Goal: Task Accomplishment & Management: Manage account settings

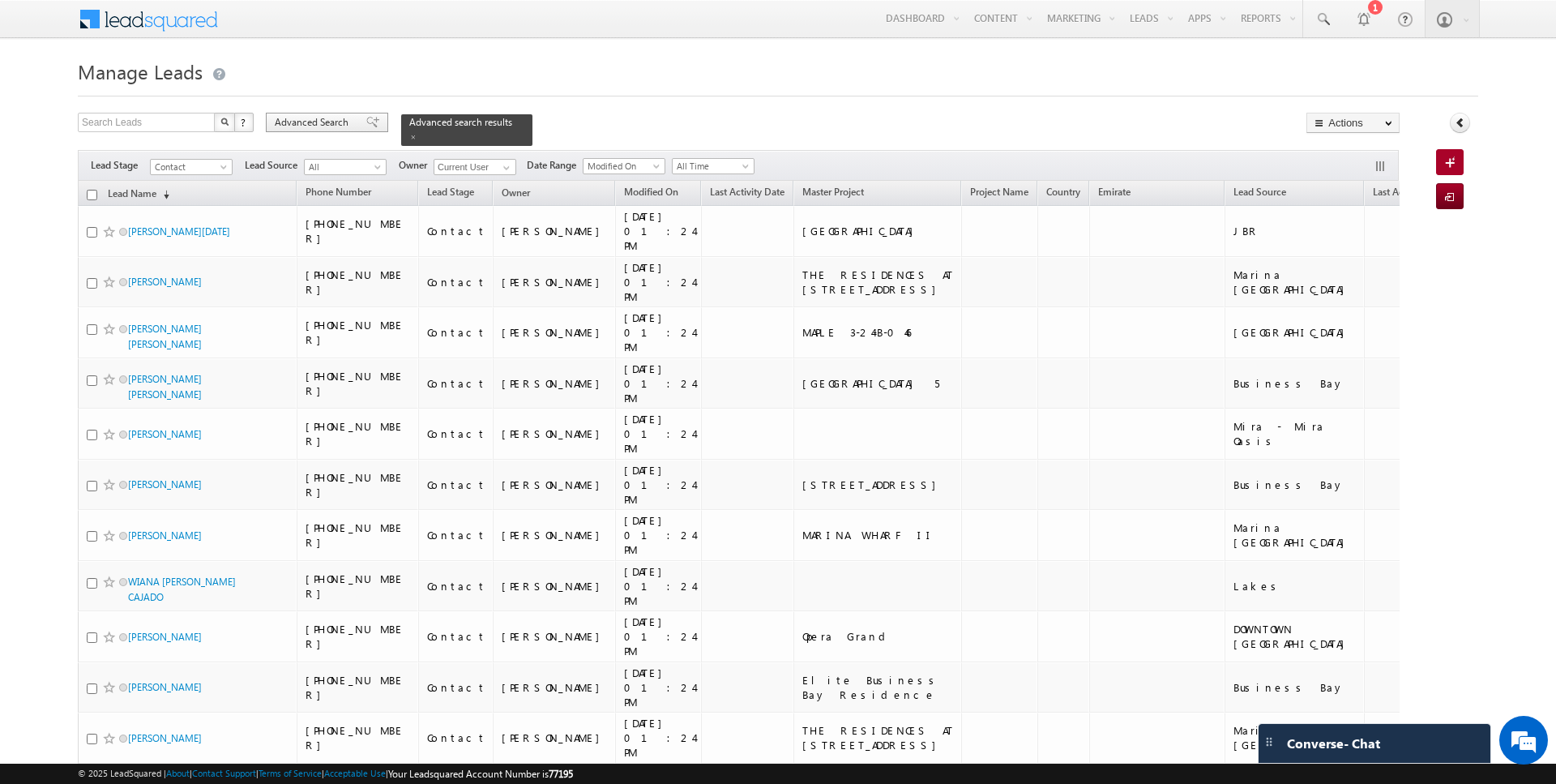
click at [301, 118] on span "Advanced Search" at bounding box center [314, 122] width 79 height 15
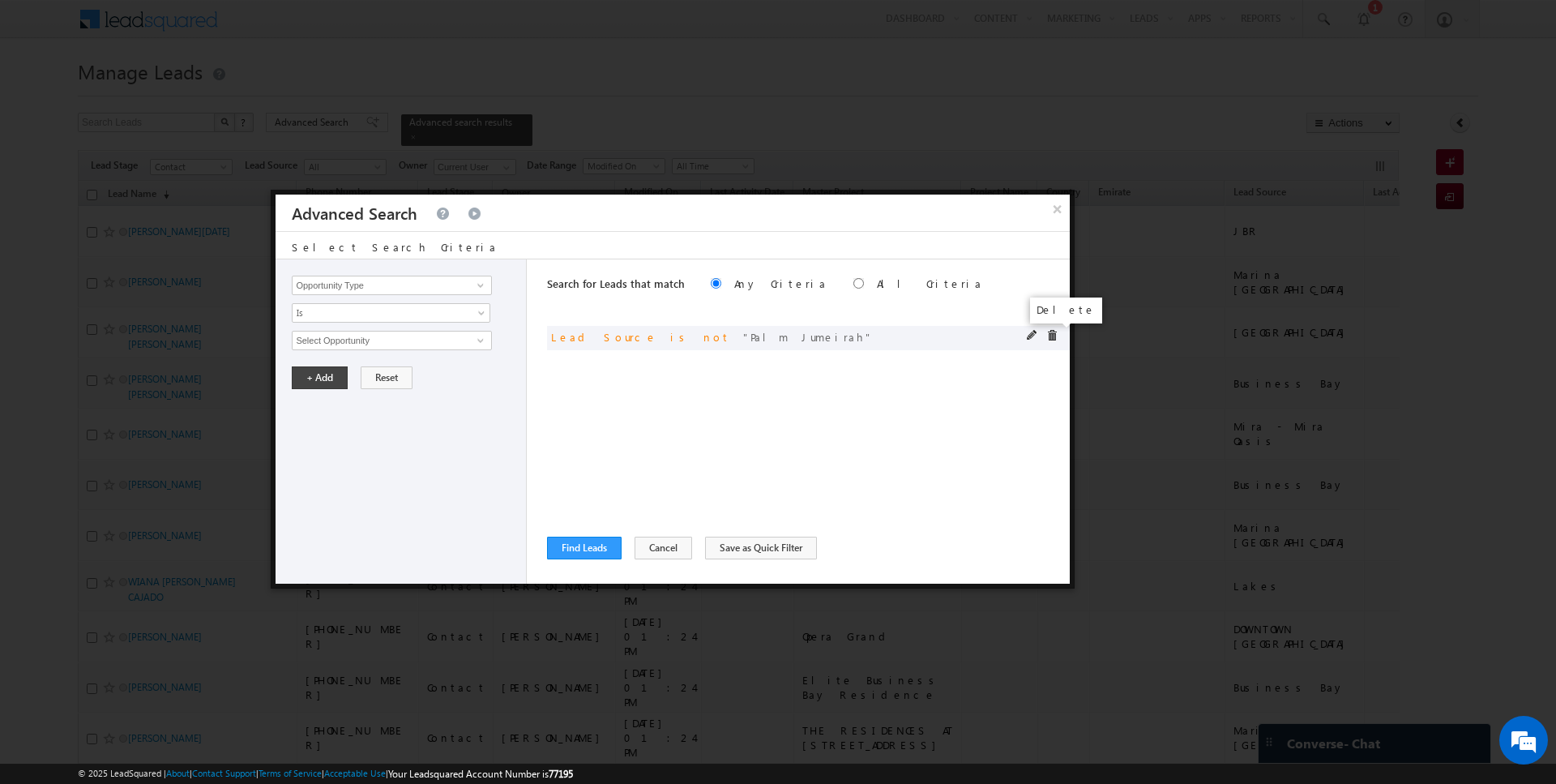
click at [1051, 337] on span at bounding box center [1052, 336] width 11 height 11
click at [330, 284] on input "Opportunity Type" at bounding box center [392, 285] width 199 height 19
type input "Lead Activity"
click at [324, 314] on span "Is" at bounding box center [380, 313] width 176 height 15
click at [324, 343] on link "Is Not" at bounding box center [391, 346] width 198 height 15
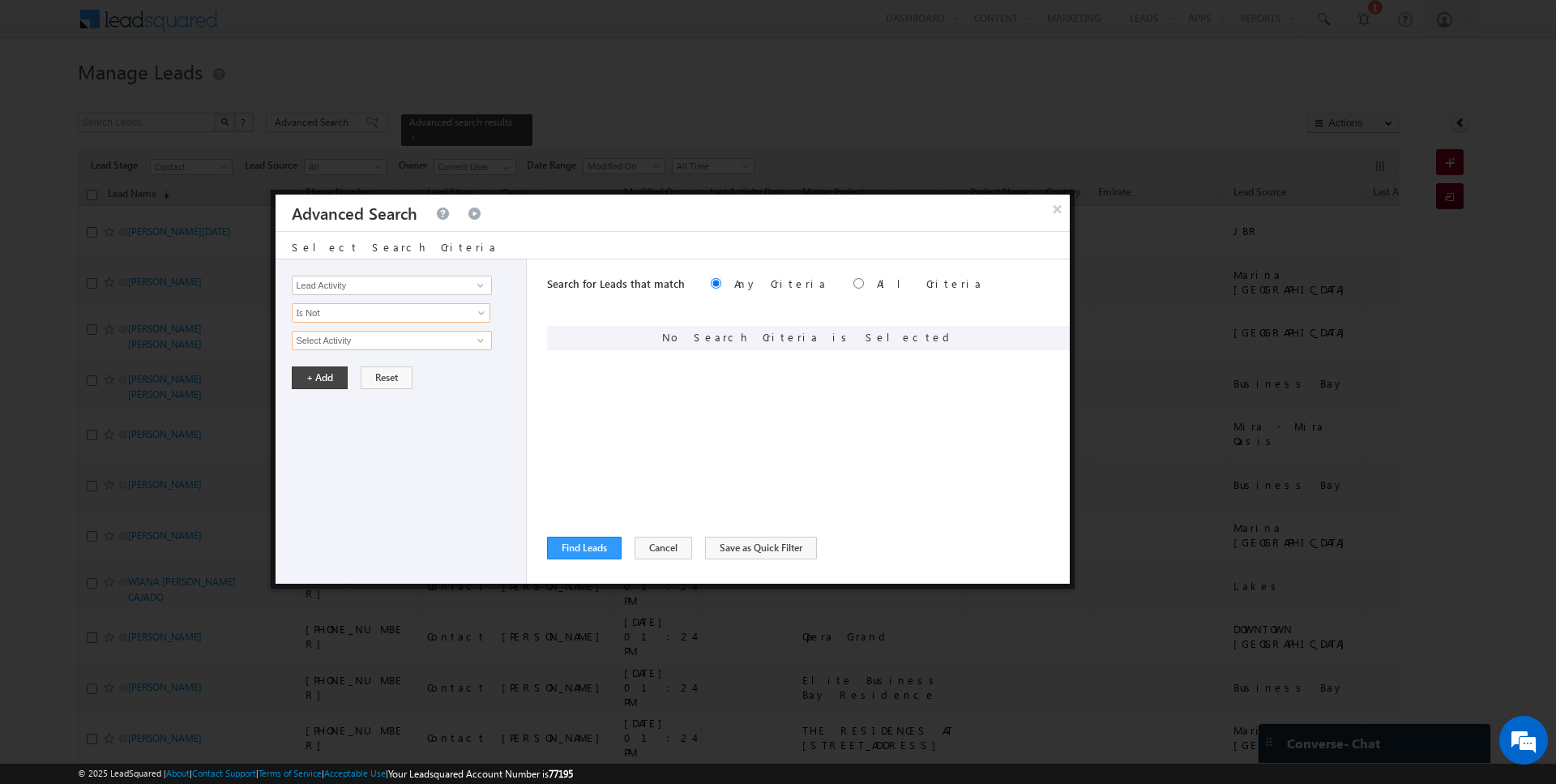
click at [351, 341] on input "Select Activity" at bounding box center [392, 340] width 199 height 19
type input "Outbound Phone Call Activity"
click at [332, 397] on button "+ Add" at bounding box center [320, 405] width 56 height 22
click at [576, 553] on button "Find Leads" at bounding box center [585, 547] width 74 height 22
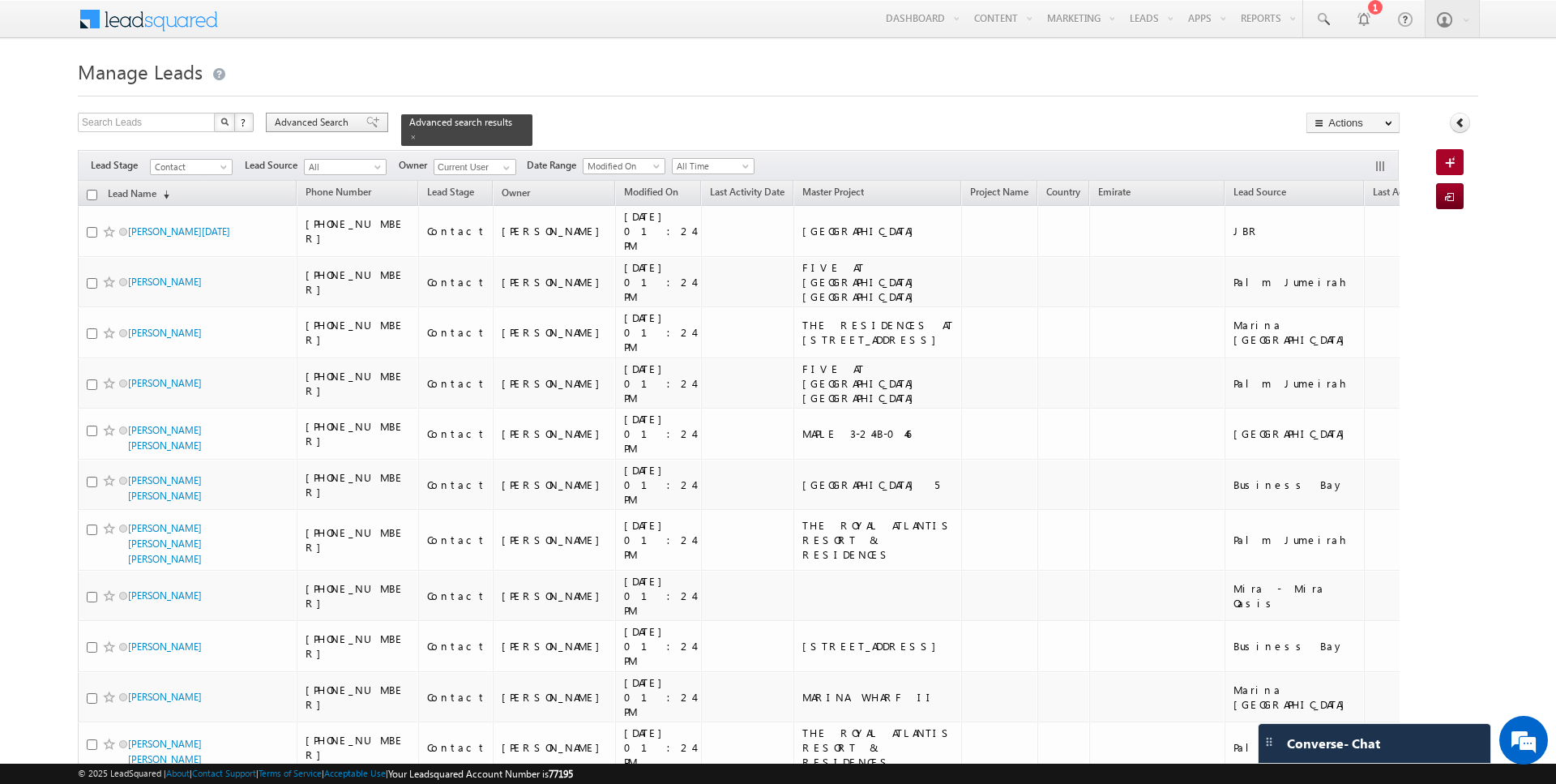
click at [291, 121] on span "Advanced Search" at bounding box center [314, 122] width 79 height 15
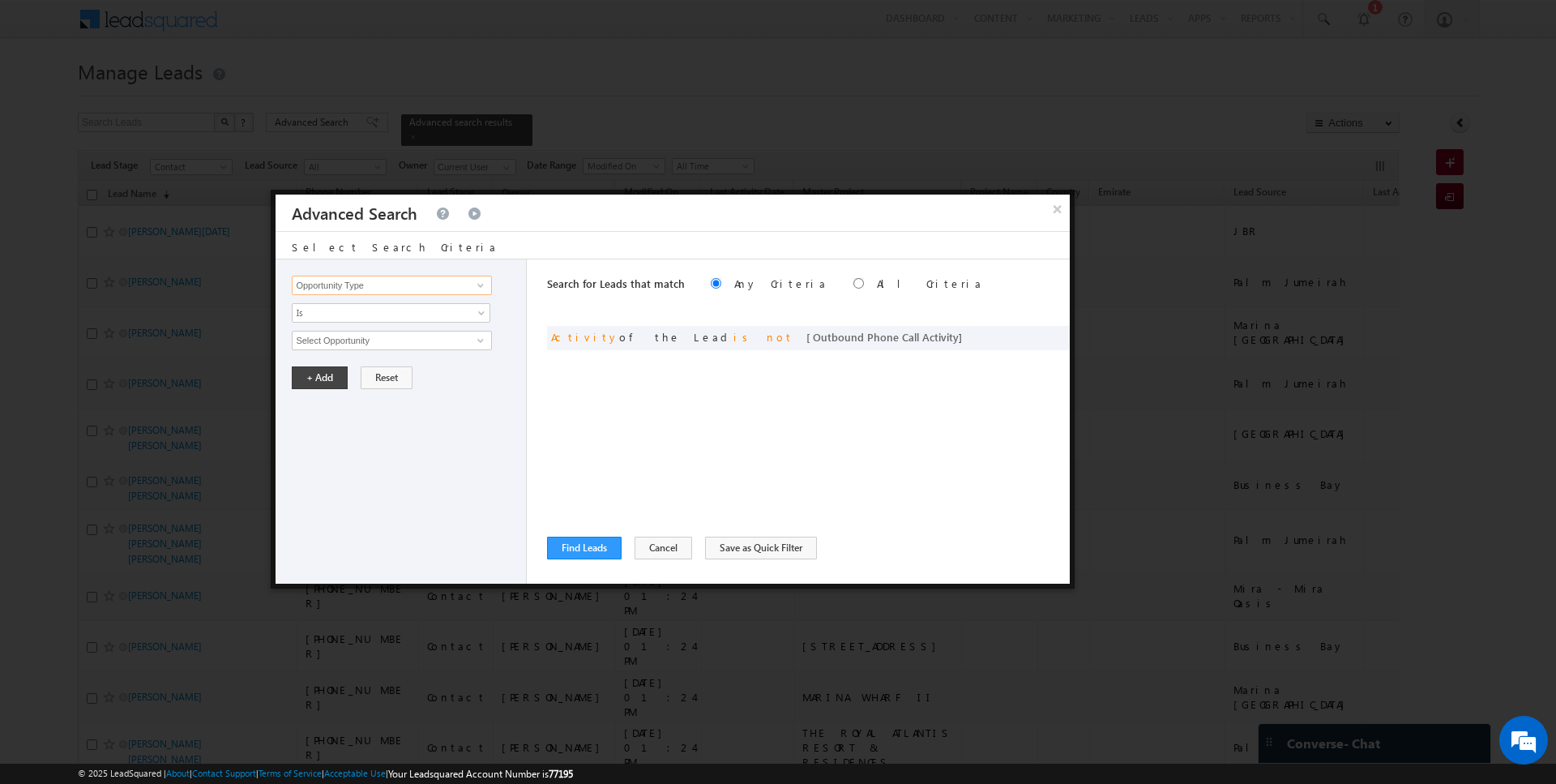
click at [369, 289] on input "Opportunity Type" at bounding box center [392, 285] width 199 height 19
type input "Owner"
click at [347, 305] on span "Is" at bounding box center [380, 313] width 176 height 15
click at [337, 342] on link "Is Not" at bounding box center [391, 346] width 198 height 15
click at [337, 342] on span "None Selected" at bounding box center [384, 340] width 184 height 18
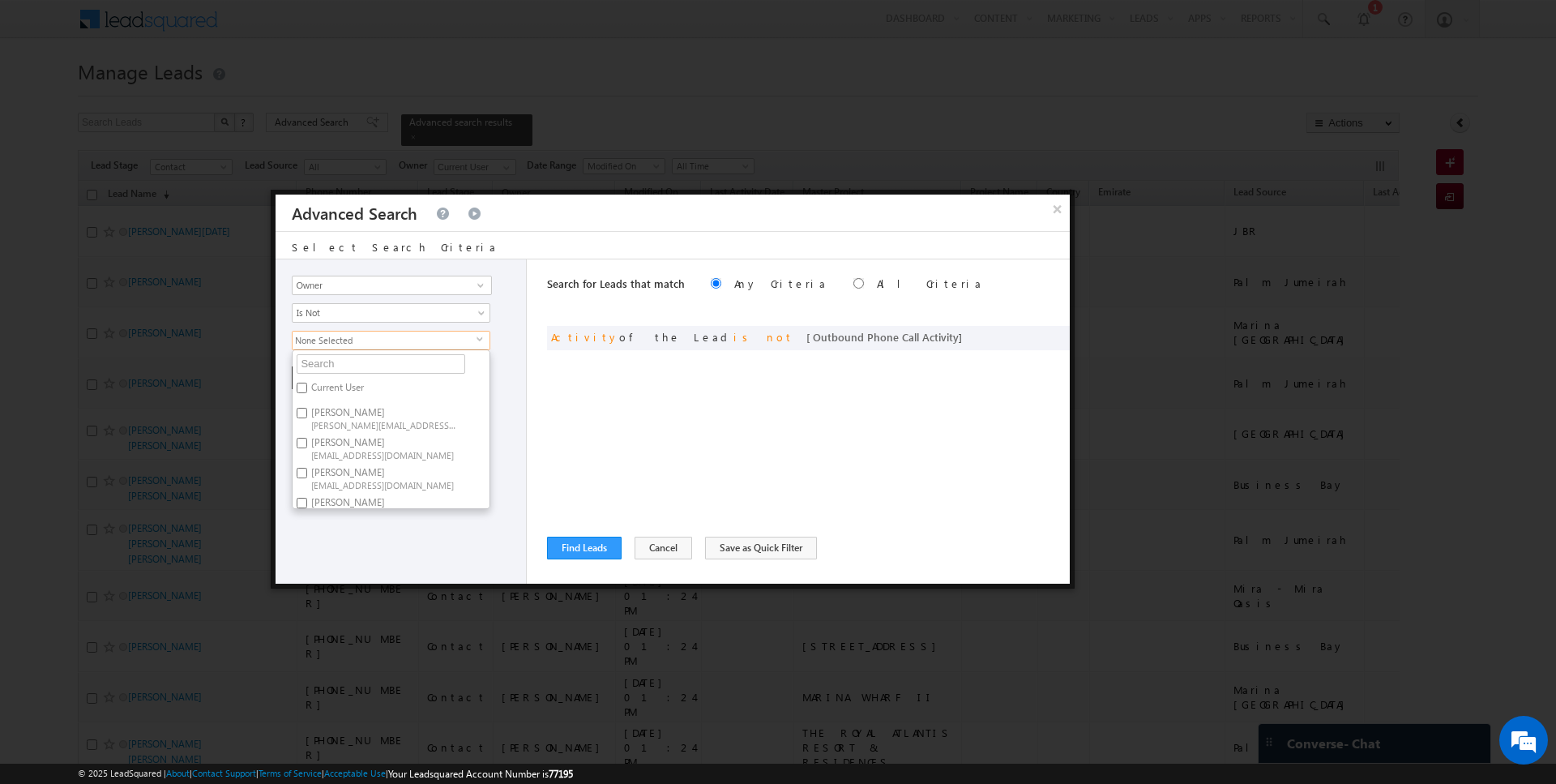
click at [332, 385] on label "Current User" at bounding box center [336, 390] width 87 height 25
click at [307, 385] on input "Current User" at bounding box center [302, 387] width 10 height 10
checkbox input "true"
click at [549, 393] on div "Search for Leads that match Any Criteria All Criteria Note that the current tri…" at bounding box center [809, 421] width 523 height 324
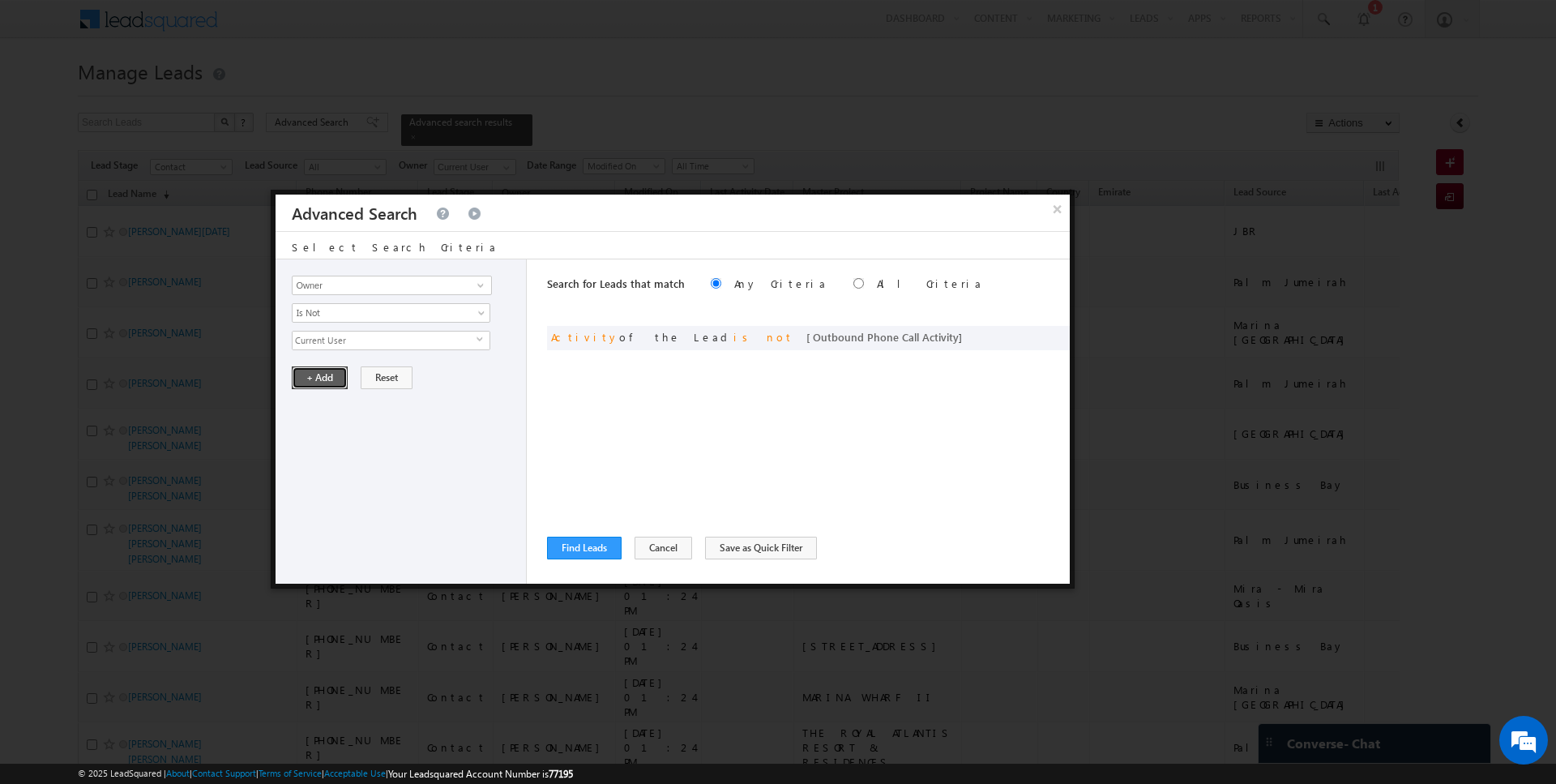
click at [300, 371] on button "+ Add" at bounding box center [320, 378] width 56 height 22
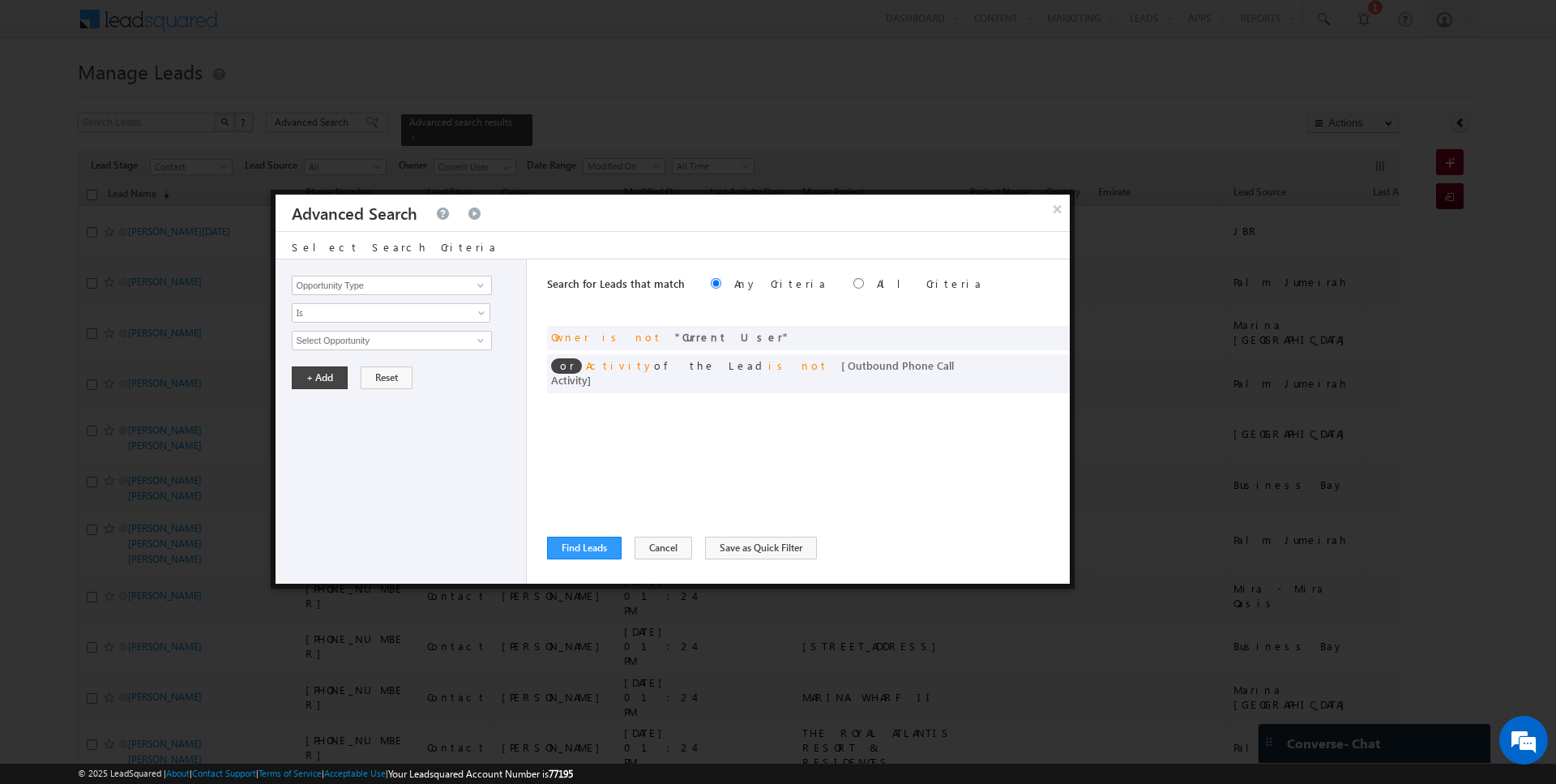
click at [877, 277] on label "All Criteria" at bounding box center [930, 283] width 106 height 14
radio input "true"
click at [574, 556] on button "Find Leads" at bounding box center [585, 547] width 74 height 22
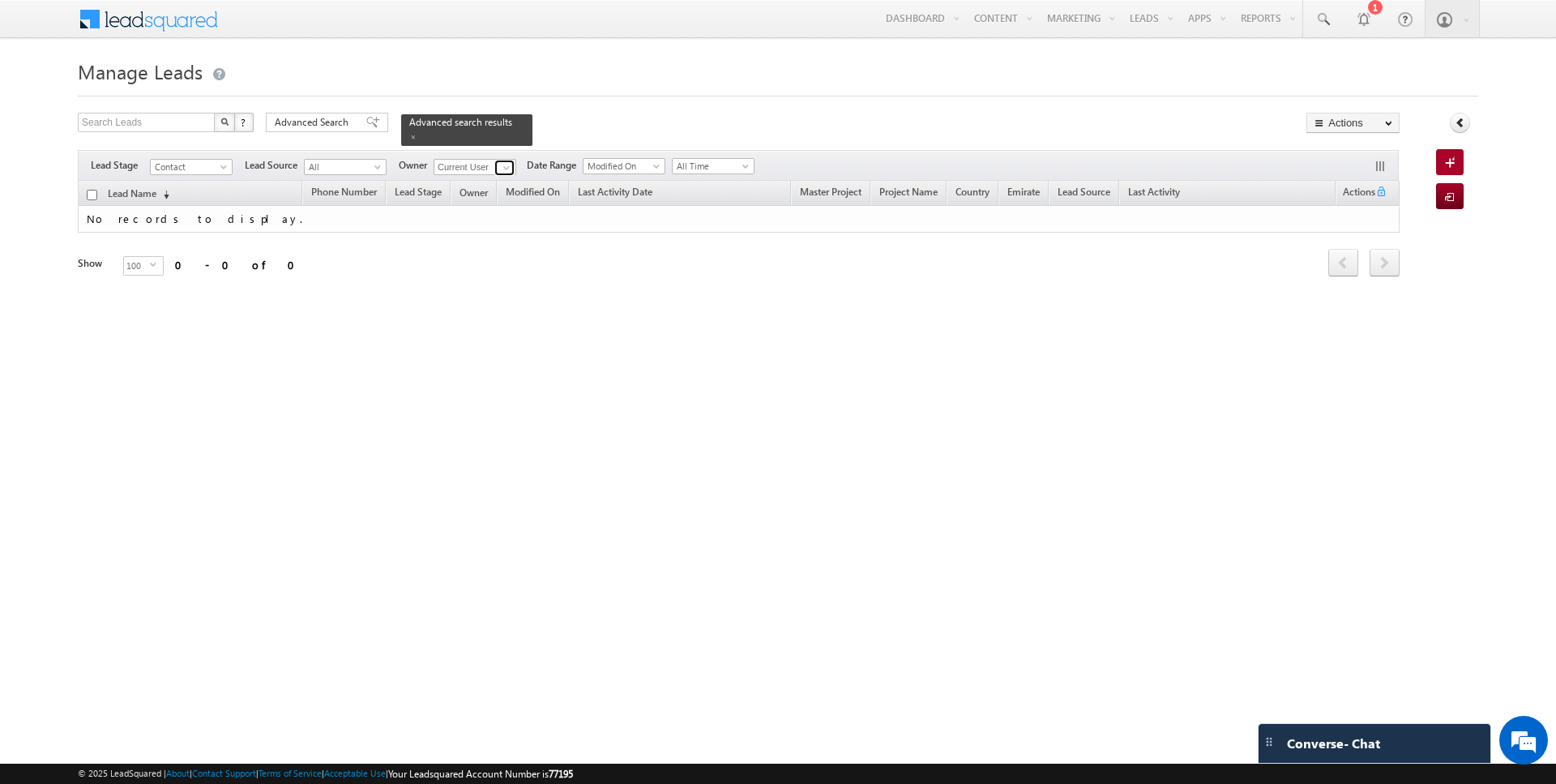
click at [503, 170] on span at bounding box center [507, 168] width 13 height 13
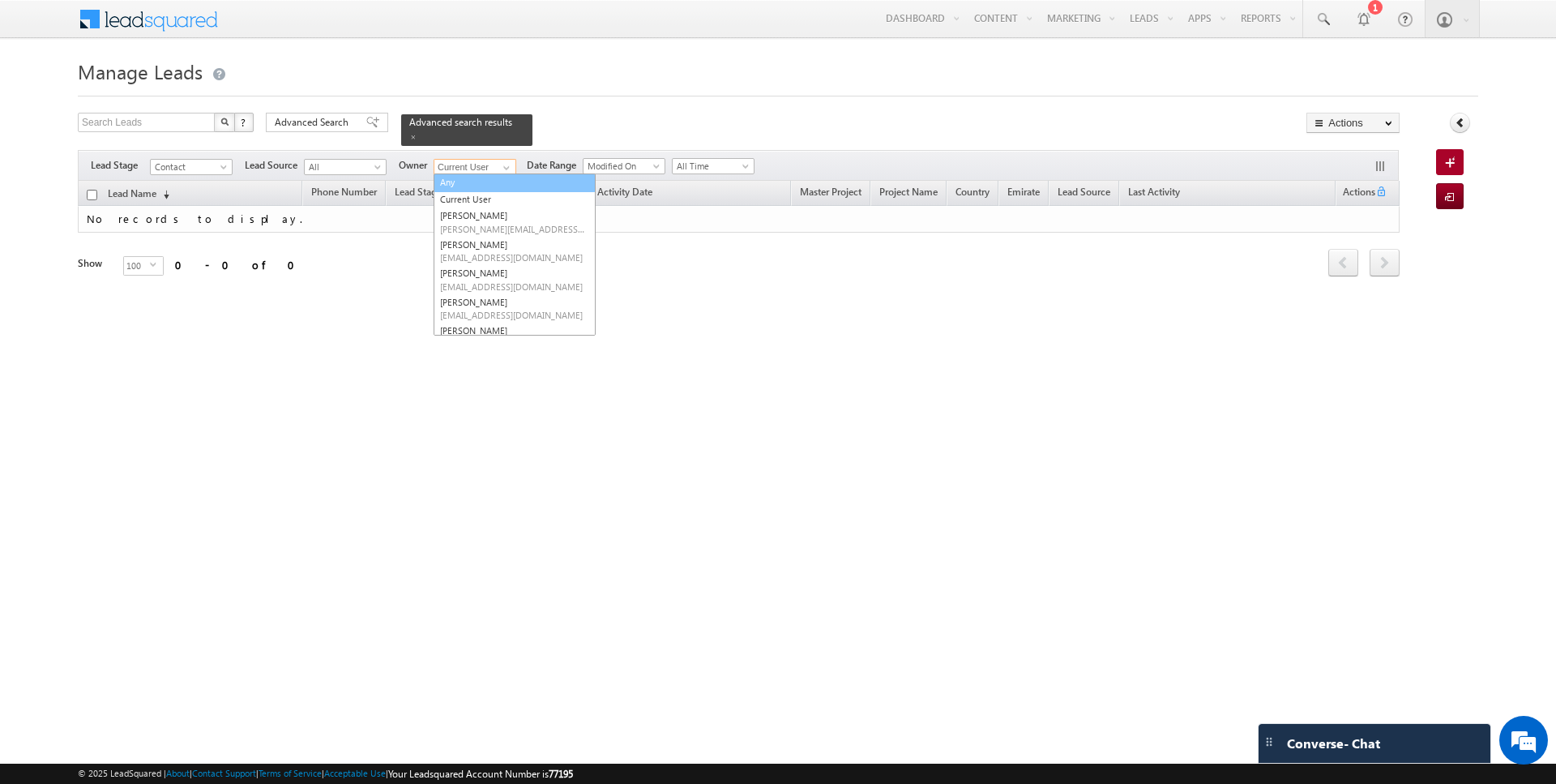
click at [460, 186] on link "Any" at bounding box center [514, 183] width 162 height 19
type input "Any"
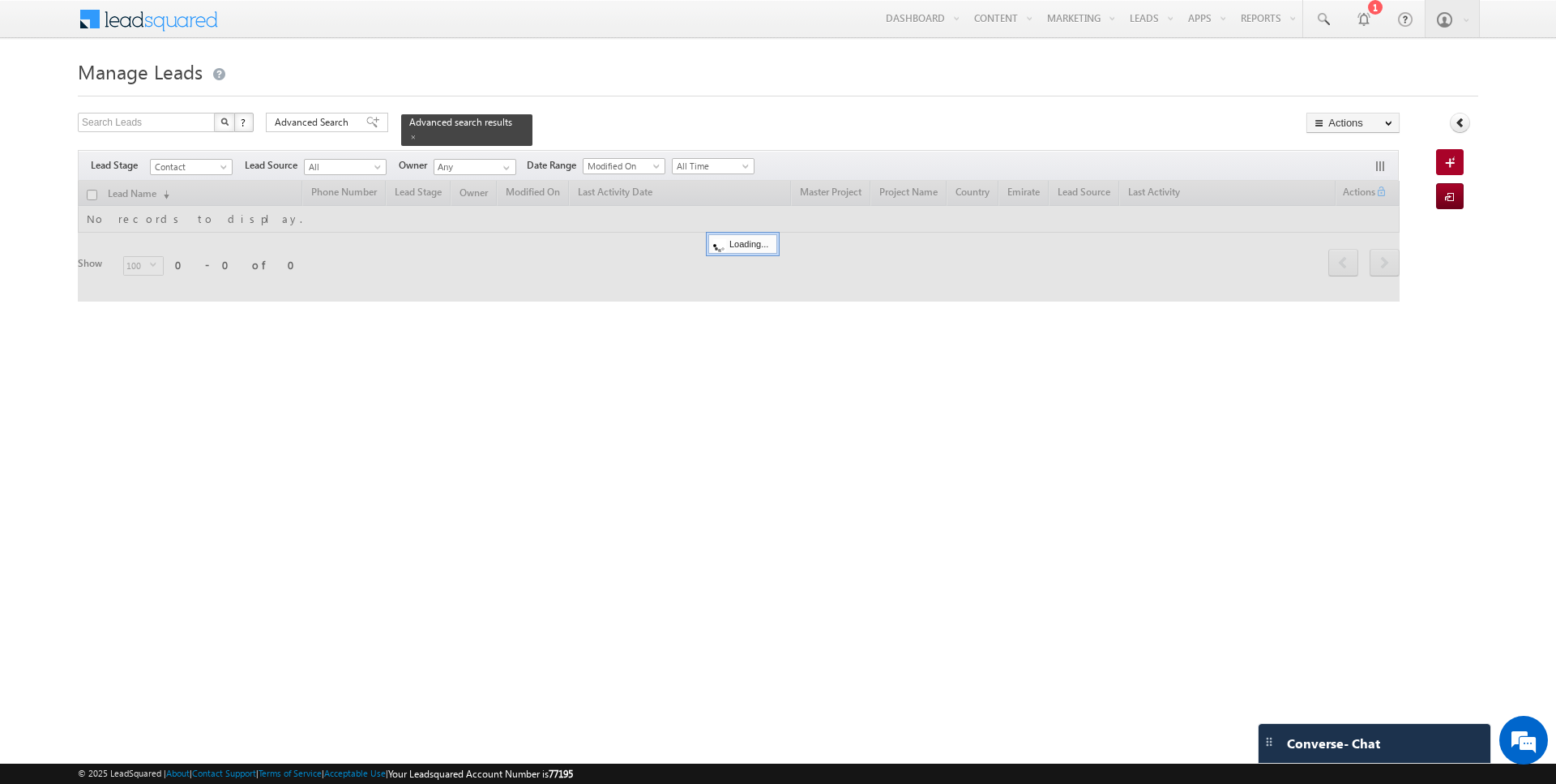
click at [683, 82] on h1 "Manage Leads" at bounding box center [778, 71] width 1401 height 32
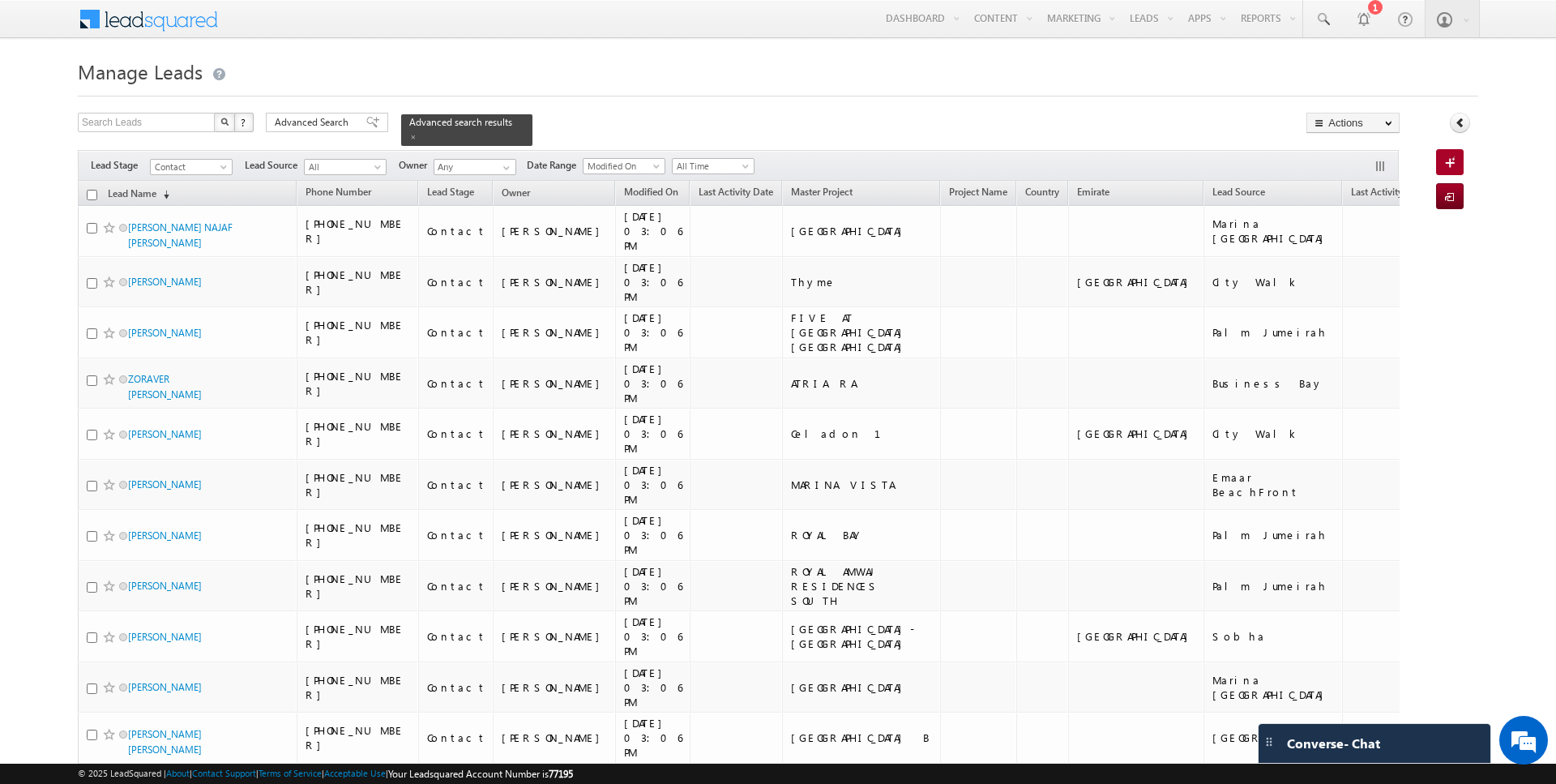
click at [93, 194] on input "checkbox" at bounding box center [91, 194] width 10 height 10
checkbox input "true"
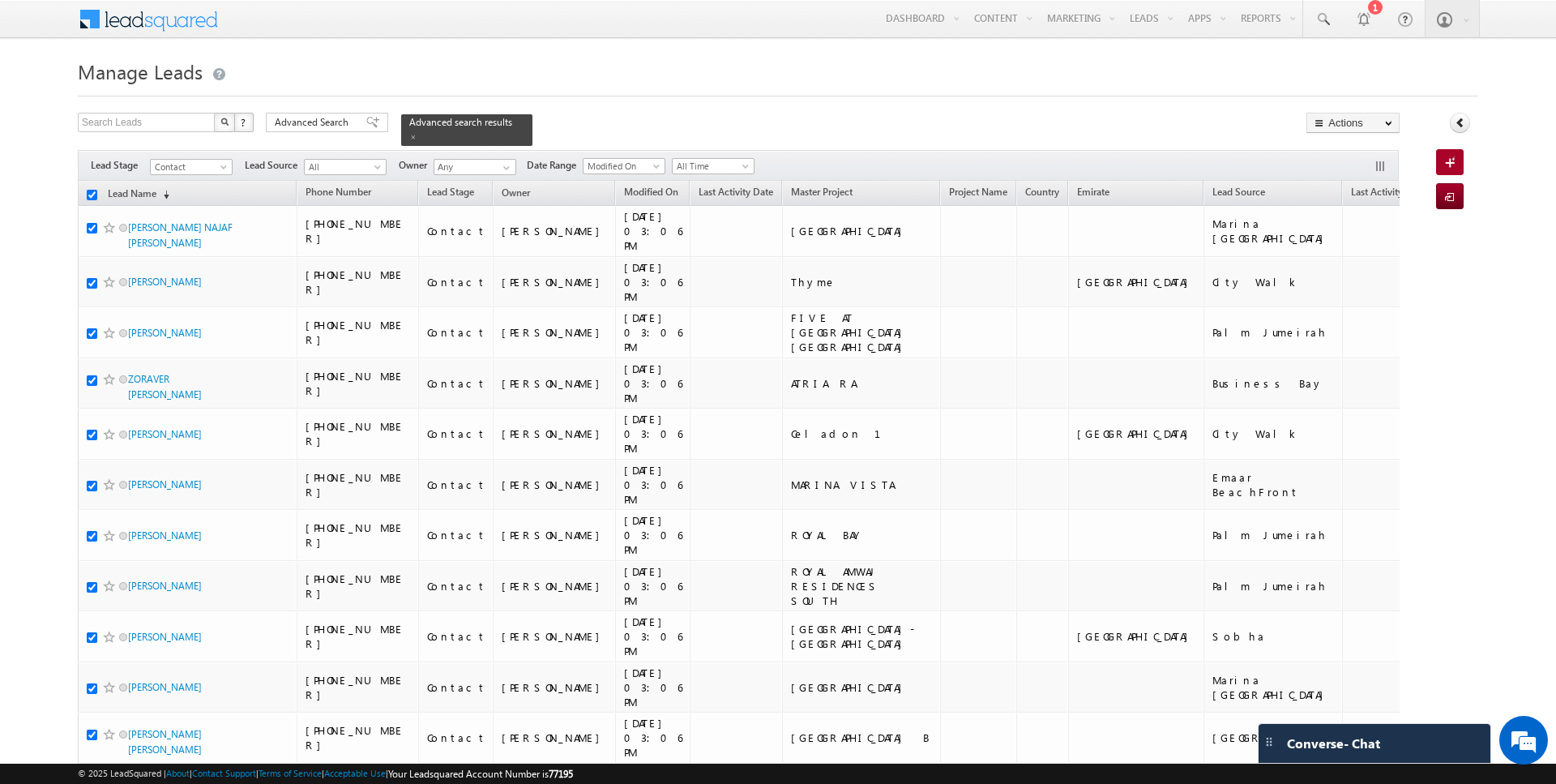
checkbox input "true"
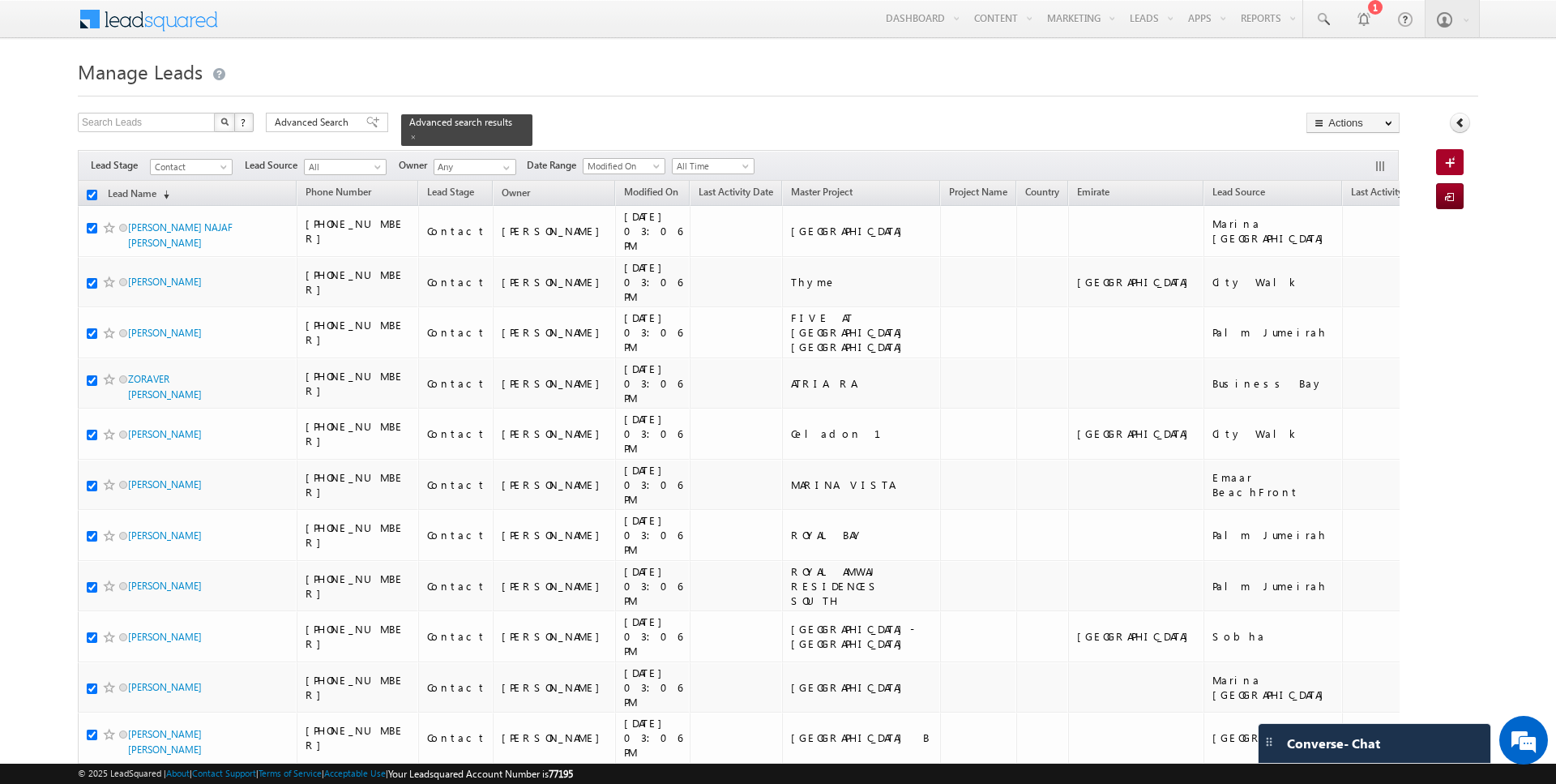
checkbox input "true"
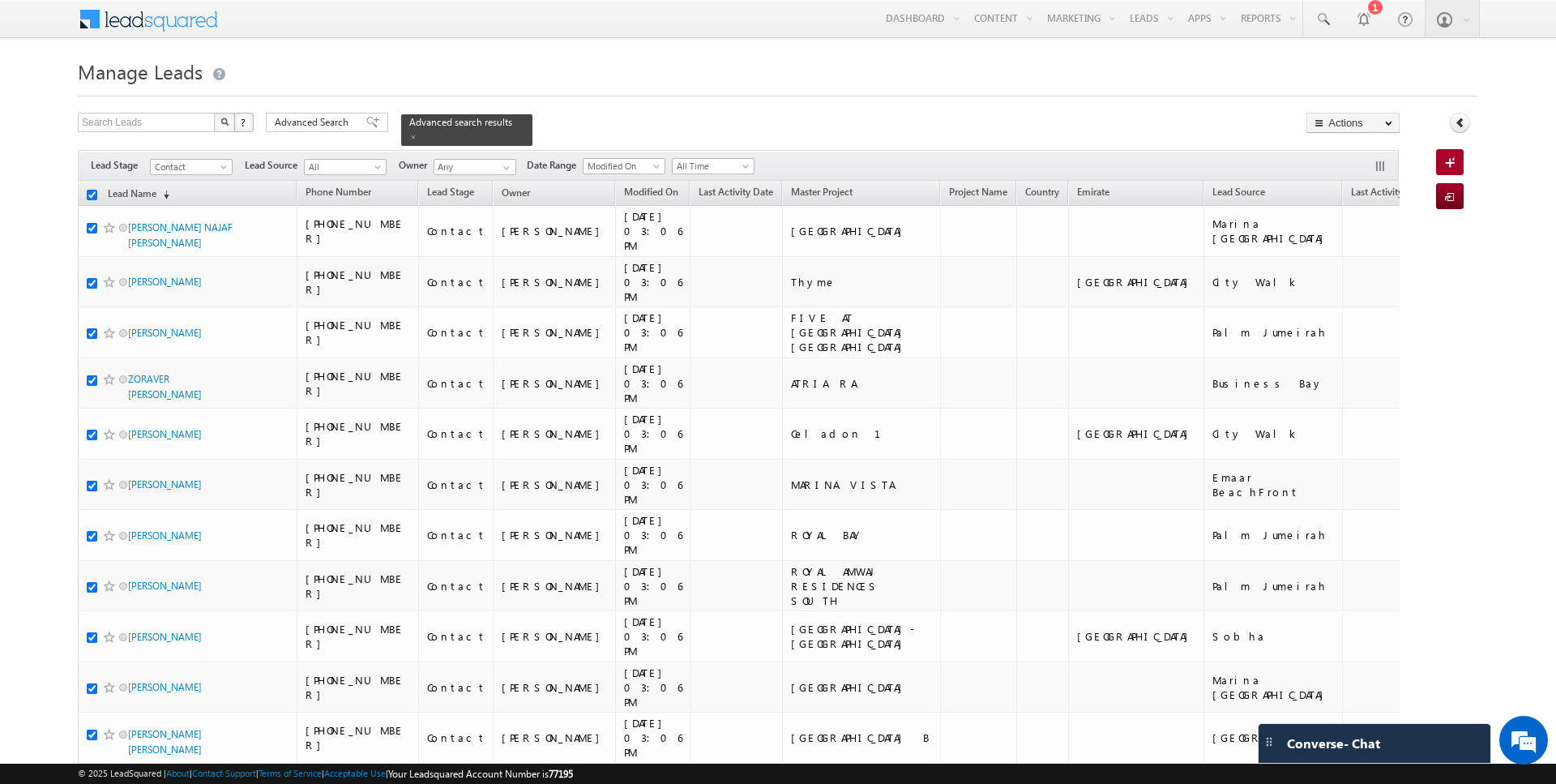
checkbox input "true"
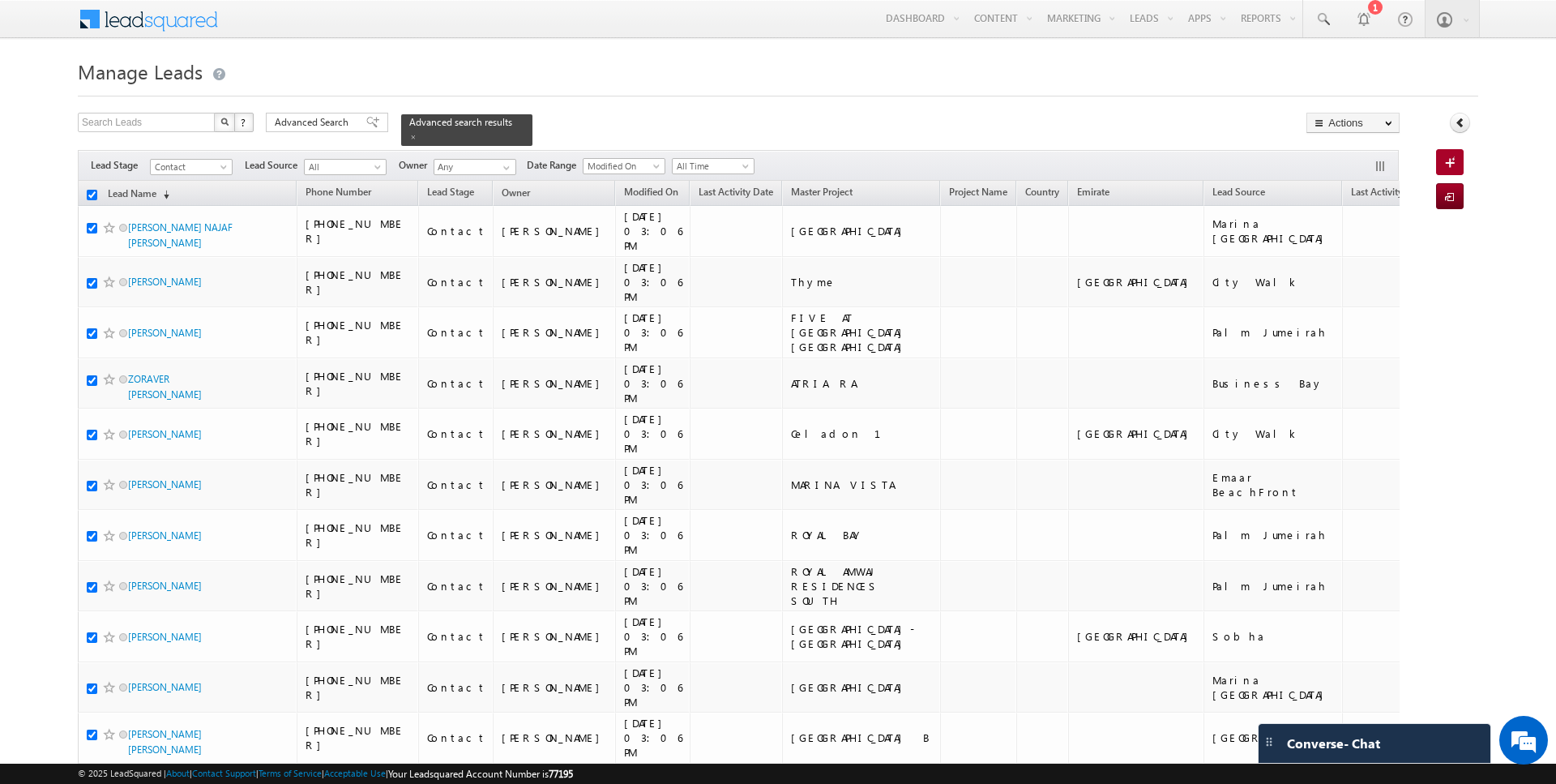
checkbox input "true"
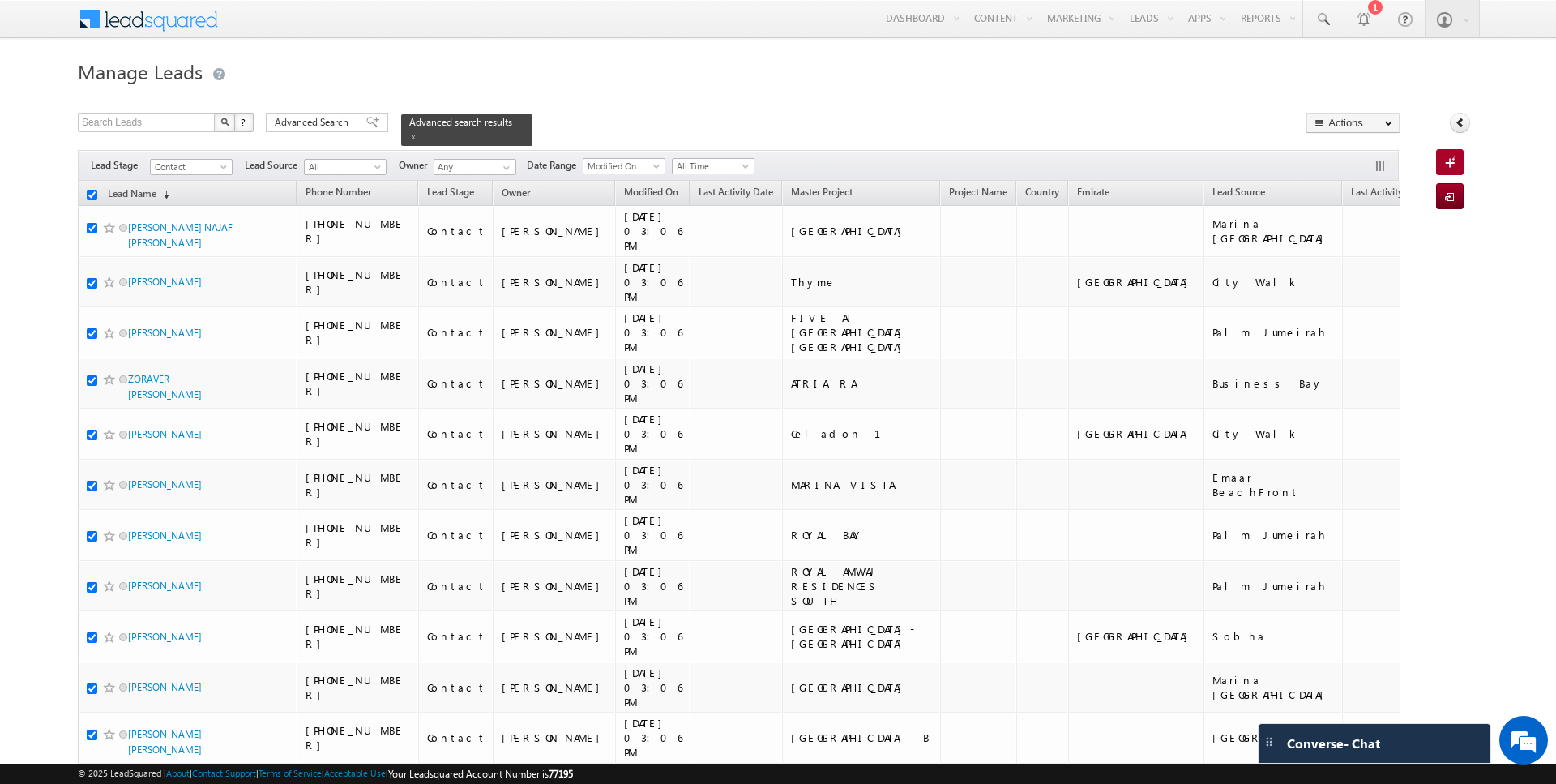
checkbox input "true"
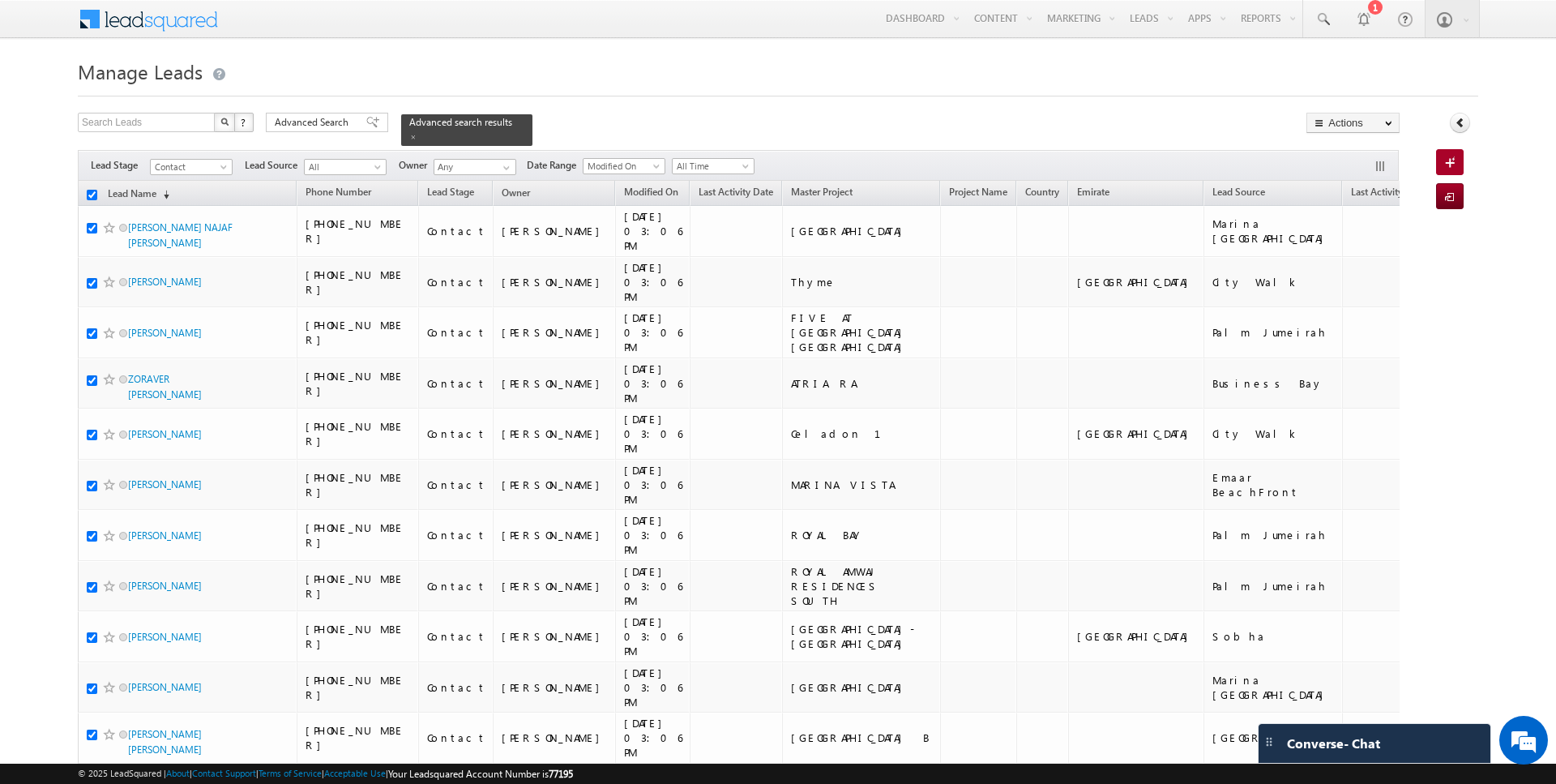
checkbox input "true"
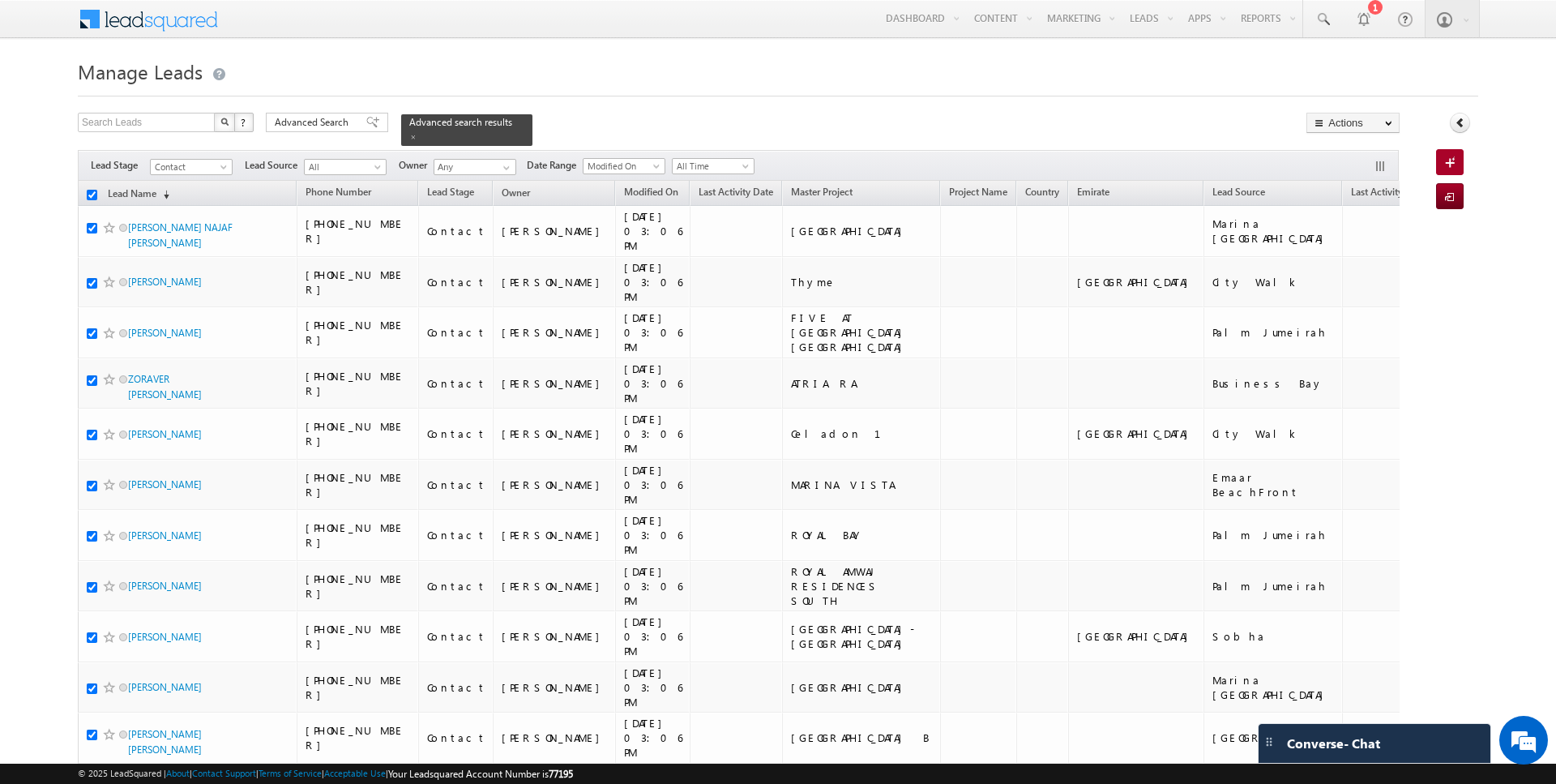
checkbox input "true"
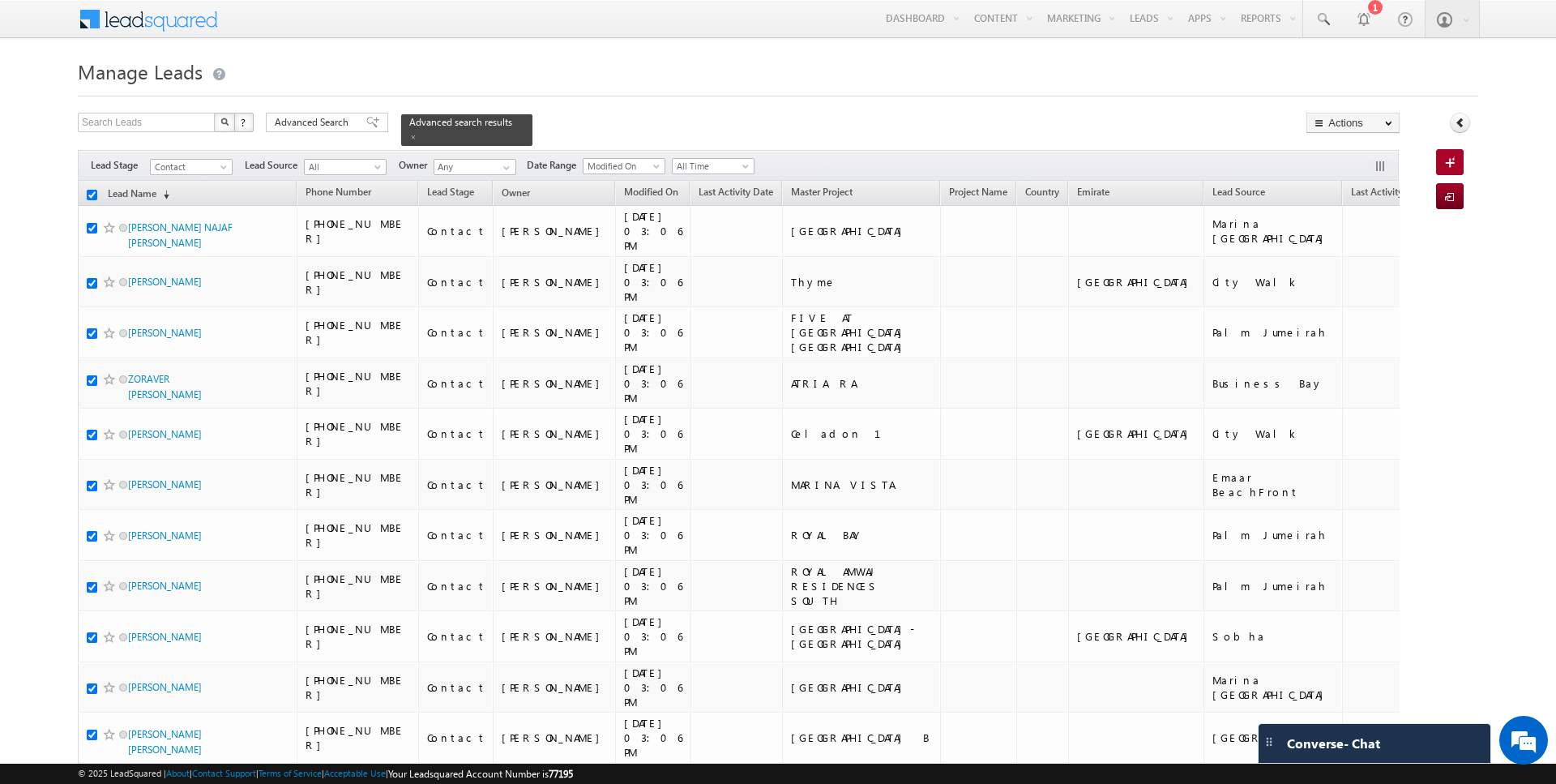
checkbox input "true"
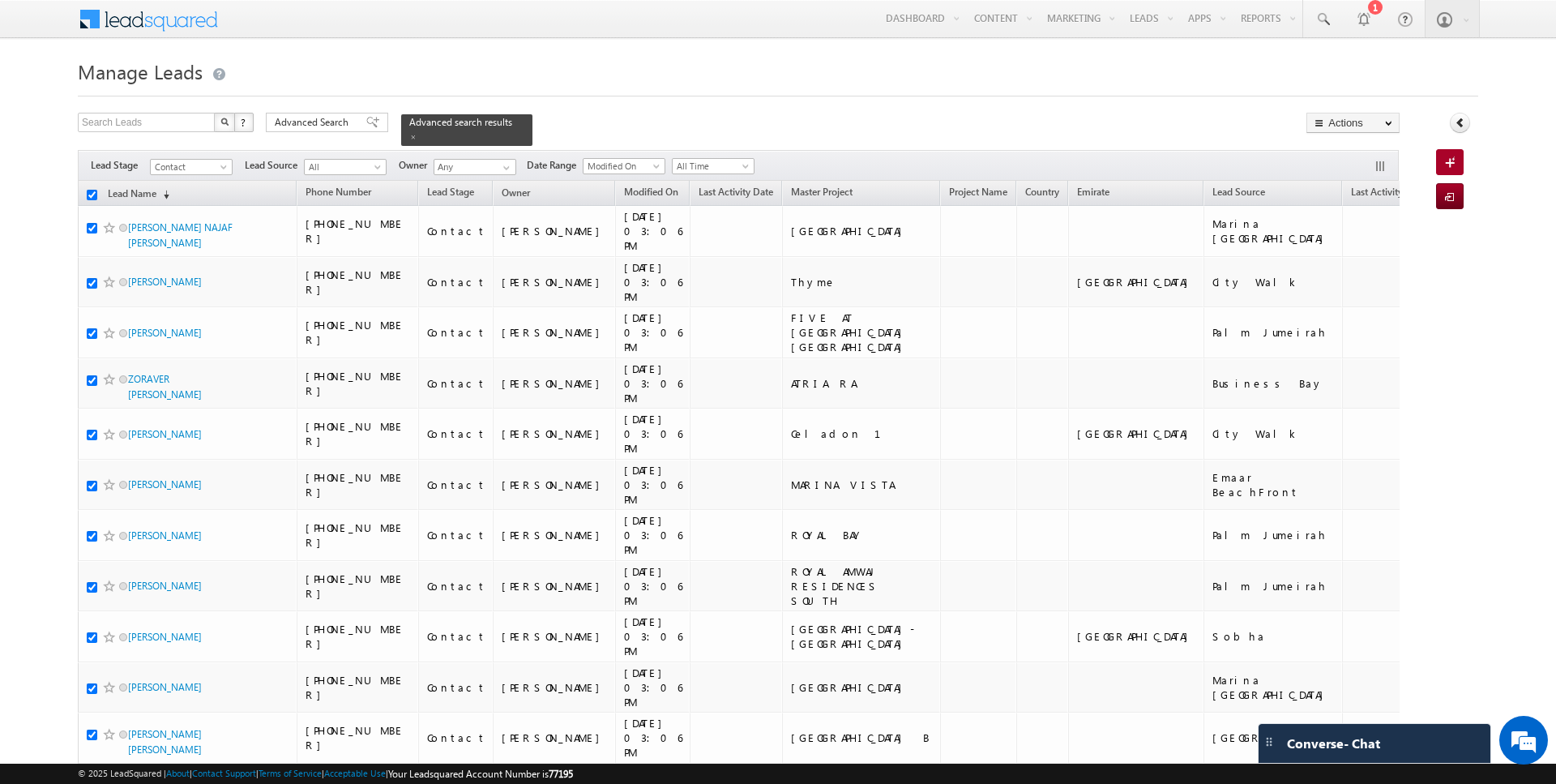
checkbox input "true"
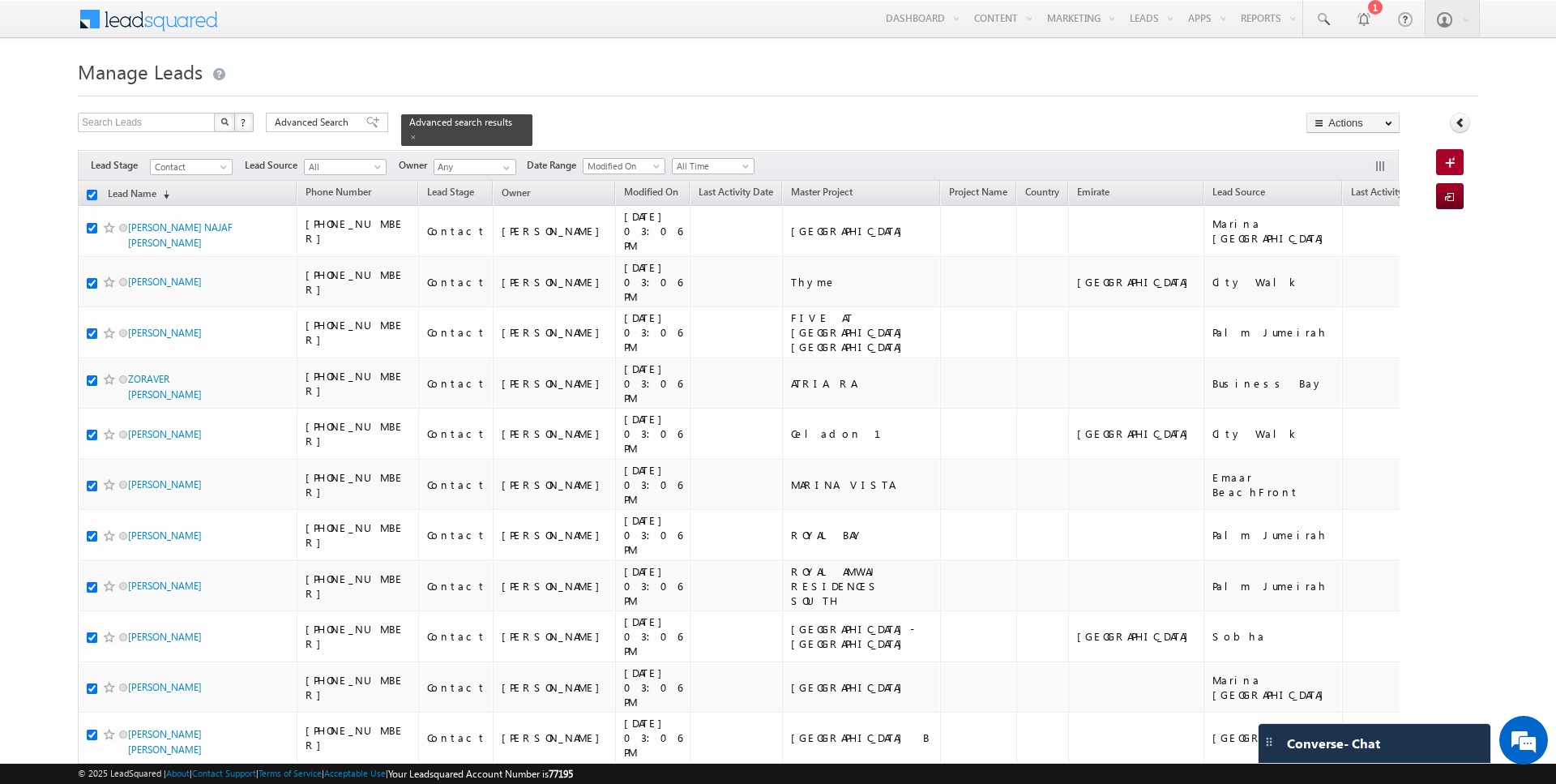
checkbox input "true"
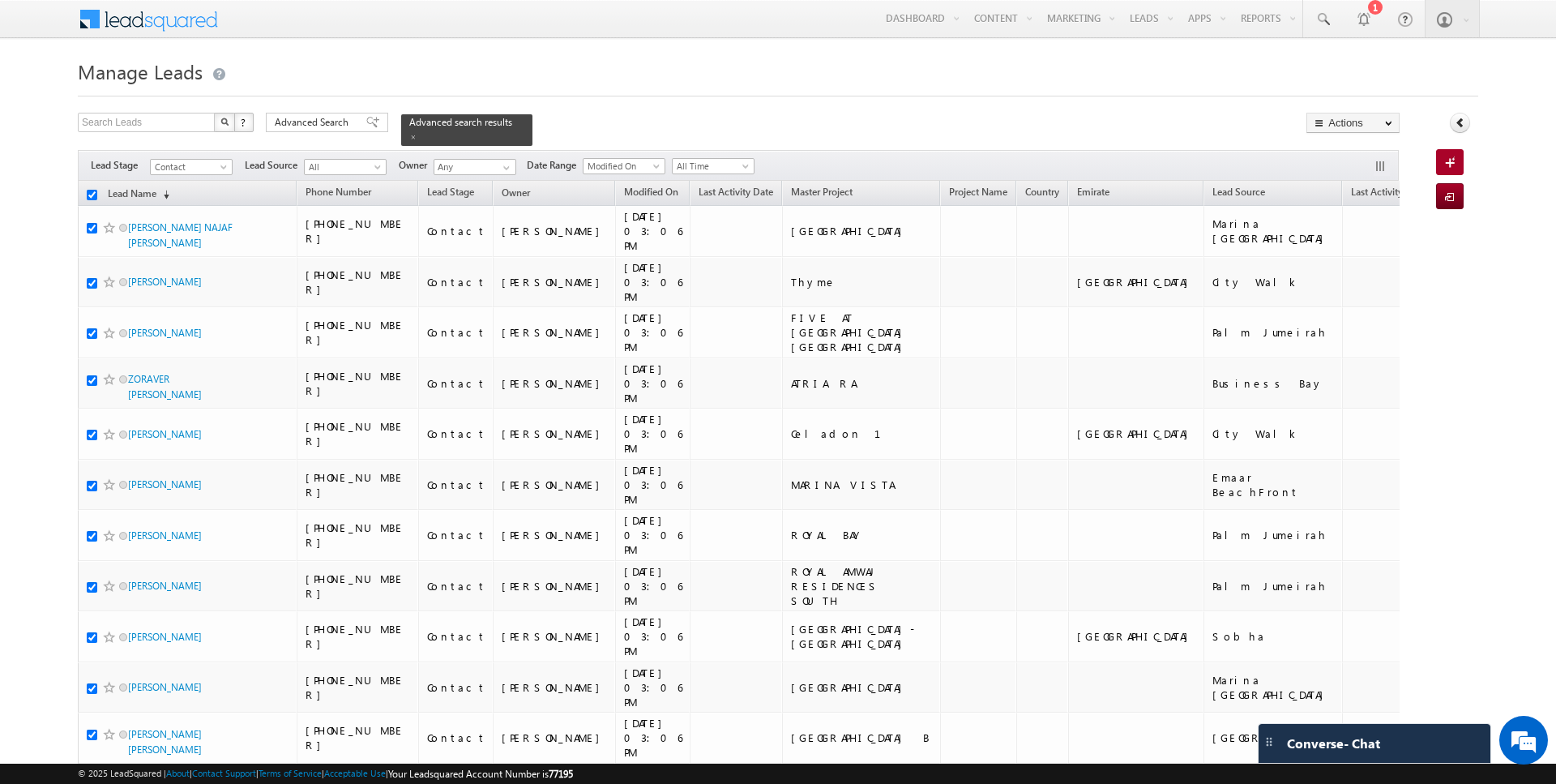
checkbox input "true"
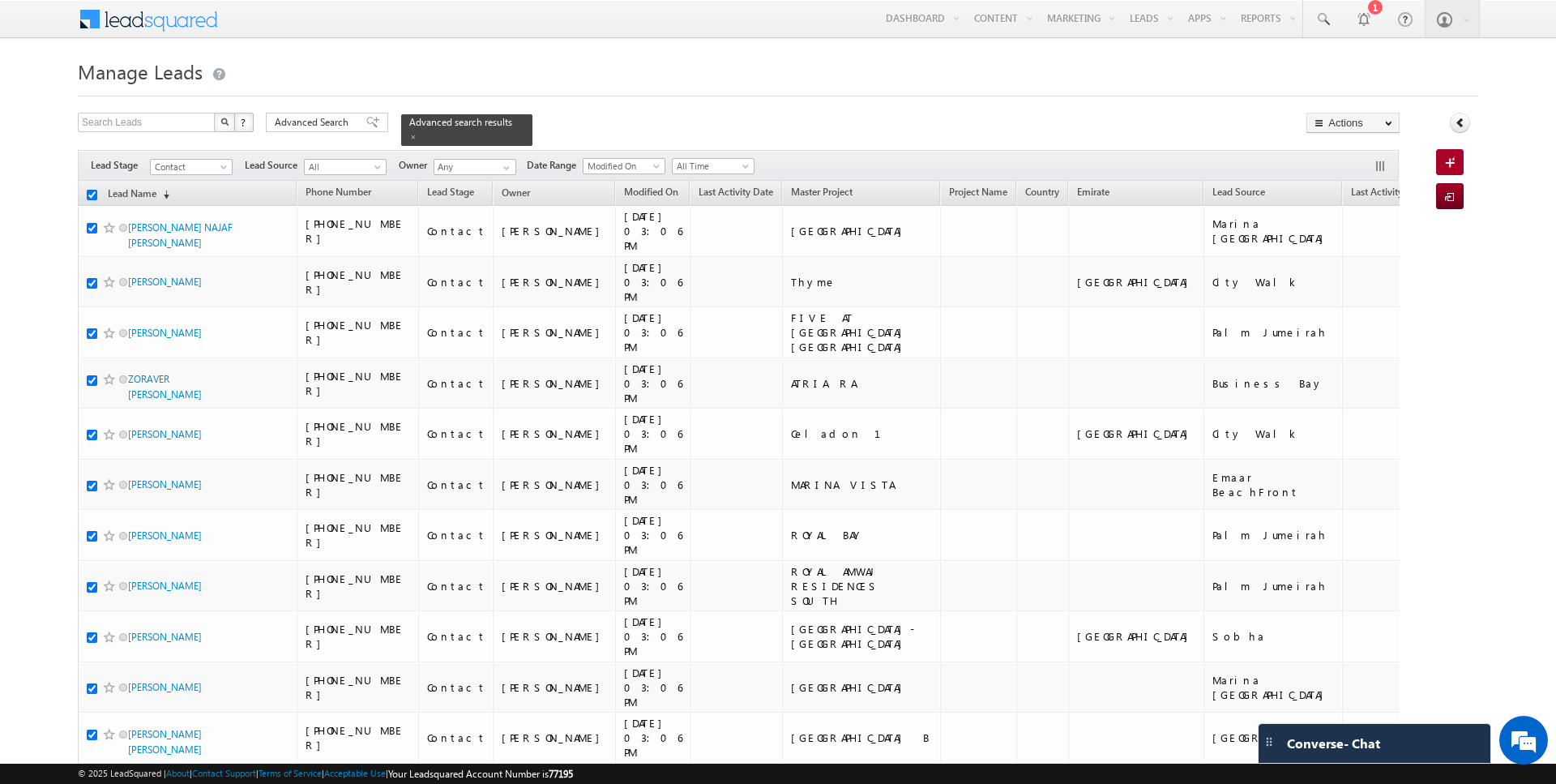
checkbox input "true"
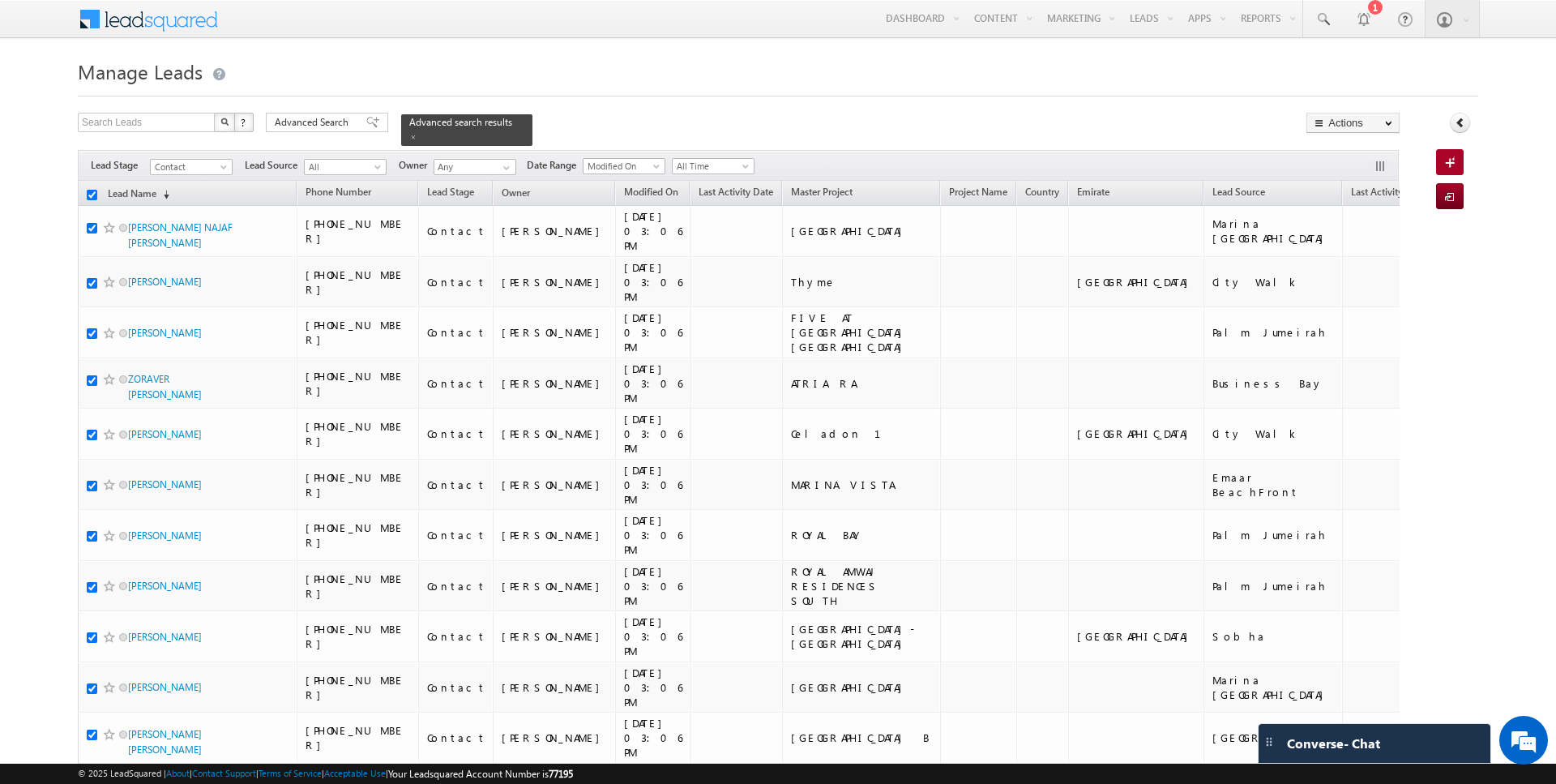
checkbox input "true"
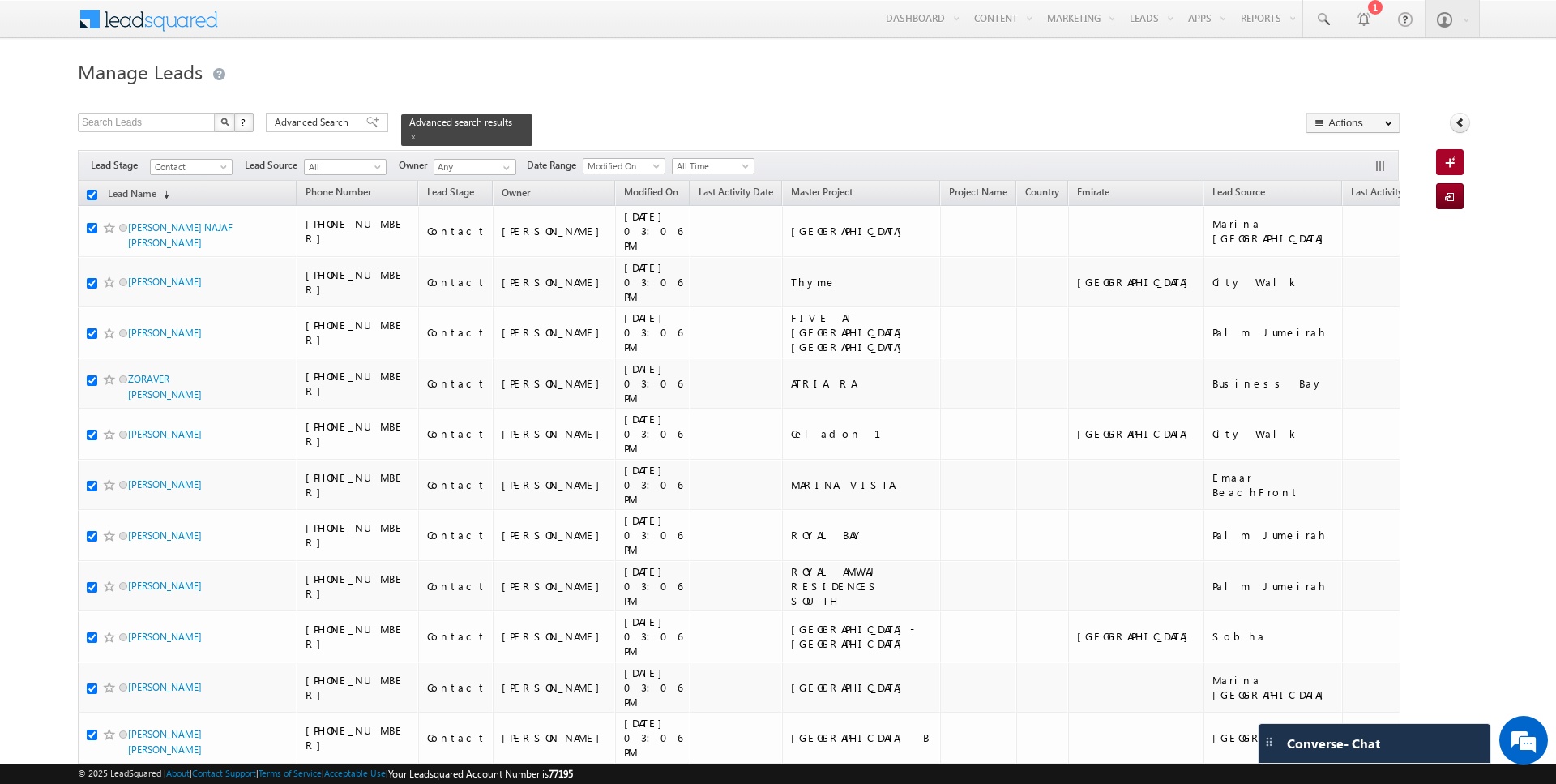
checkbox input "true"
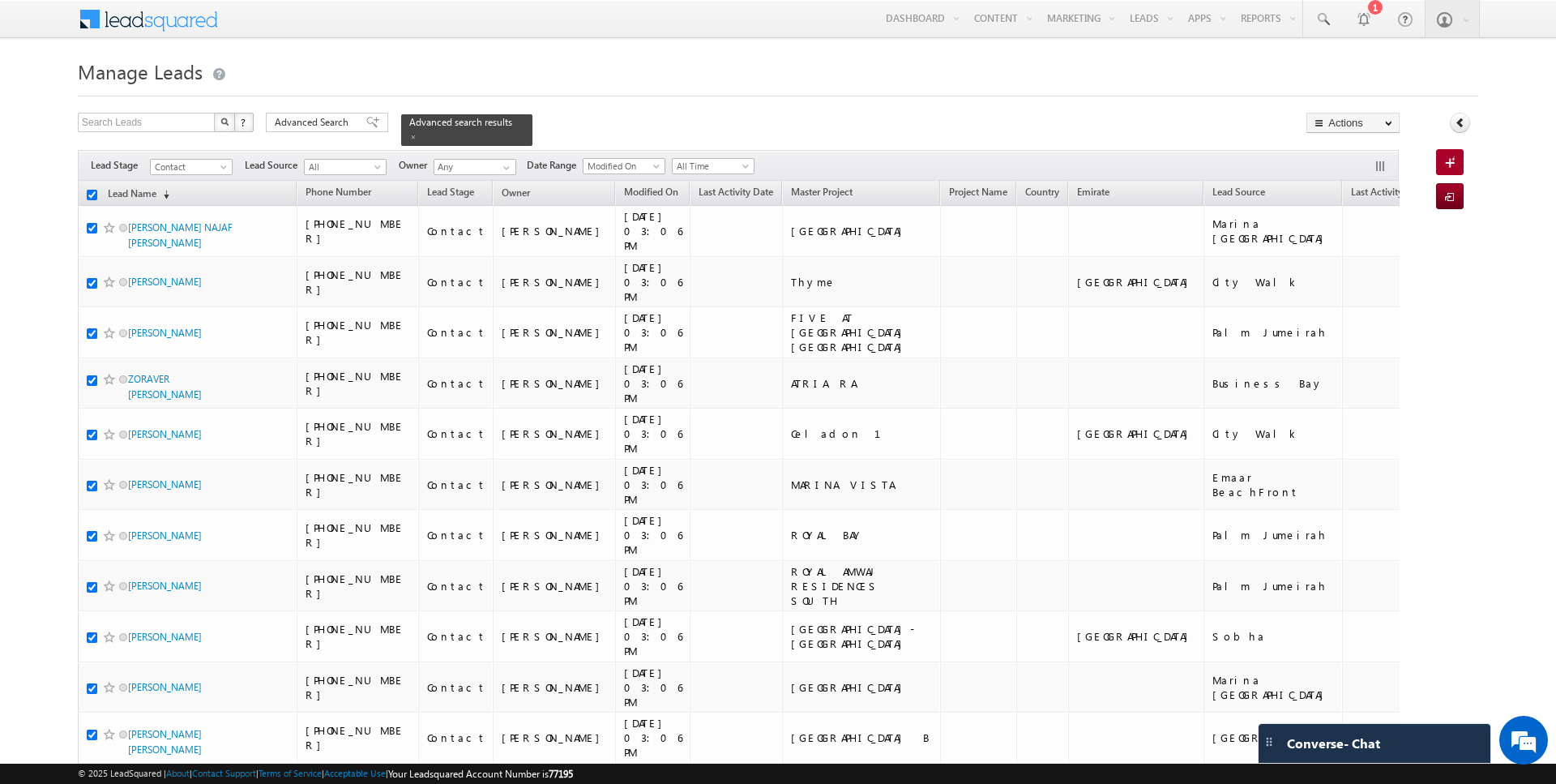
checkbox input "true"
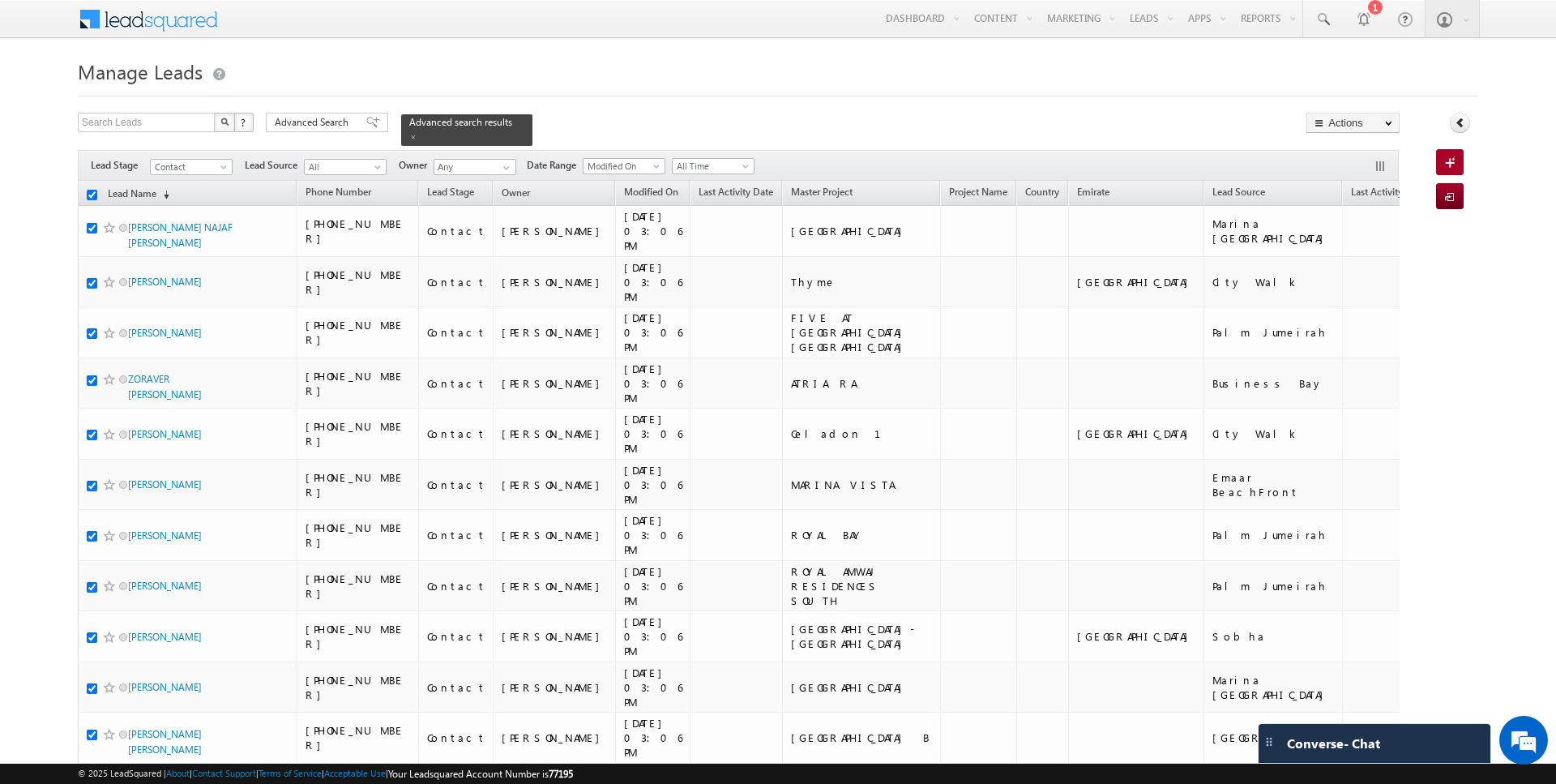
checkbox input "true"
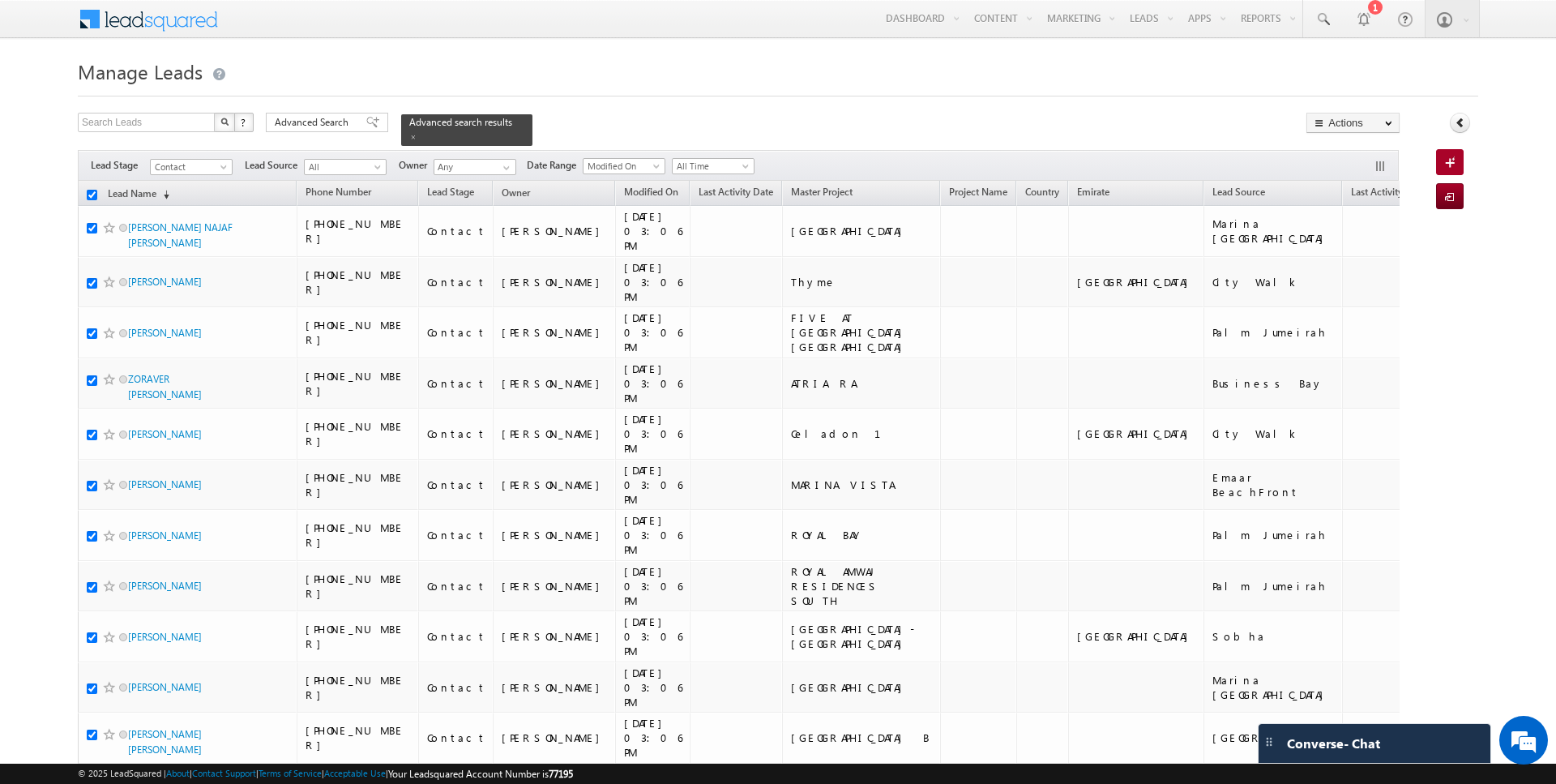
checkbox input "true"
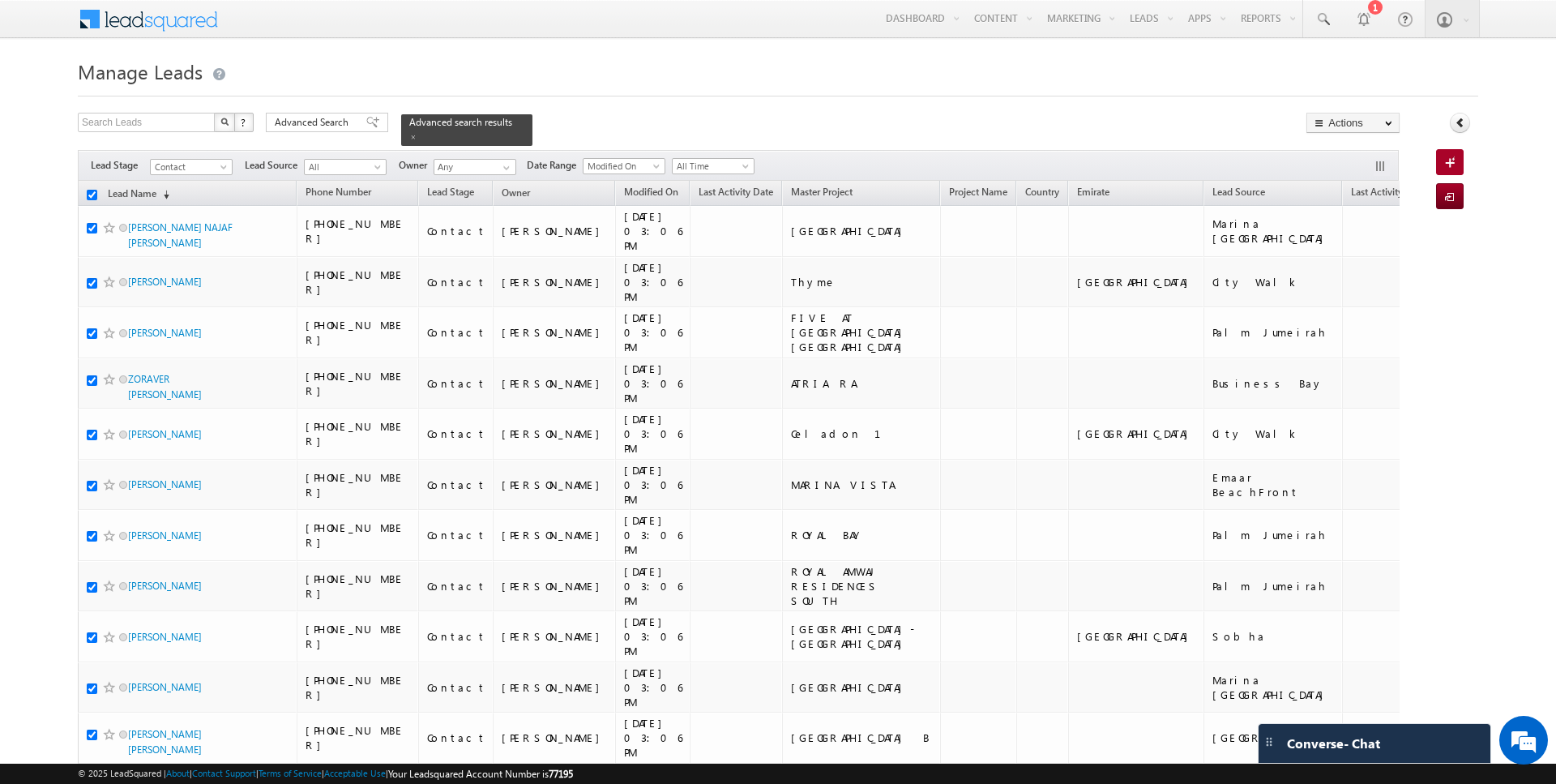
checkbox input "true"
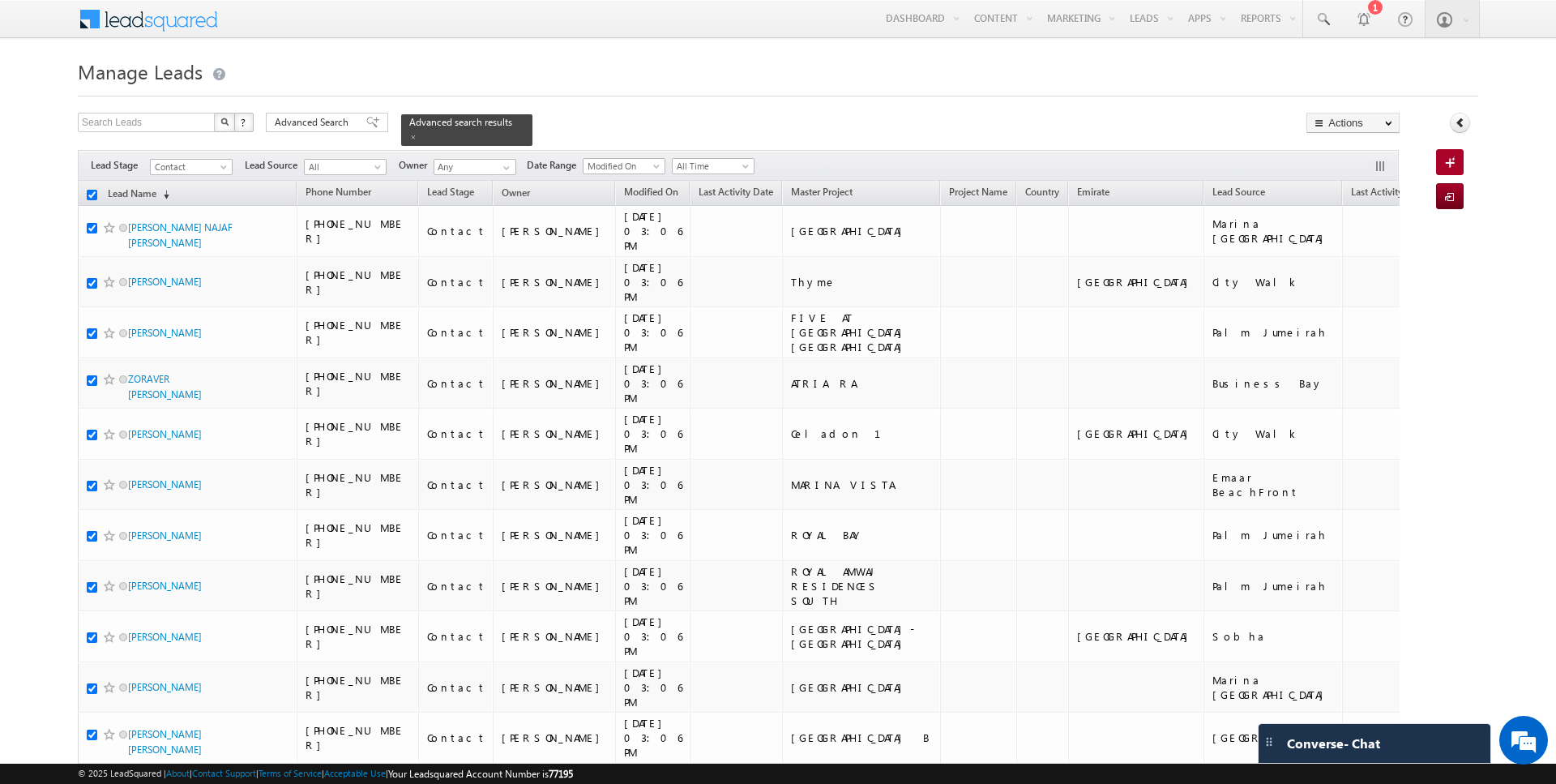
checkbox input "true"
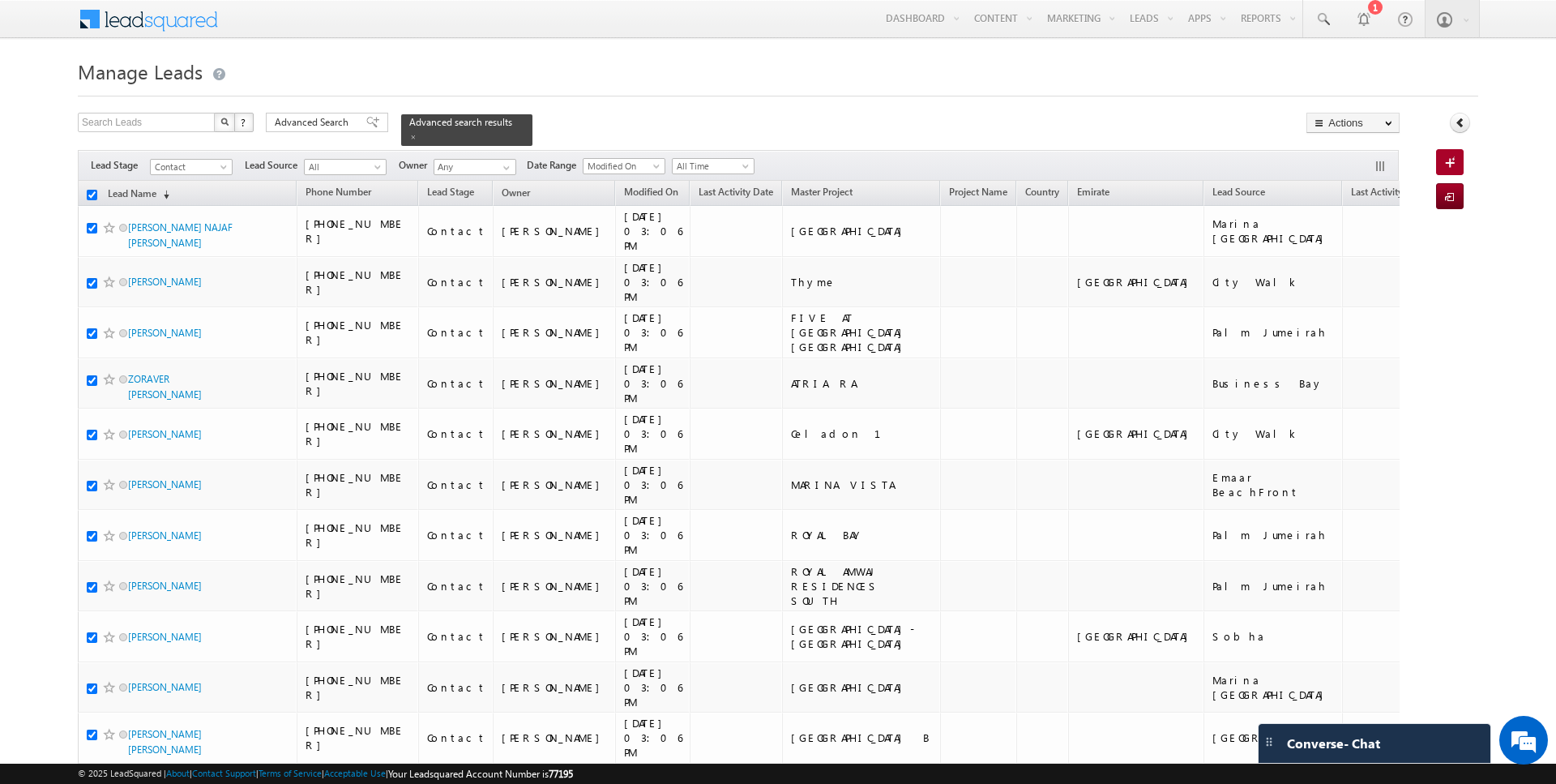
checkbox input "true"
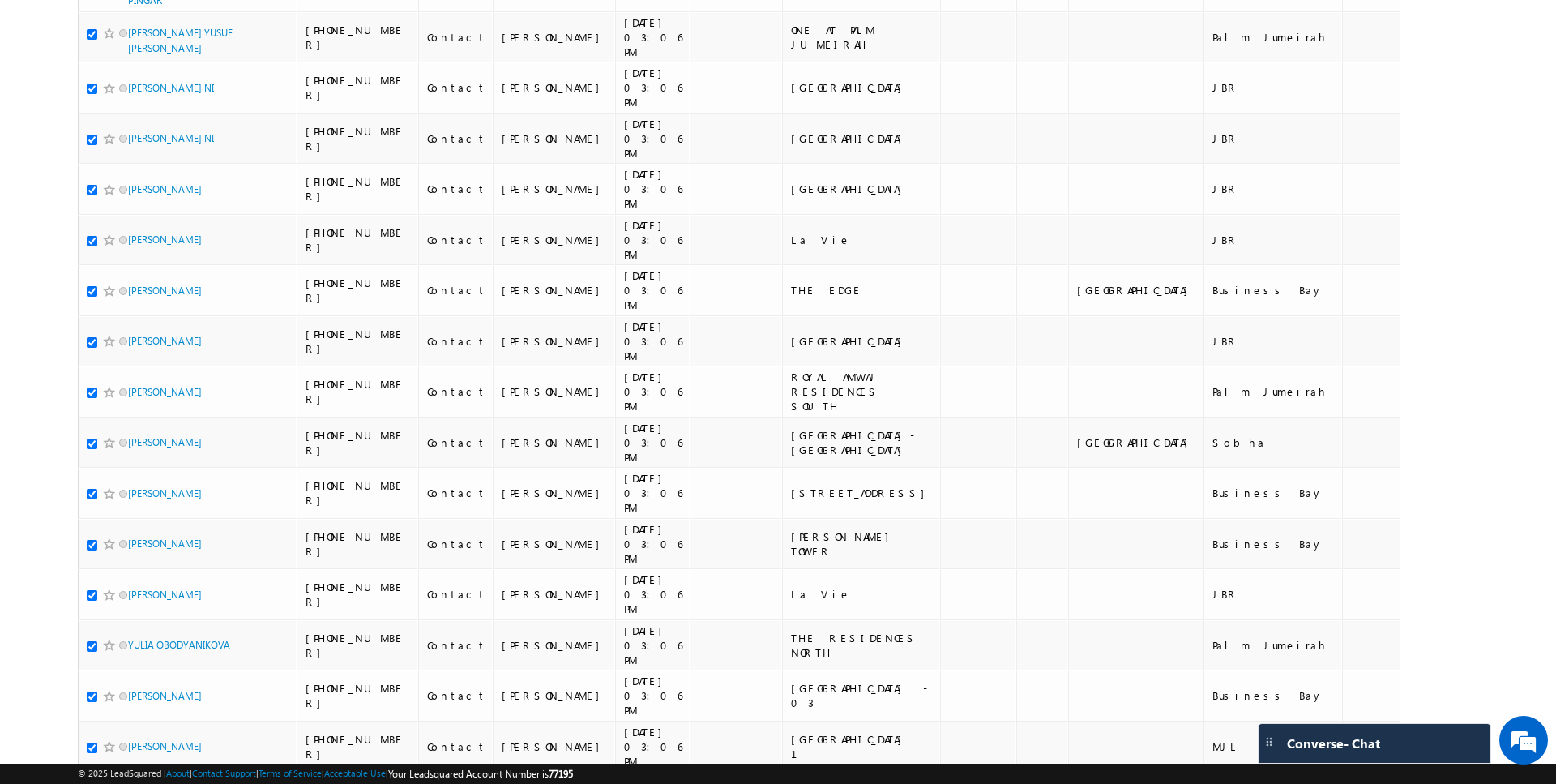
scroll to position [3719, 0]
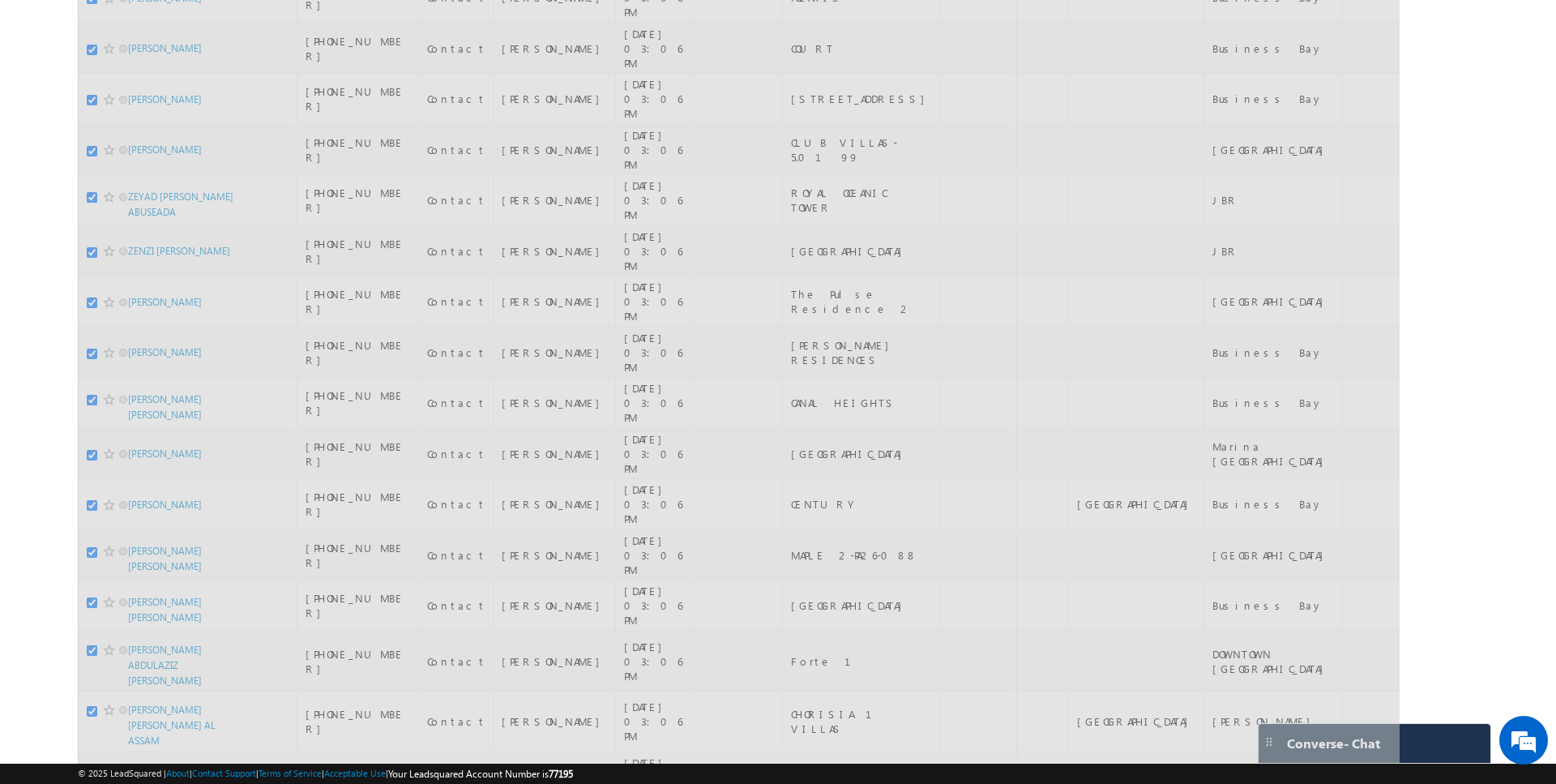
scroll to position [0, 0]
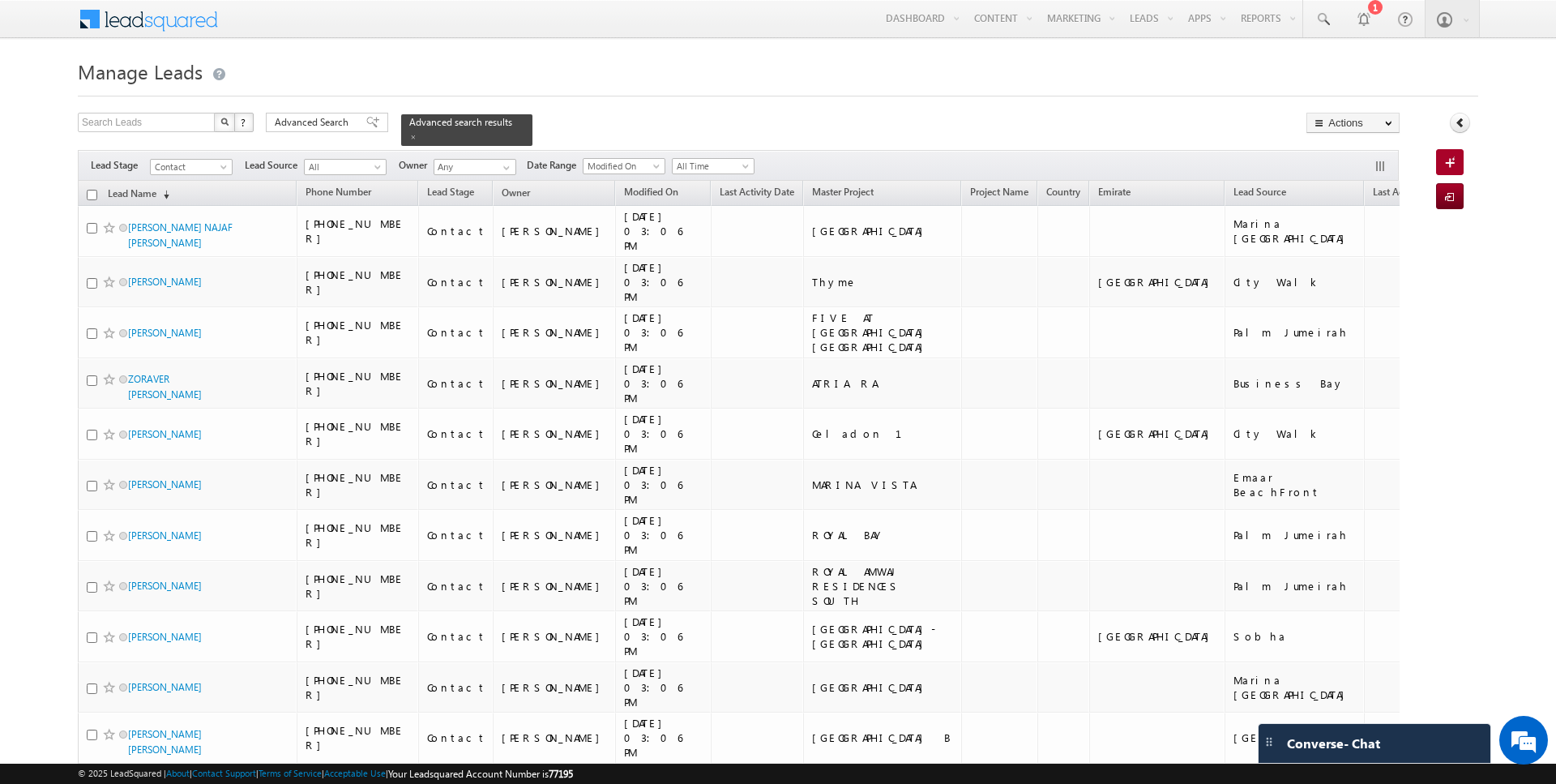
click at [92, 193] on input "checkbox" at bounding box center [91, 194] width 10 height 10
checkbox input "true"
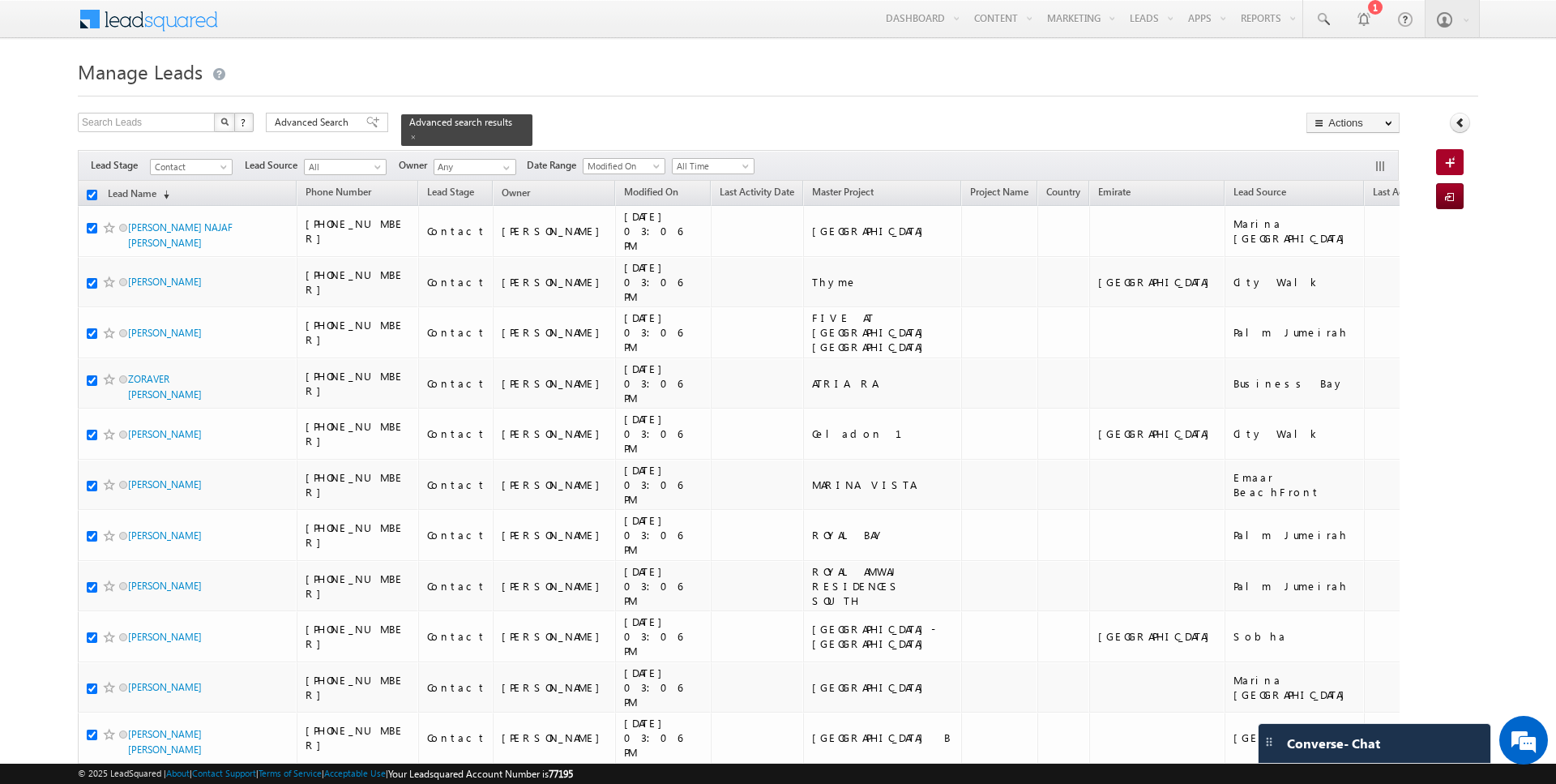
checkbox input "true"
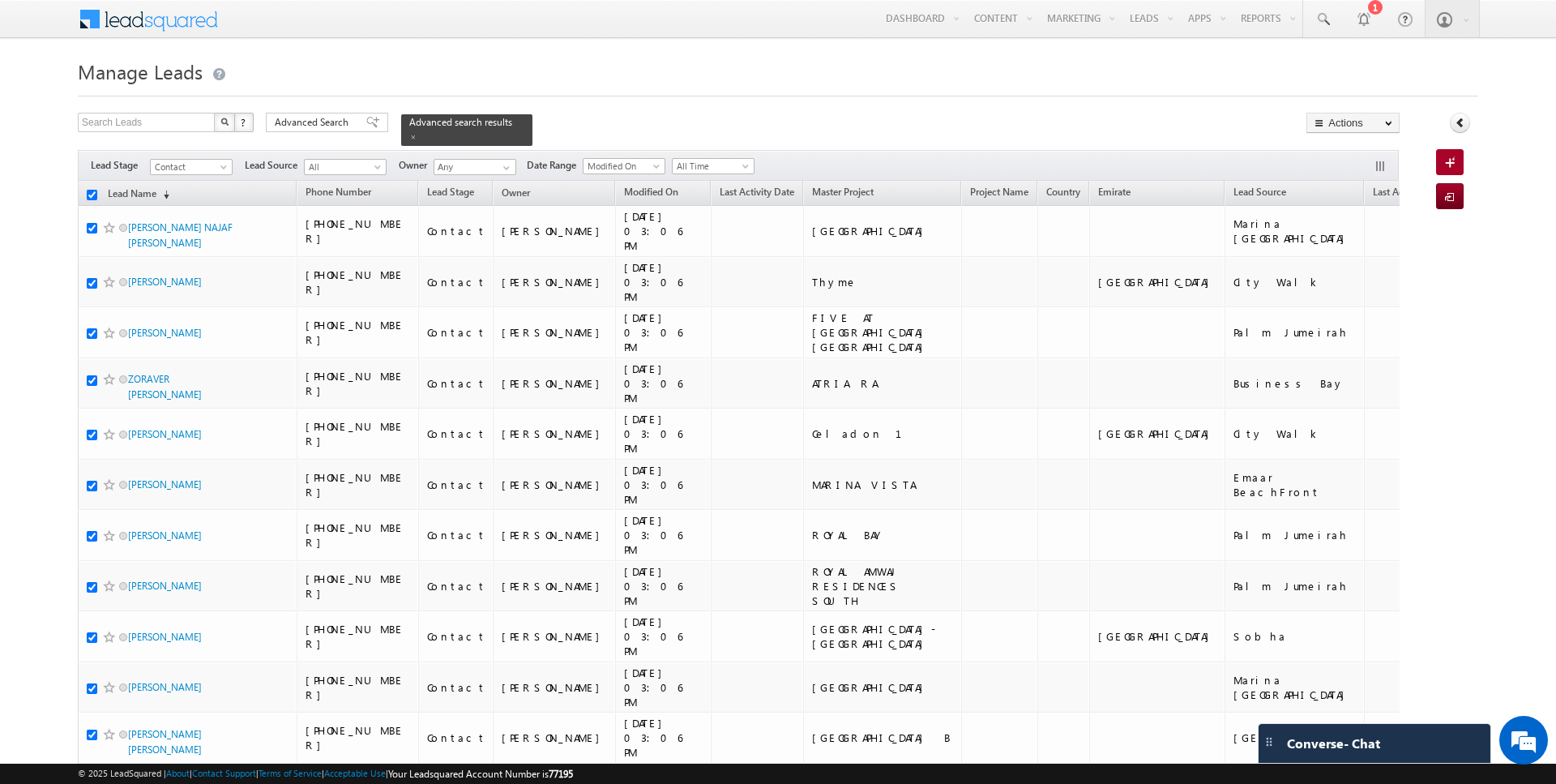
checkbox input "true"
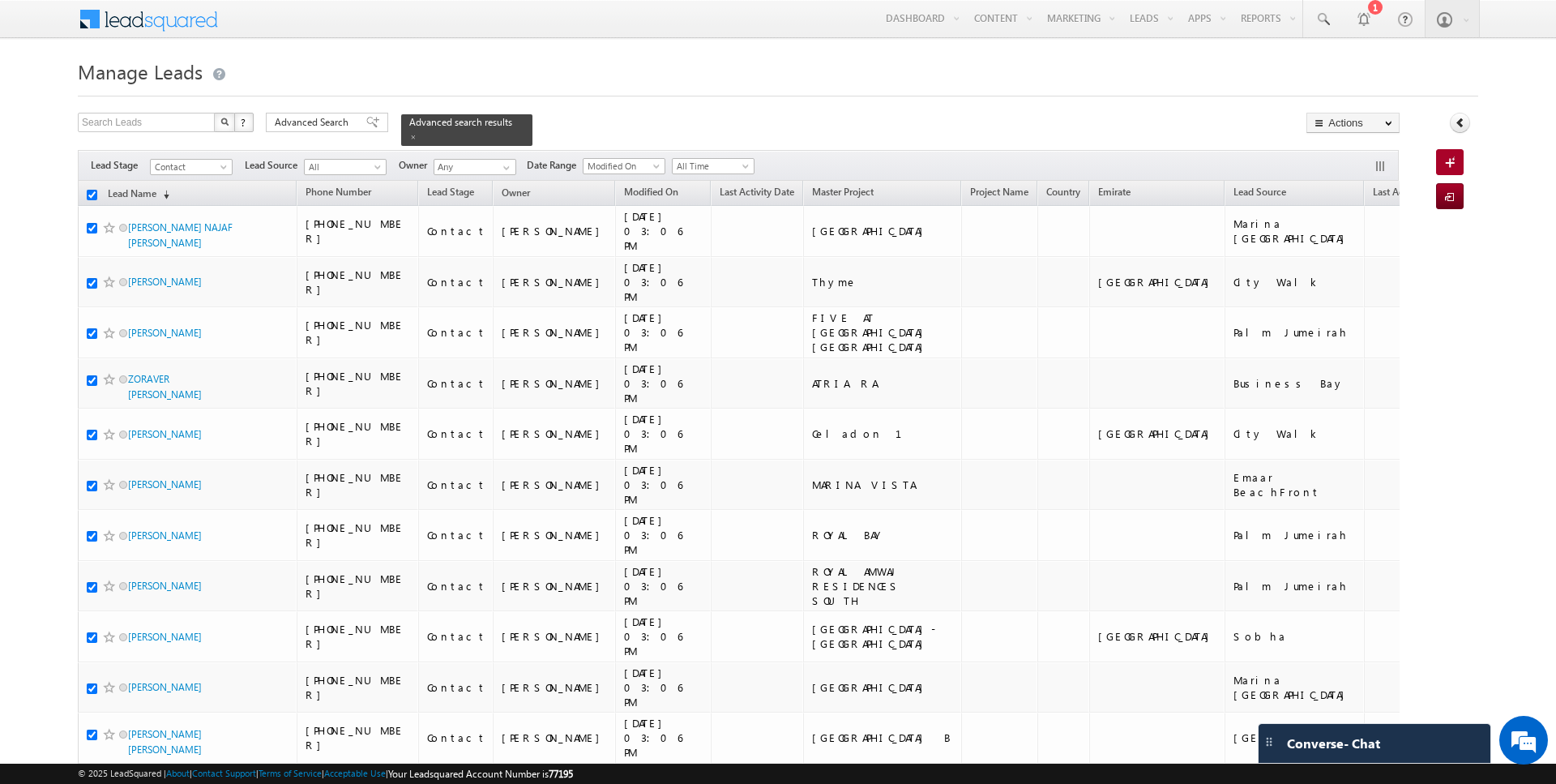
checkbox input "true"
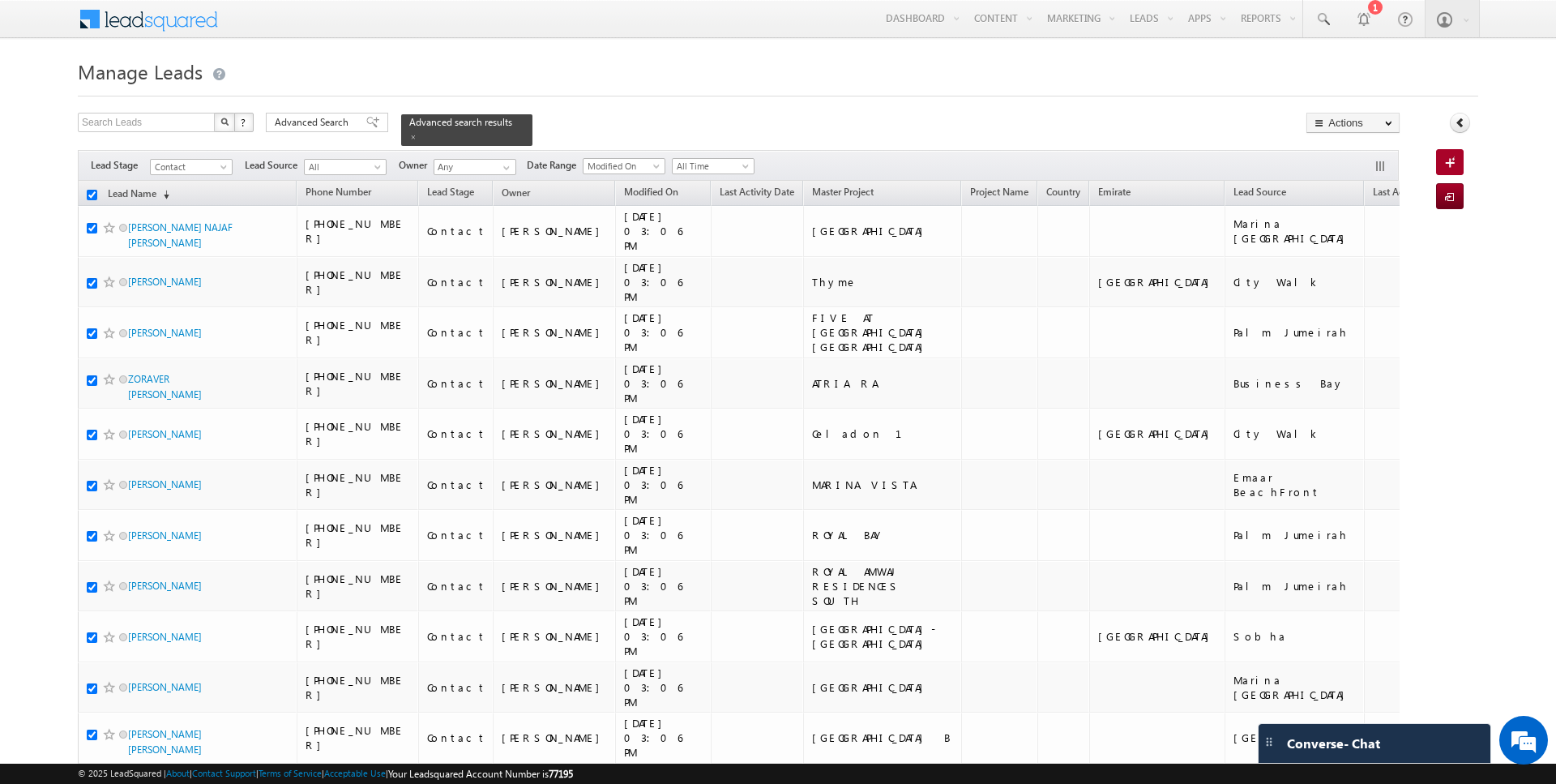
checkbox input "true"
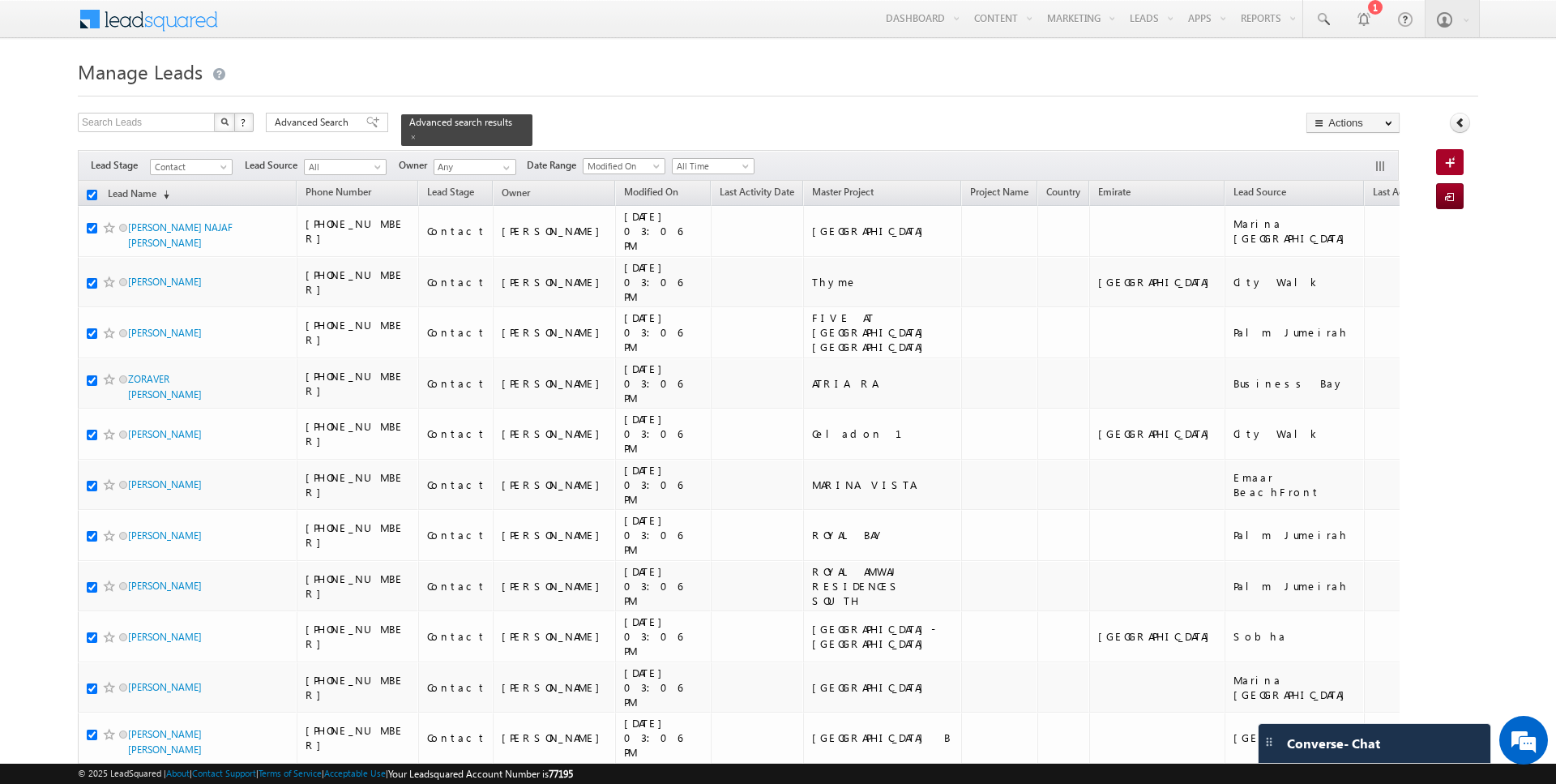
checkbox input "true"
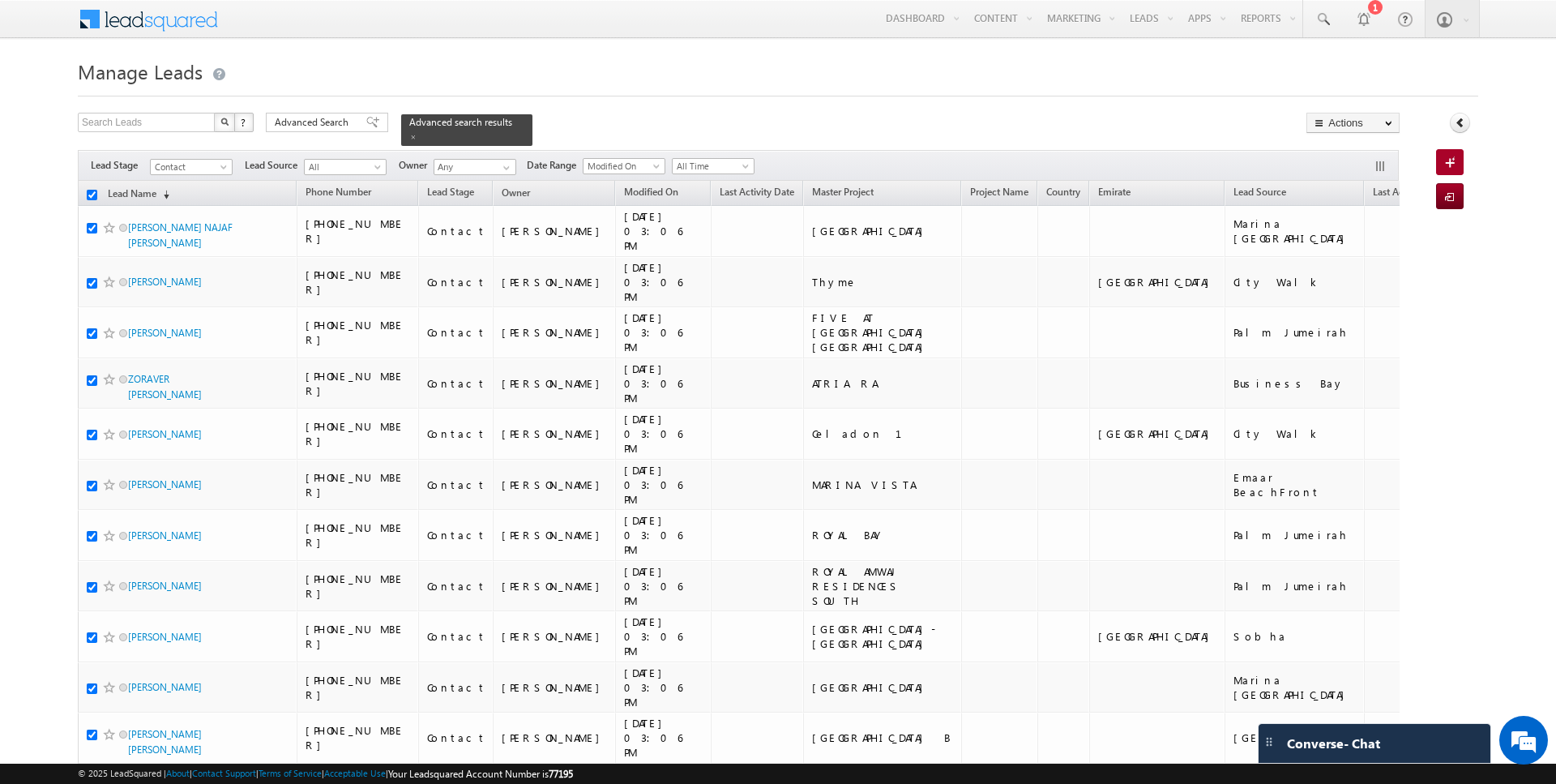
checkbox input "true"
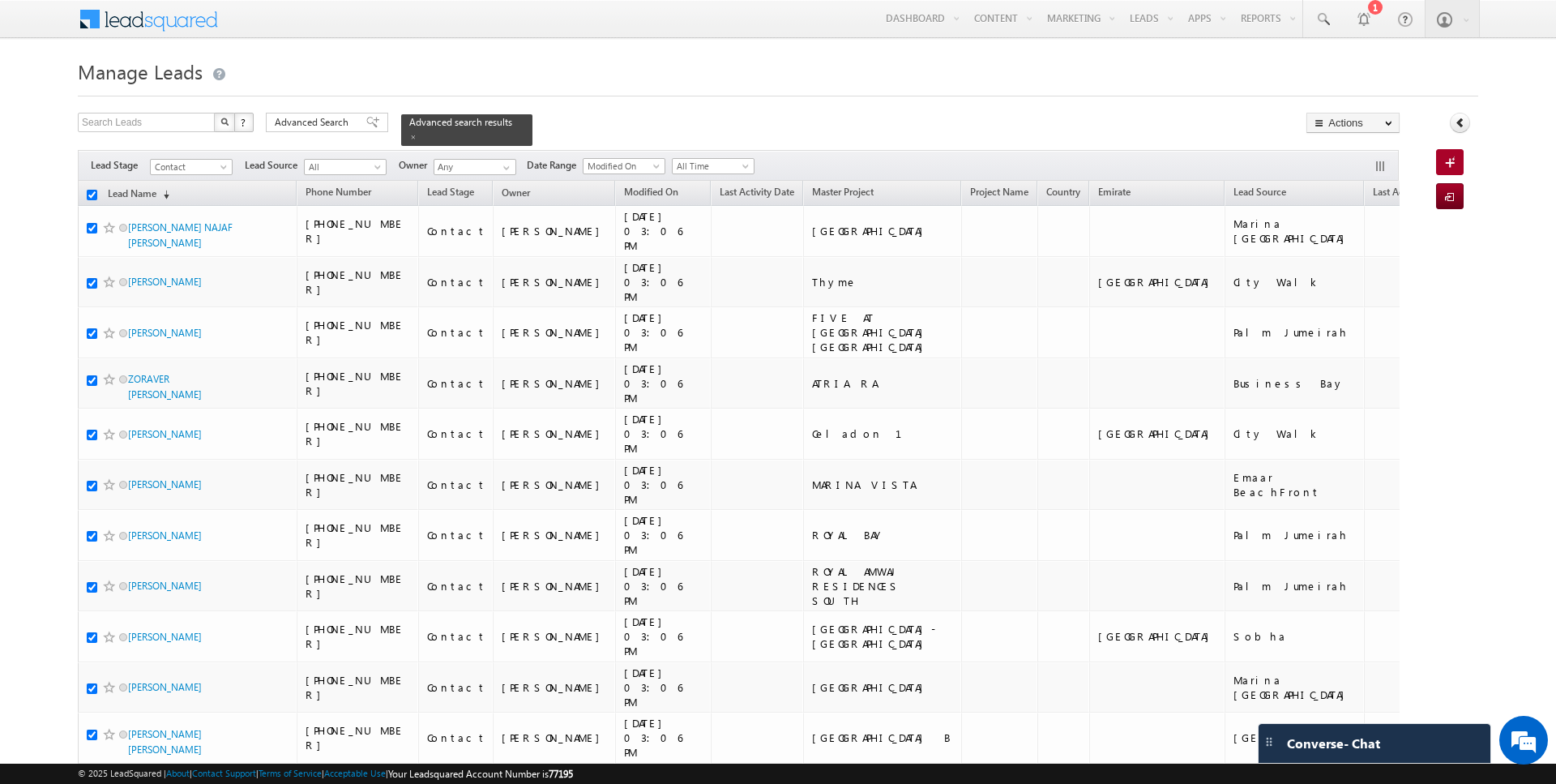
checkbox input "true"
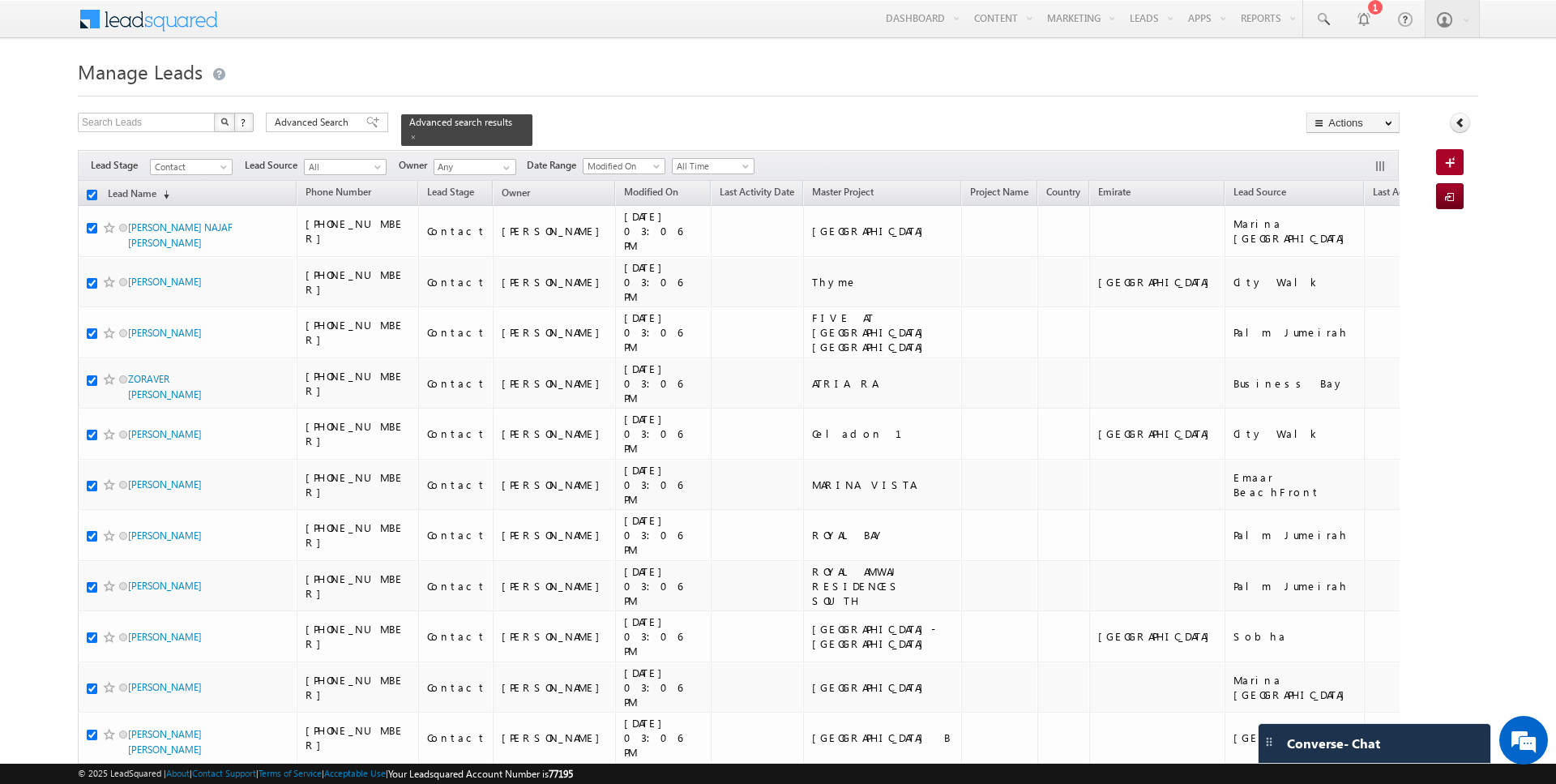
checkbox input "true"
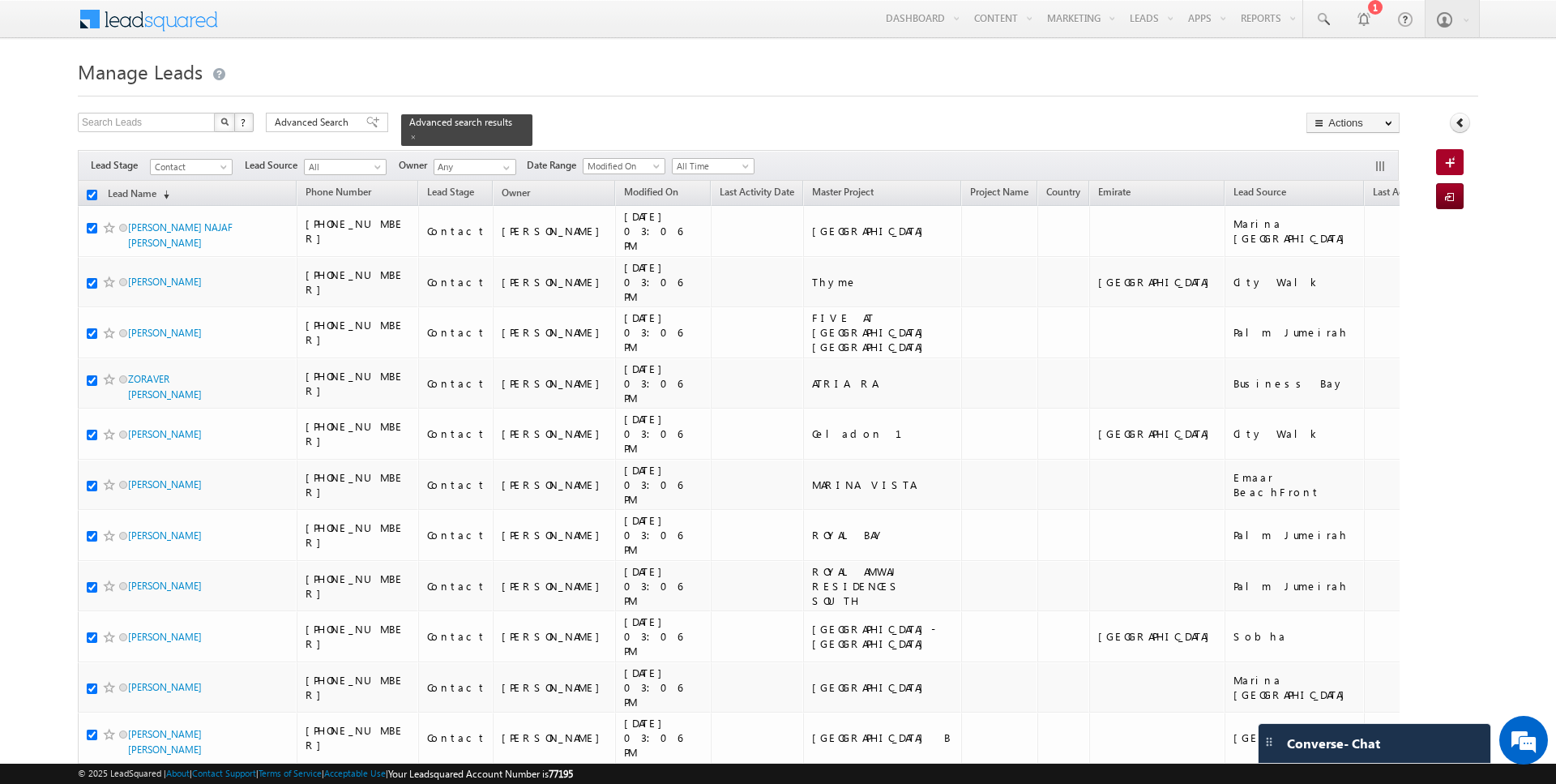
checkbox input "true"
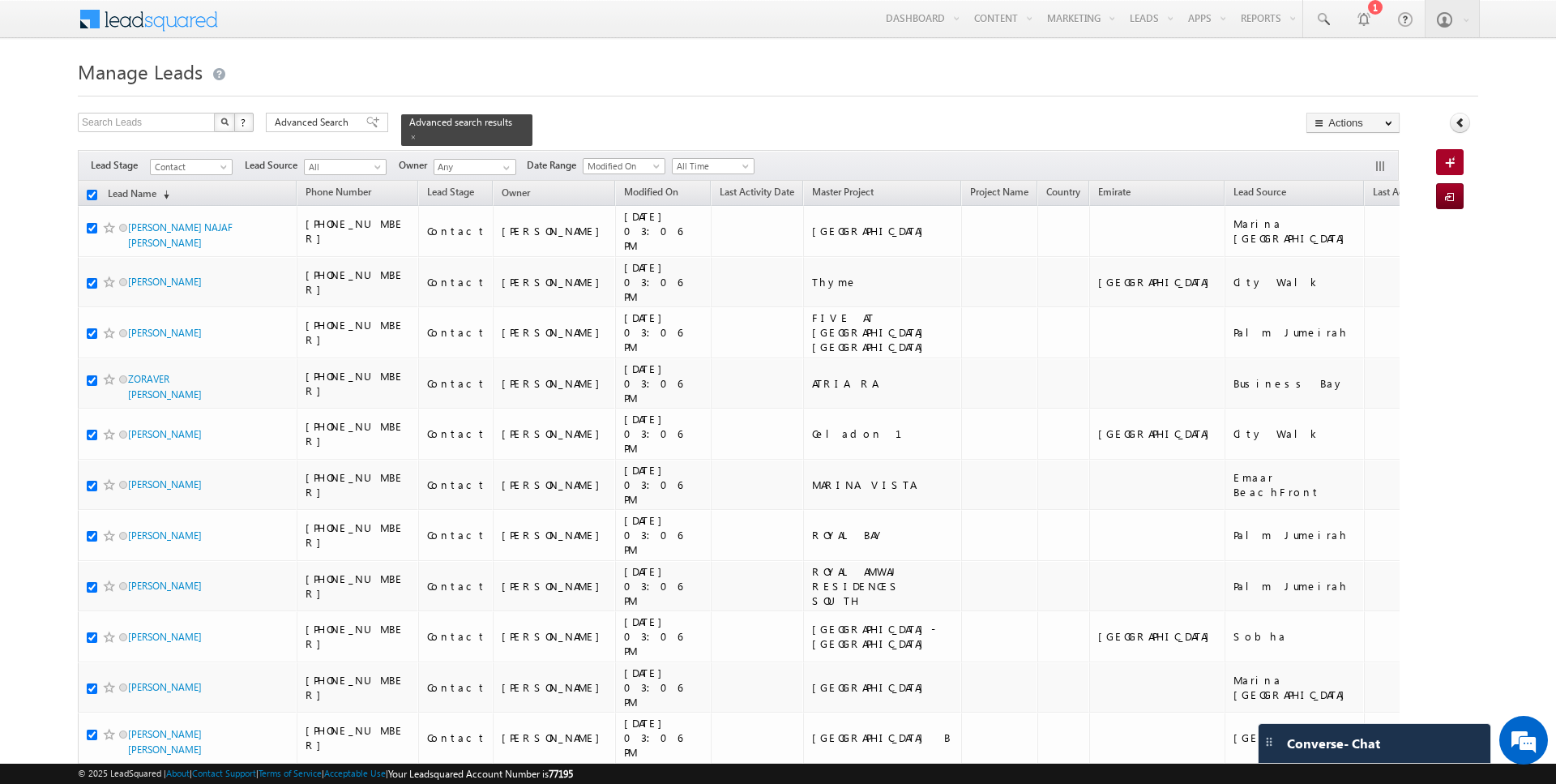
checkbox input "true"
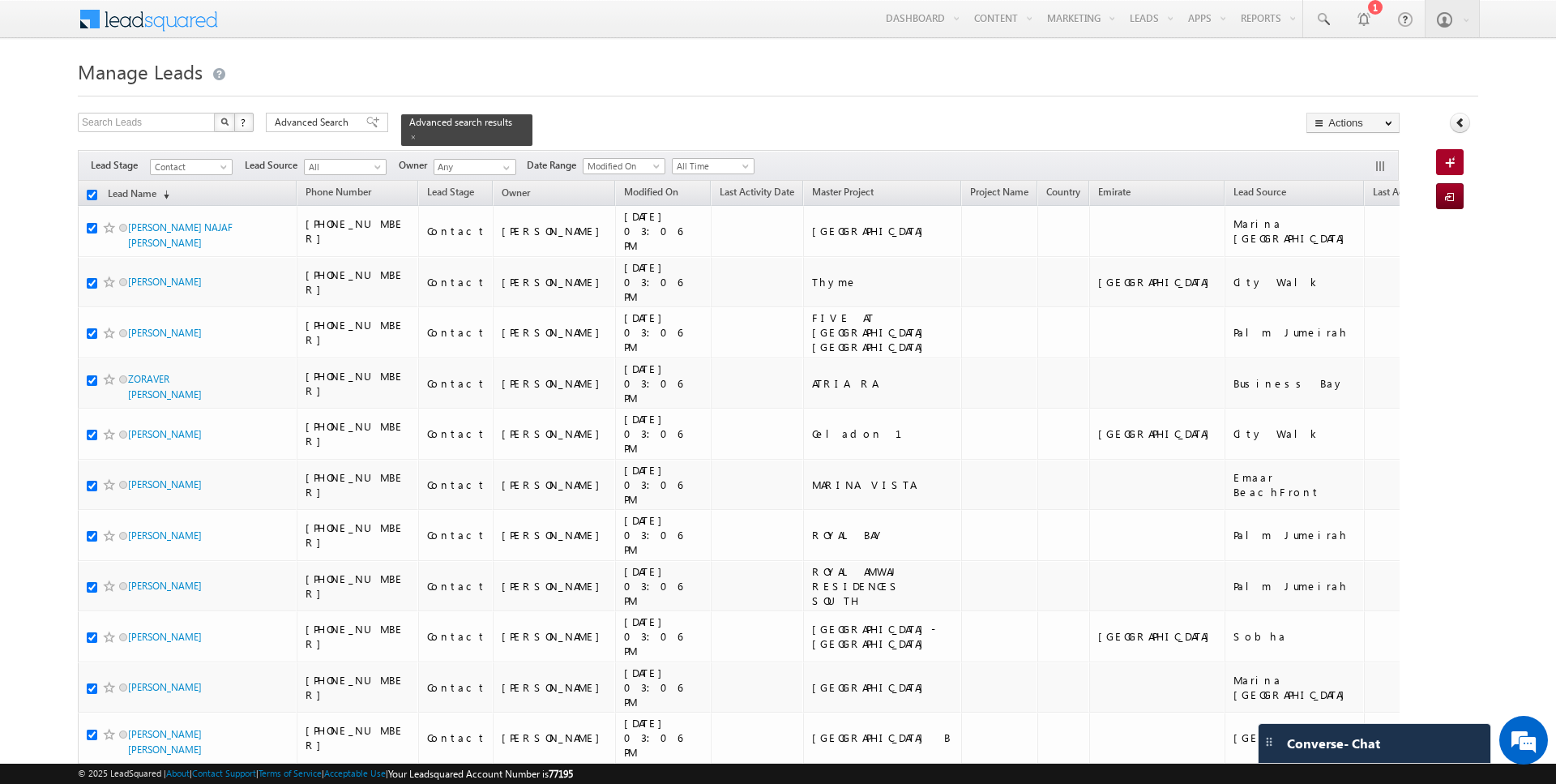
checkbox input "true"
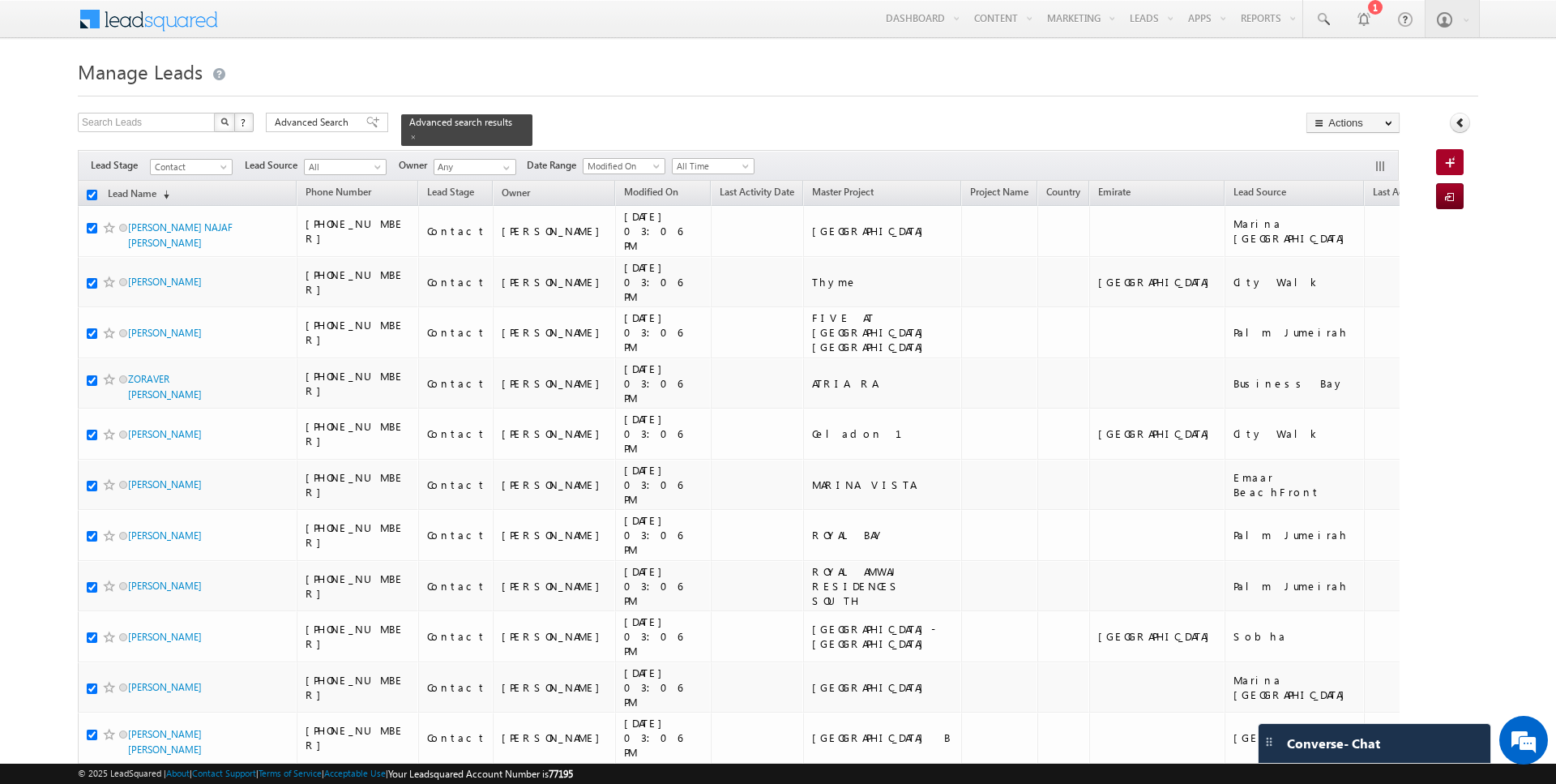
checkbox input "true"
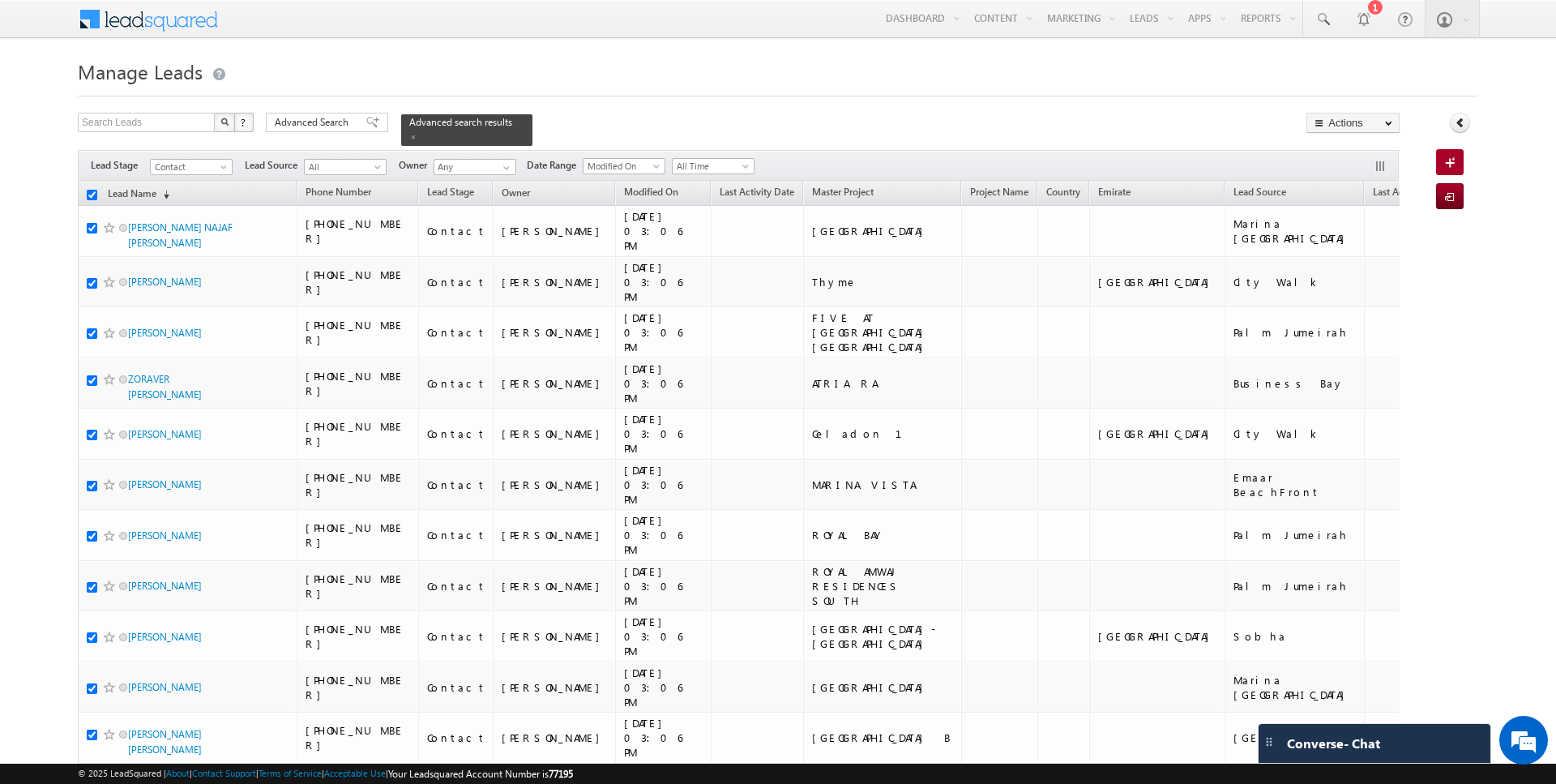
checkbox input "true"
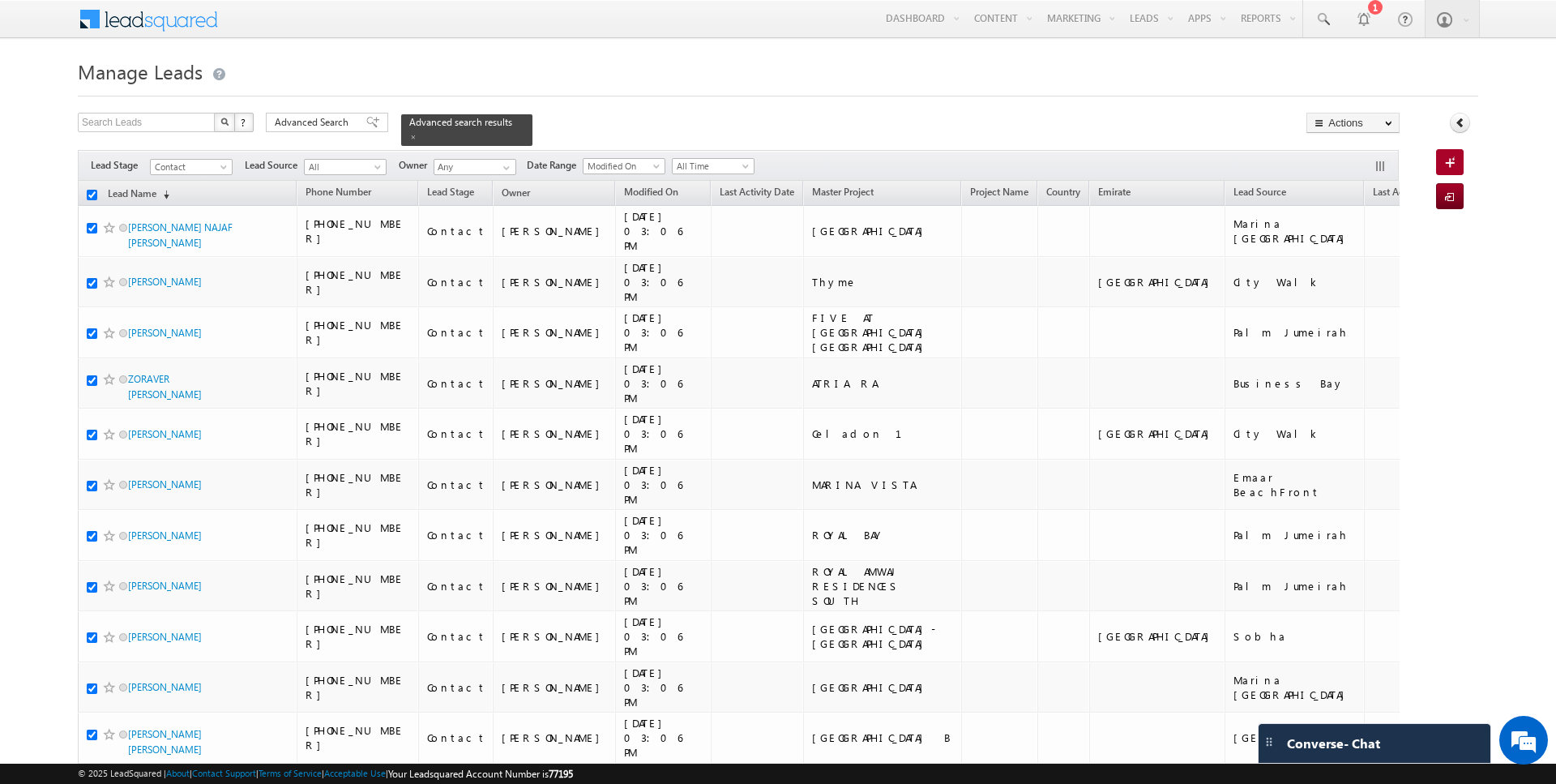
checkbox input "true"
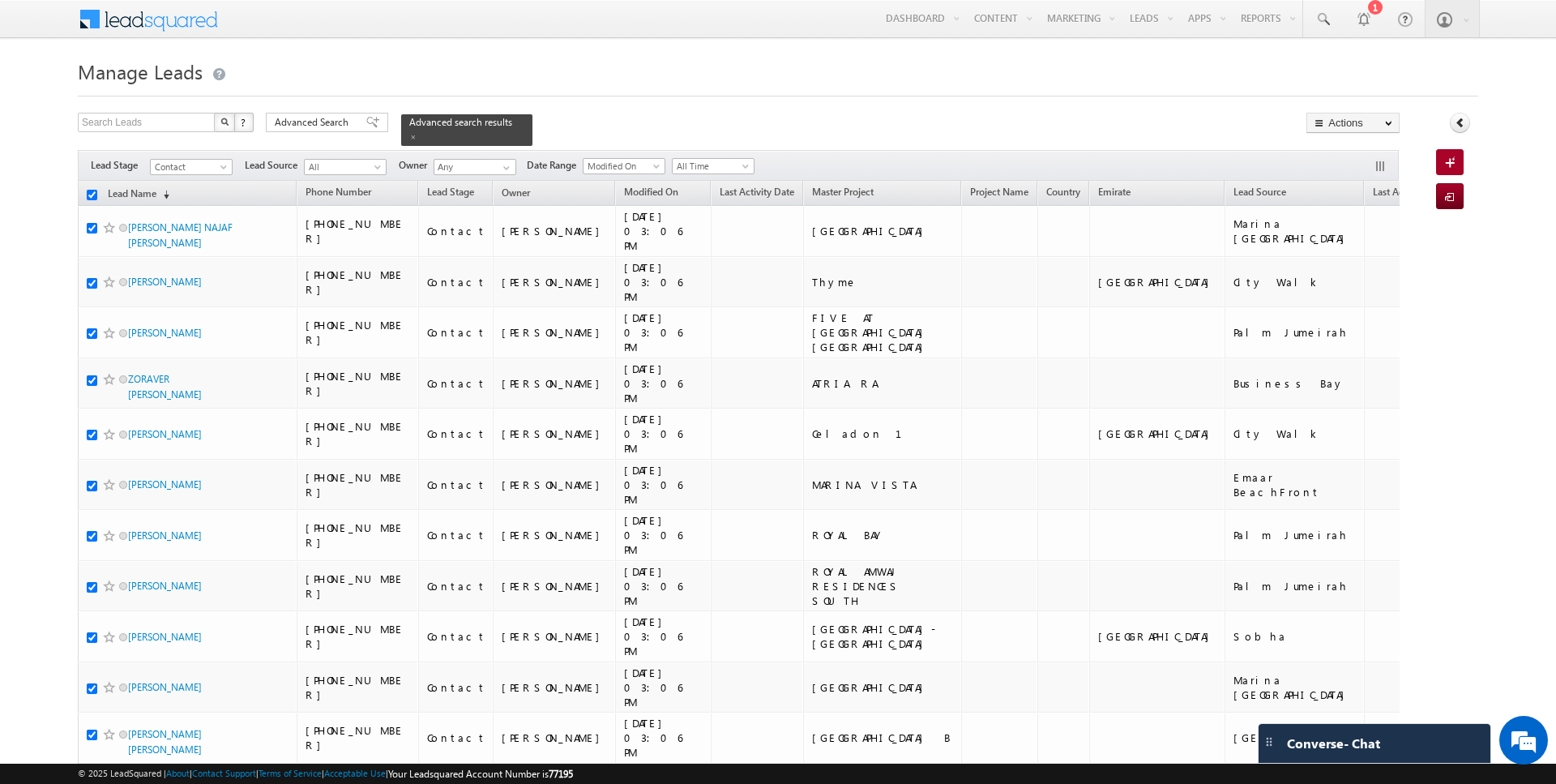
checkbox input "true"
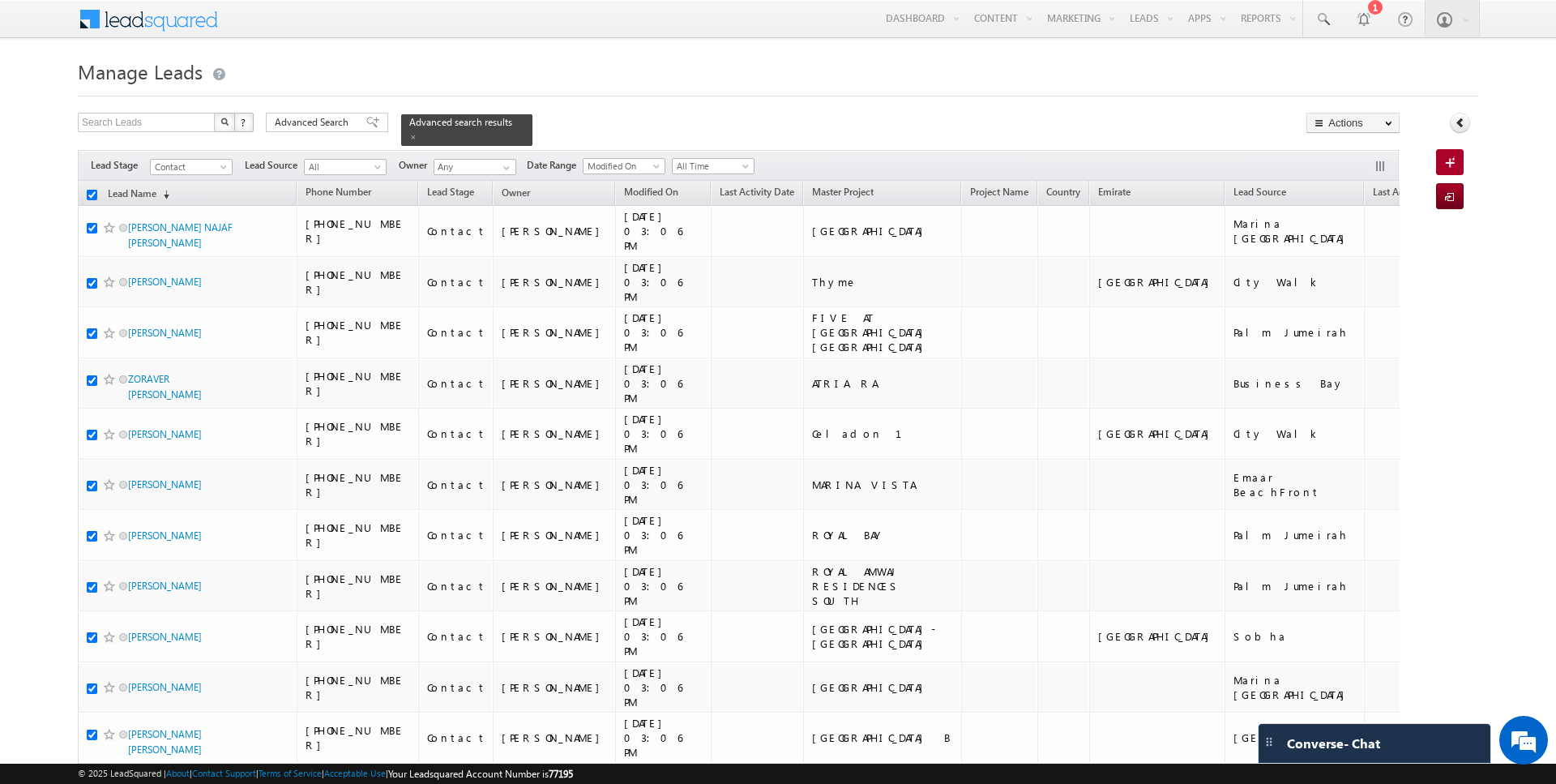
checkbox input "true"
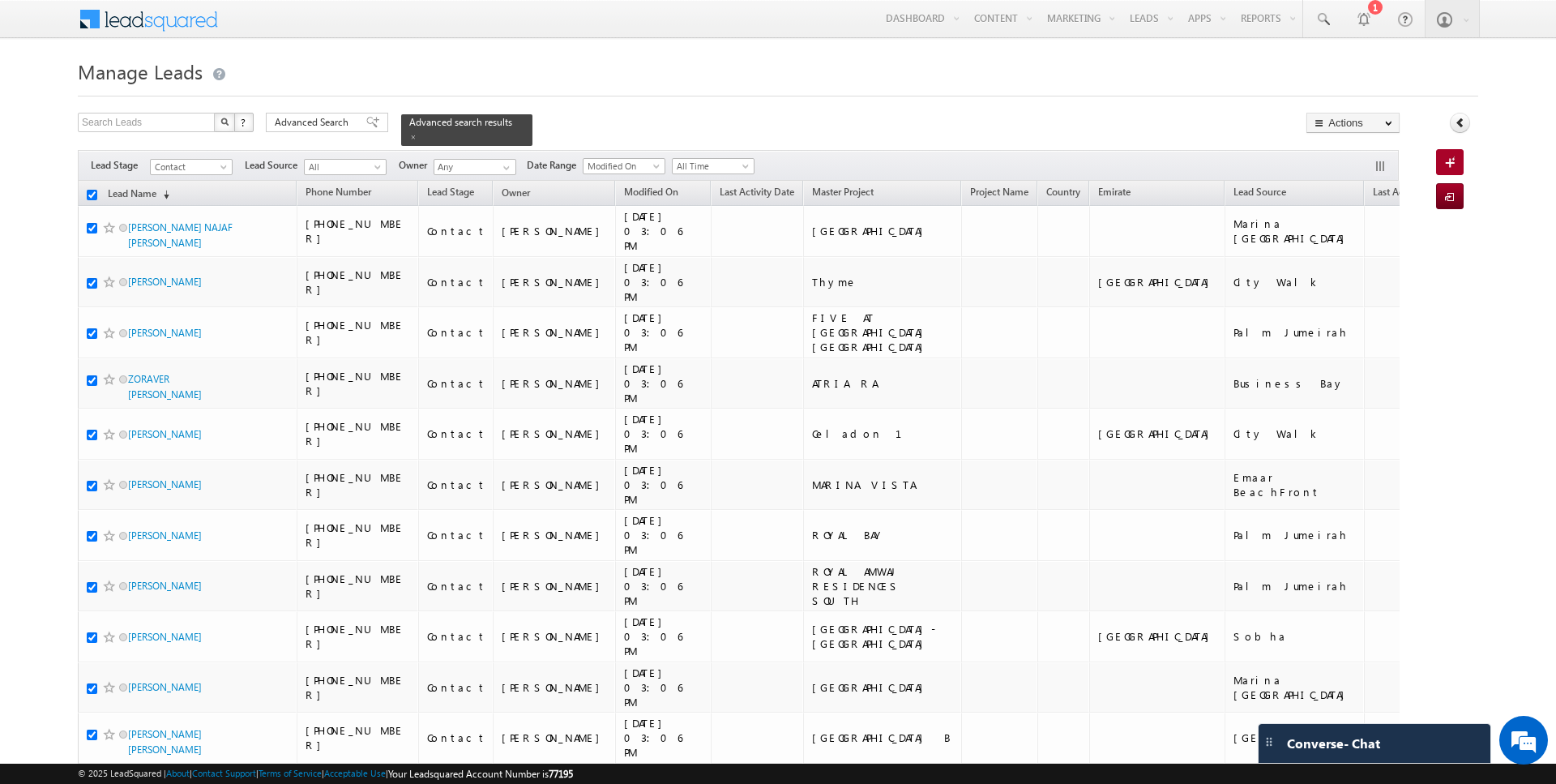
checkbox input "true"
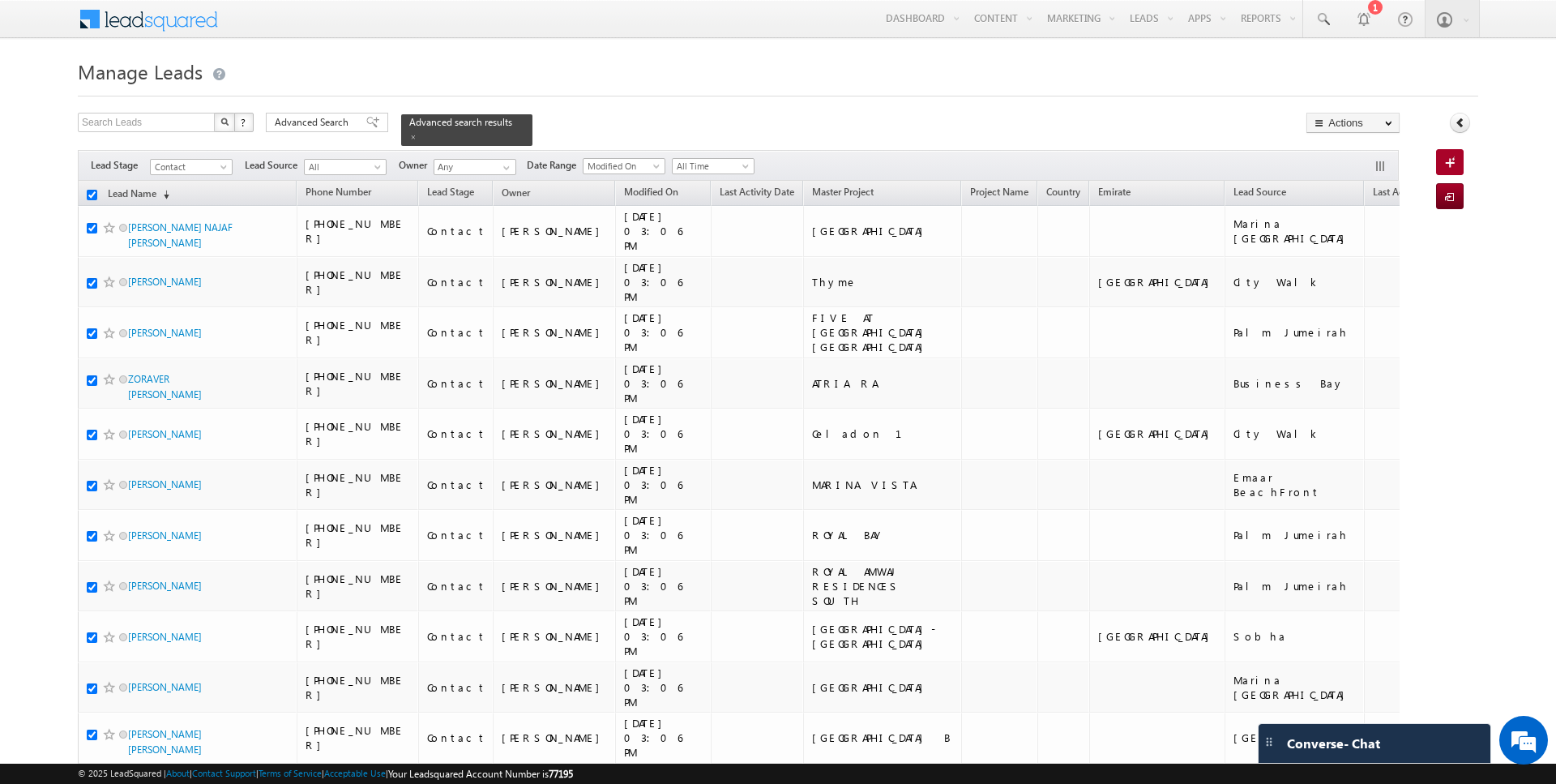
checkbox input "true"
click at [1364, 167] on link "Bulk Update" at bounding box center [1353, 165] width 92 height 19
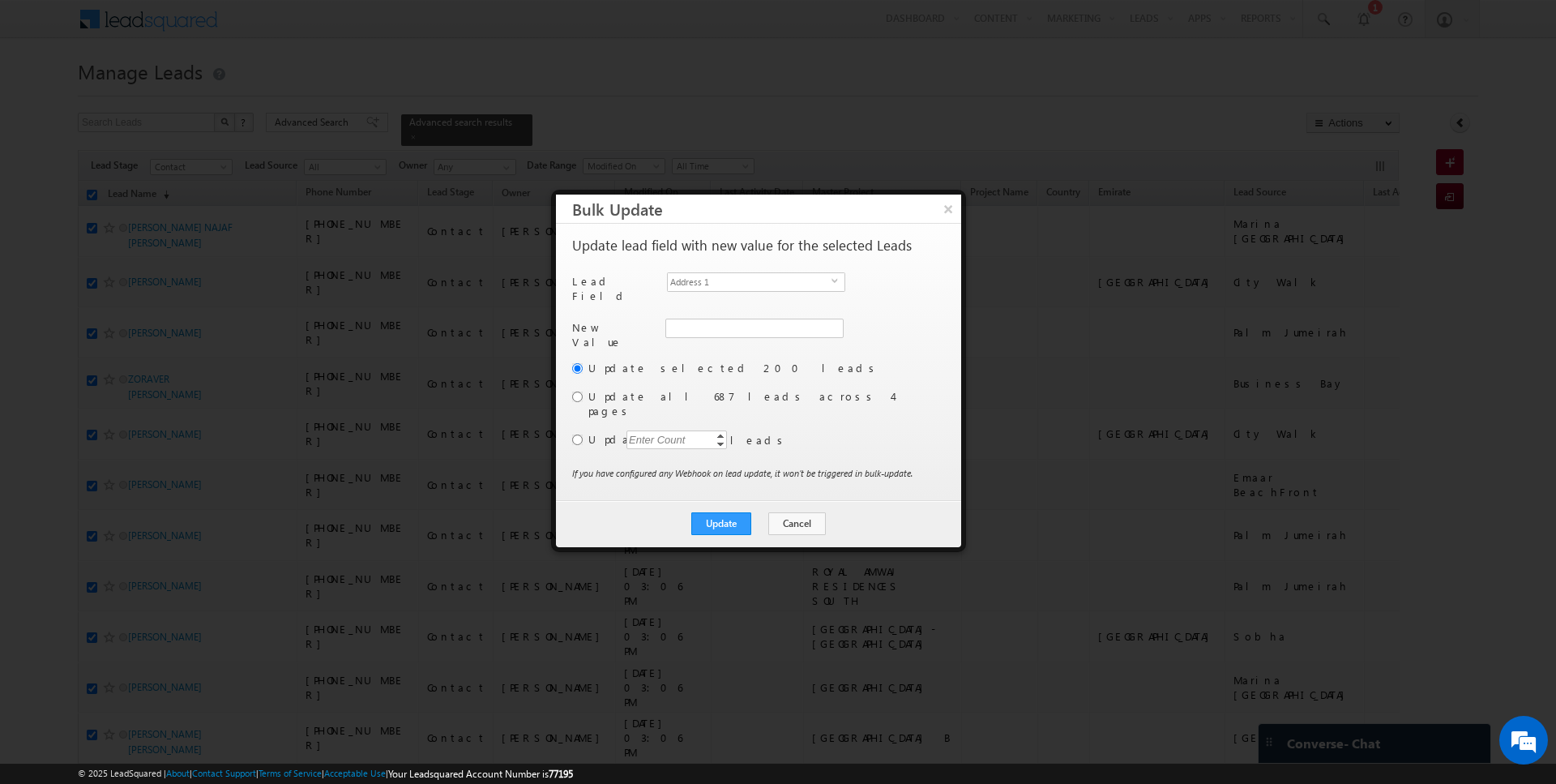
click at [604, 390] on label "Update all 687 leads across 4 pages" at bounding box center [765, 403] width 354 height 29
click at [579, 392] on input "radio" at bounding box center [577, 396] width 10 height 10
click at [732, 276] on span "Address 1" at bounding box center [750, 281] width 163 height 18
click at [693, 451] on li "Owner" at bounding box center [756, 458] width 176 height 16
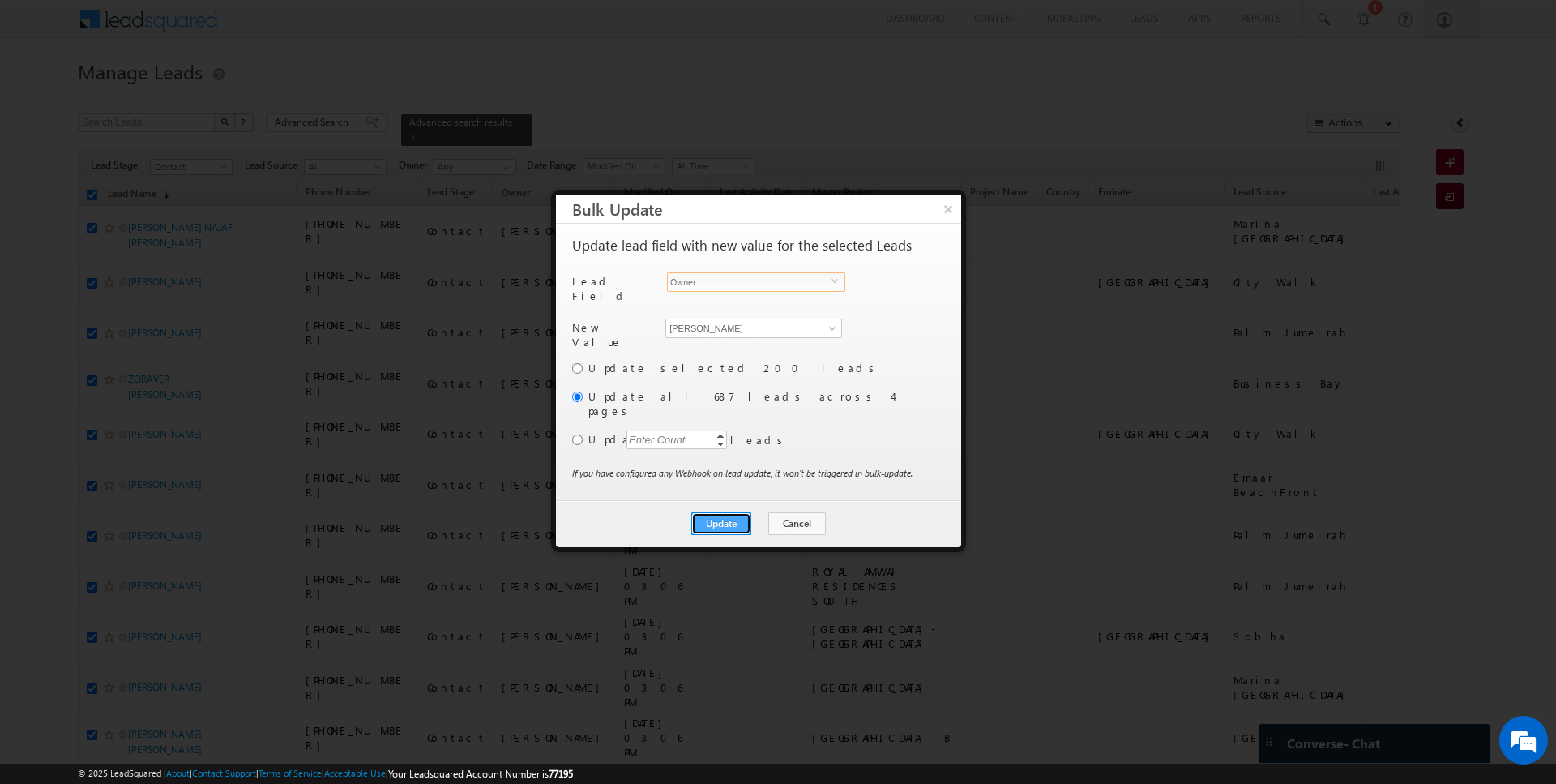
click at [728, 512] on button "Update" at bounding box center [721, 523] width 60 height 22
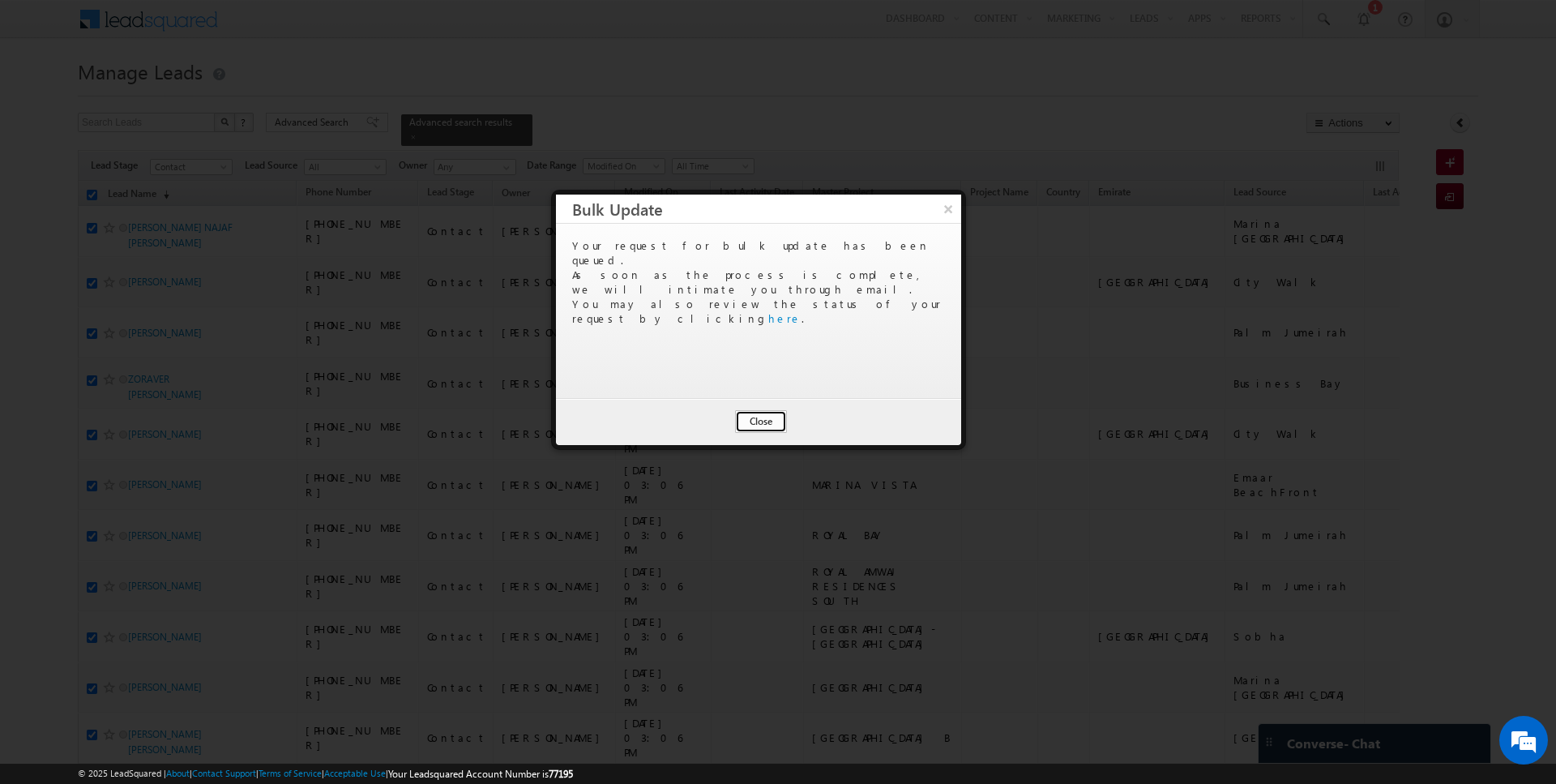
click at [765, 419] on button "Close" at bounding box center [761, 421] width 52 height 22
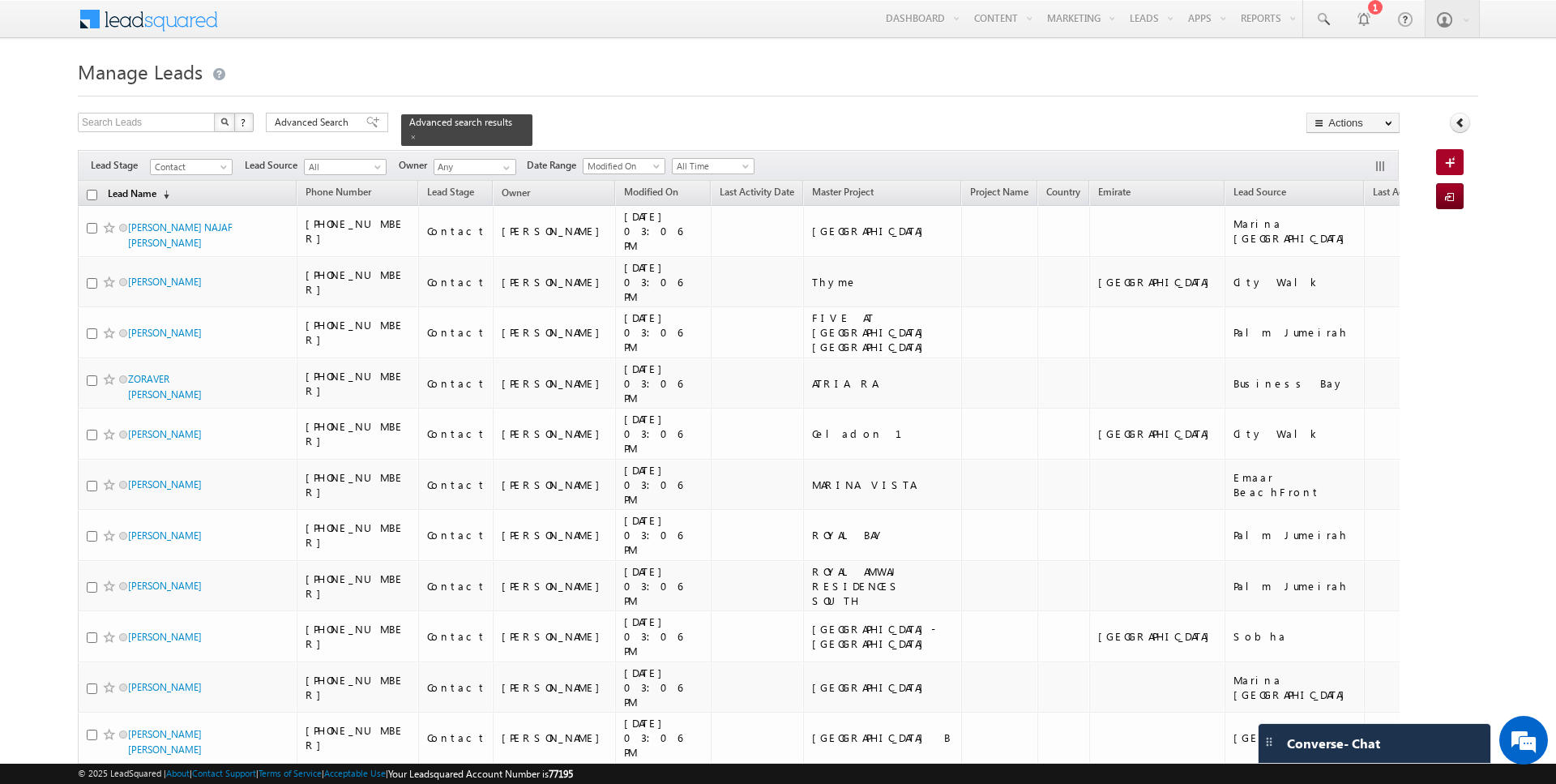
click at [128, 192] on link "Lead Name (sorted descending)" at bounding box center [138, 194] width 78 height 21
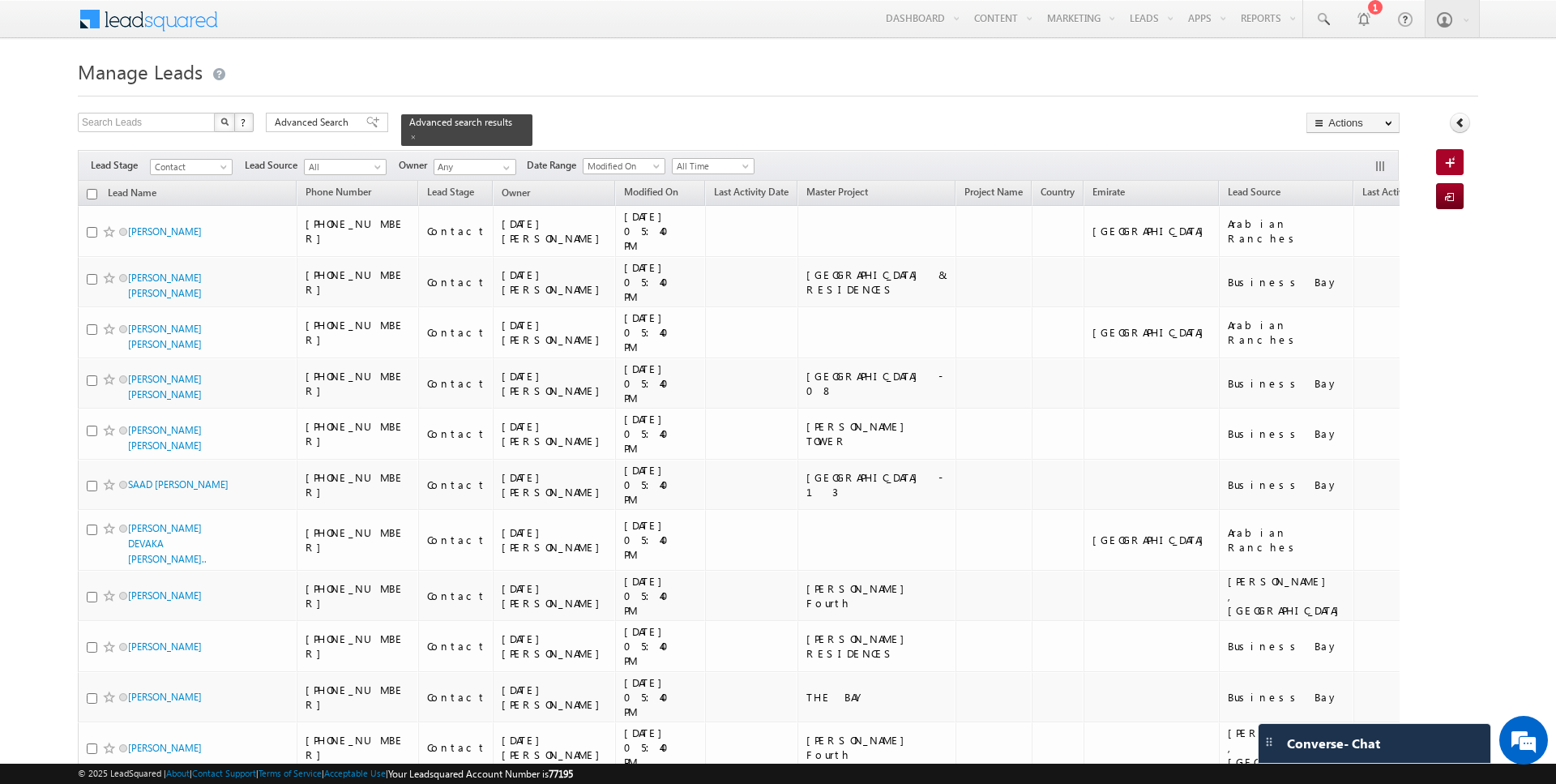
click at [93, 193] on input "checkbox" at bounding box center [91, 194] width 10 height 10
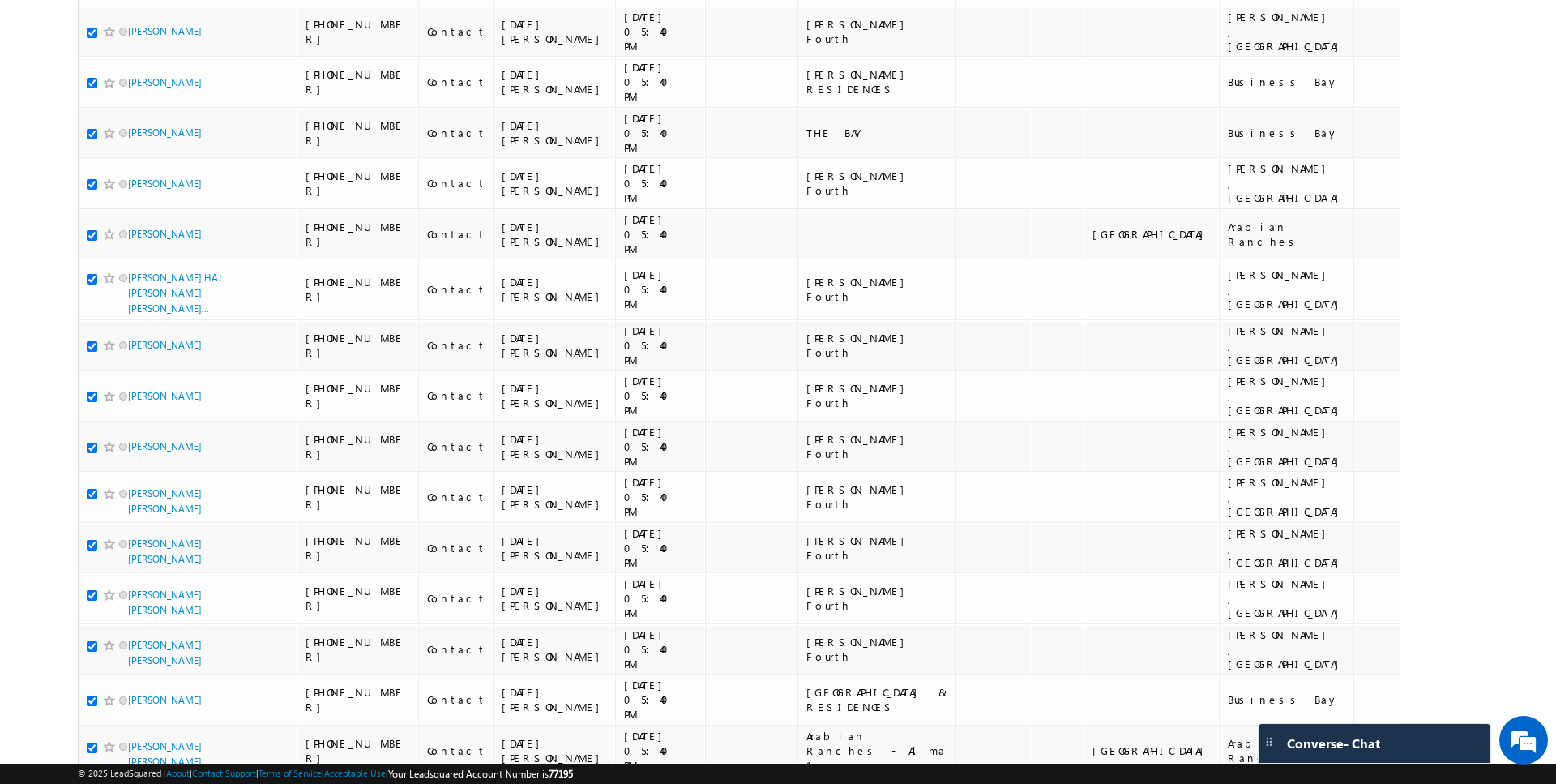
scroll to position [0, 0]
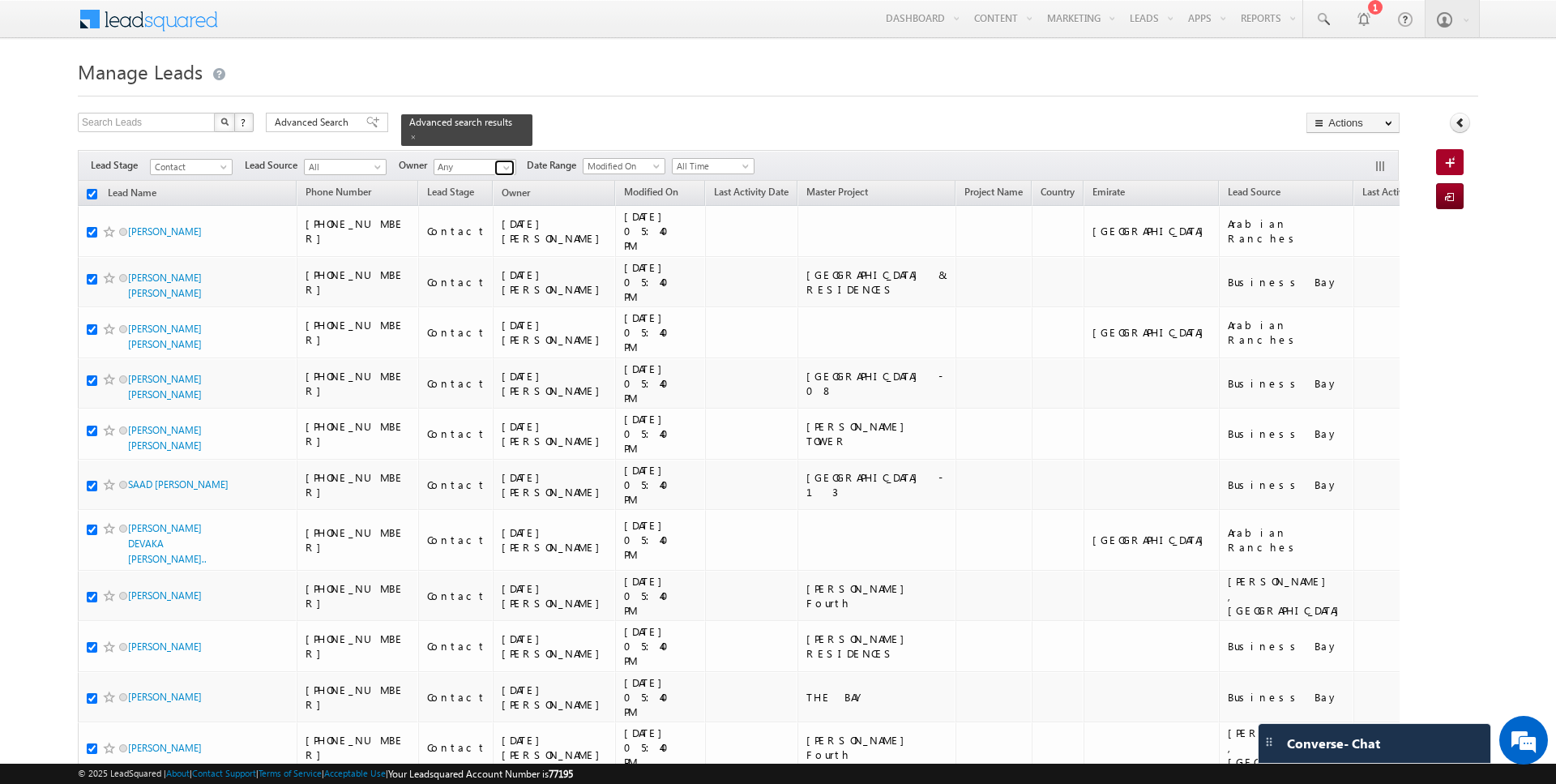
click at [500, 168] on span at bounding box center [507, 168] width 13 height 13
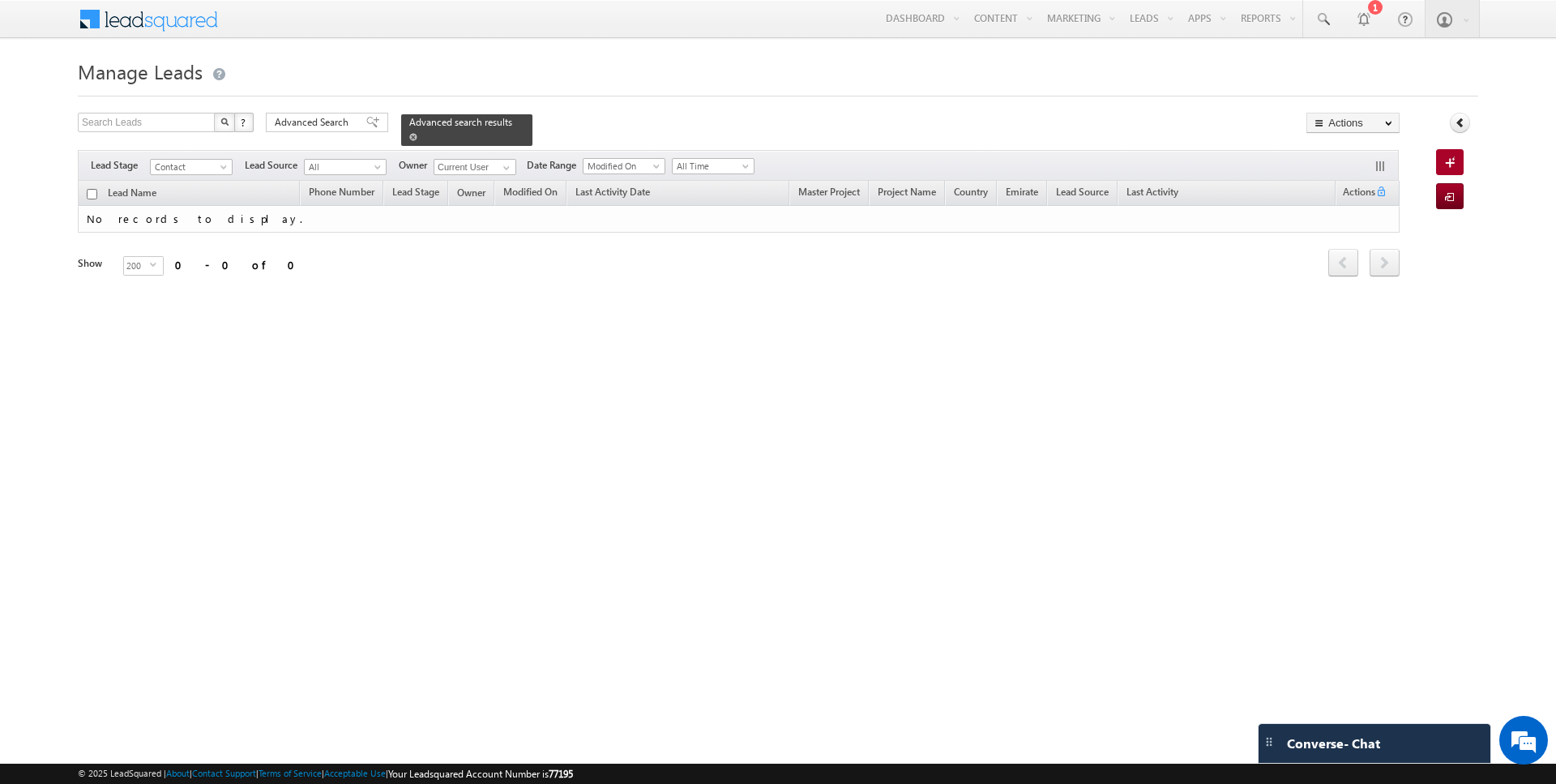
click at [409, 137] on span at bounding box center [413, 136] width 8 height 8
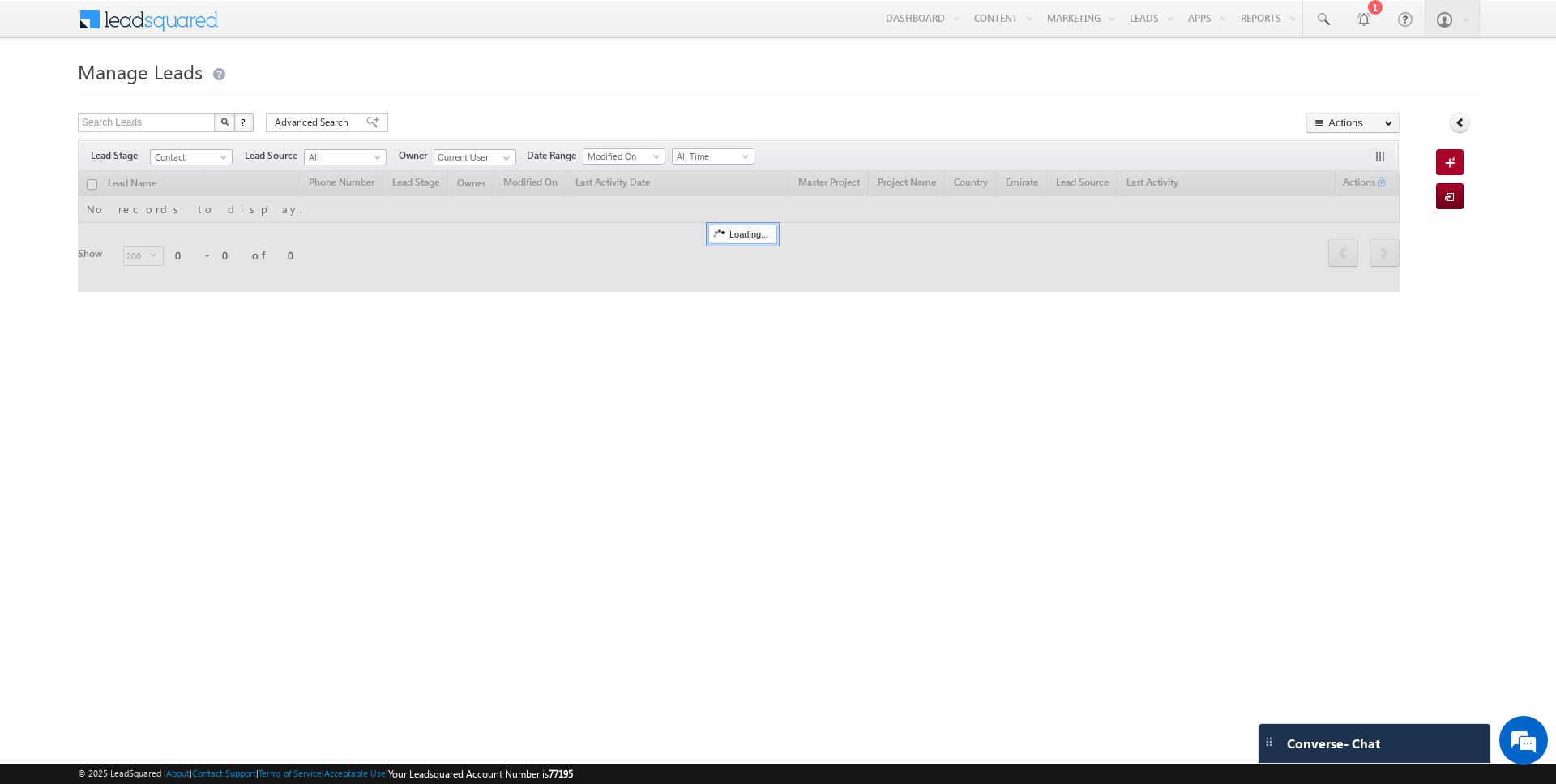
click at [481, 107] on form "Manage Leads Search Leads X ? 0 results found Advanced Search Advanced Search" at bounding box center [778, 184] width 1401 height 258
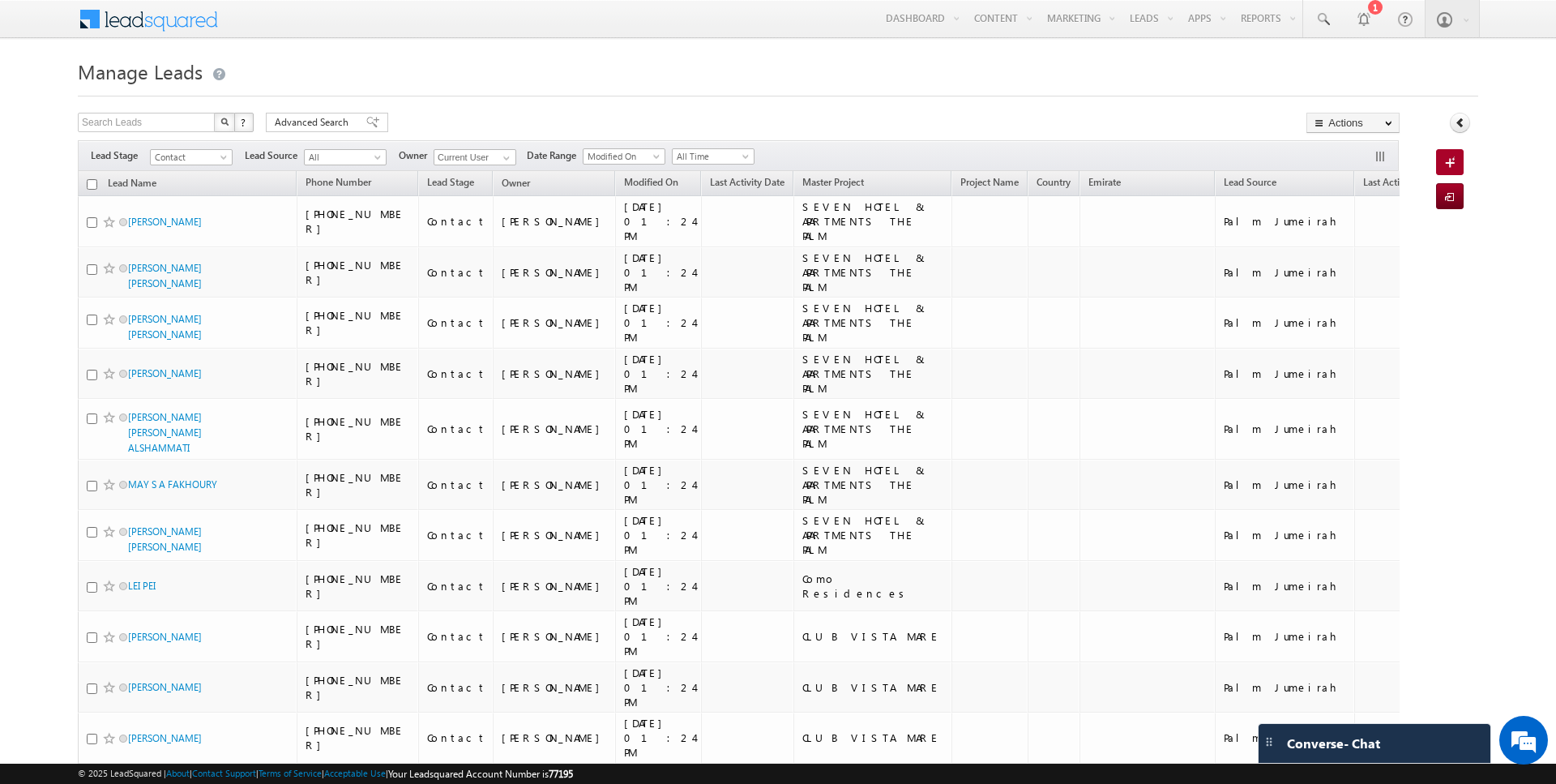
click at [93, 183] on input "checkbox" at bounding box center [91, 184] width 10 height 10
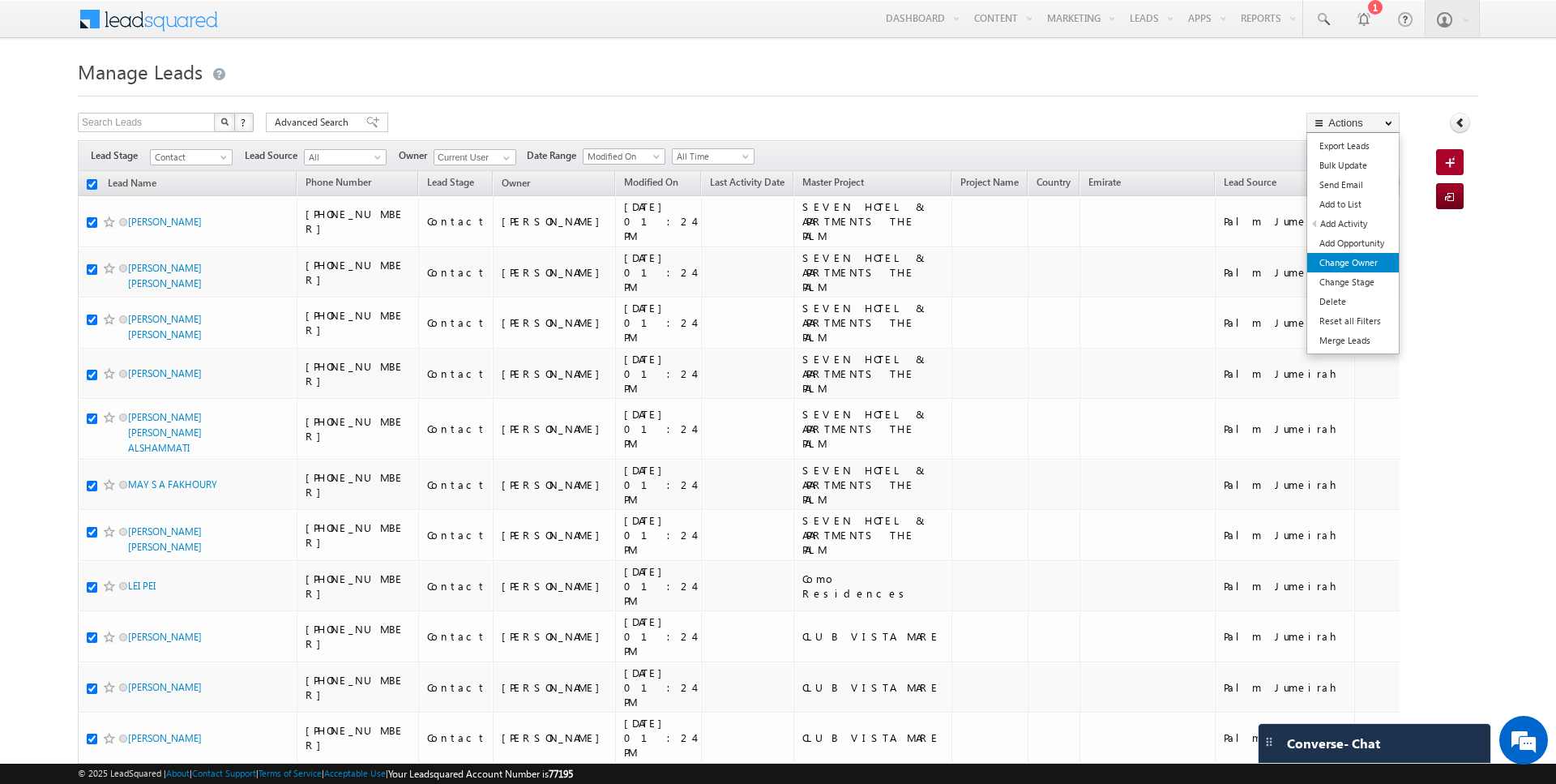
click at [1352, 257] on link "Change Owner" at bounding box center [1353, 263] width 92 height 19
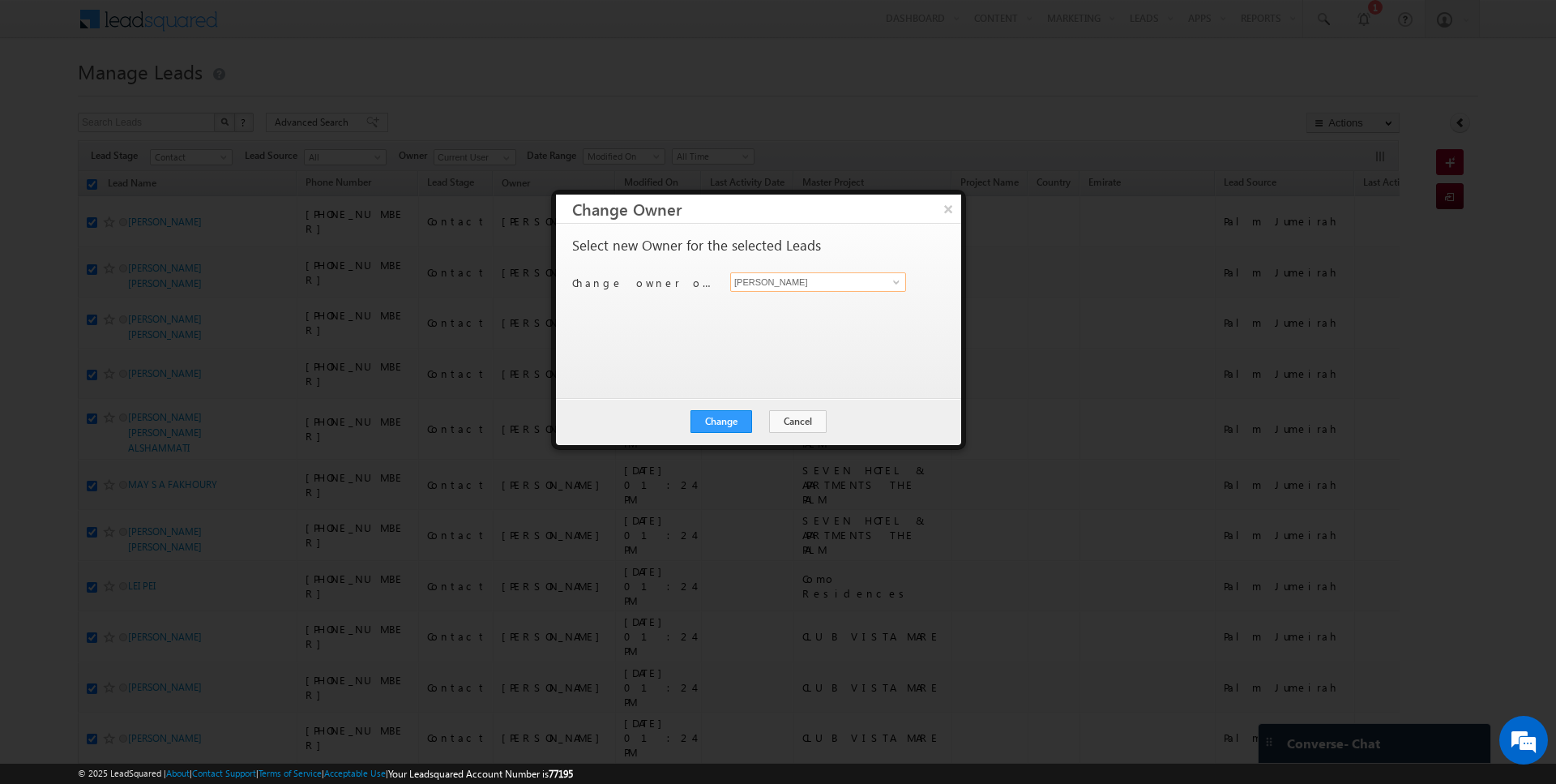
click at [812, 282] on input "[PERSON_NAME]" at bounding box center [818, 282] width 176 height 19
click at [722, 426] on button "Change" at bounding box center [721, 421] width 61 height 22
click at [770, 424] on button "Close" at bounding box center [761, 421] width 52 height 22
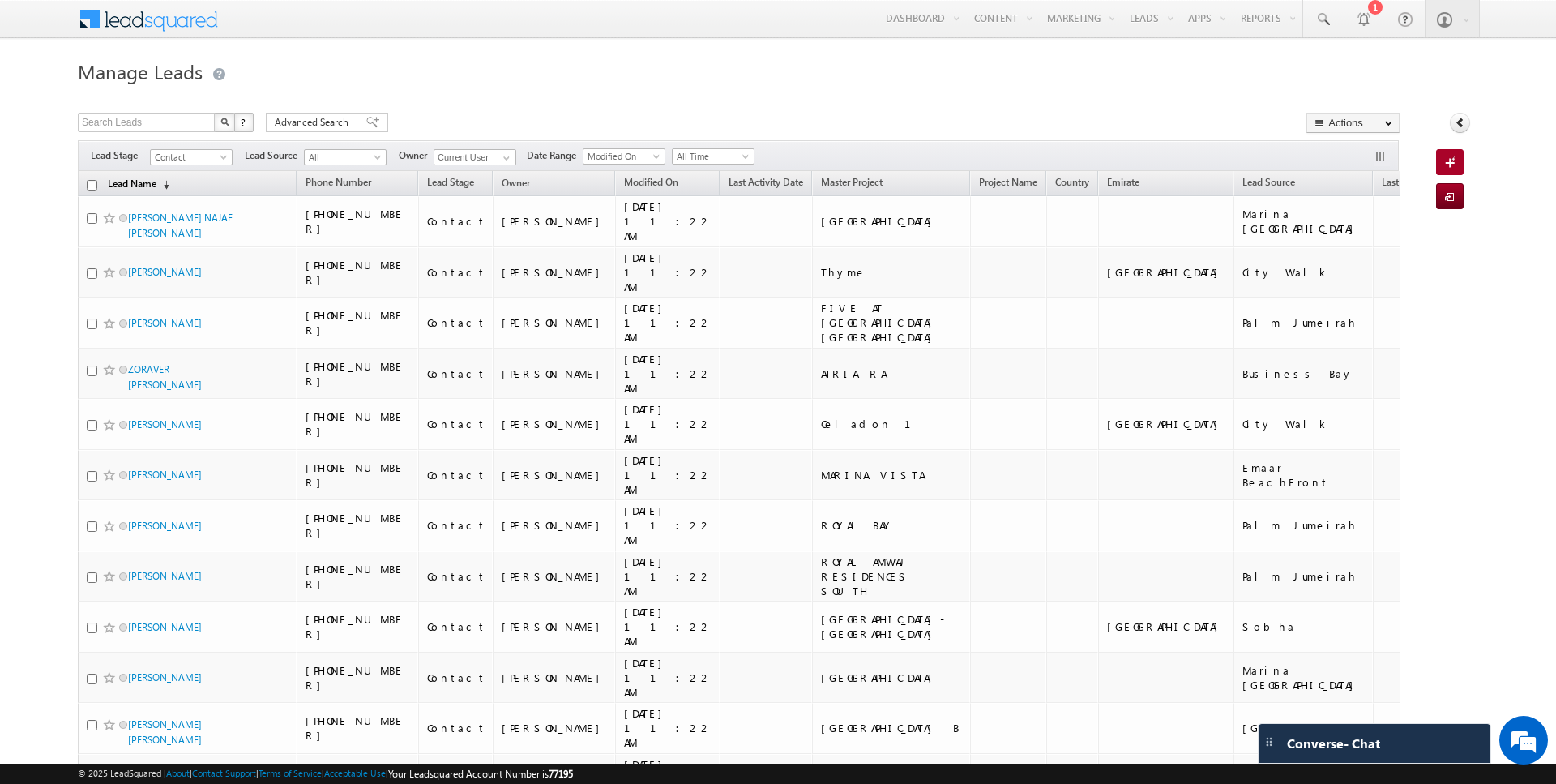
click at [119, 185] on link "Lead Name (sorted descending)" at bounding box center [138, 185] width 78 height 21
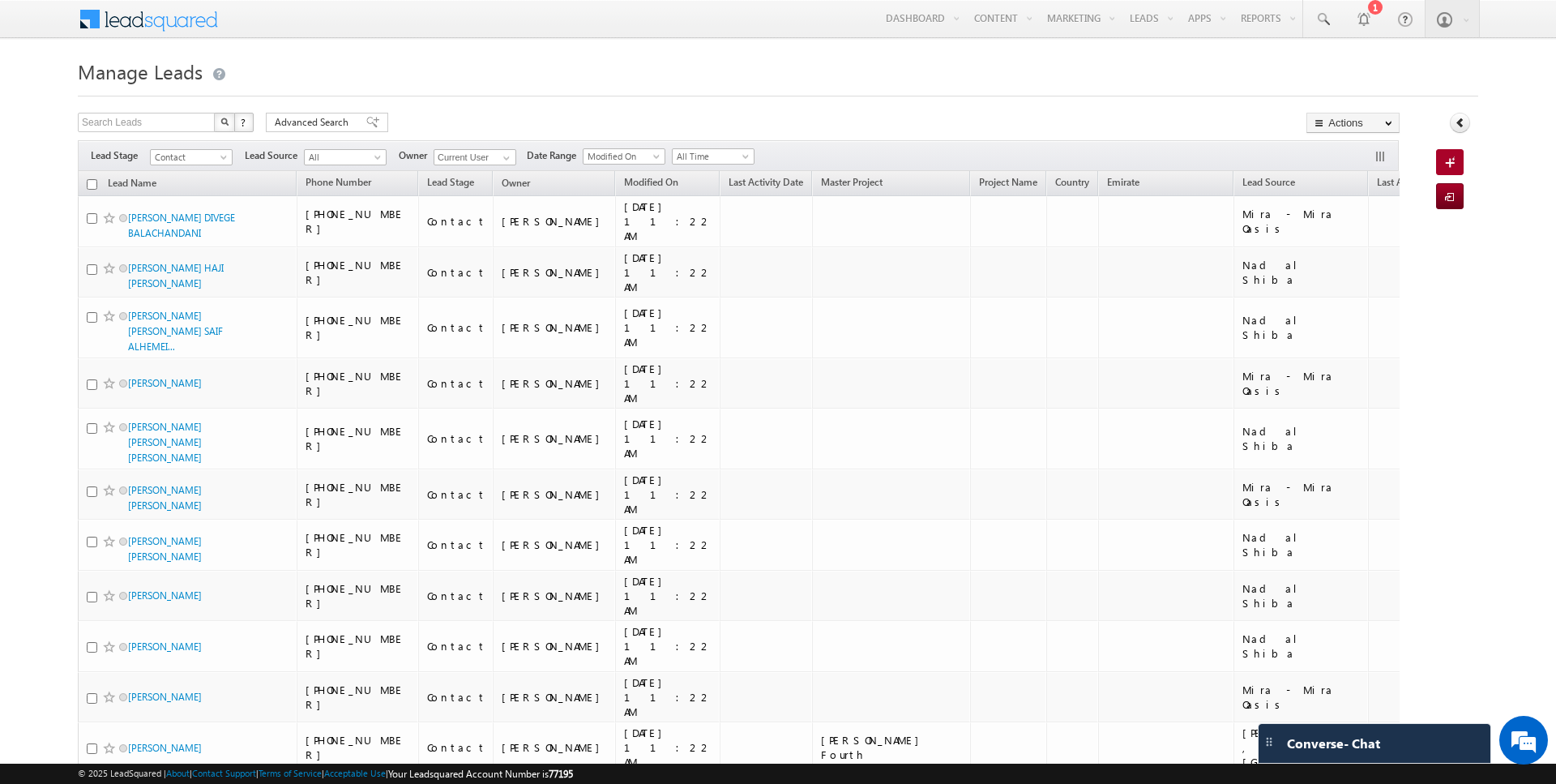
click at [93, 183] on input "checkbox" at bounding box center [91, 184] width 10 height 10
checkbox input "true"
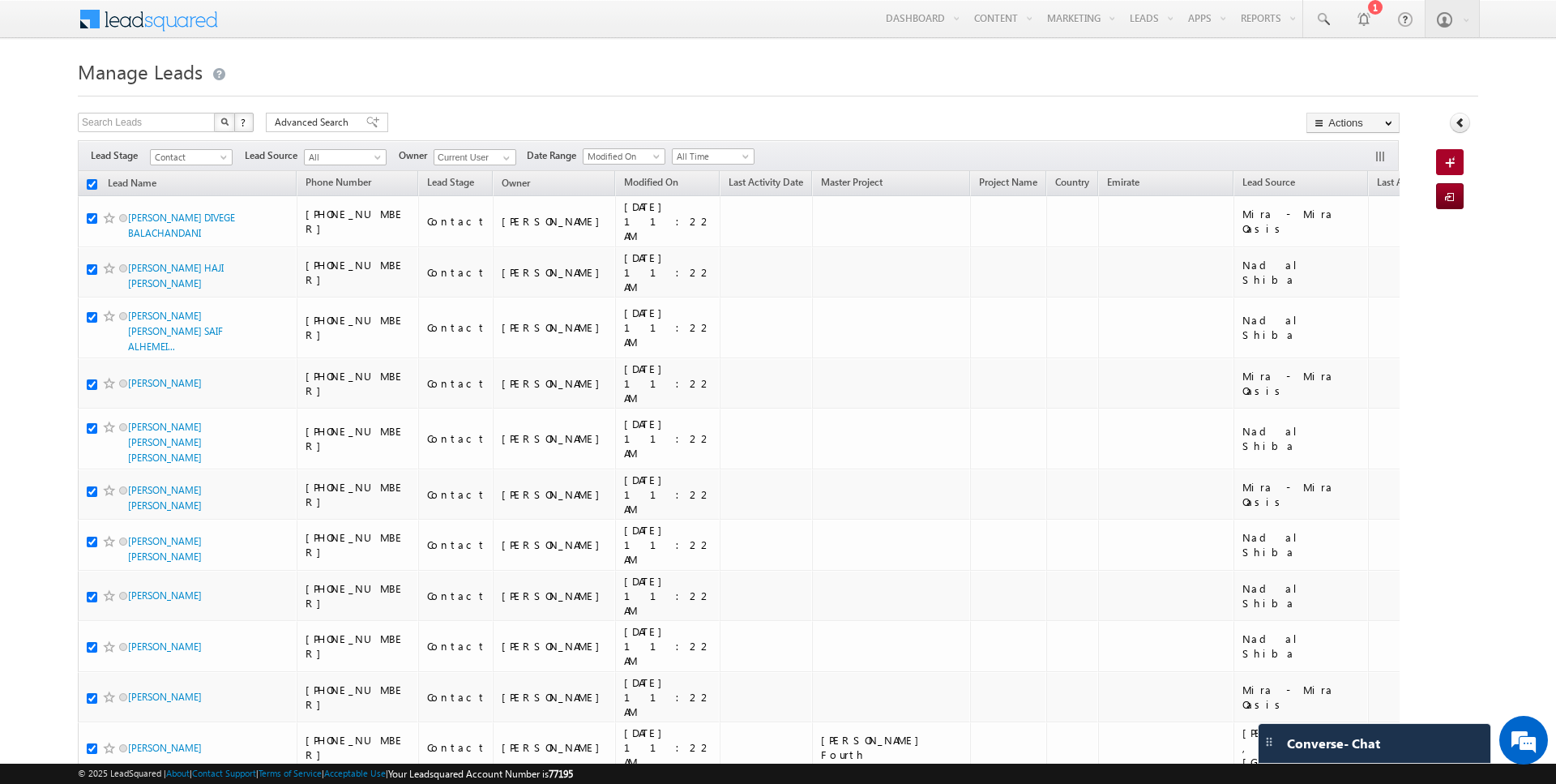
checkbox input "true"
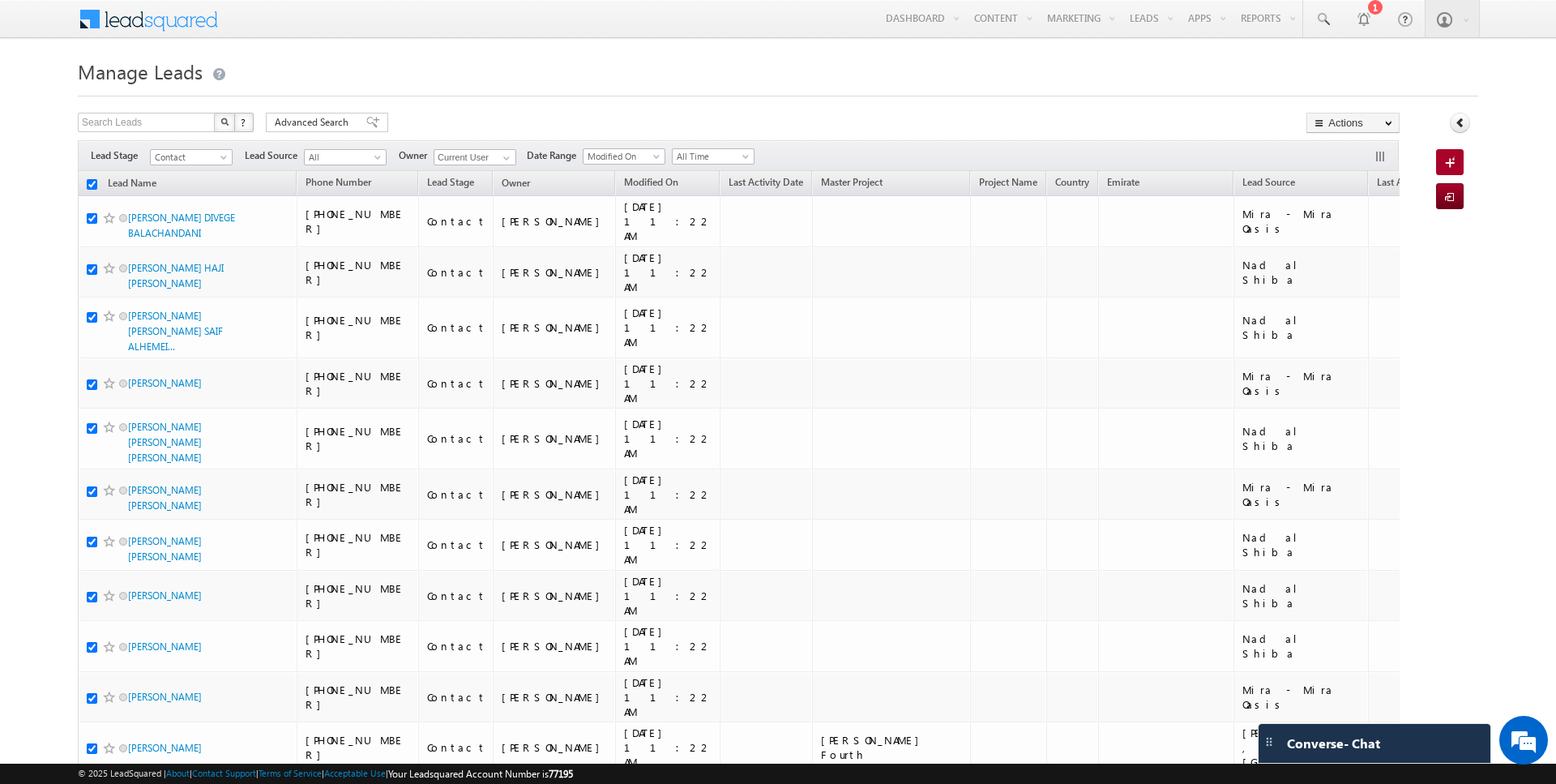
checkbox input "true"
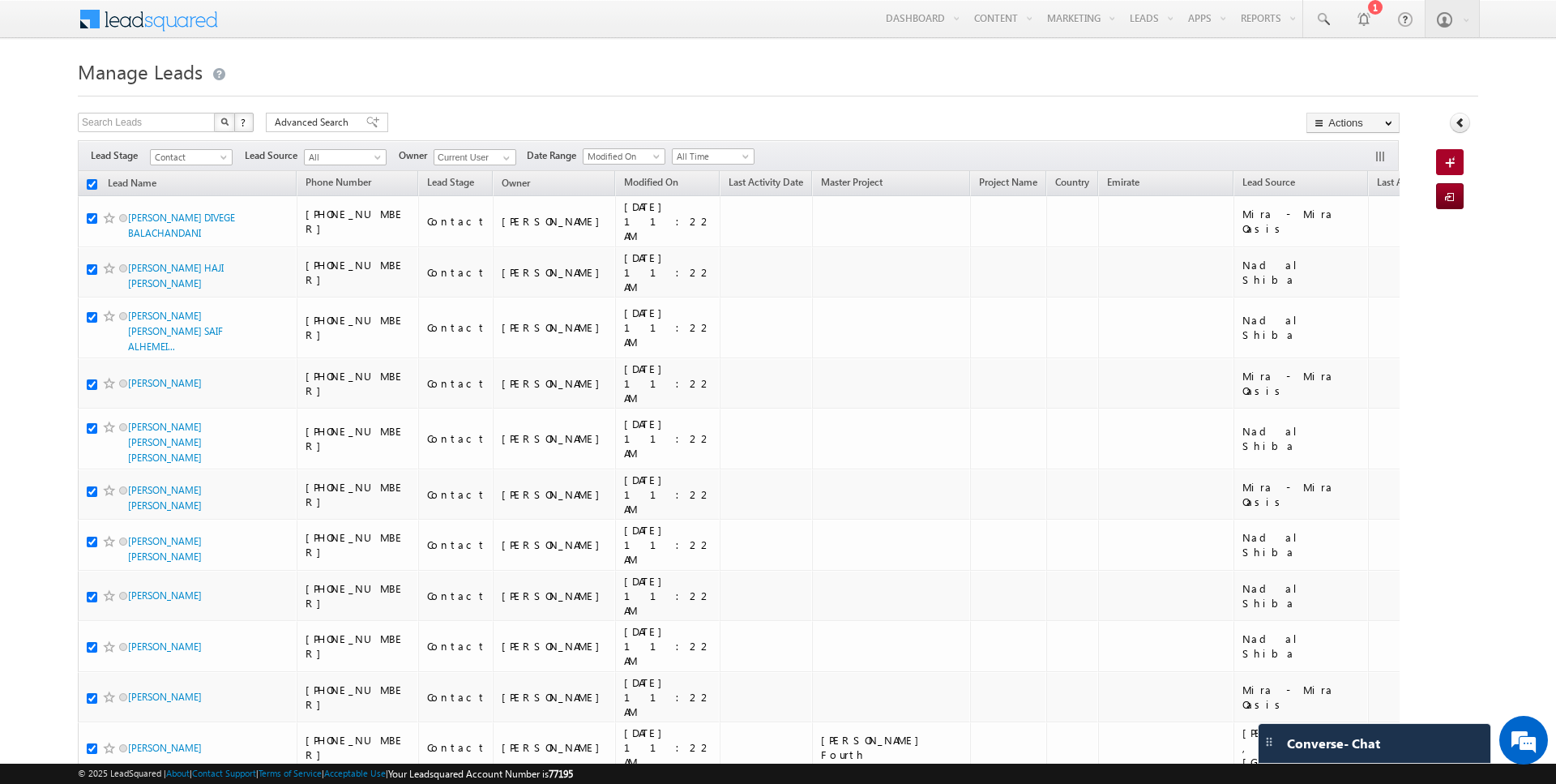
checkbox input "true"
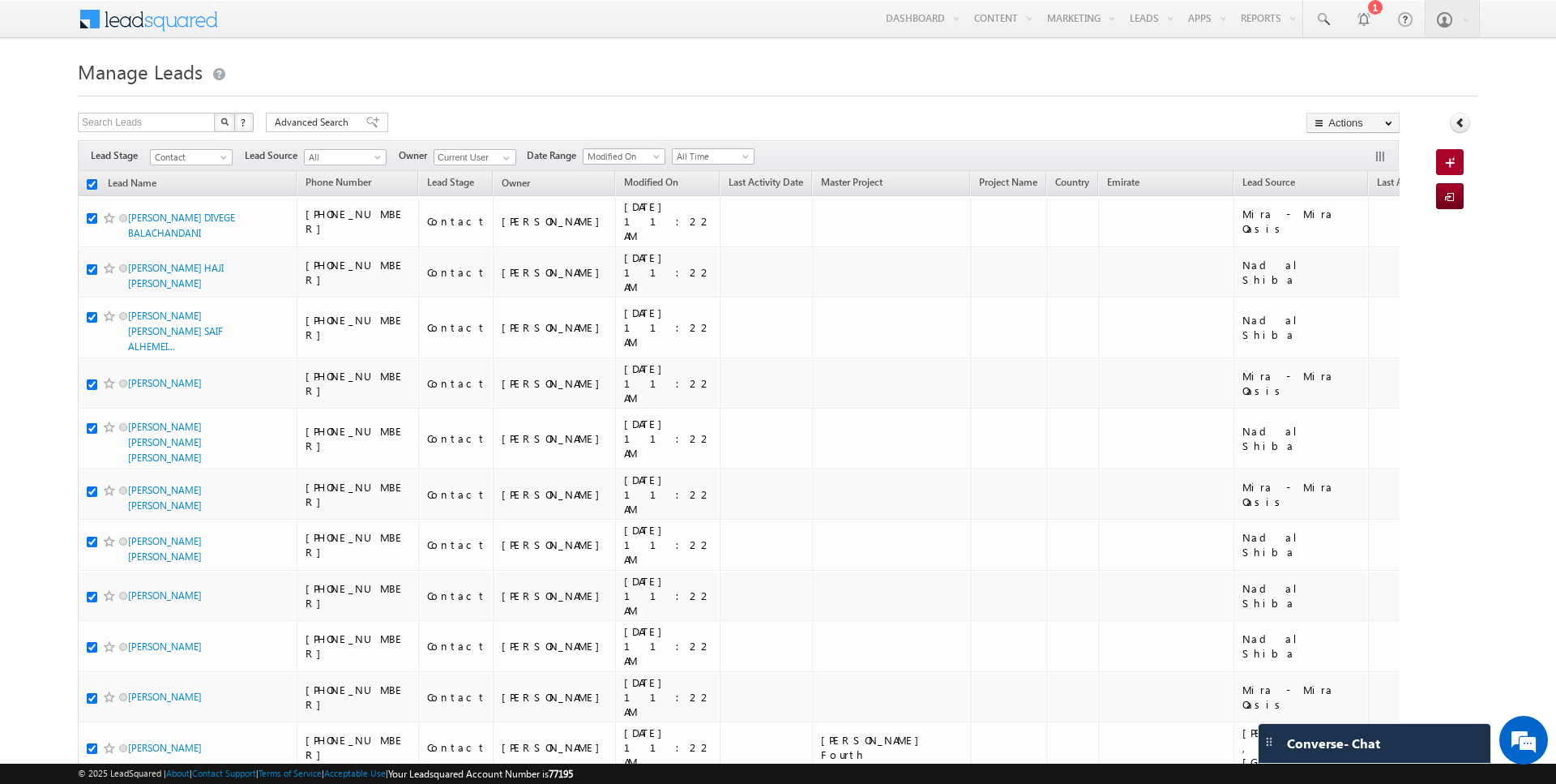
checkbox input "true"
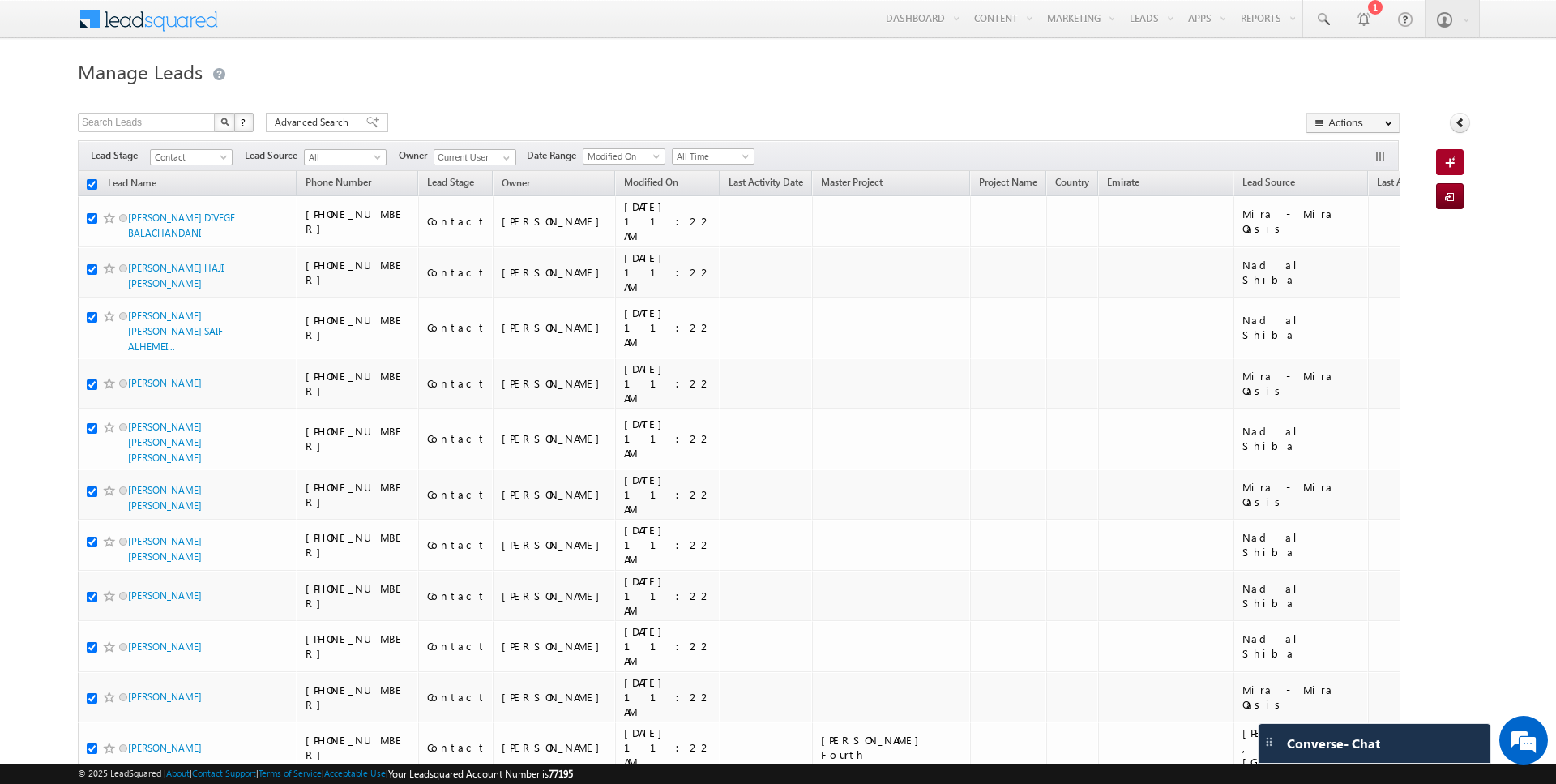
checkbox input "true"
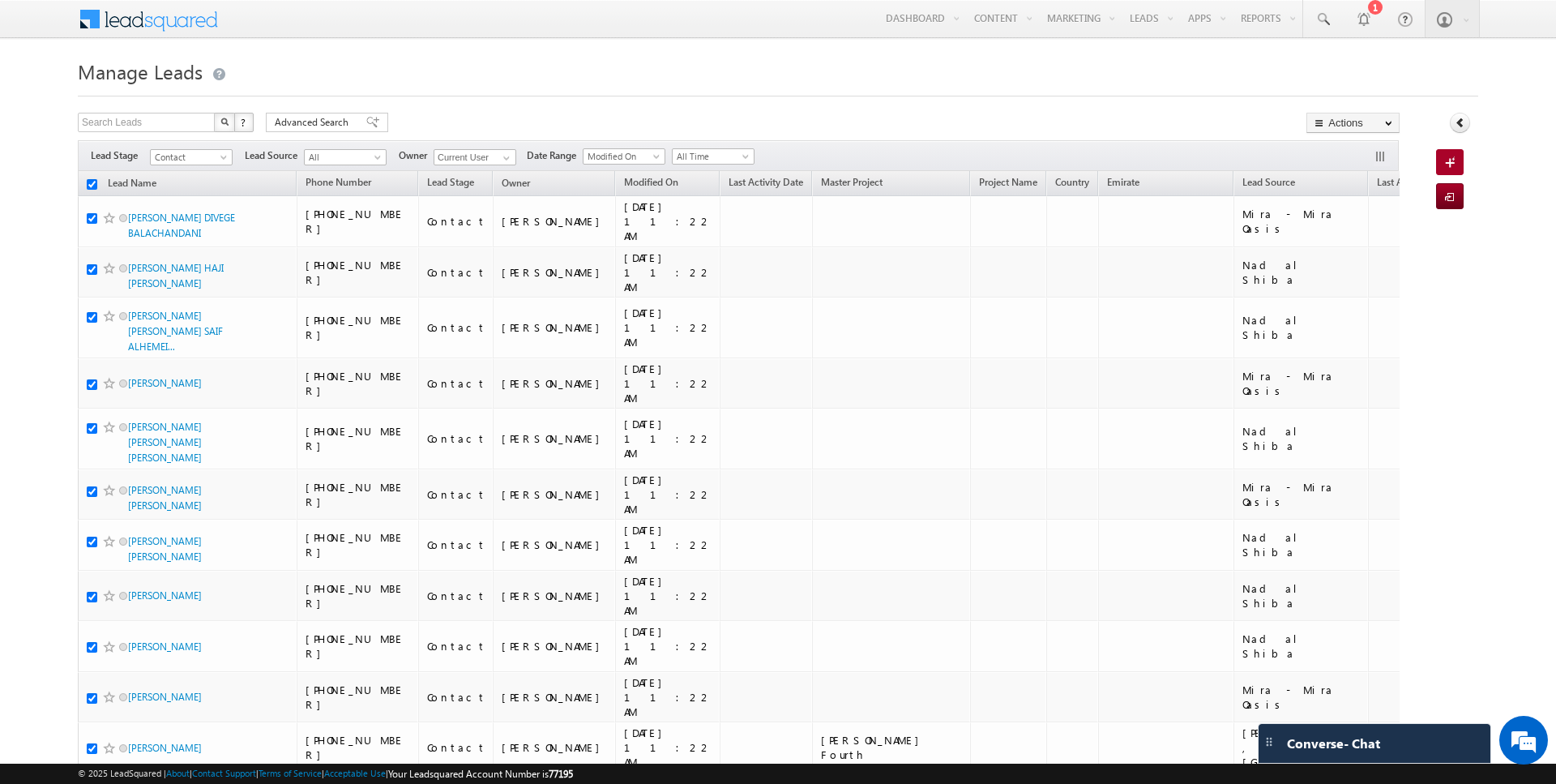
checkbox input "true"
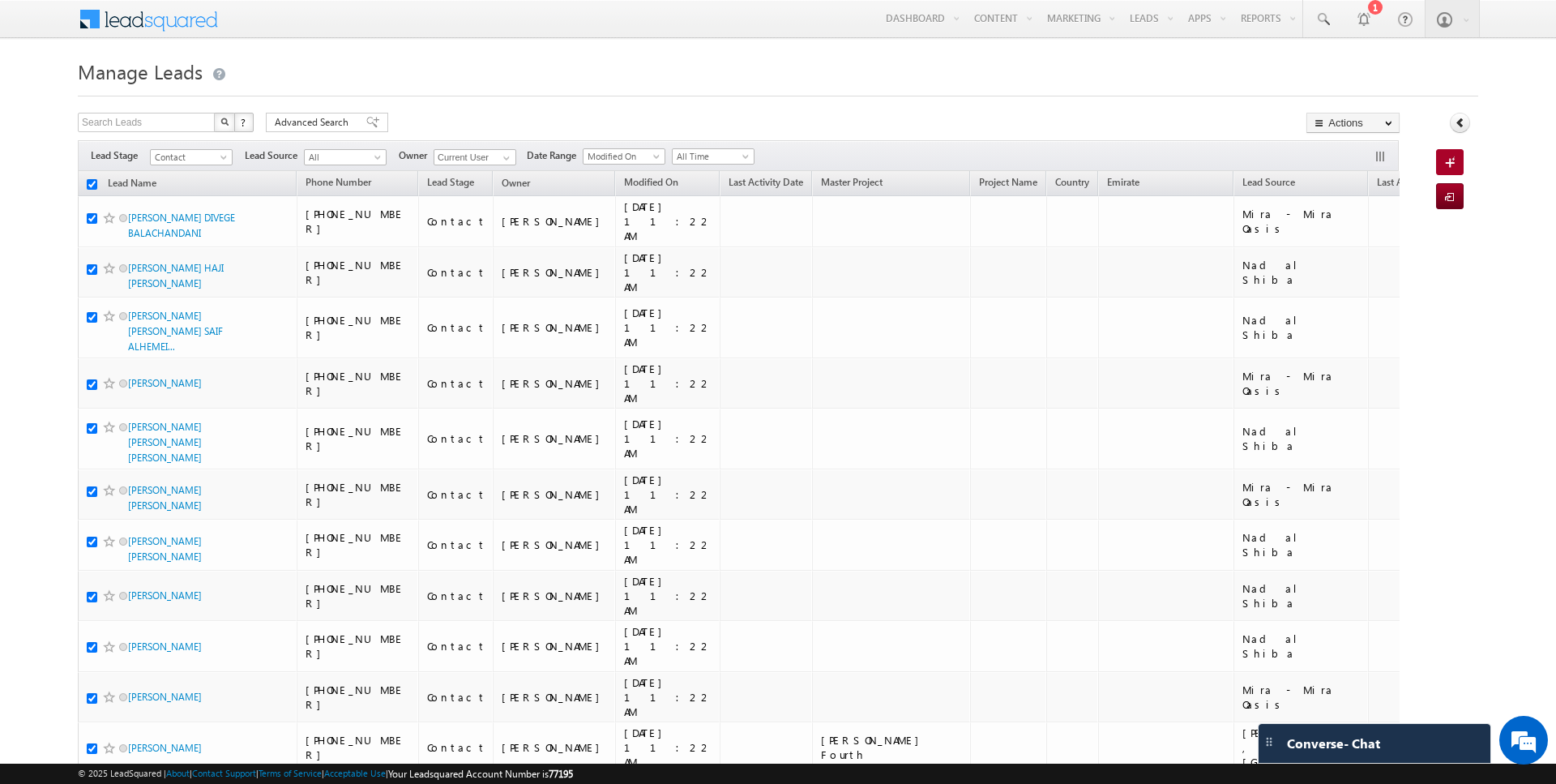
checkbox input "true"
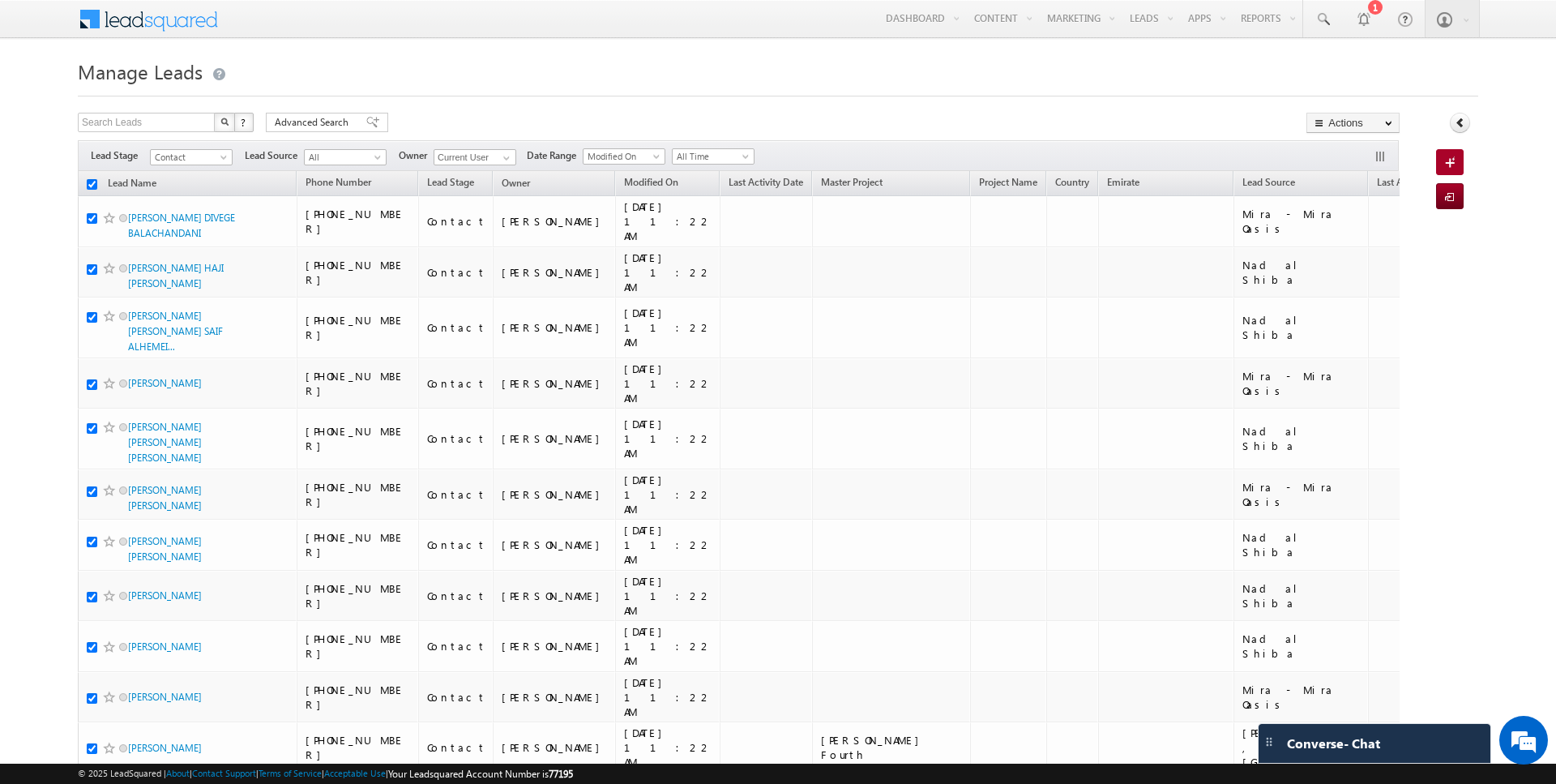
checkbox input "true"
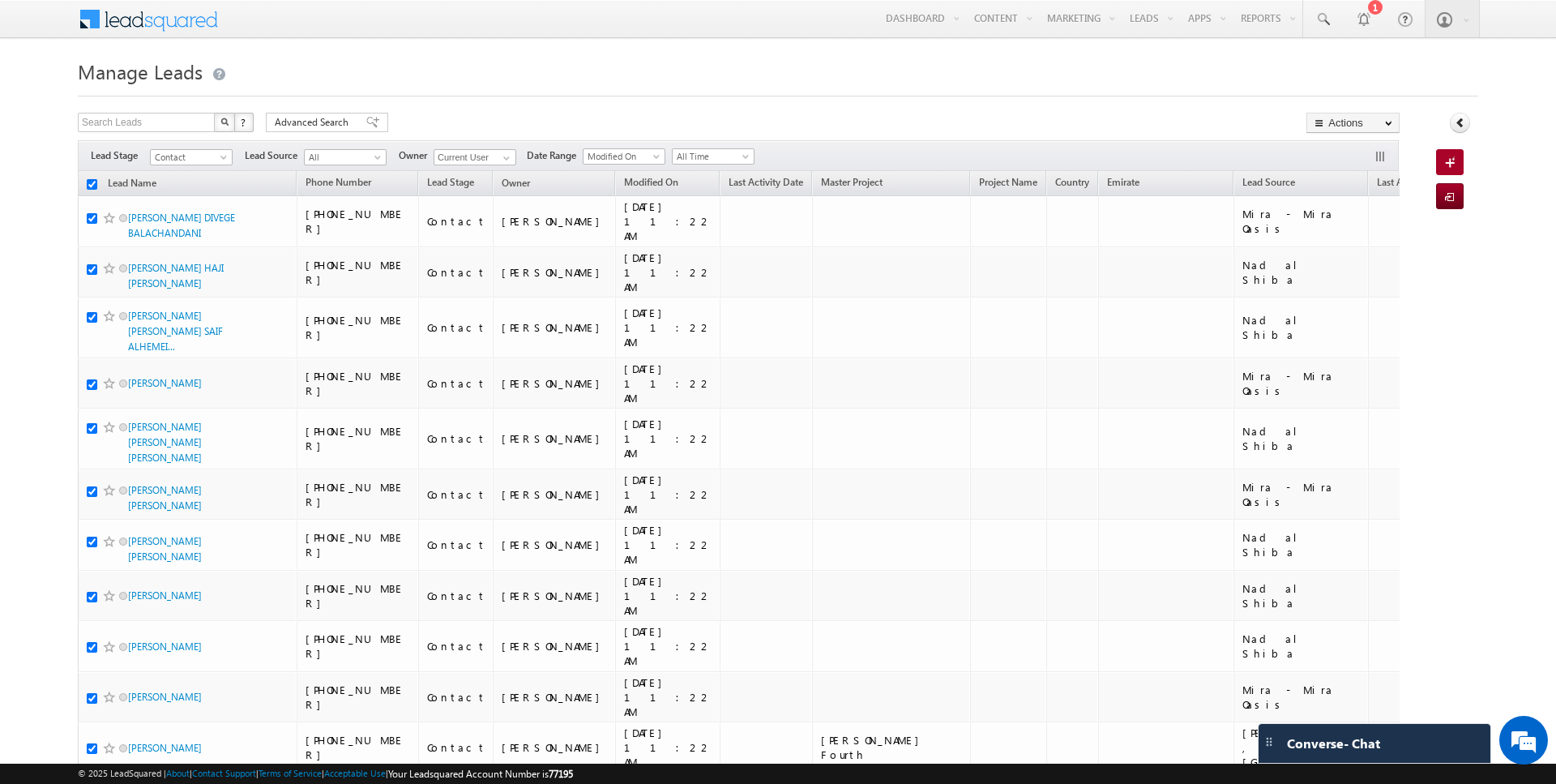
checkbox input "true"
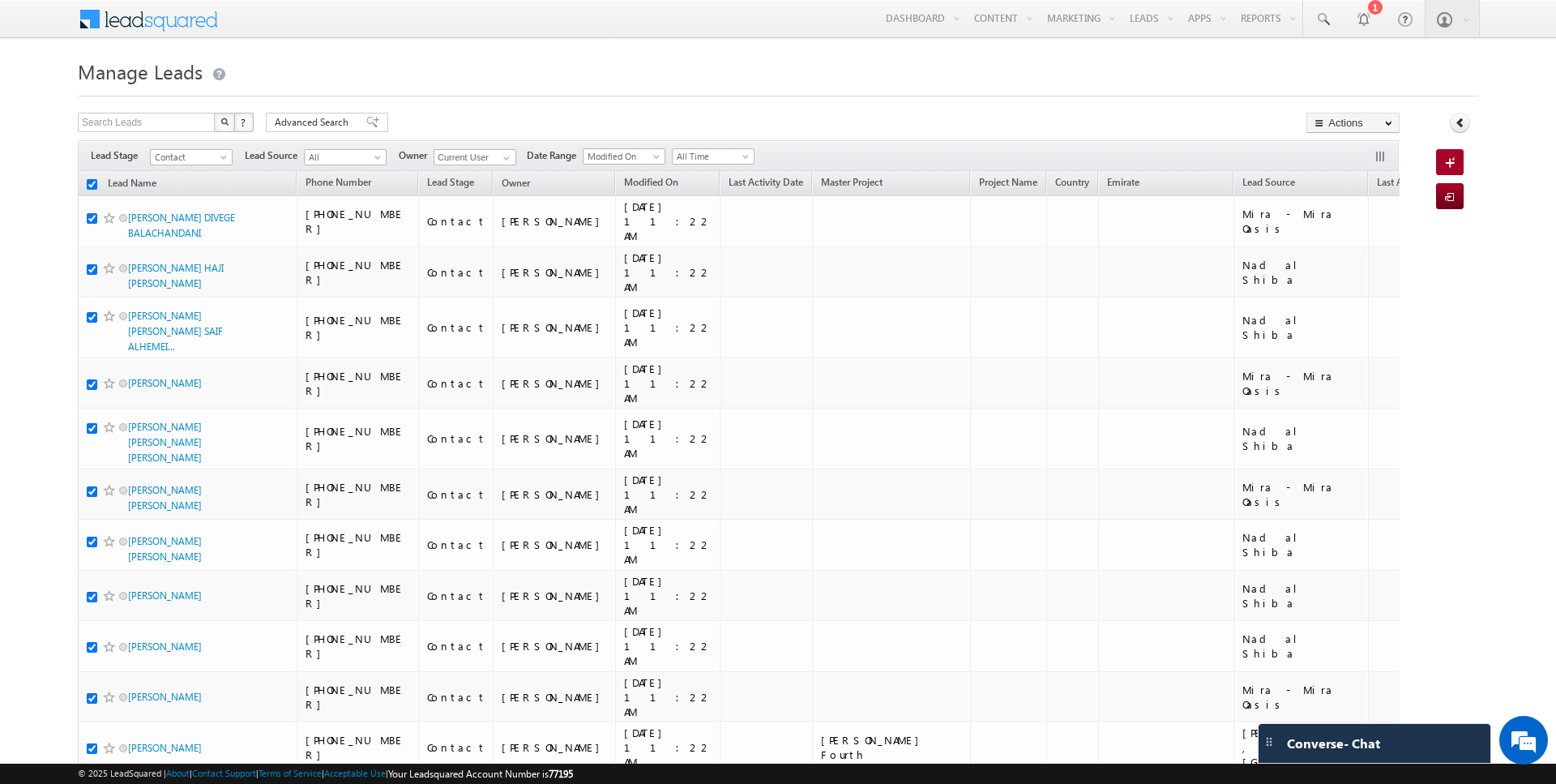
checkbox input "true"
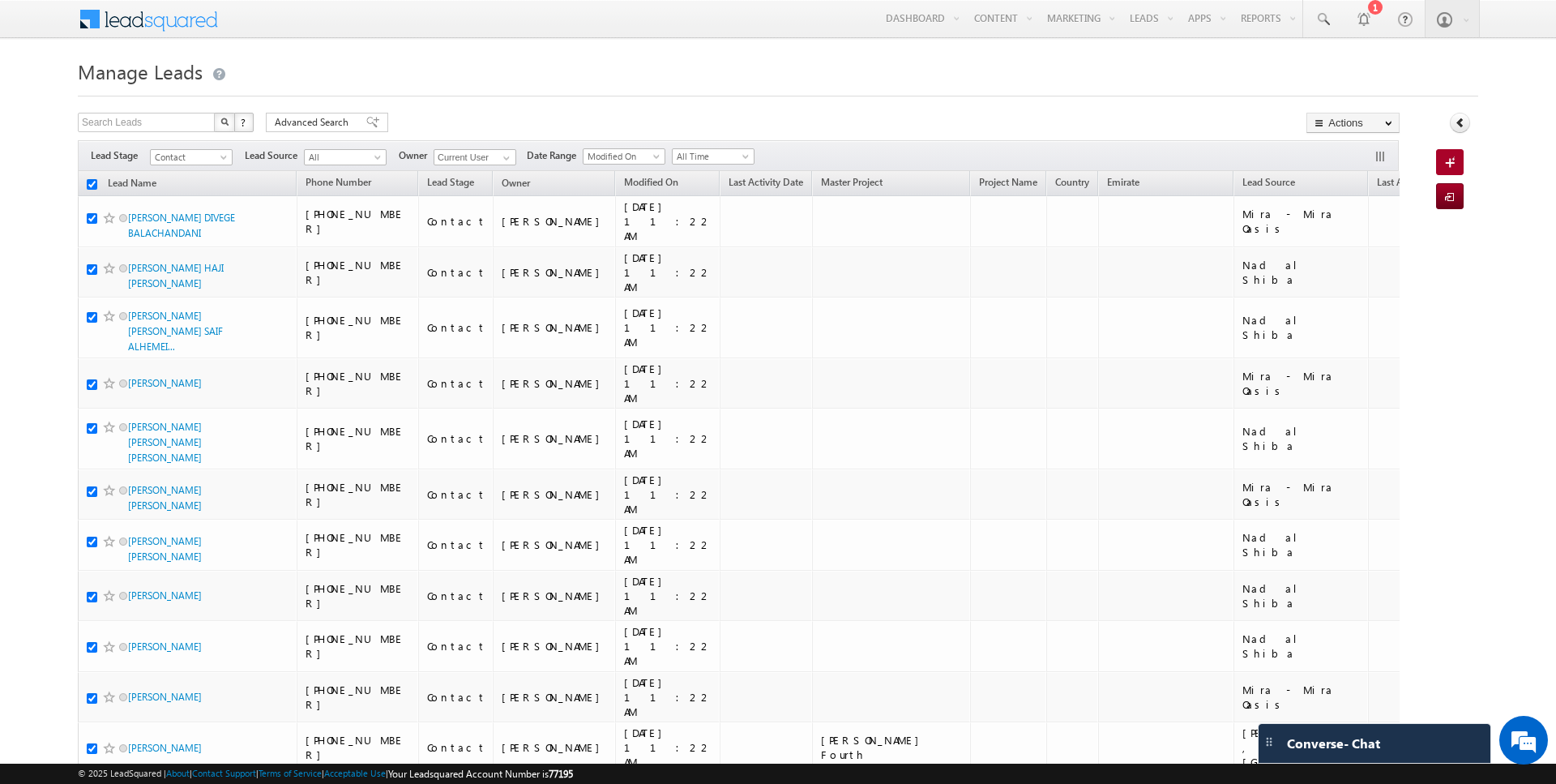
checkbox input "true"
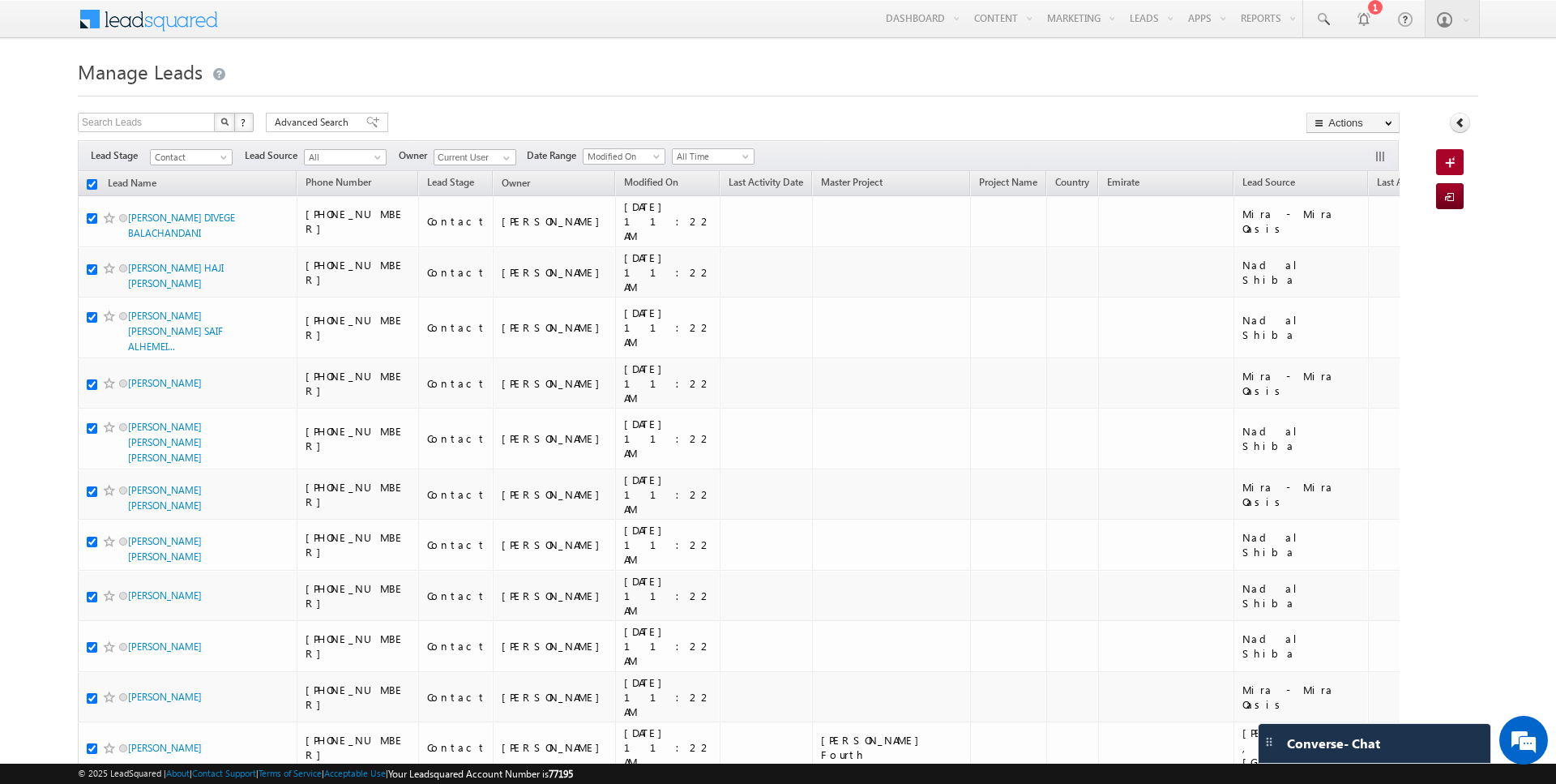
checkbox input "true"
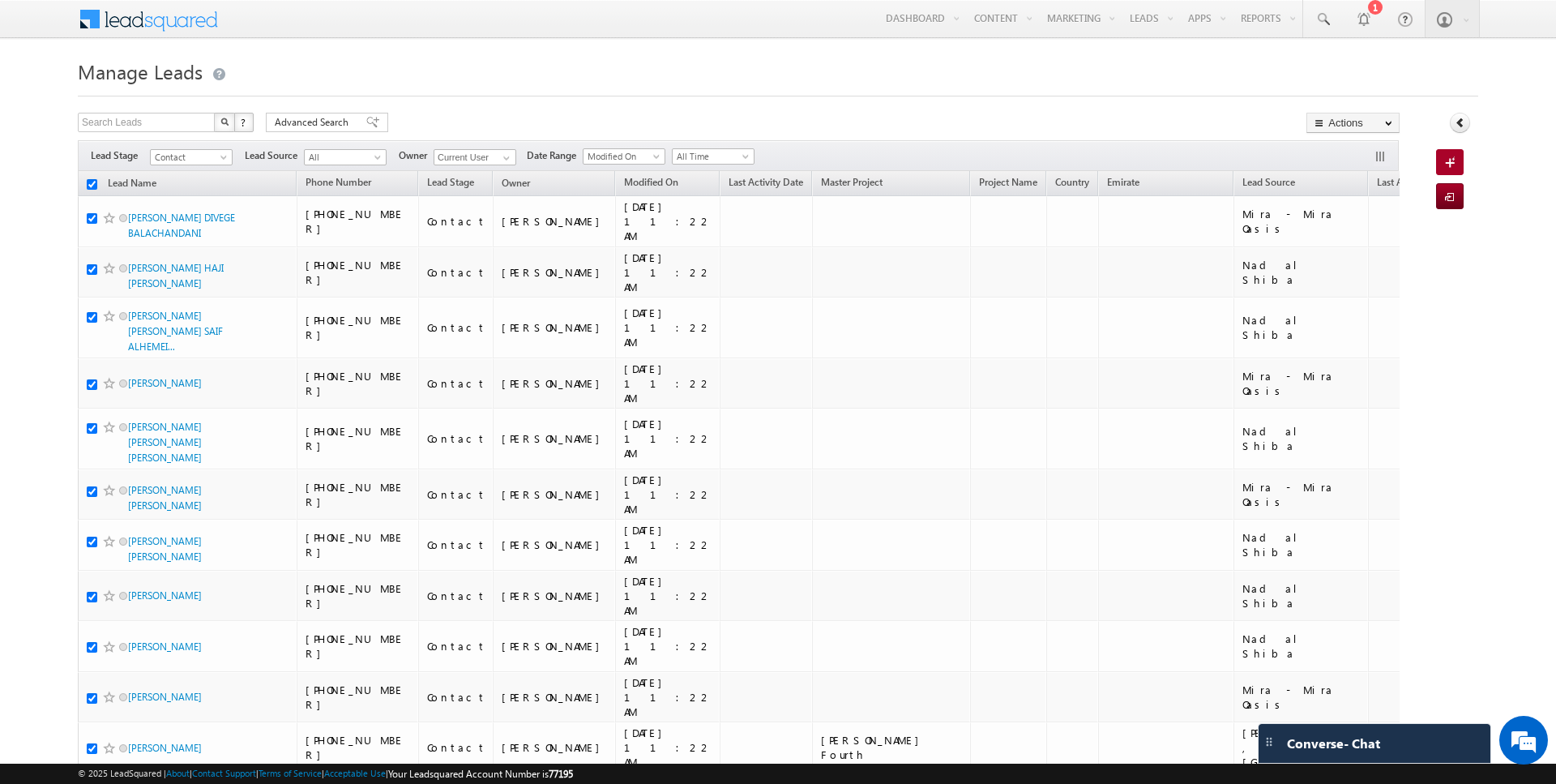
checkbox input "true"
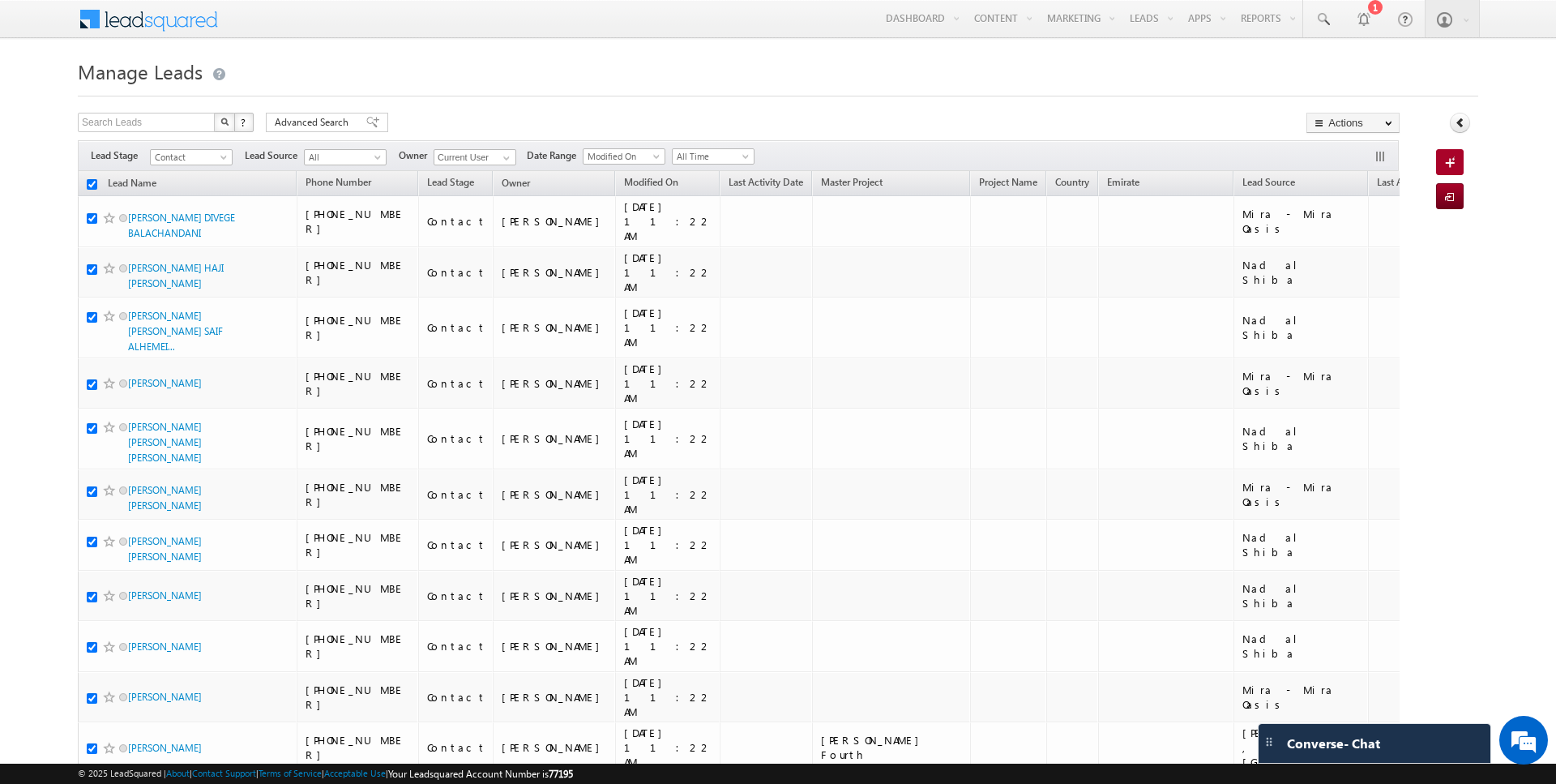
checkbox input "true"
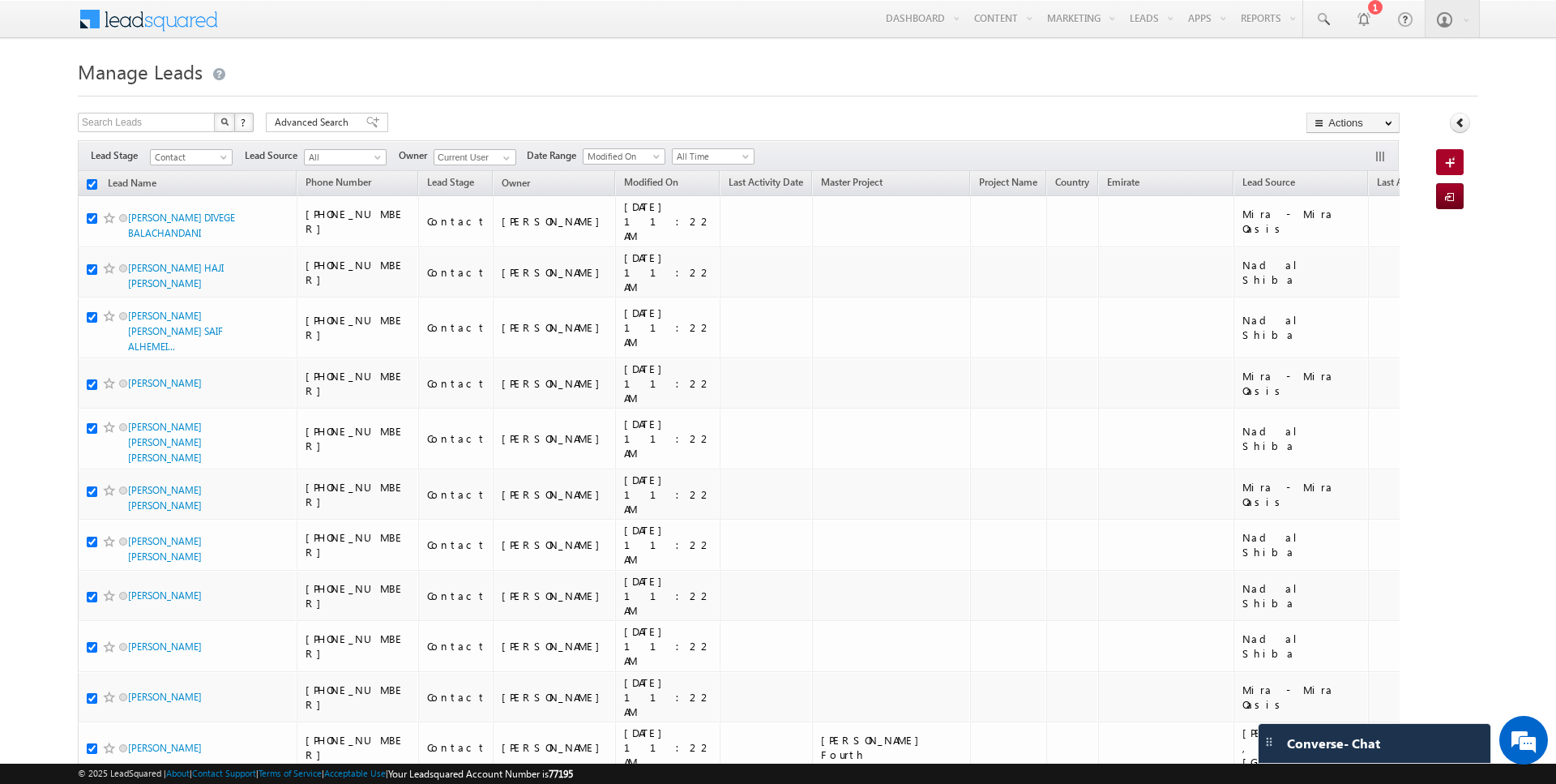
checkbox input "true"
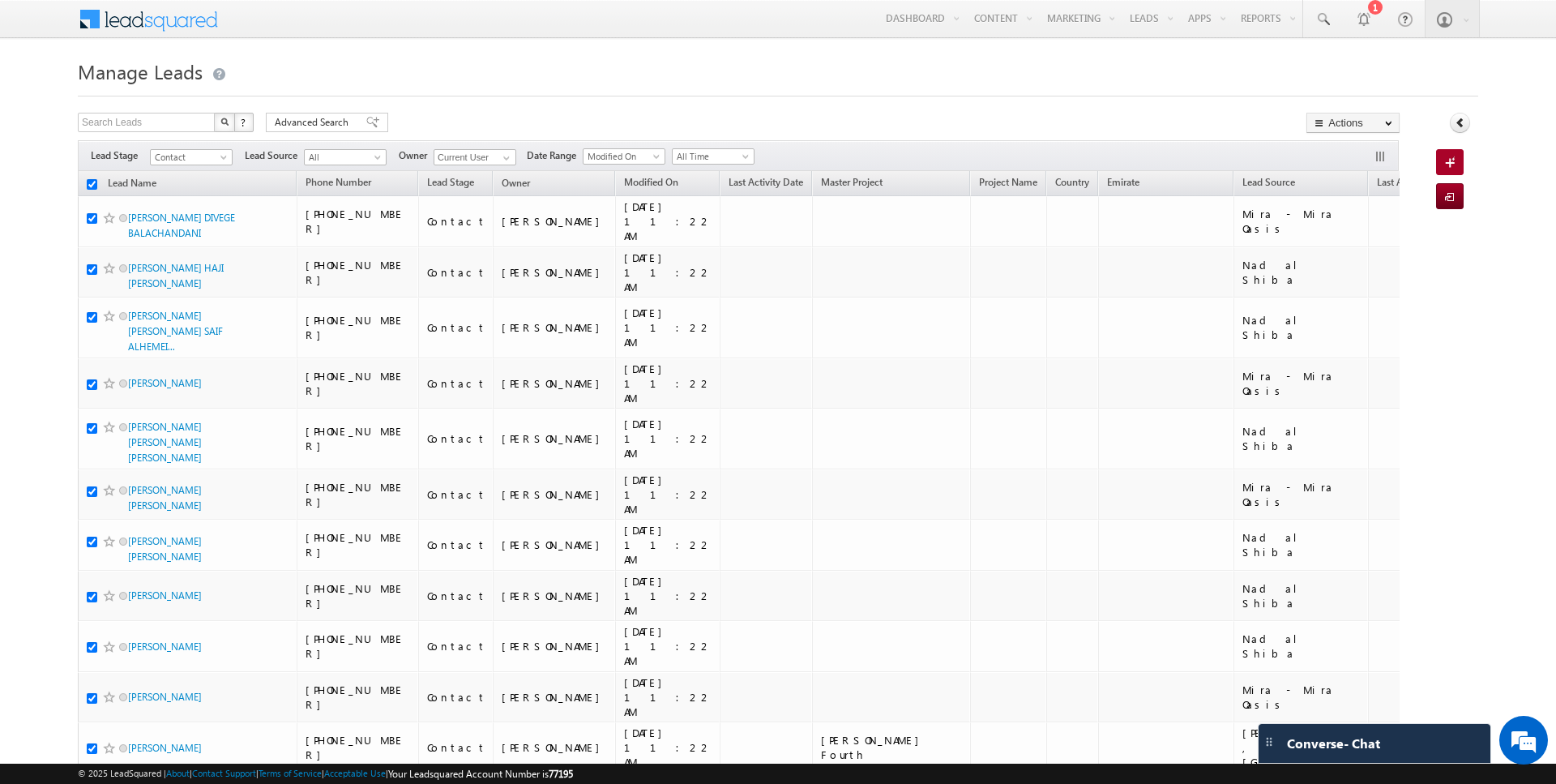
checkbox input "true"
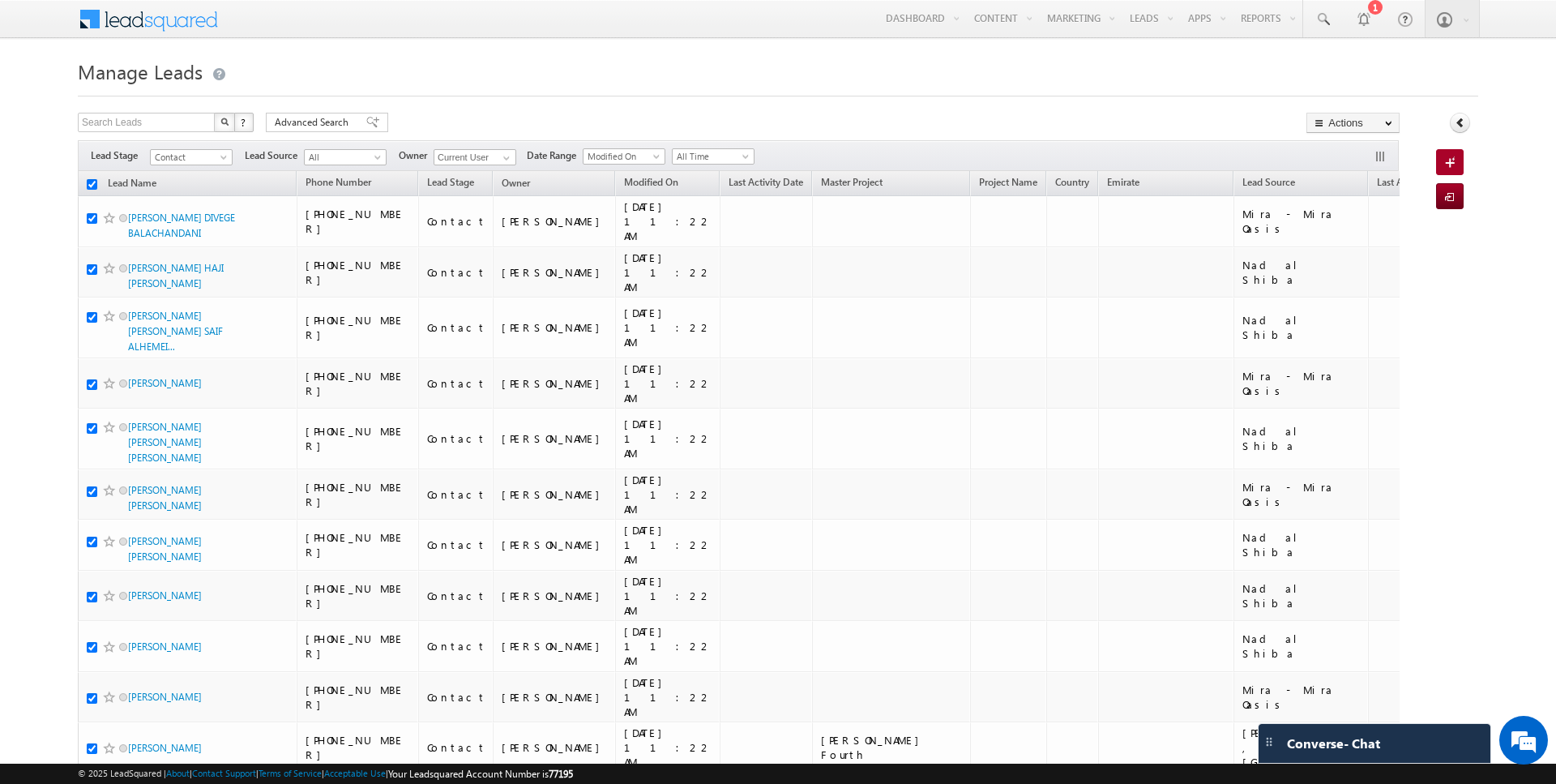
checkbox input "true"
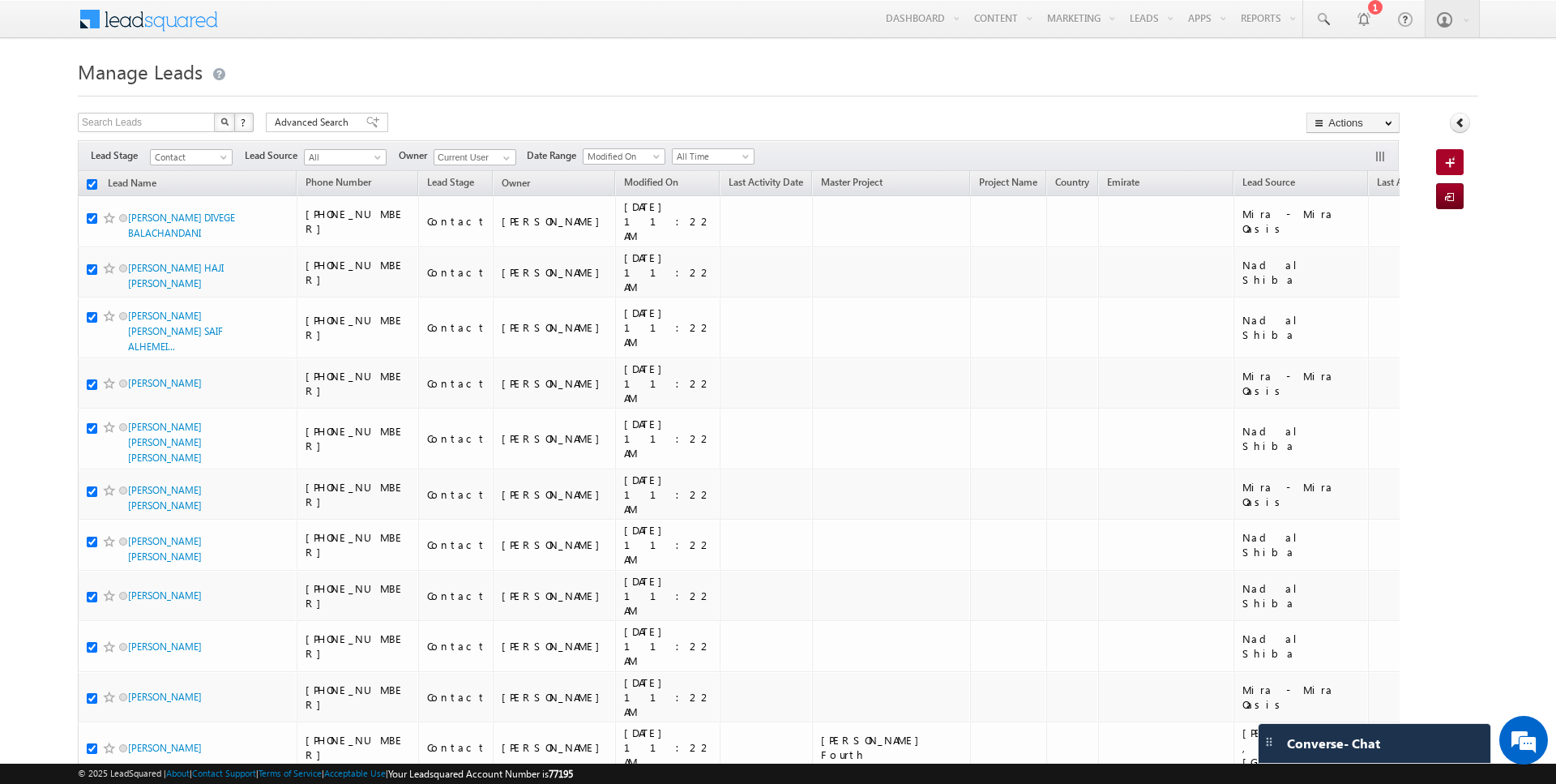
checkbox input "true"
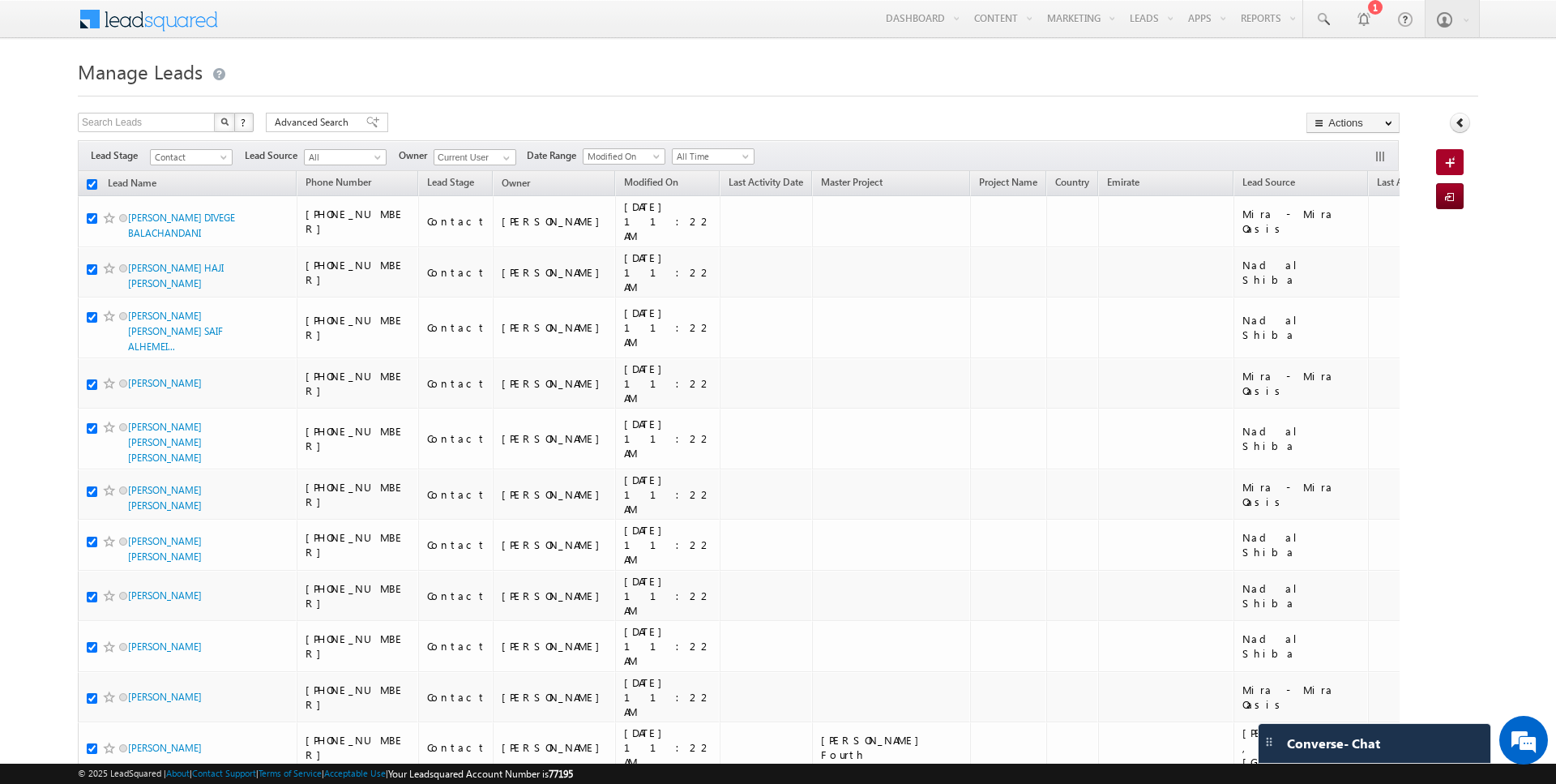
checkbox input "true"
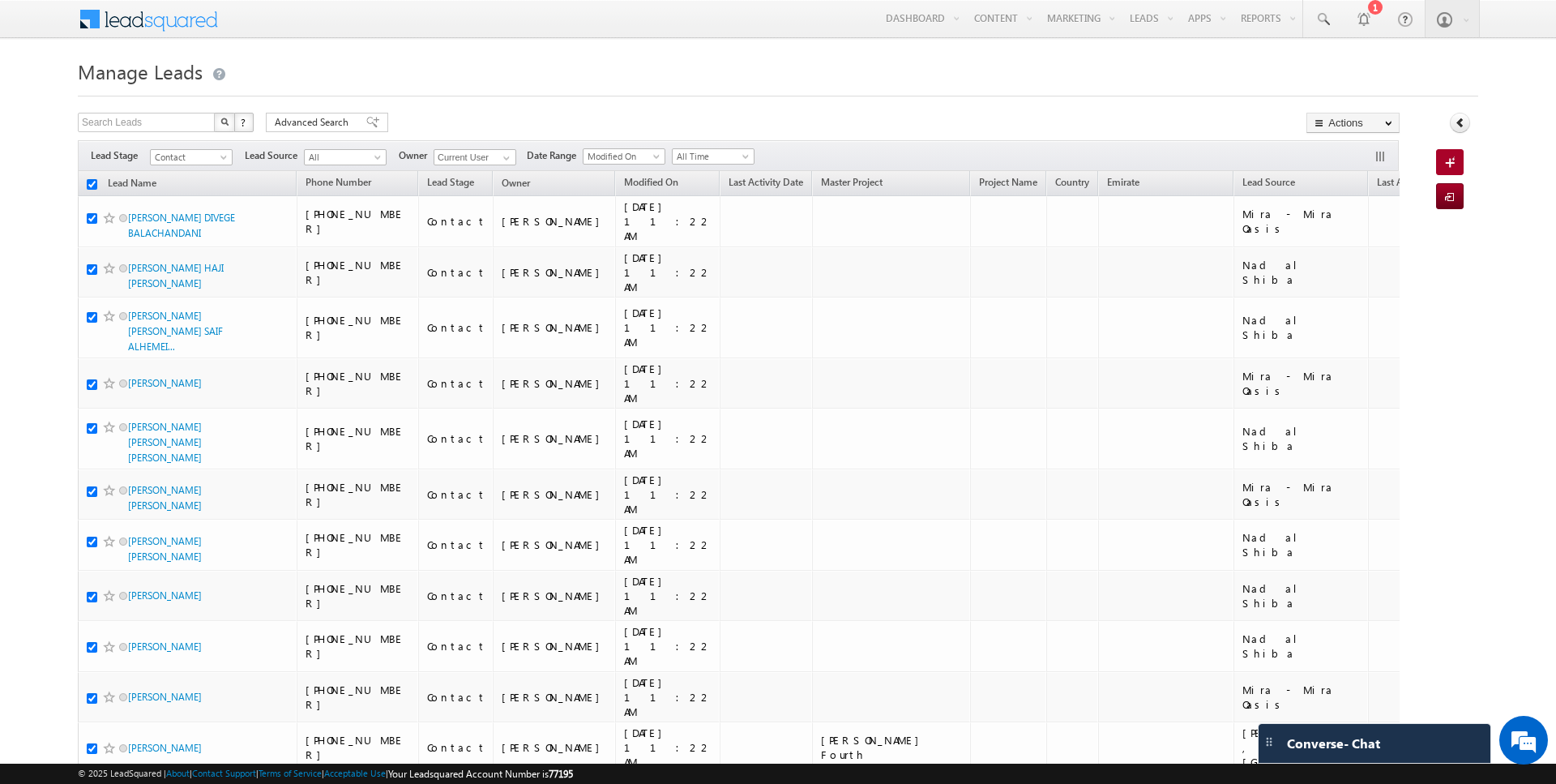
checkbox input "true"
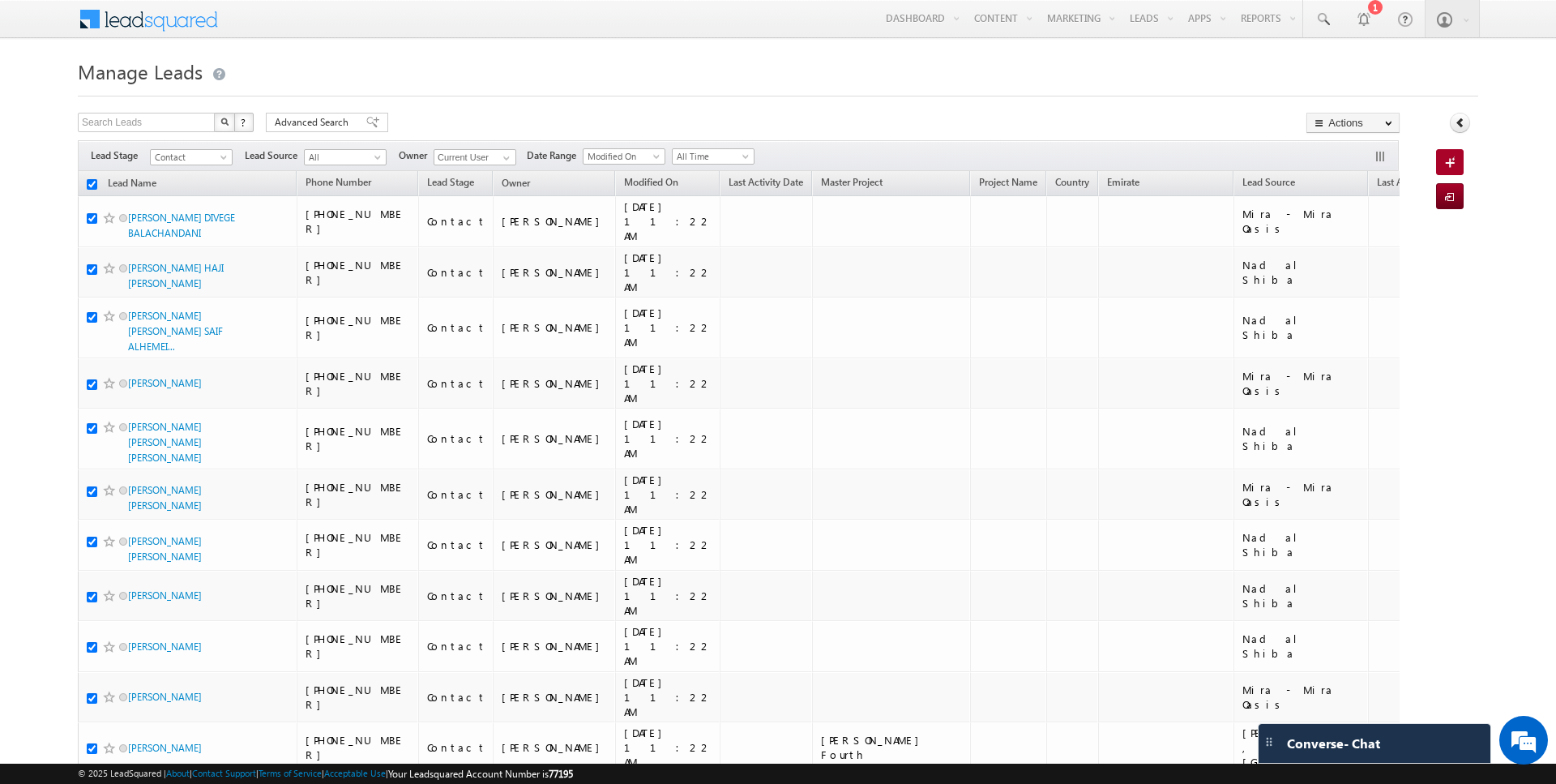
checkbox input "true"
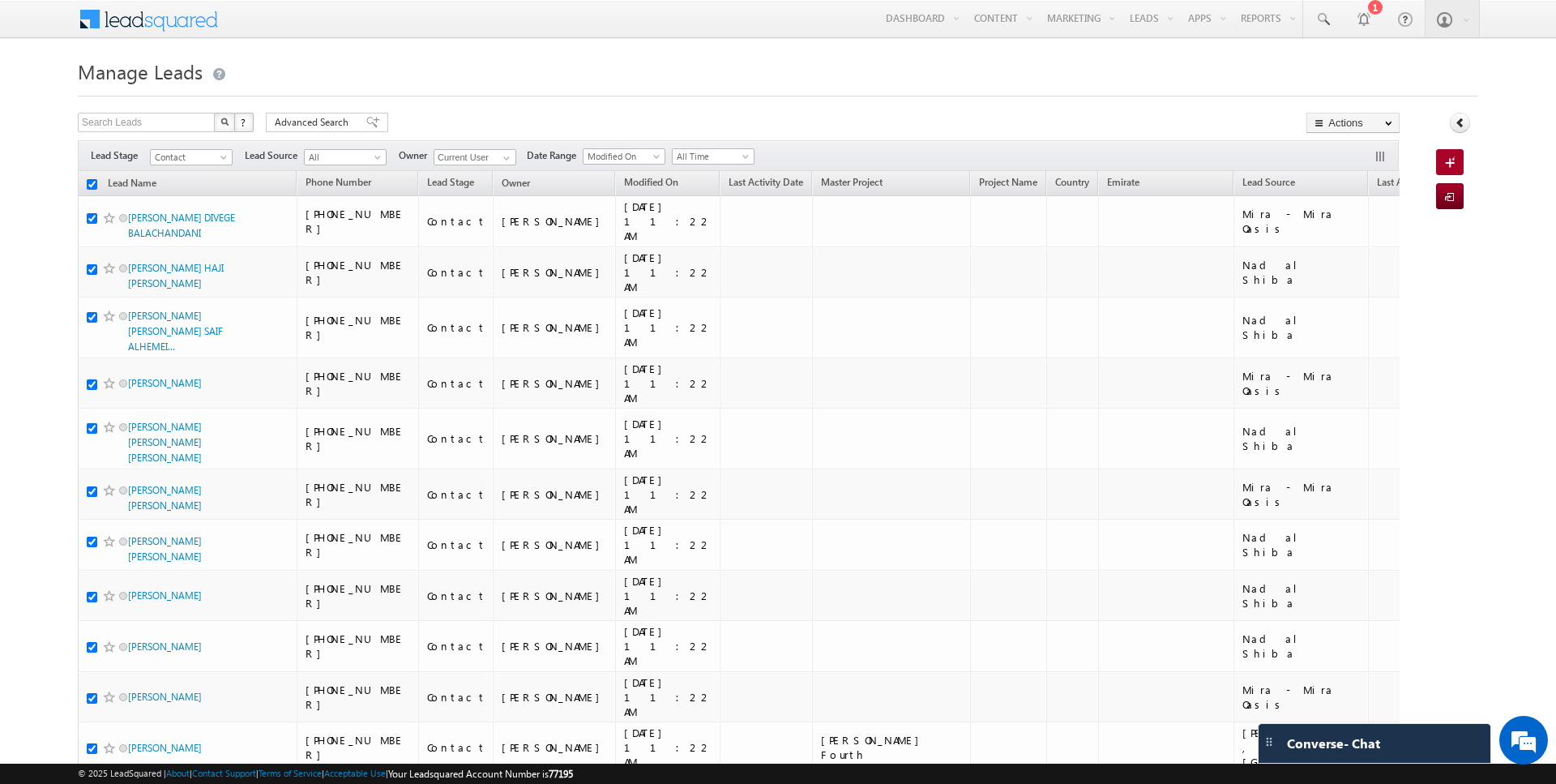
checkbox input "true"
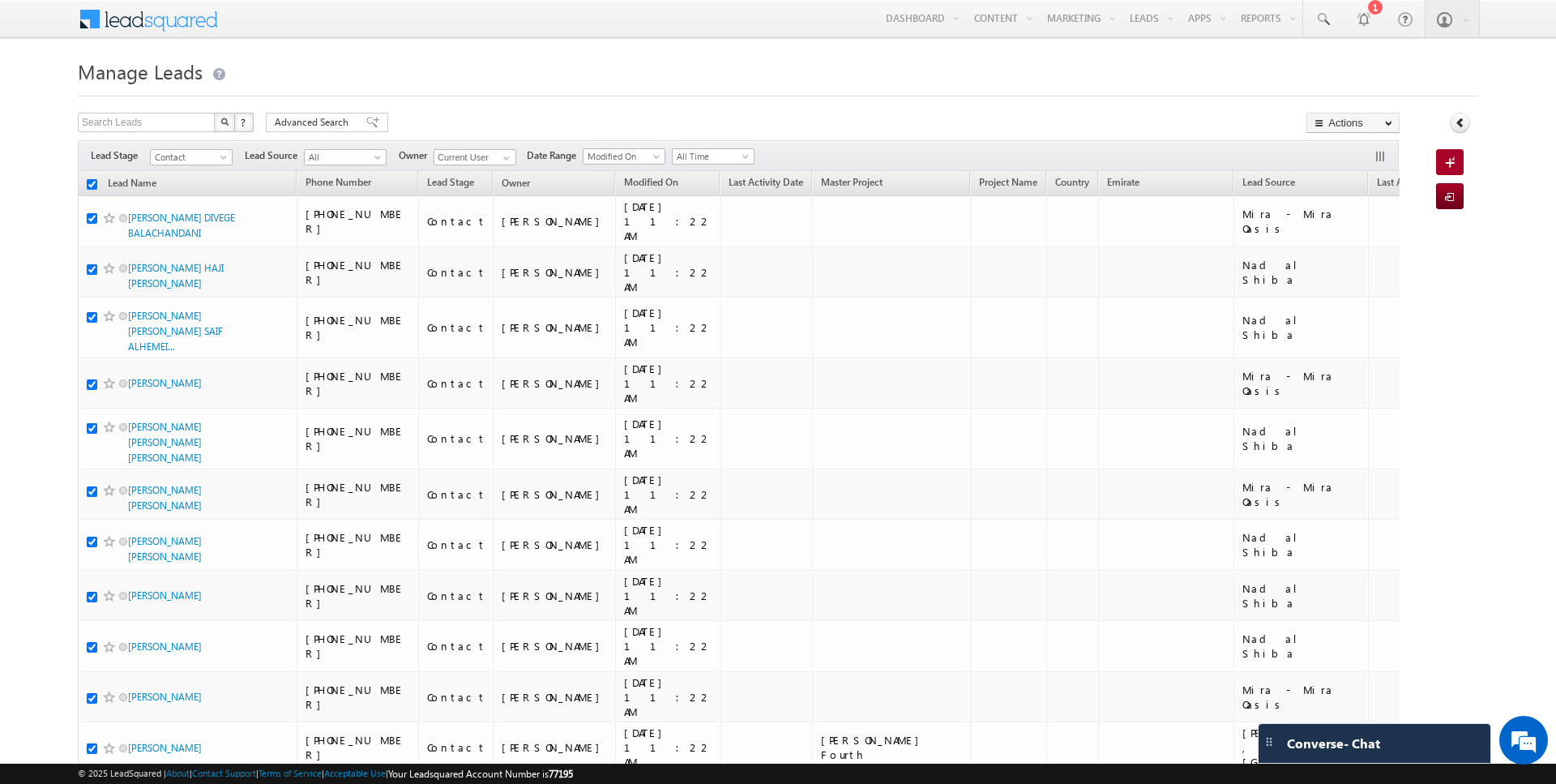
checkbox input "true"
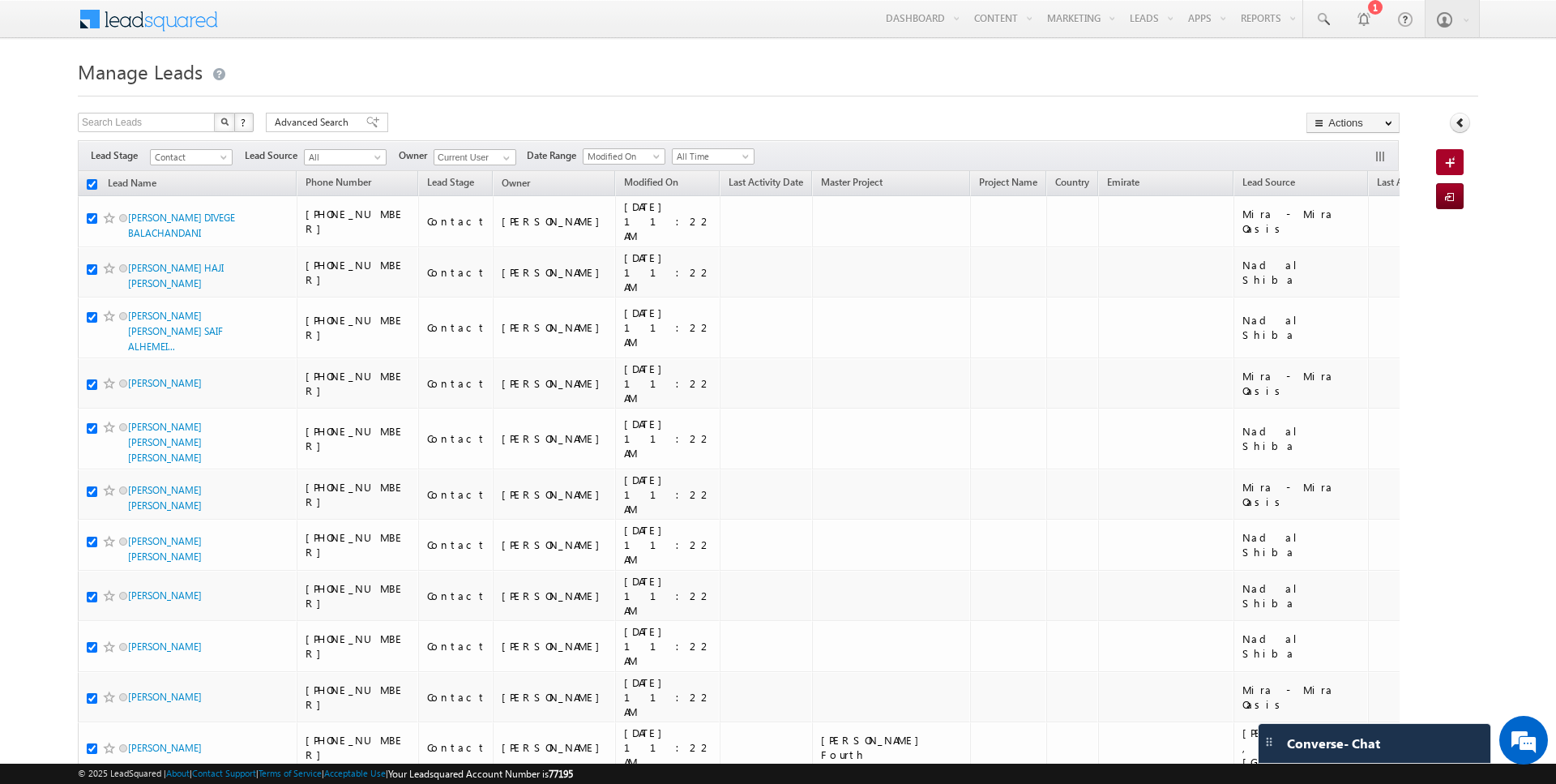
checkbox input "true"
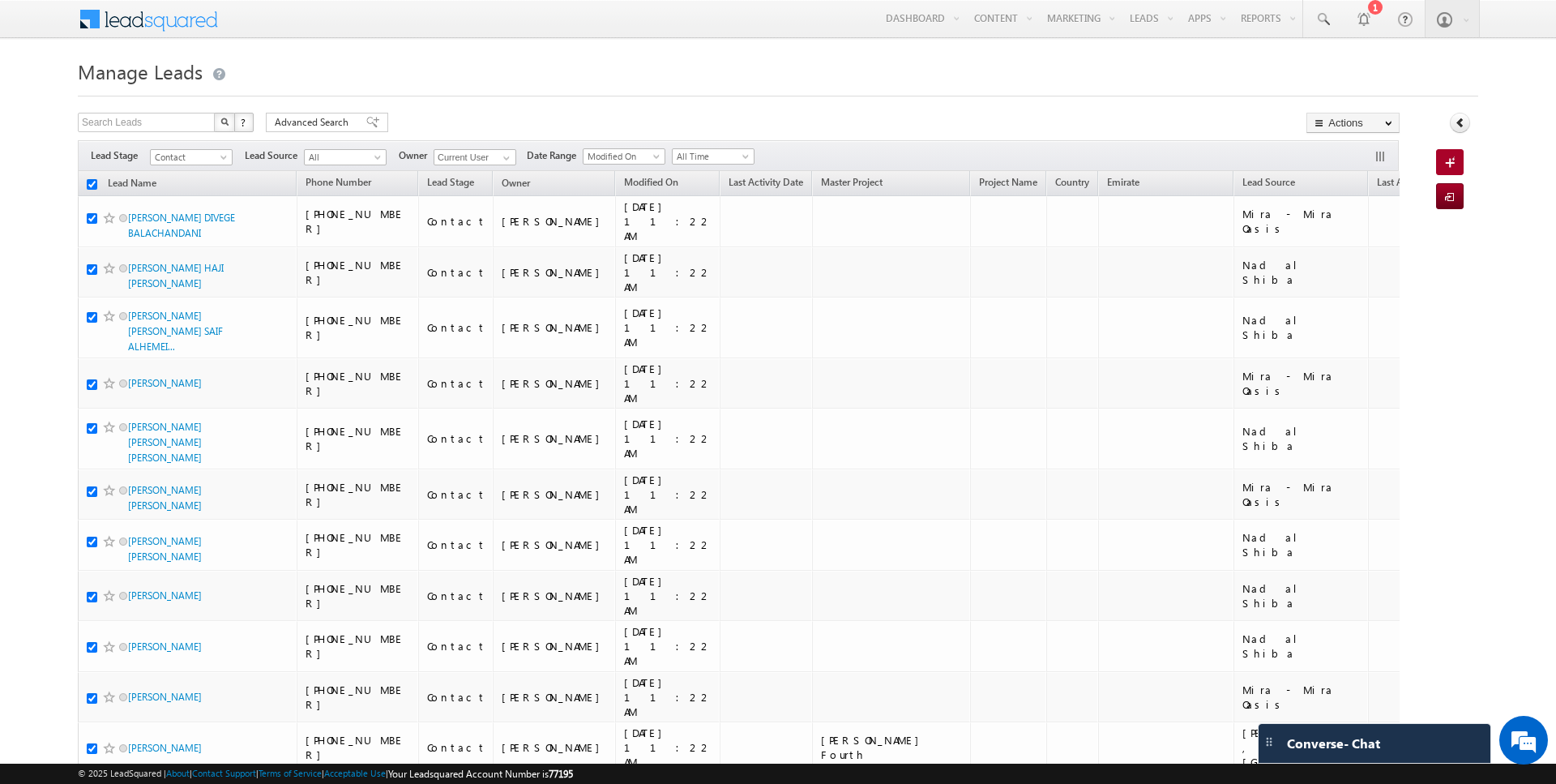
checkbox input "true"
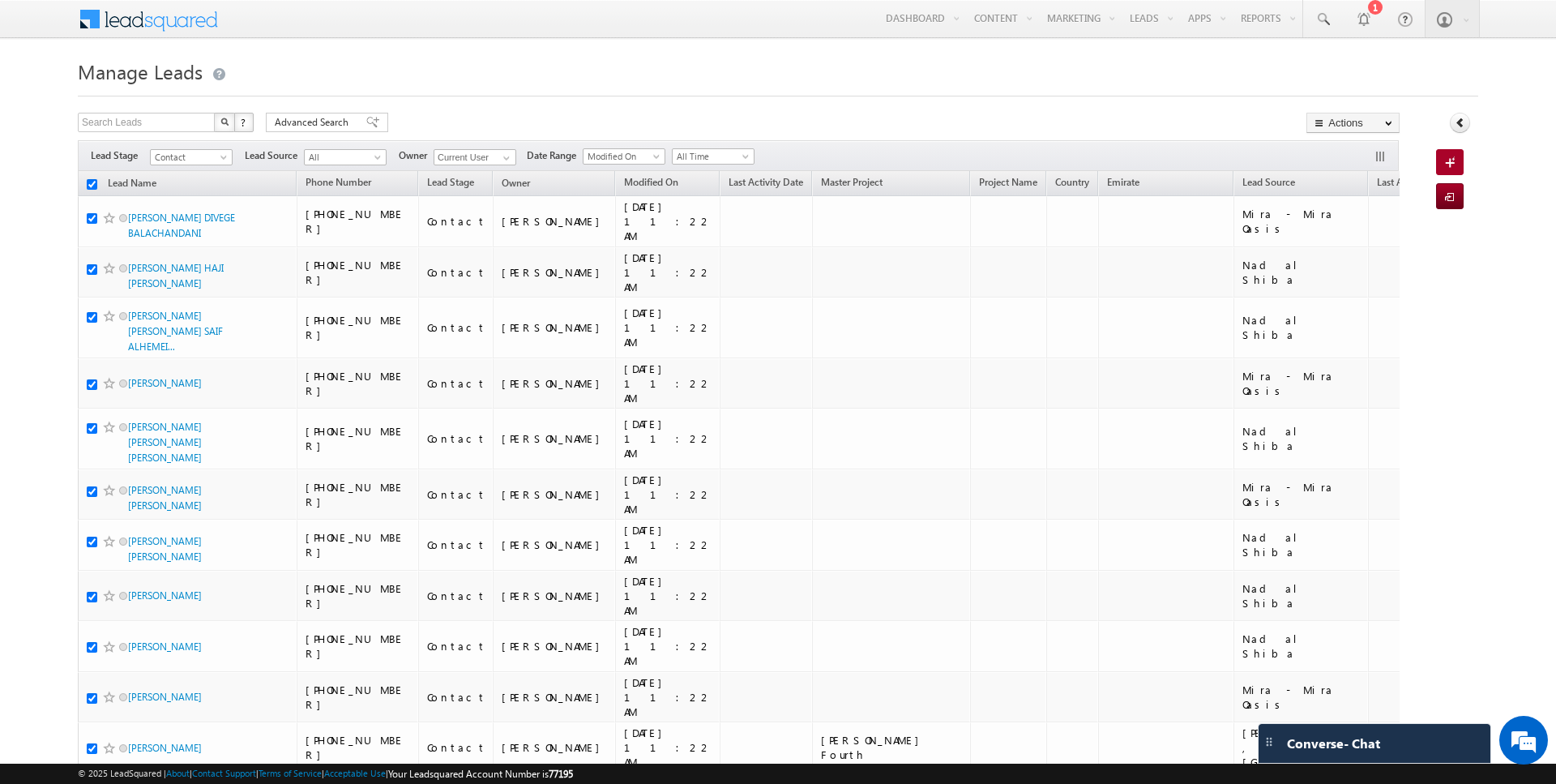
checkbox input "true"
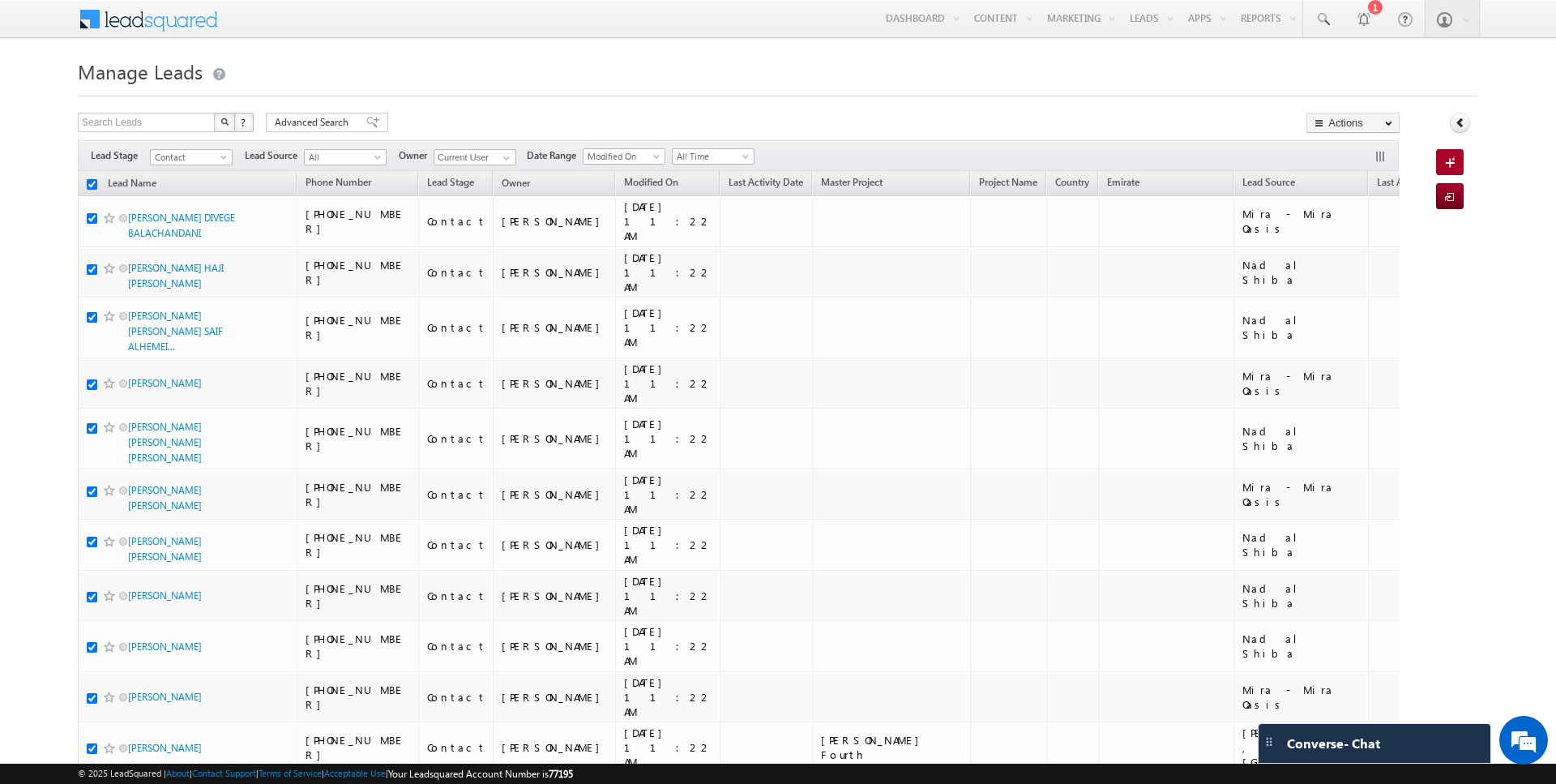
checkbox input "true"
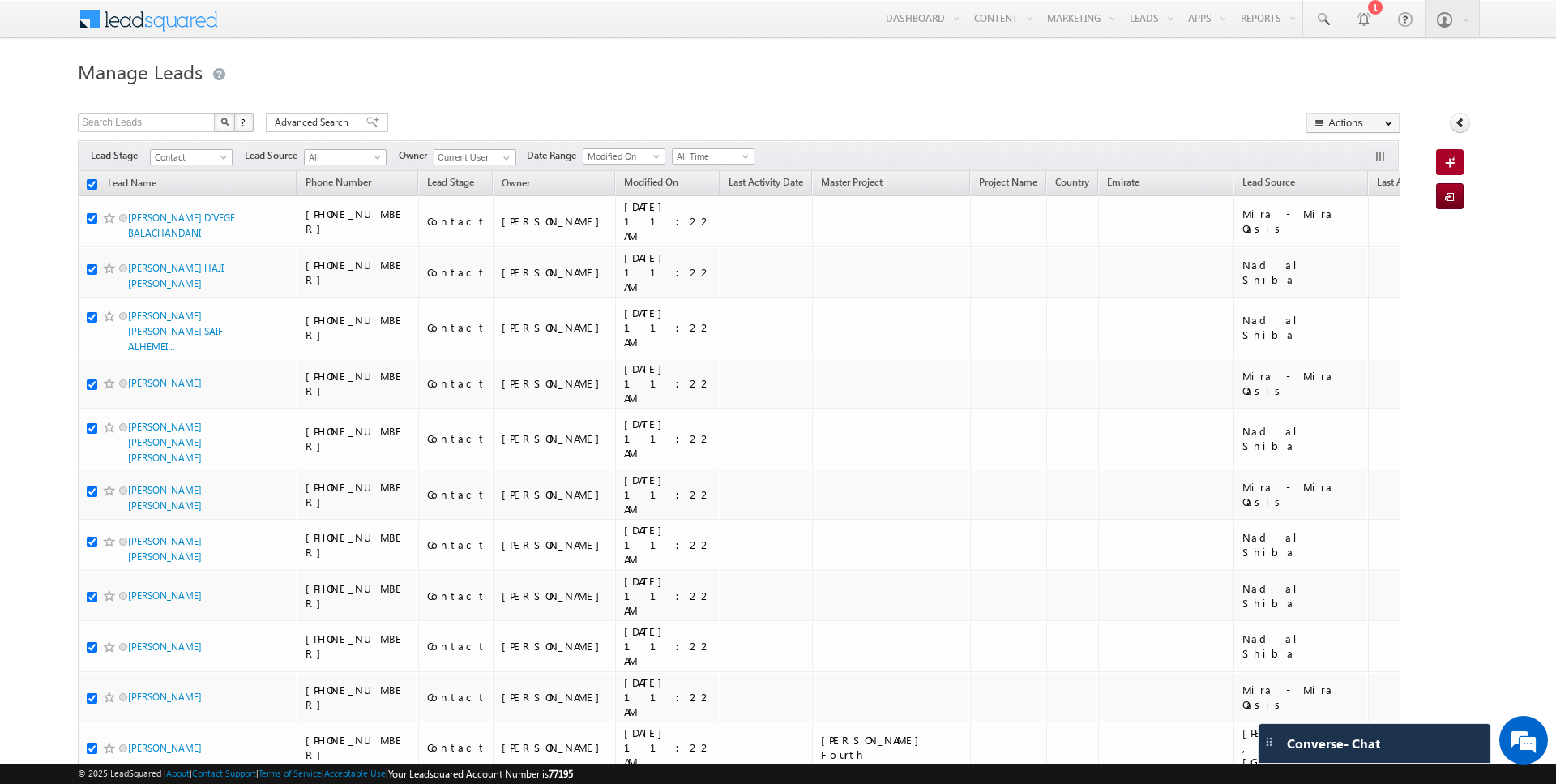
checkbox input "true"
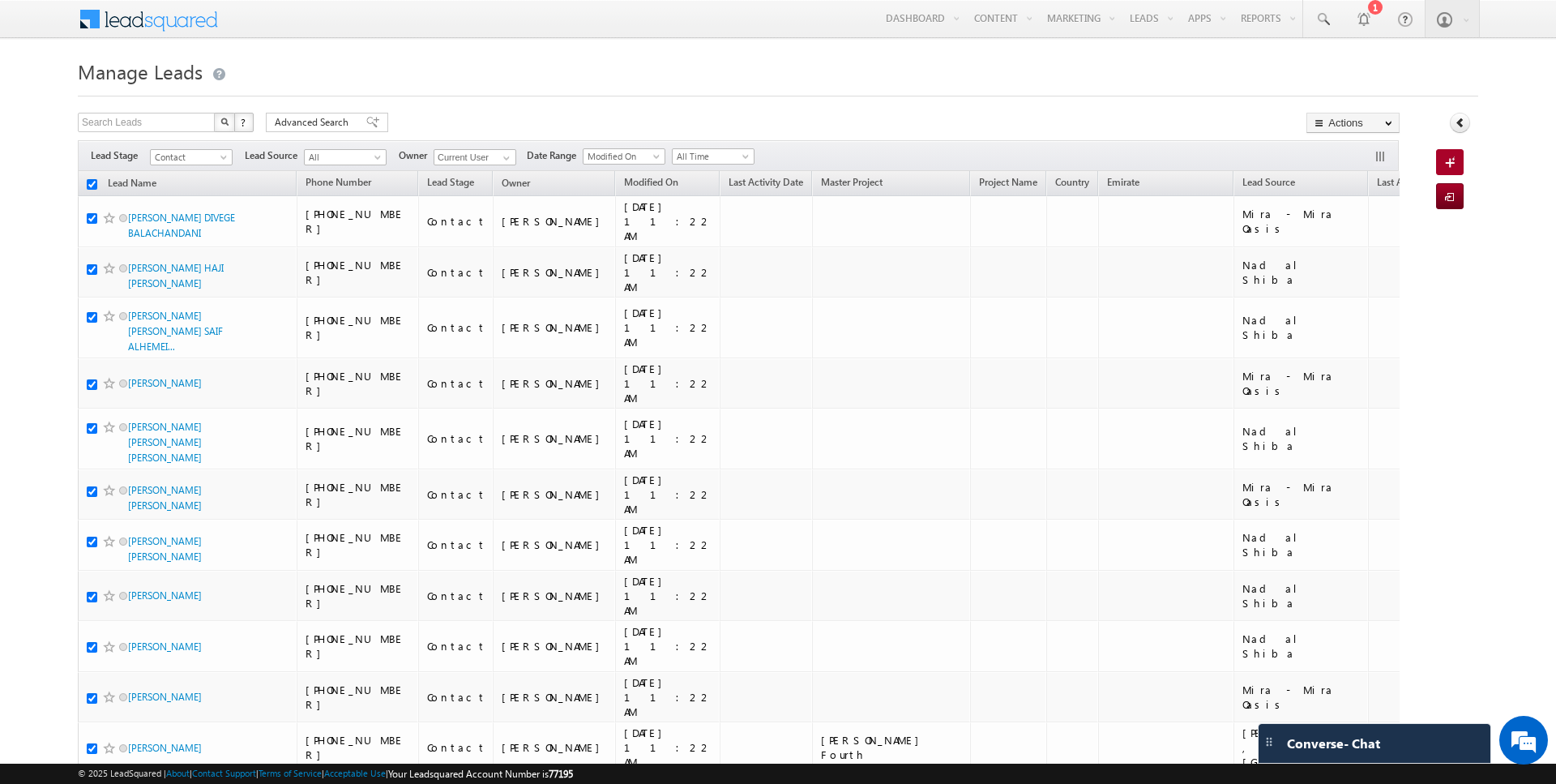
checkbox input "true"
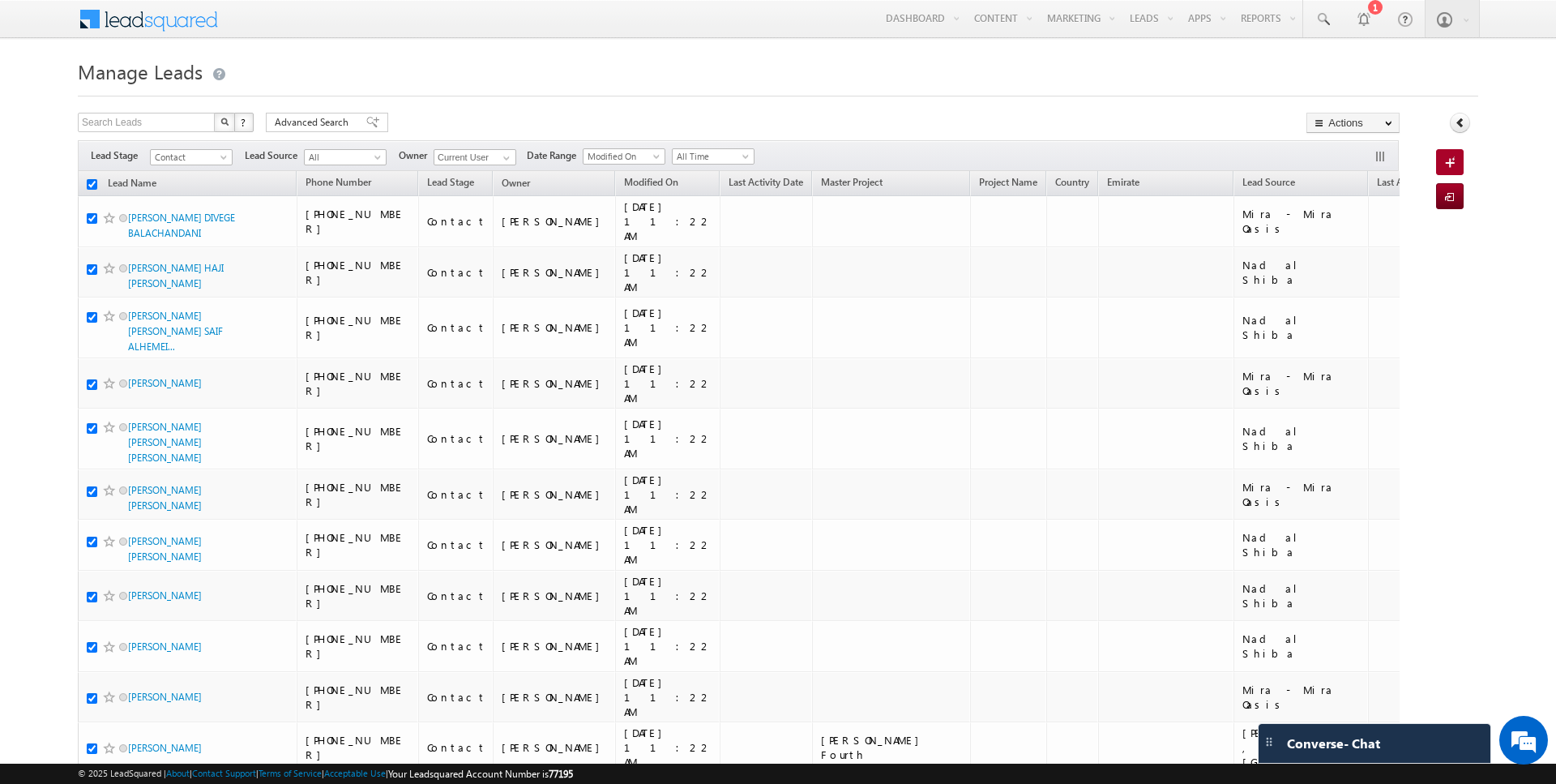
checkbox input "true"
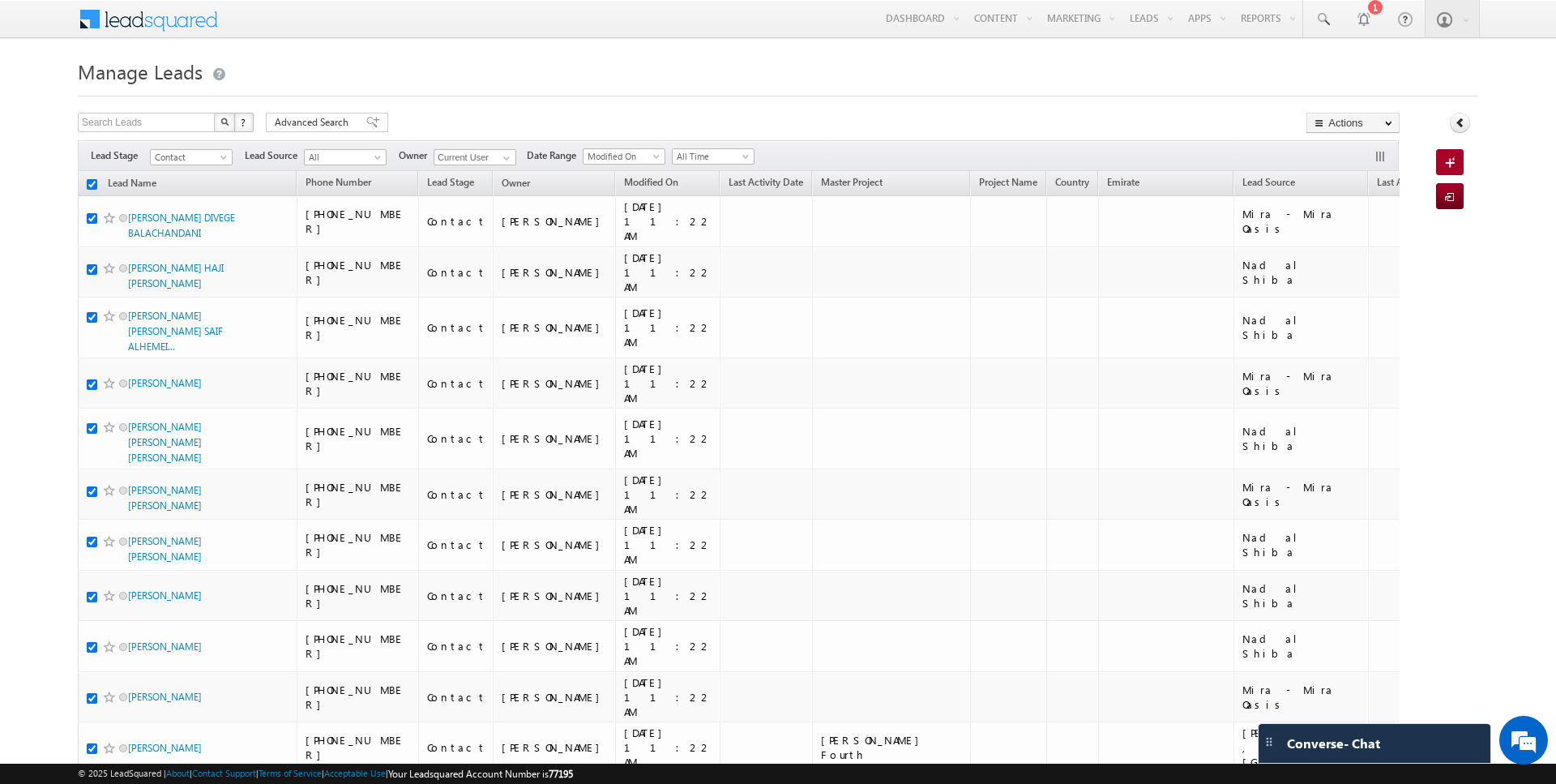
checkbox input "true"
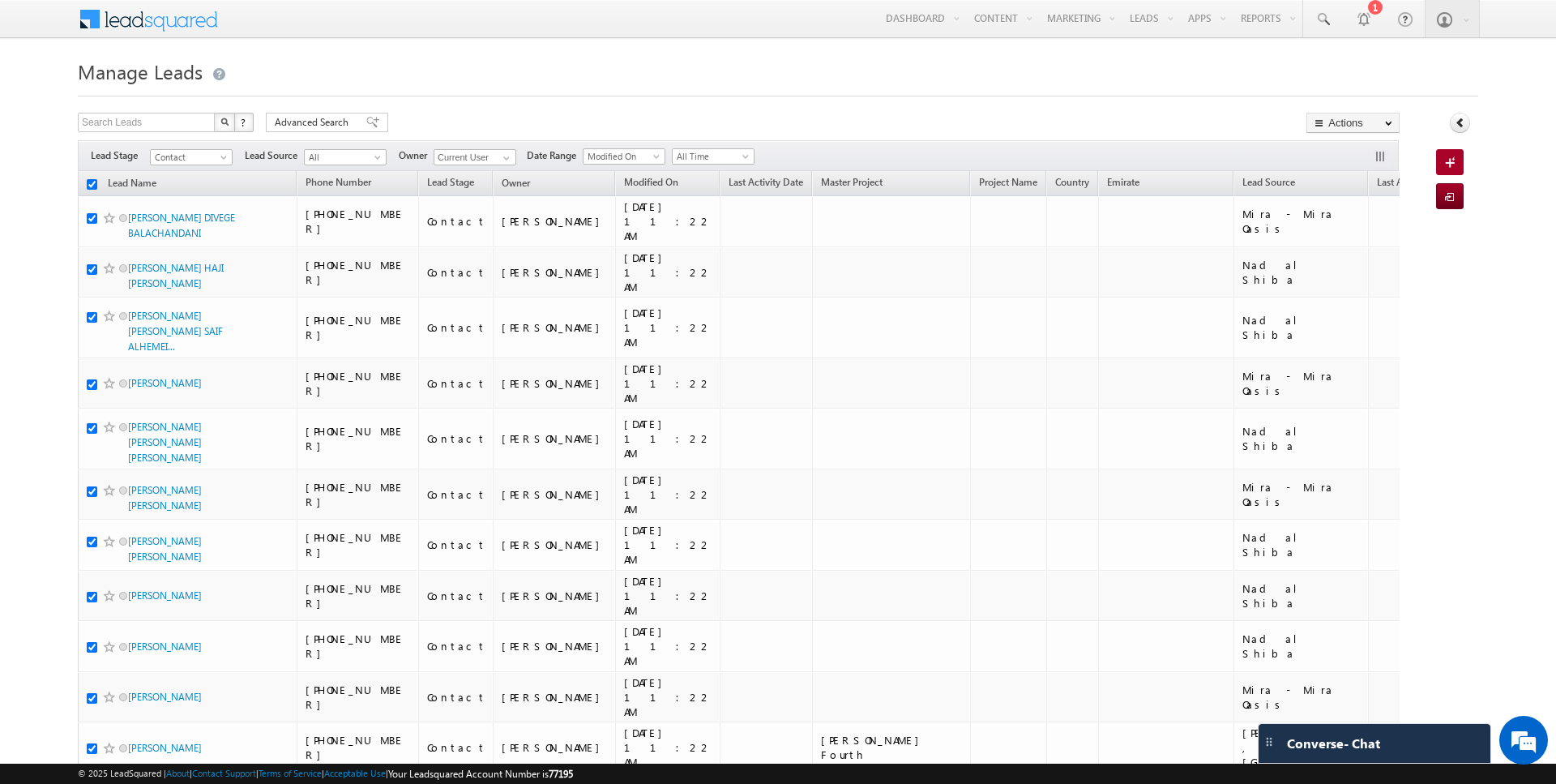
checkbox input "true"
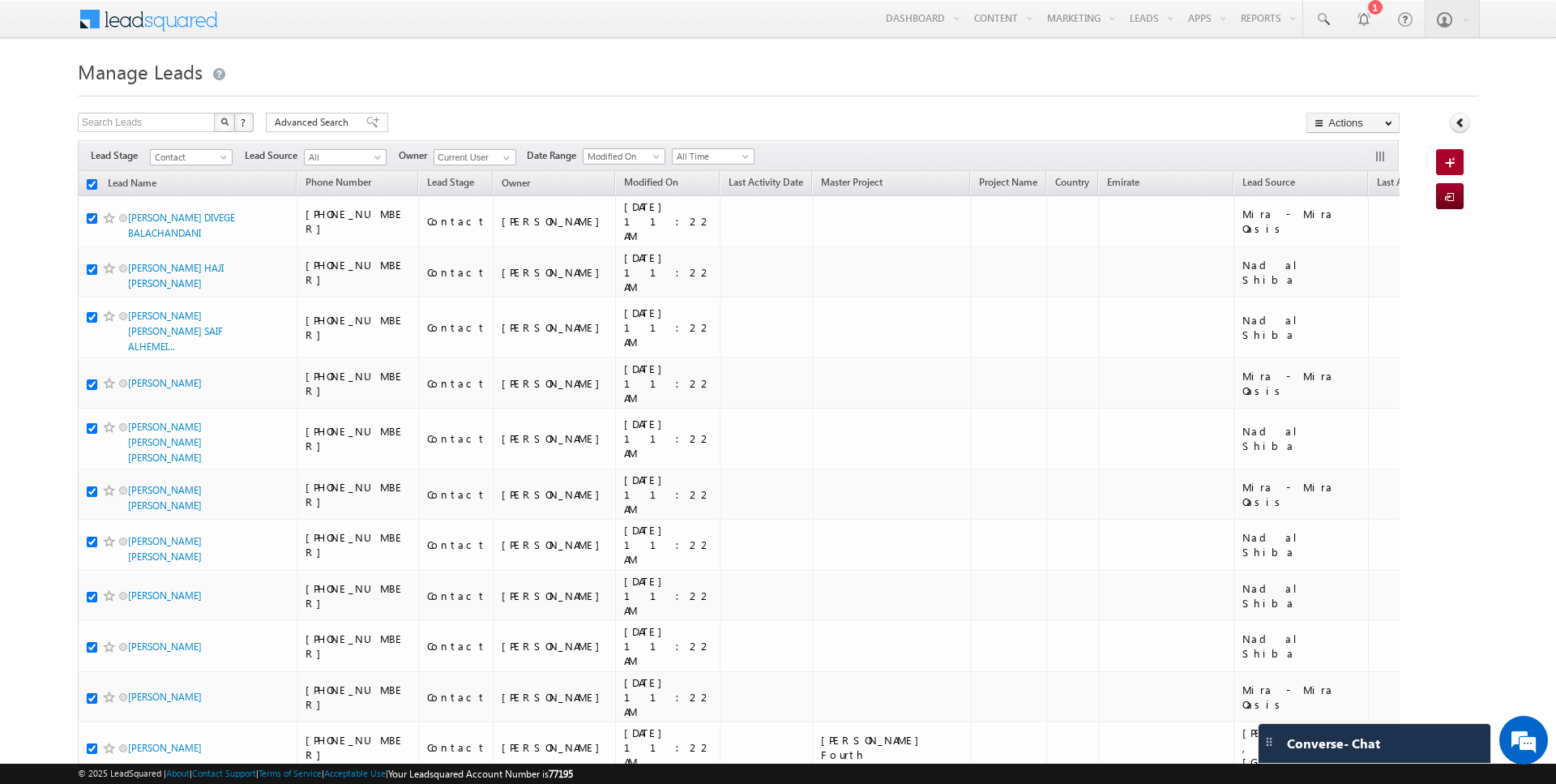
checkbox input "true"
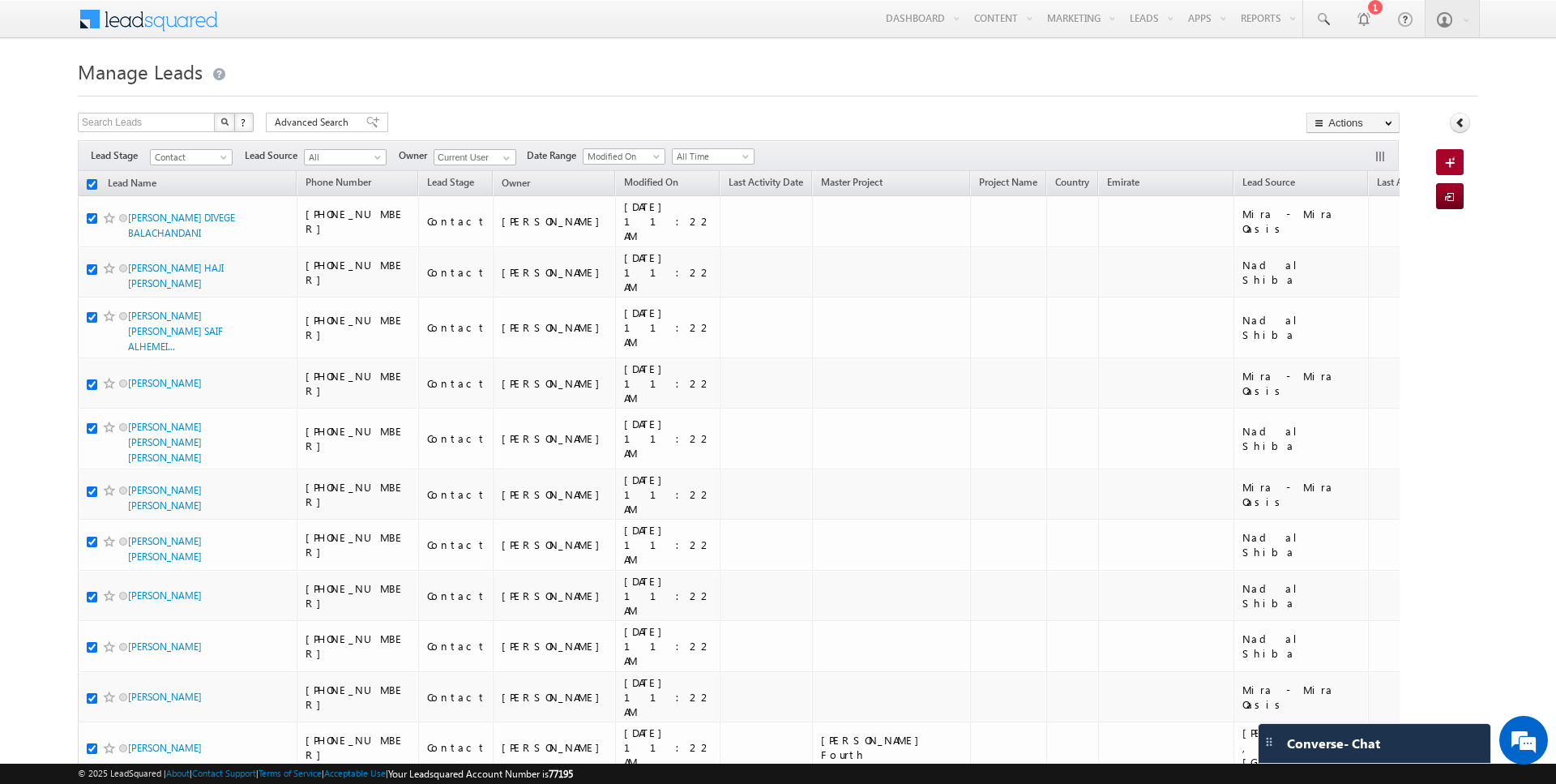
checkbox input "true"
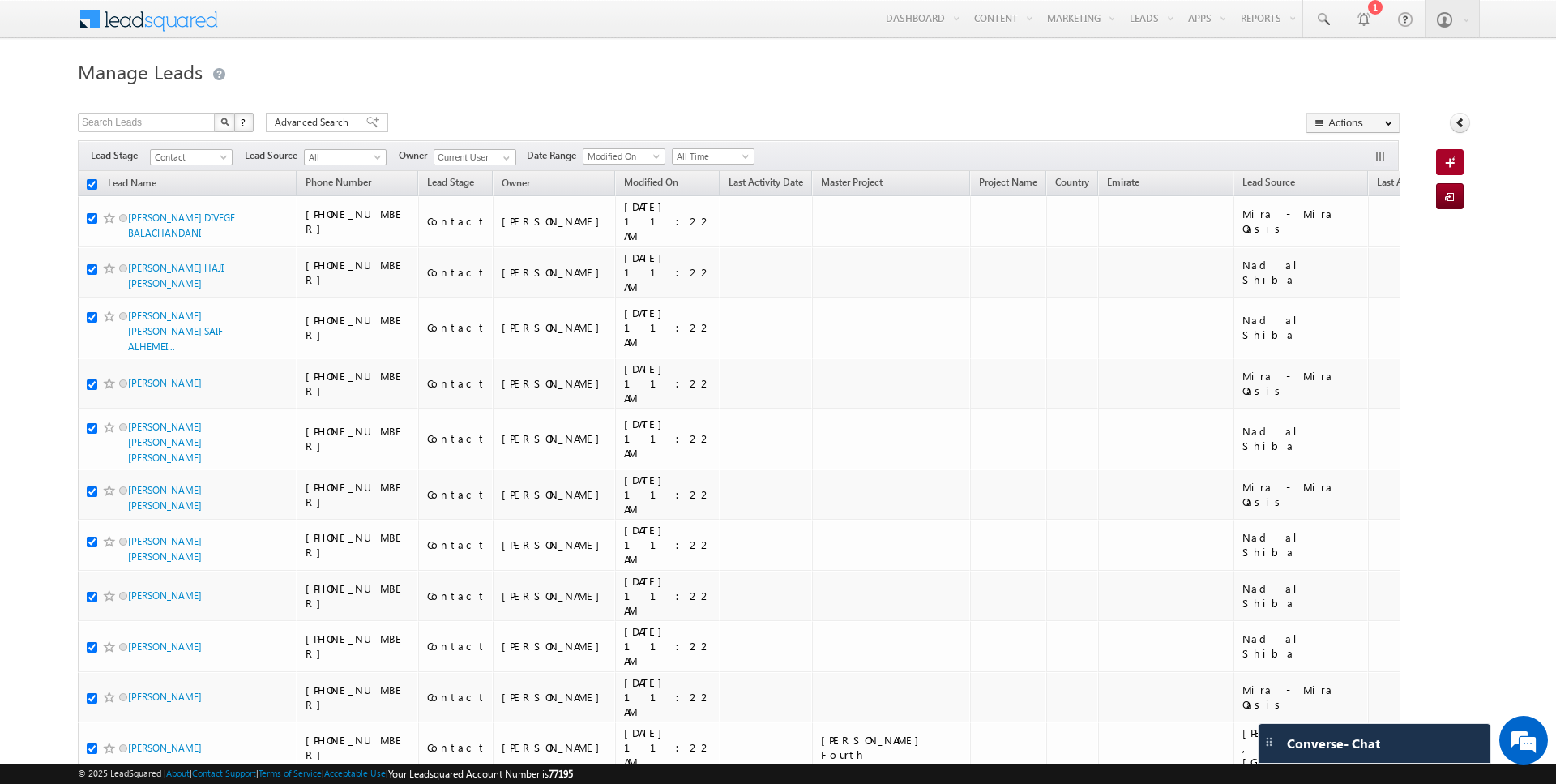
checkbox input "true"
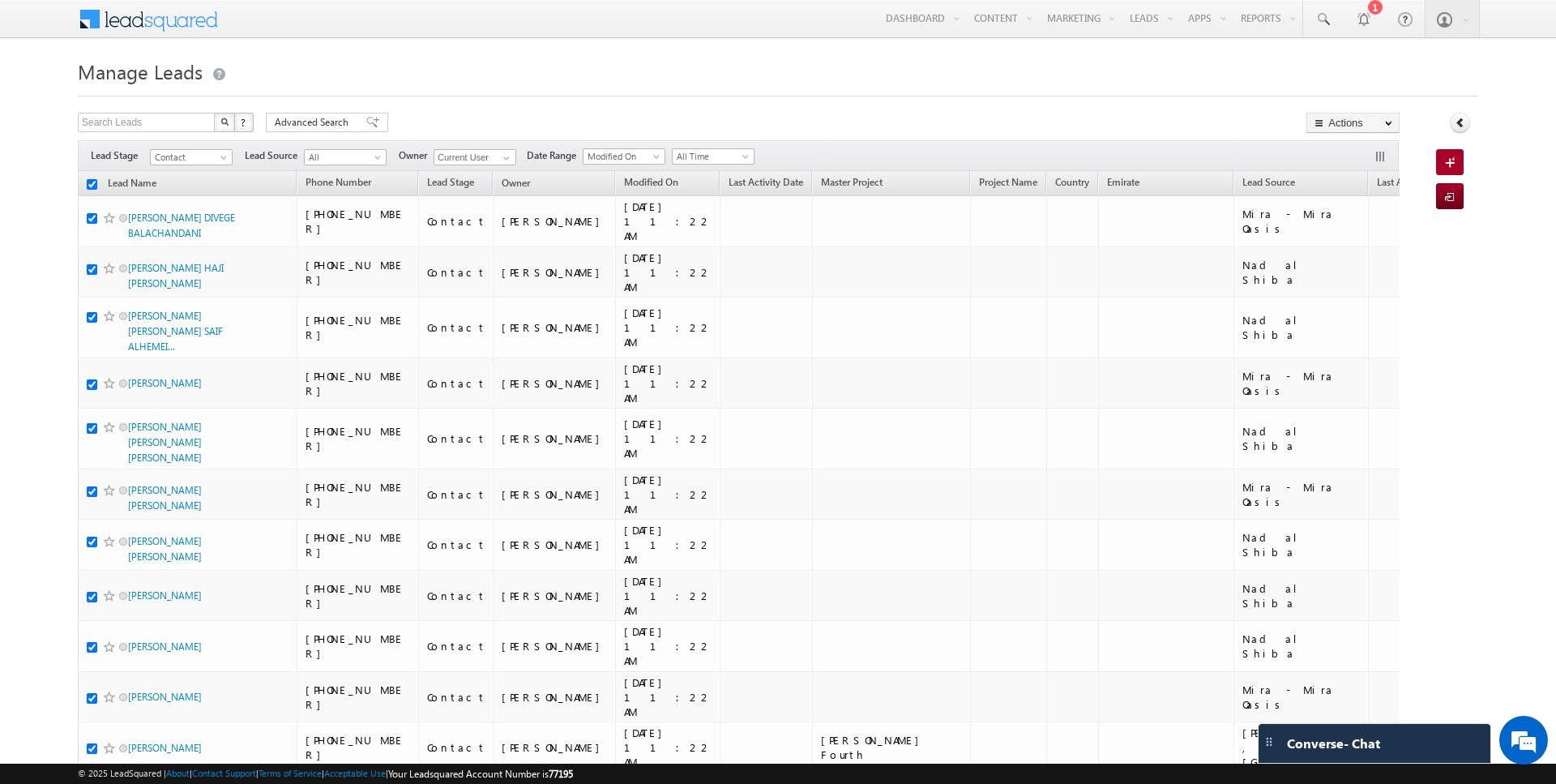
checkbox input "true"
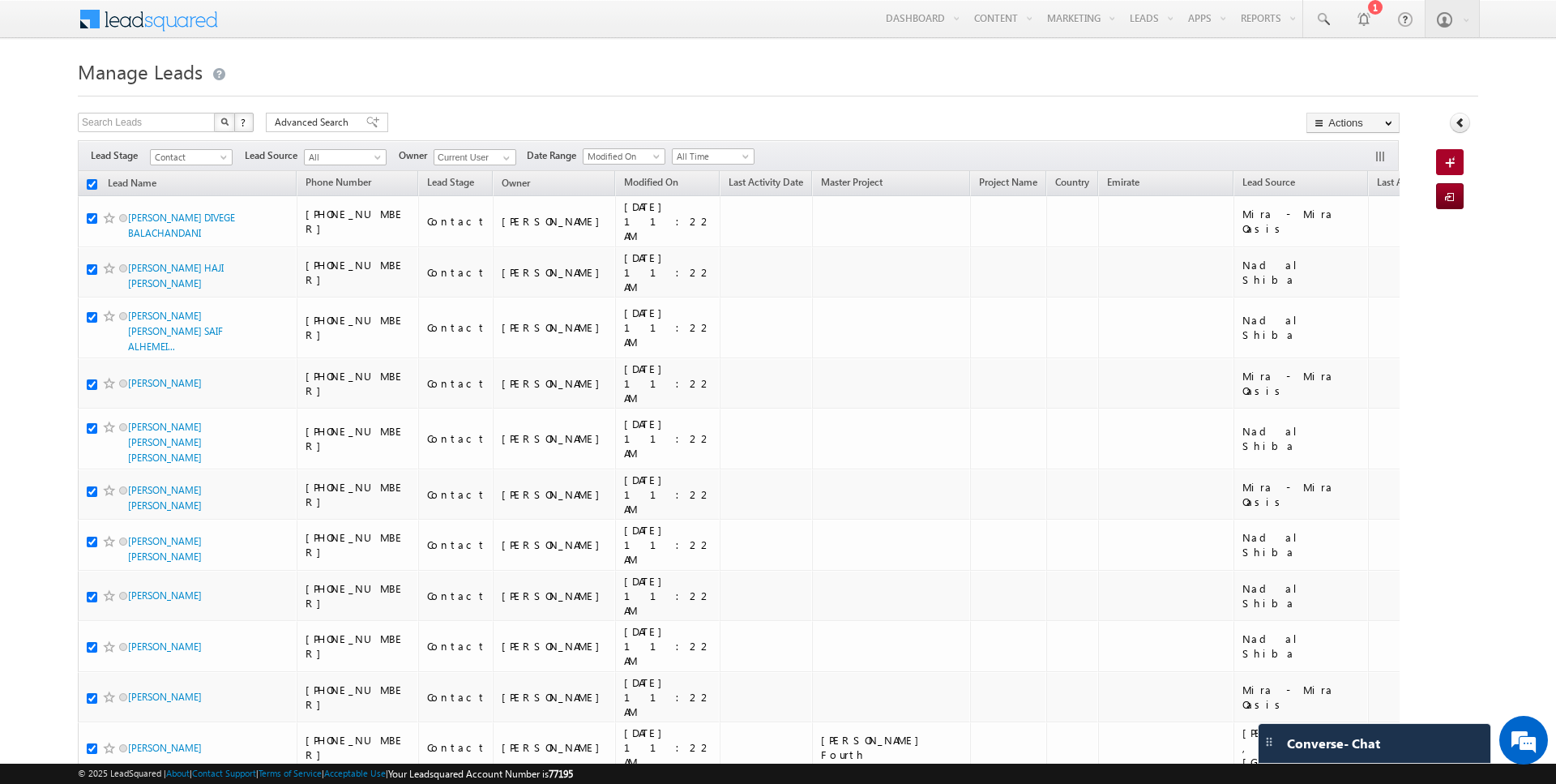
checkbox input "true"
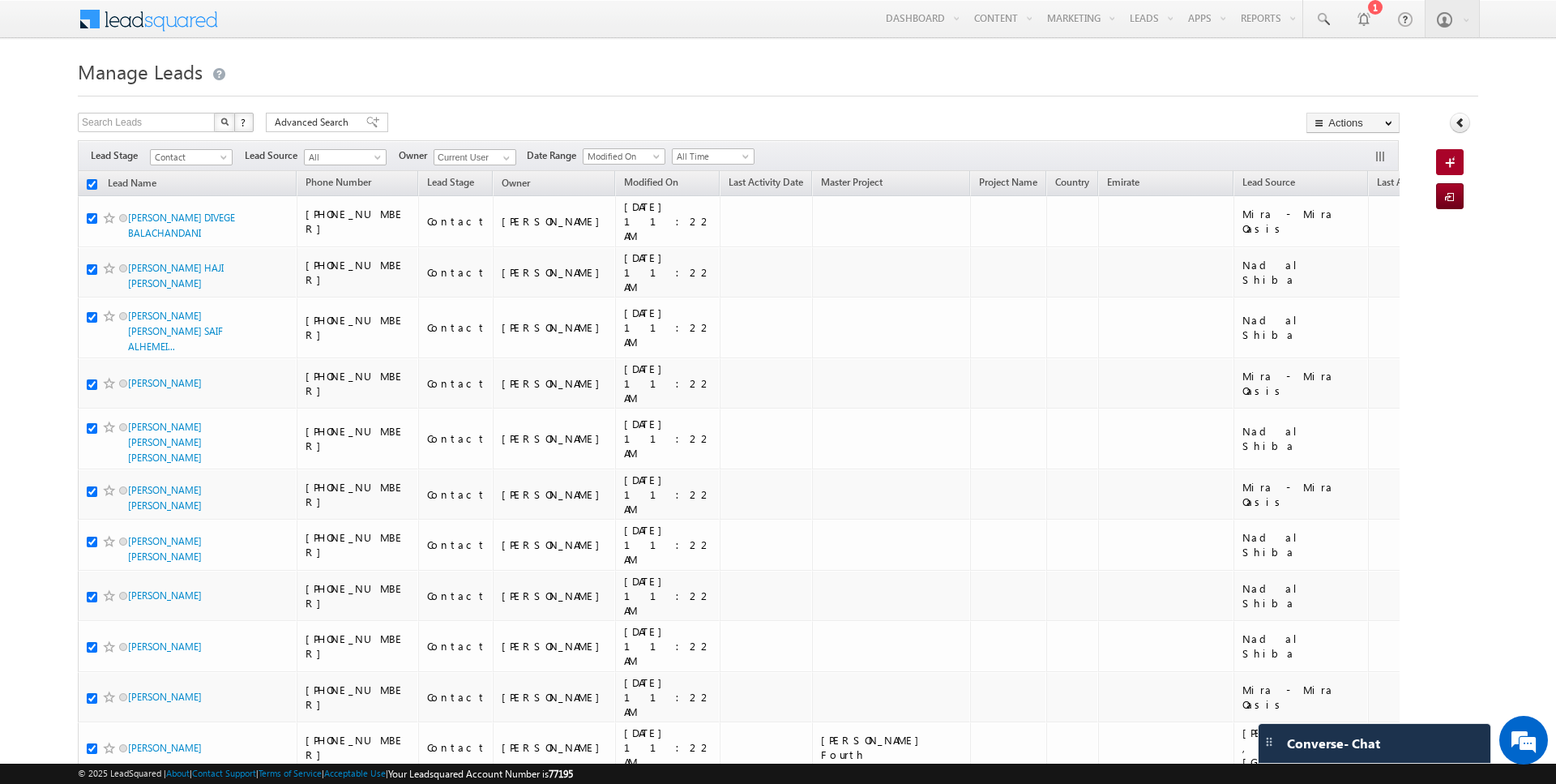
checkbox input "true"
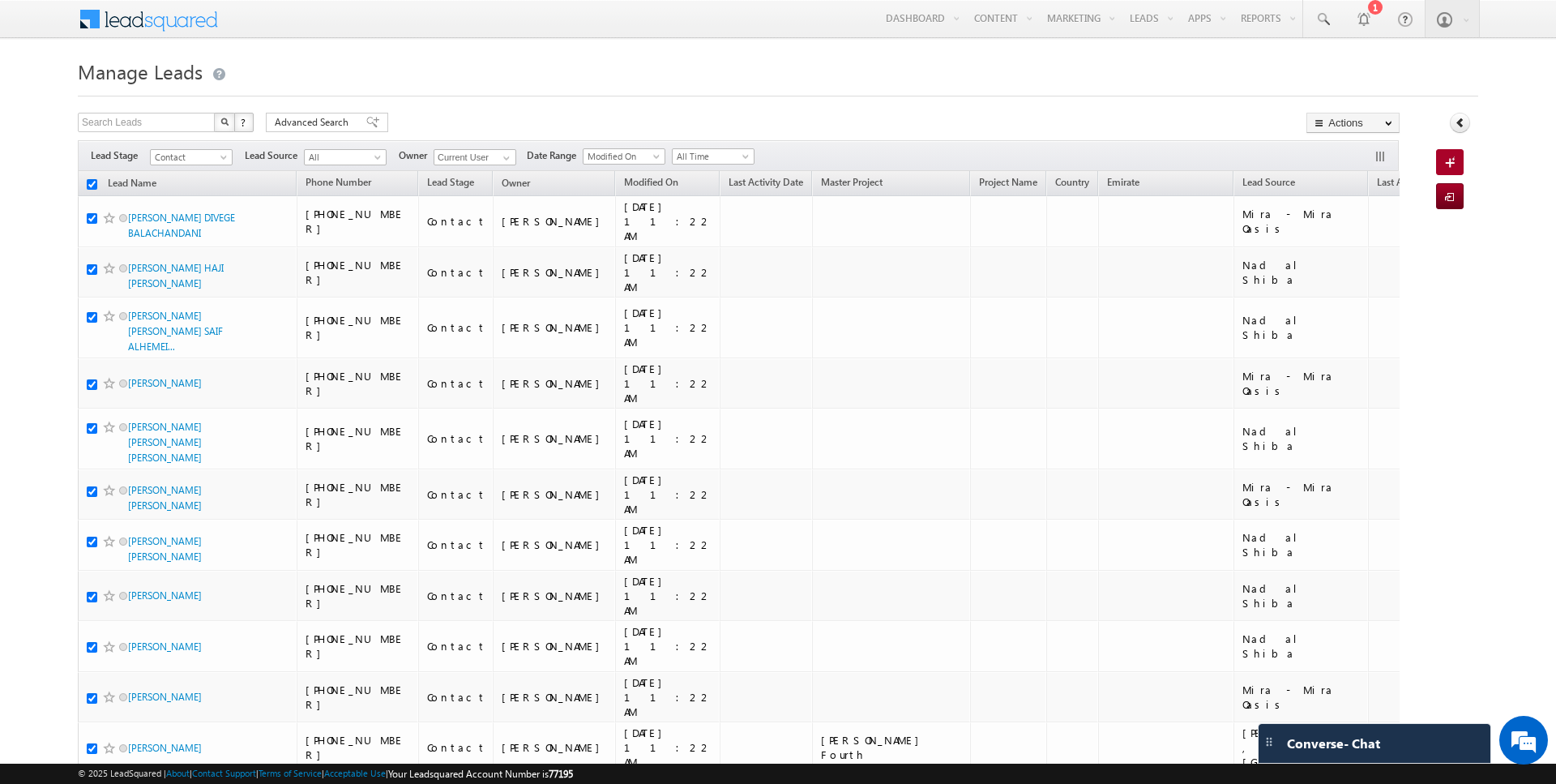
checkbox input "true"
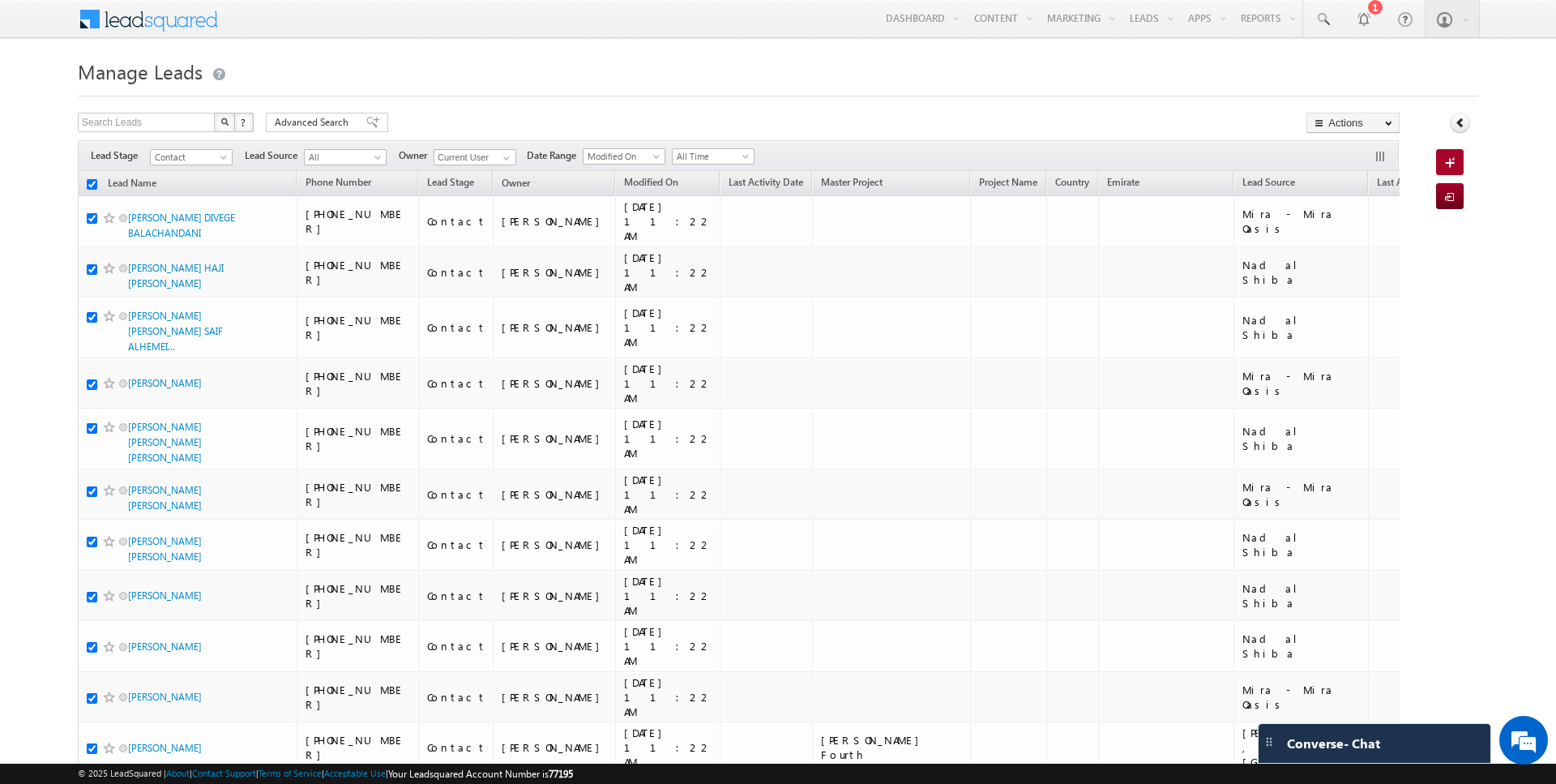
checkbox input "true"
click at [1346, 260] on link "Change Owner" at bounding box center [1353, 263] width 92 height 19
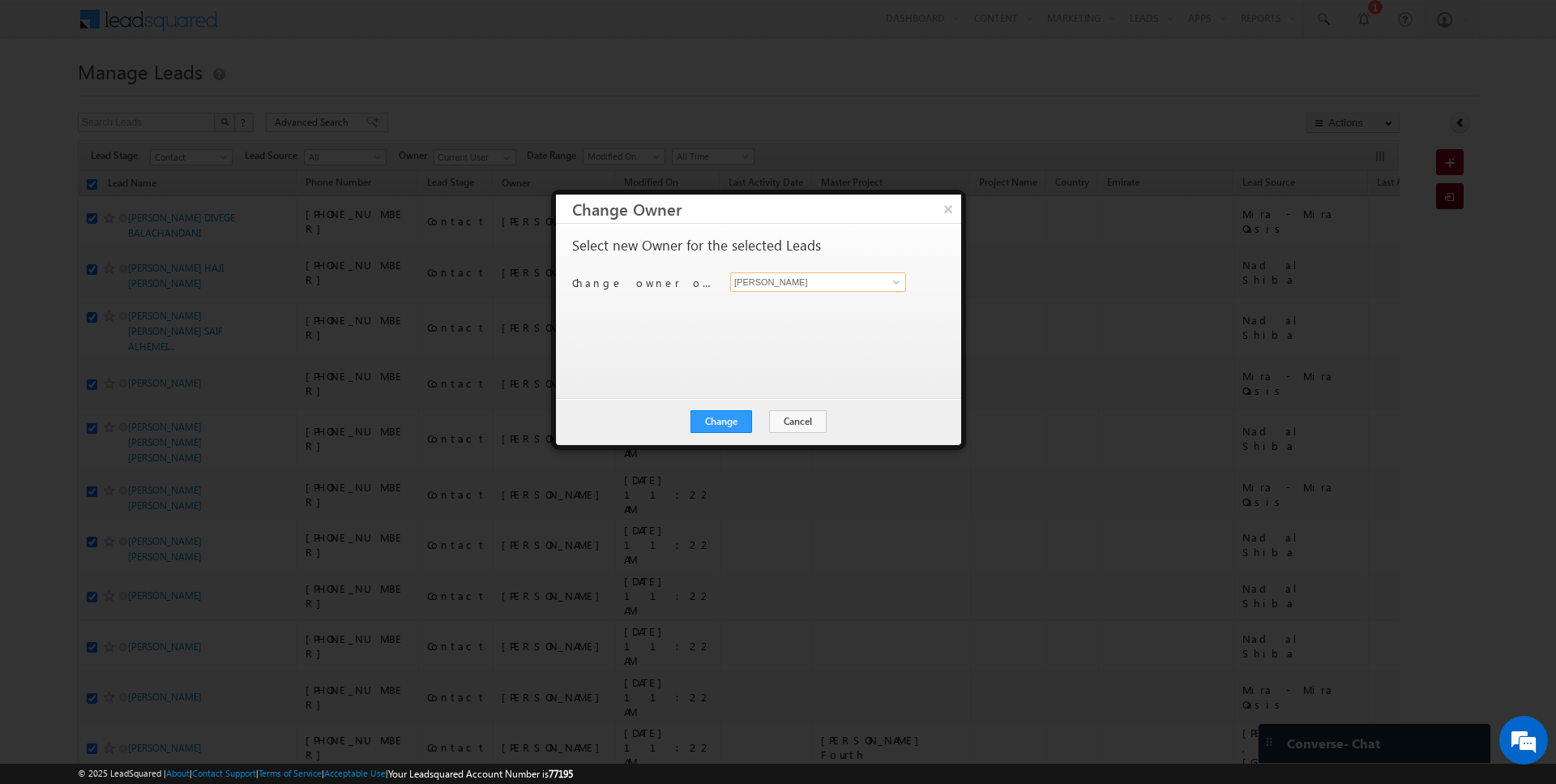
click at [842, 281] on input "[PERSON_NAME]" at bounding box center [818, 282] width 176 height 19
click at [728, 411] on button "Change" at bounding box center [721, 421] width 61 height 22
click at [770, 410] on button "Close" at bounding box center [761, 421] width 52 height 22
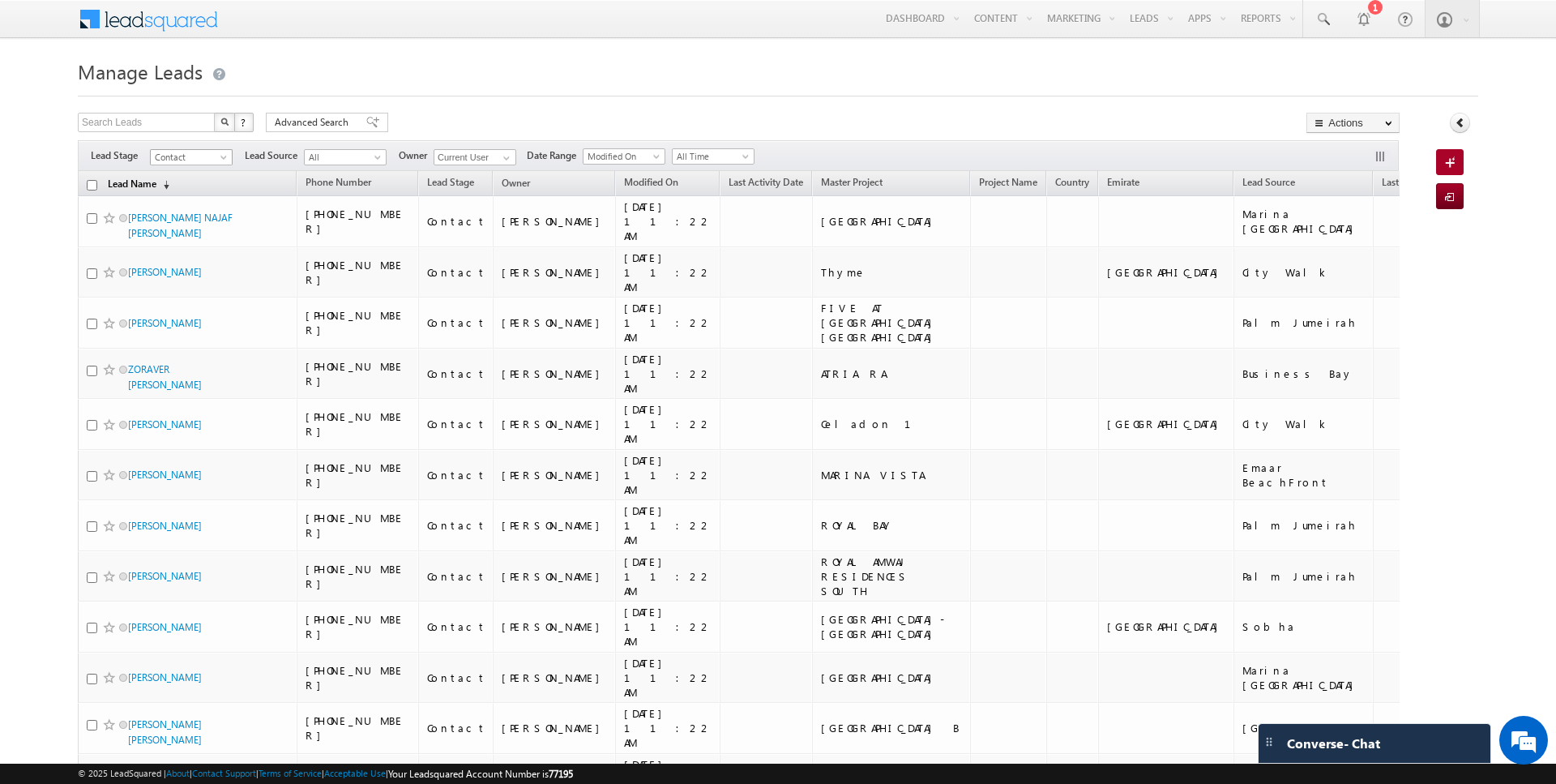
click at [125, 187] on link "Lead Name (sorted descending)" at bounding box center [138, 185] width 78 height 21
click at [139, 183] on link "Lead Name (sorted descending)" at bounding box center [138, 185] width 78 height 21
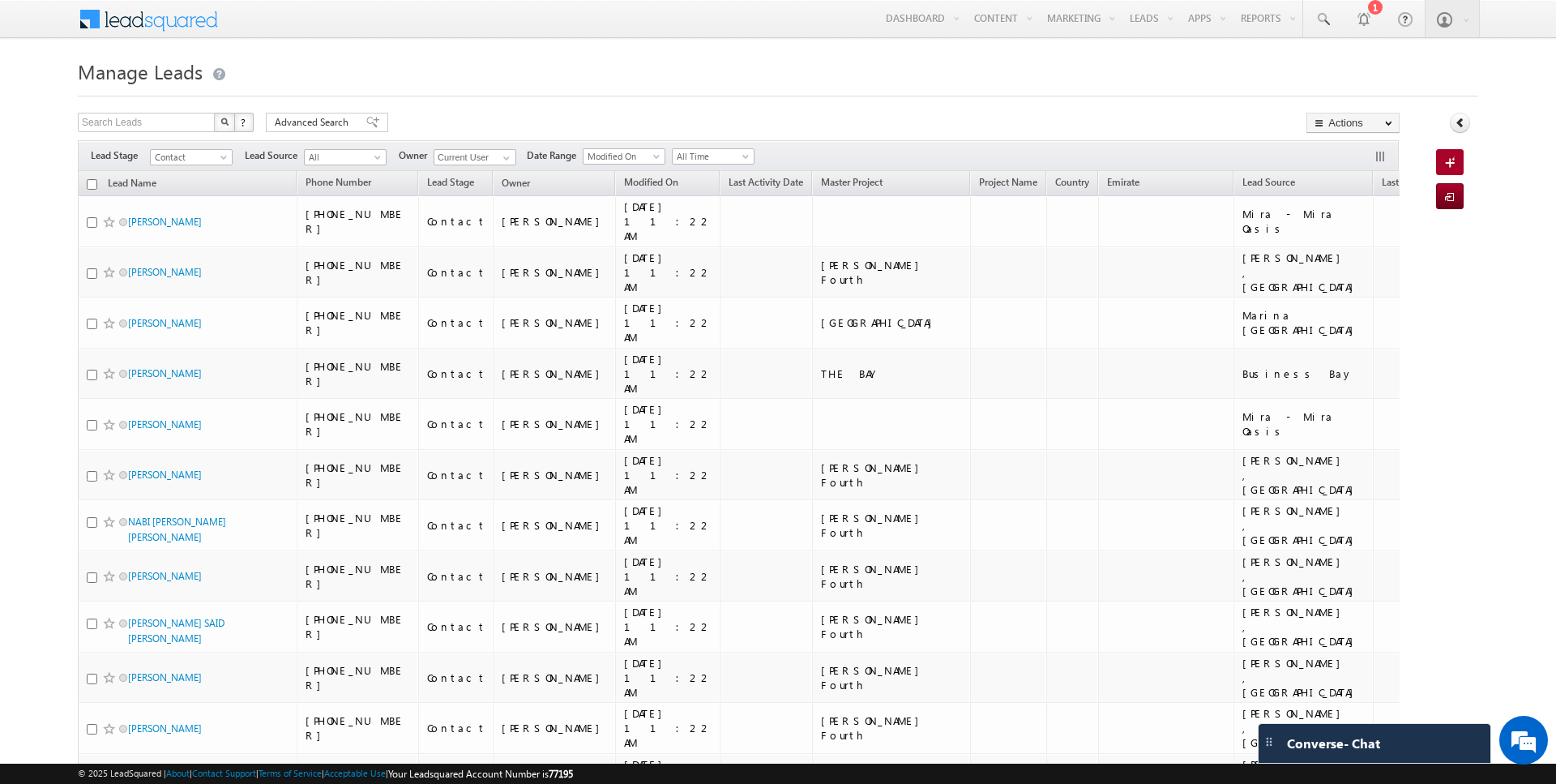
click at [92, 184] on input "checkbox" at bounding box center [91, 184] width 10 height 10
checkbox input "true"
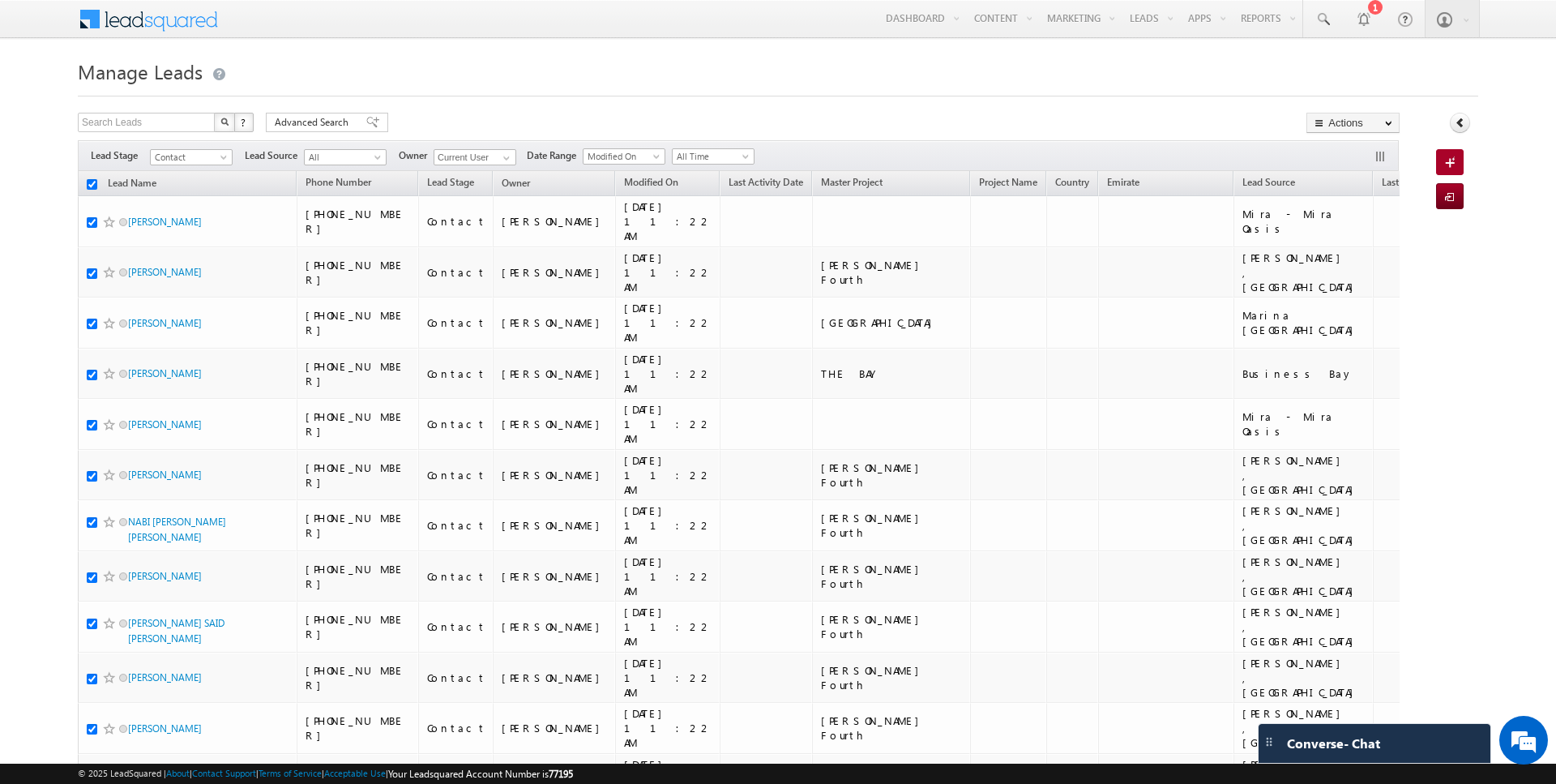
checkbox input "true"
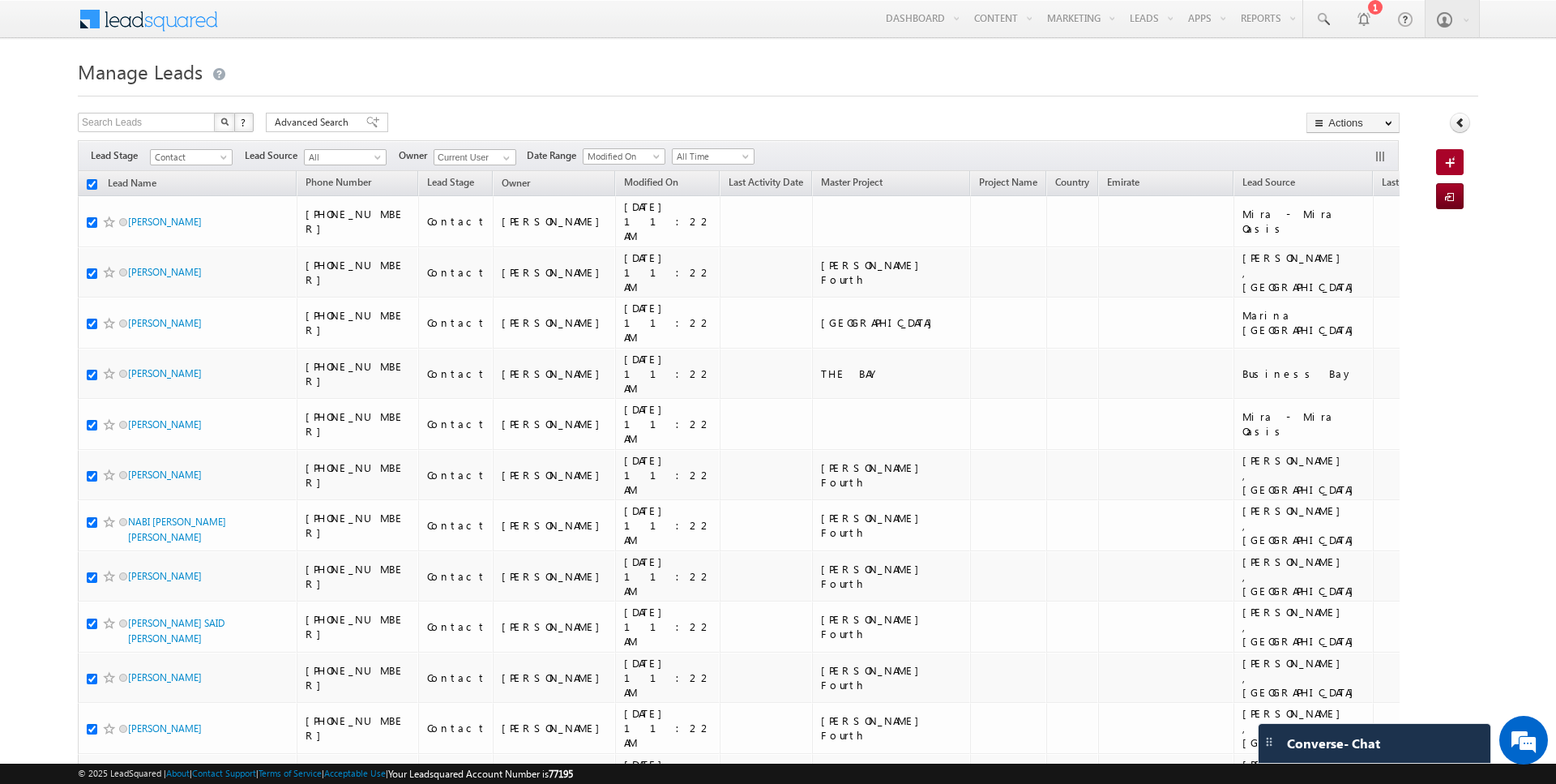
checkbox input "true"
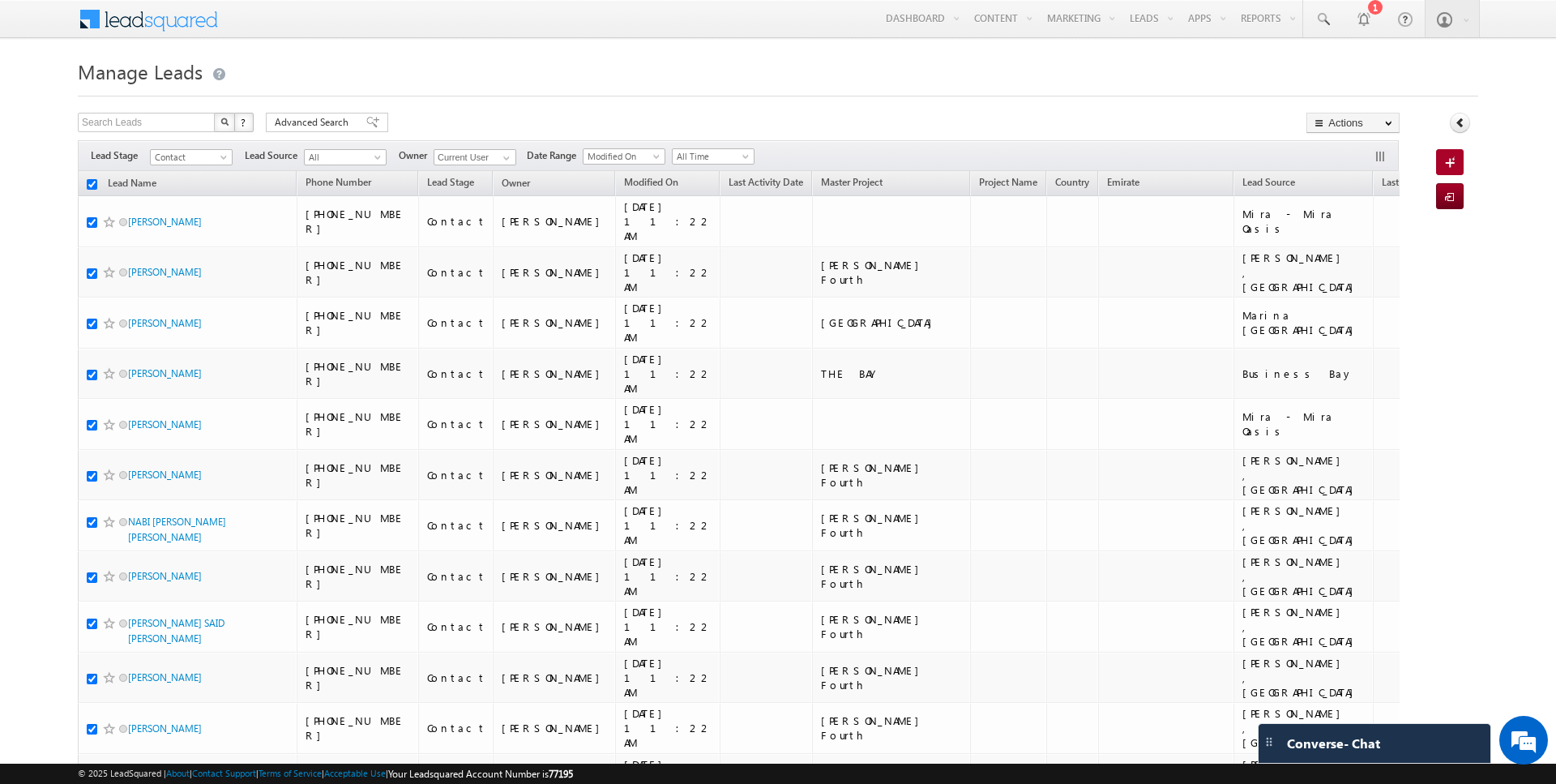
checkbox input "true"
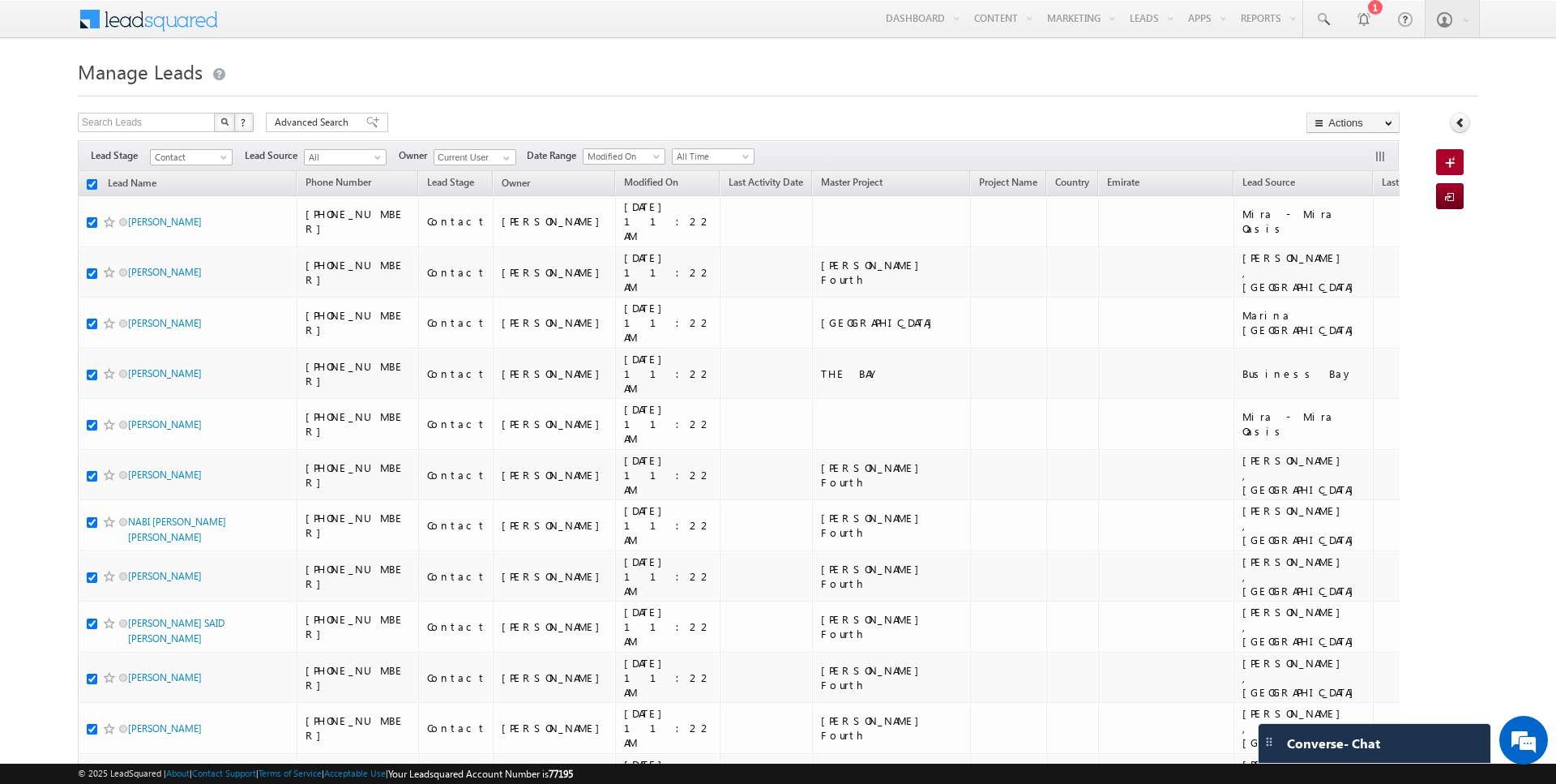
checkbox input "true"
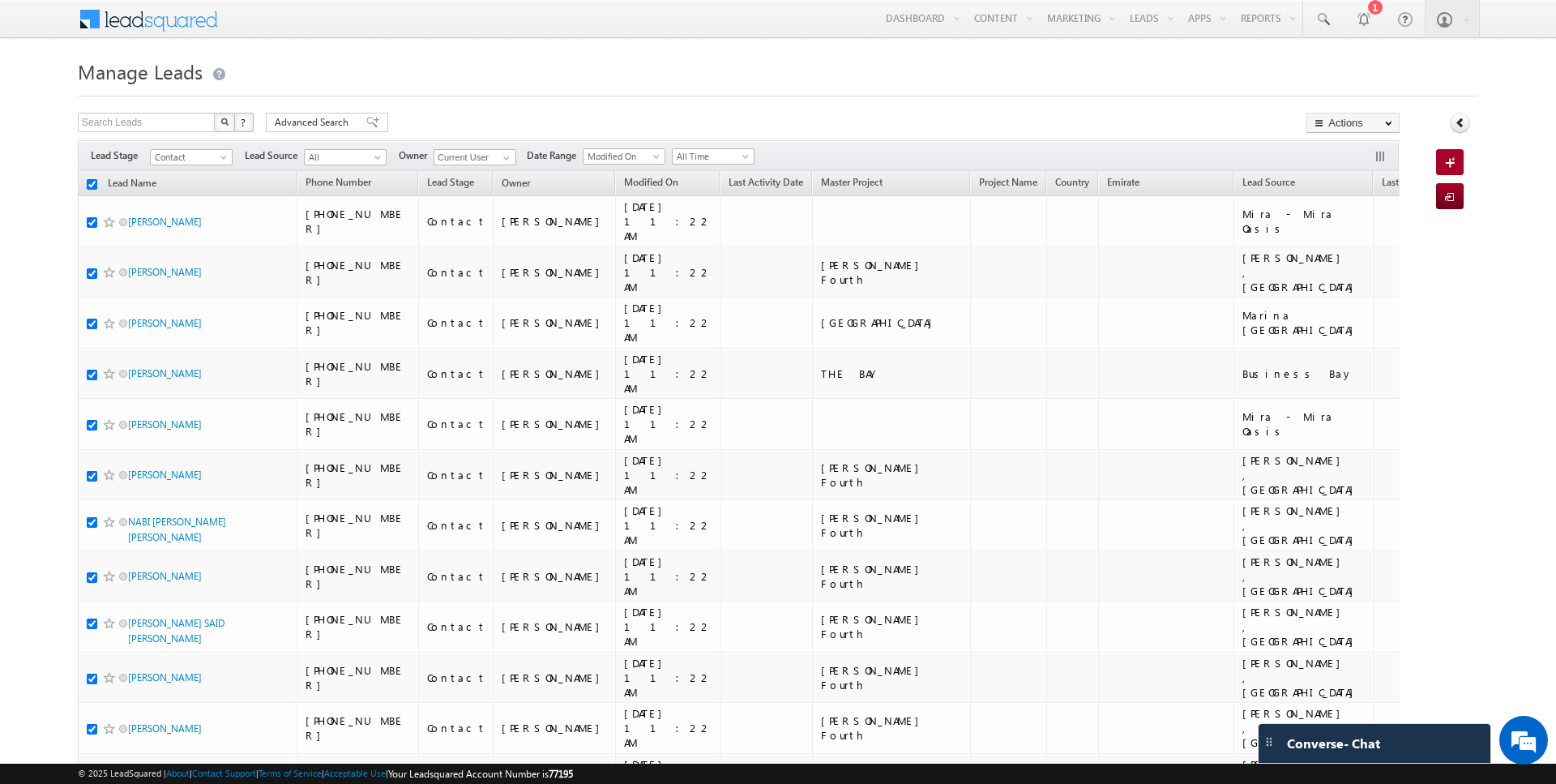
checkbox input "true"
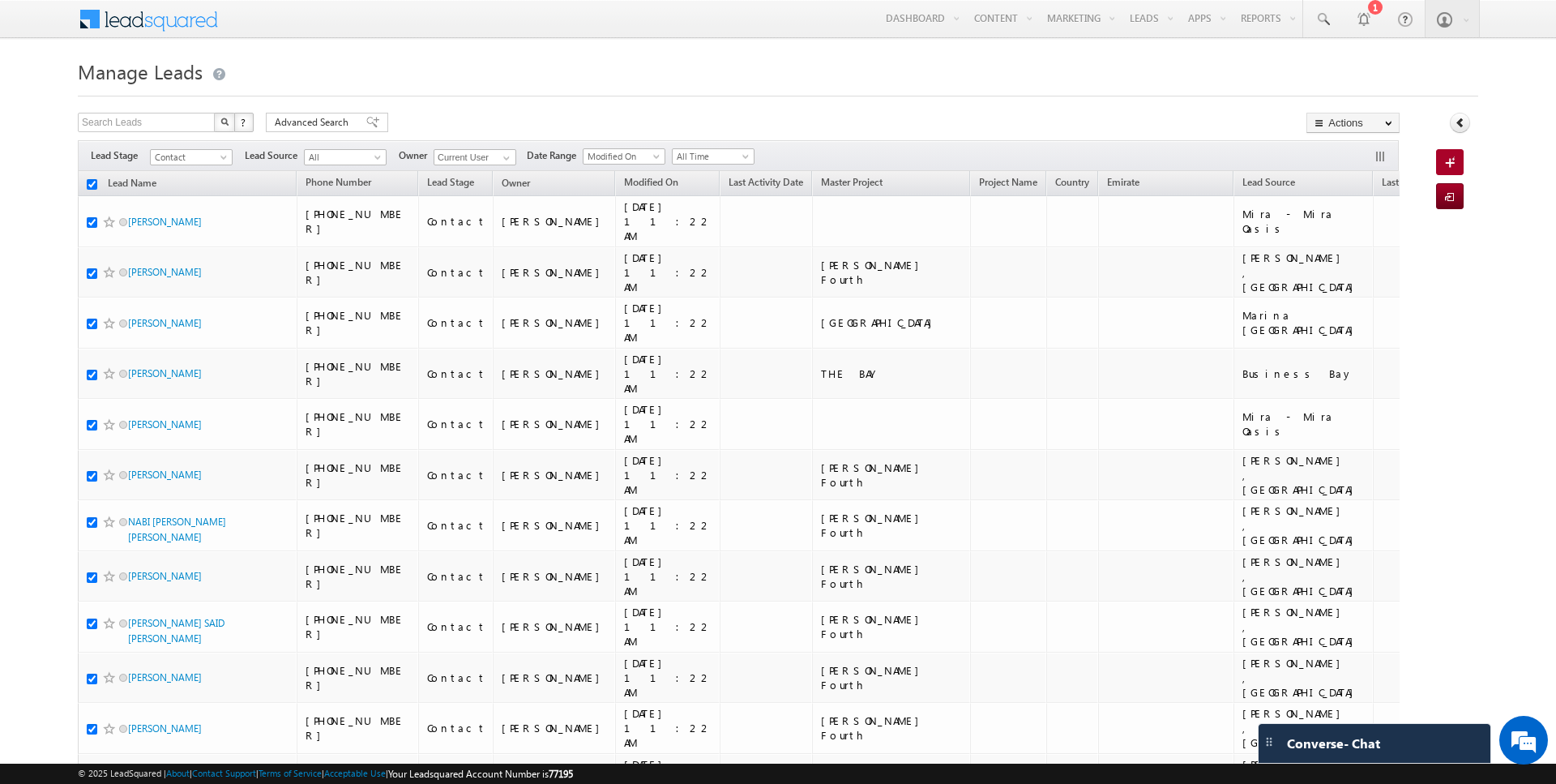
checkbox input "true"
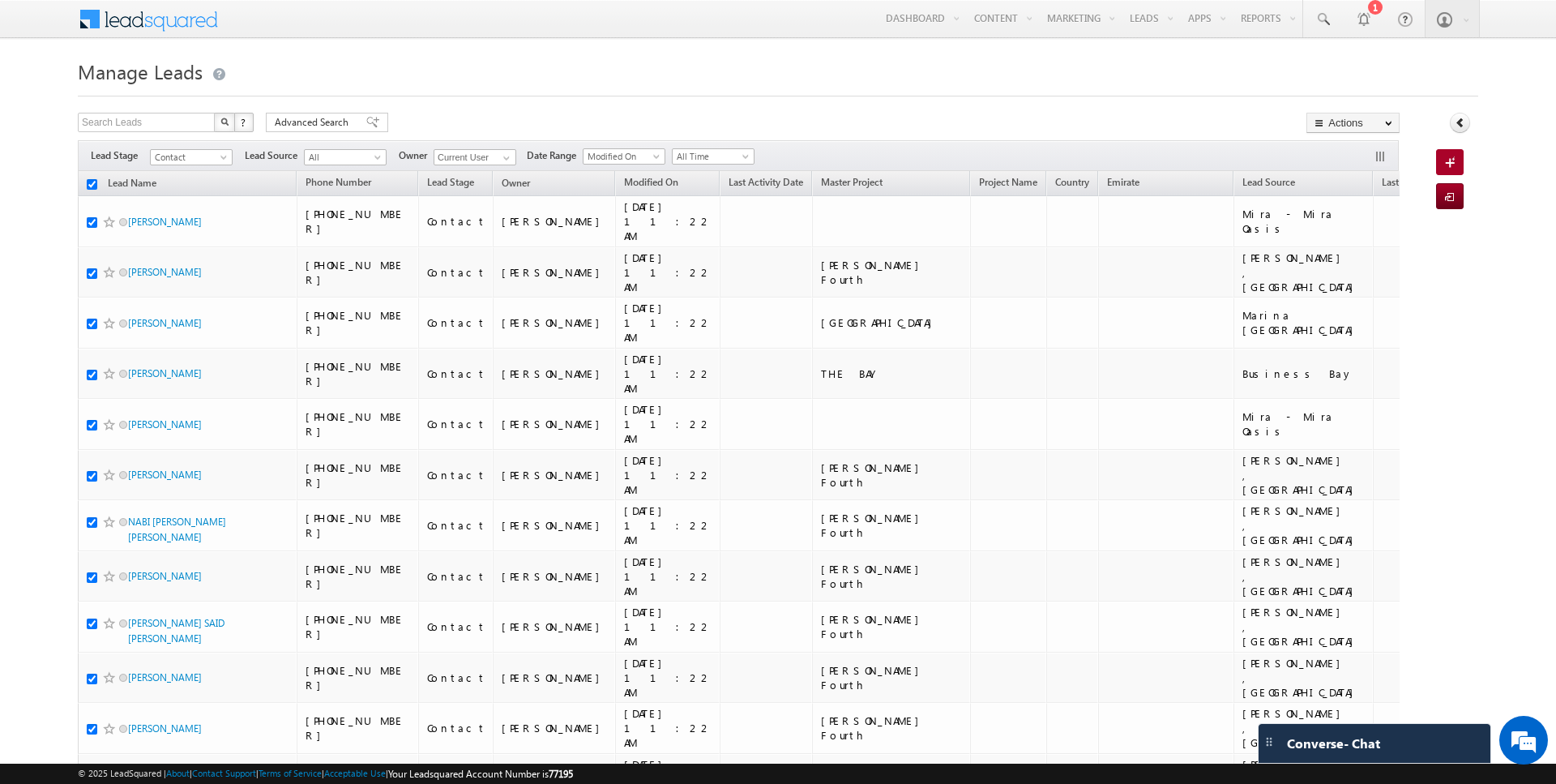
checkbox input "true"
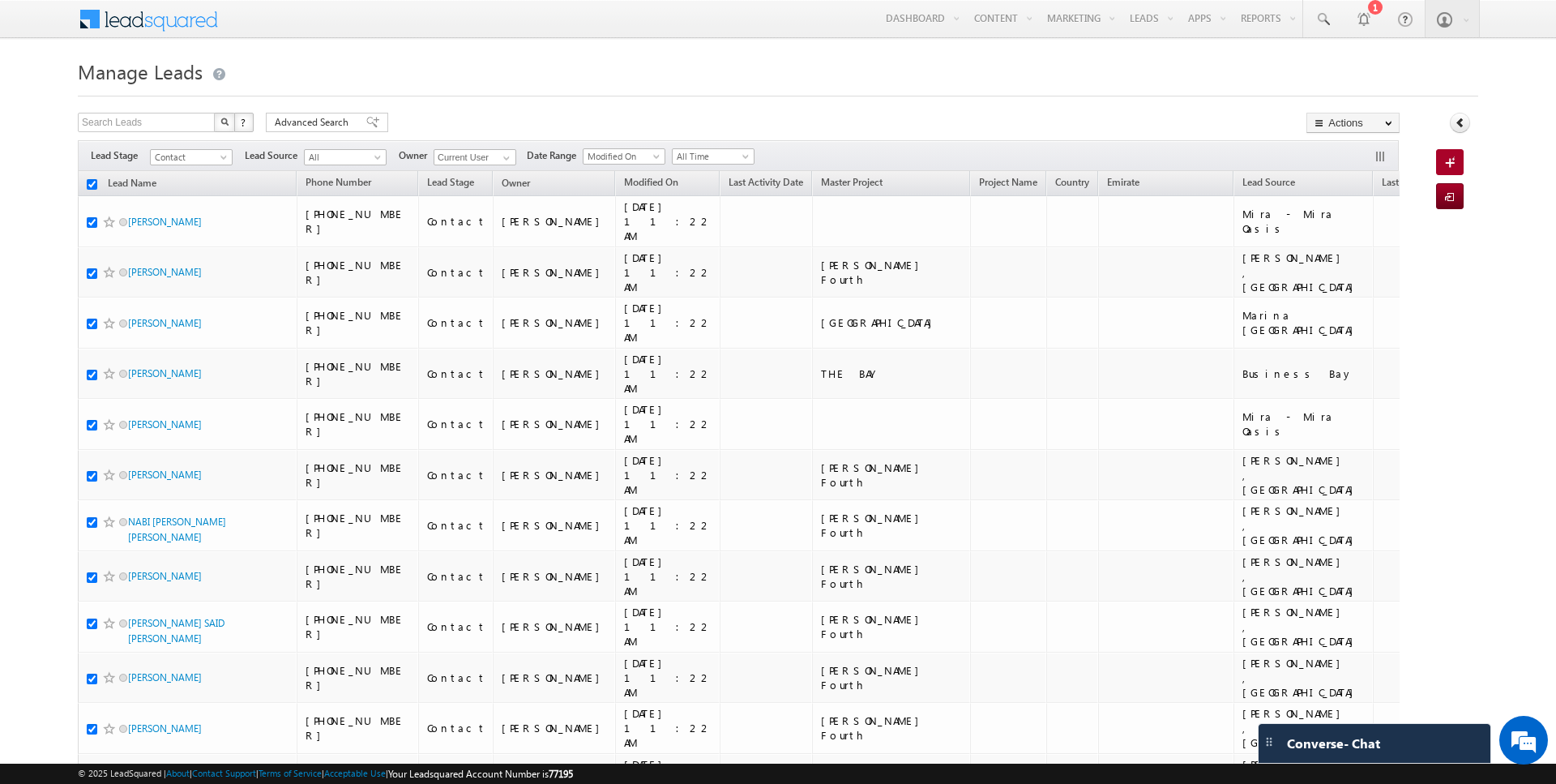
checkbox input "true"
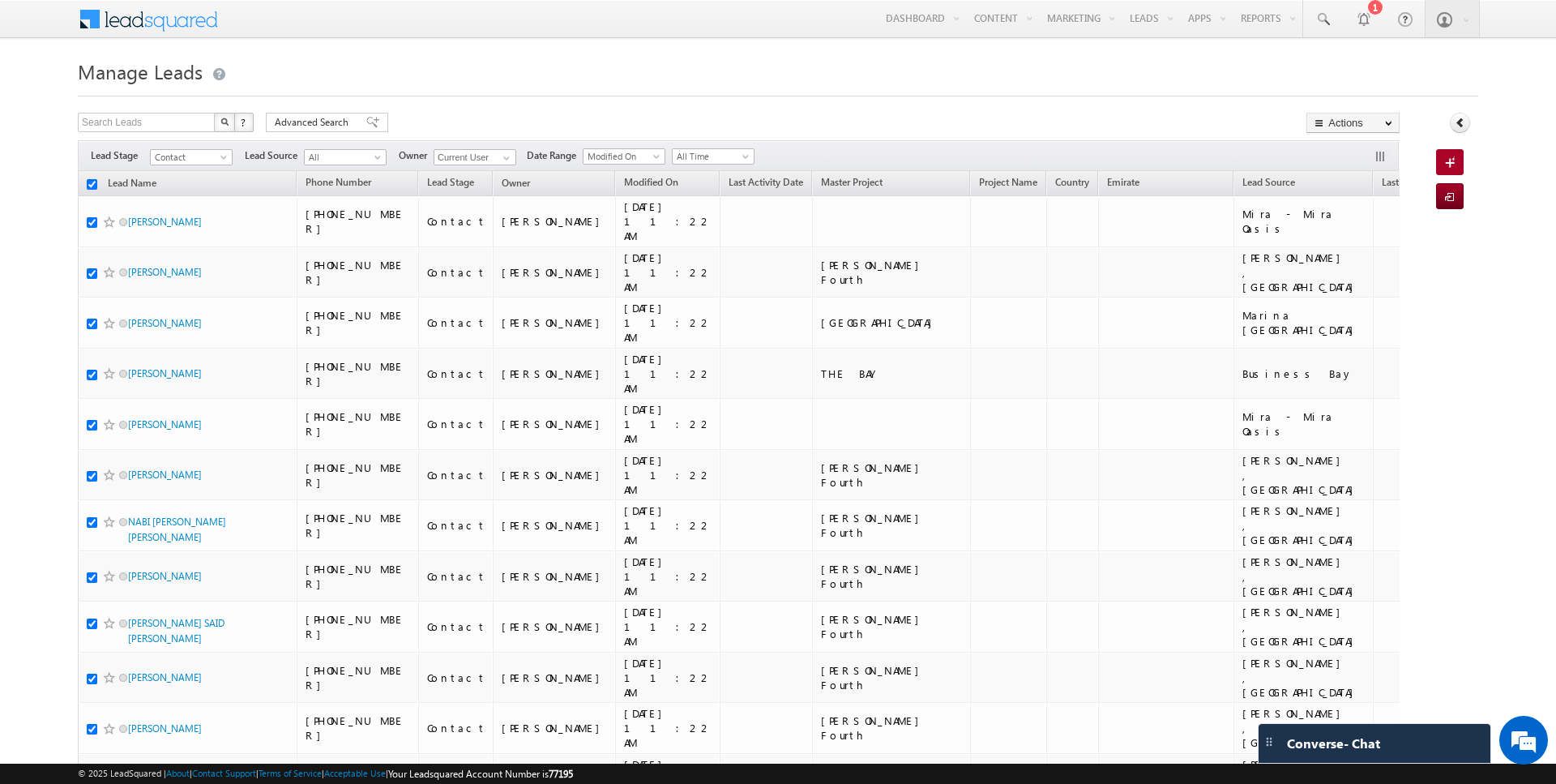
checkbox input "true"
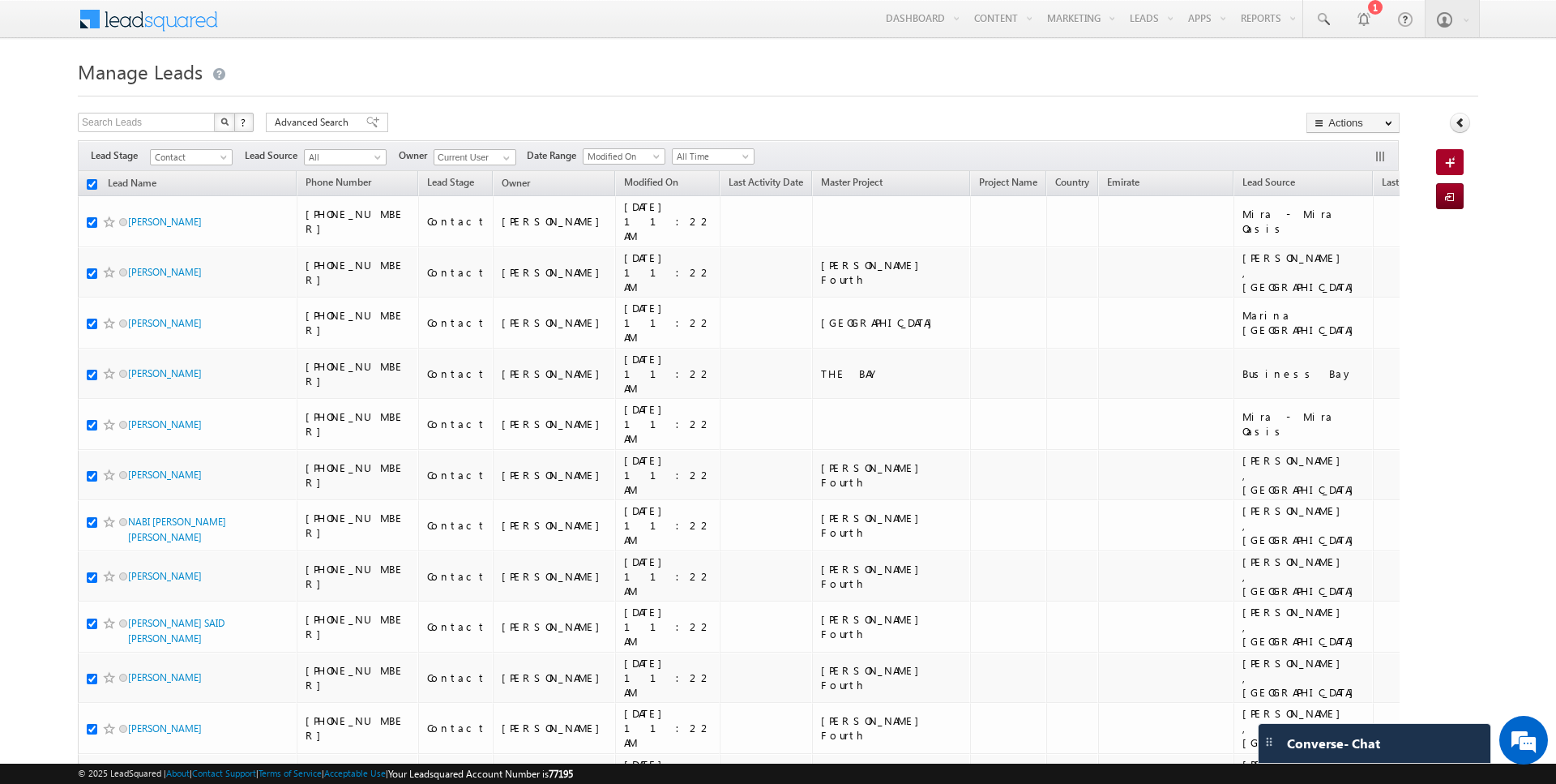
checkbox input "true"
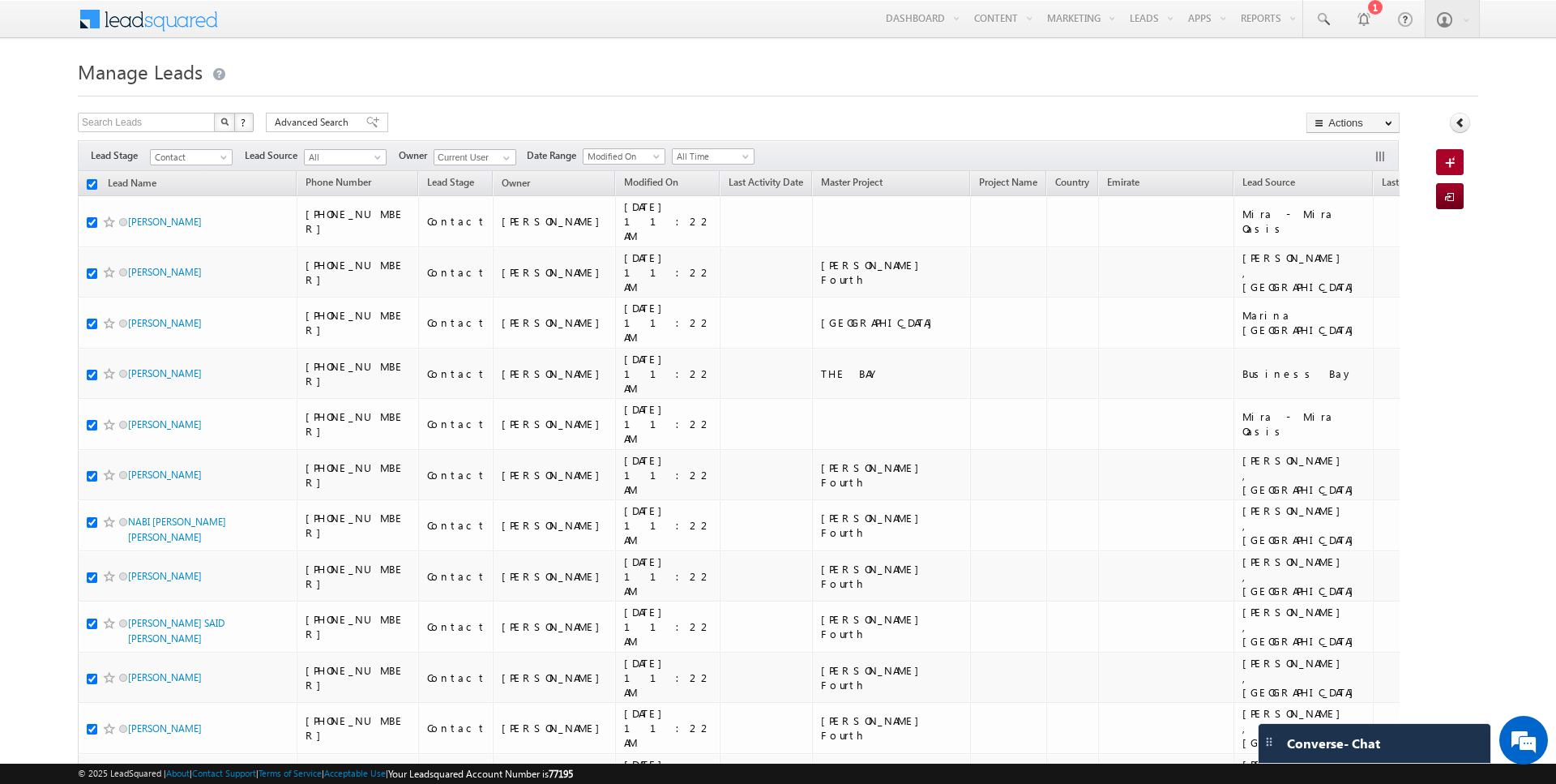
checkbox input "true"
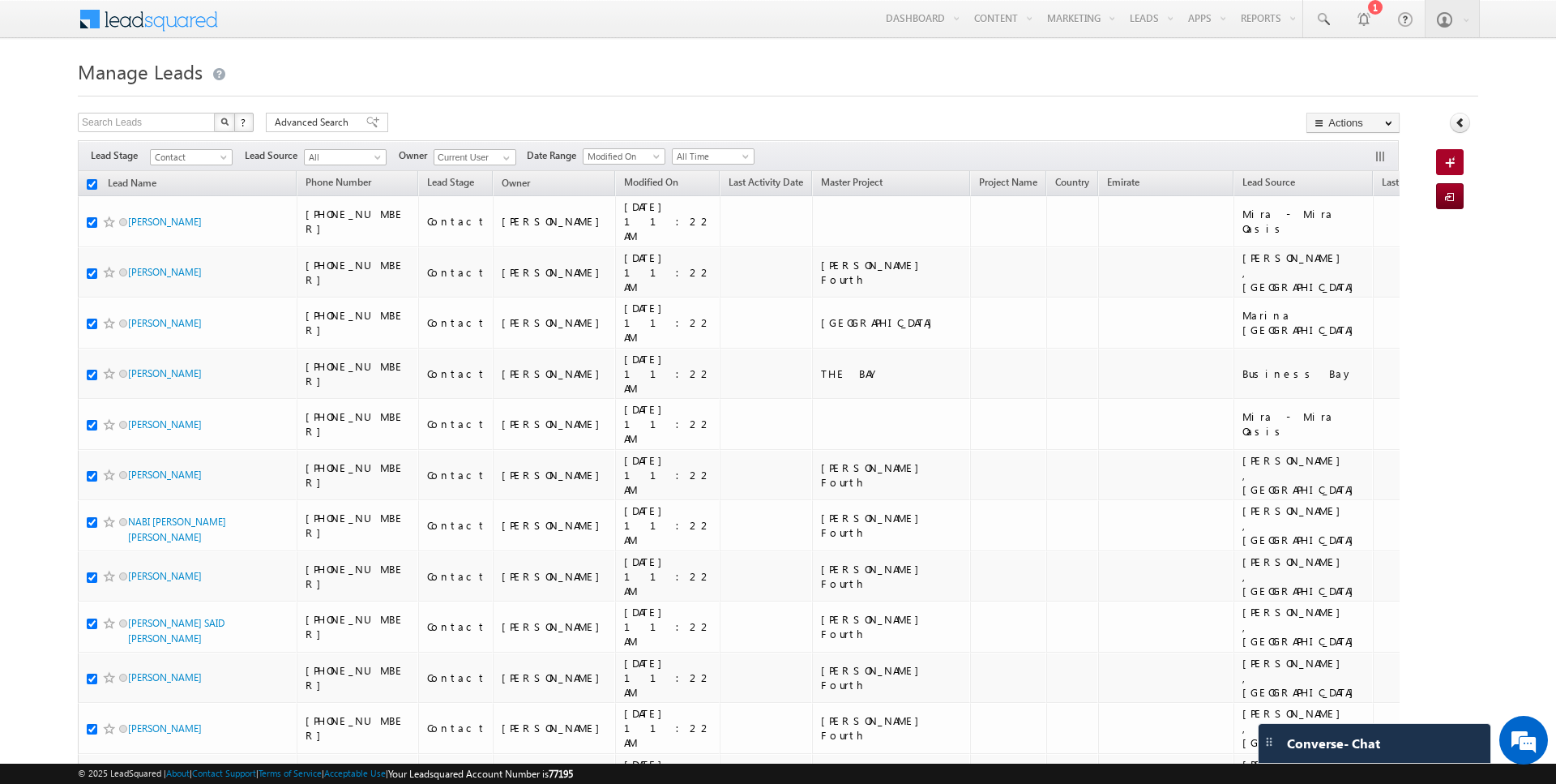
checkbox input "true"
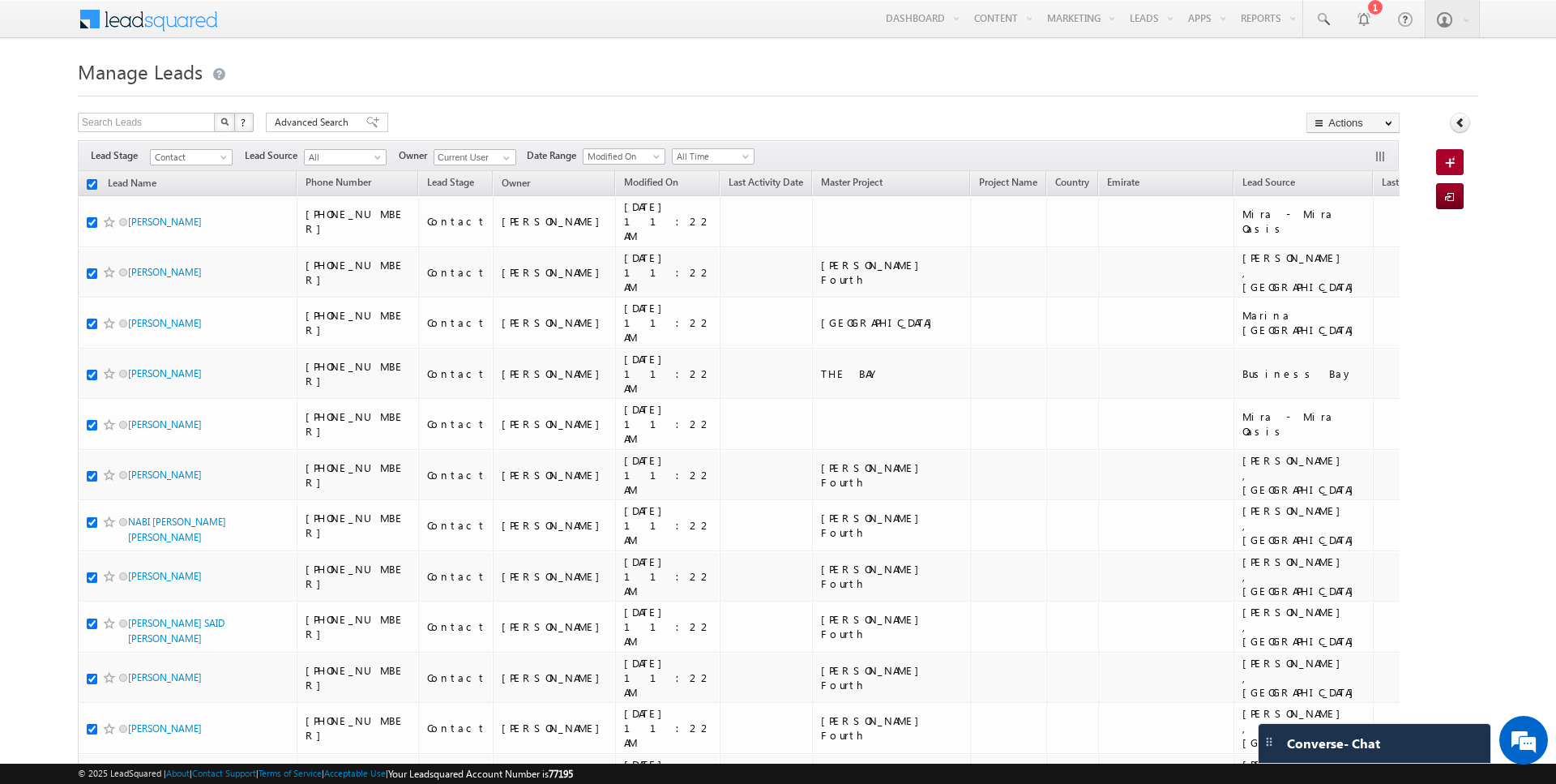
checkbox input "true"
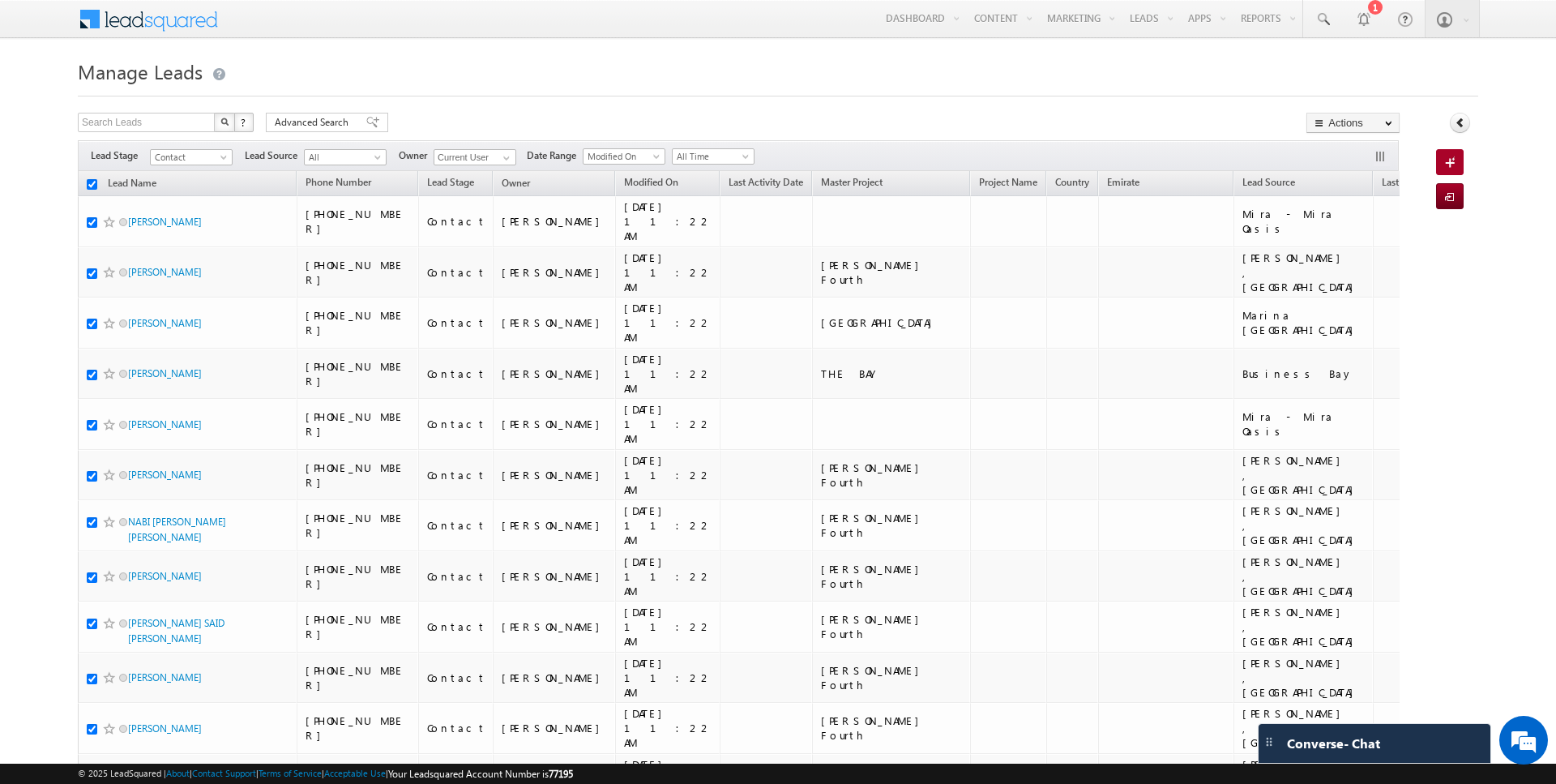
checkbox input "true"
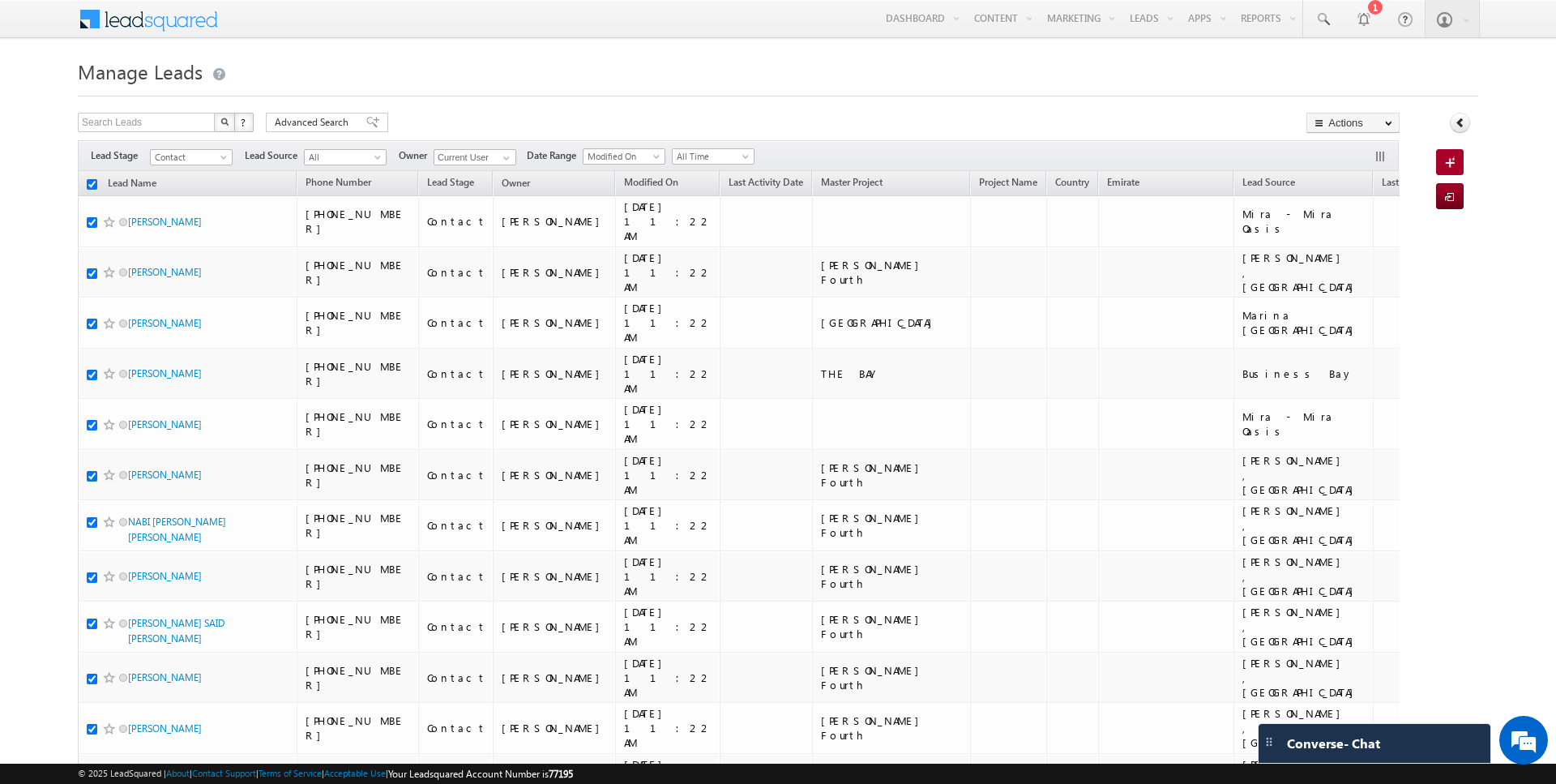
checkbox input "true"
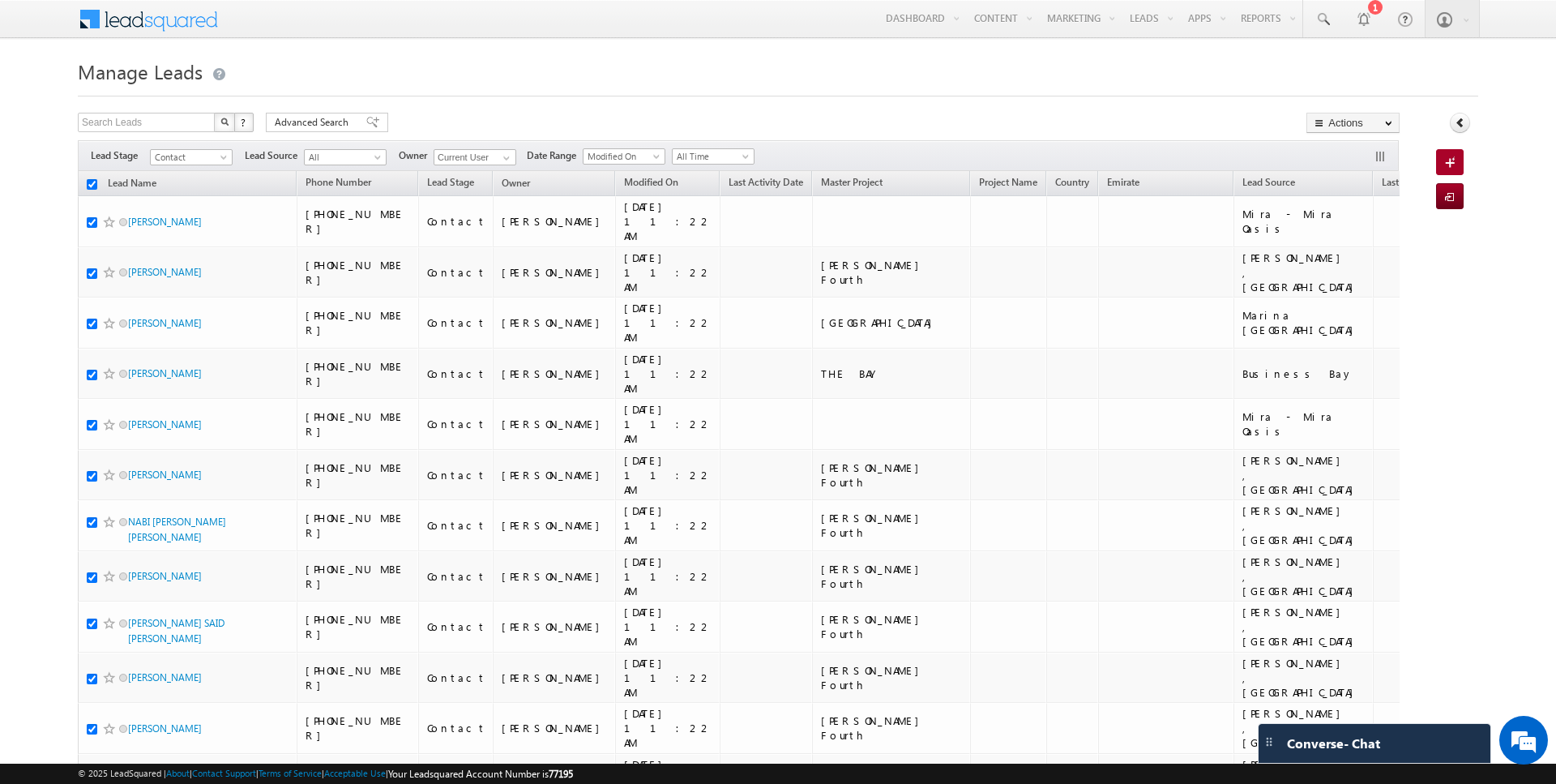
checkbox input "true"
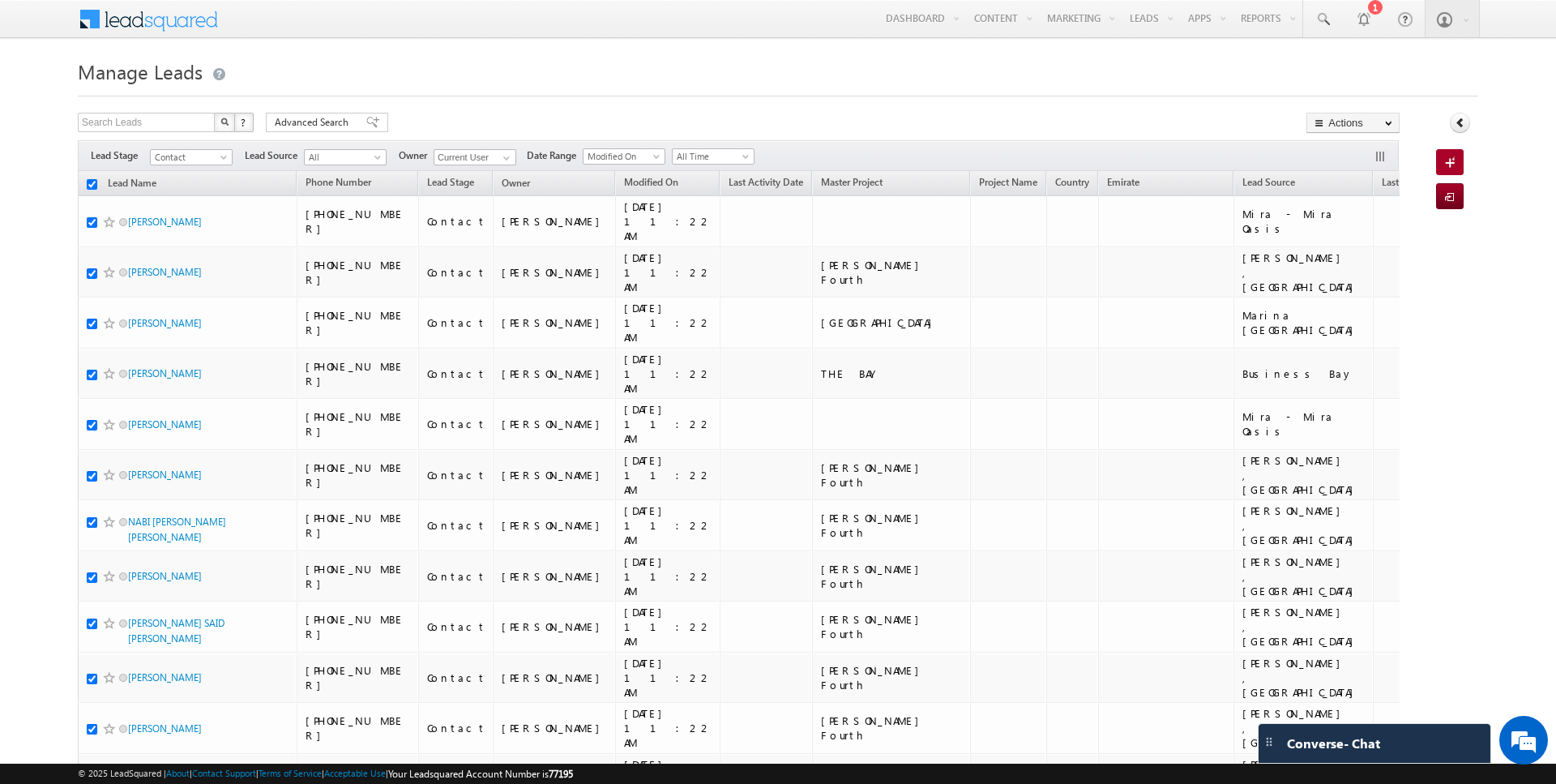
checkbox input "true"
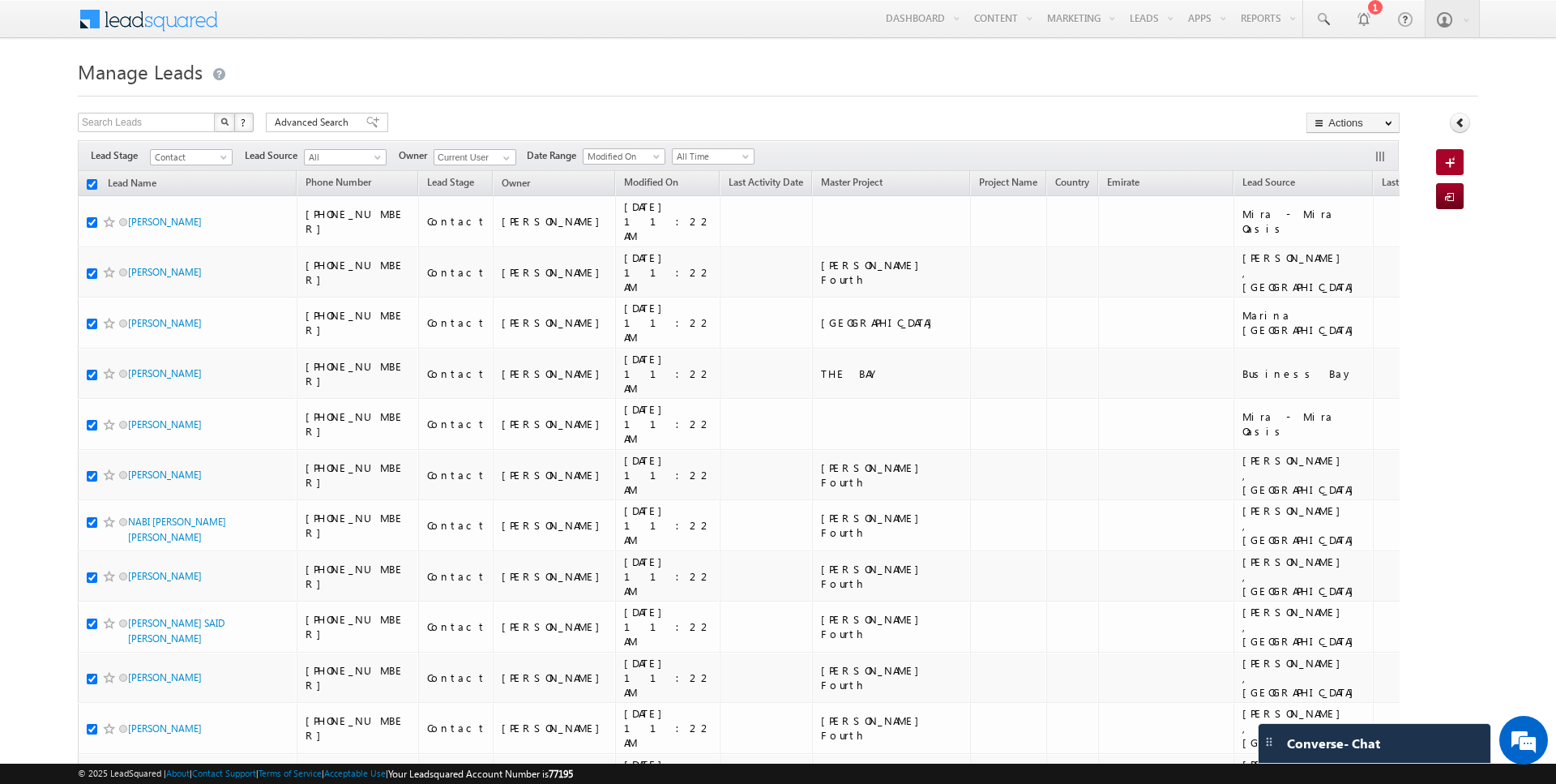
checkbox input "true"
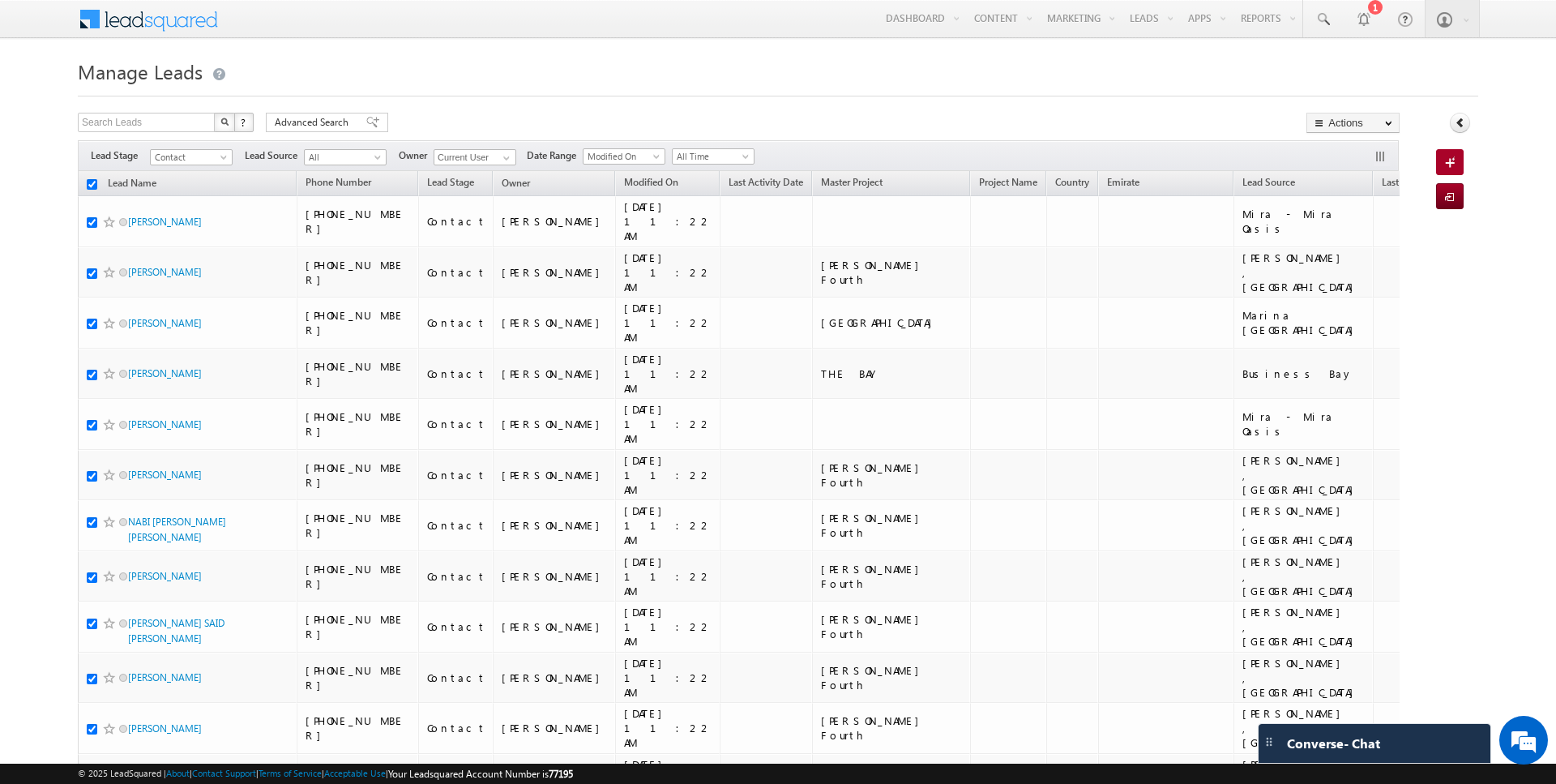
checkbox input "true"
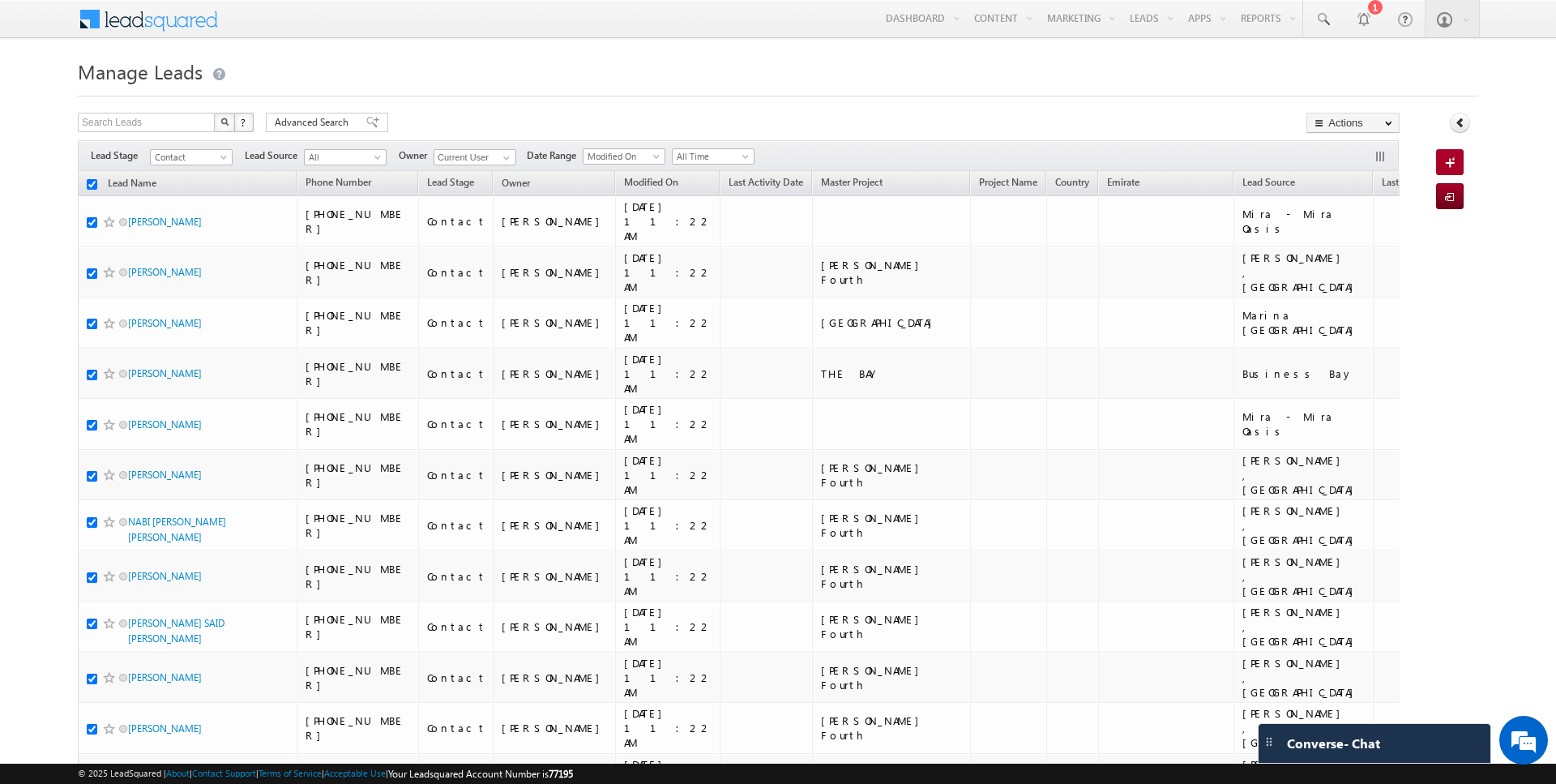
checkbox input "true"
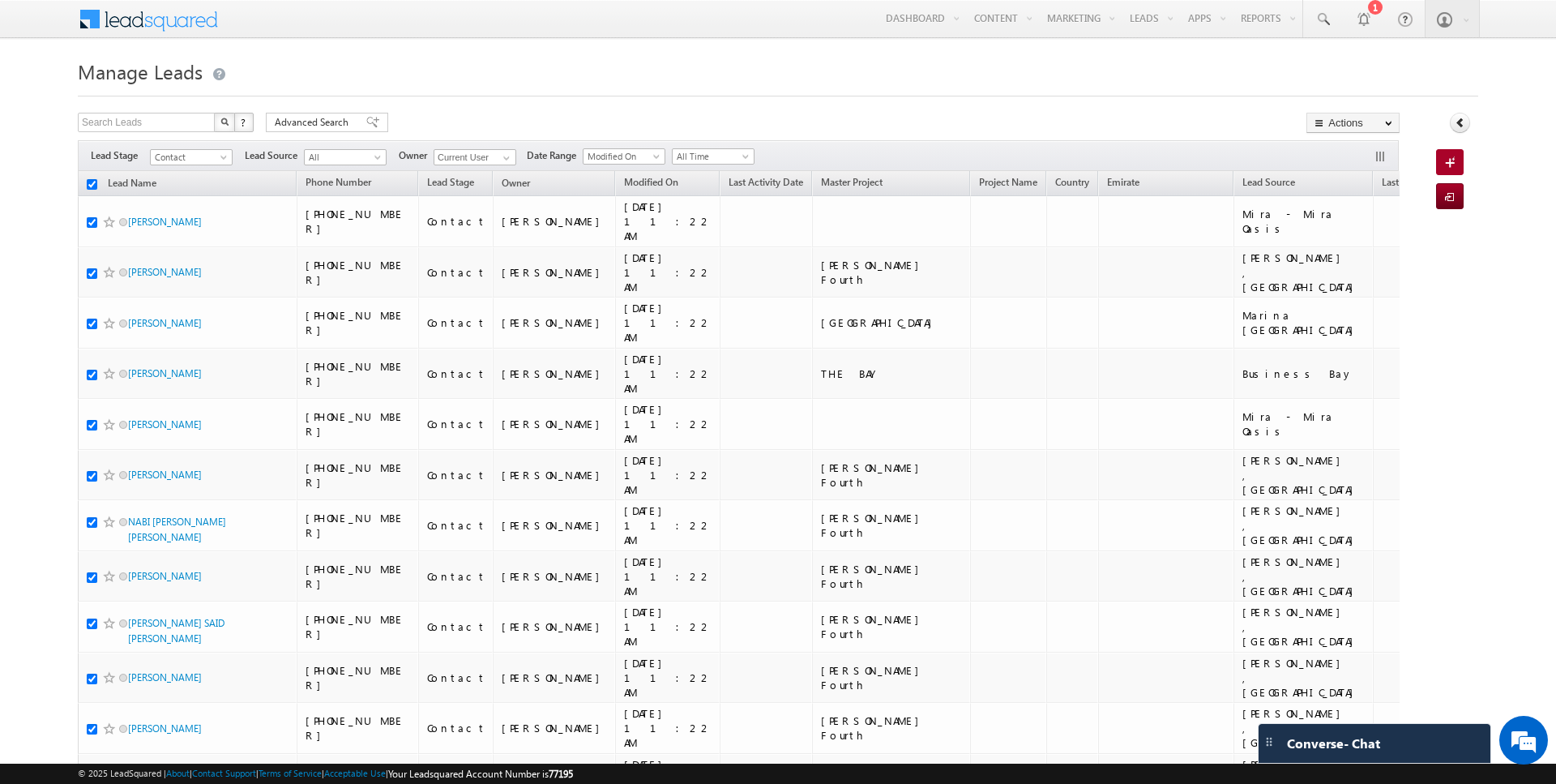
checkbox input "true"
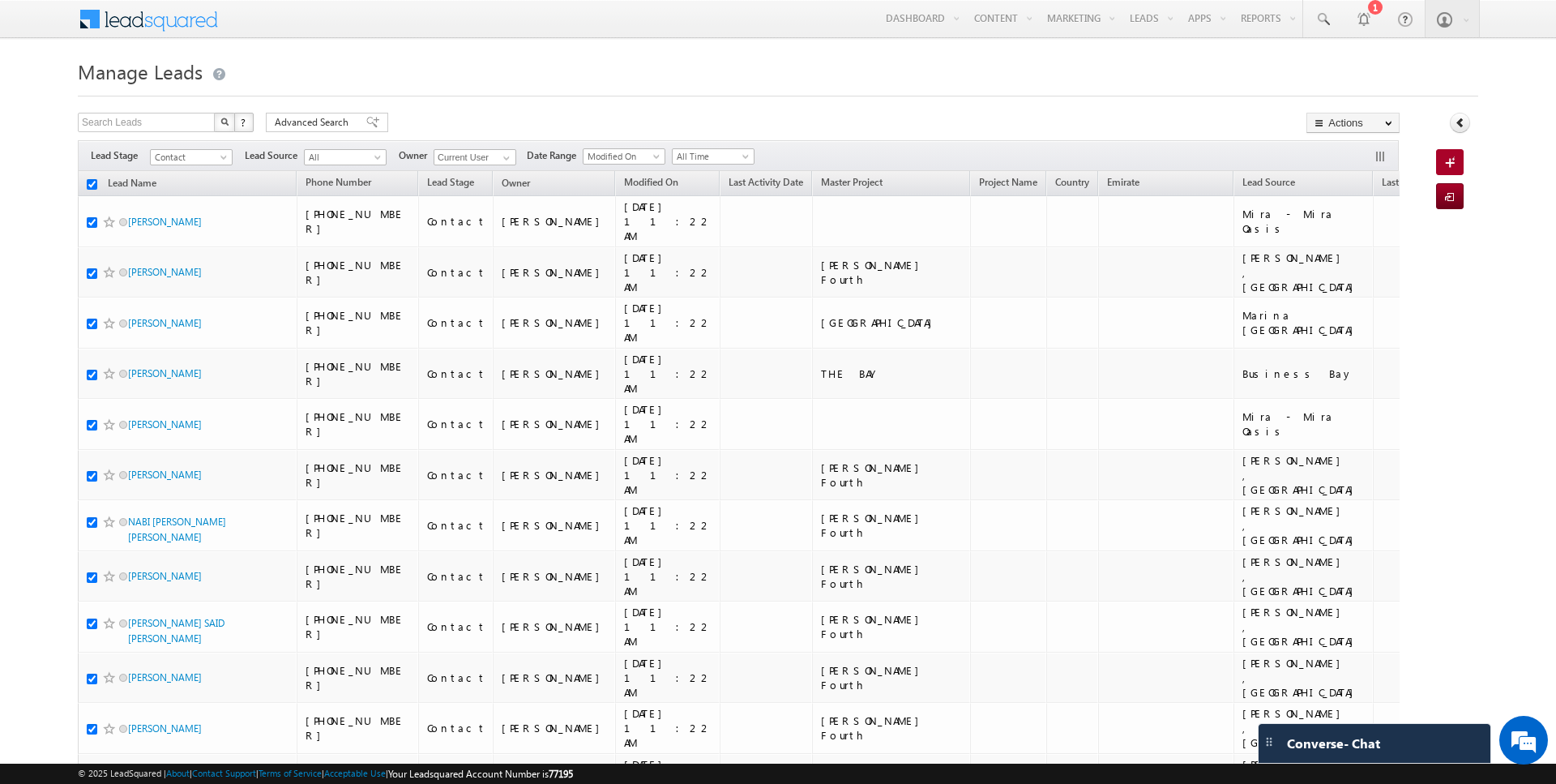
checkbox input "true"
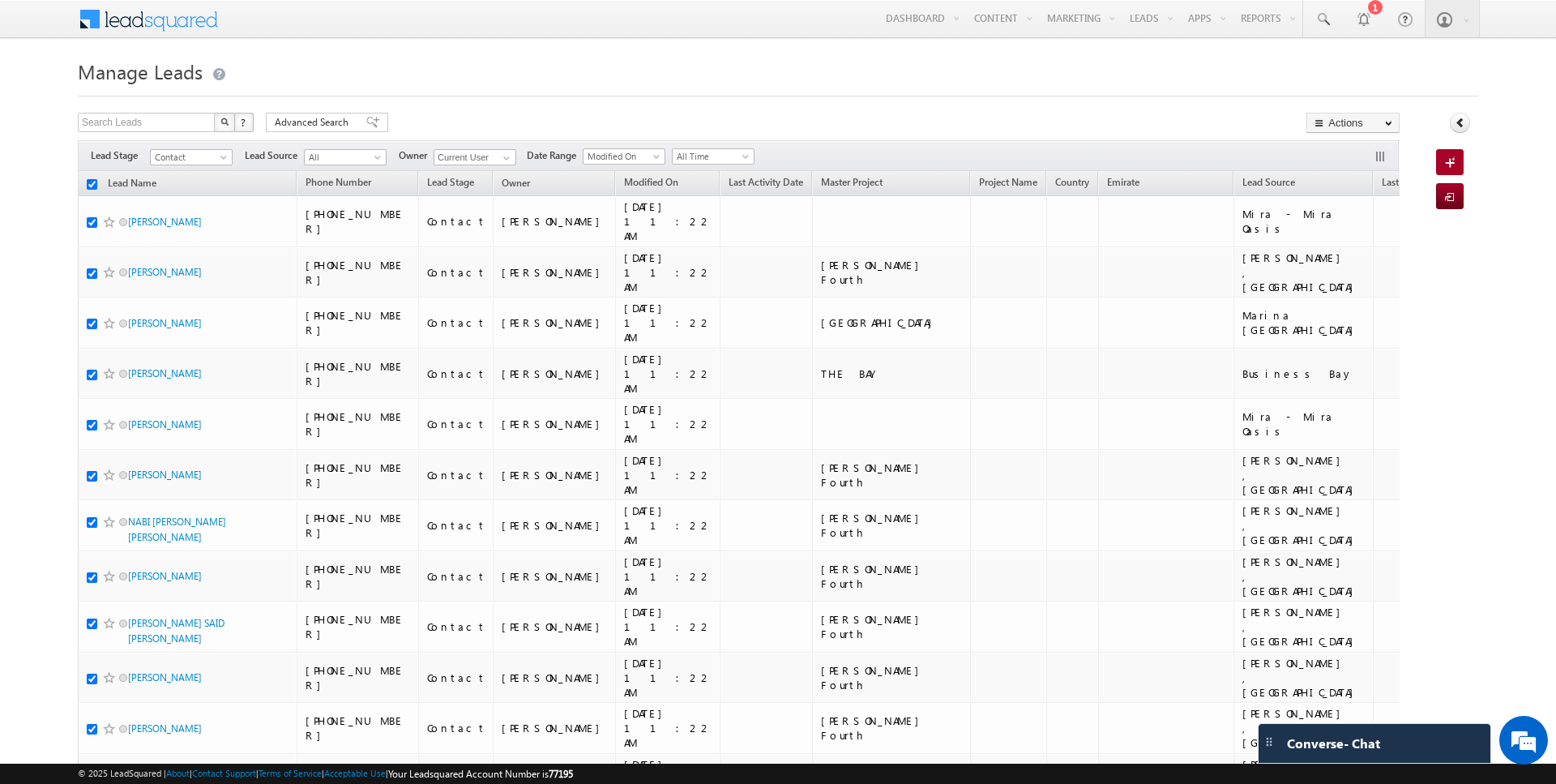
checkbox input "true"
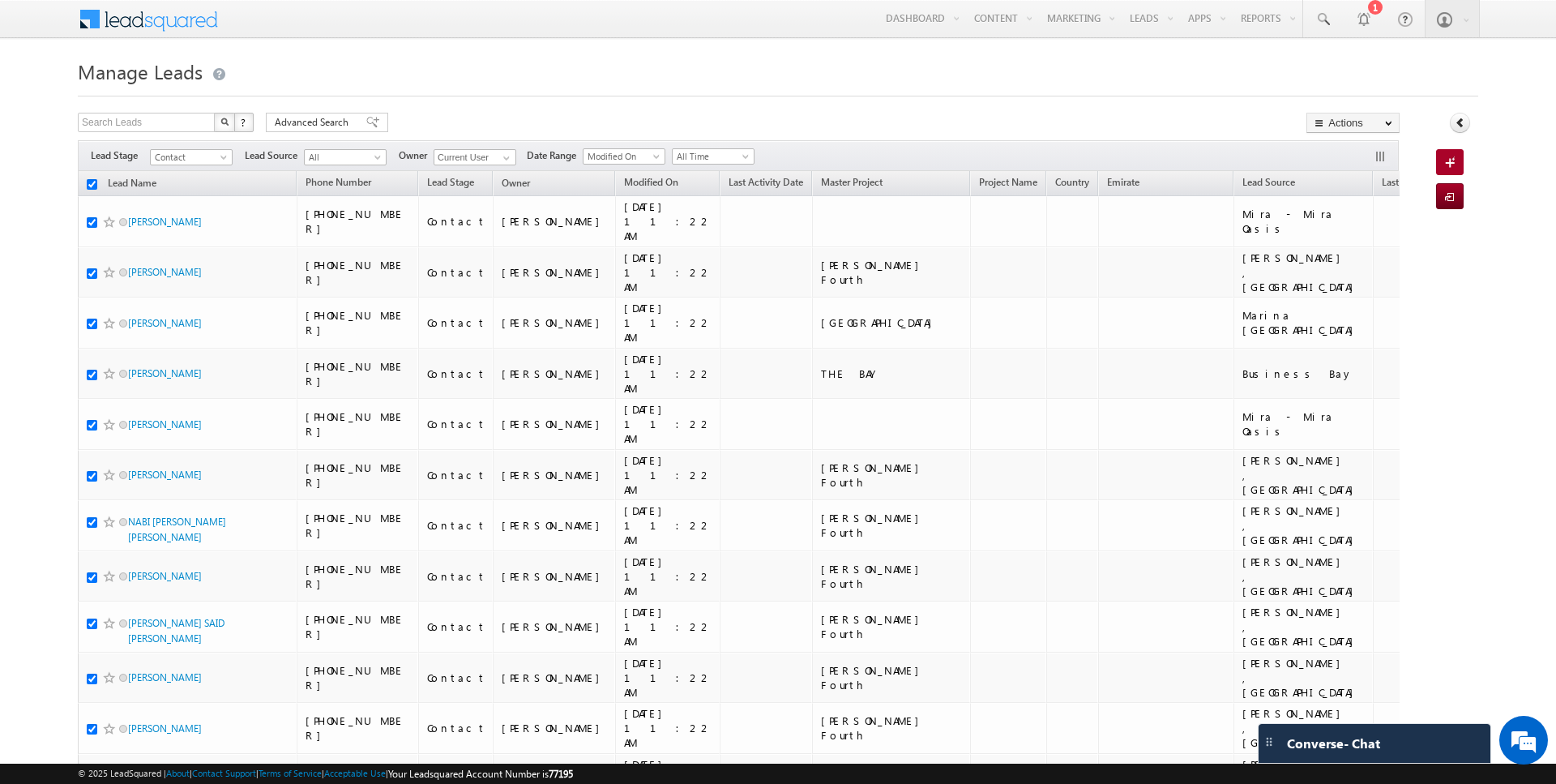
checkbox input "true"
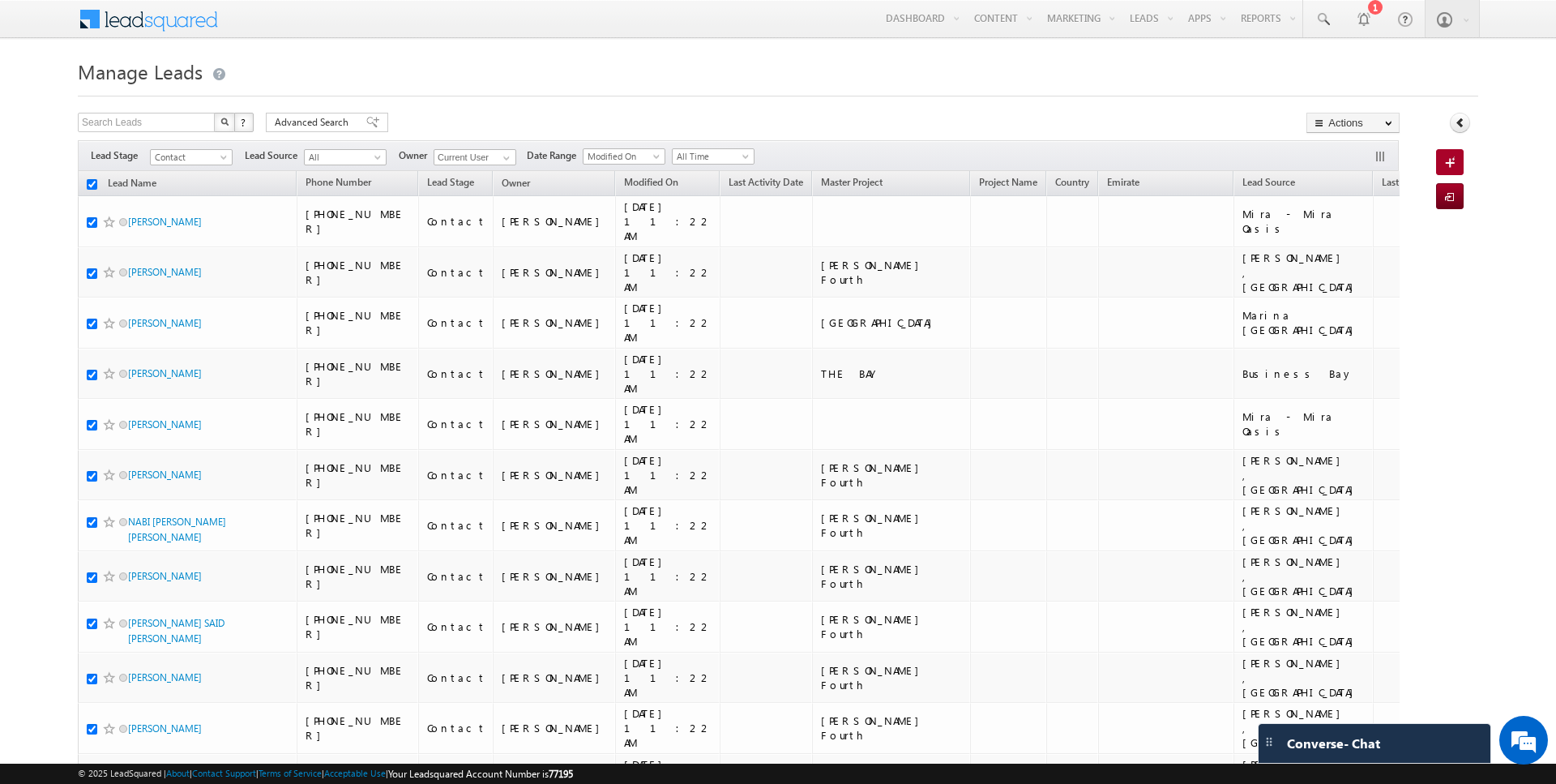
checkbox input "true"
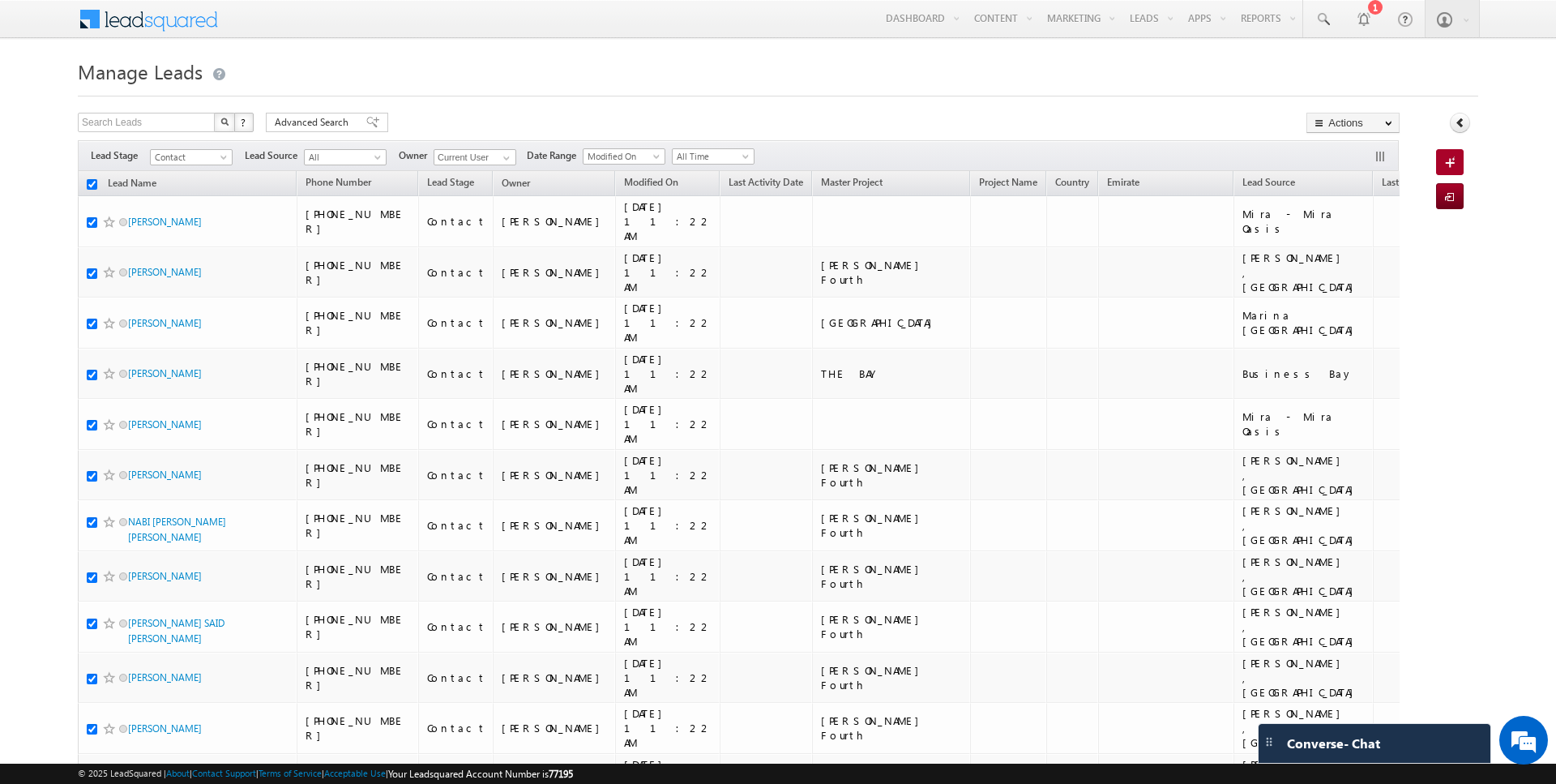
checkbox input "true"
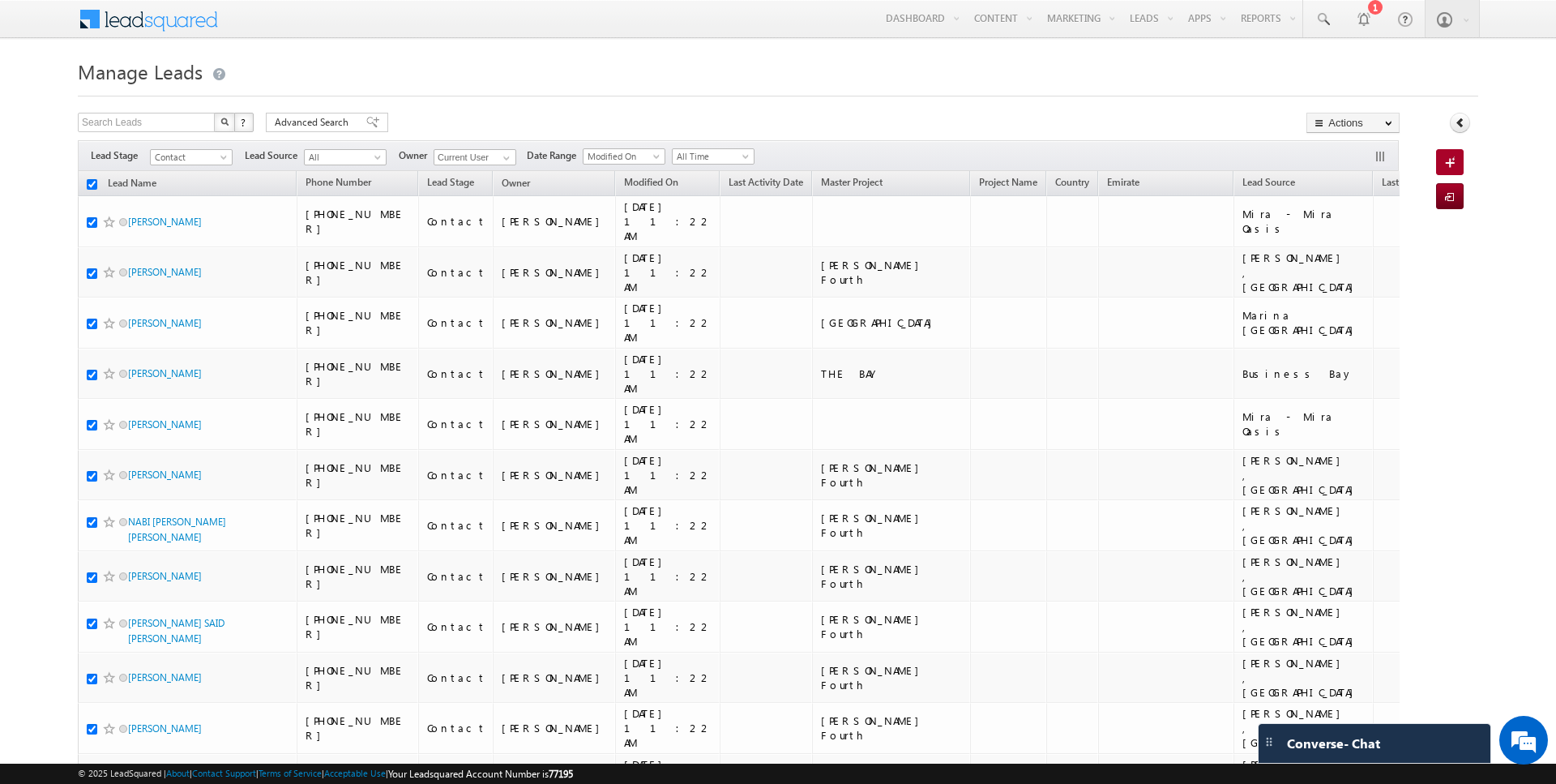
checkbox input "true"
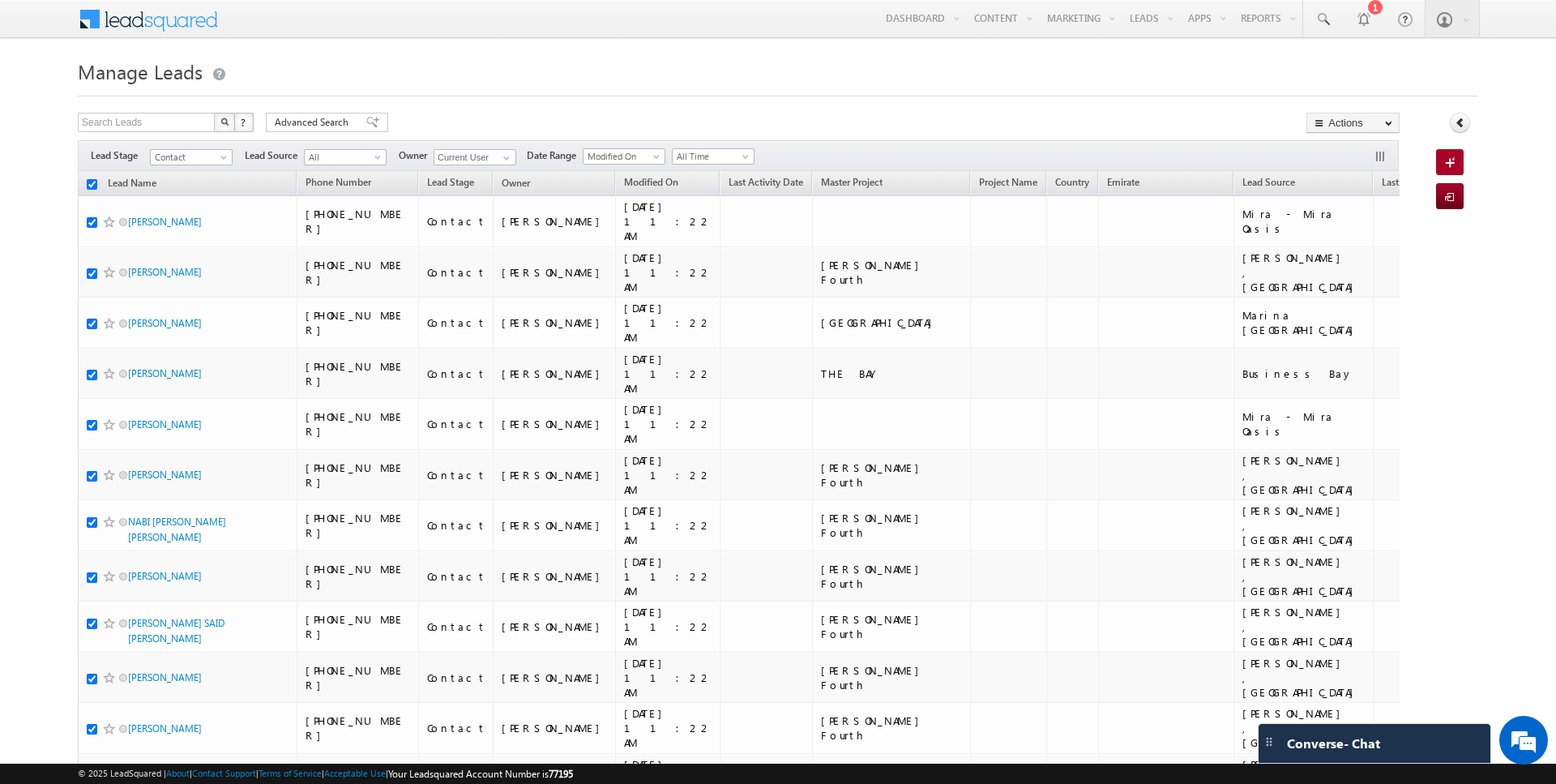
checkbox input "true"
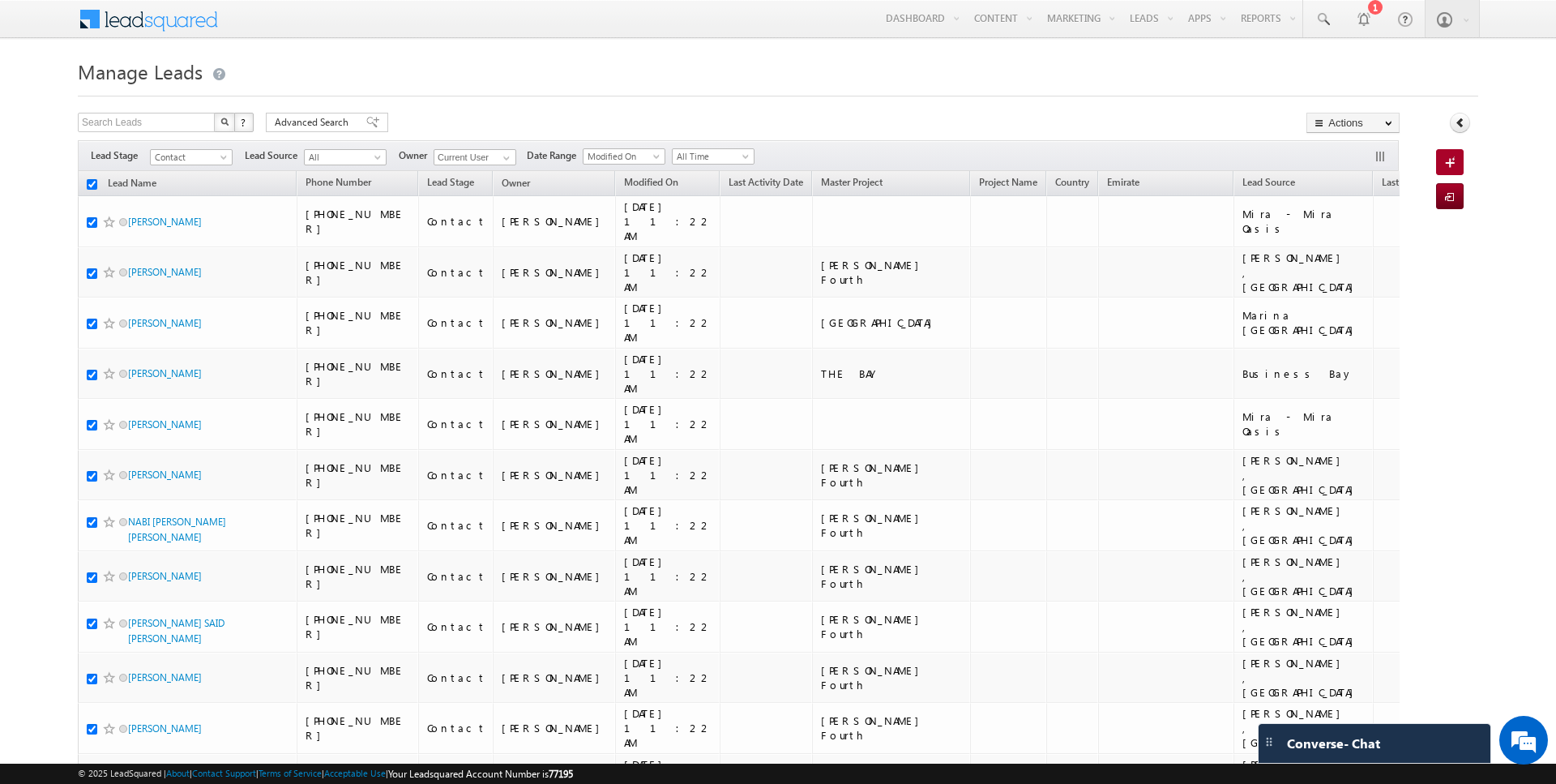
checkbox input "true"
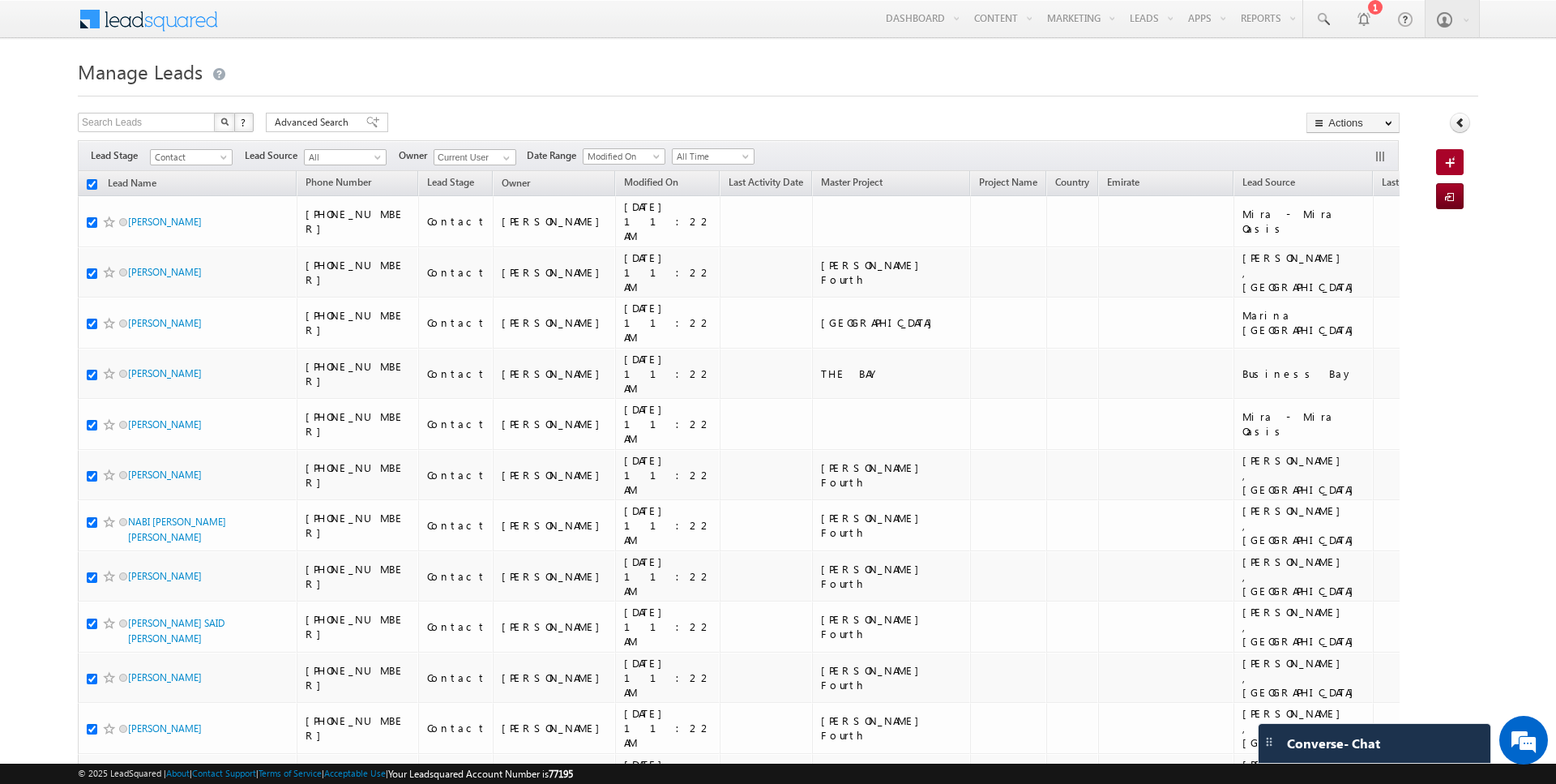
checkbox input "true"
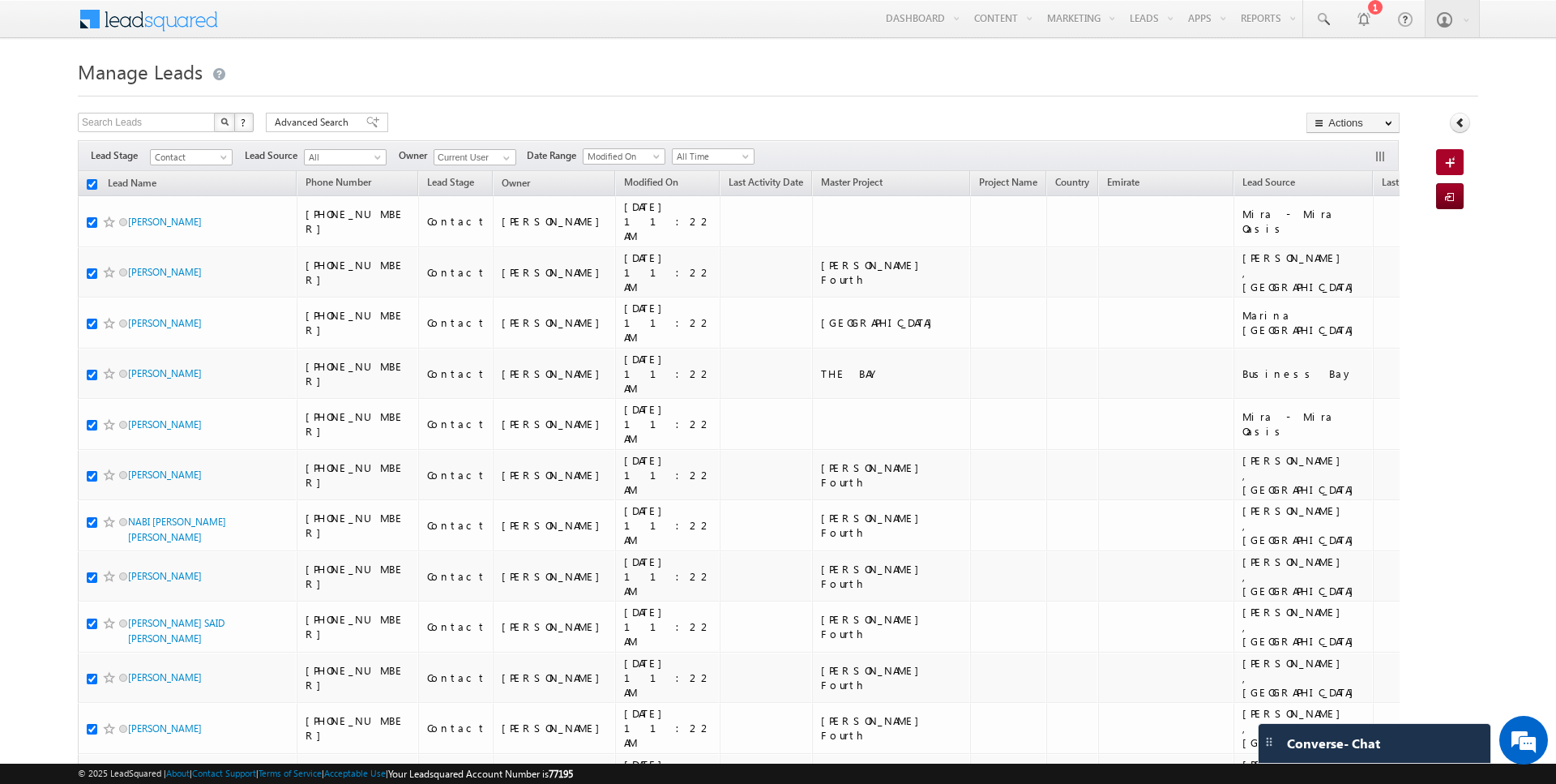
checkbox input "true"
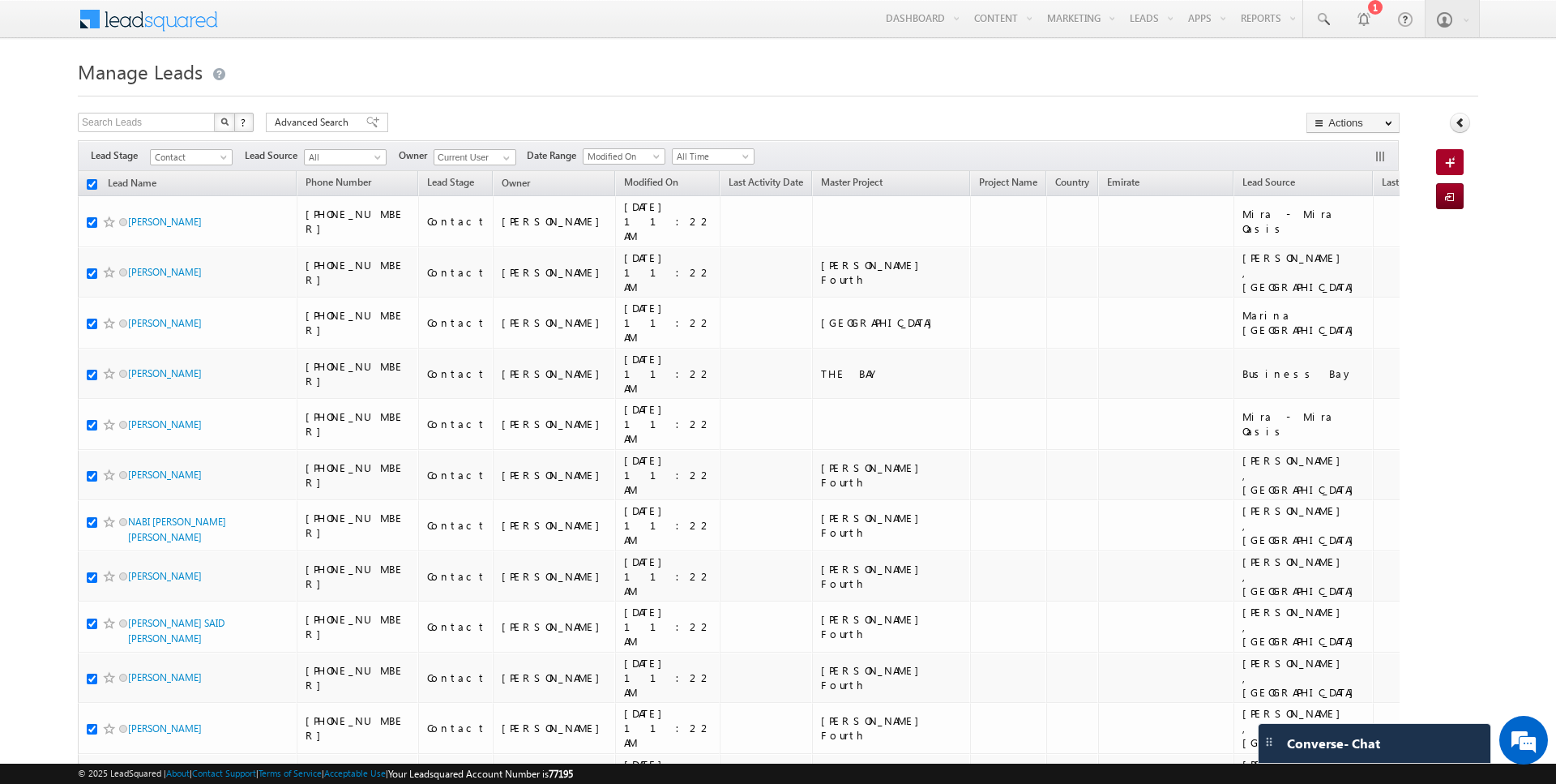
checkbox input "true"
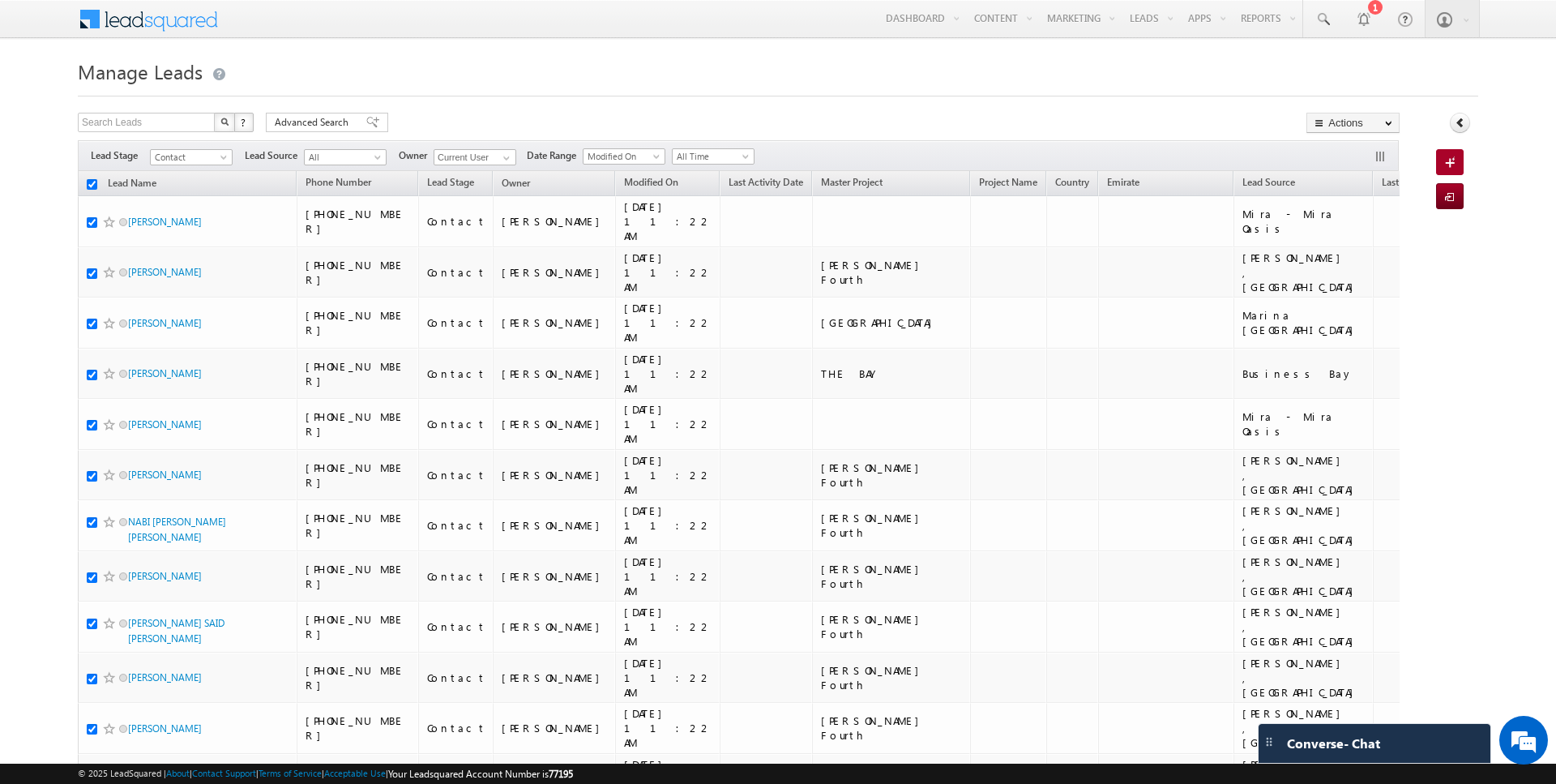
checkbox input "true"
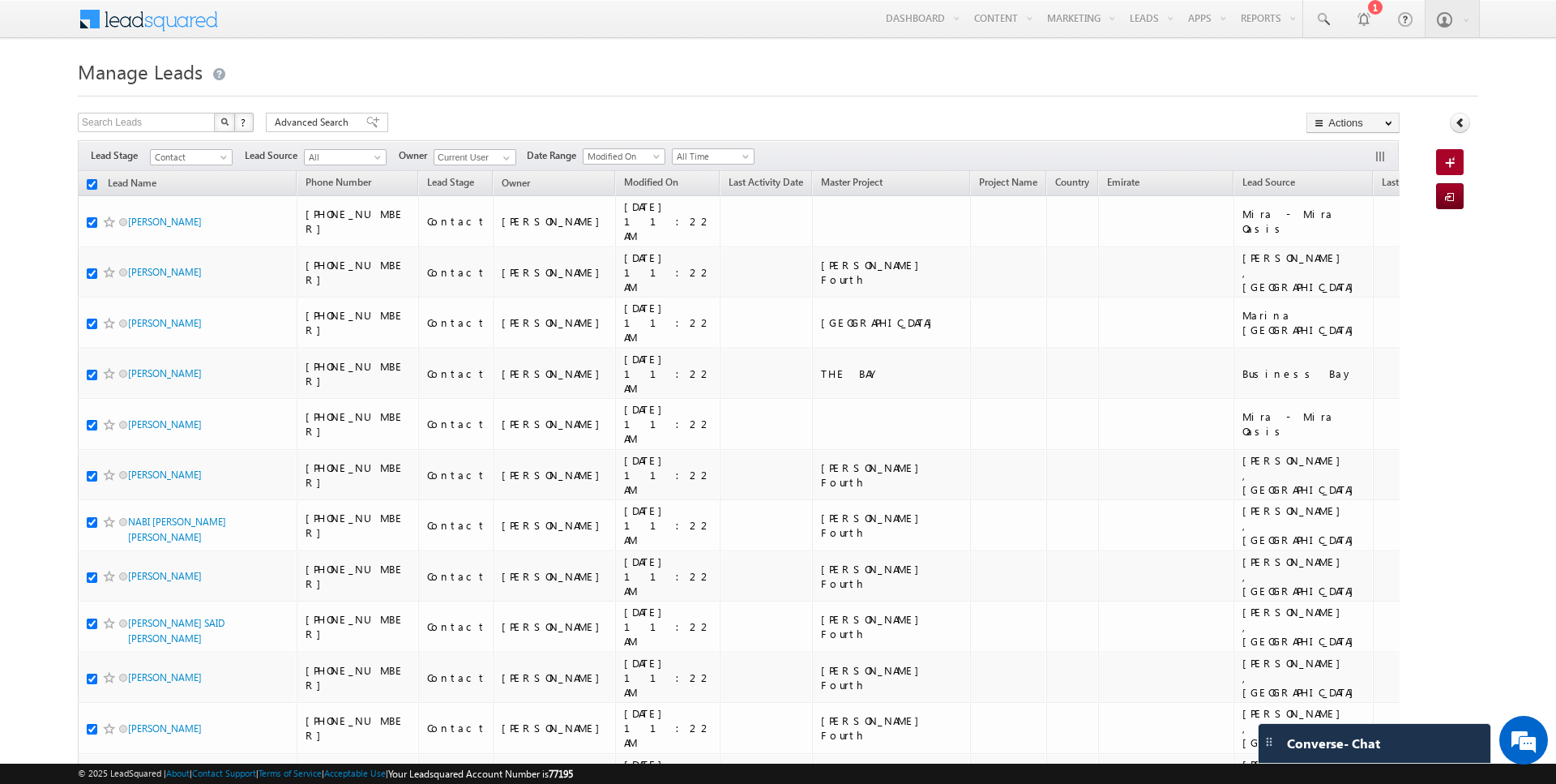
checkbox input "true"
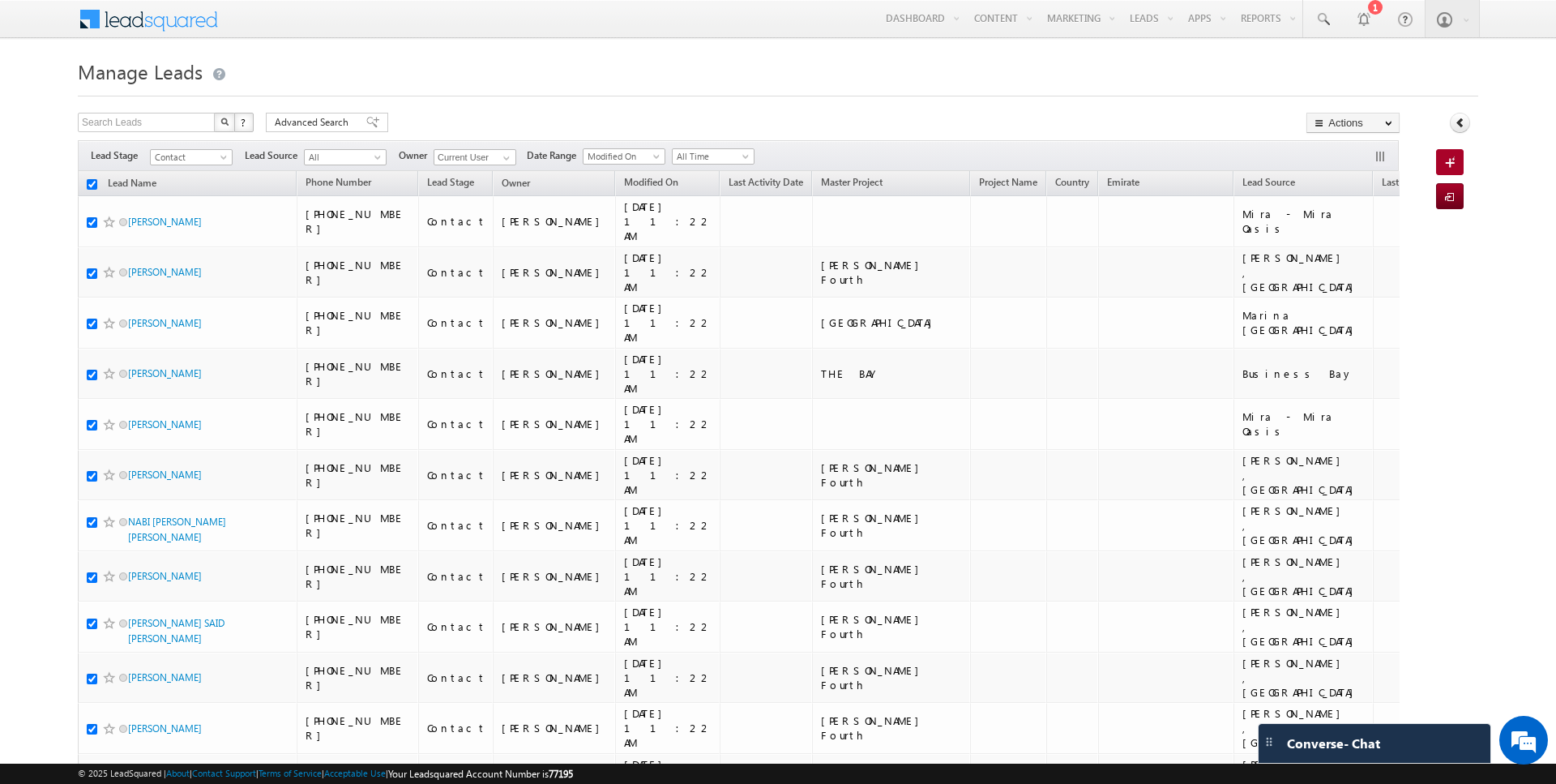
checkbox input "true"
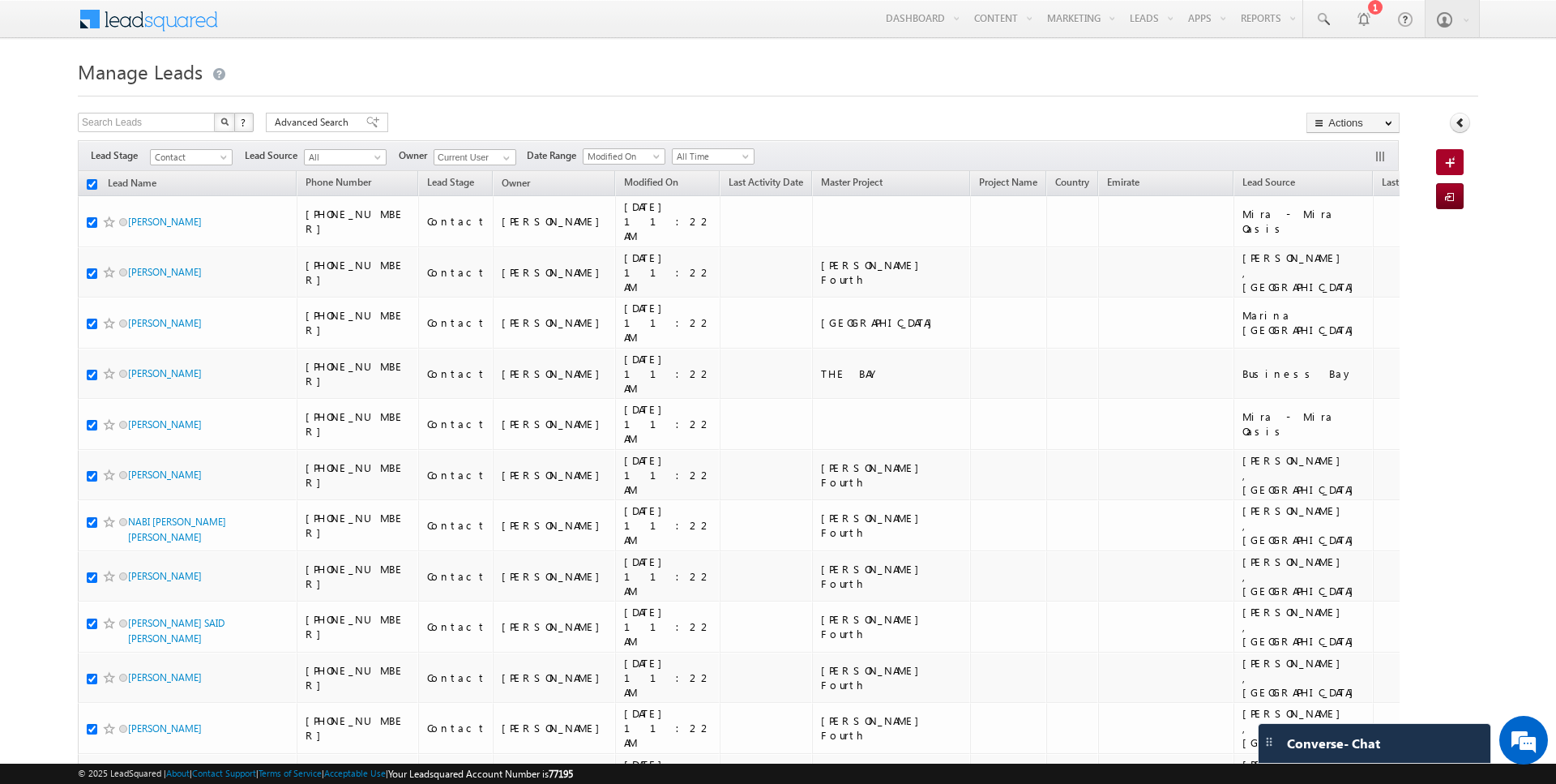
checkbox input "true"
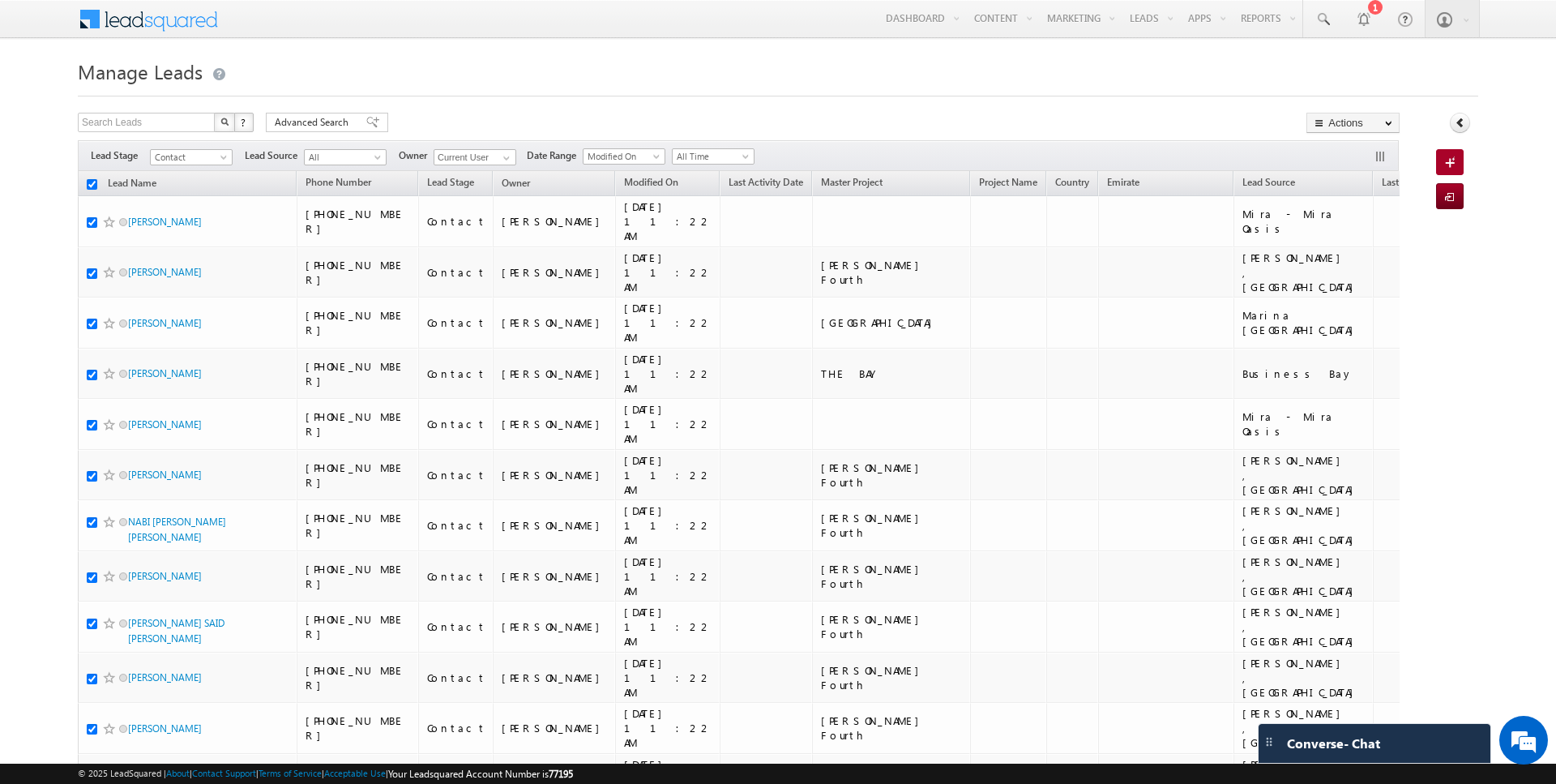
checkbox input "true"
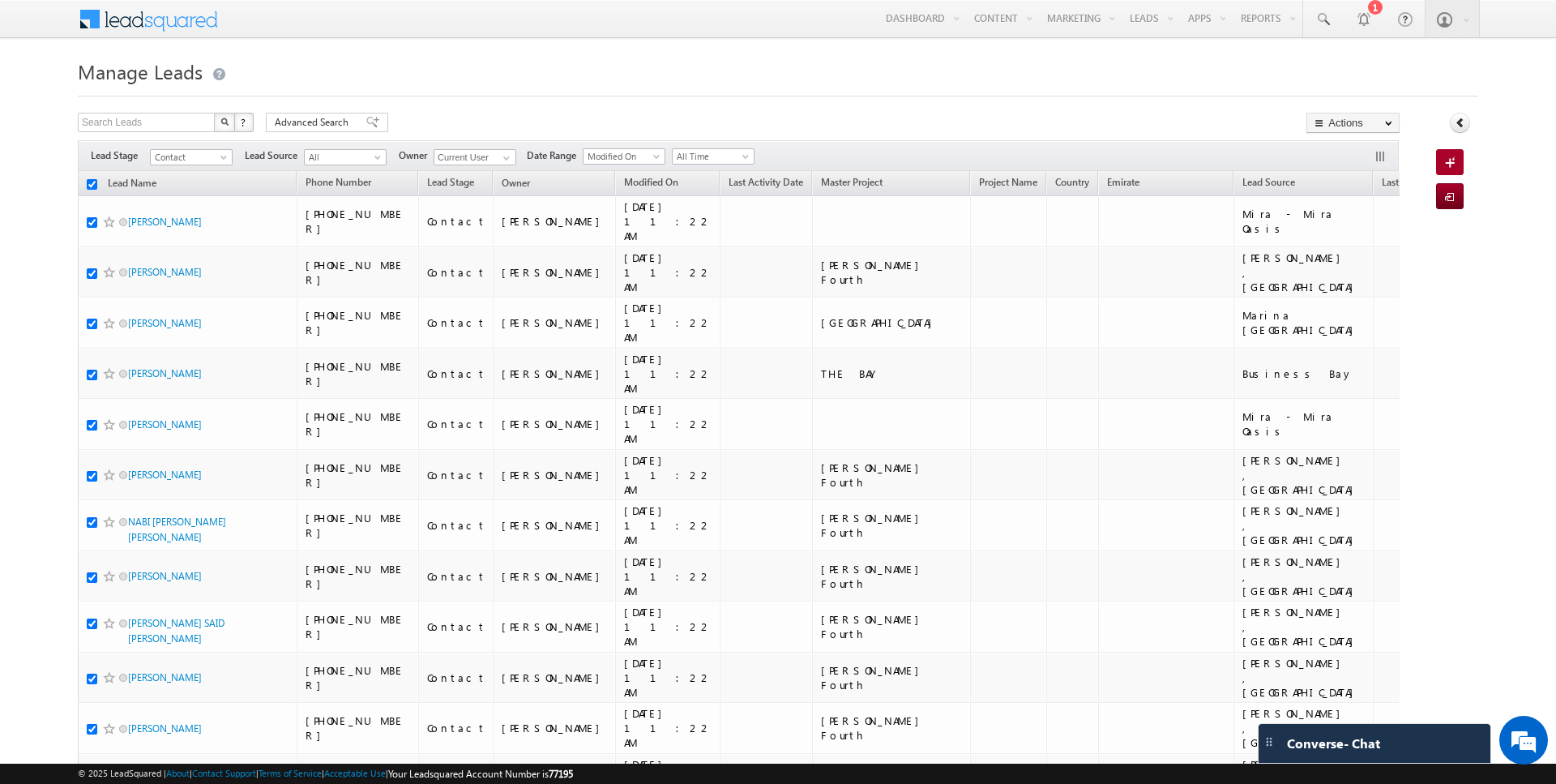
checkbox input "true"
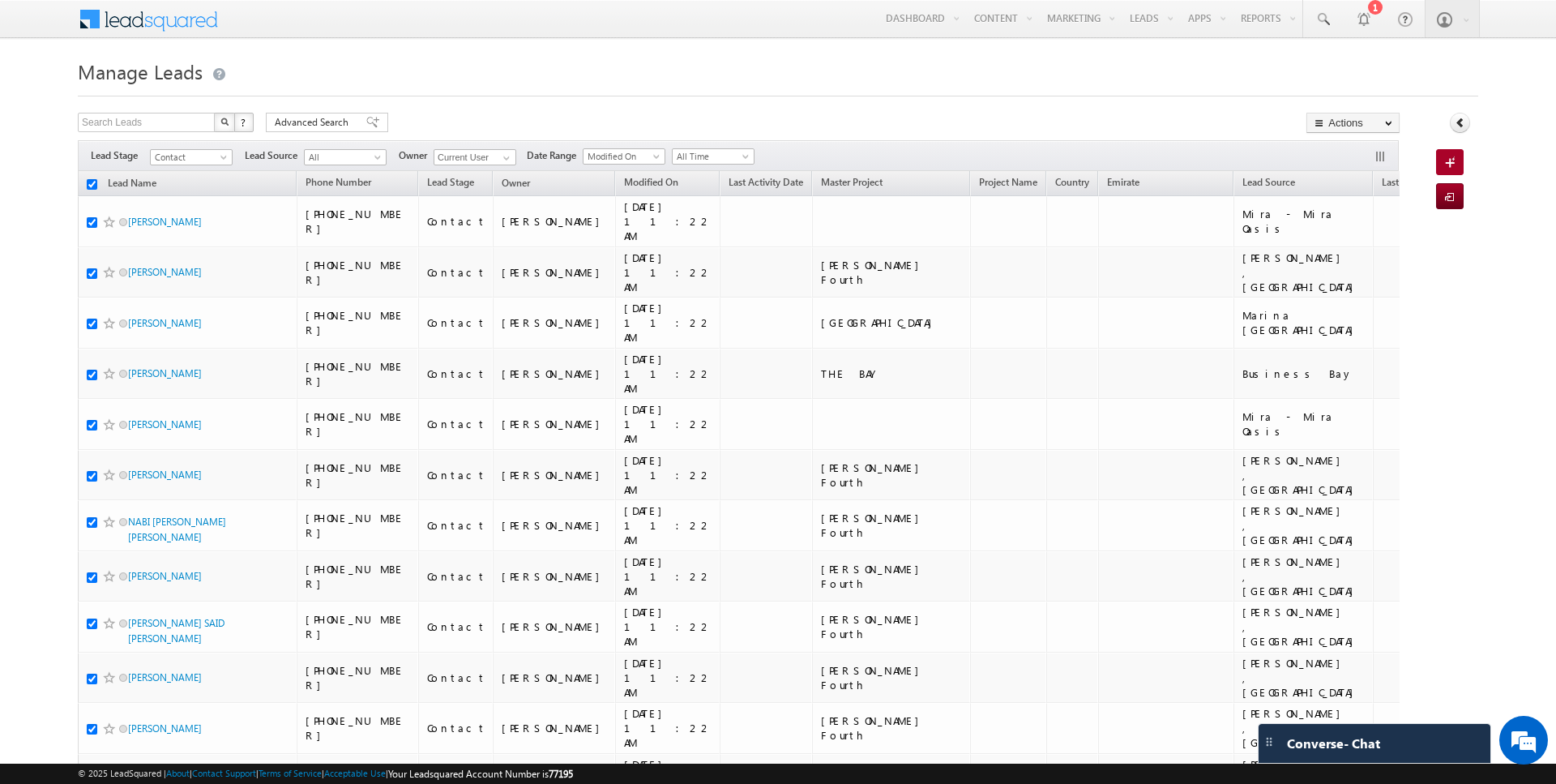
checkbox input "true"
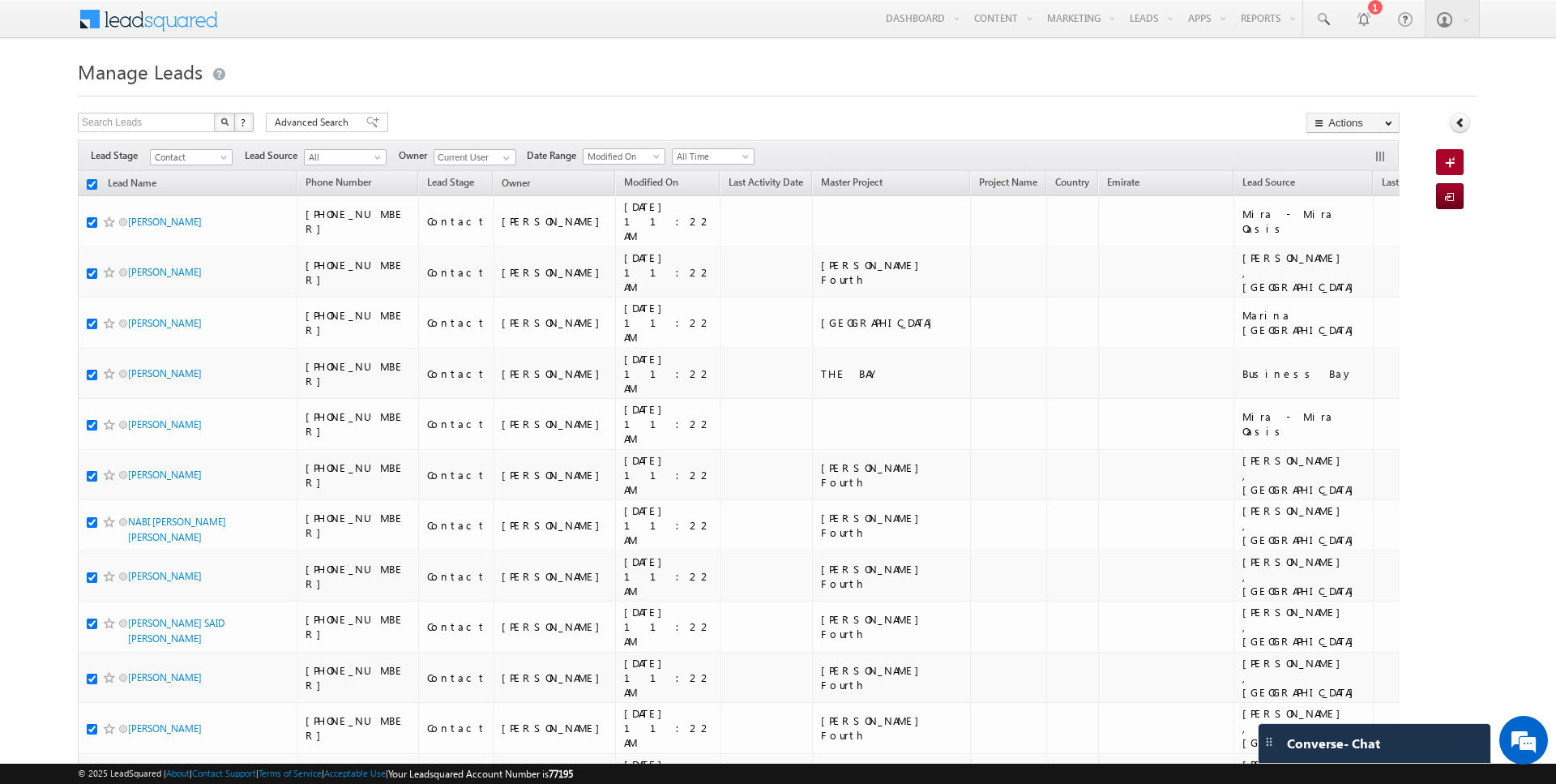
checkbox input "true"
click at [1356, 263] on link "Change Owner" at bounding box center [1353, 263] width 92 height 19
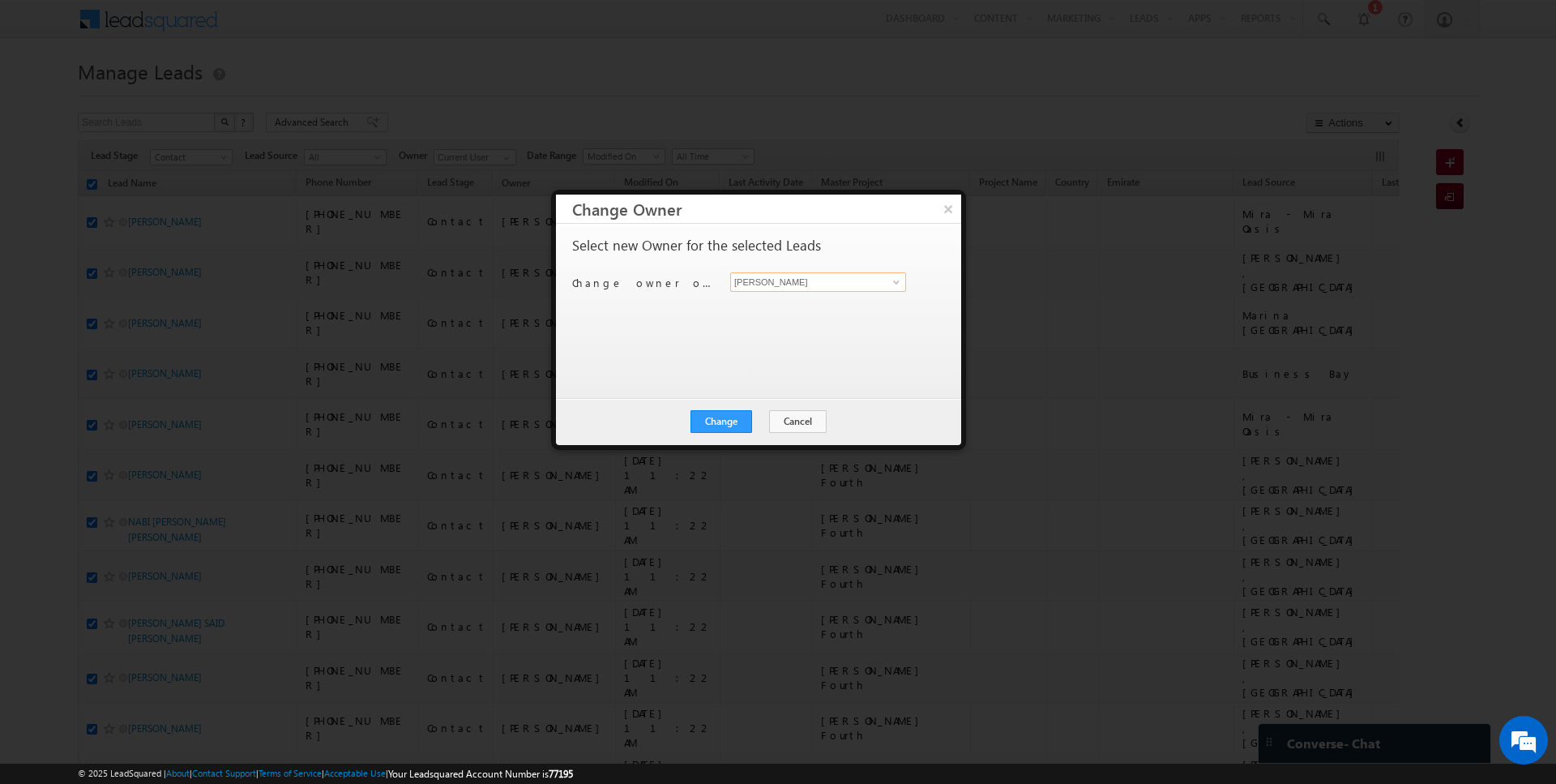
click at [792, 283] on input "[PERSON_NAME]" at bounding box center [818, 282] width 176 height 19
click at [773, 308] on span "junaid.naseer@indglobal.ae" at bounding box center [809, 312] width 146 height 12
click at [729, 422] on button "Change" at bounding box center [721, 421] width 61 height 22
click at [757, 421] on button "Close" at bounding box center [761, 421] width 52 height 22
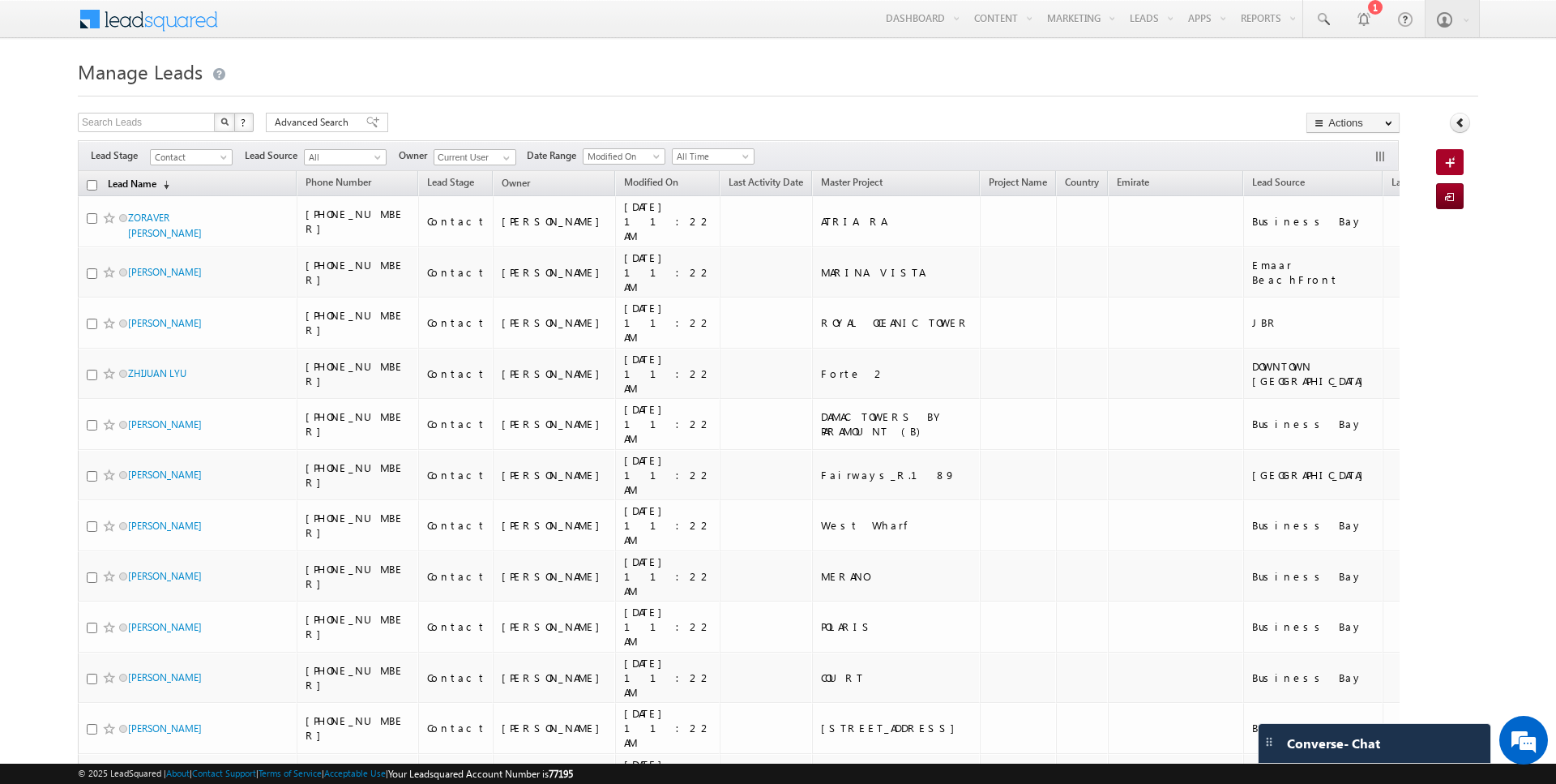
click at [134, 183] on link "Lead Name (sorted descending)" at bounding box center [138, 185] width 78 height 21
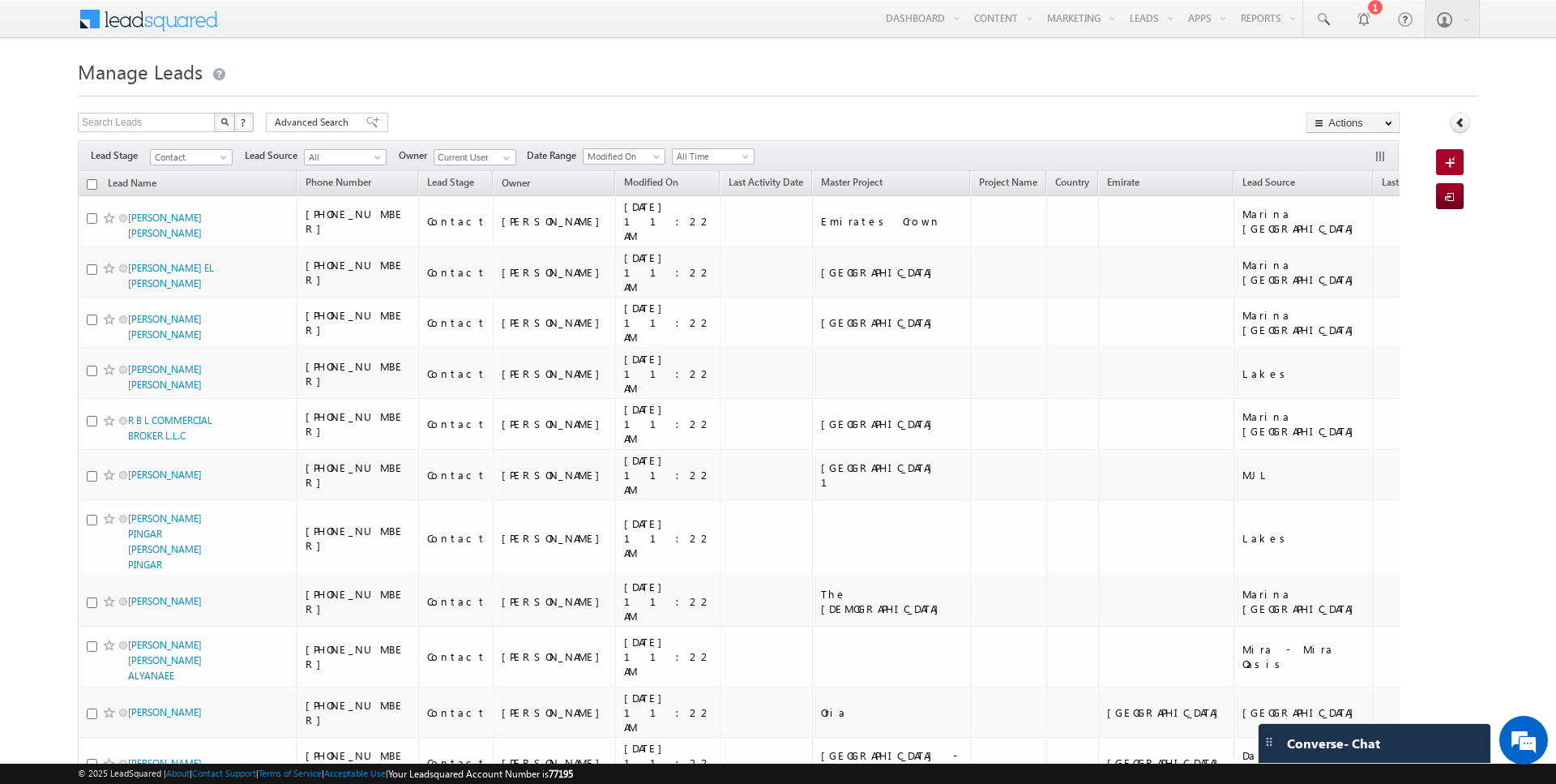
click at [87, 183] on input "checkbox" at bounding box center [91, 184] width 10 height 10
checkbox input "true"
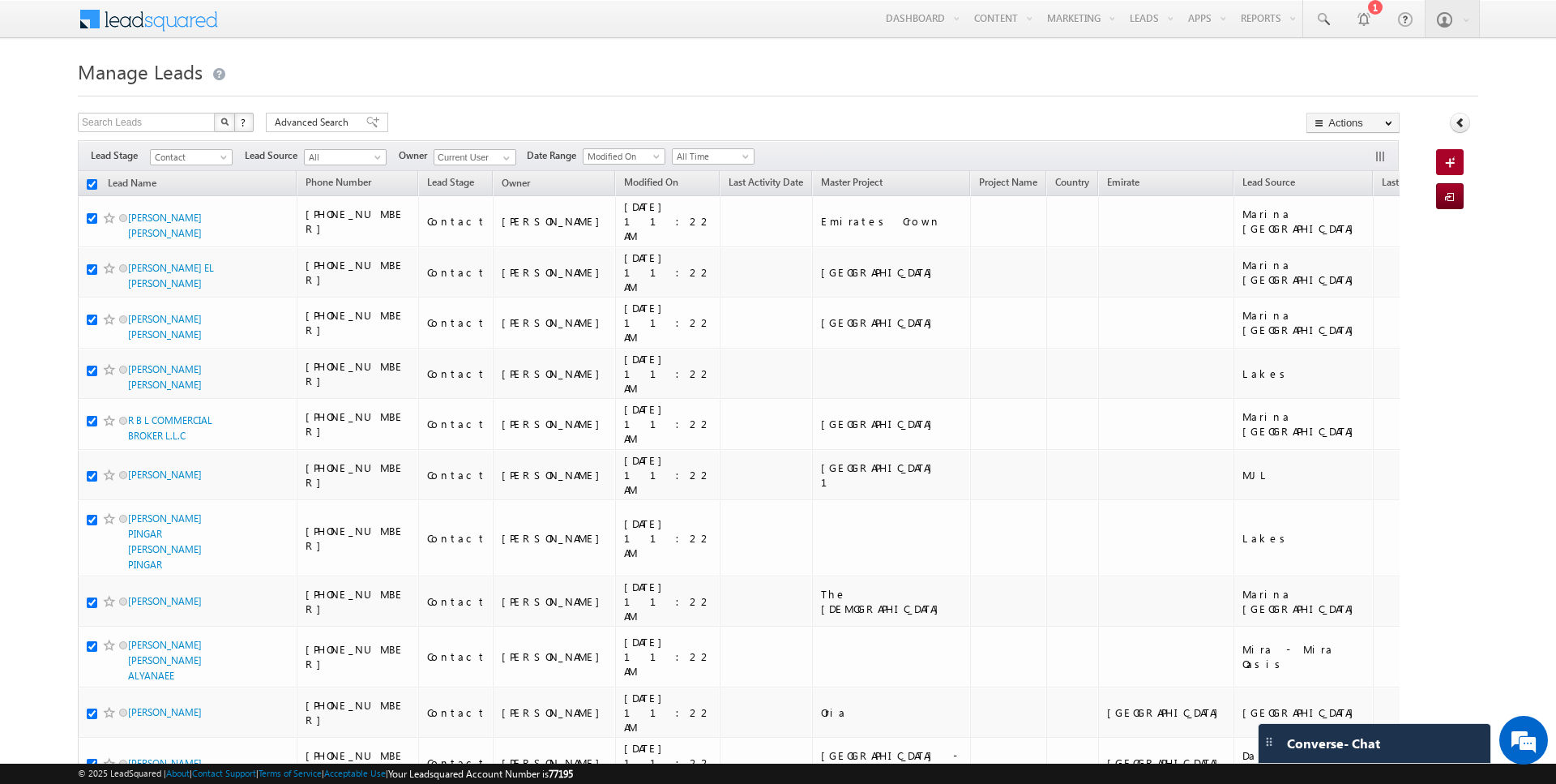
checkbox input "true"
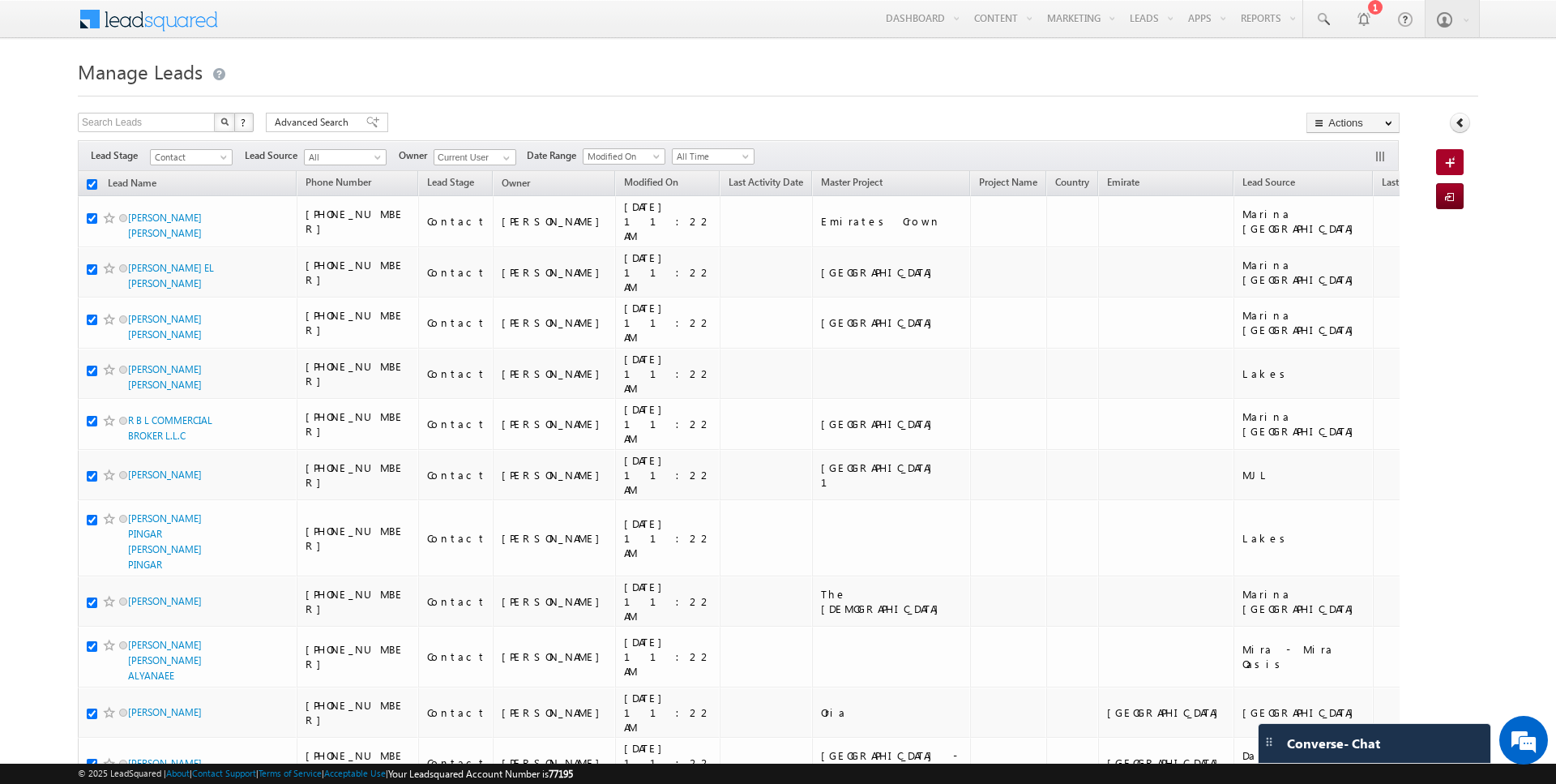
checkbox input "true"
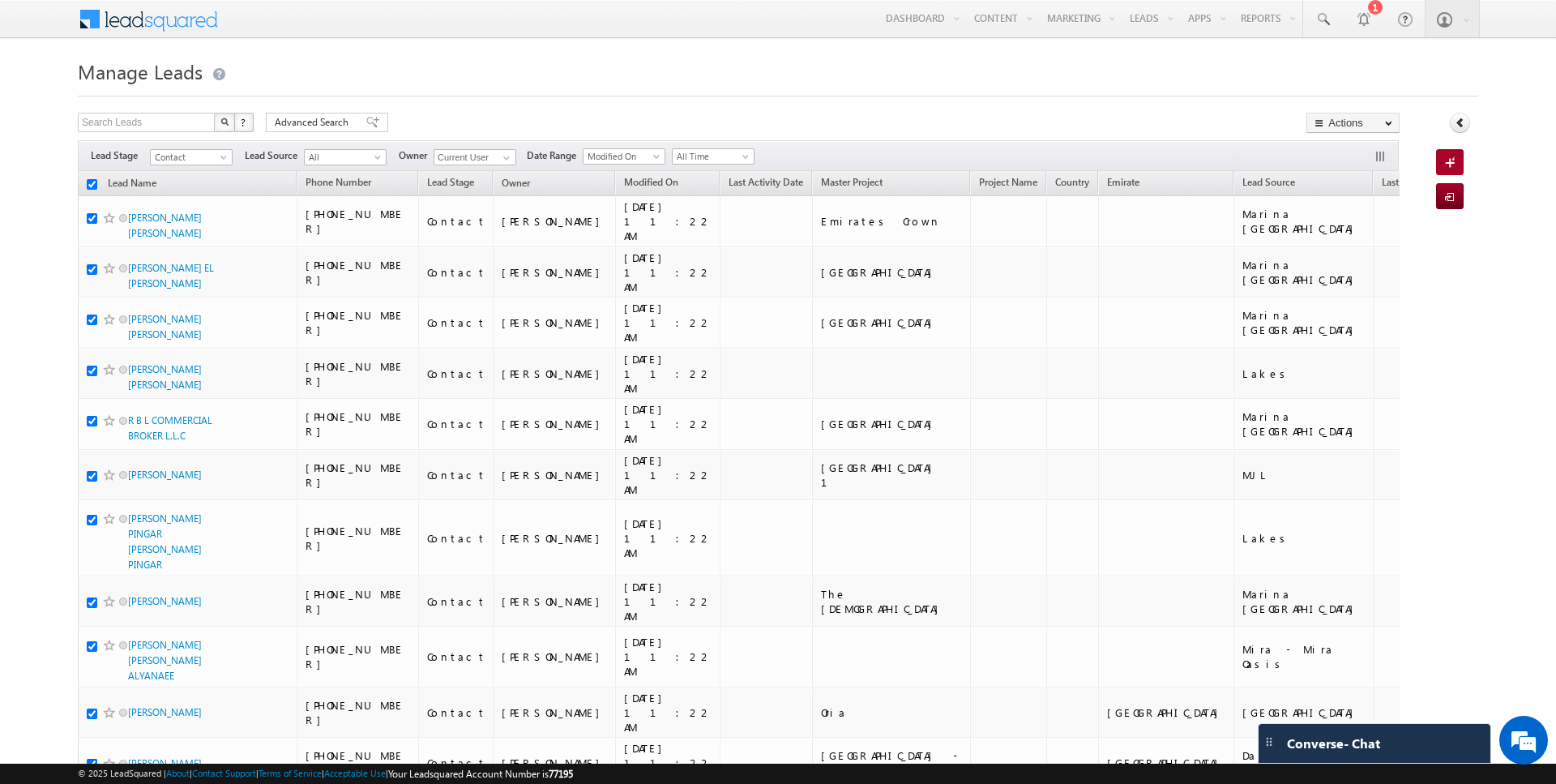
checkbox input "true"
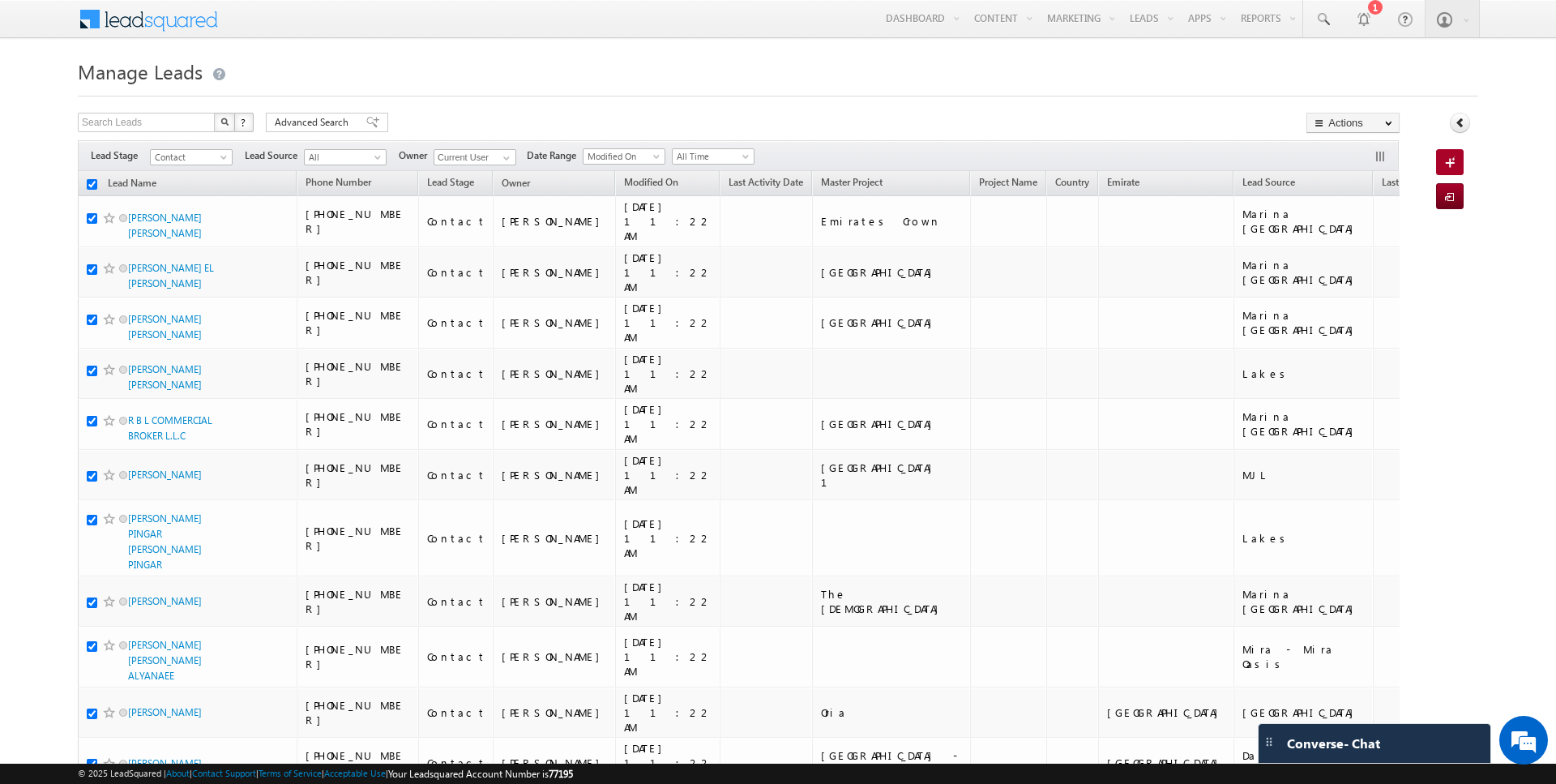
checkbox input "true"
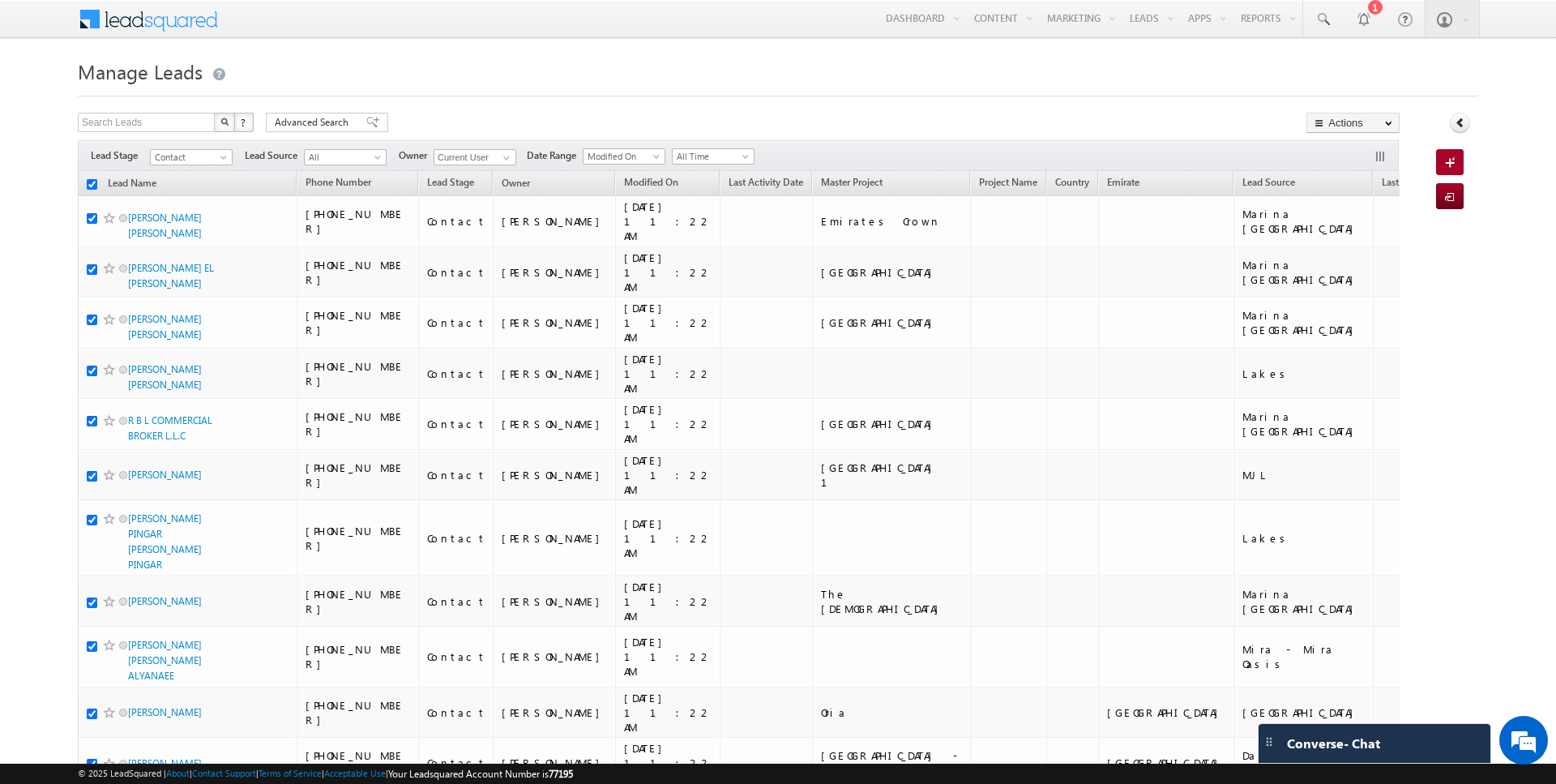
checkbox input "true"
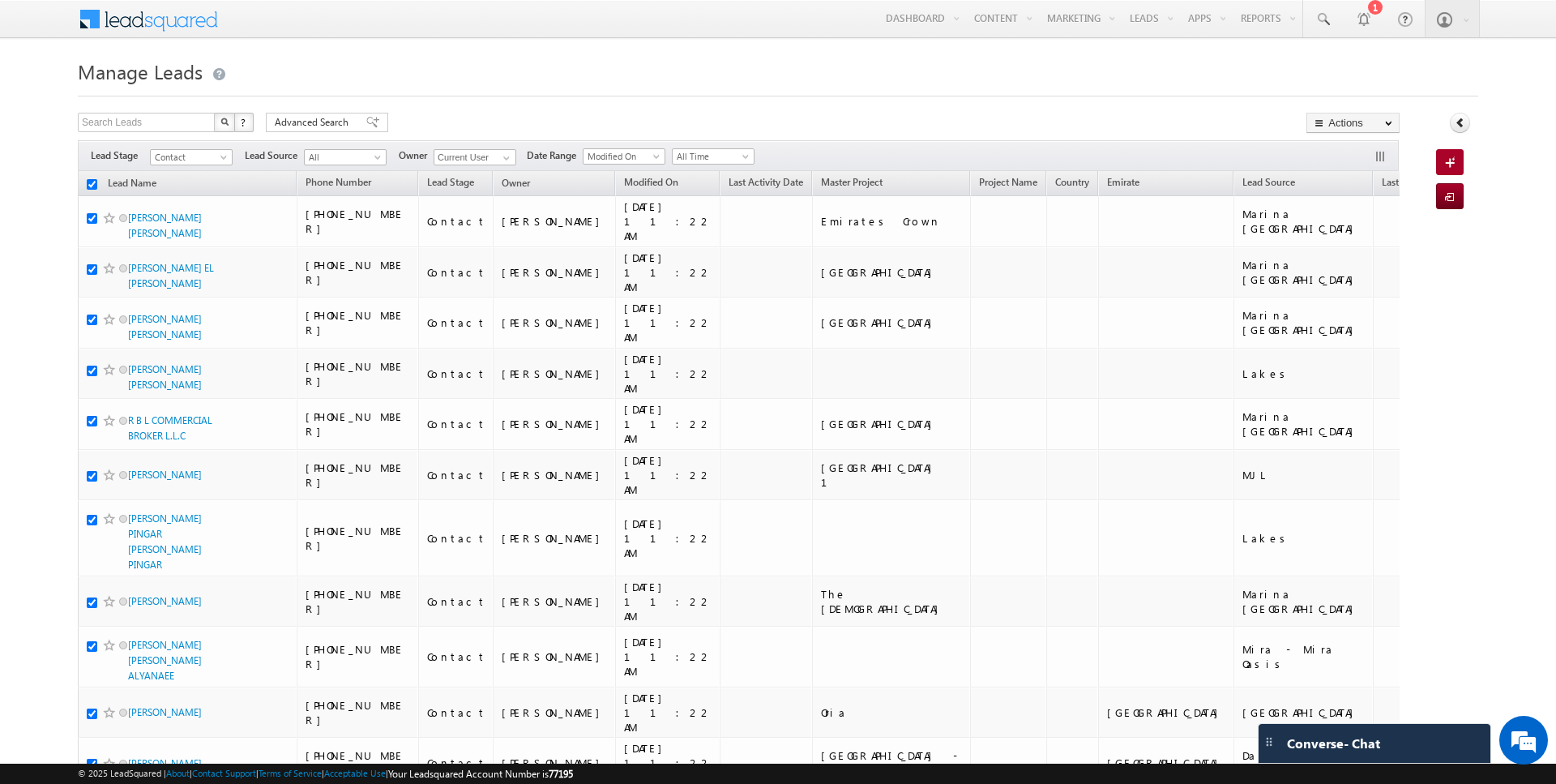
checkbox input "true"
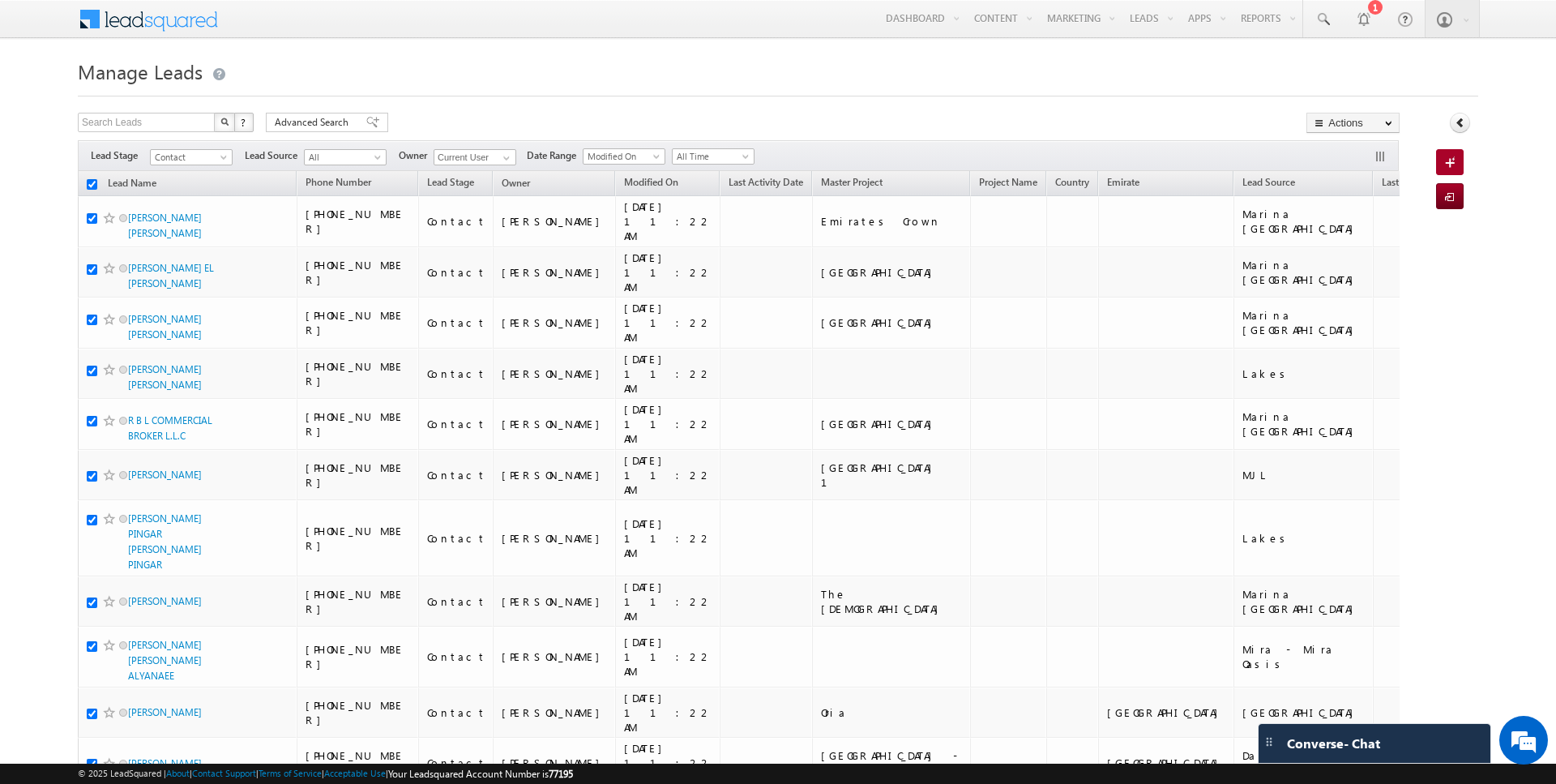
checkbox input "true"
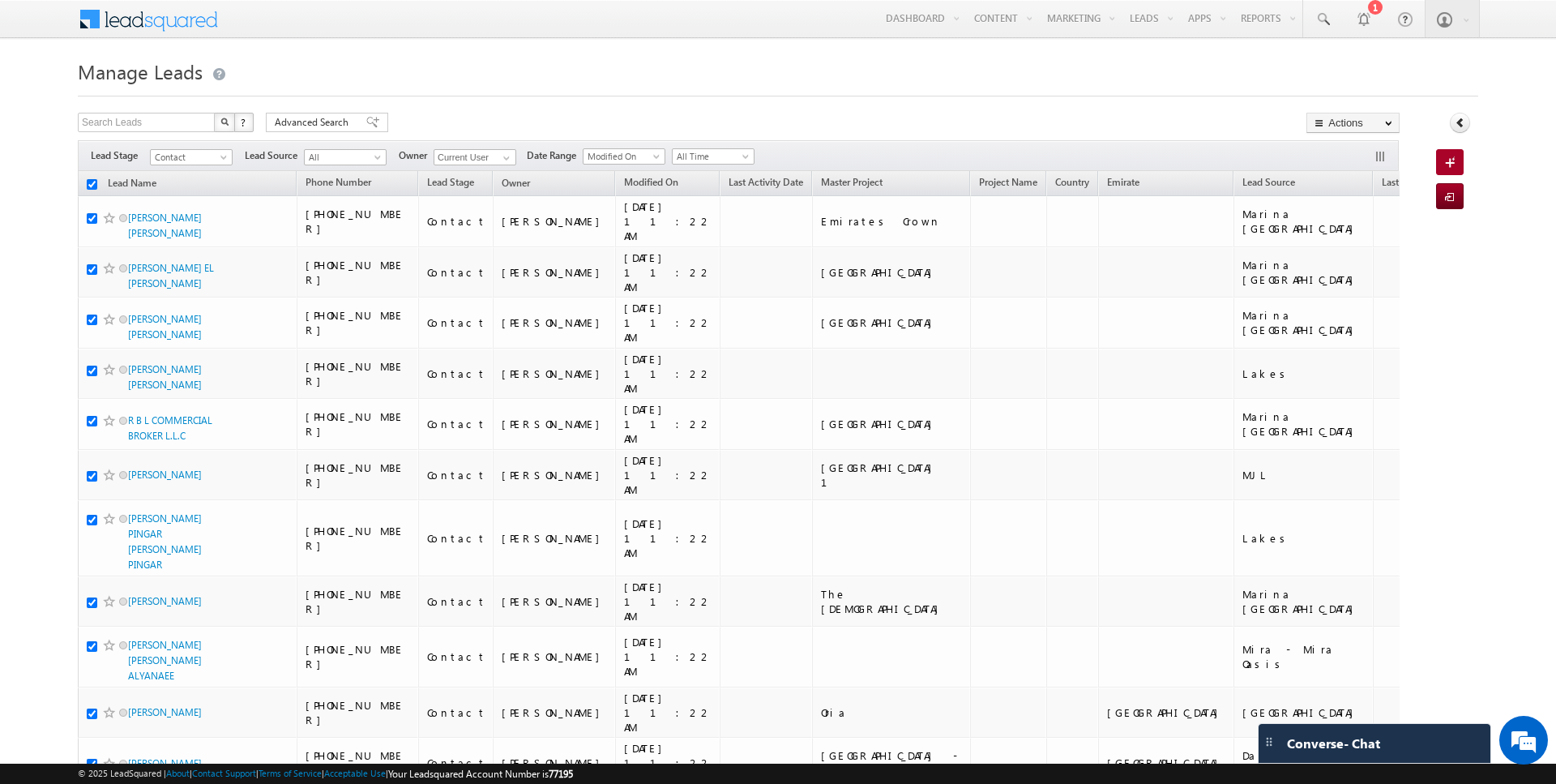
checkbox input "true"
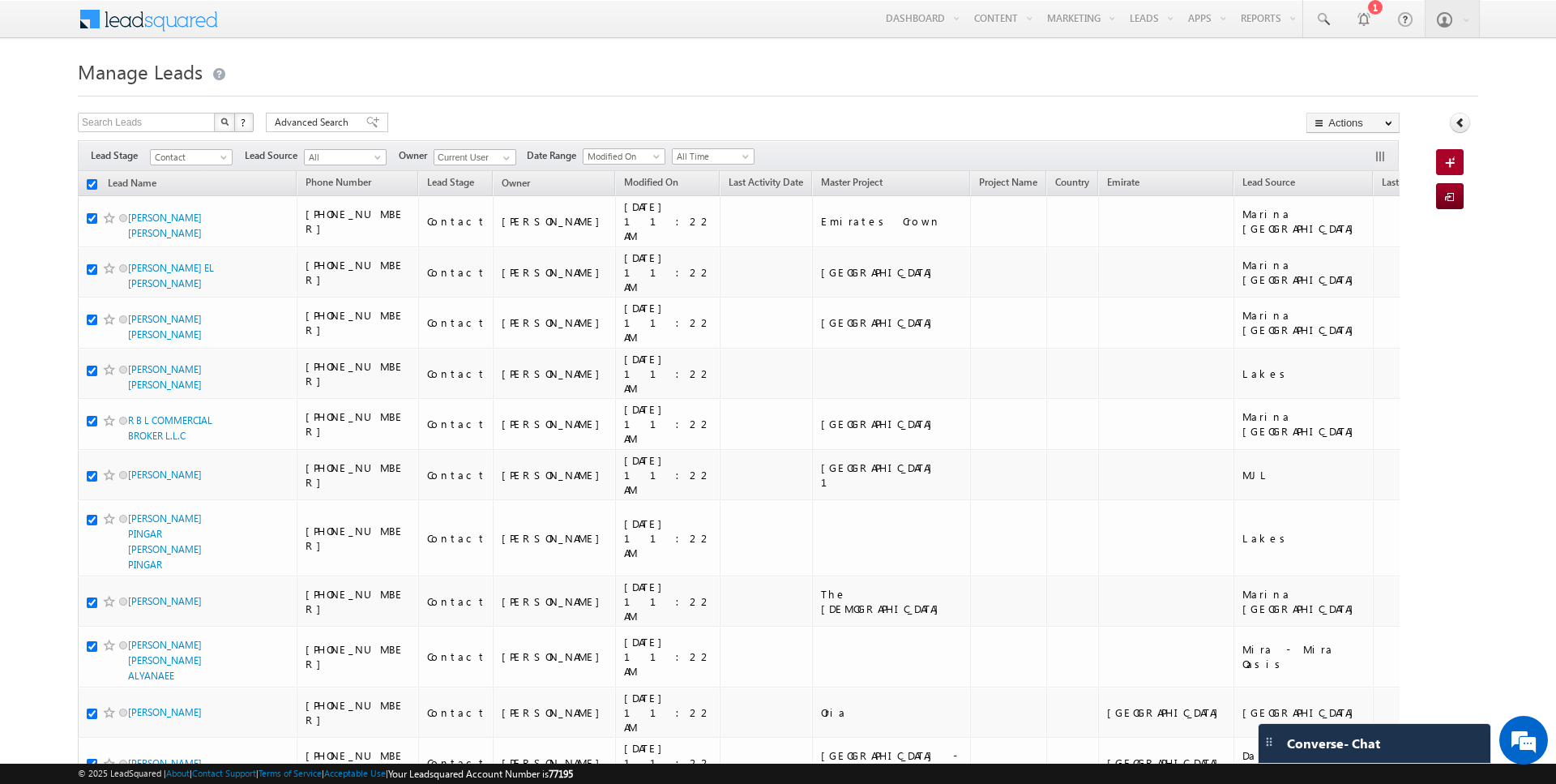
checkbox input "true"
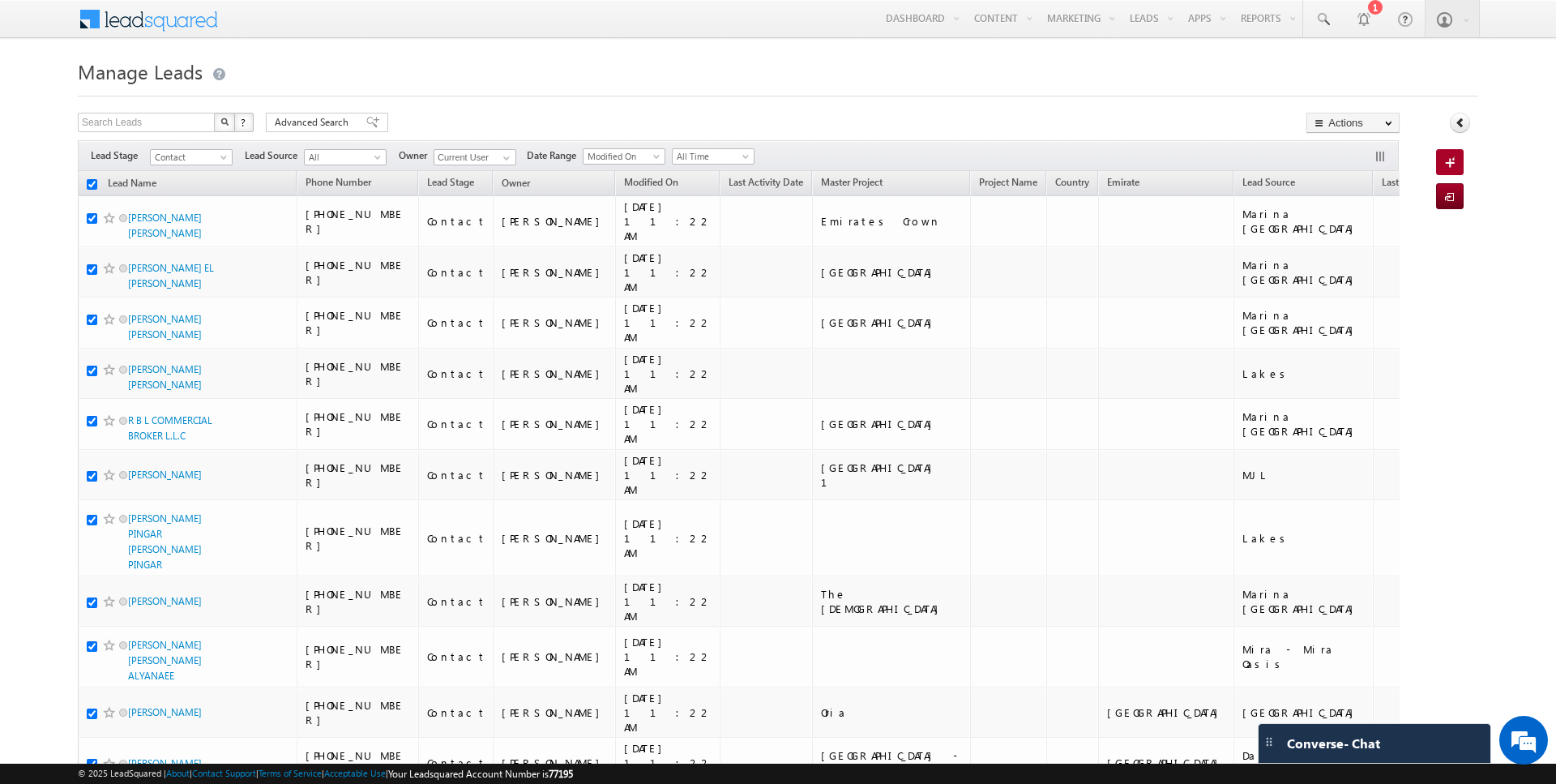
checkbox input "true"
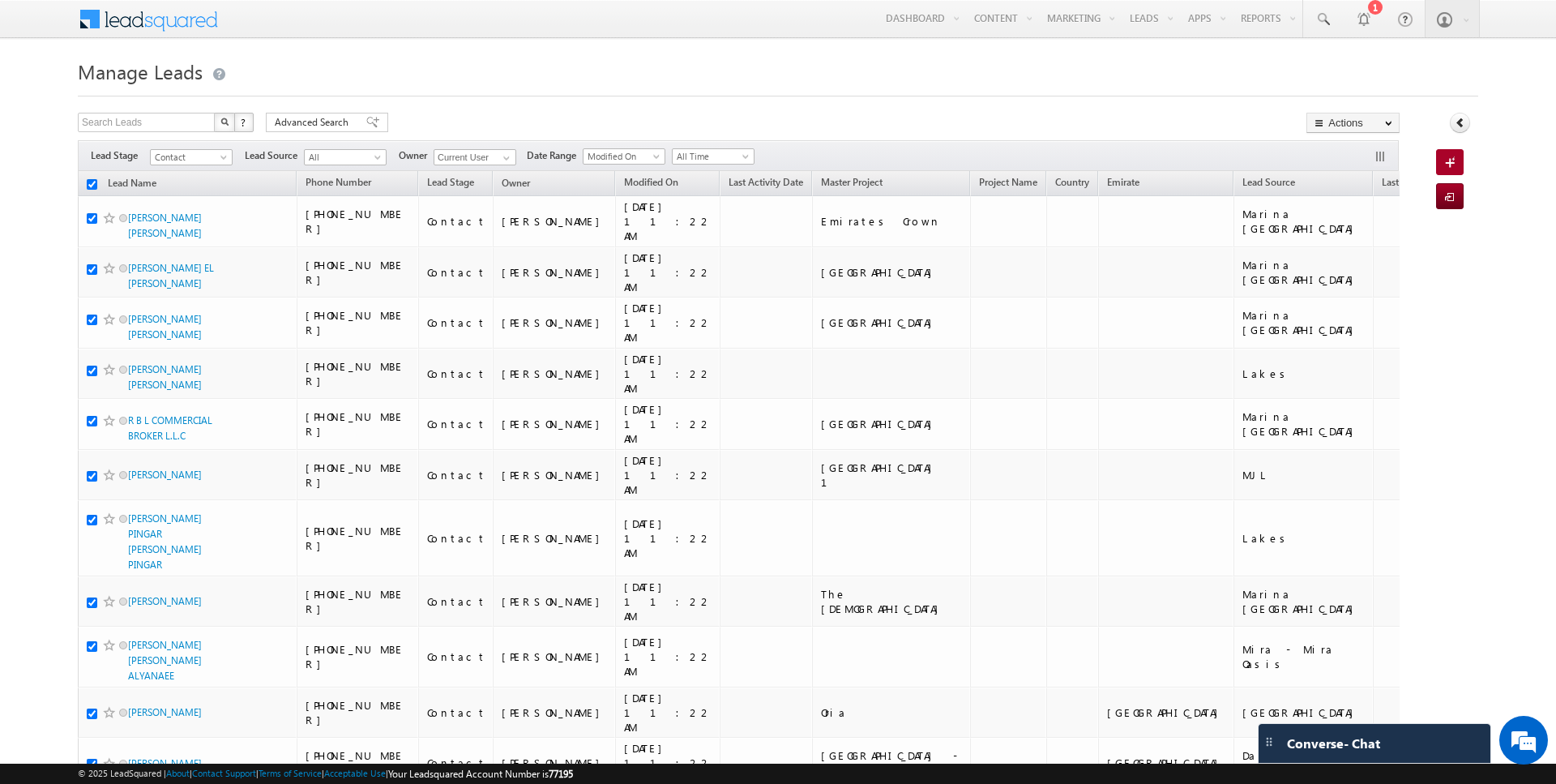
checkbox input "true"
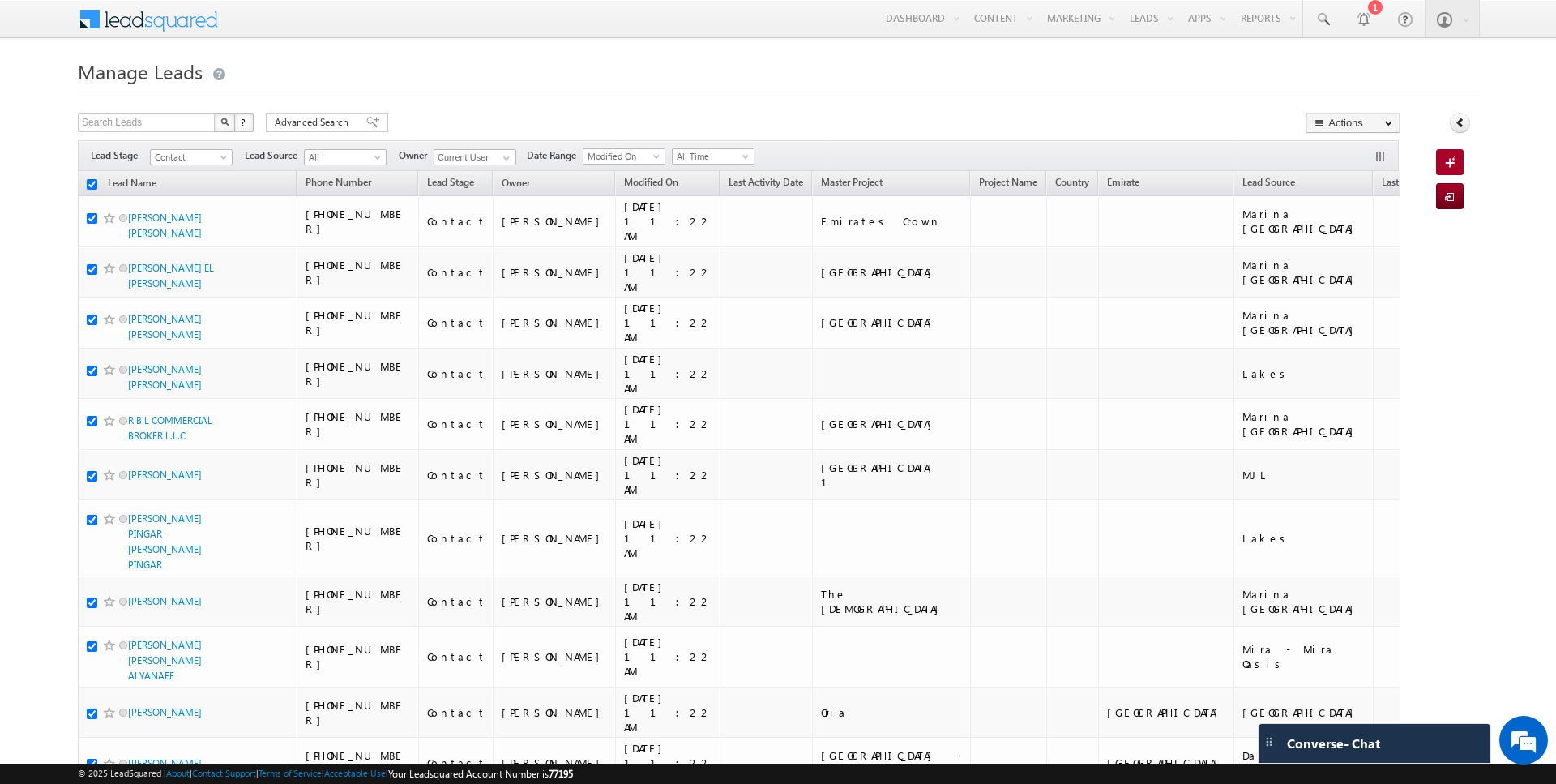
checkbox input "true"
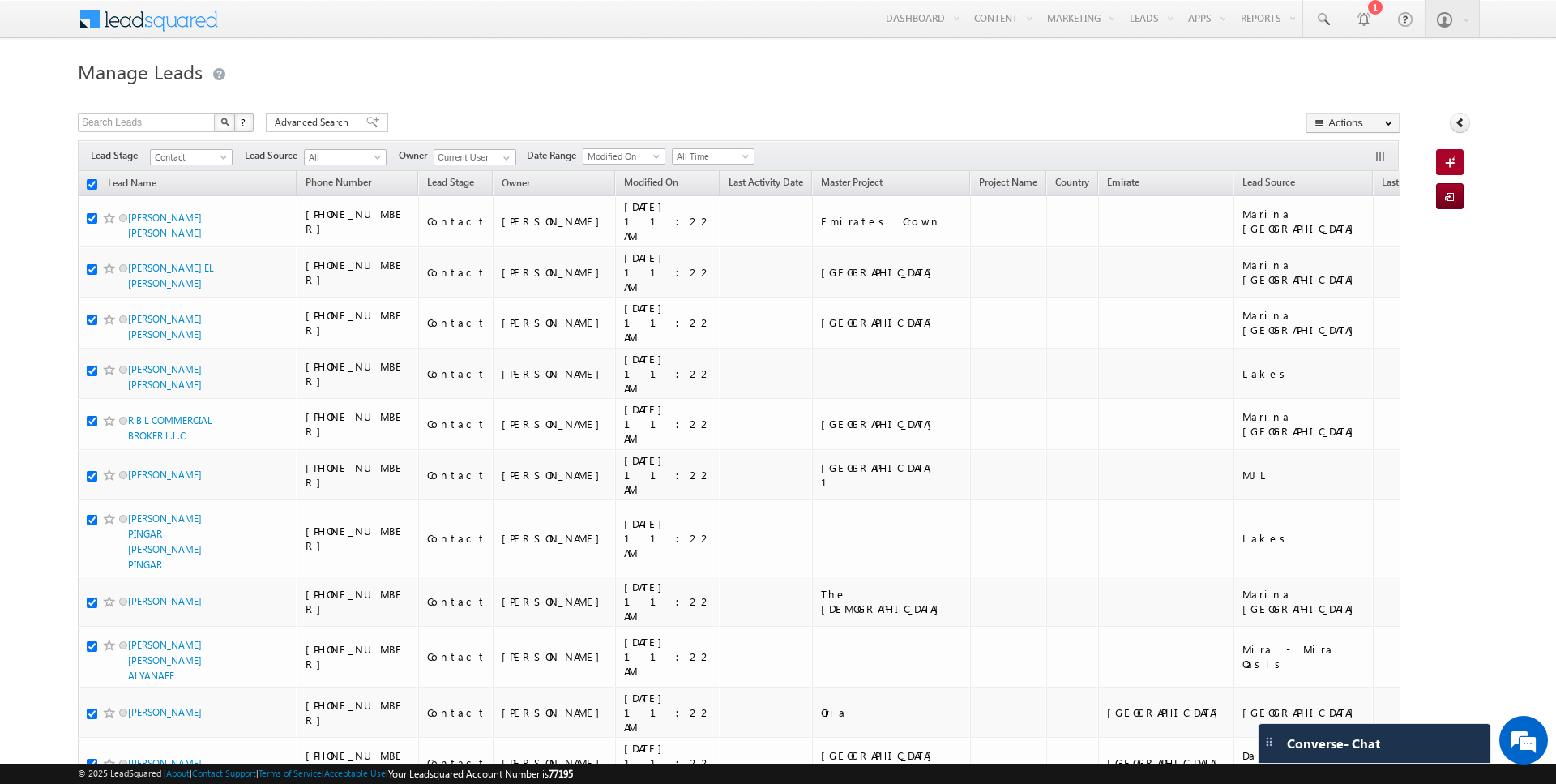
checkbox input "true"
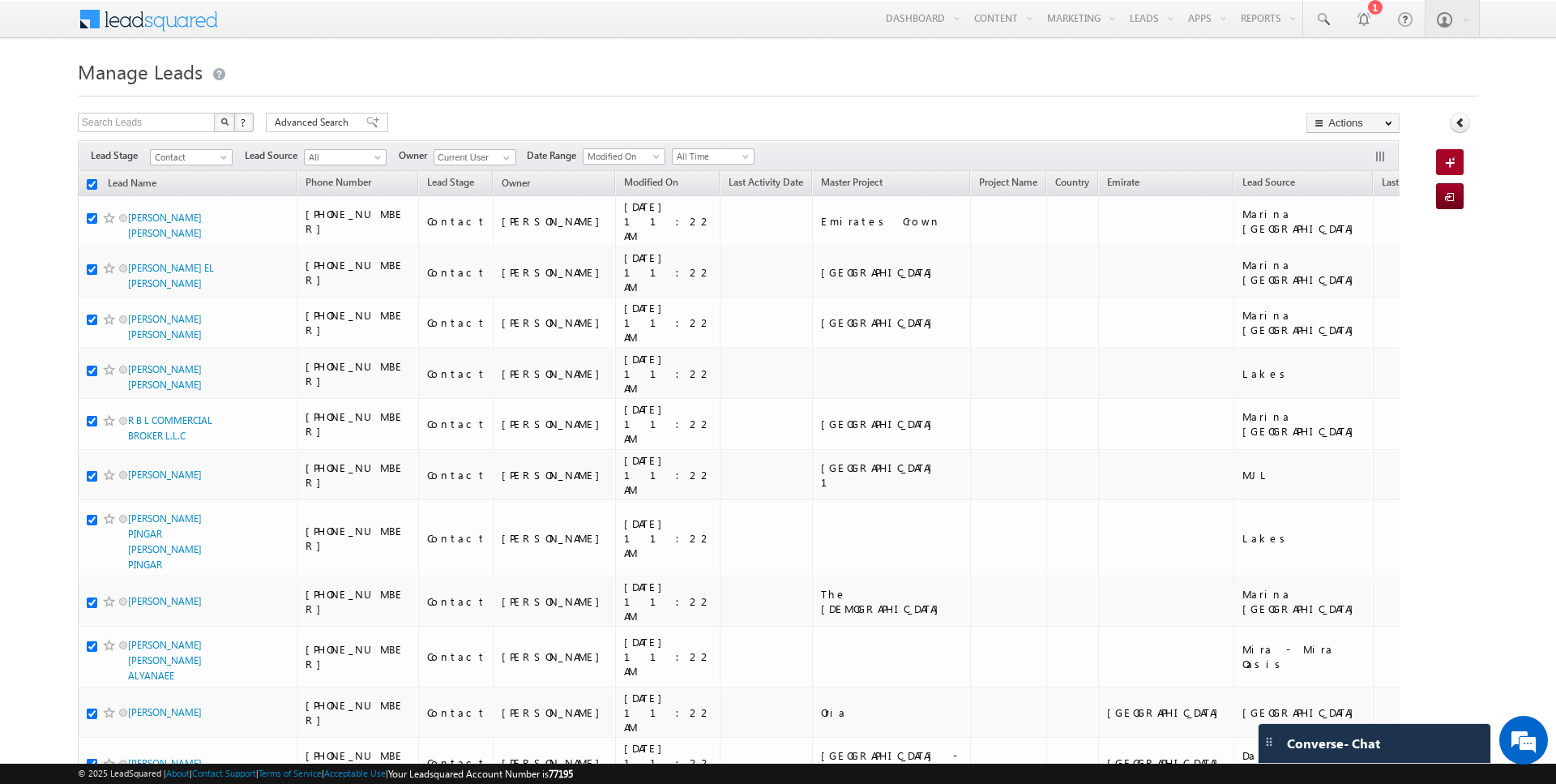
checkbox input "true"
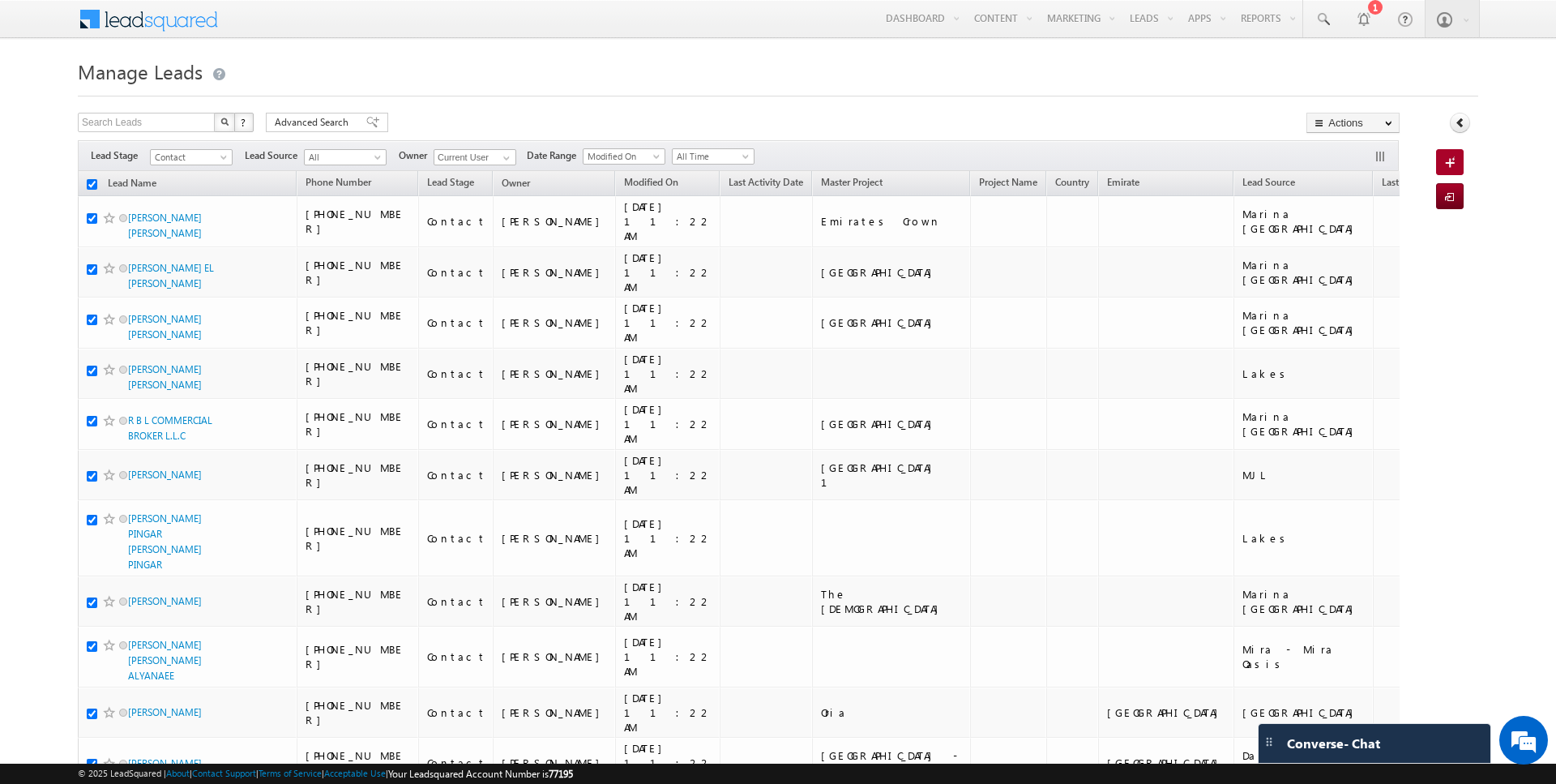
checkbox input "true"
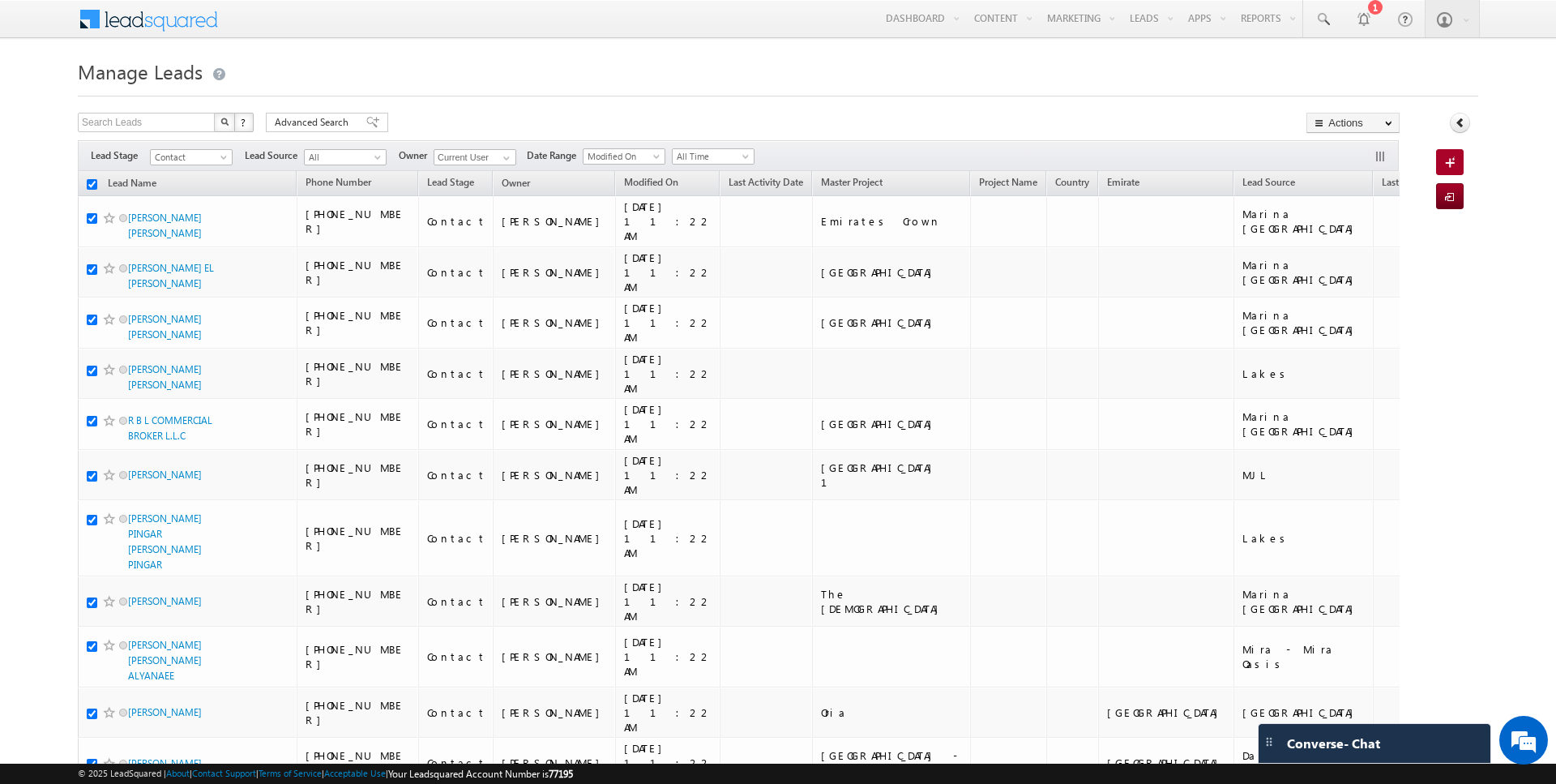
checkbox input "true"
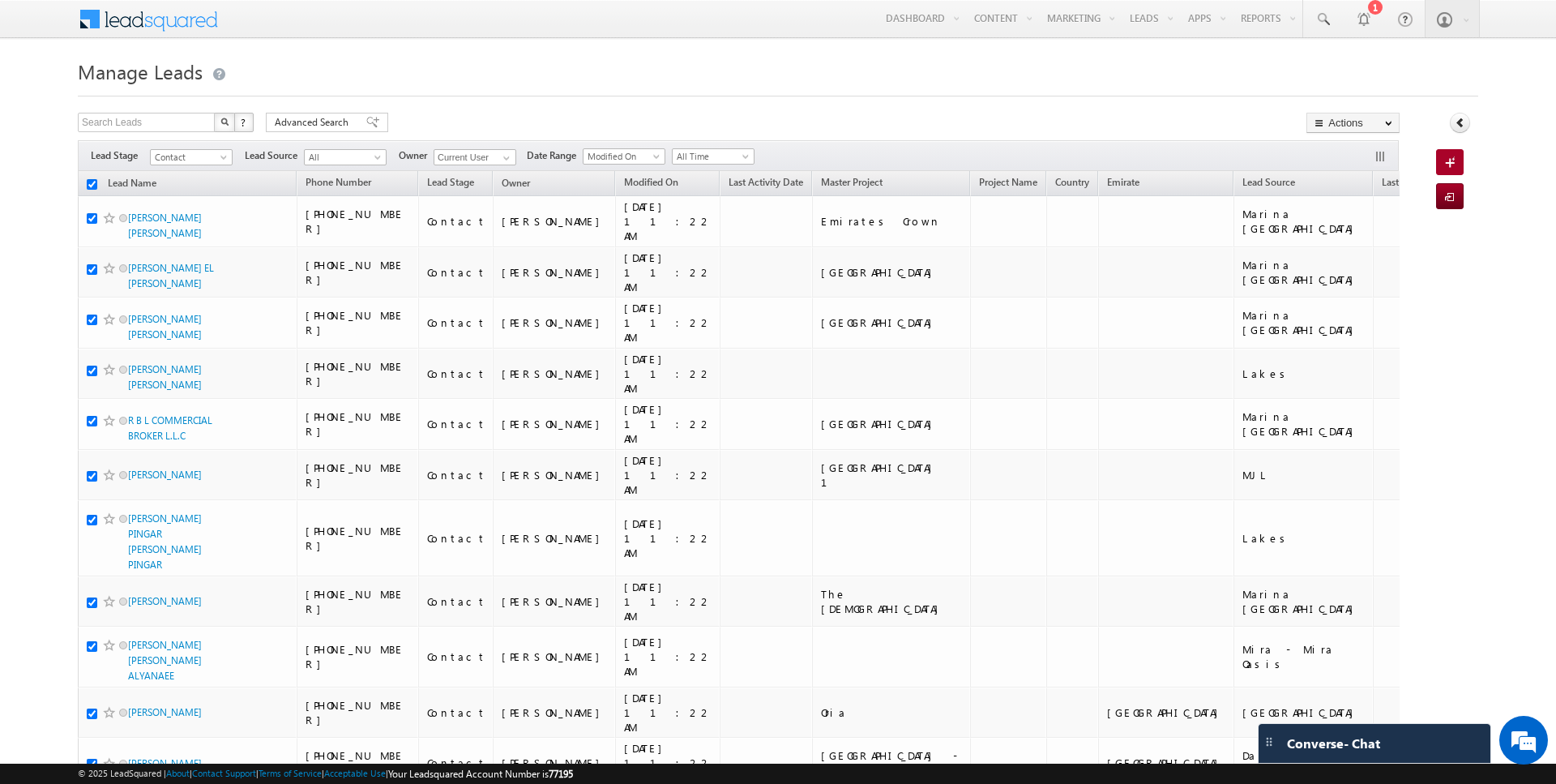
checkbox input "true"
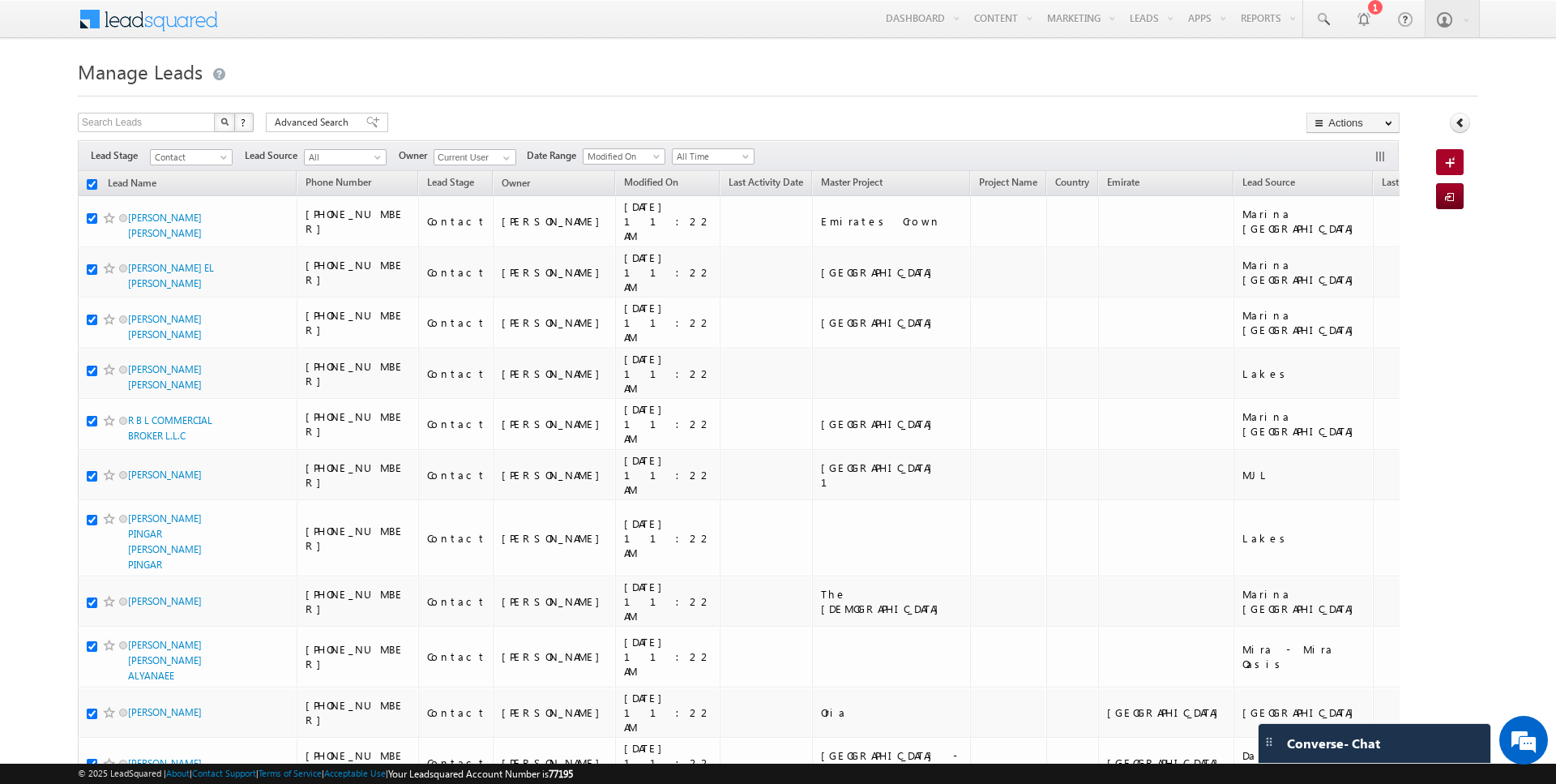
checkbox input "true"
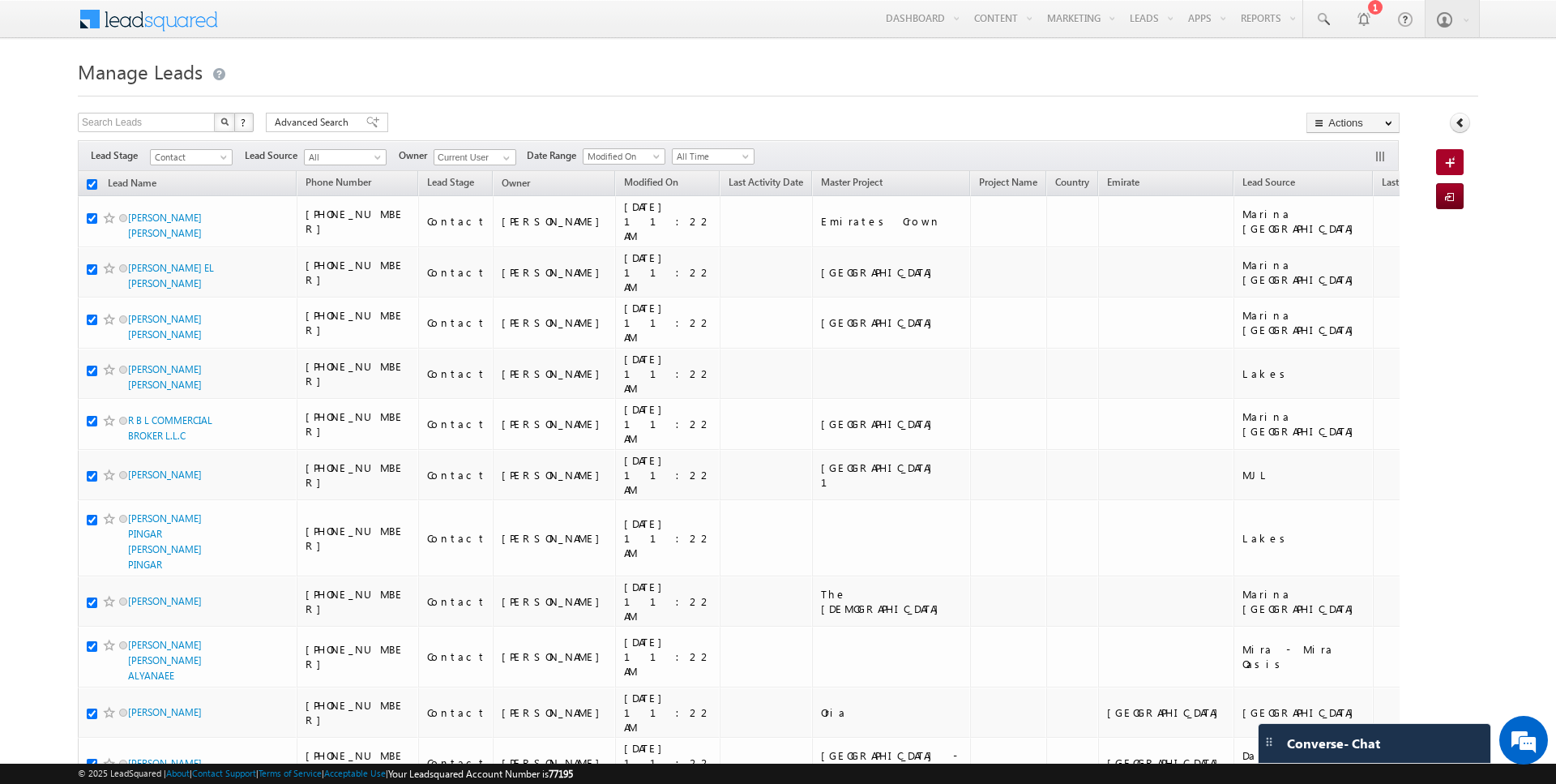
checkbox input "true"
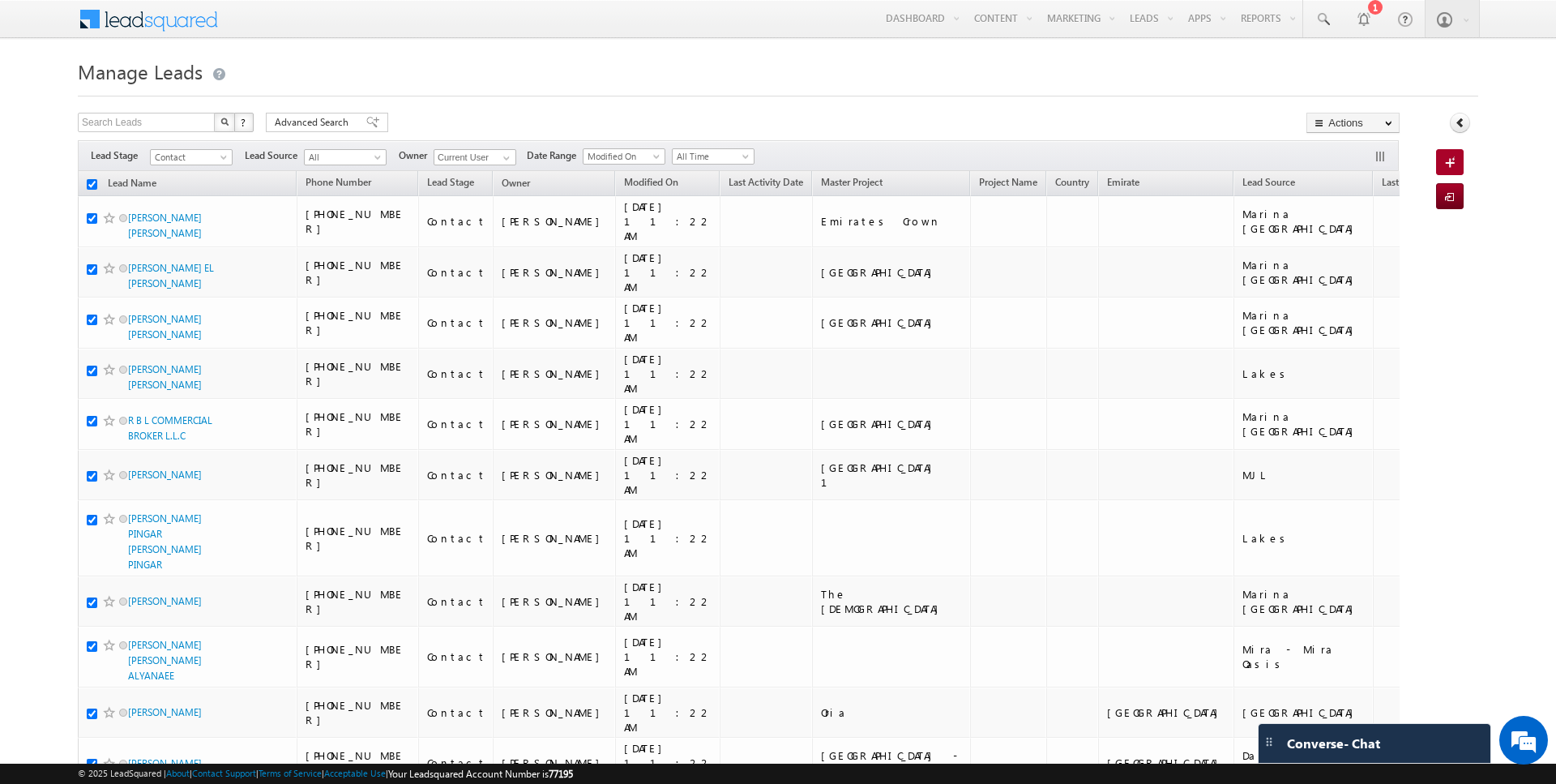
checkbox input "true"
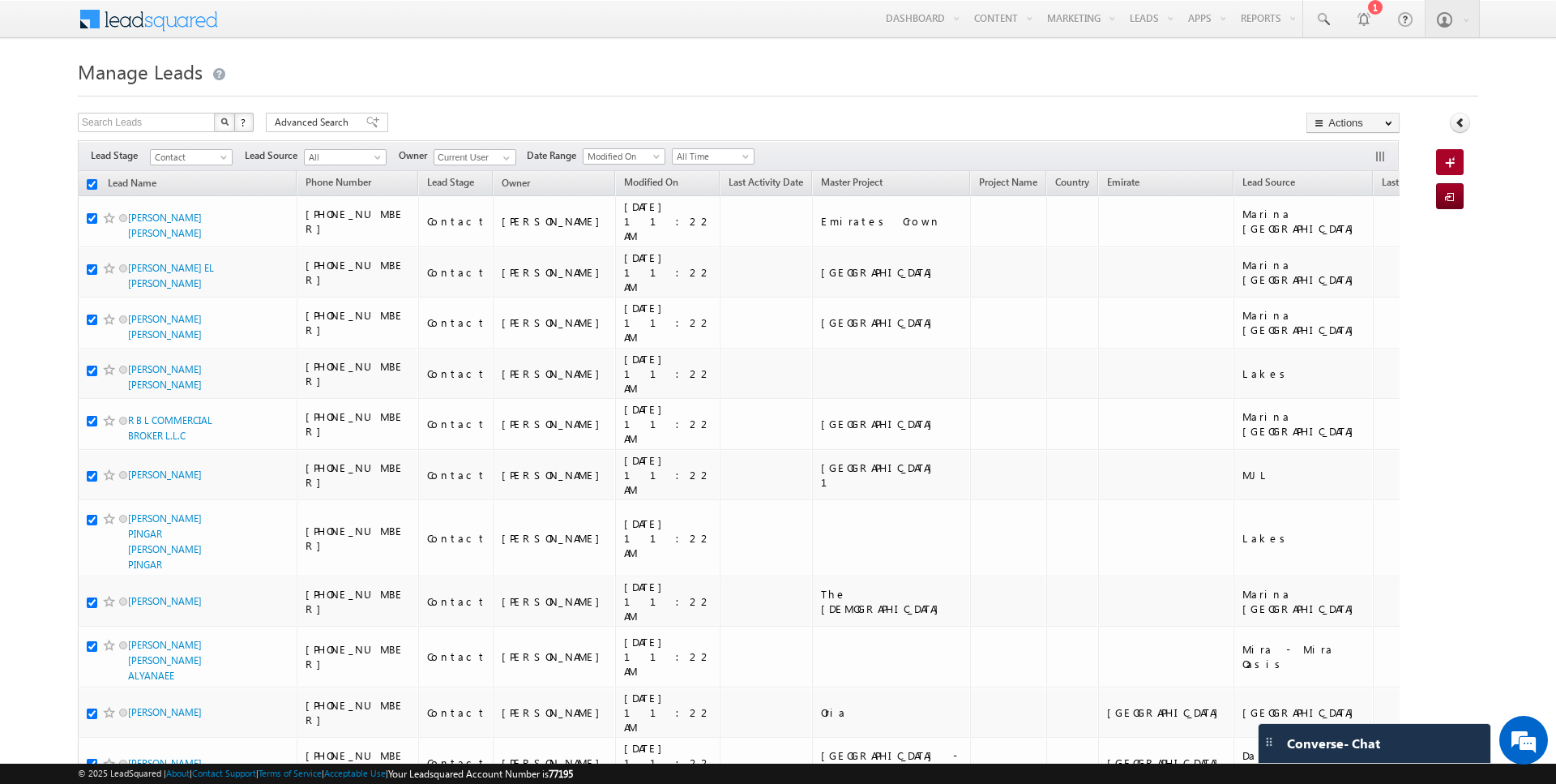
checkbox input "true"
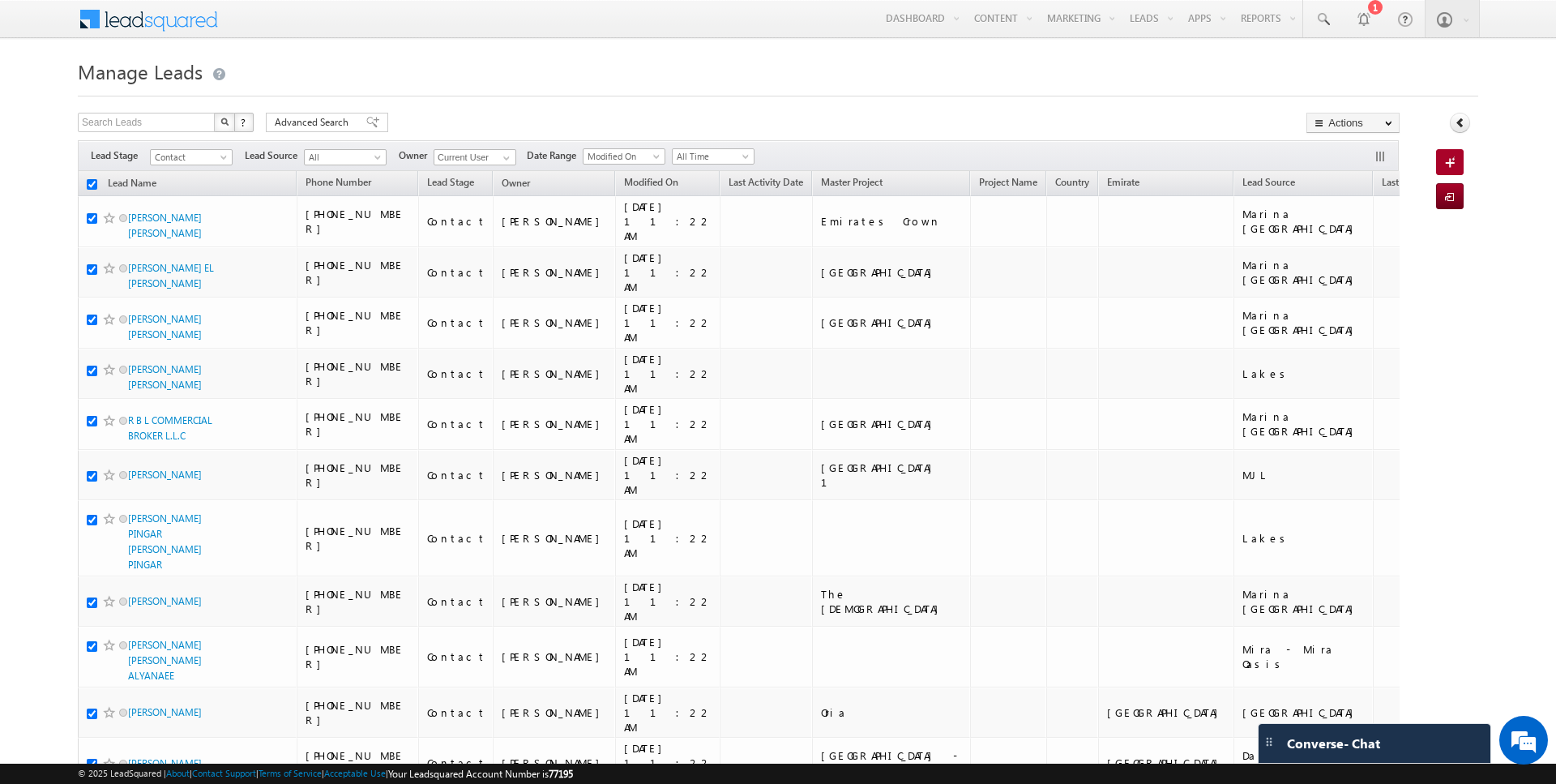
checkbox input "true"
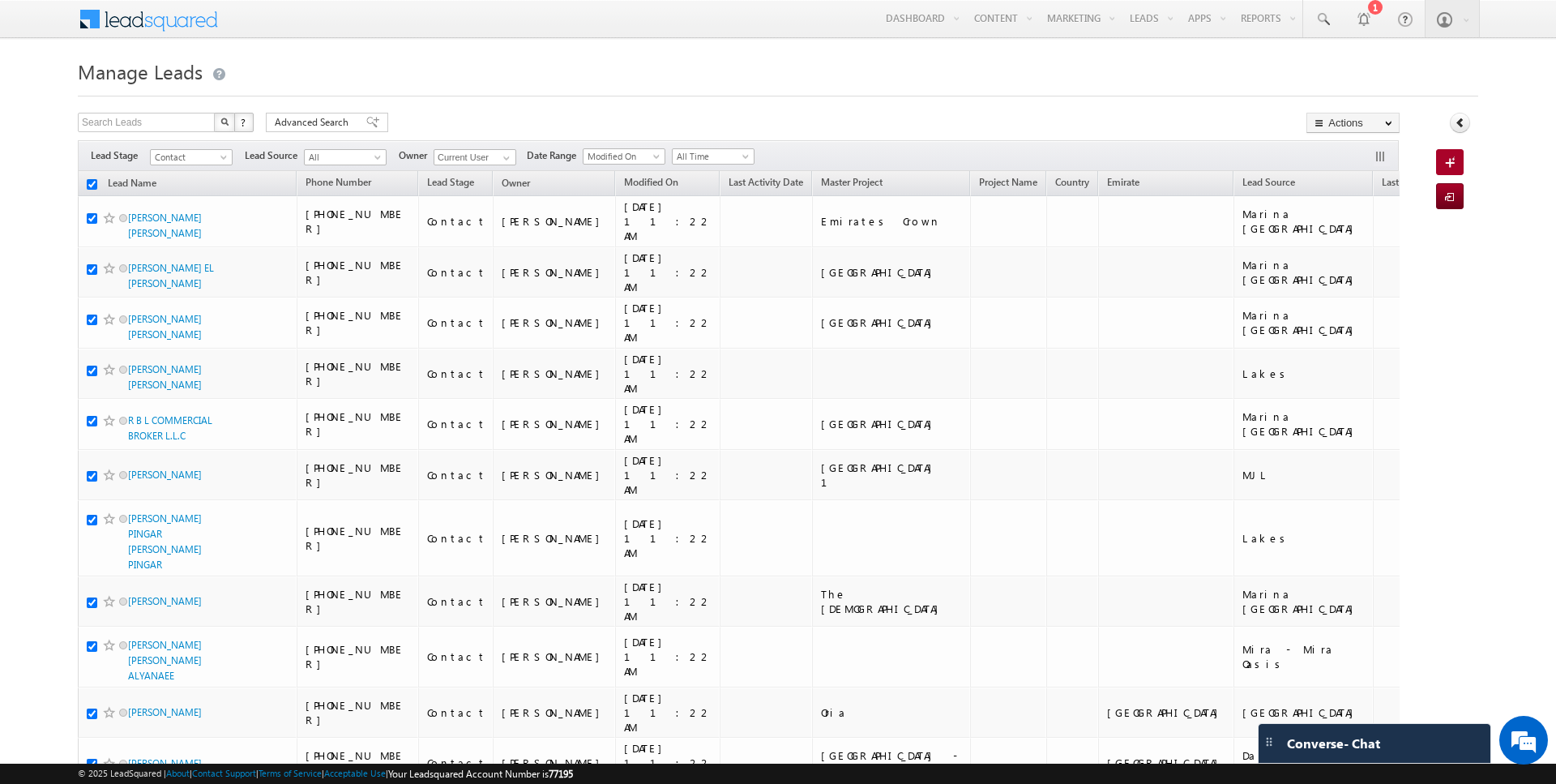
checkbox input "true"
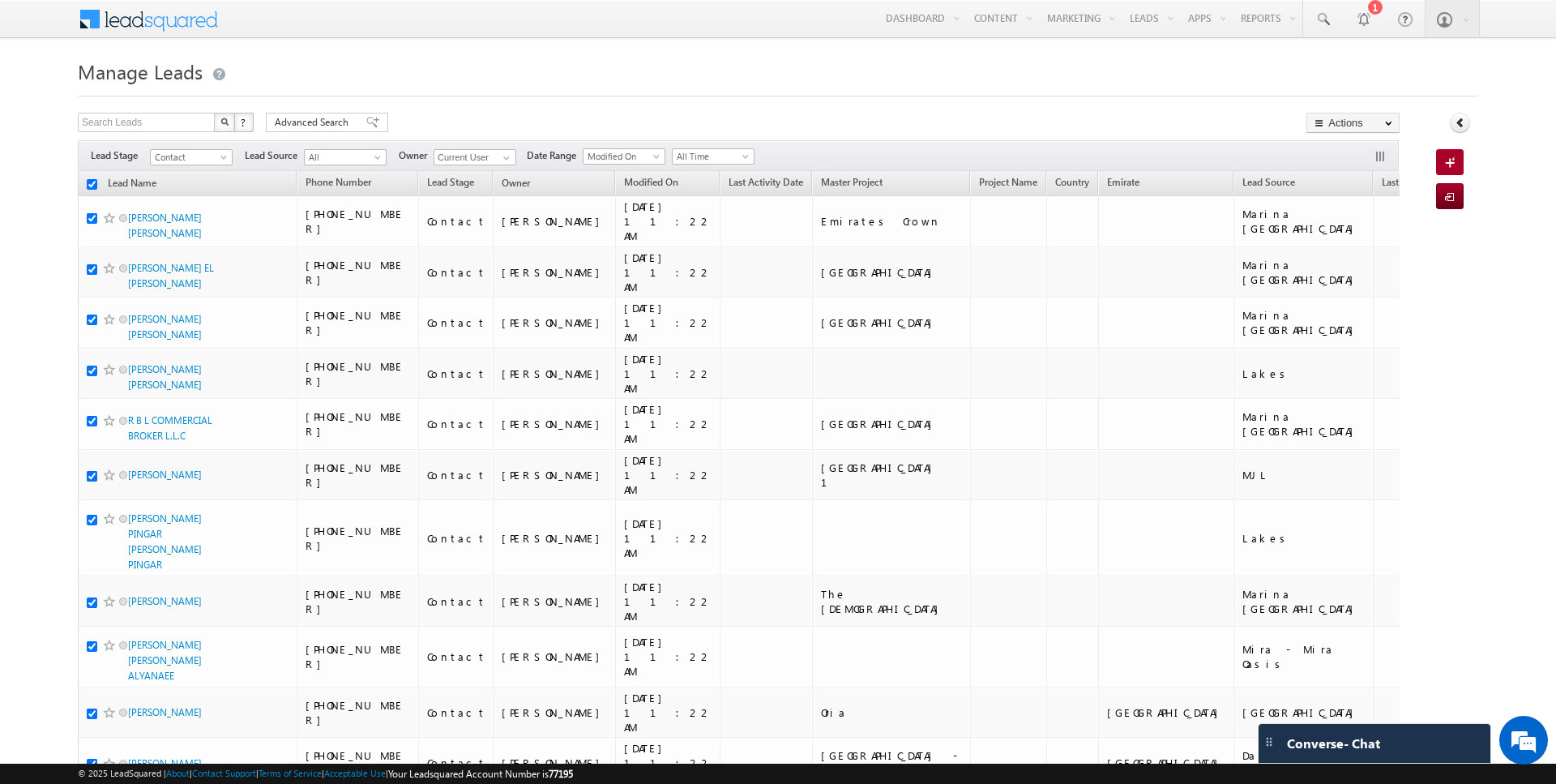
checkbox input "true"
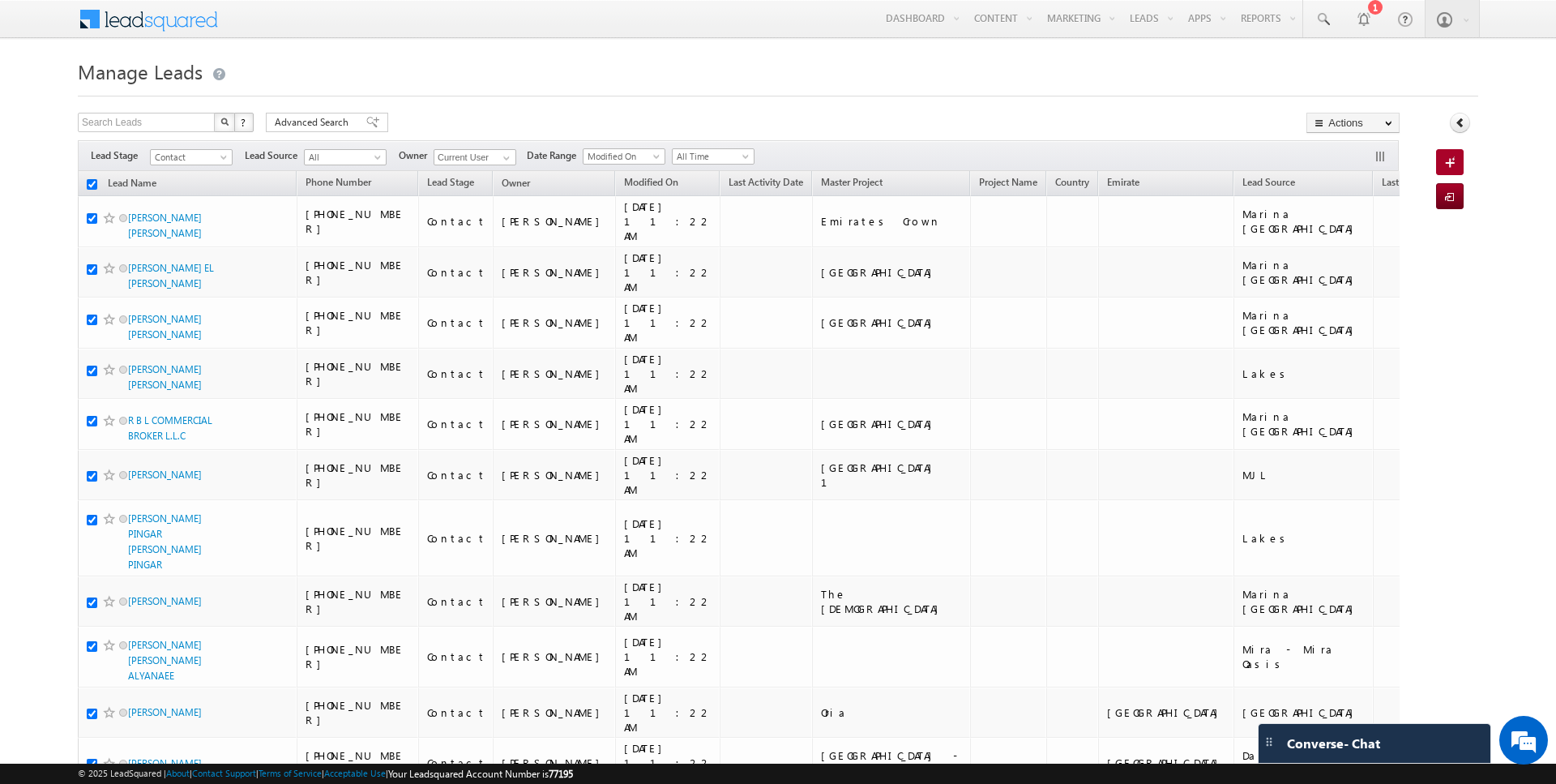
checkbox input "true"
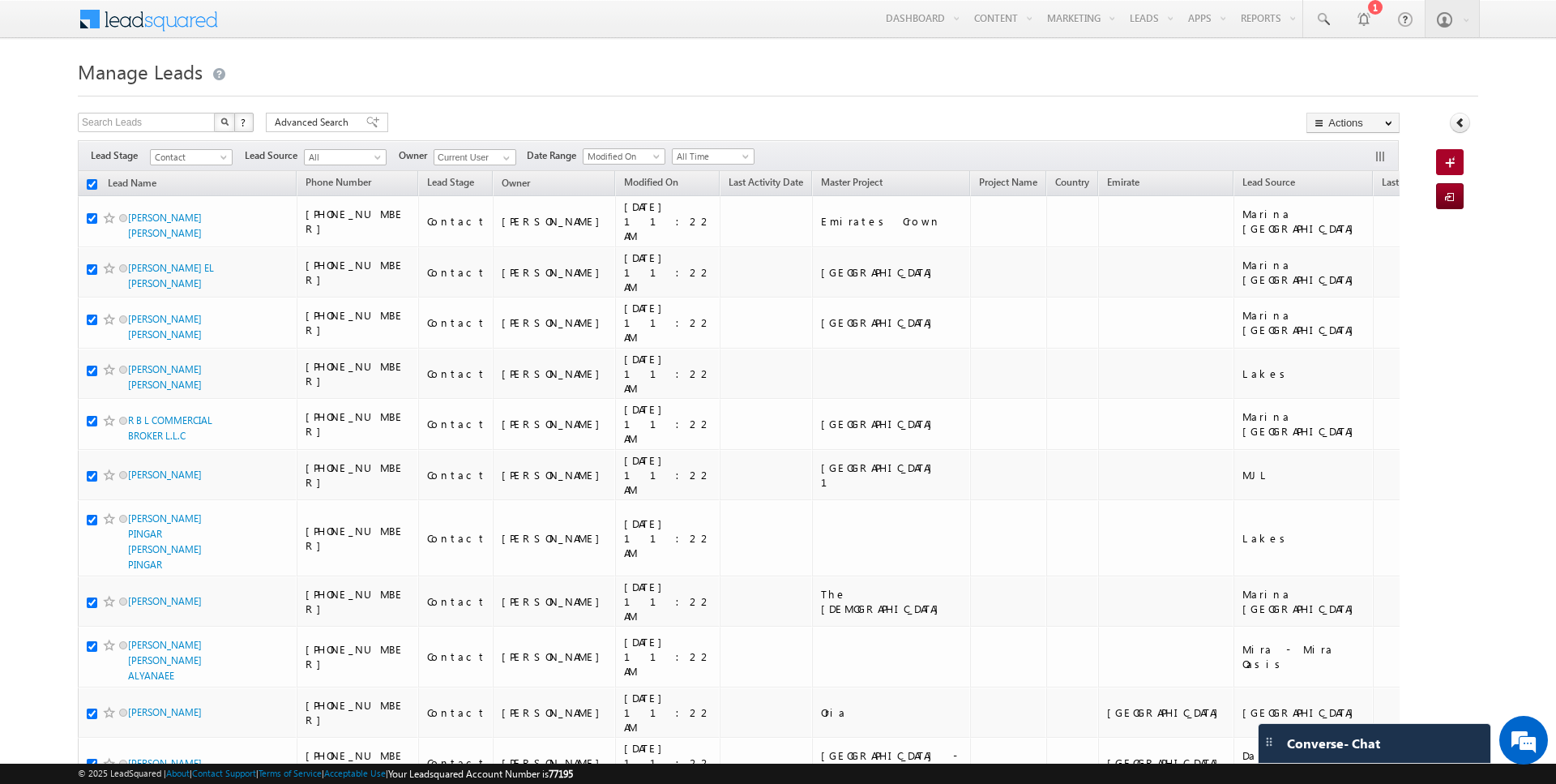
checkbox input "true"
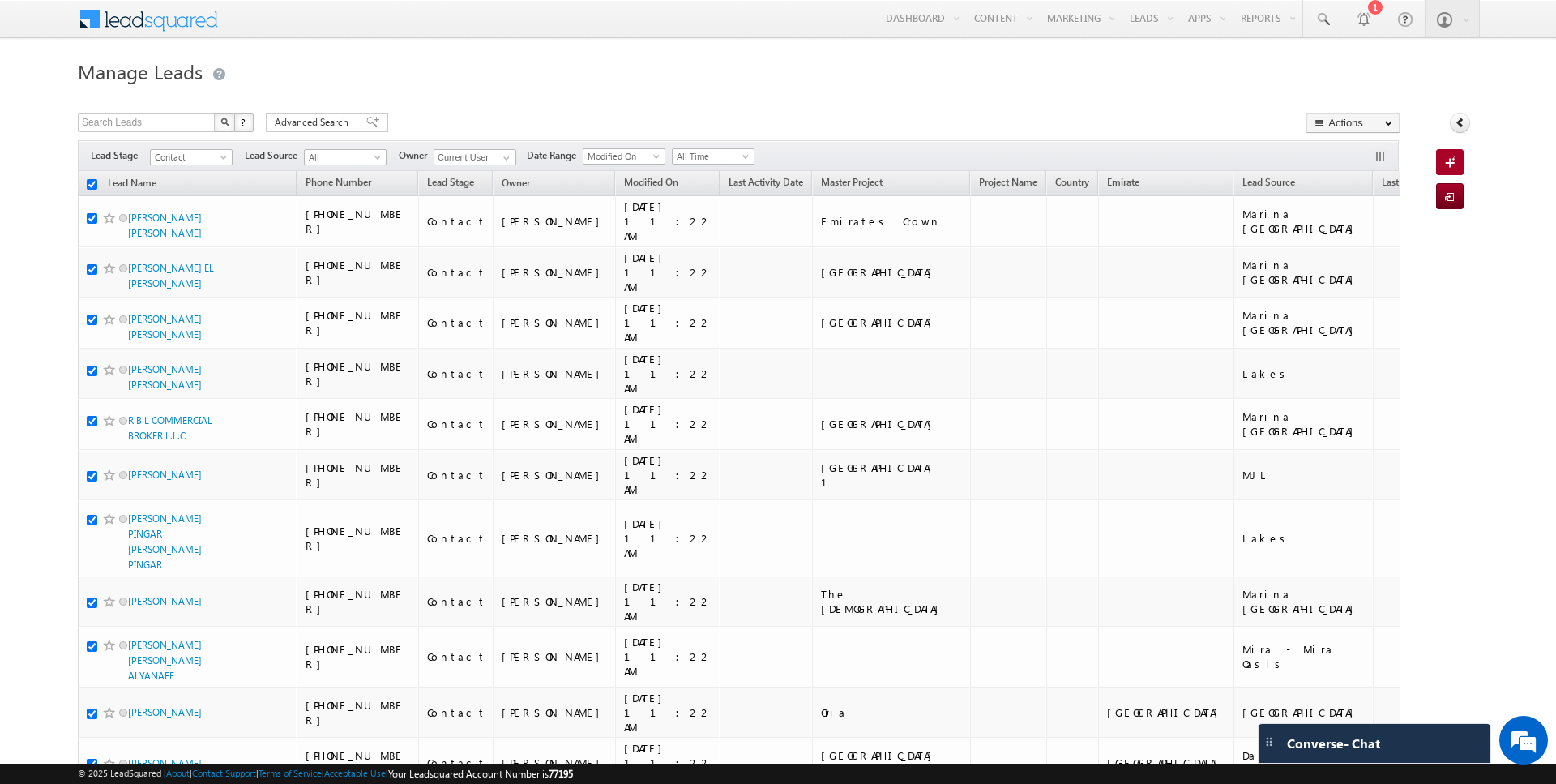
checkbox input "true"
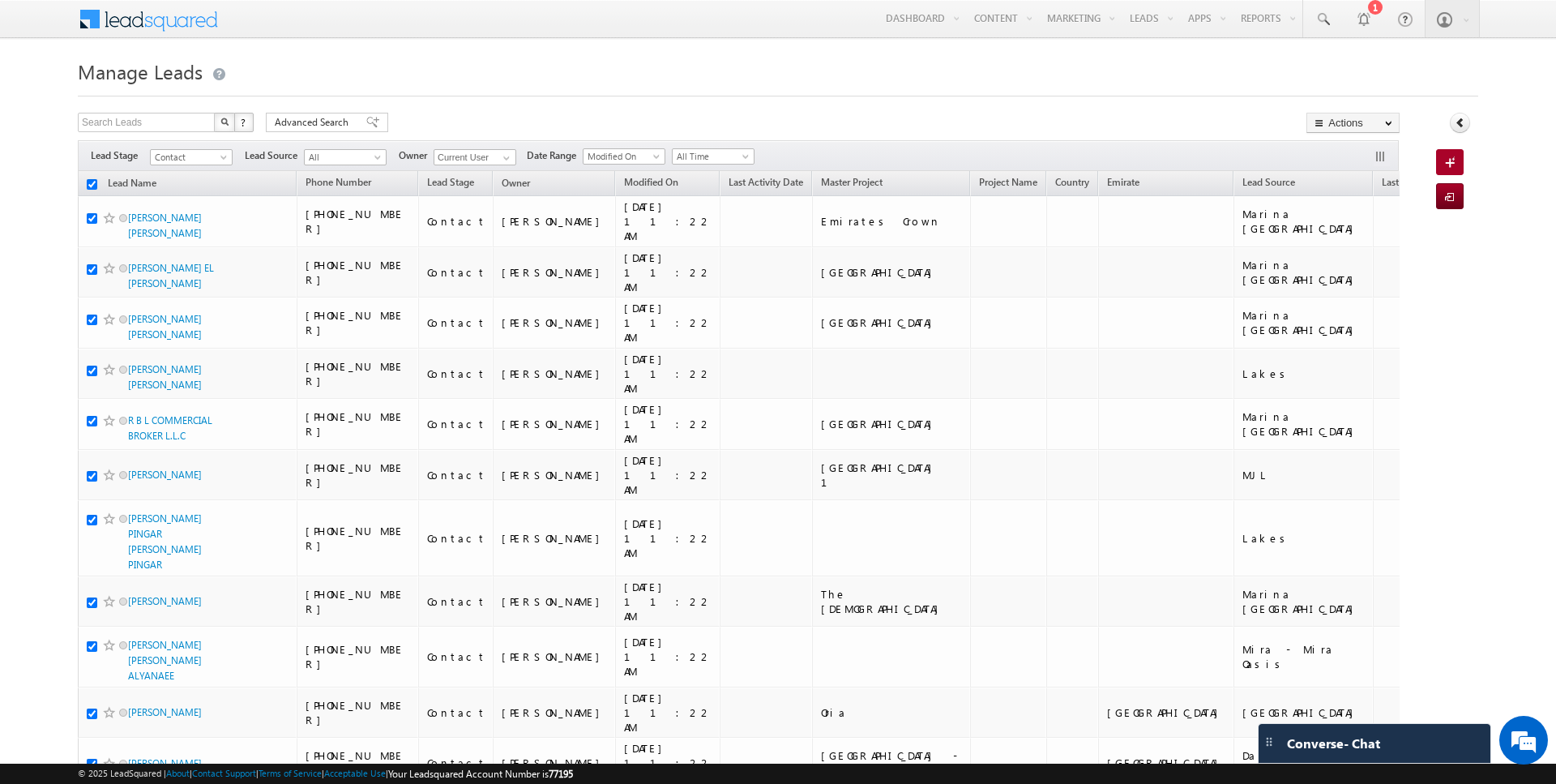
checkbox input "true"
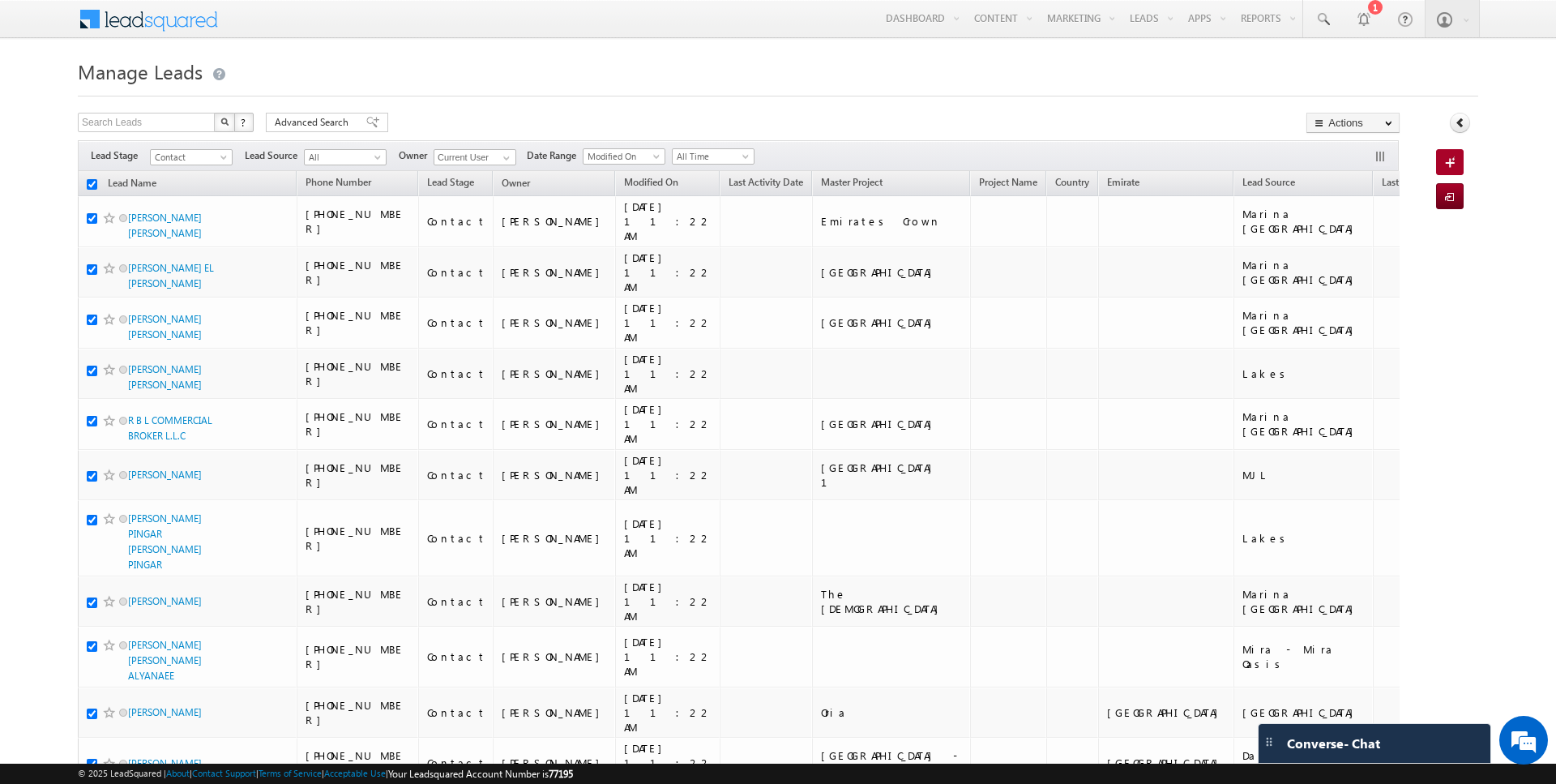
checkbox input "true"
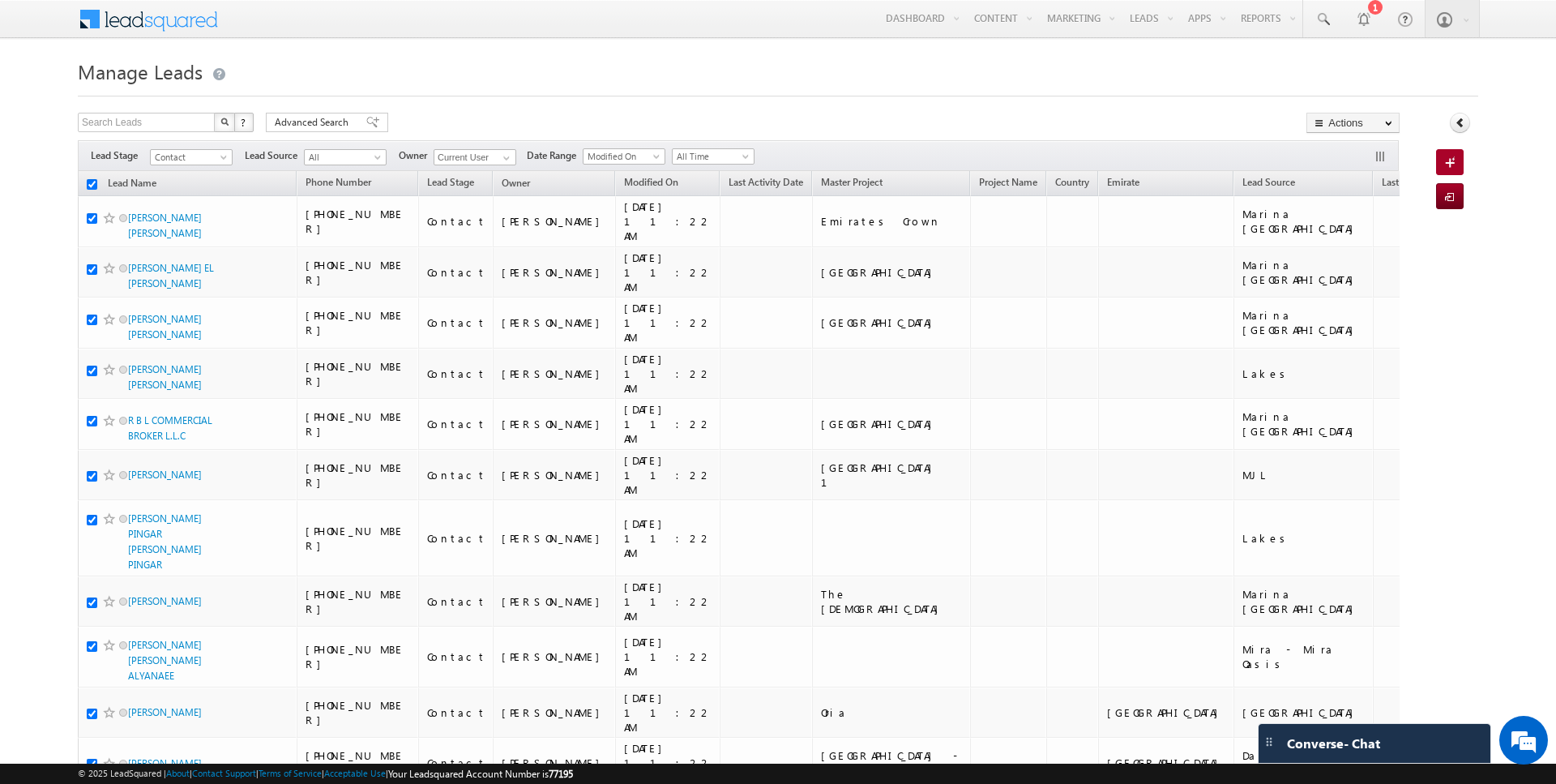
checkbox input "true"
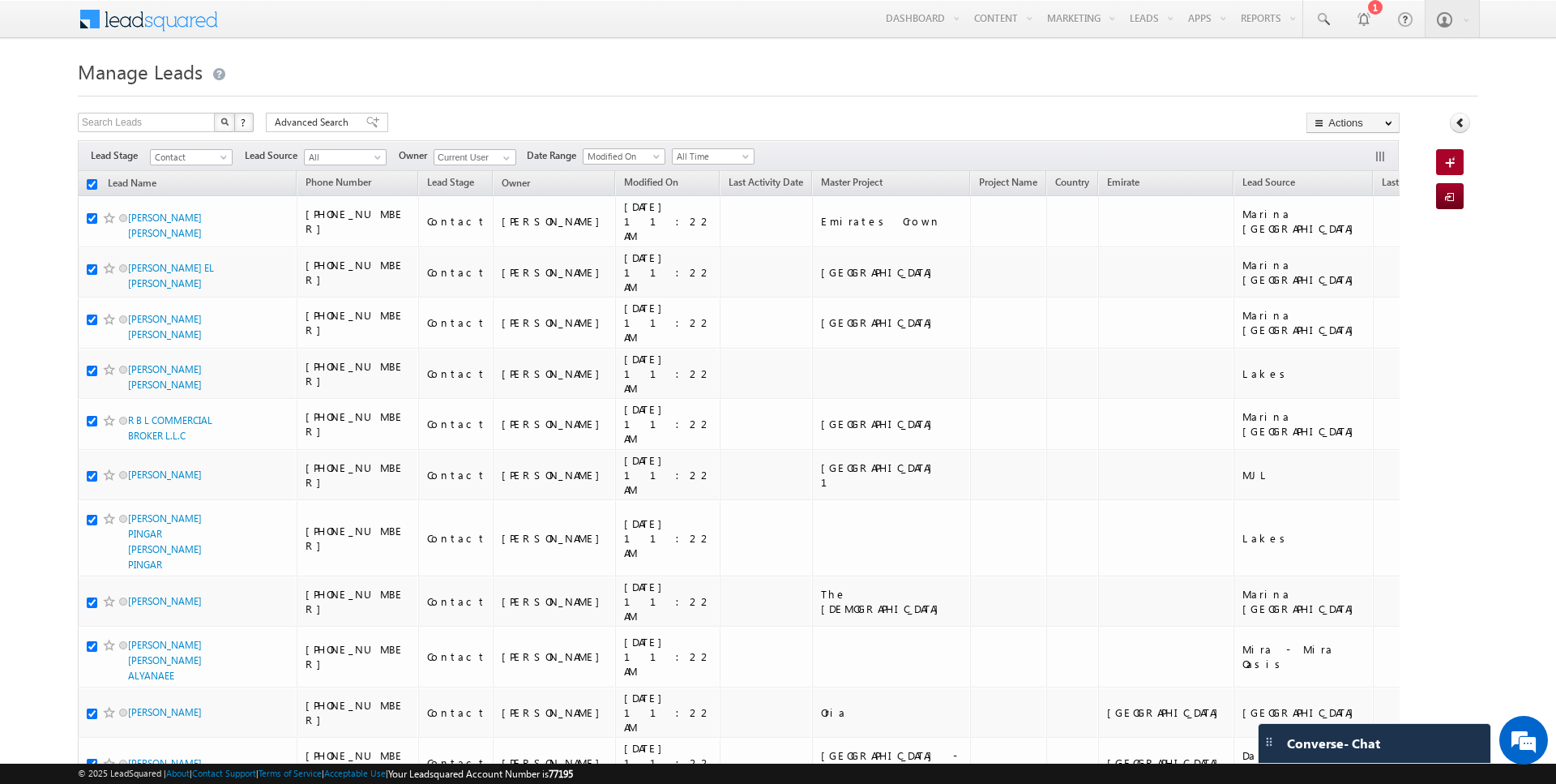
checkbox input "true"
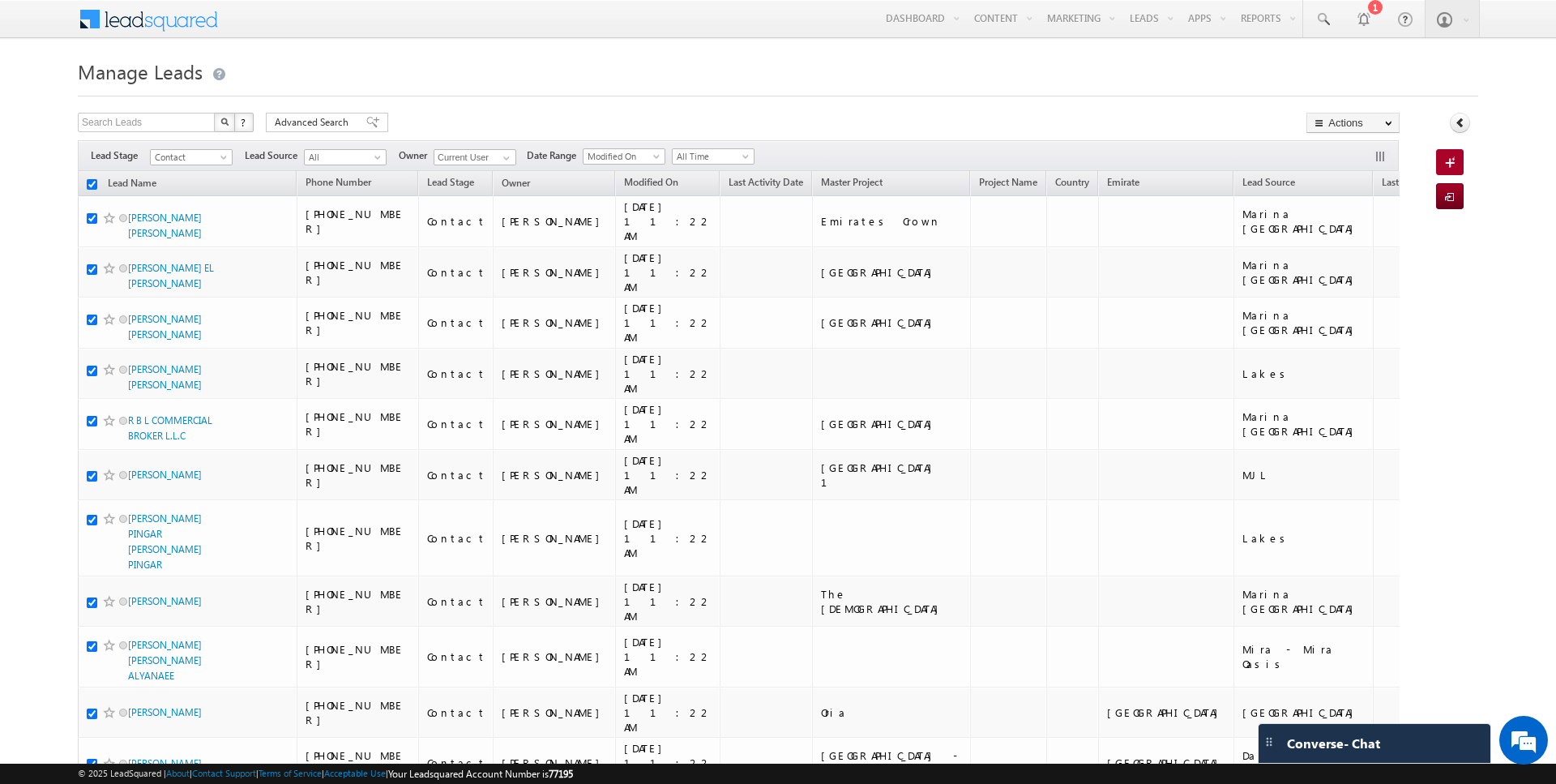
checkbox input "true"
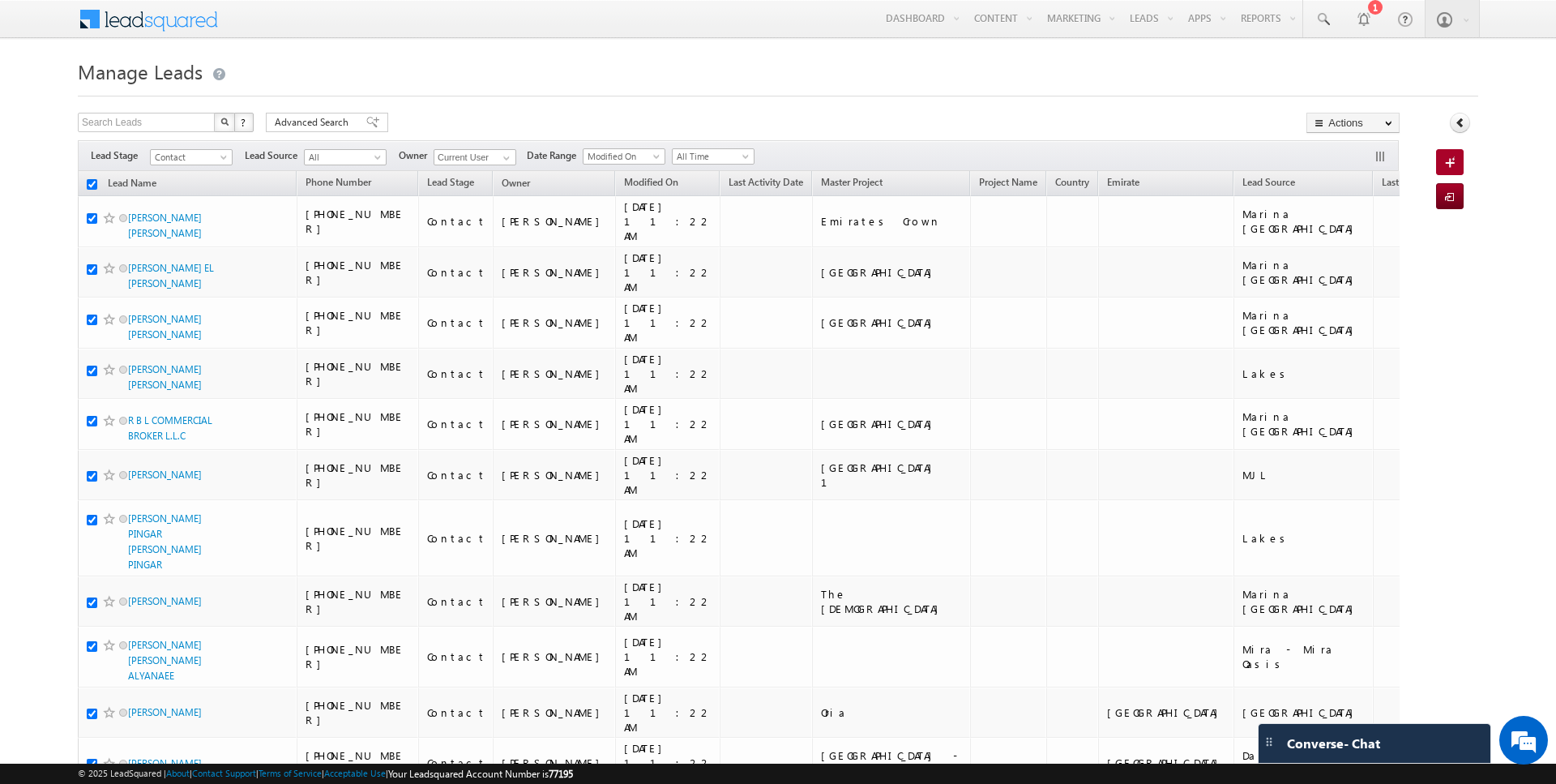
checkbox input "true"
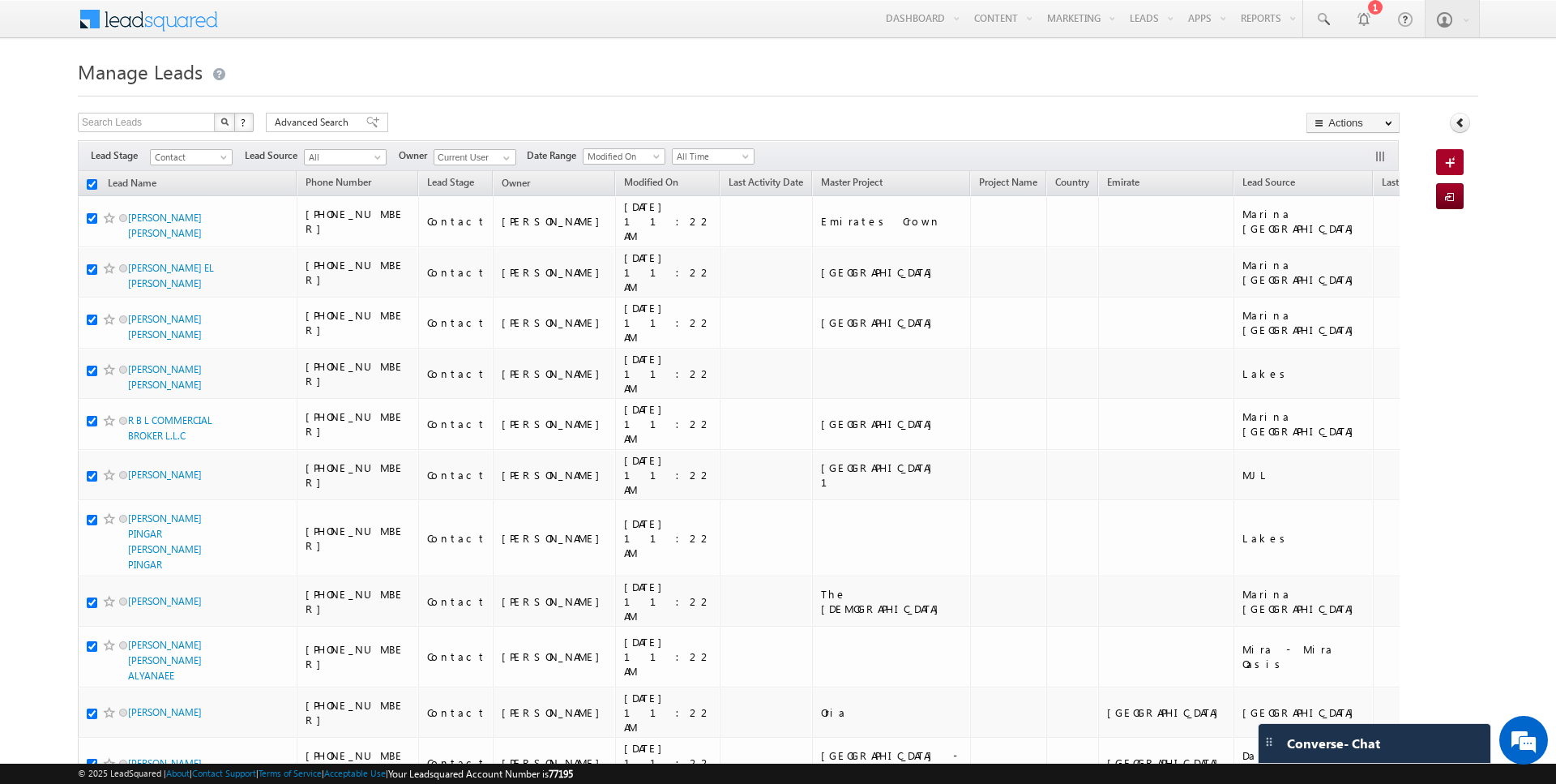
checkbox input "true"
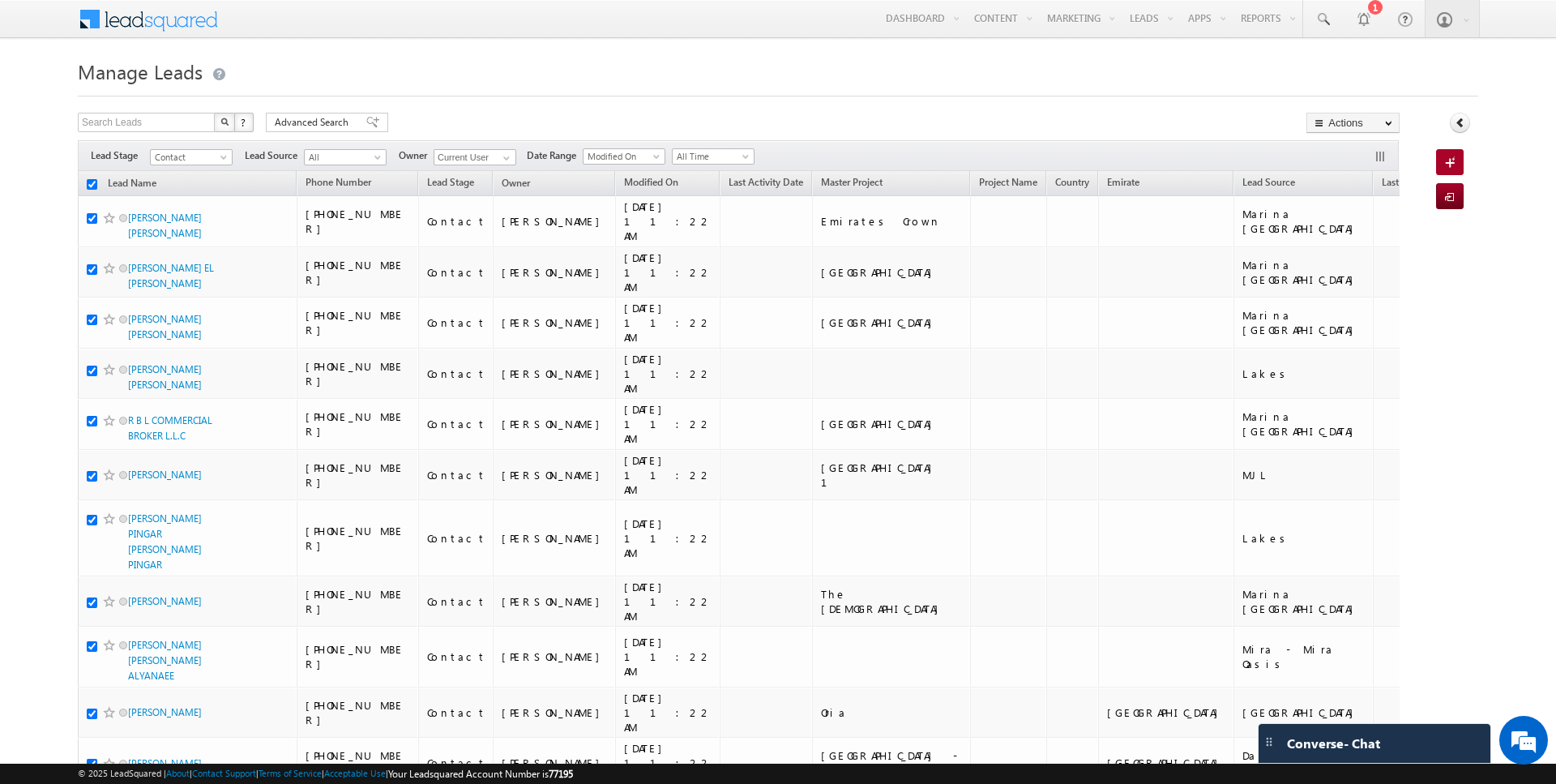
checkbox input "true"
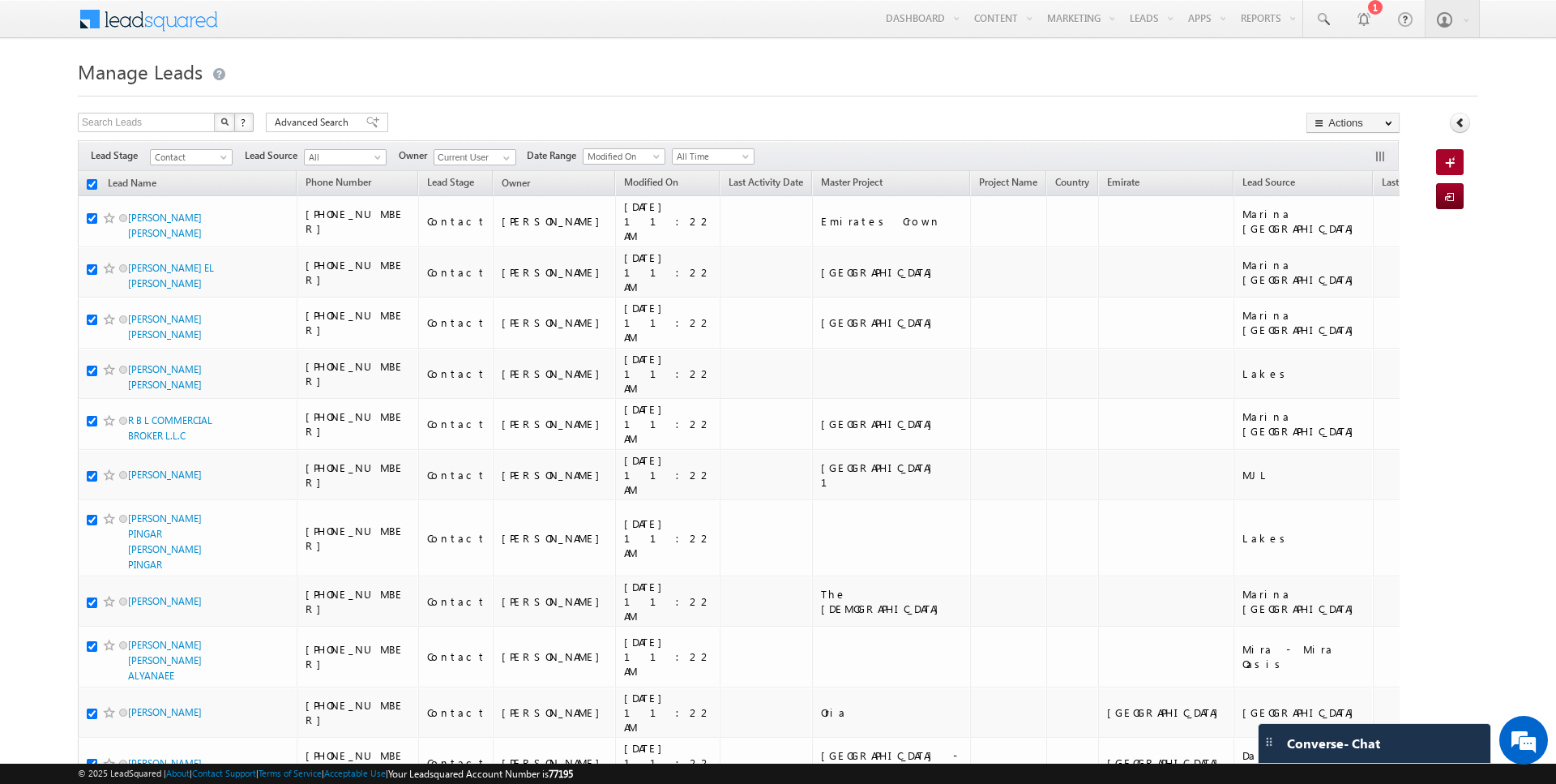
checkbox input "true"
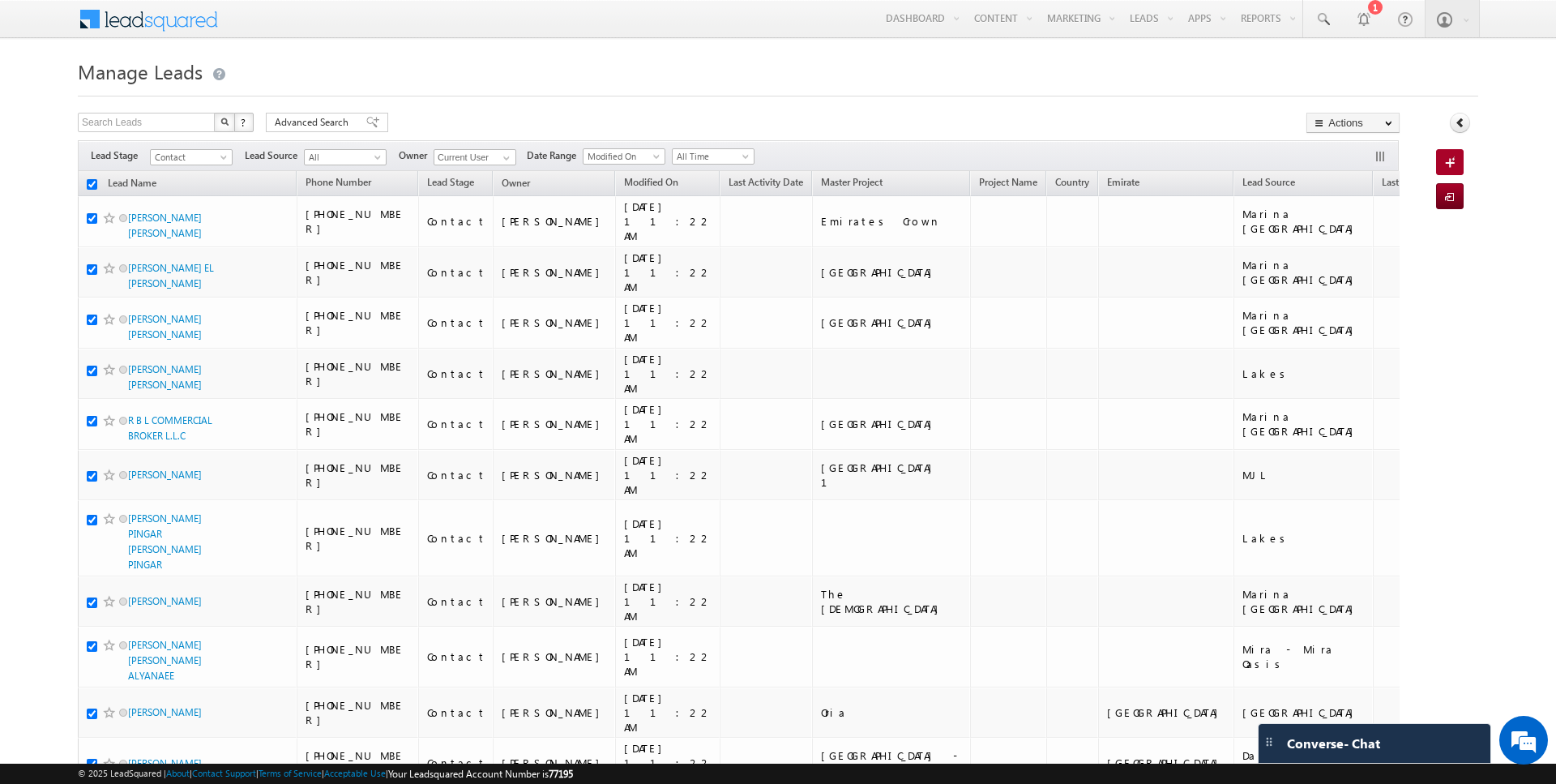
checkbox input "true"
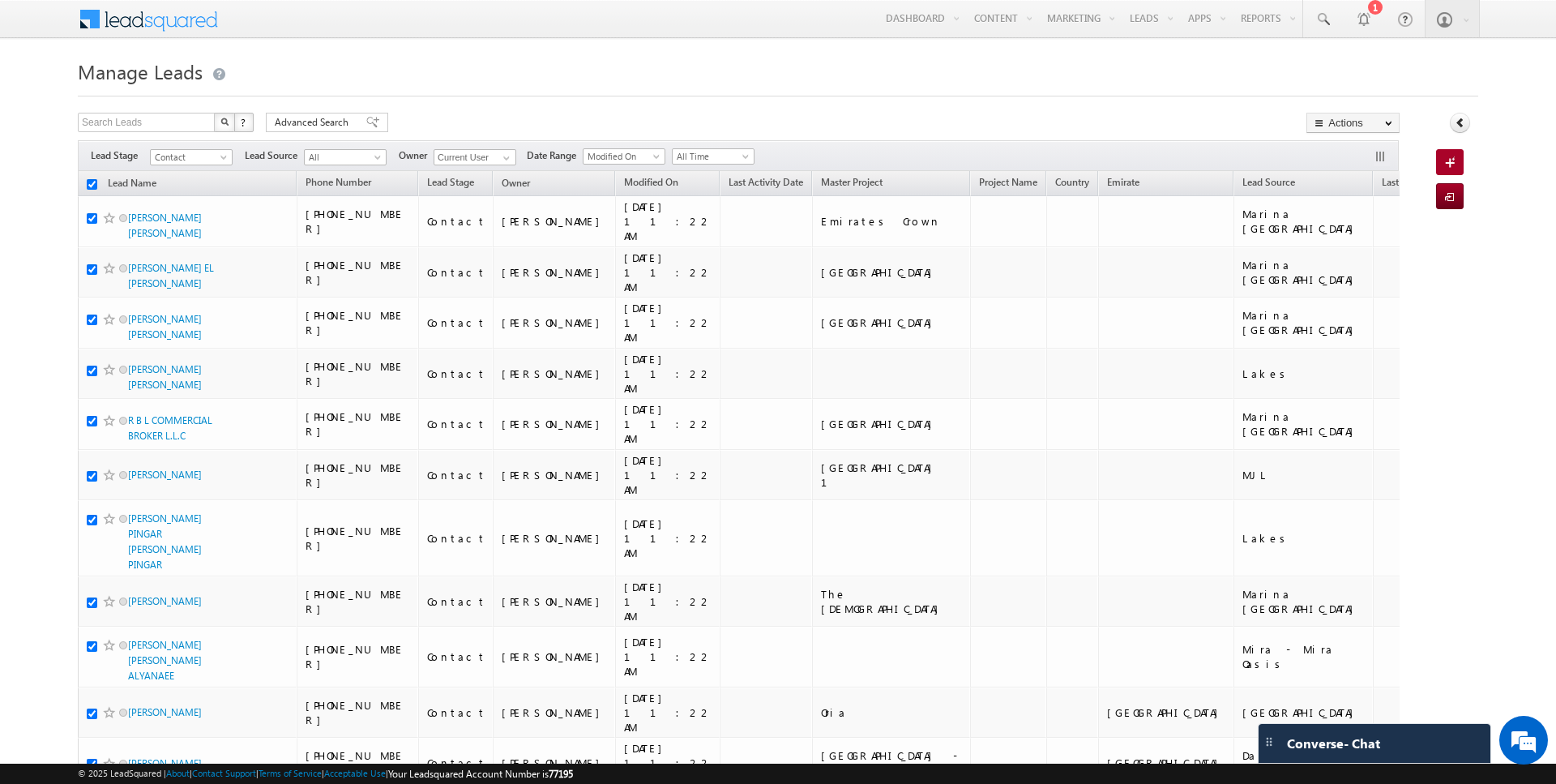
checkbox input "true"
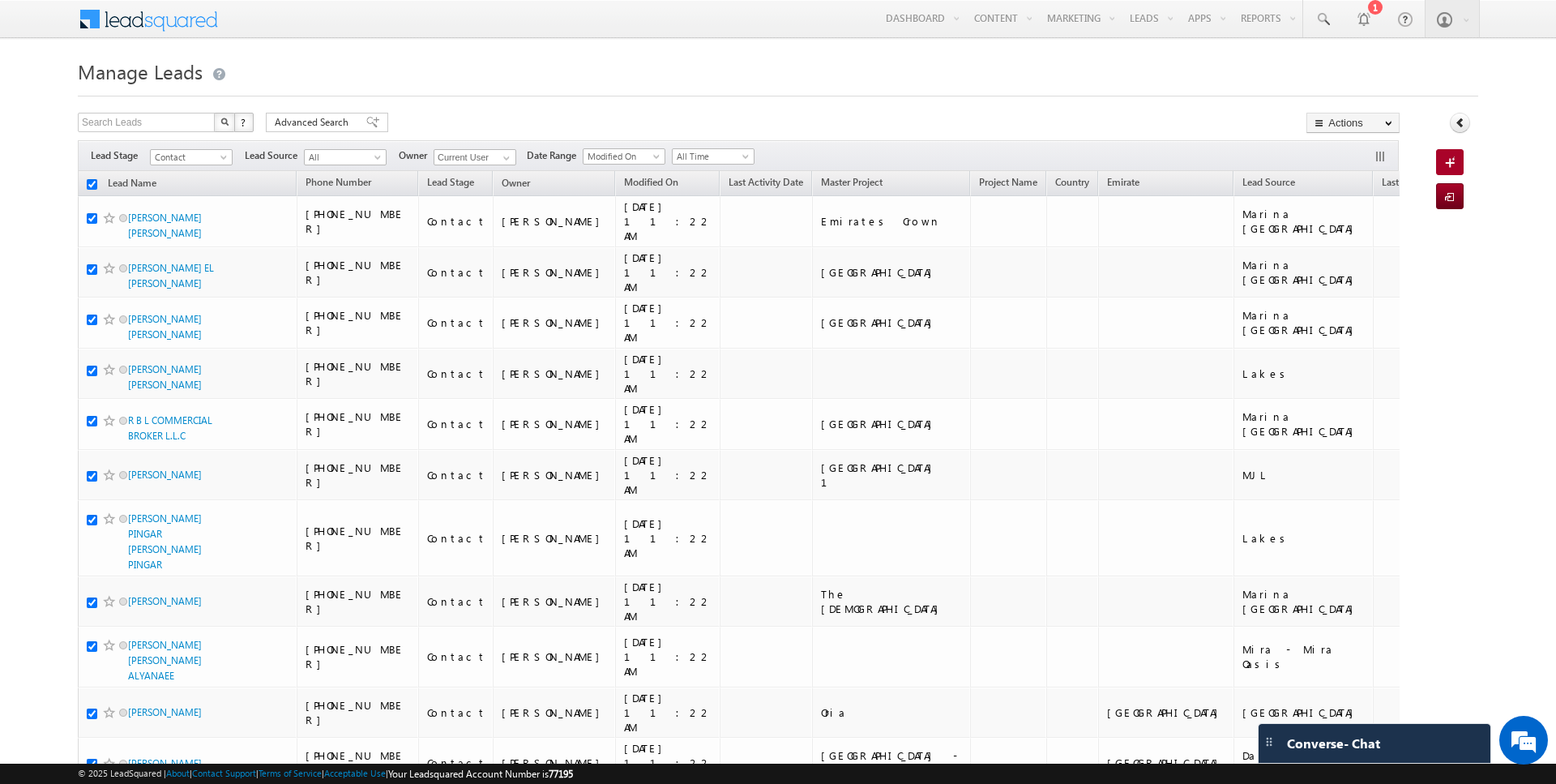
checkbox input "true"
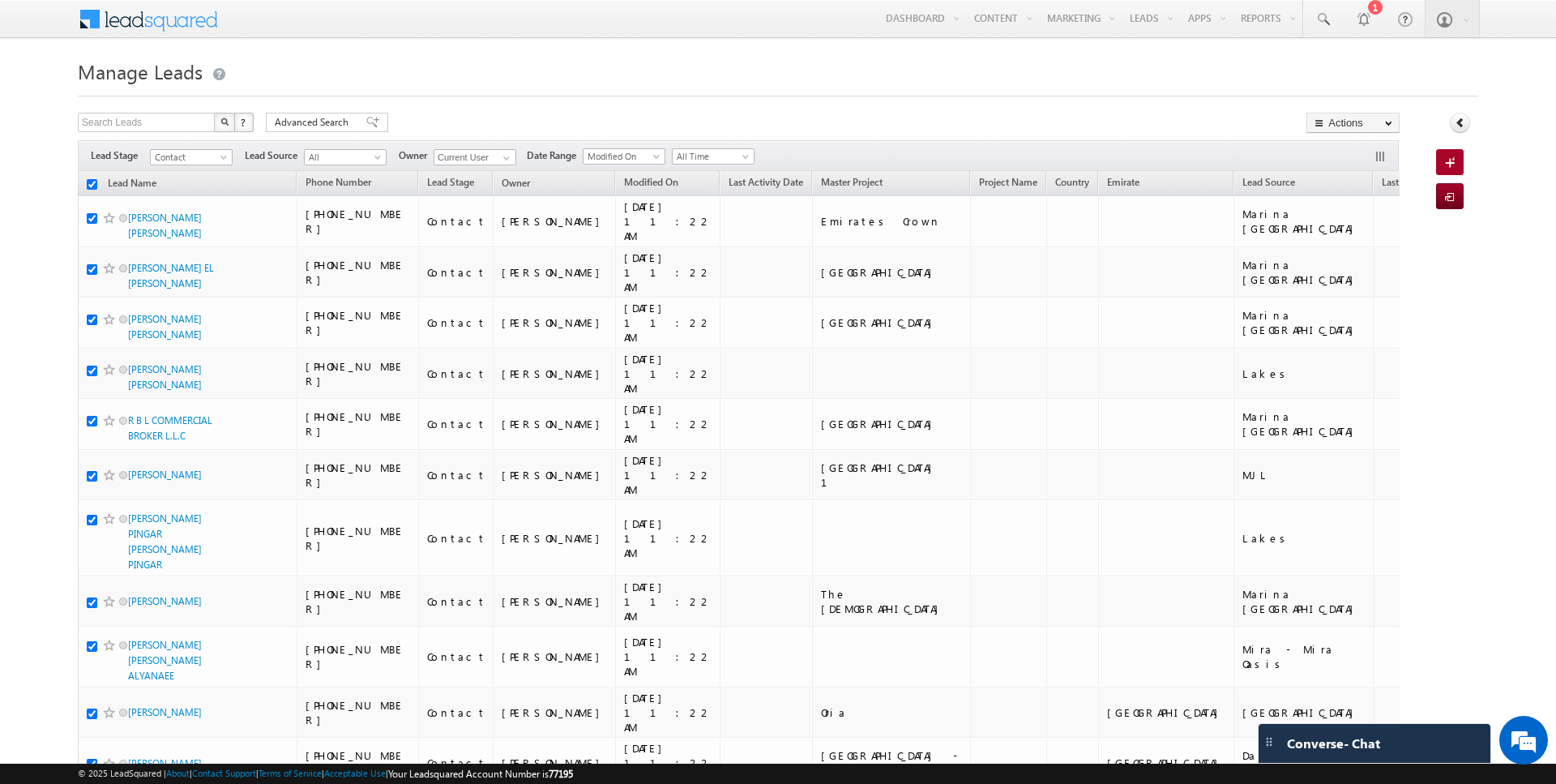
checkbox input "true"
click at [1357, 263] on link "Change Owner" at bounding box center [1353, 263] width 92 height 19
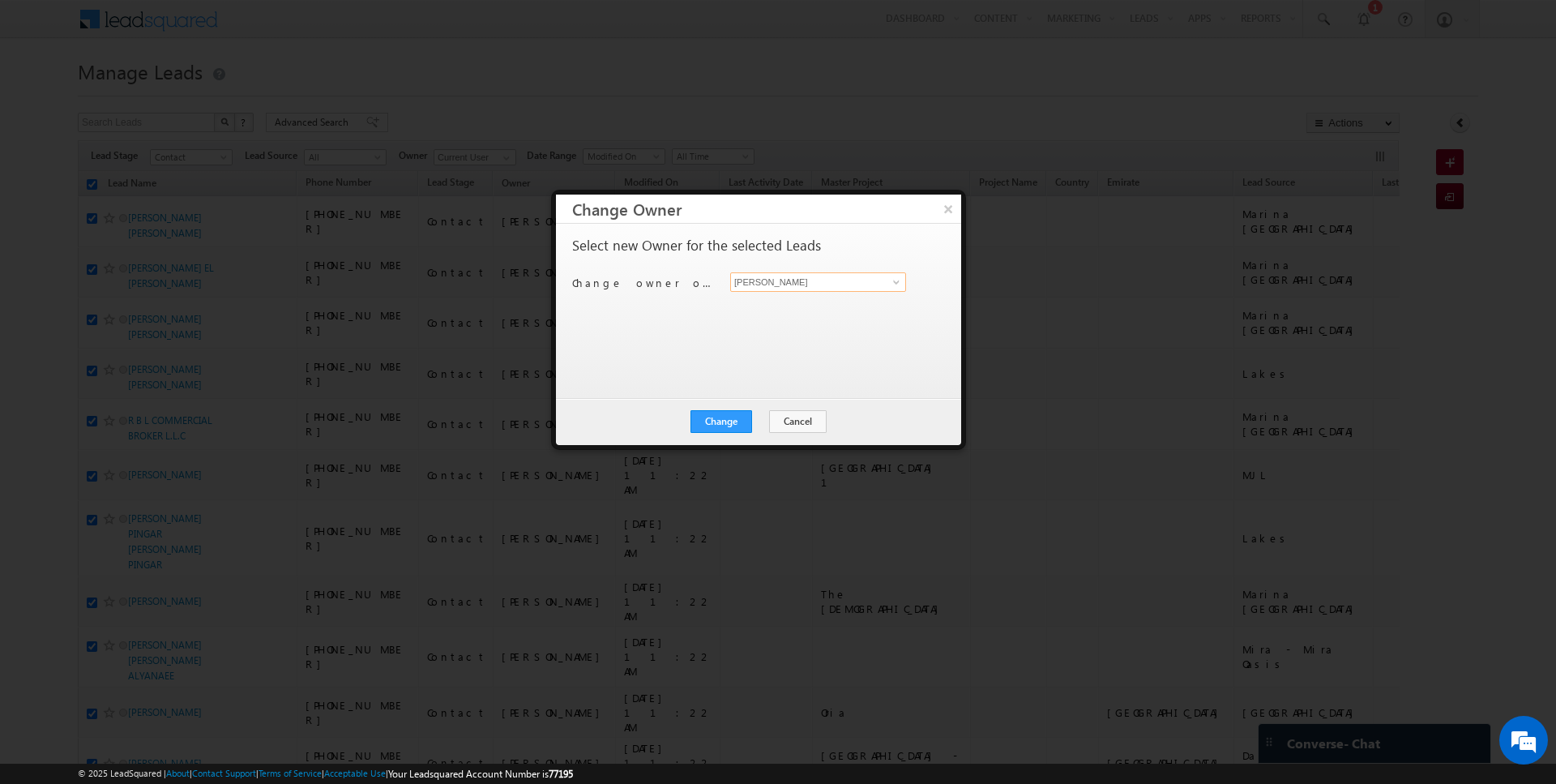
click at [782, 284] on input "[PERSON_NAME]" at bounding box center [818, 282] width 176 height 19
click at [711, 420] on button "Change" at bounding box center [721, 421] width 61 height 22
click at [762, 420] on button "Close" at bounding box center [761, 421] width 52 height 22
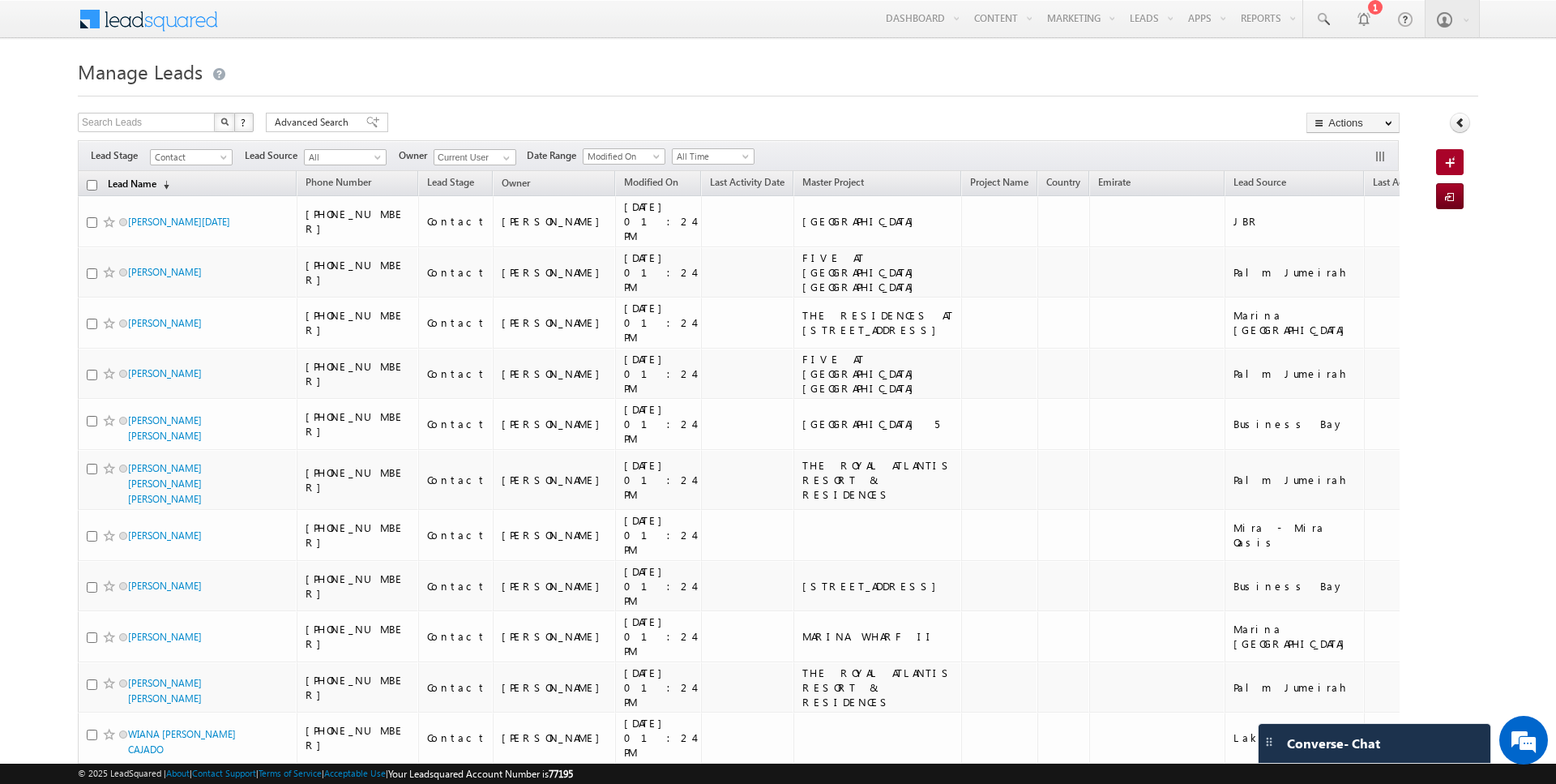
click at [142, 184] on link "Lead Name (sorted descending)" at bounding box center [138, 185] width 78 height 21
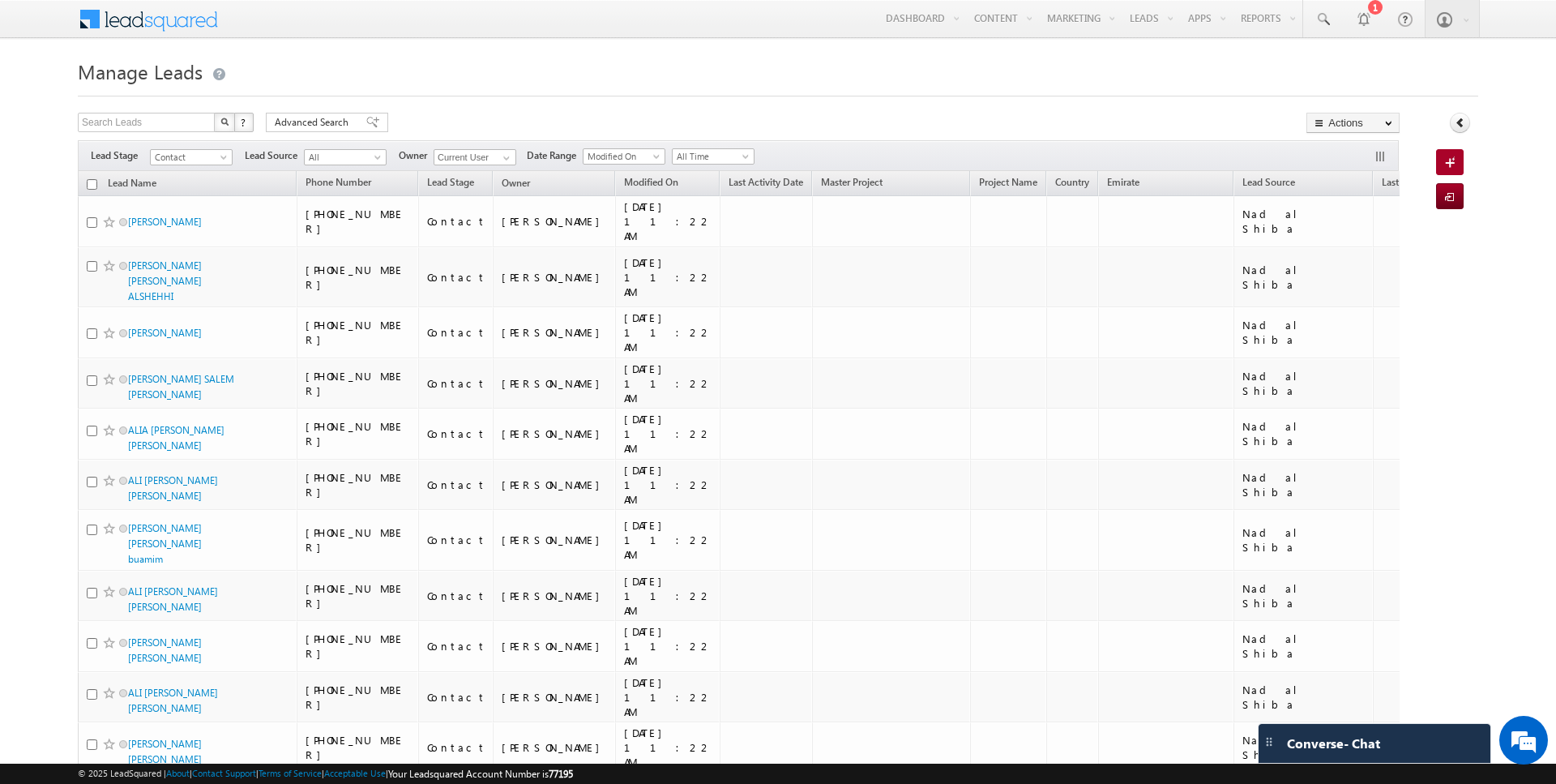
click at [91, 186] on input "checkbox" at bounding box center [91, 184] width 10 height 10
checkbox input "true"
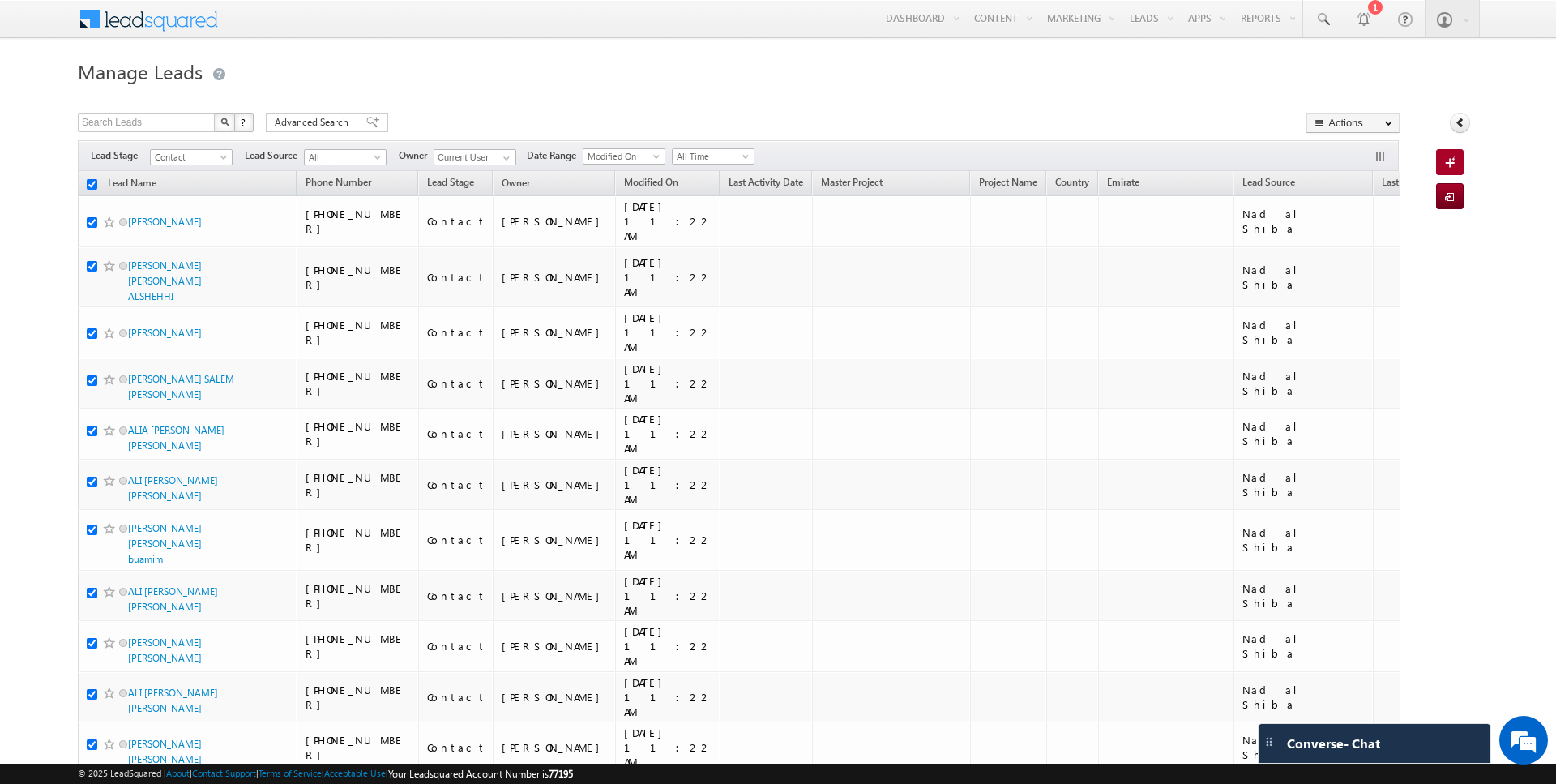
checkbox input "true"
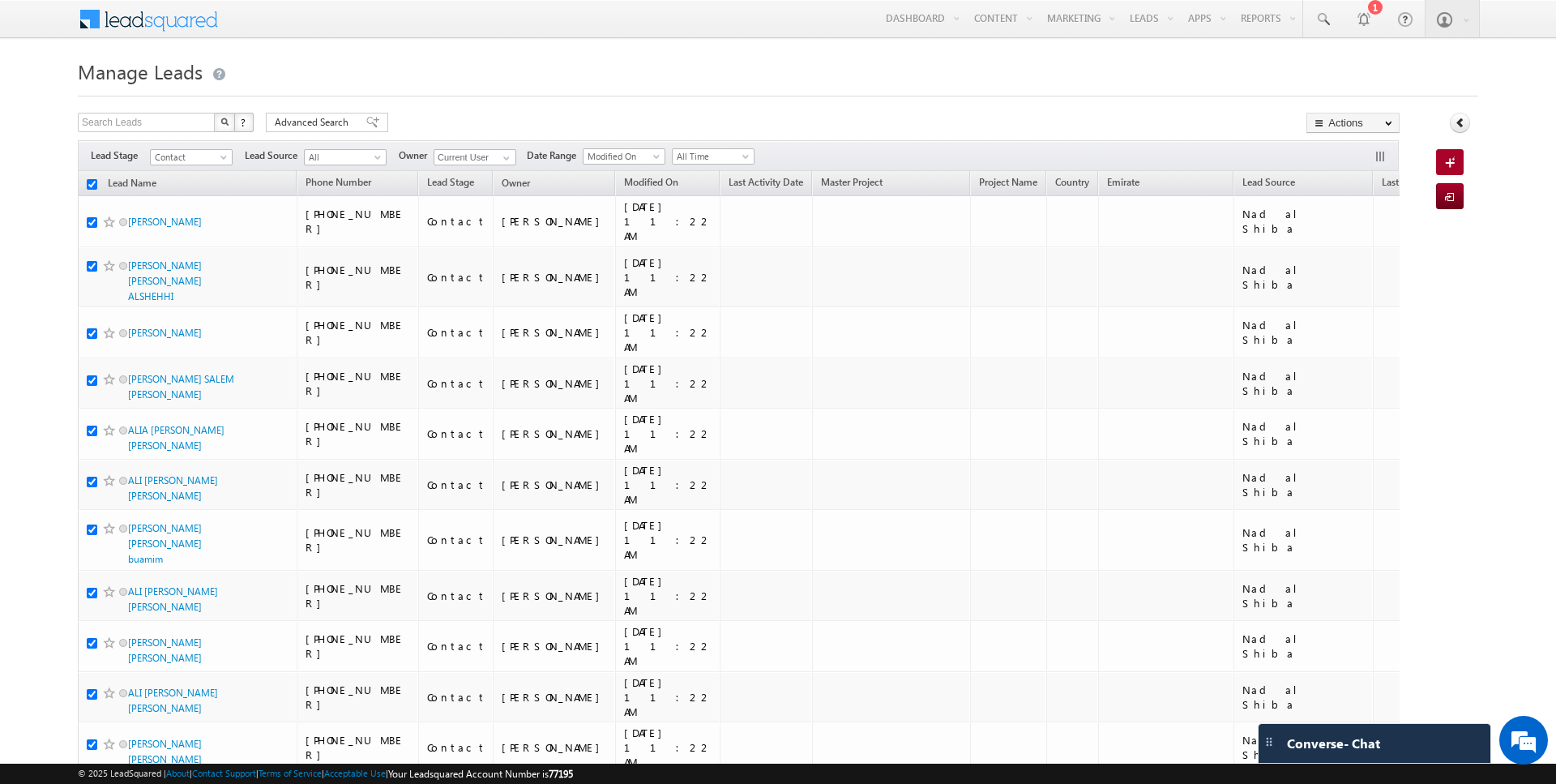
checkbox input "true"
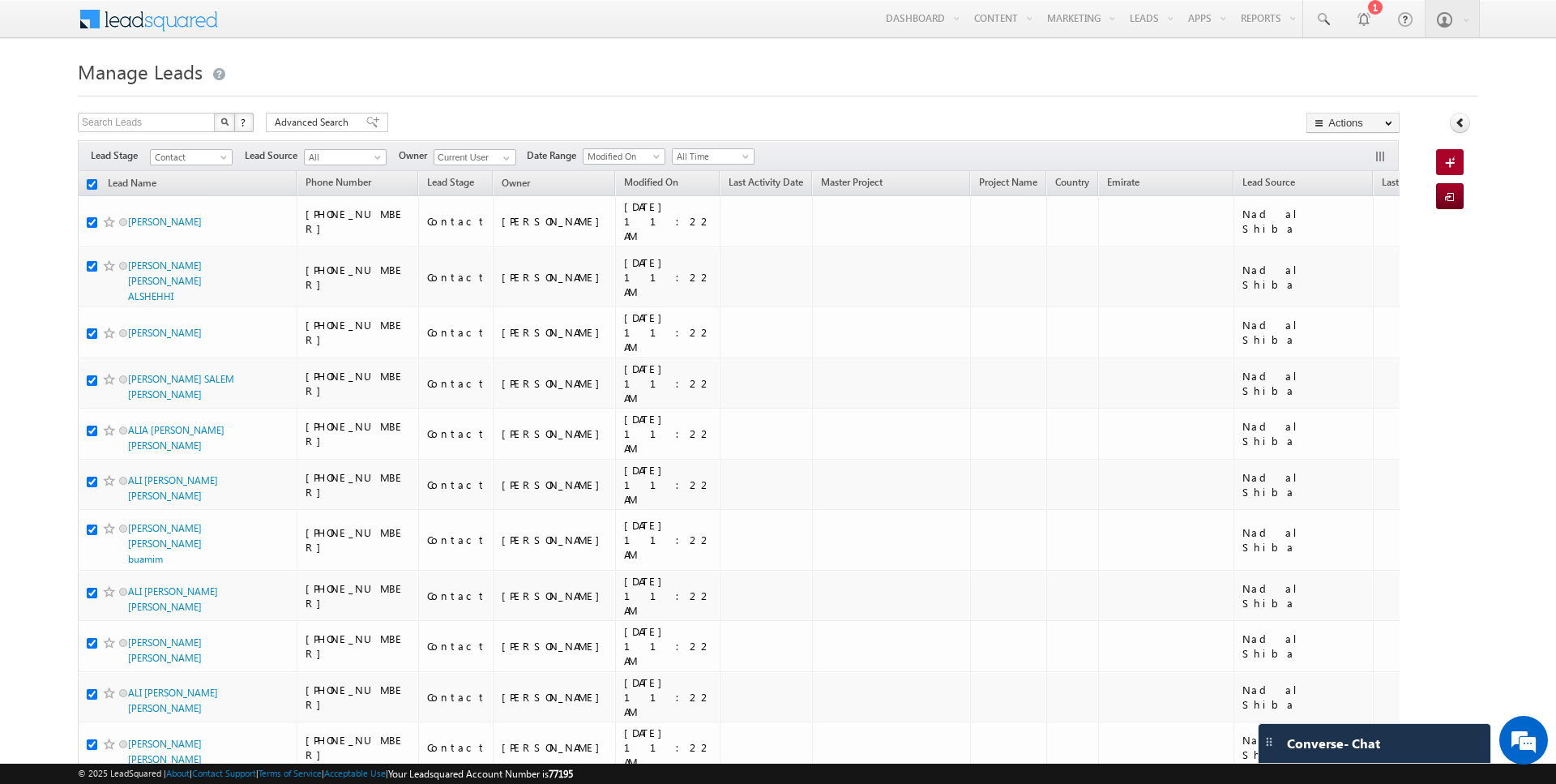
checkbox input "true"
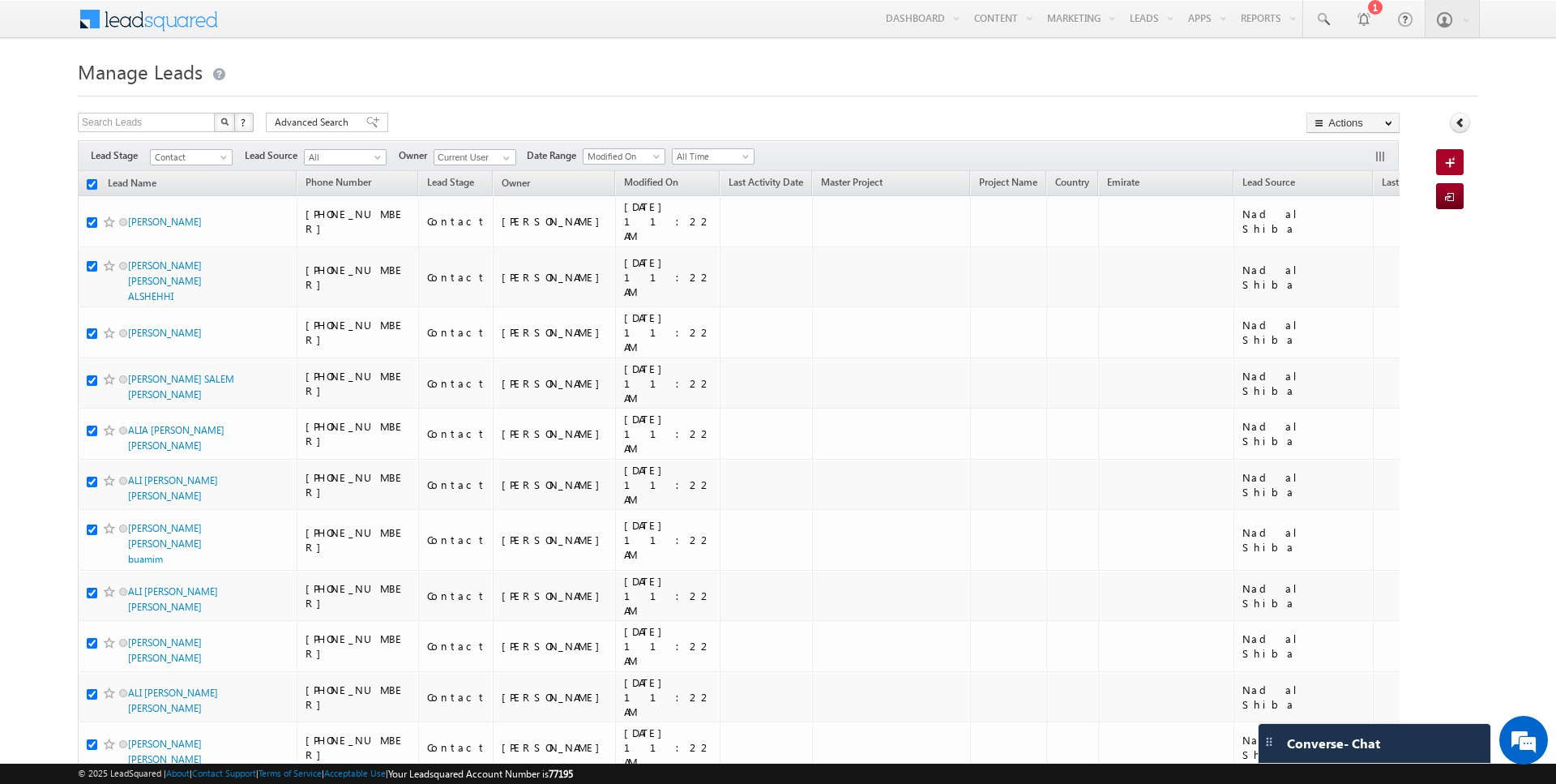
checkbox input "true"
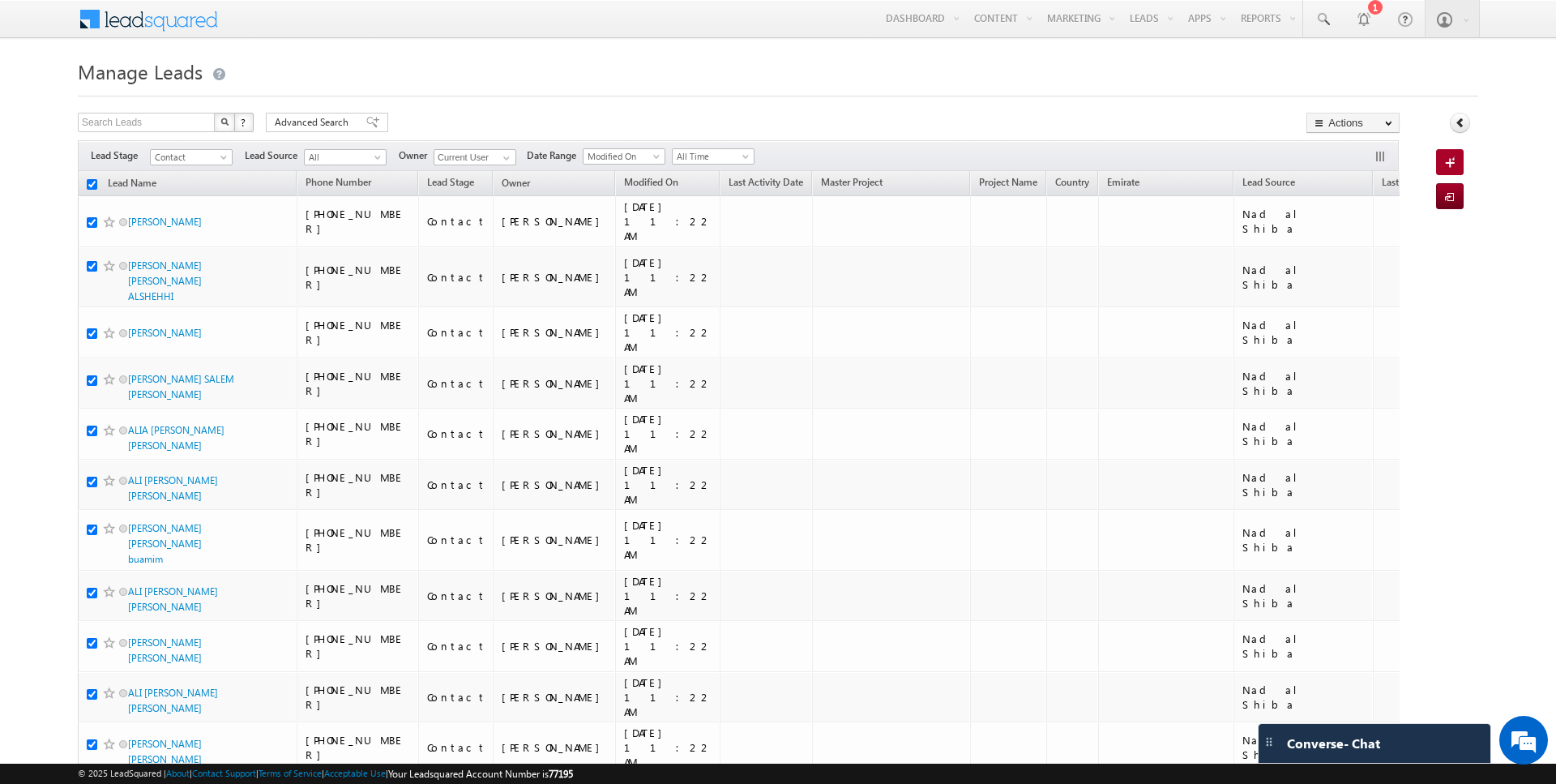
checkbox input "true"
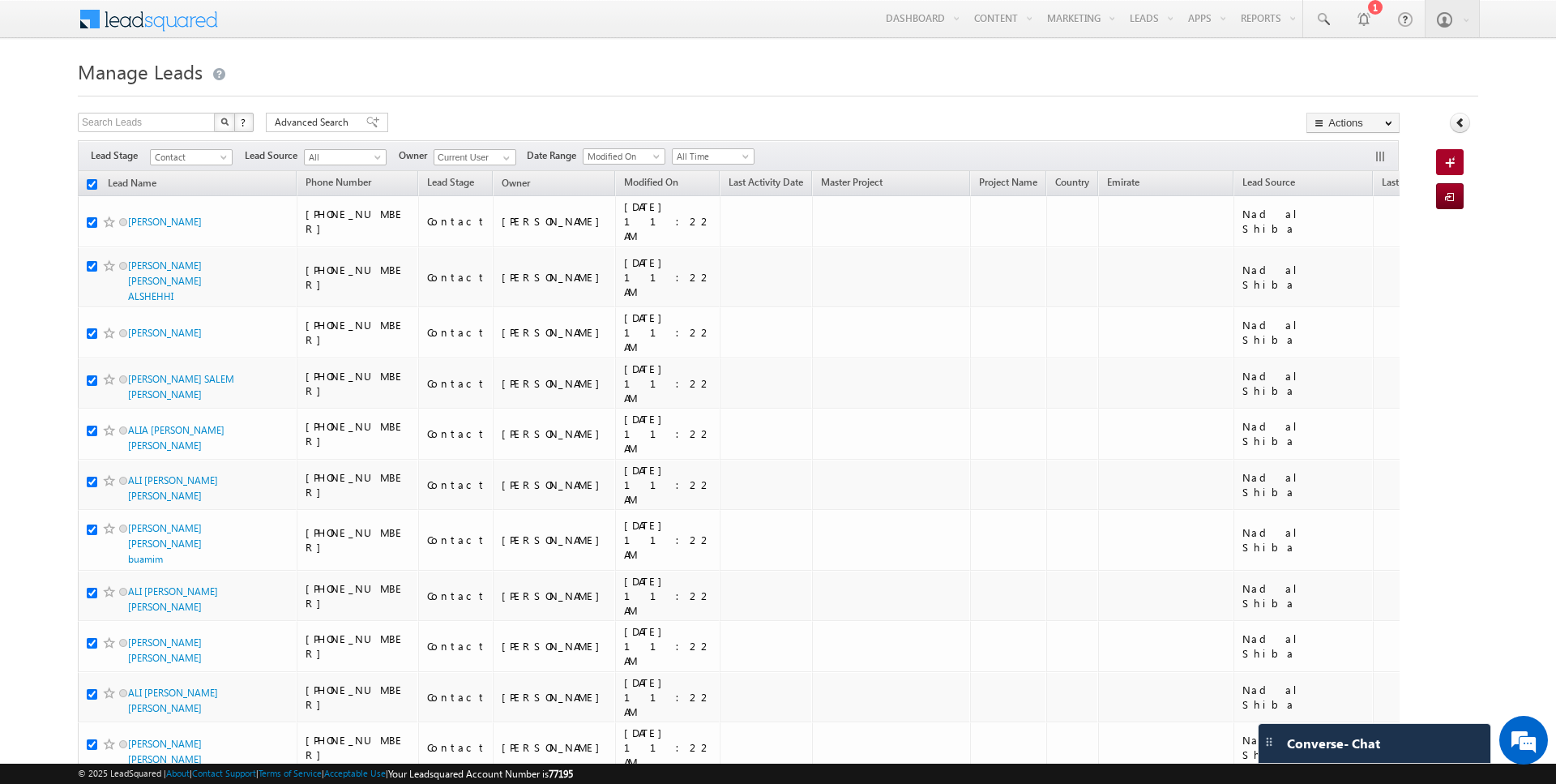
checkbox input "true"
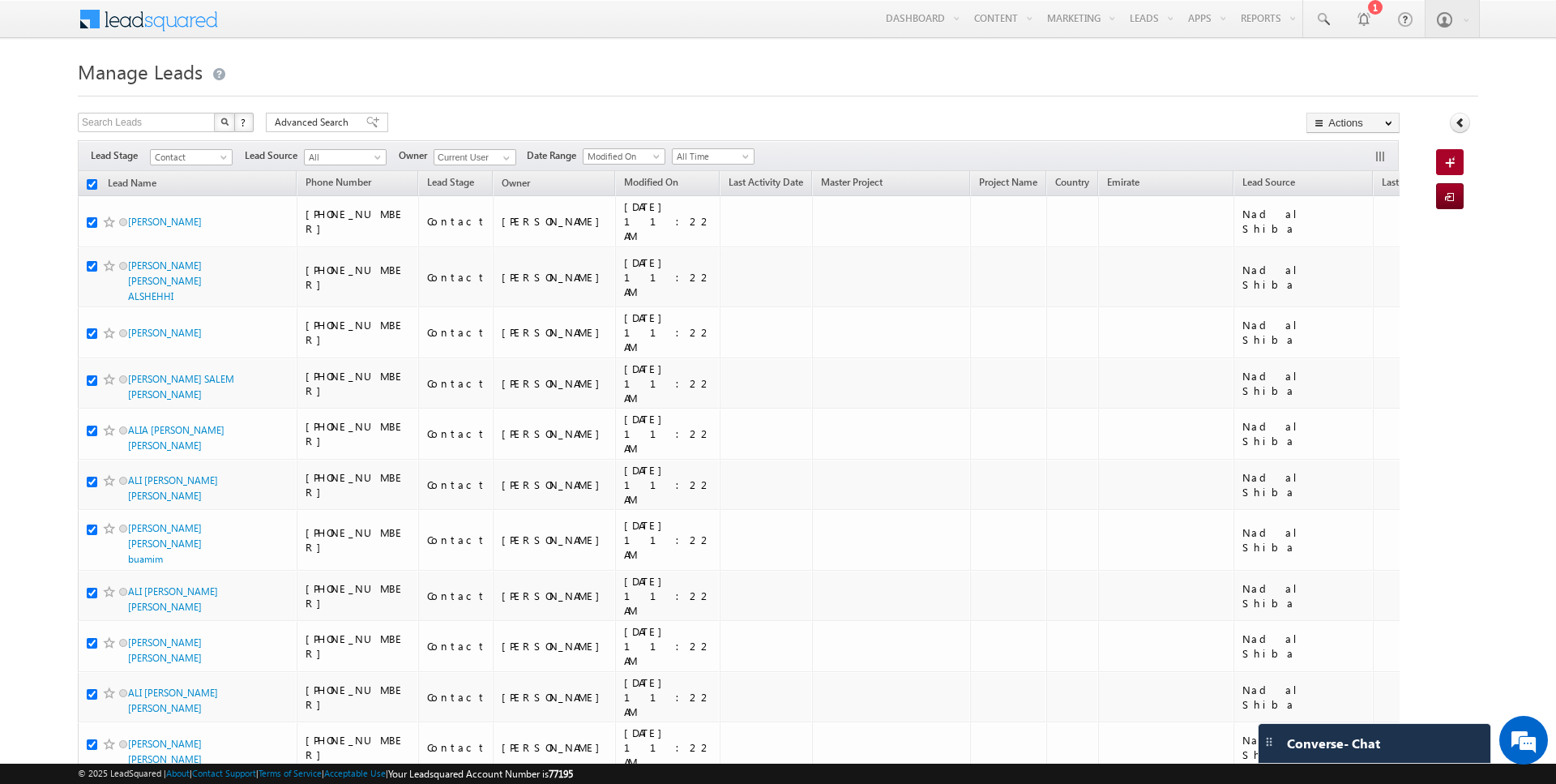
checkbox input "true"
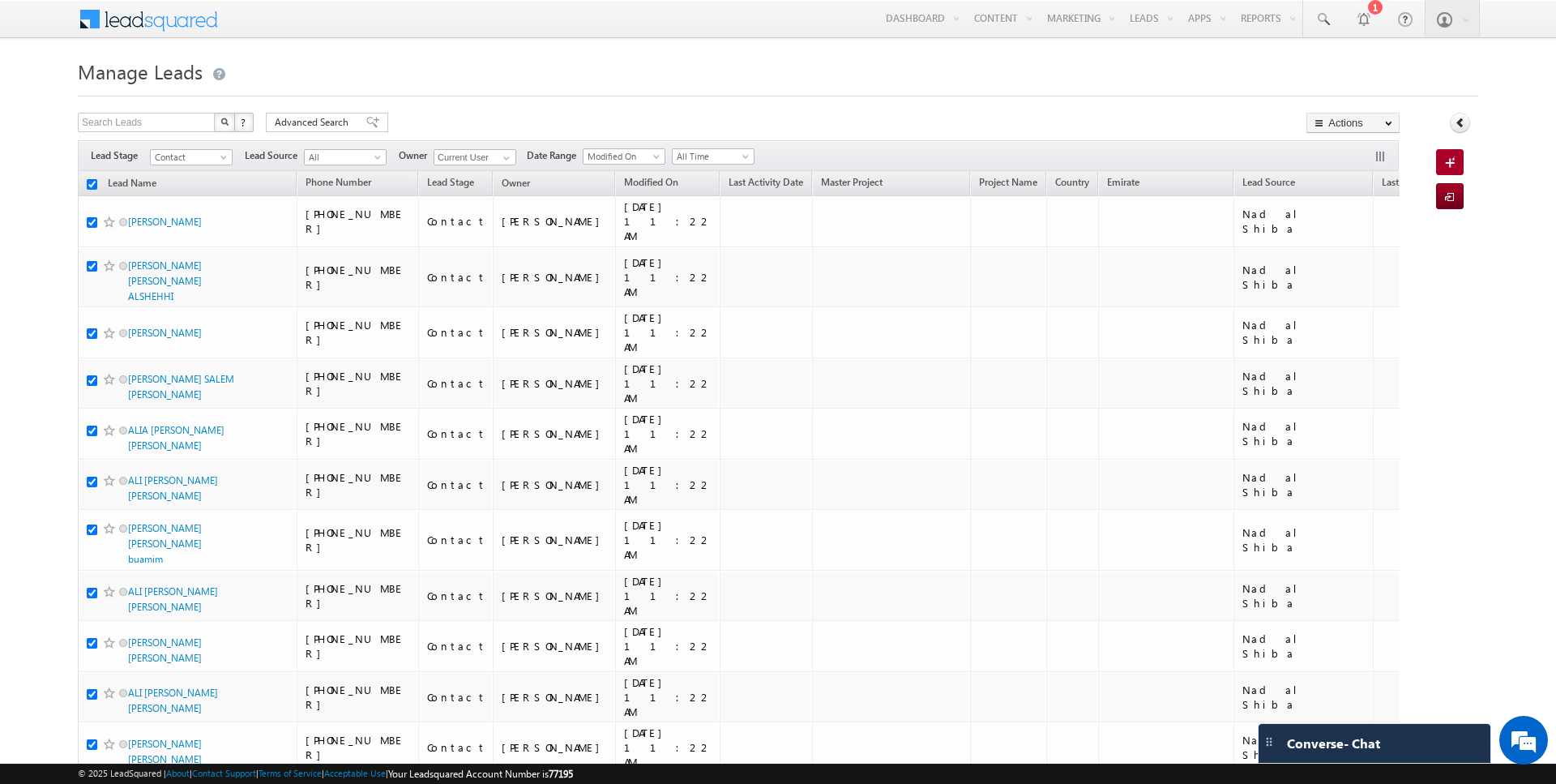
checkbox input "true"
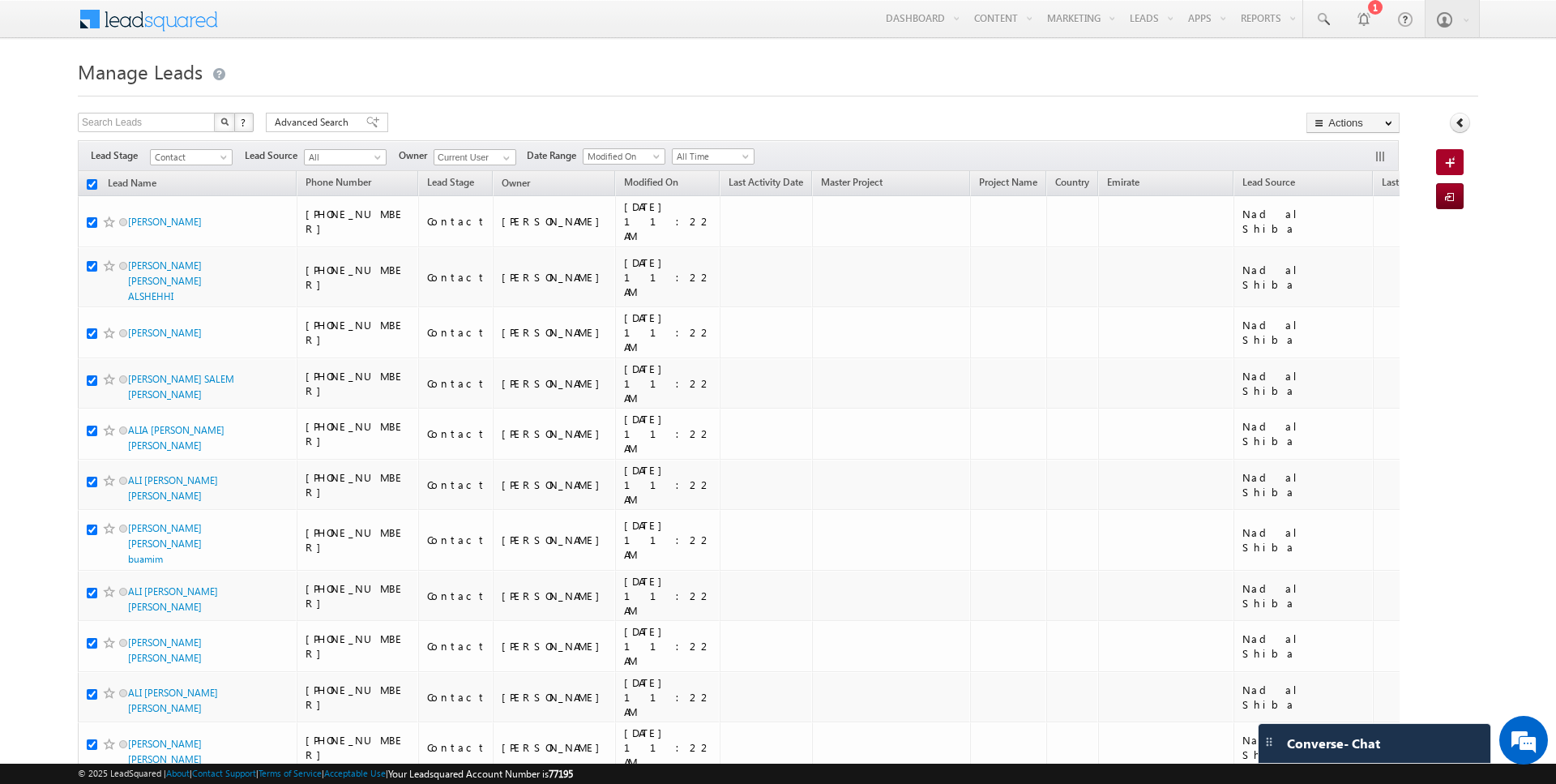
checkbox input "true"
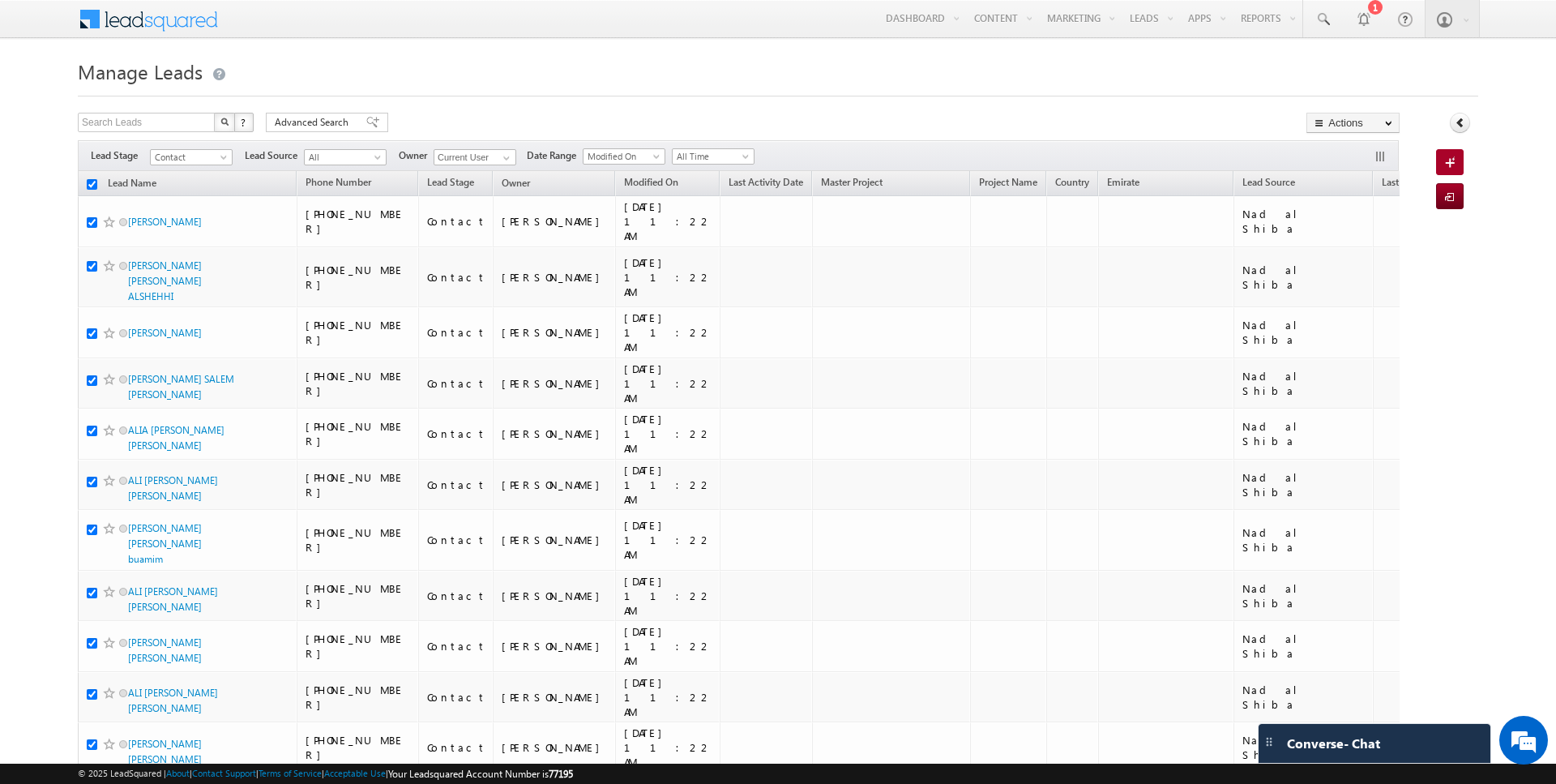
checkbox input "true"
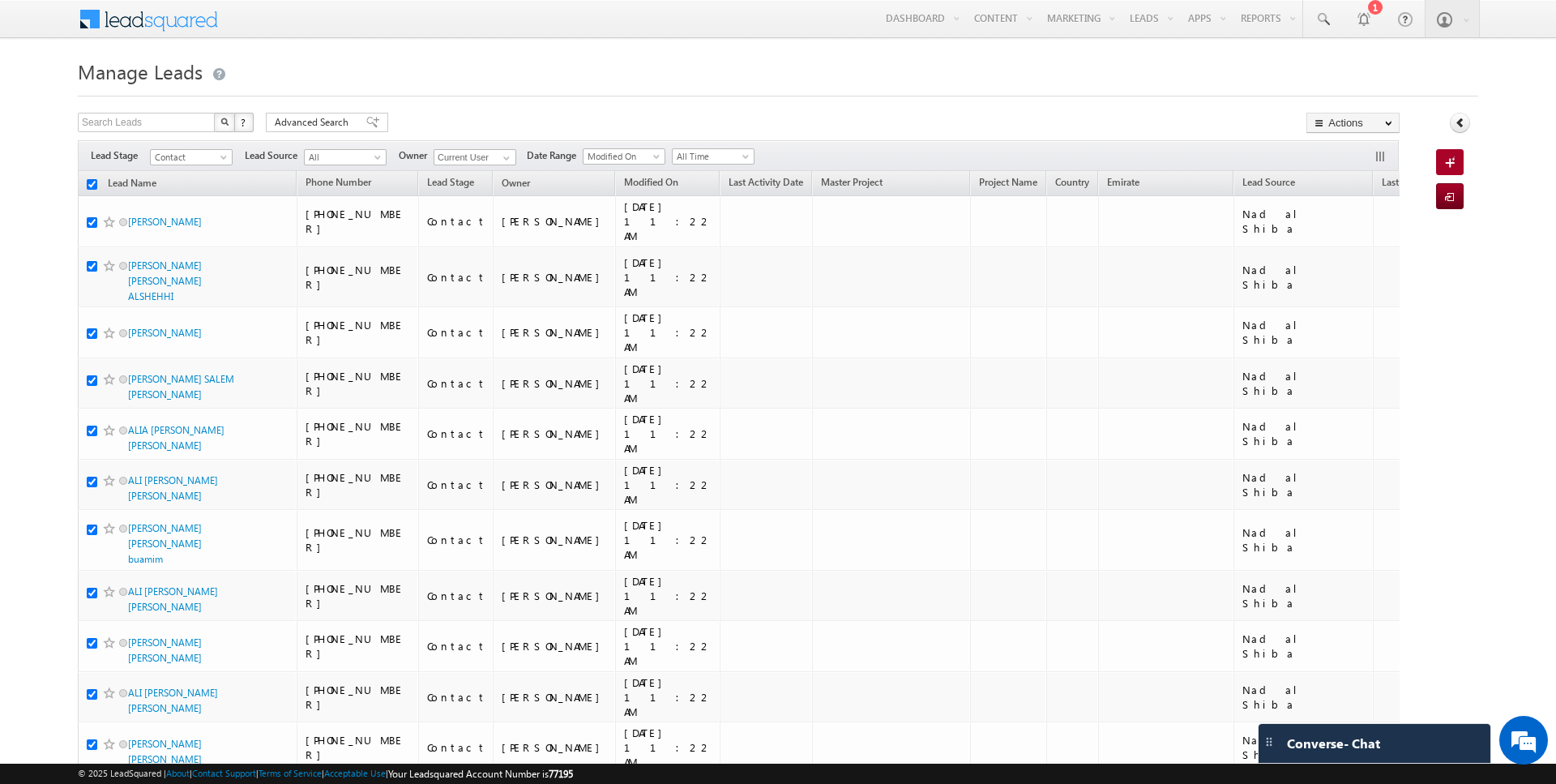
checkbox input "true"
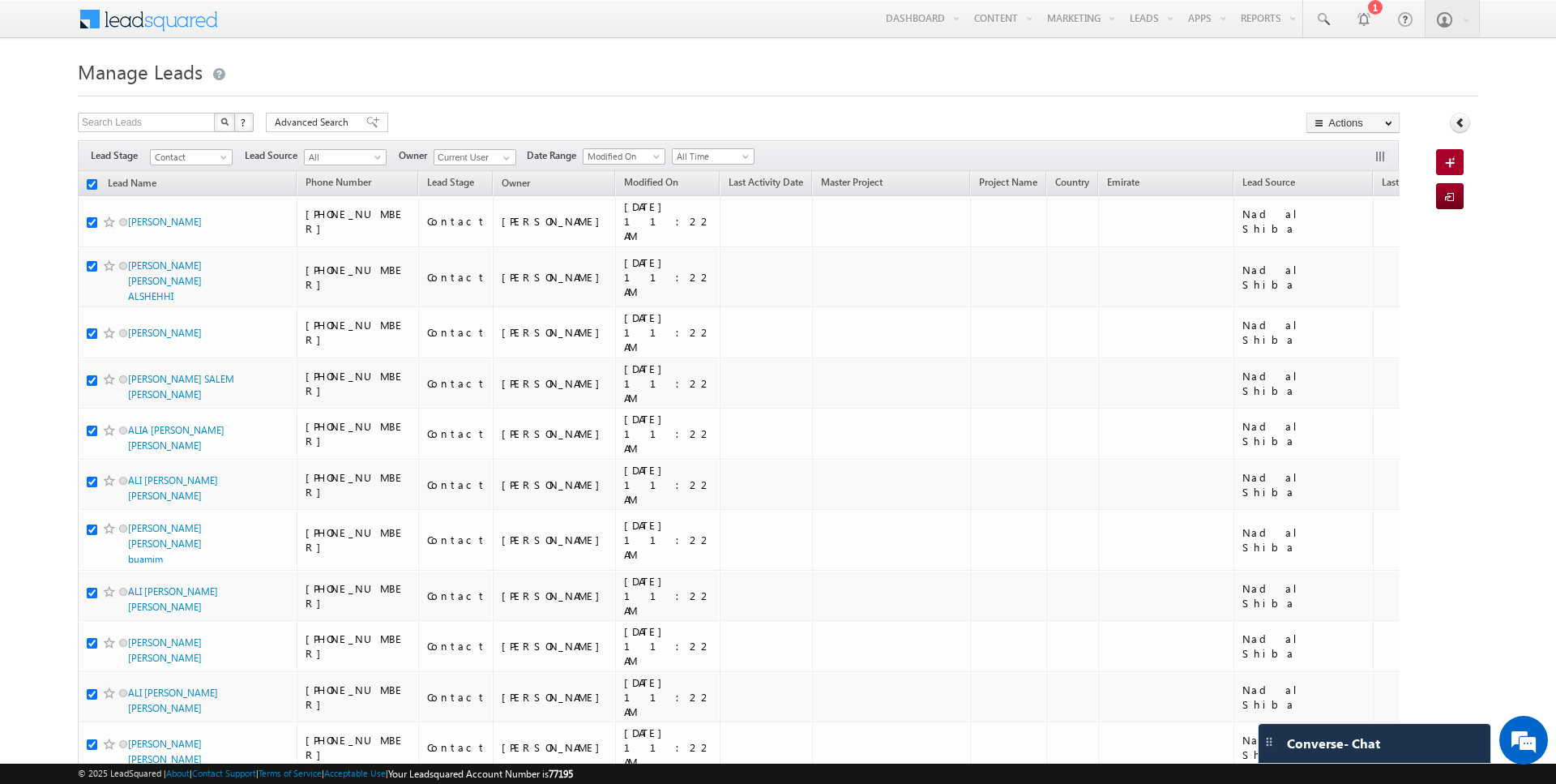
checkbox input "true"
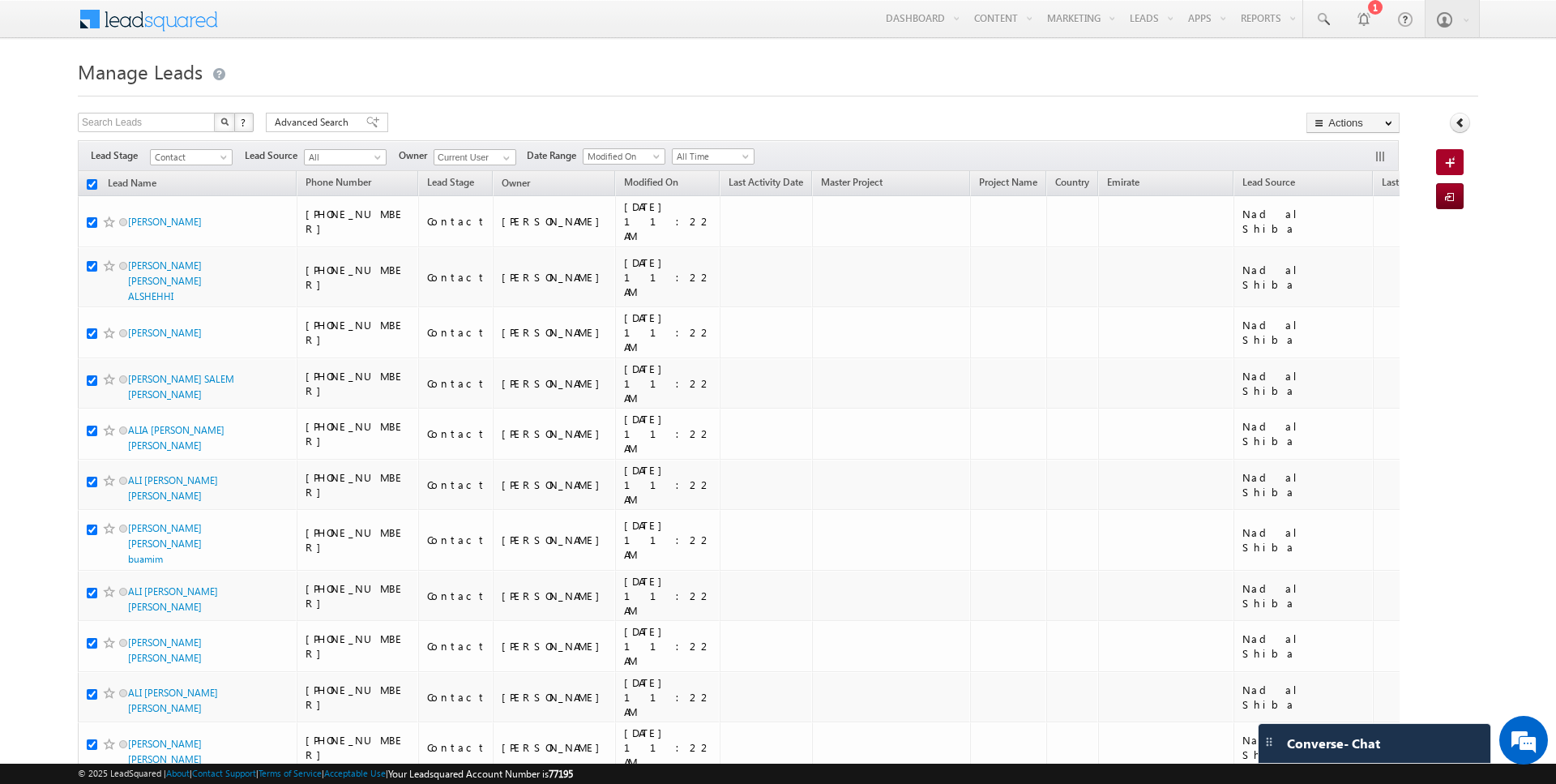
checkbox input "true"
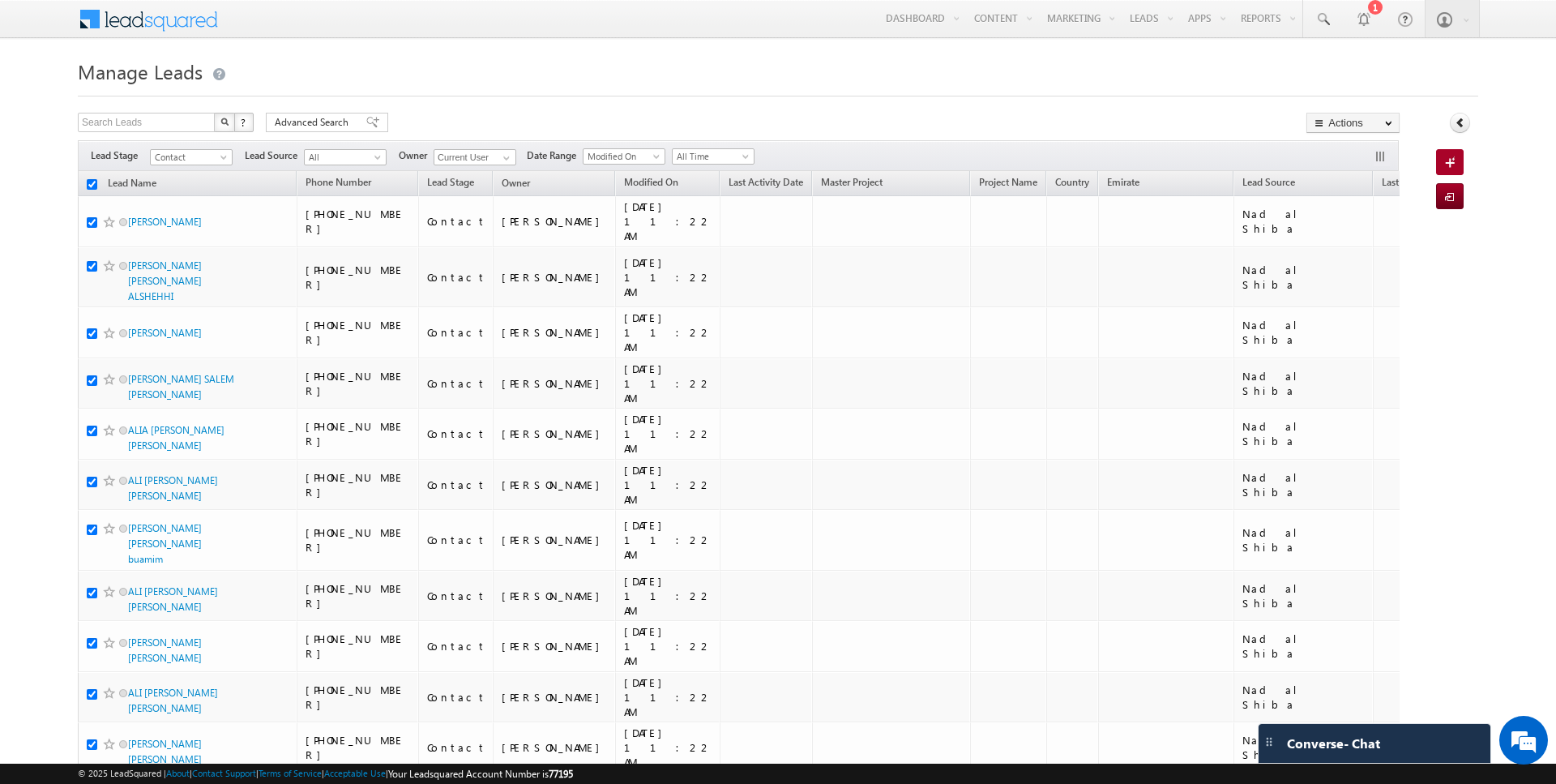
checkbox input "true"
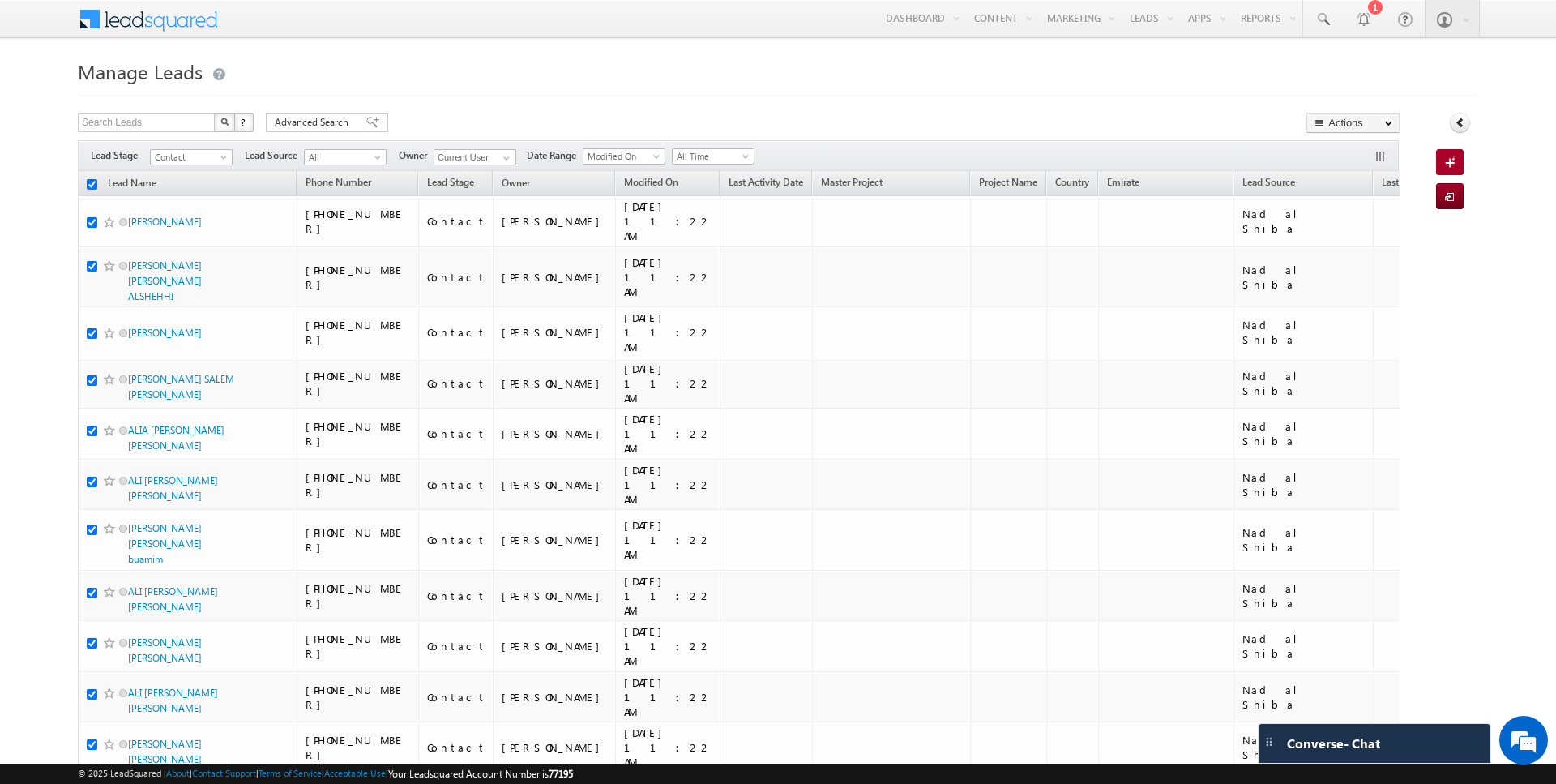
checkbox input "true"
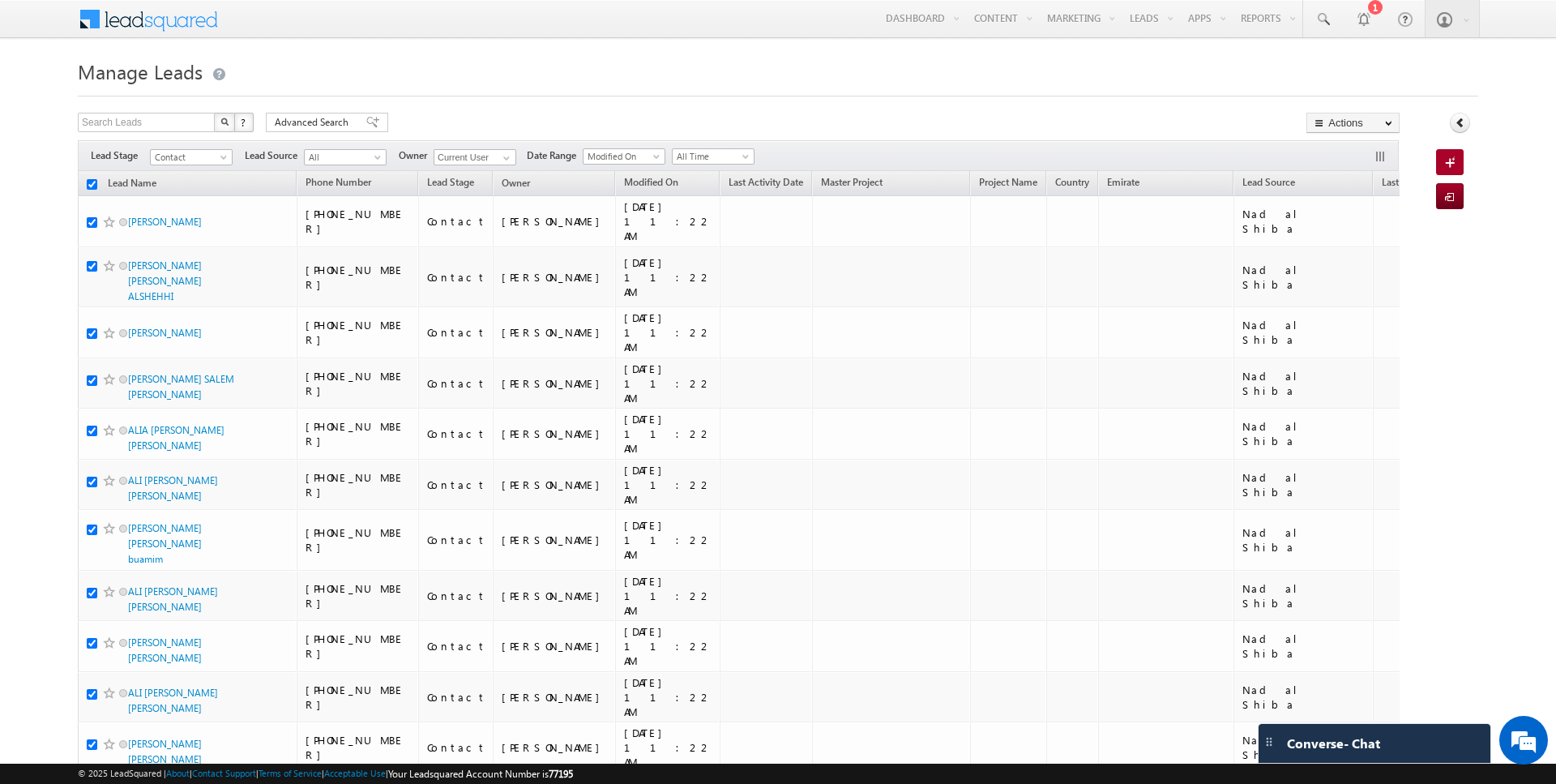
checkbox input "true"
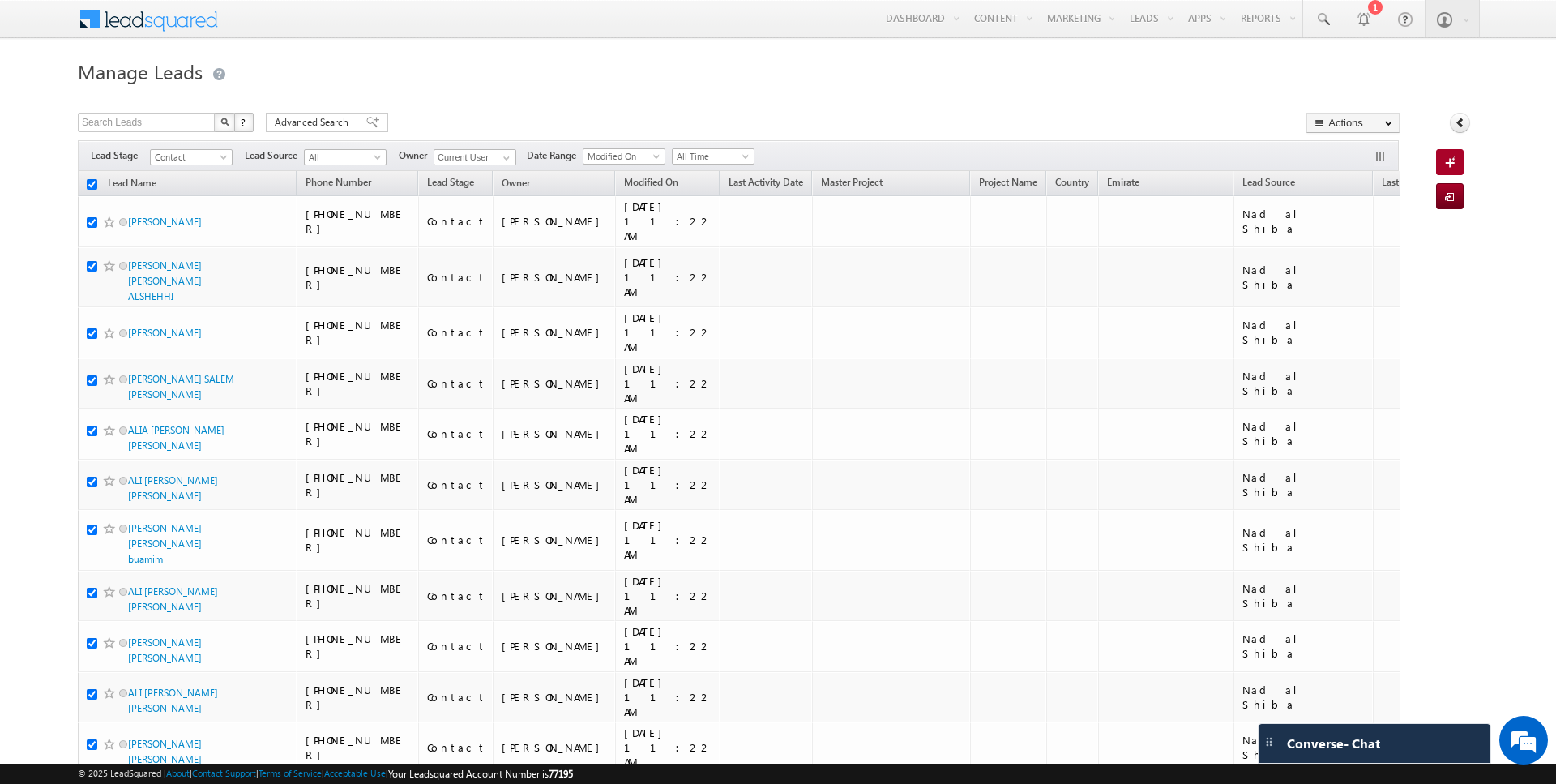
checkbox input "true"
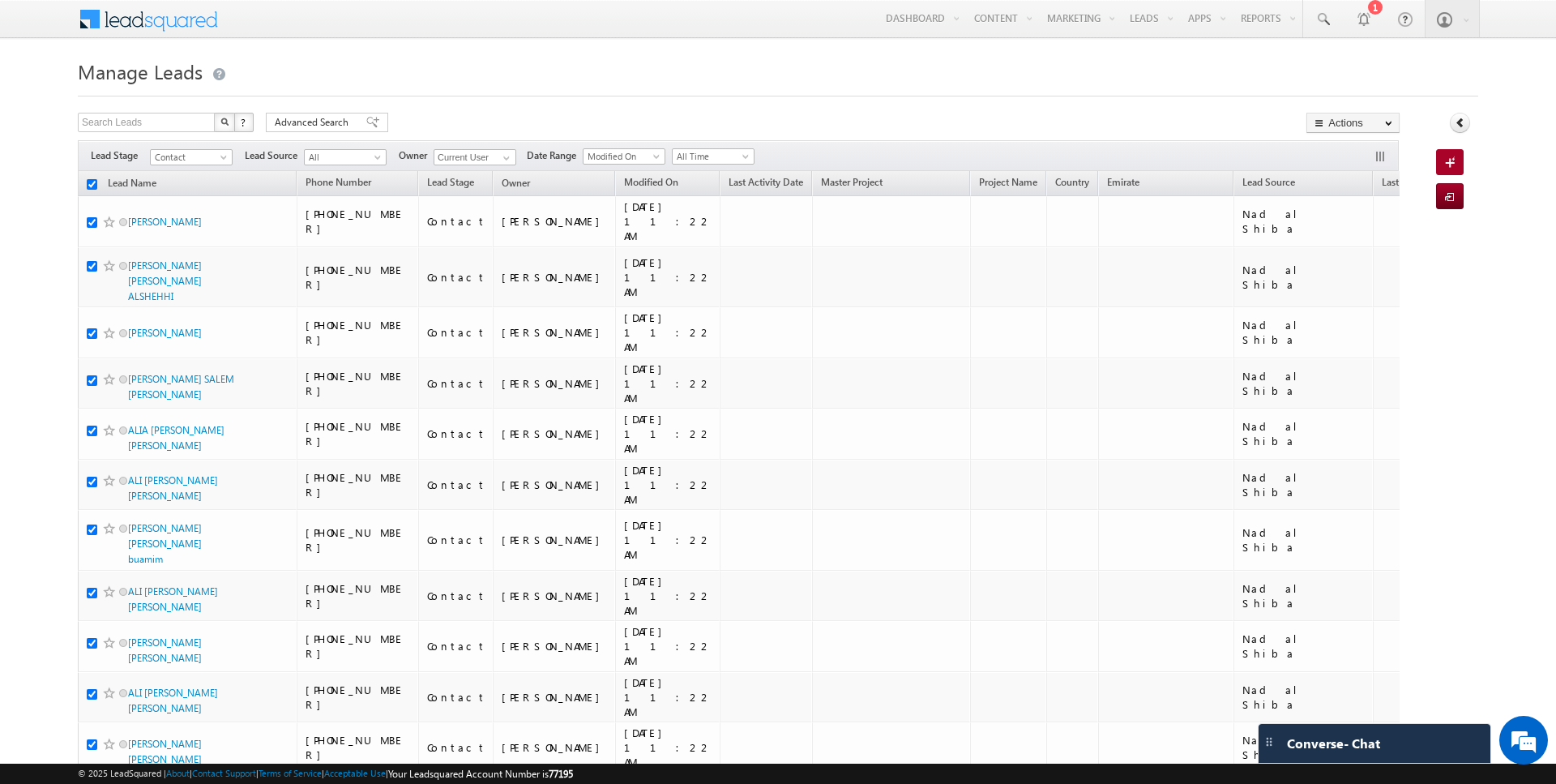
checkbox input "true"
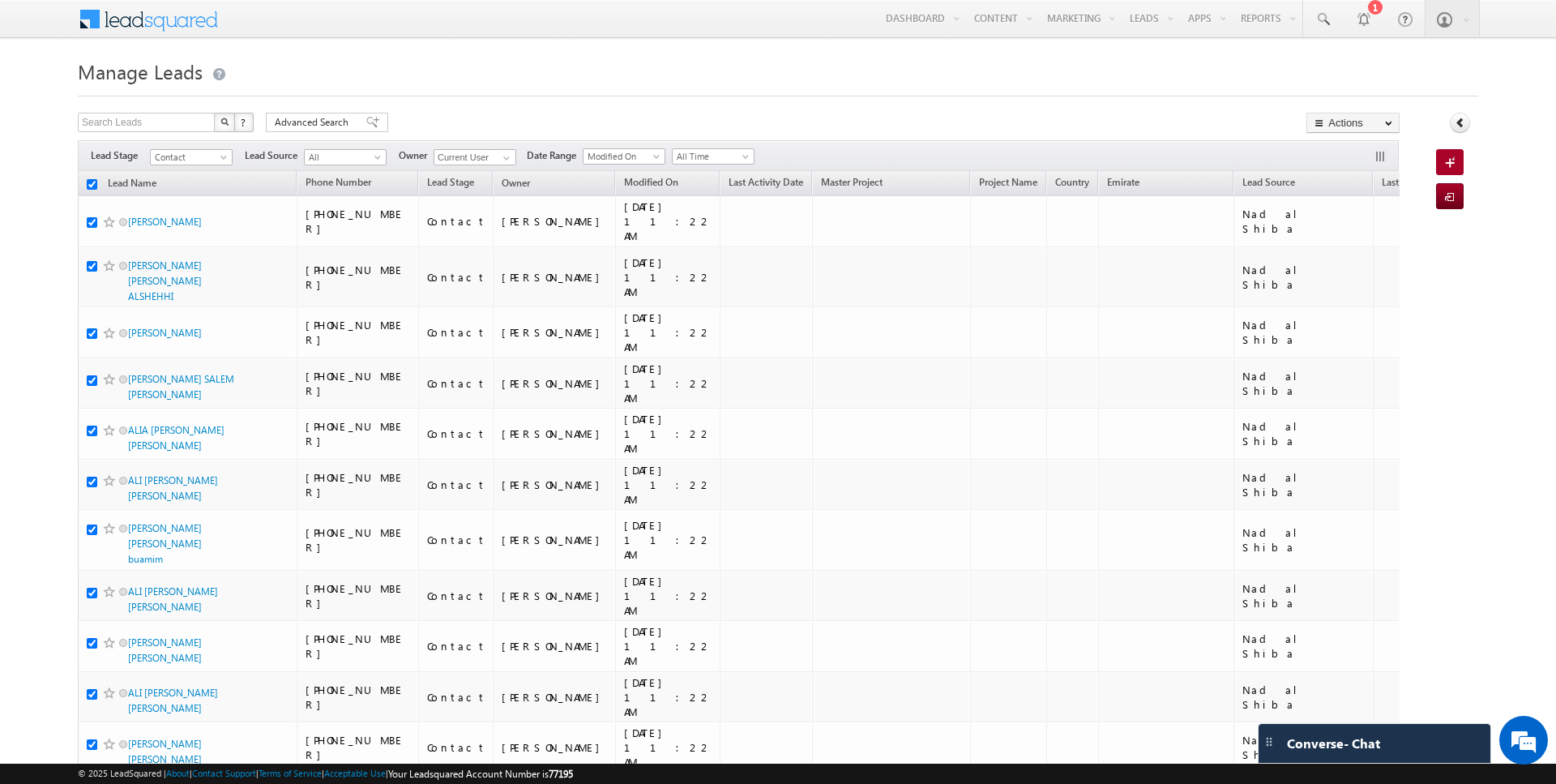
checkbox input "true"
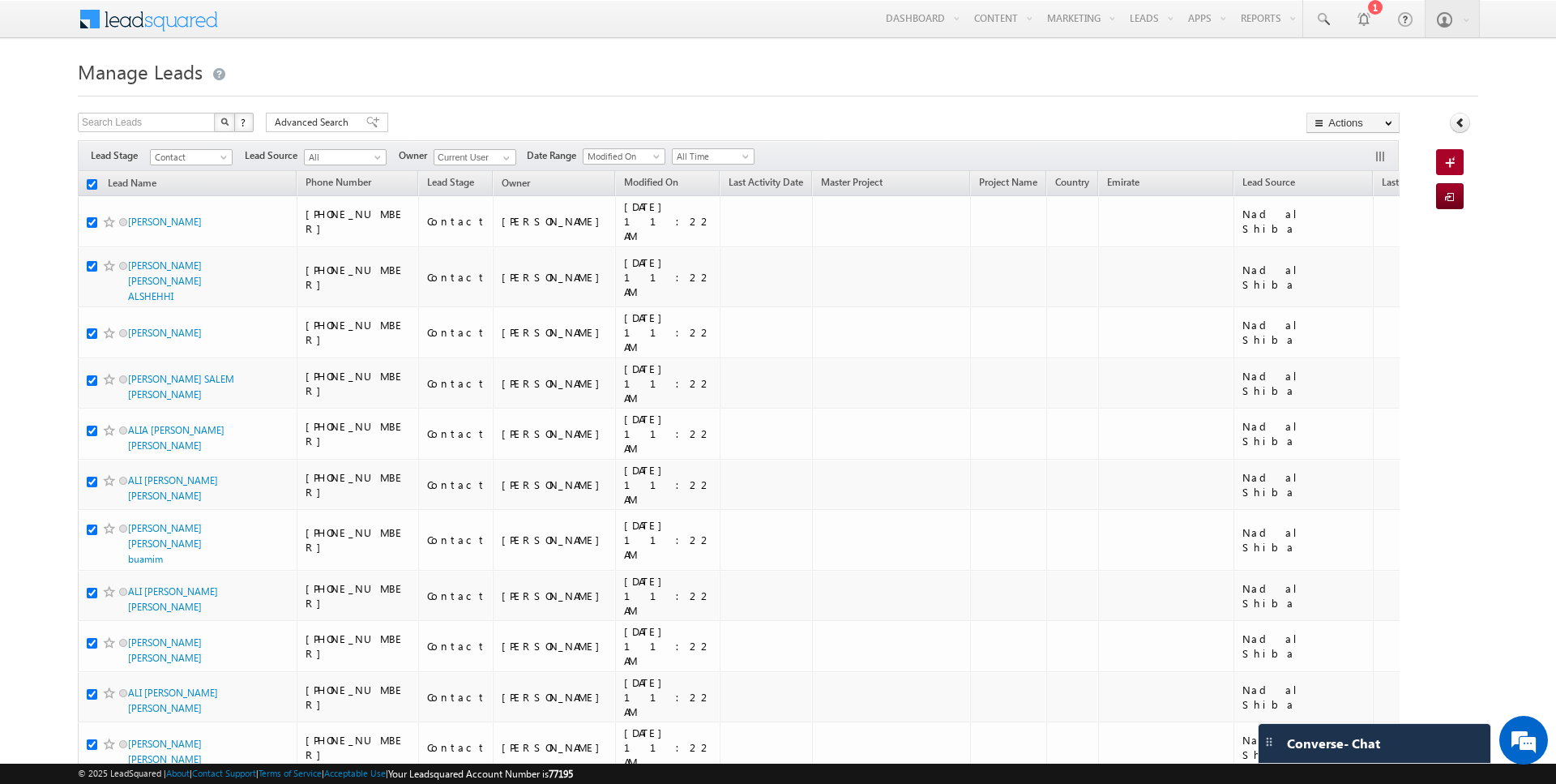
checkbox input "true"
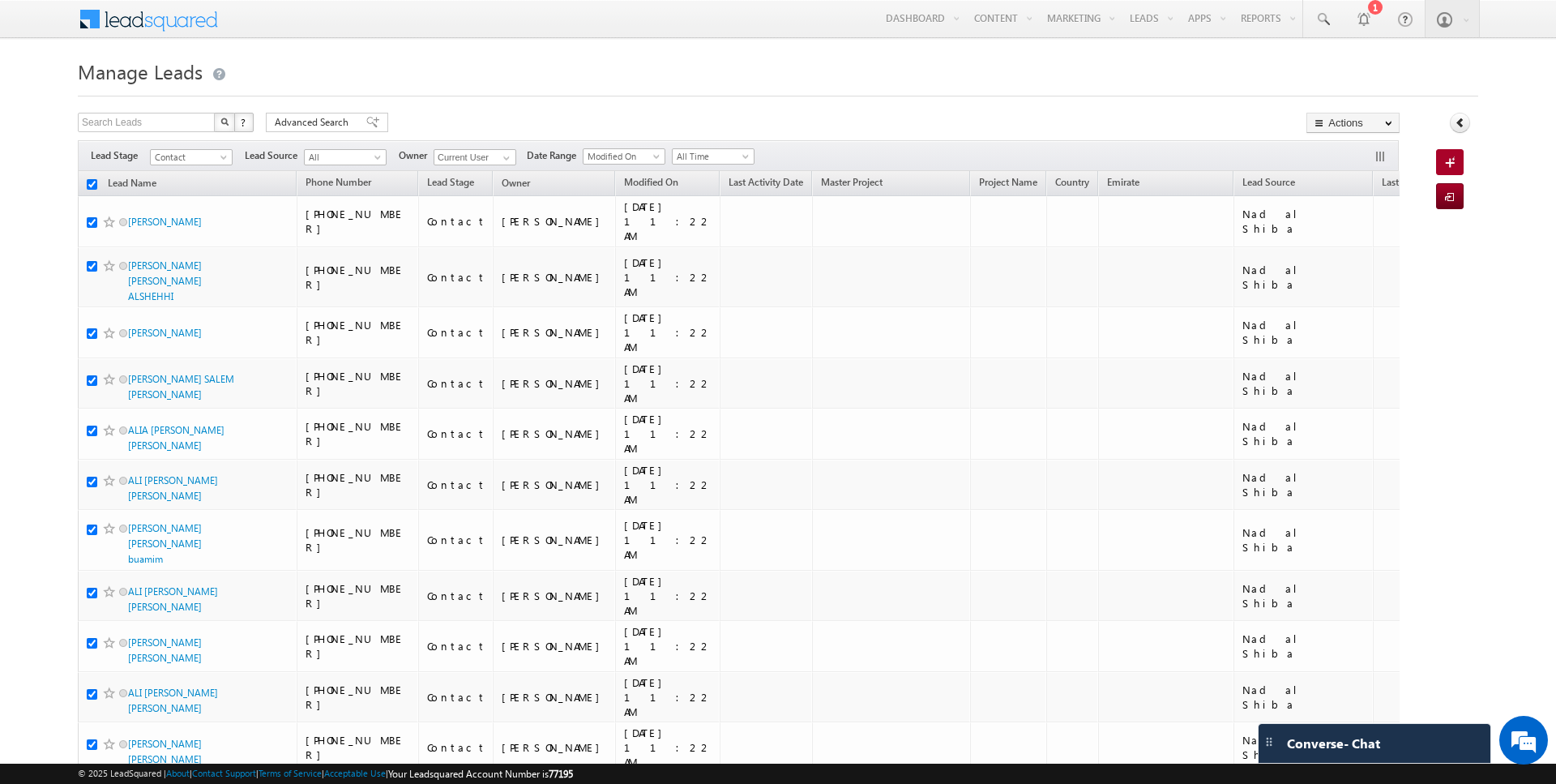
checkbox input "true"
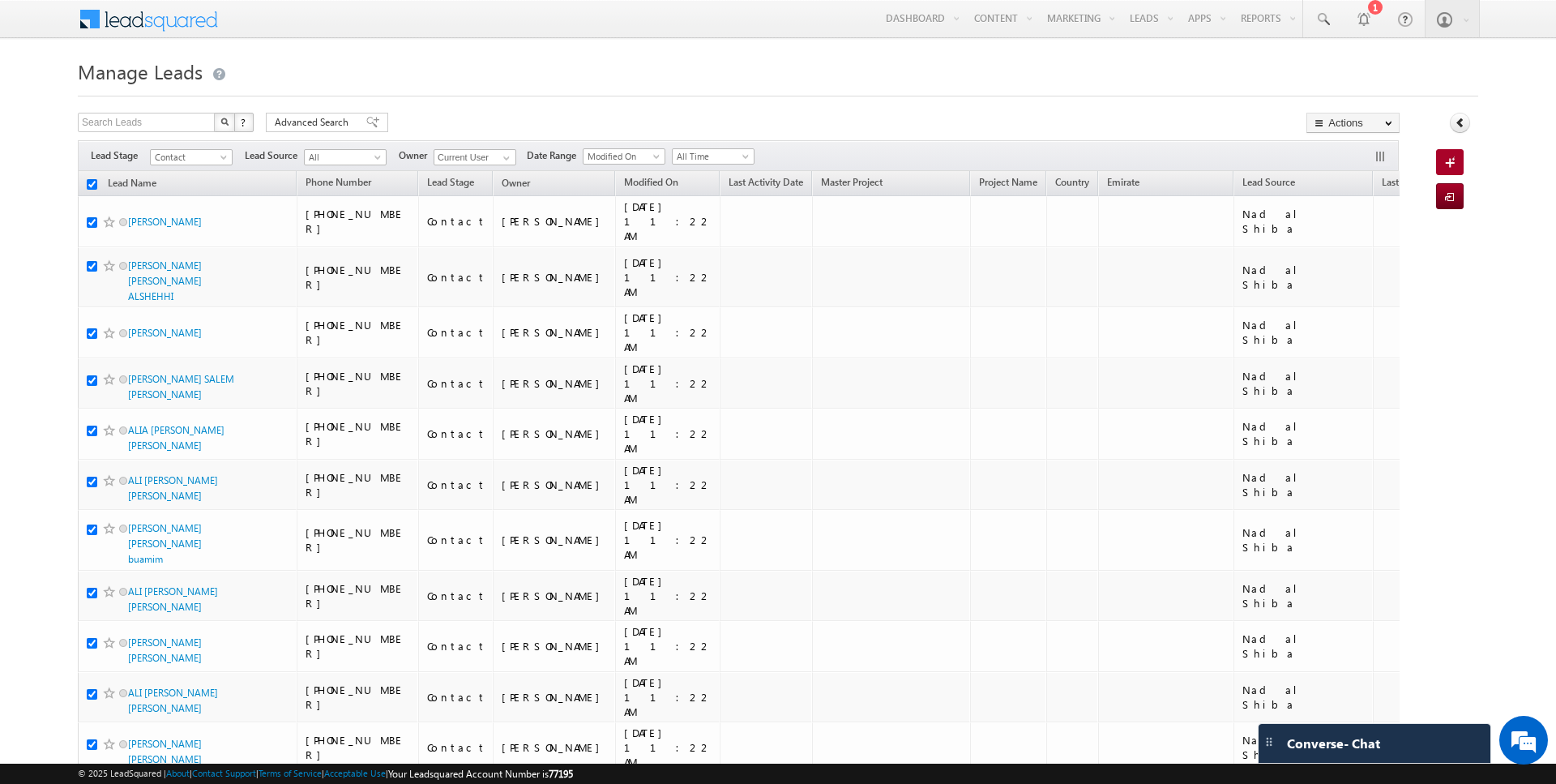
checkbox input "true"
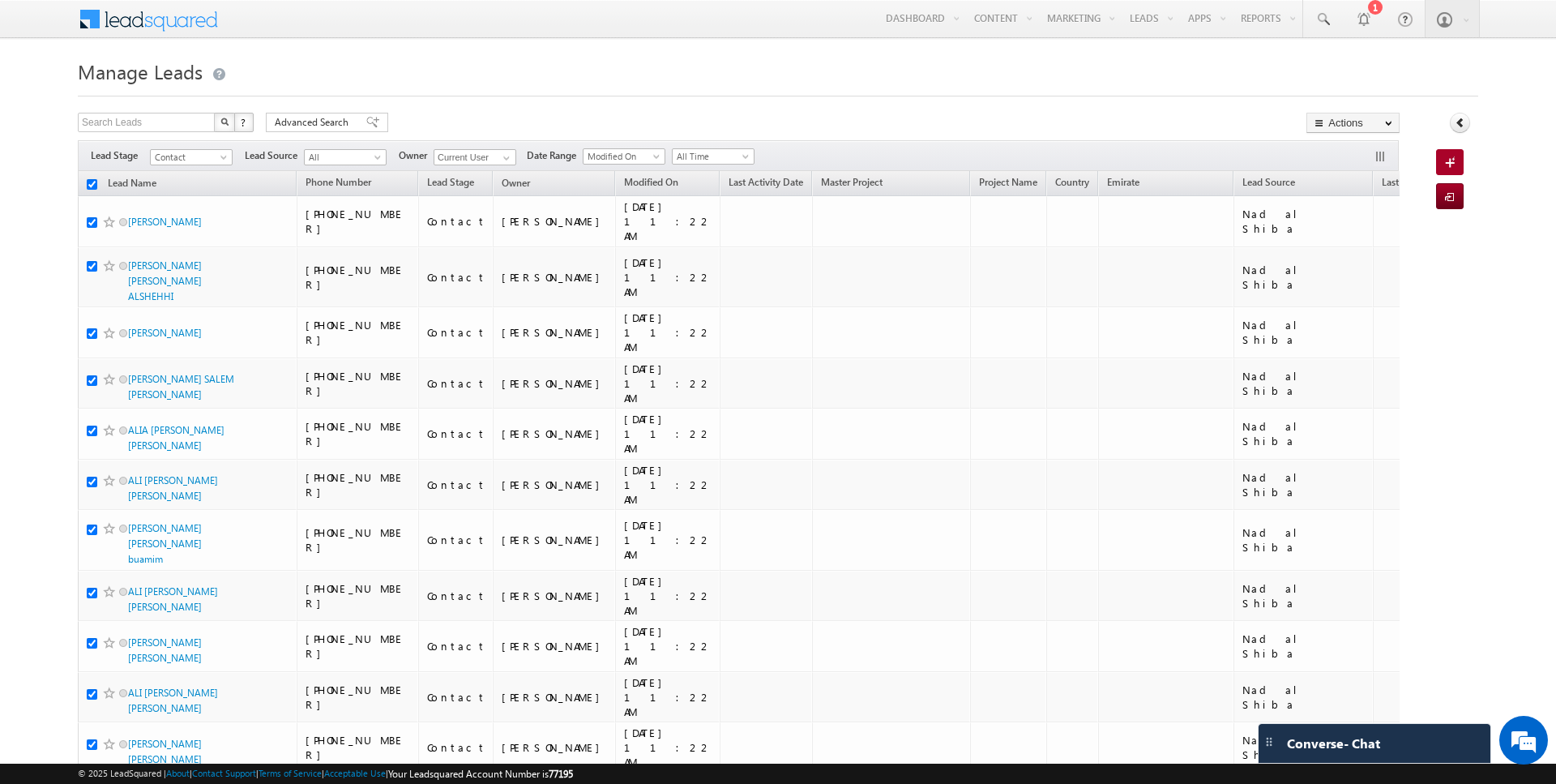
checkbox input "true"
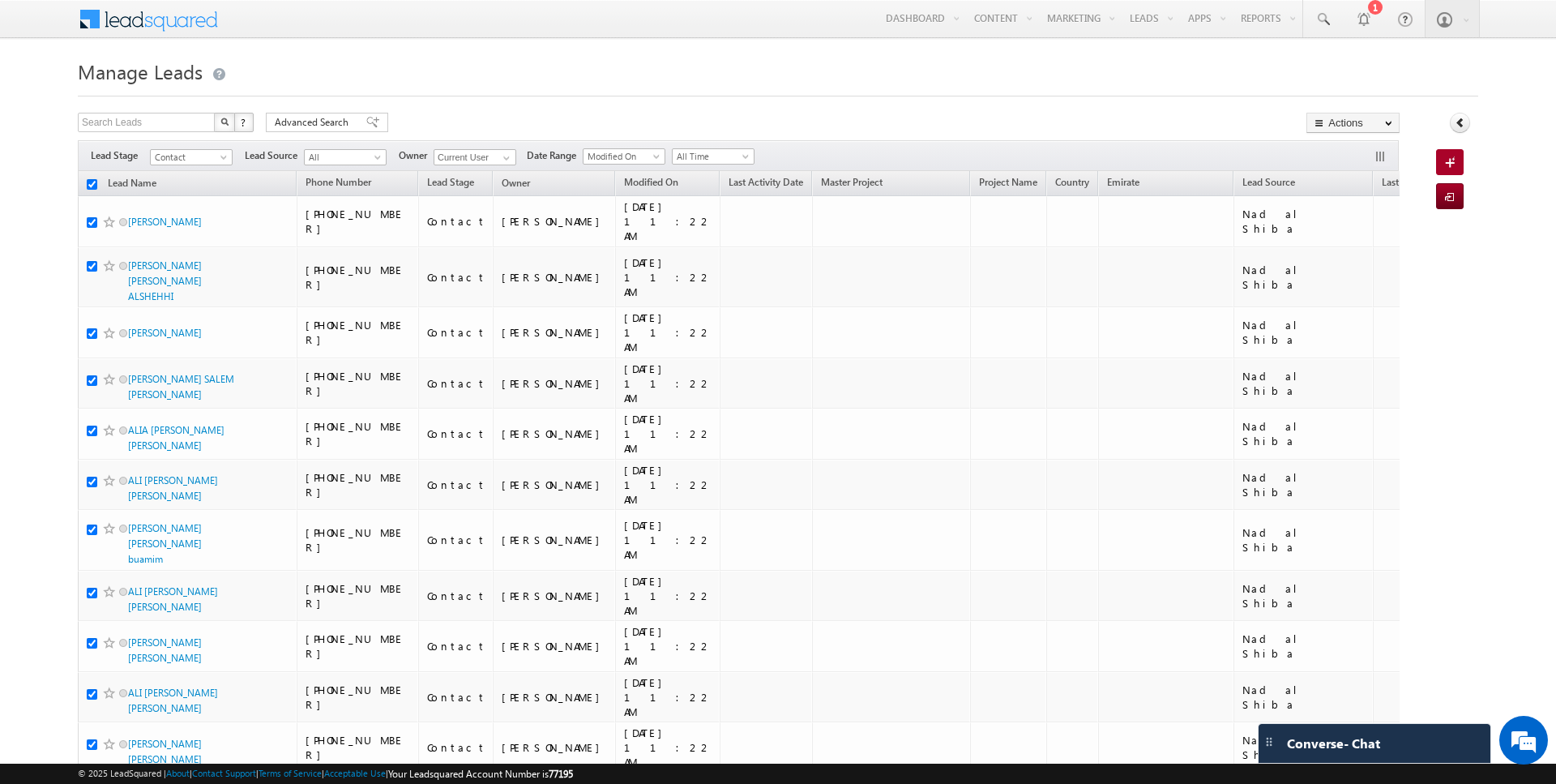
checkbox input "true"
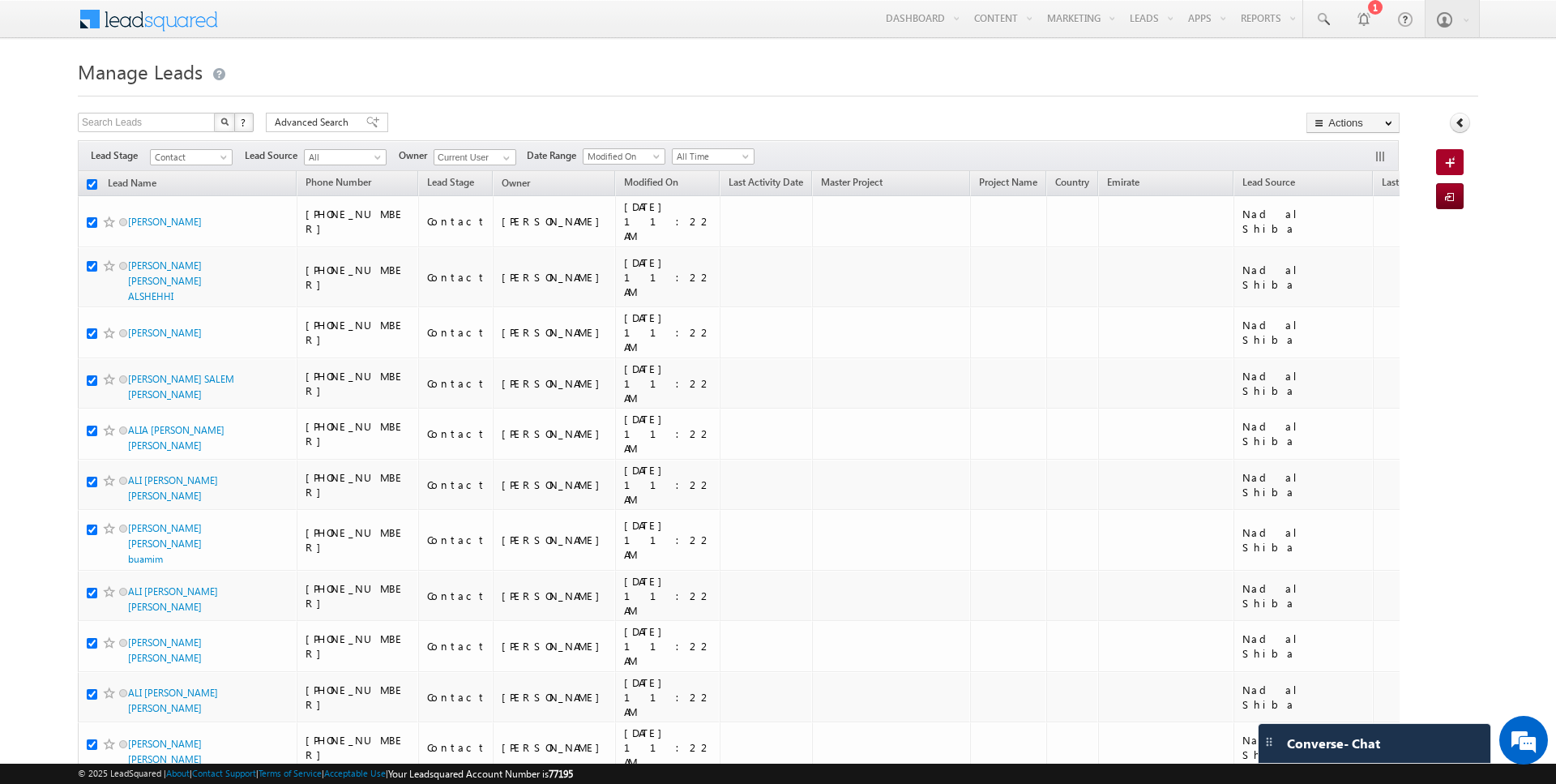
checkbox input "true"
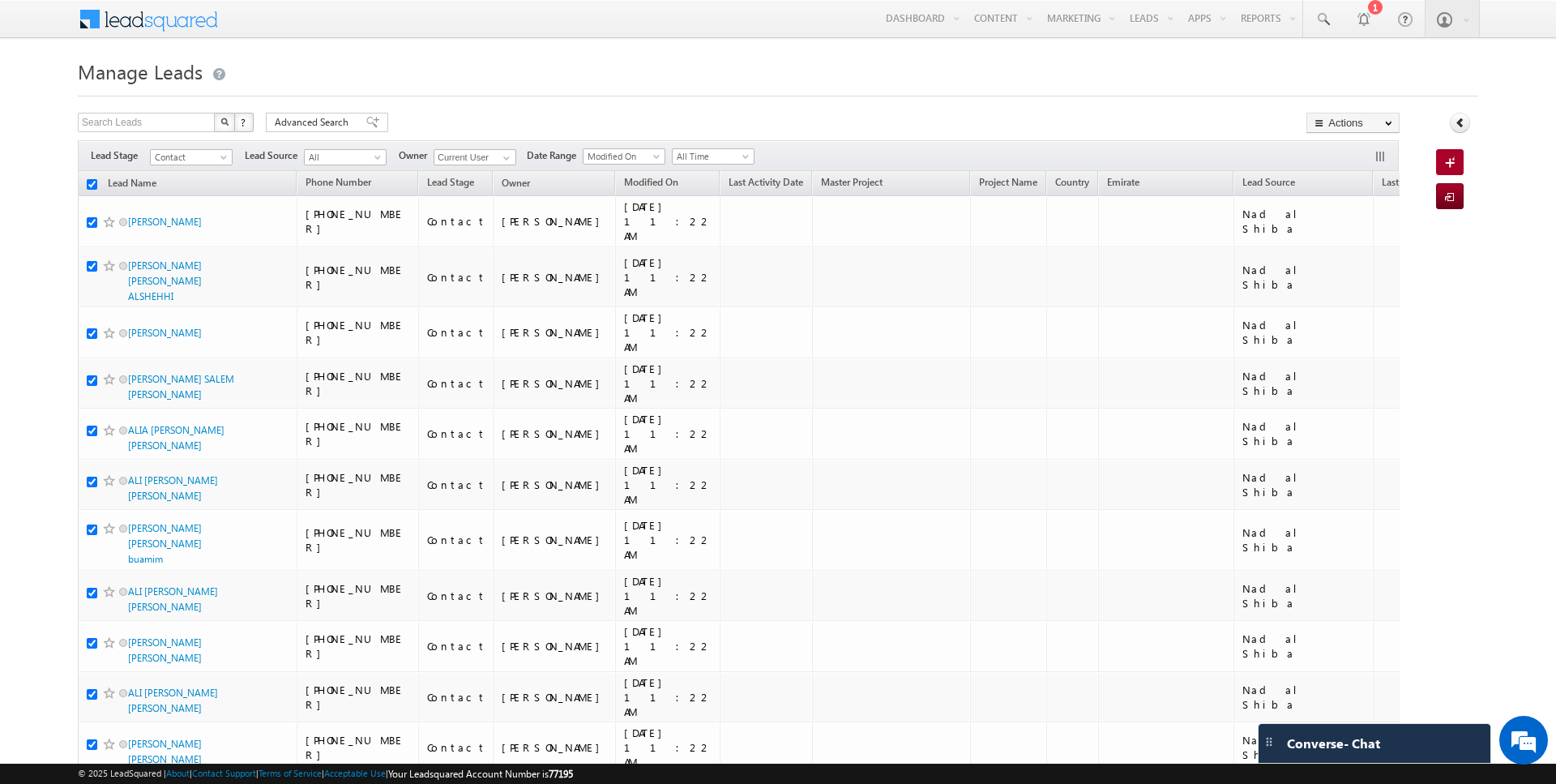
checkbox input "true"
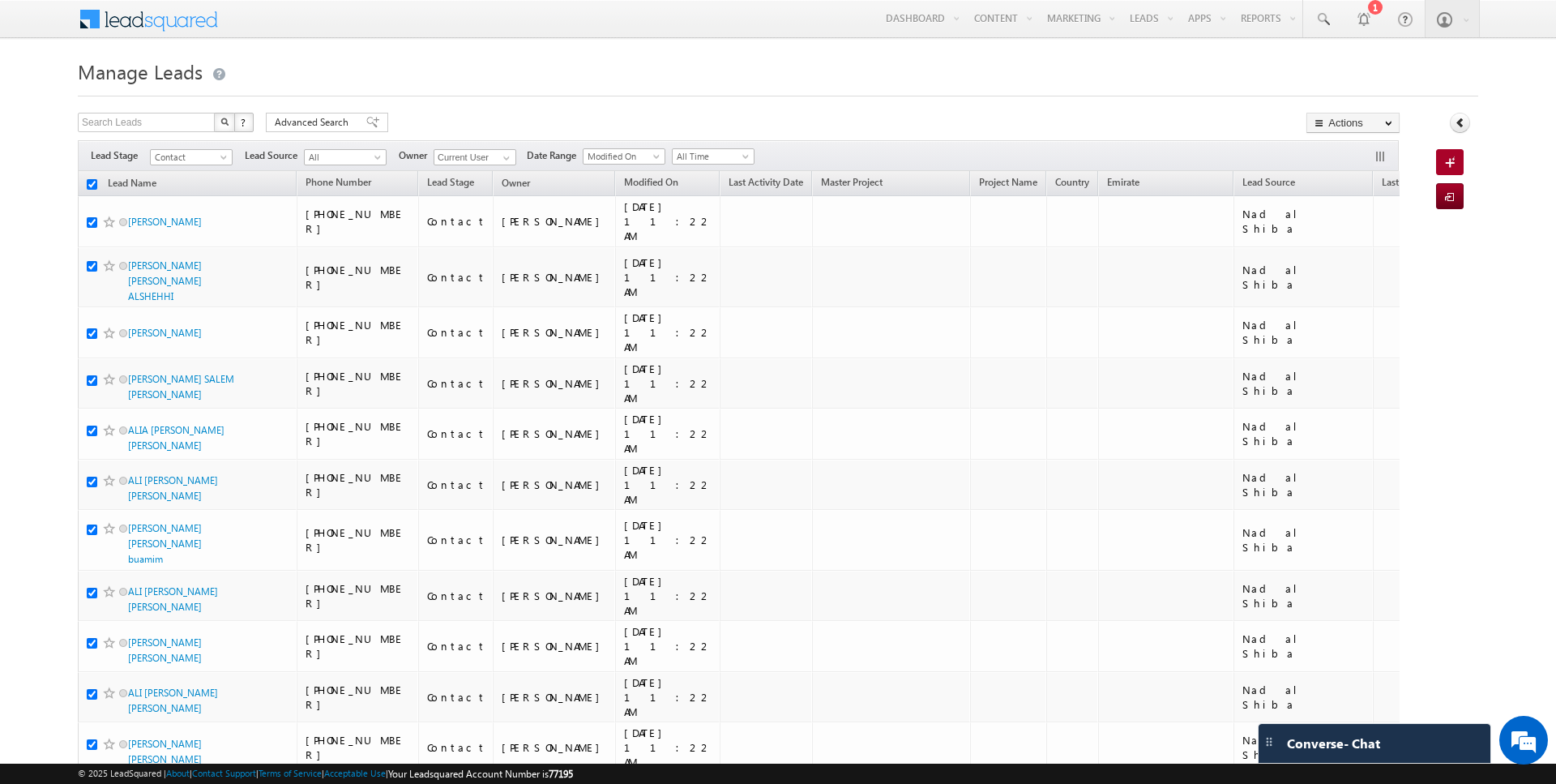
checkbox input "true"
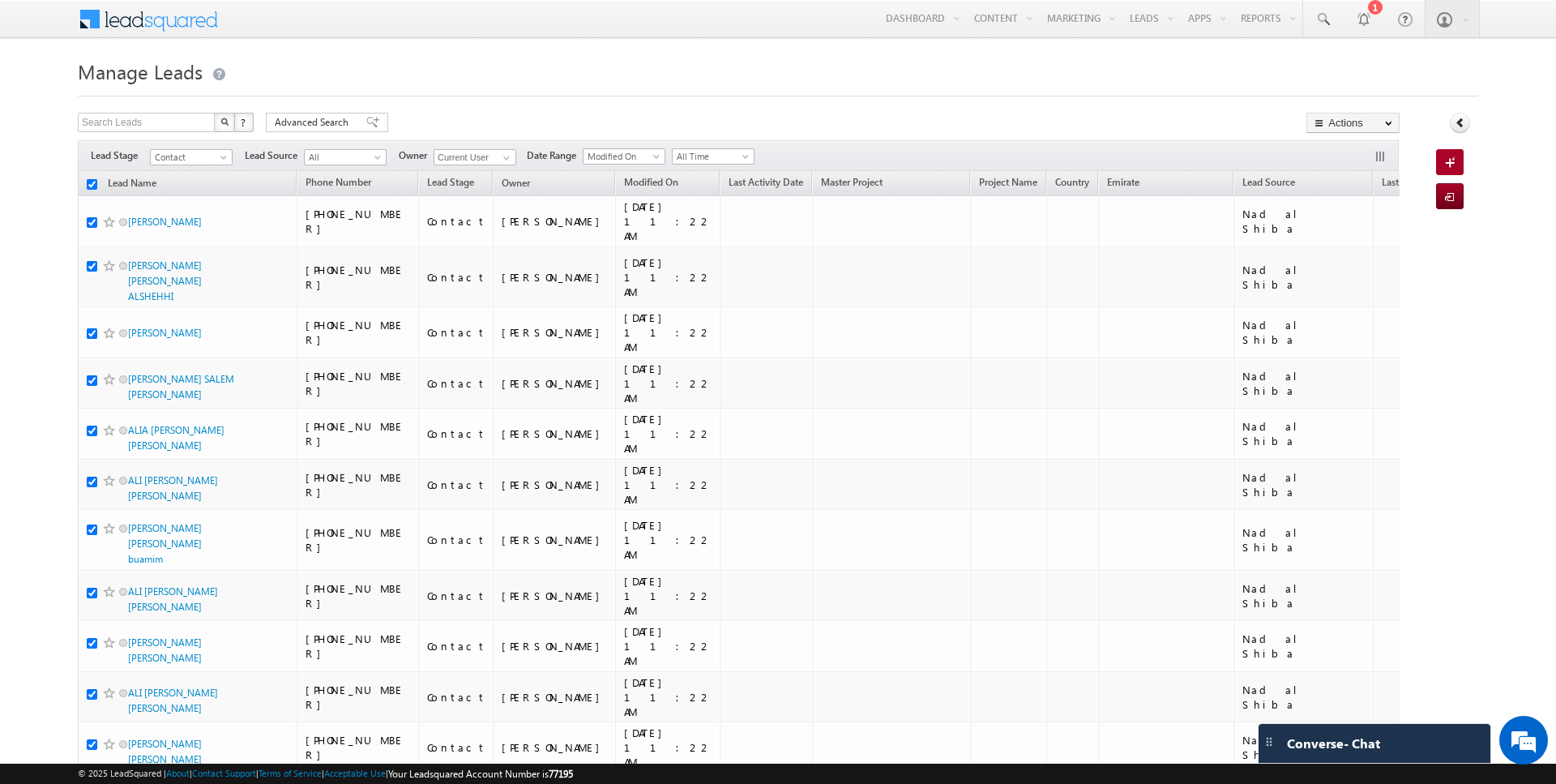
checkbox input "true"
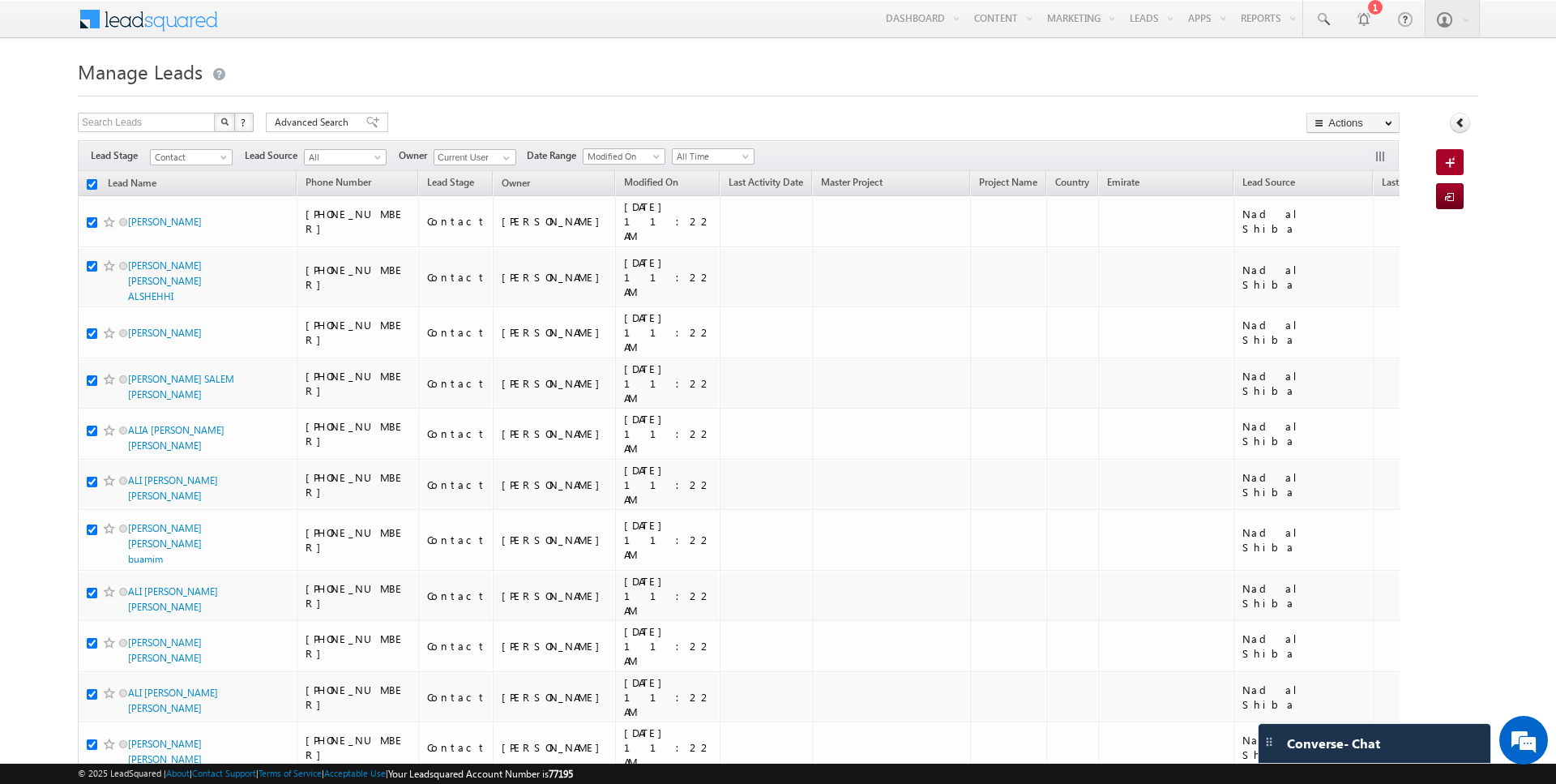
checkbox input "true"
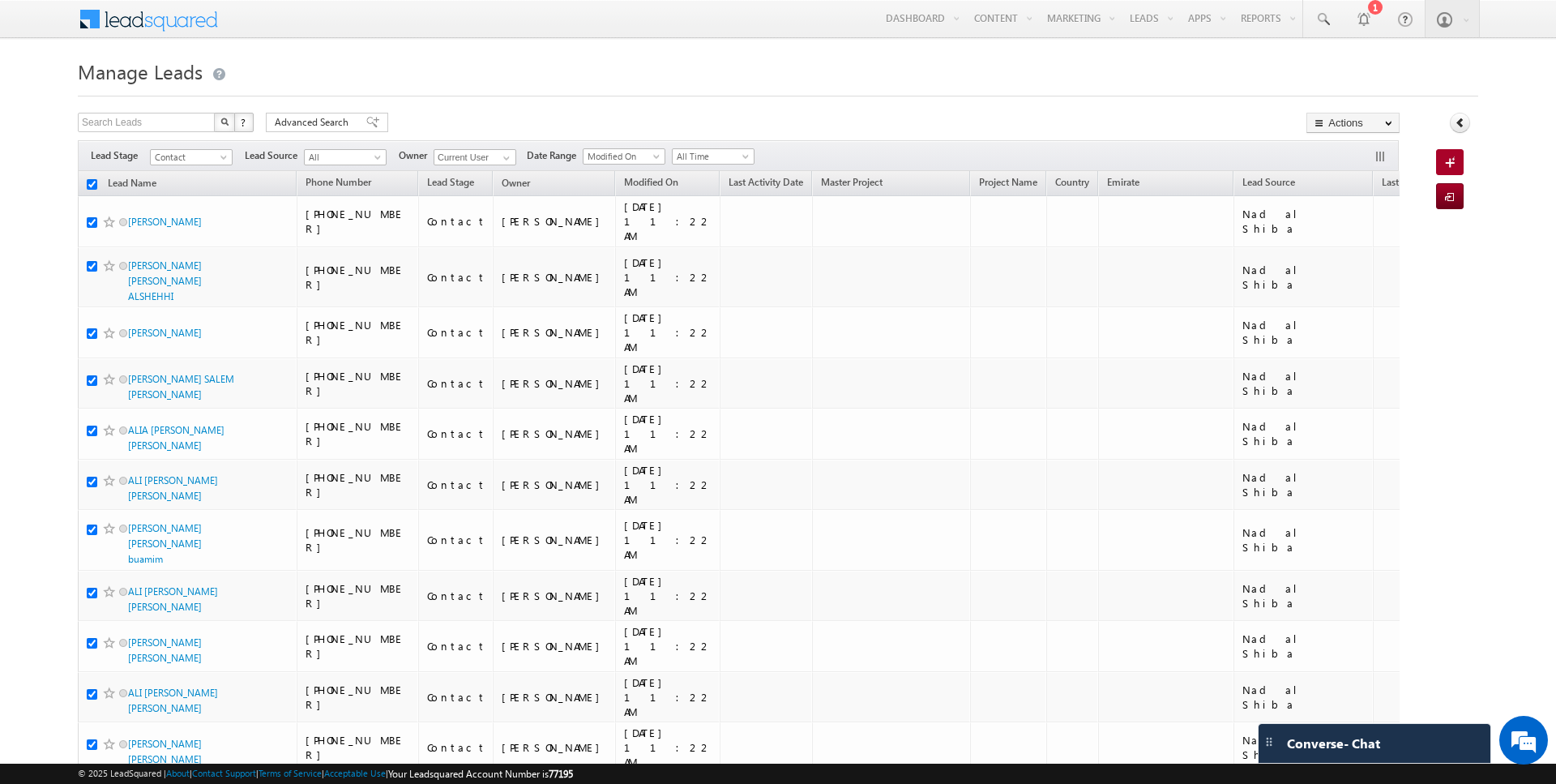
checkbox input "true"
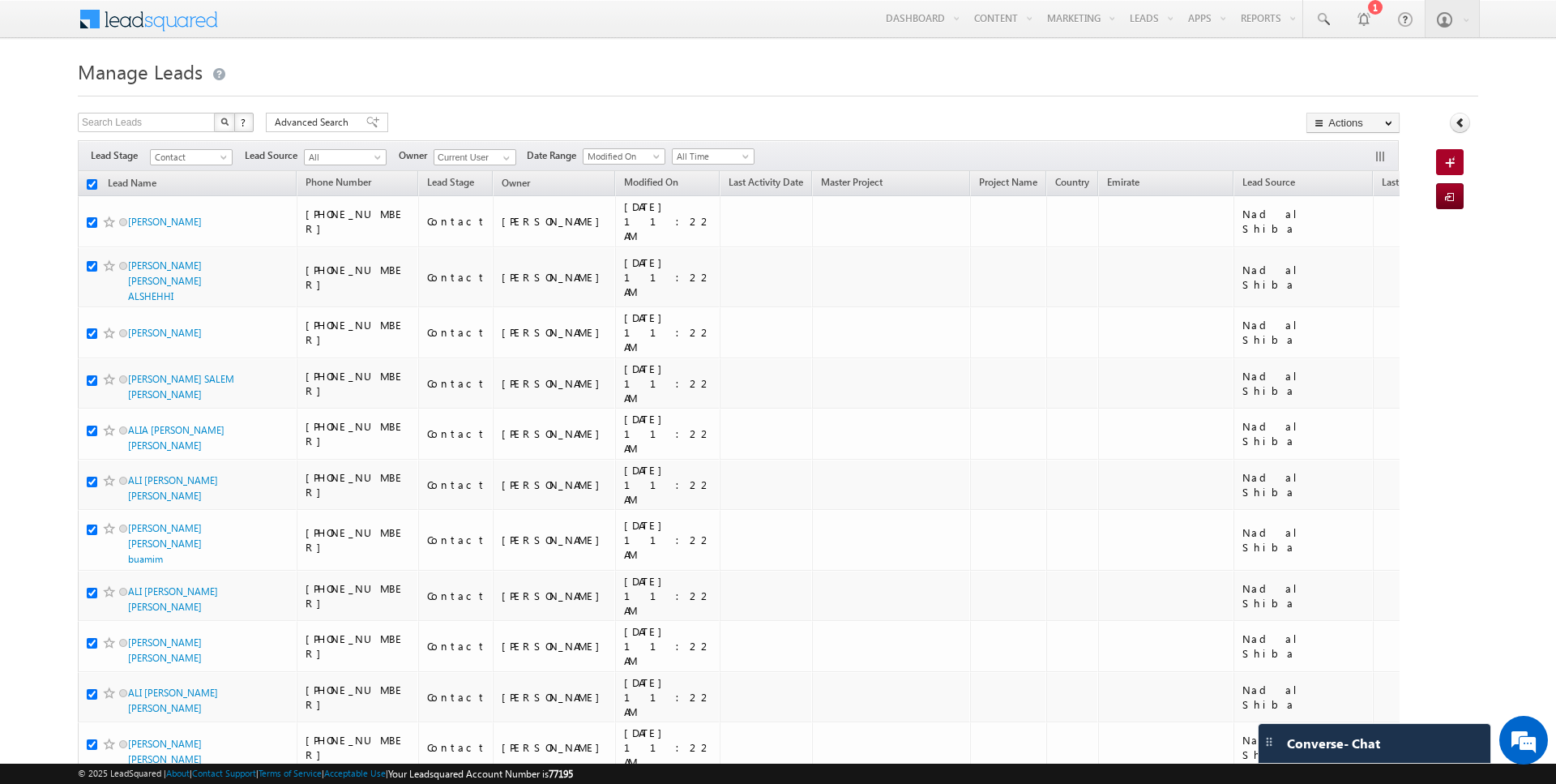
checkbox input "true"
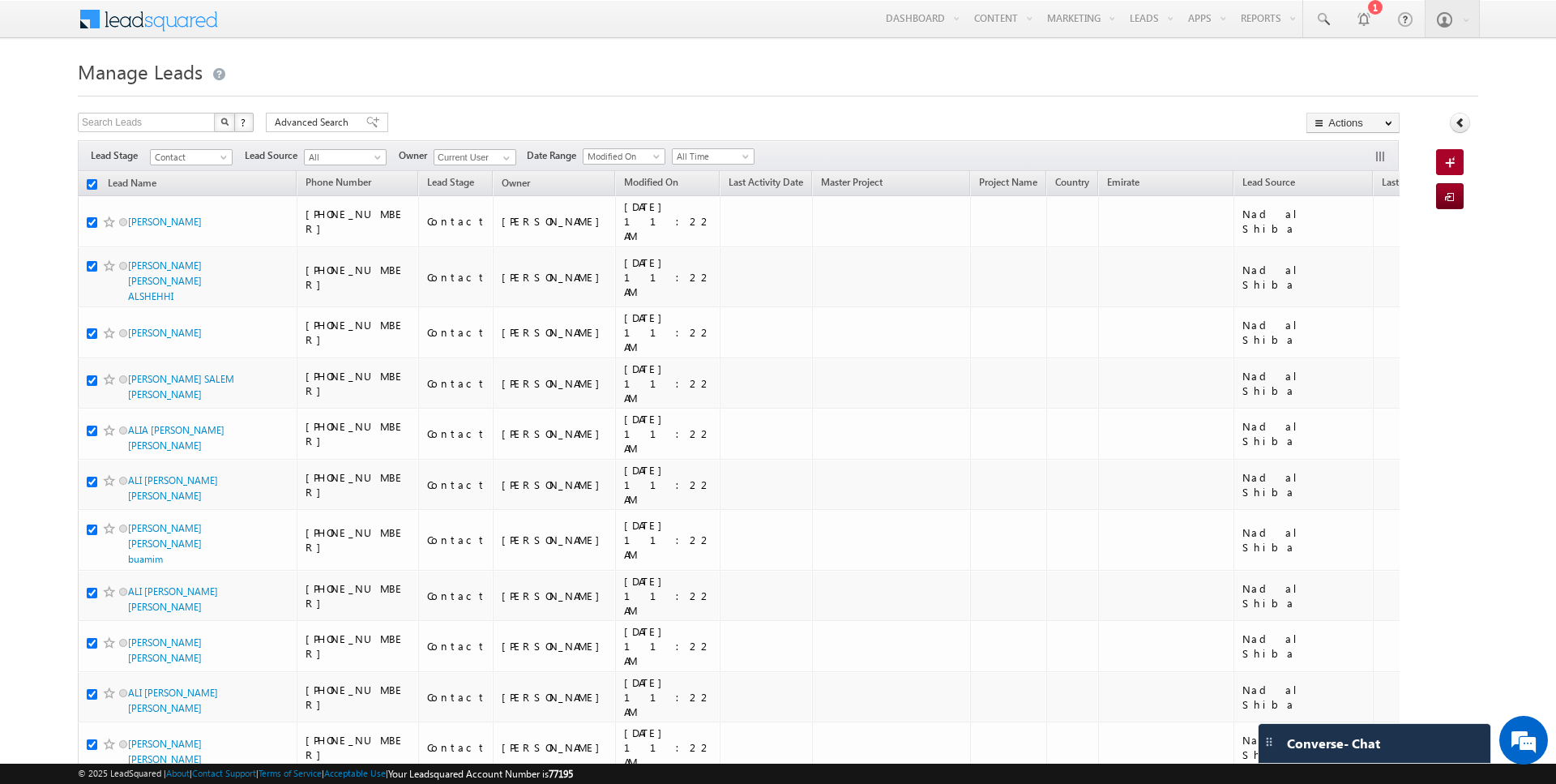
checkbox input "true"
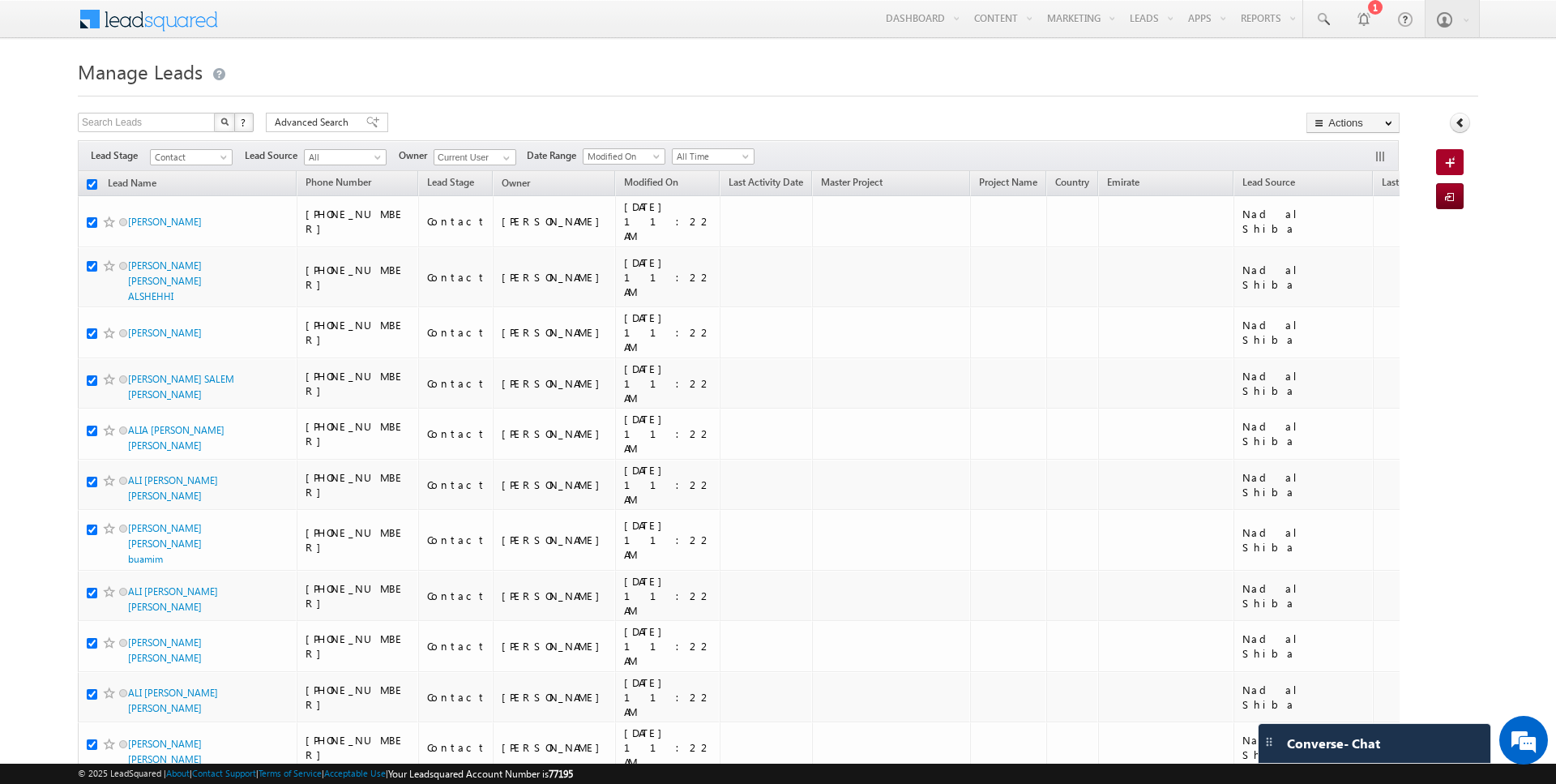
checkbox input "true"
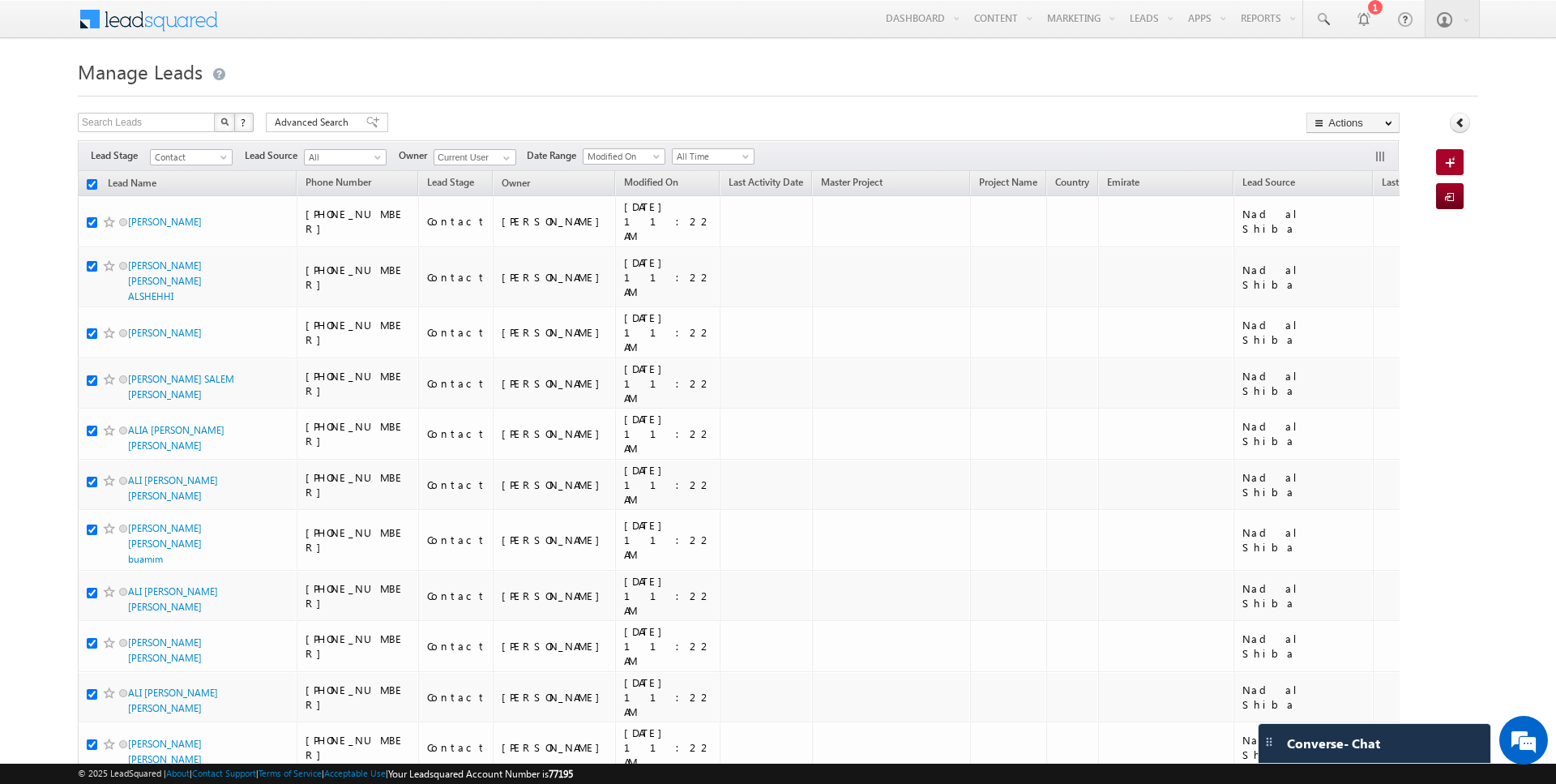
checkbox input "true"
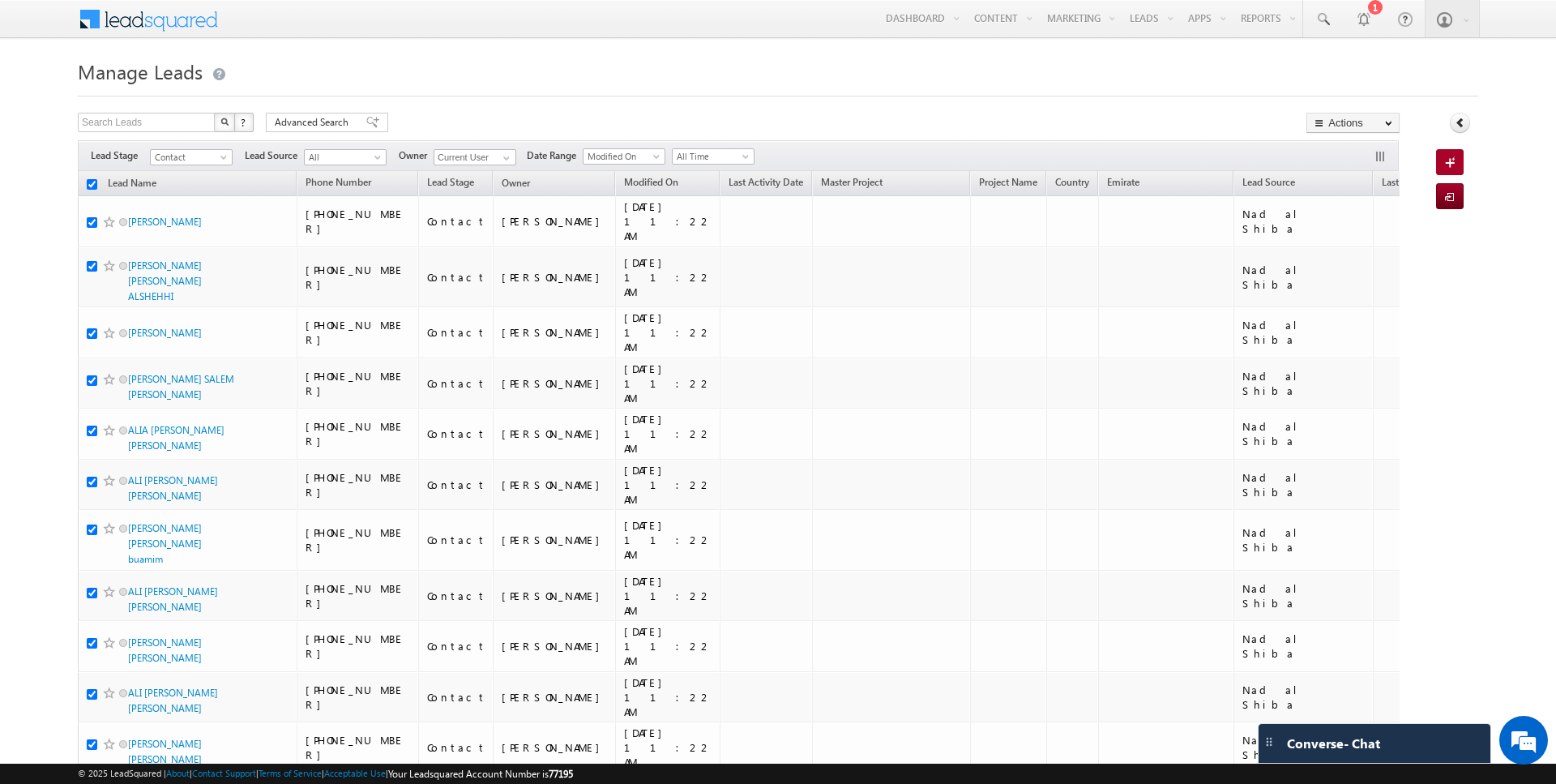
checkbox input "true"
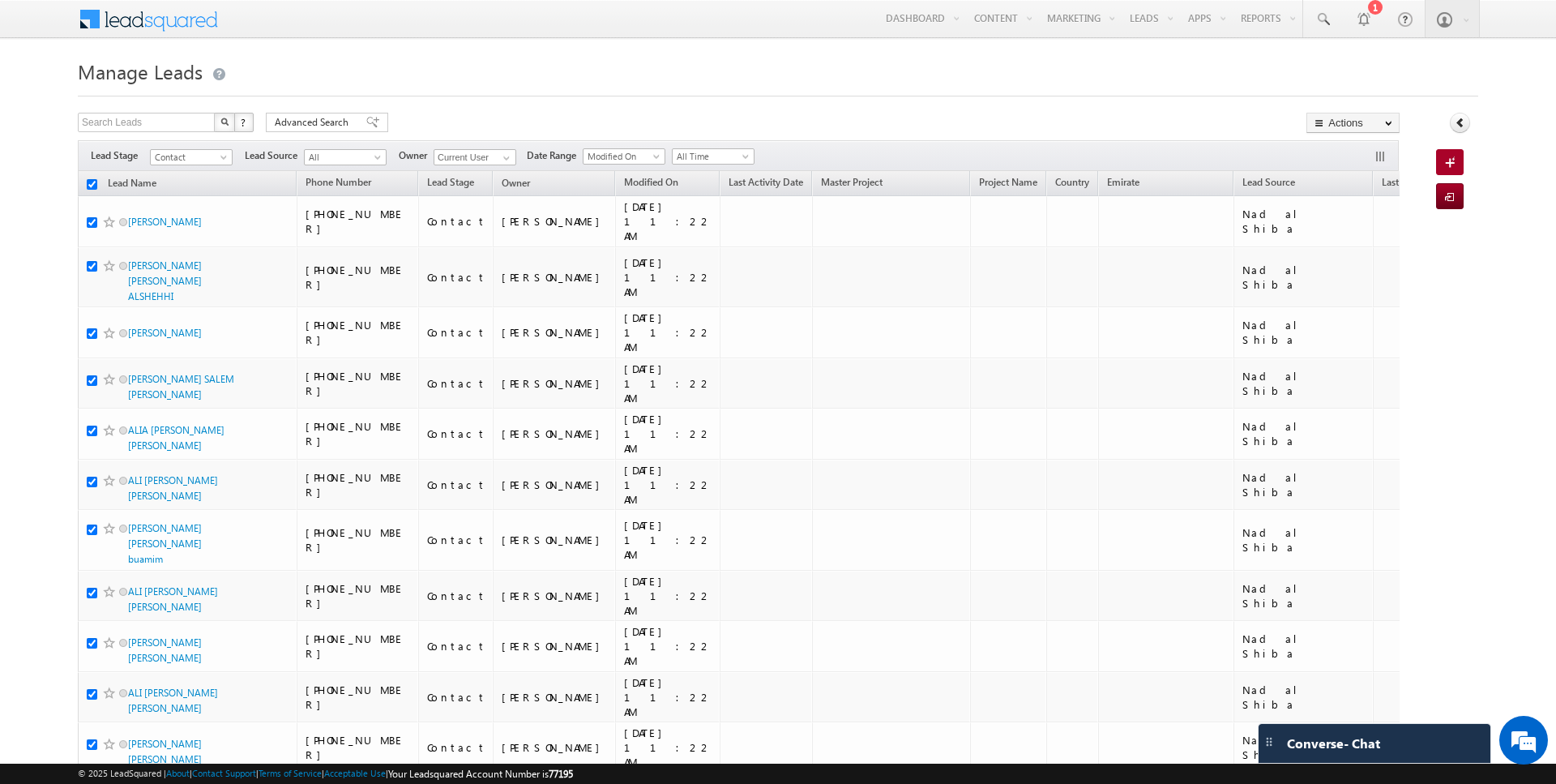
checkbox input "true"
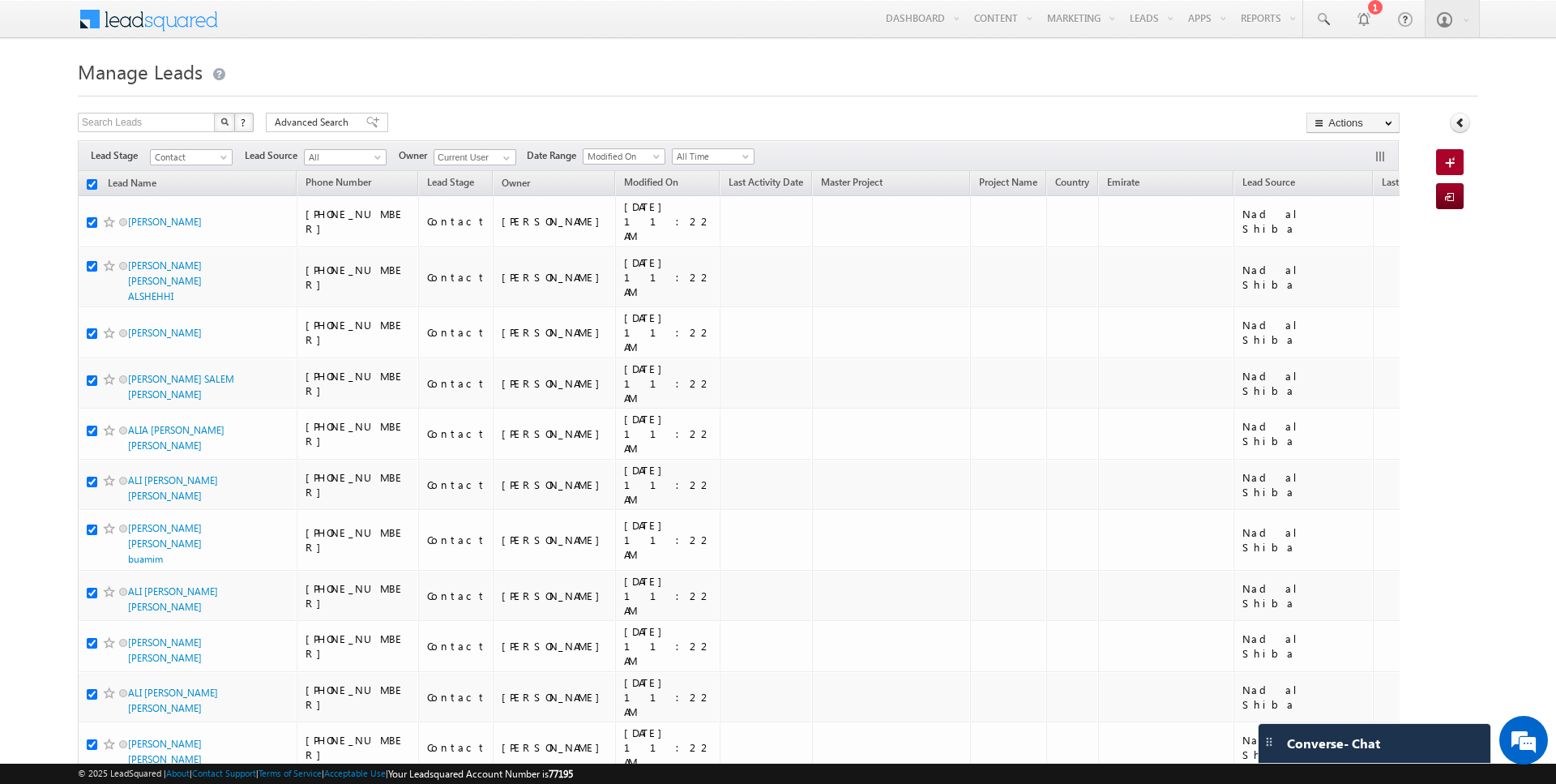
checkbox input "true"
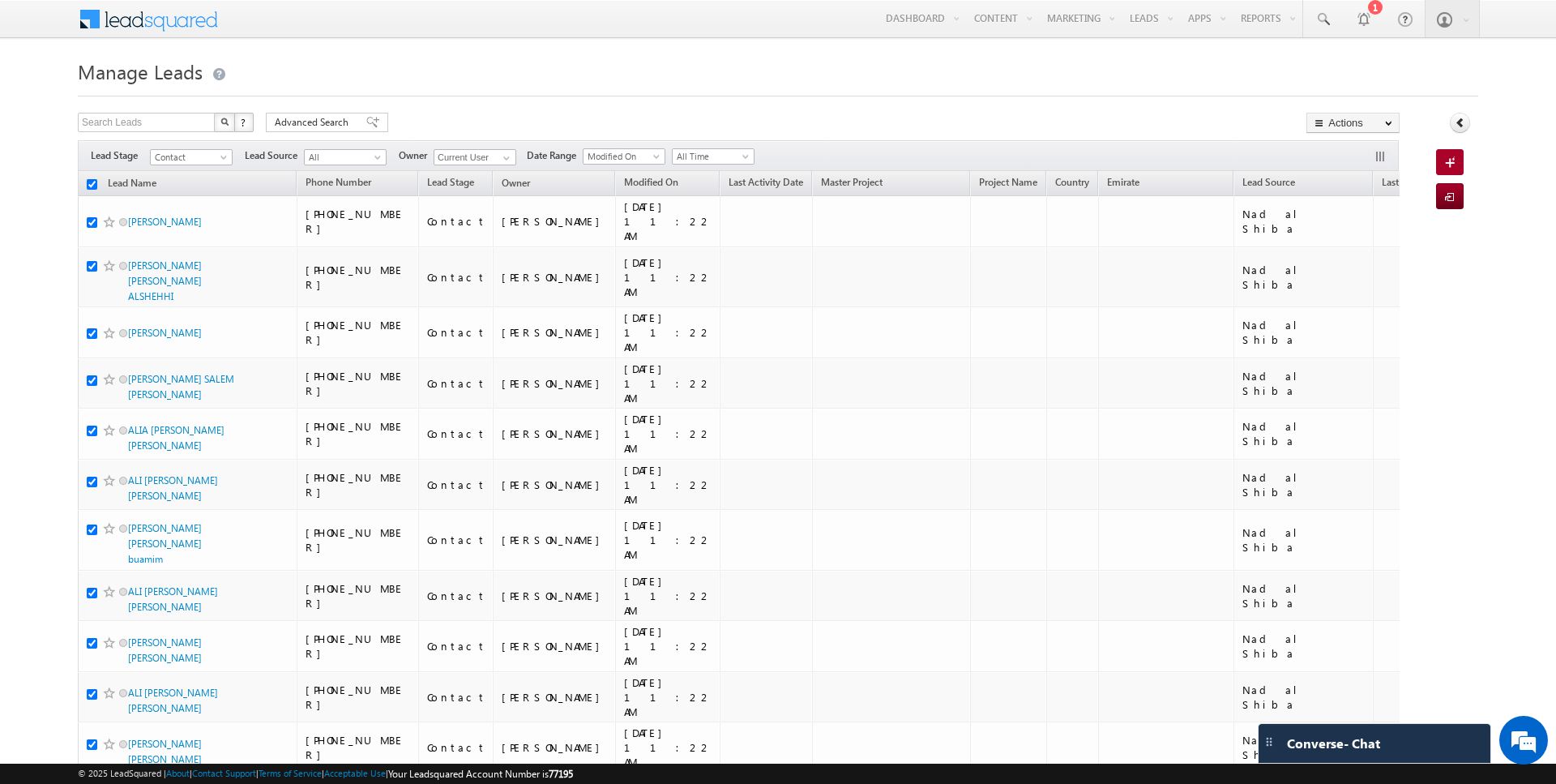
checkbox input "true"
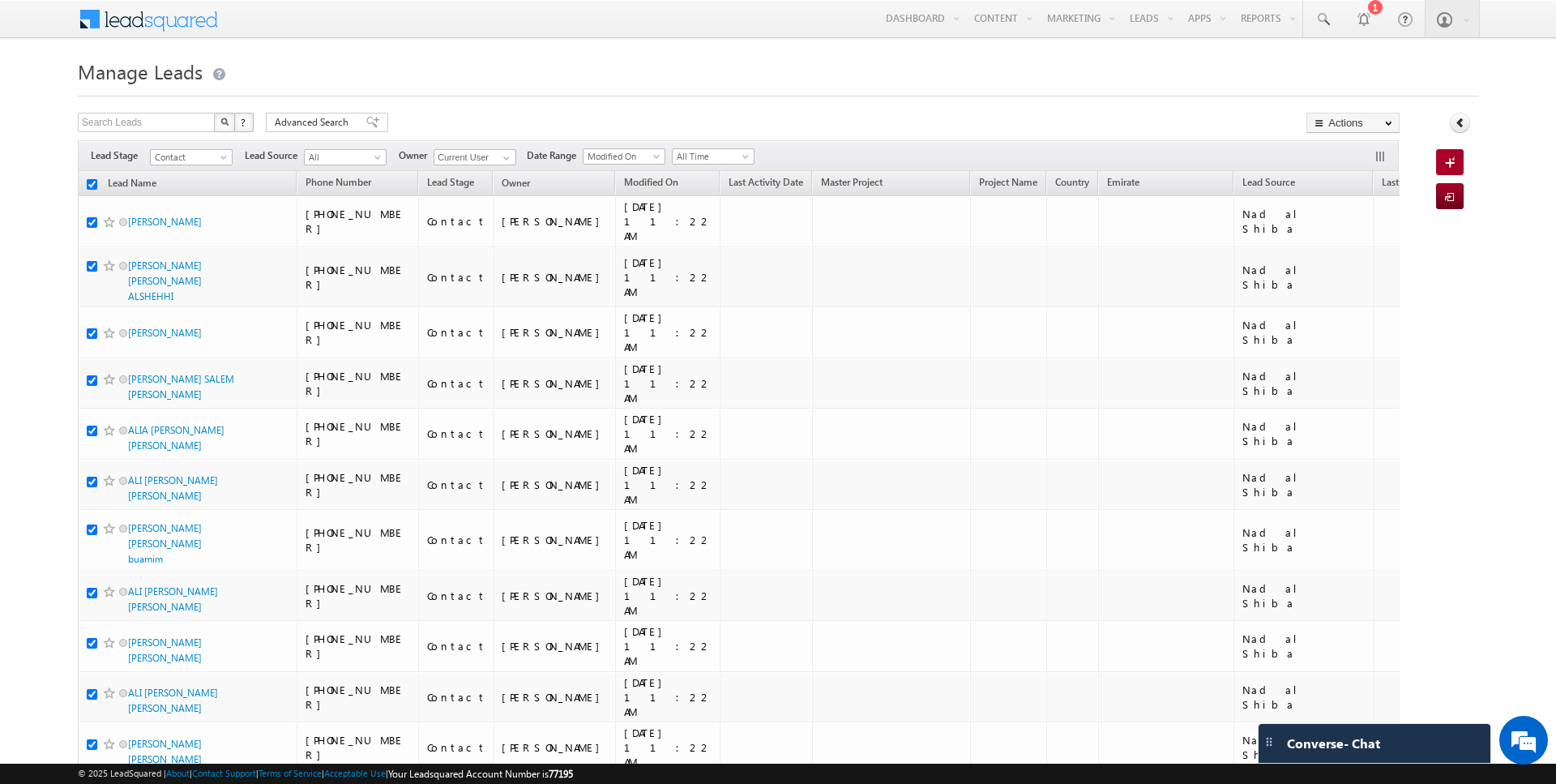
checkbox input "true"
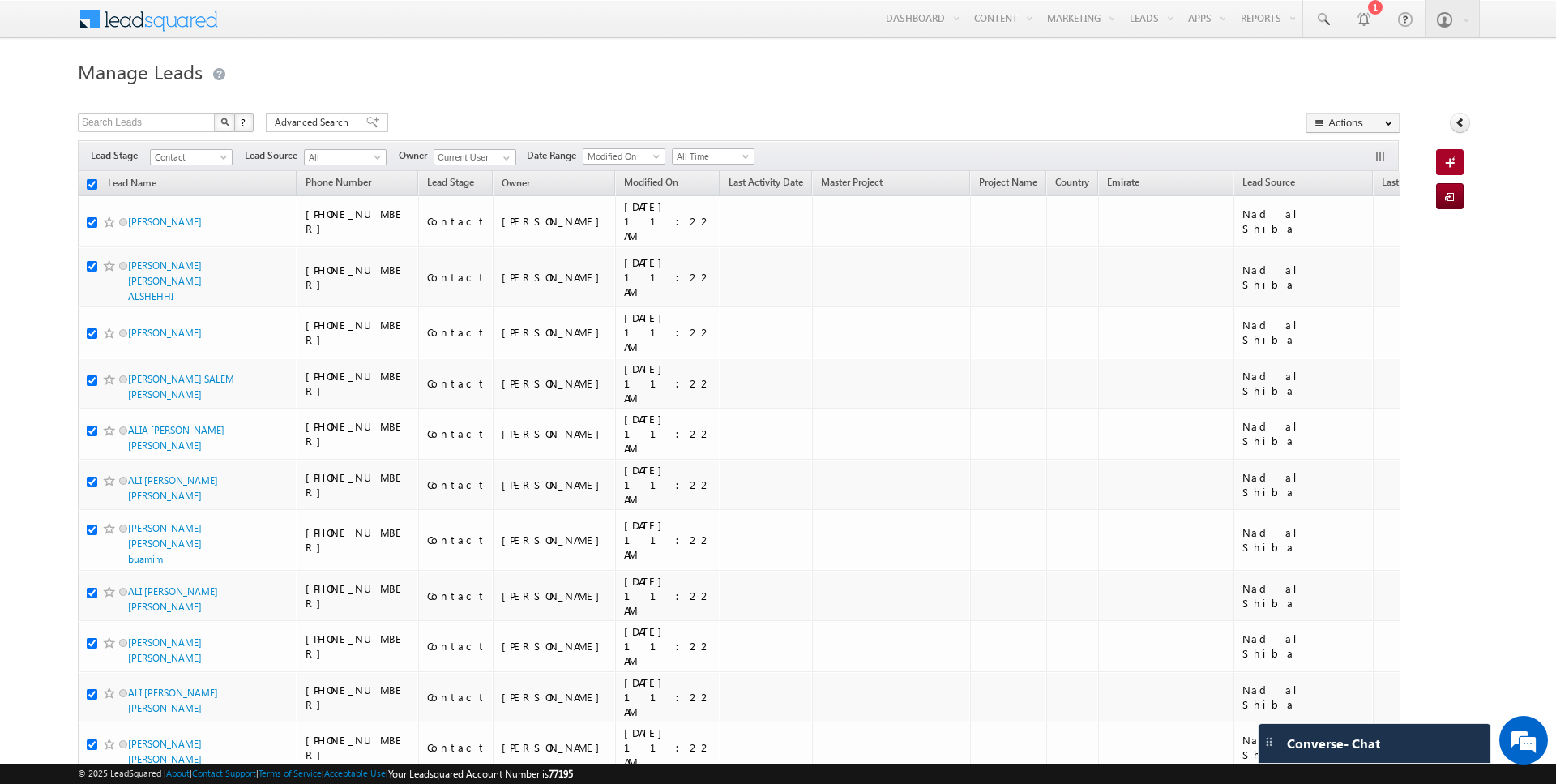
checkbox input "true"
click at [1367, 258] on link "Change Owner" at bounding box center [1353, 263] width 92 height 19
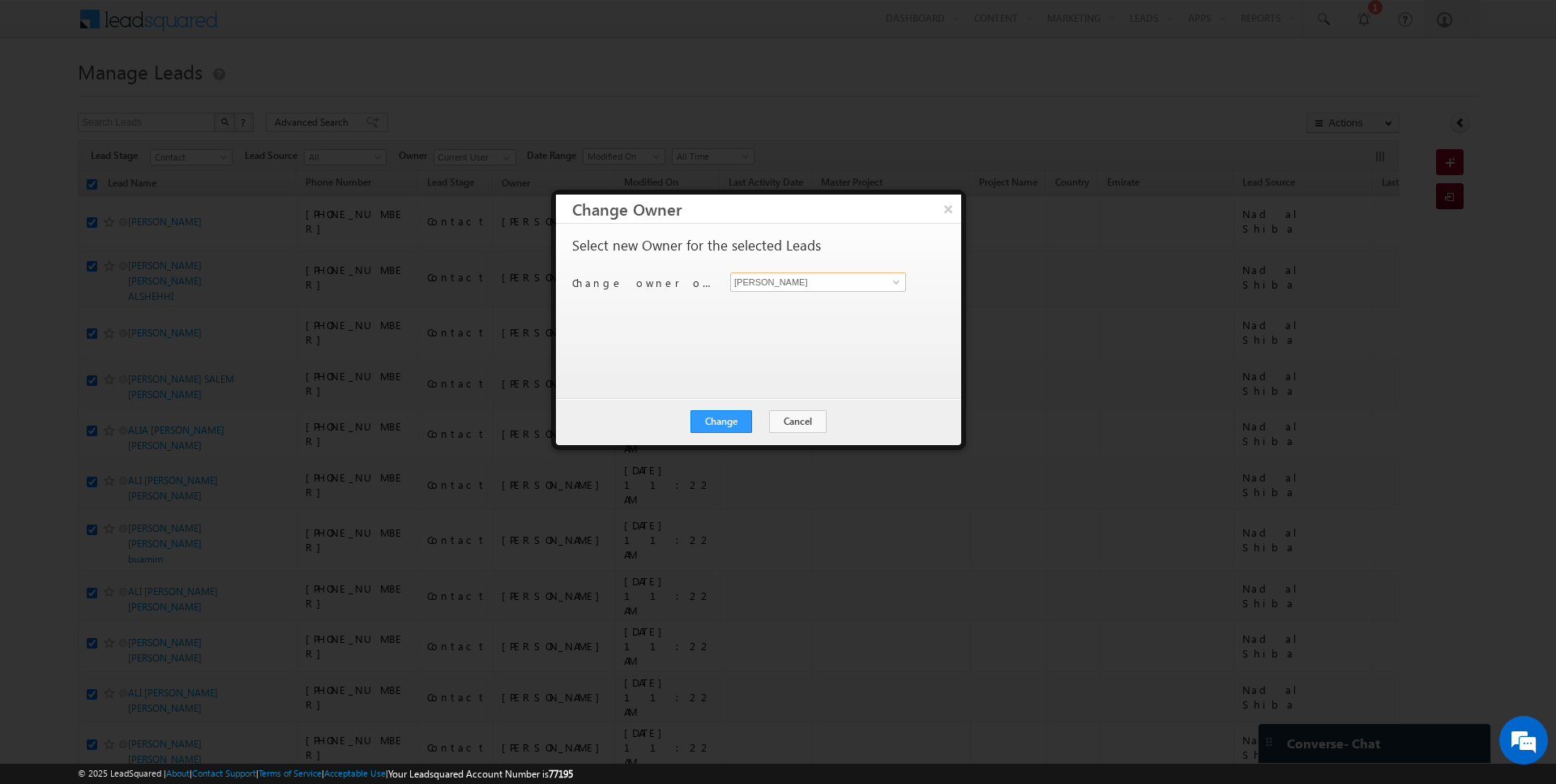
click at [765, 283] on input "[PERSON_NAME]" at bounding box center [818, 282] width 176 height 19
click at [722, 420] on button "Change" at bounding box center [721, 421] width 61 height 22
click at [765, 420] on button "Close" at bounding box center [761, 421] width 52 height 22
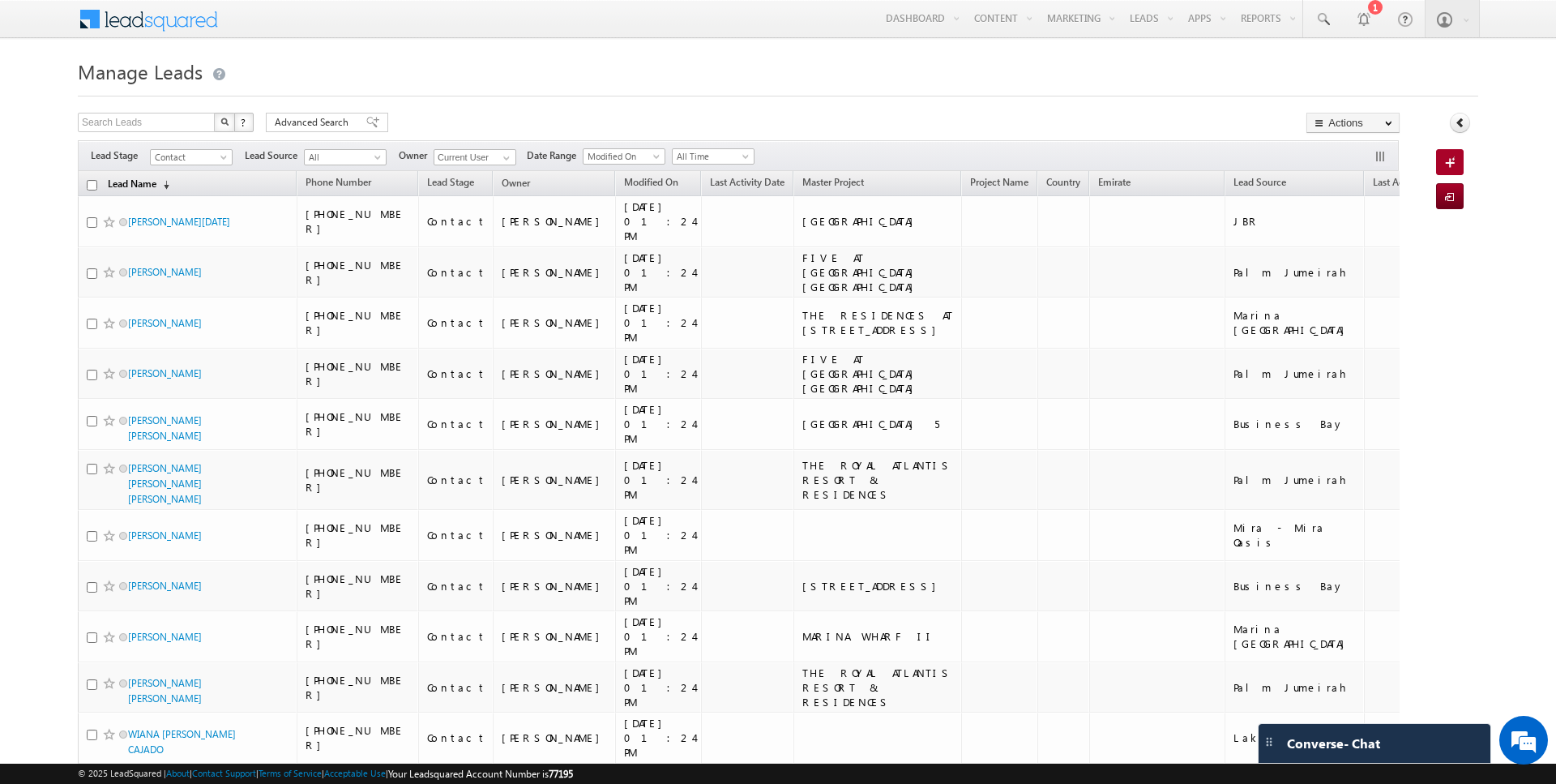
click at [136, 183] on link "Lead Name (sorted descending)" at bounding box center [138, 185] width 78 height 21
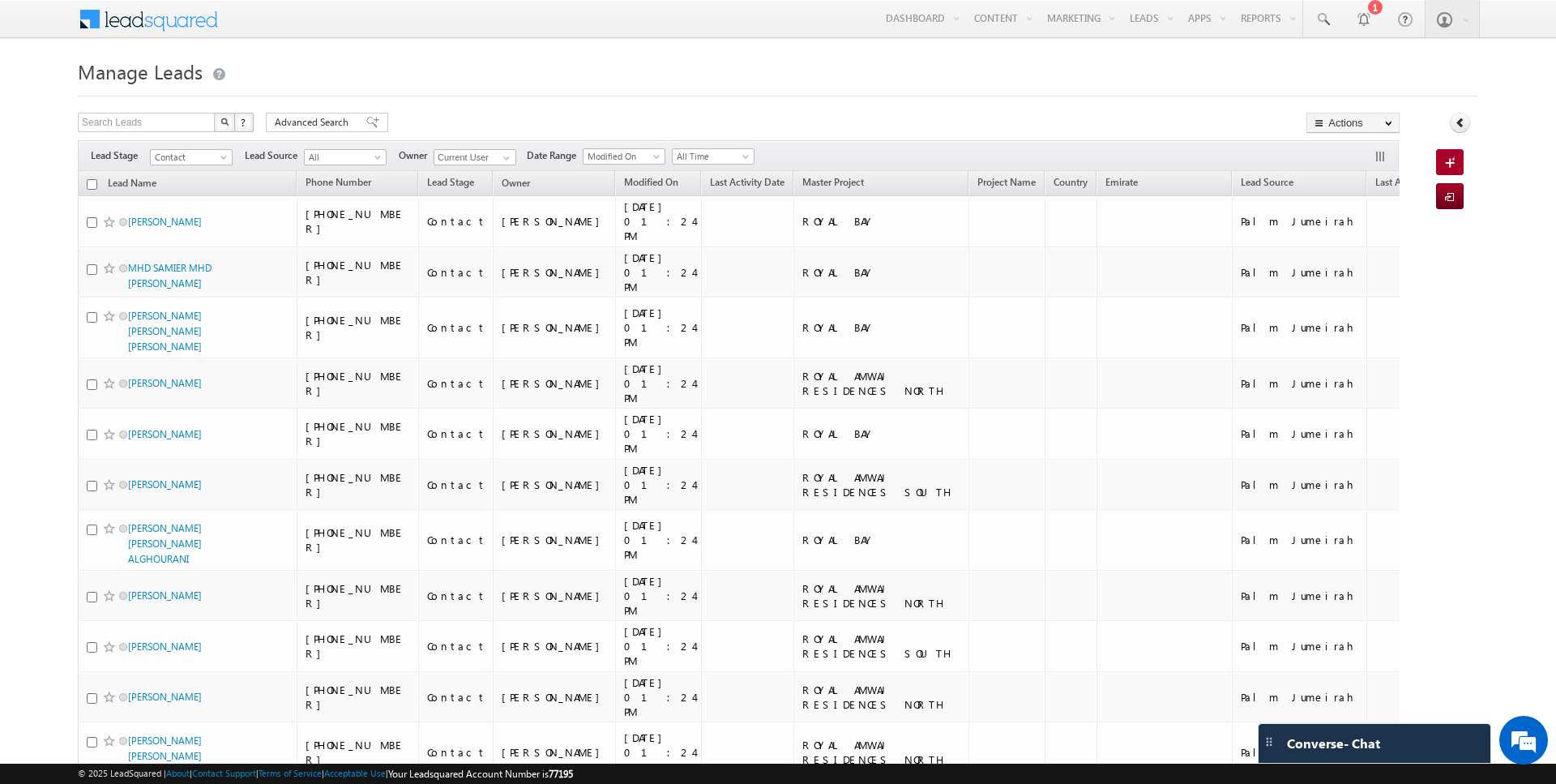
click at [93, 186] on input "checkbox" at bounding box center [91, 184] width 10 height 10
checkbox input "true"
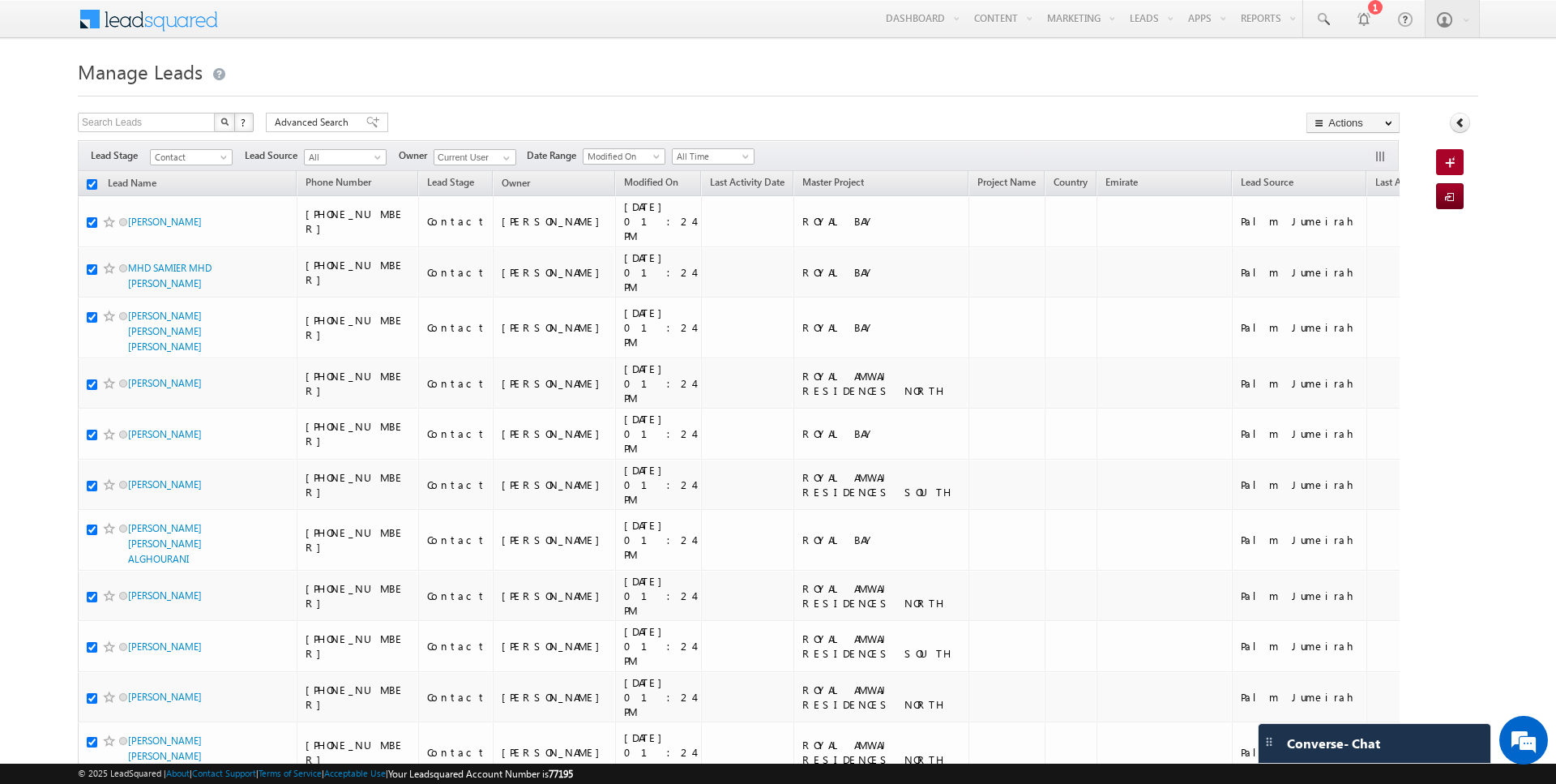
checkbox input "true"
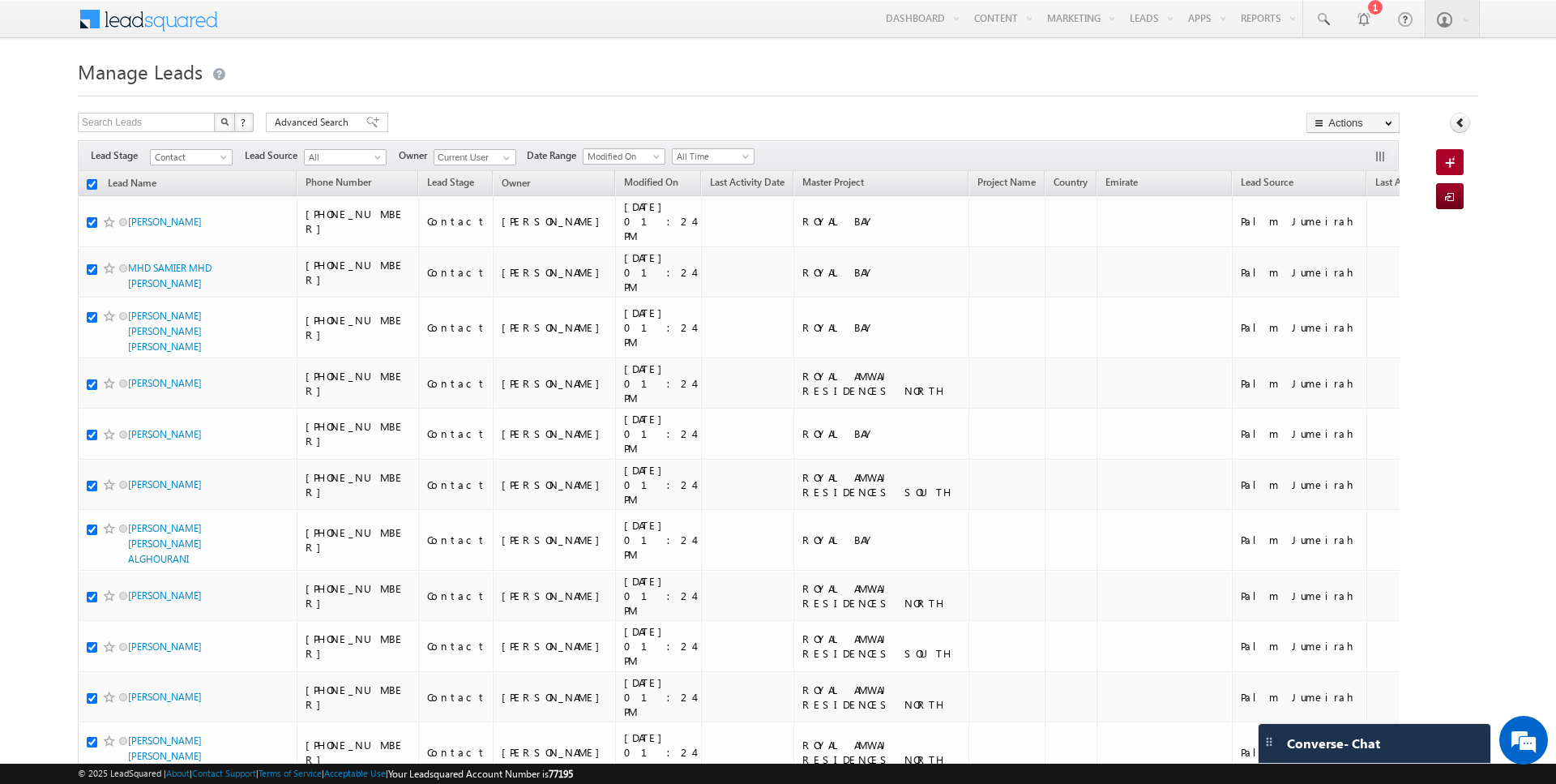
checkbox input "true"
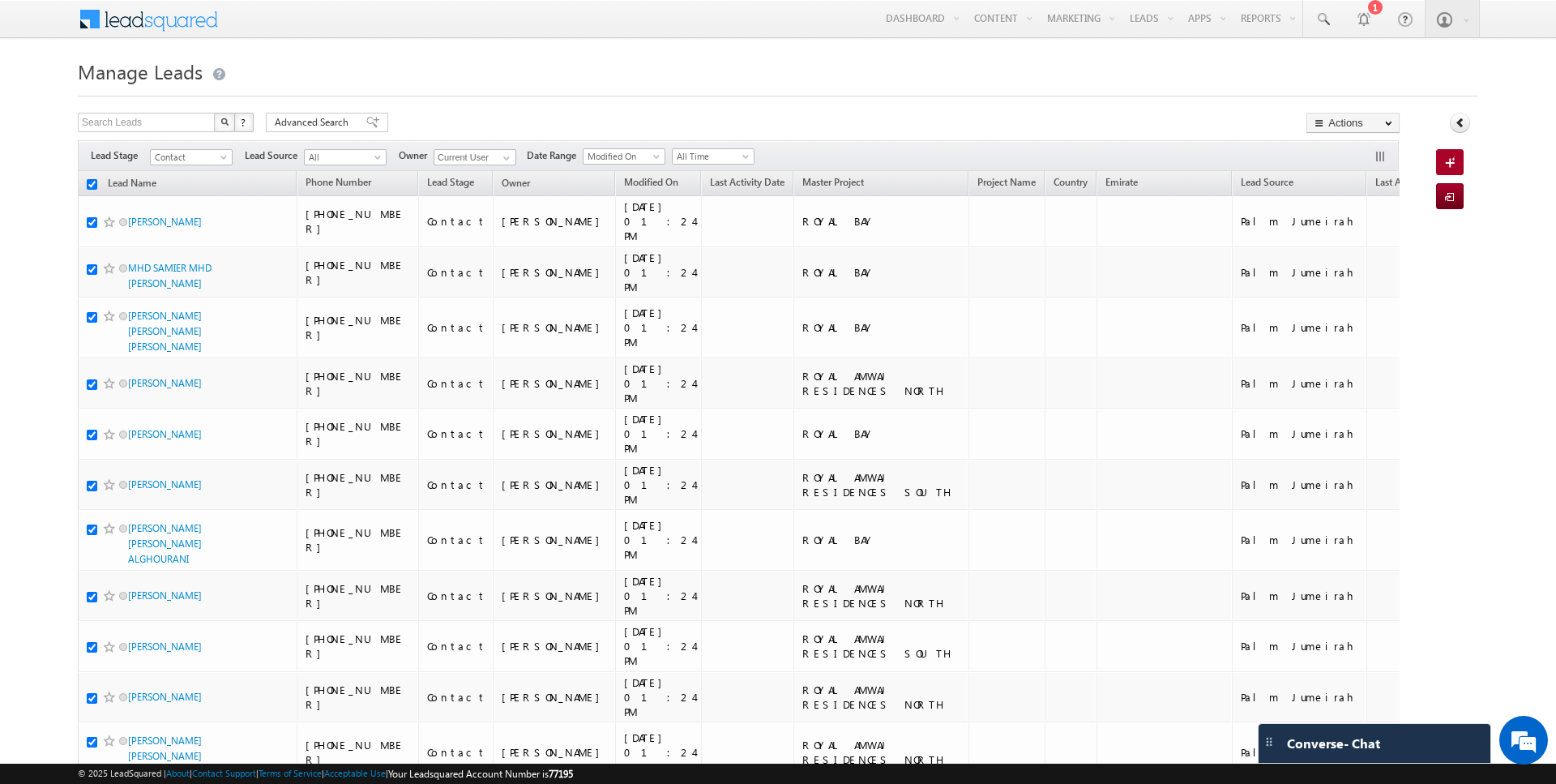
checkbox input "true"
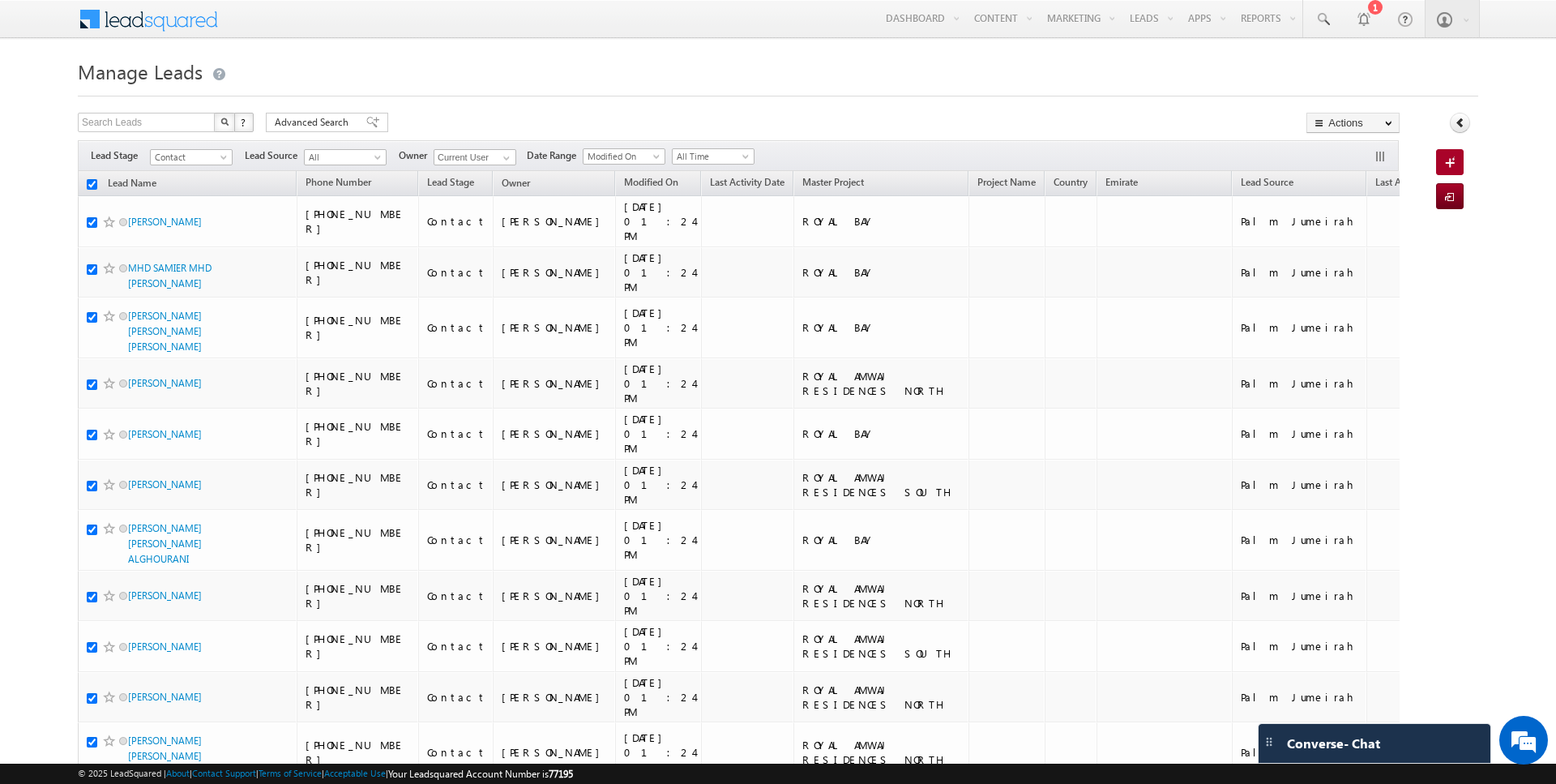
checkbox input "true"
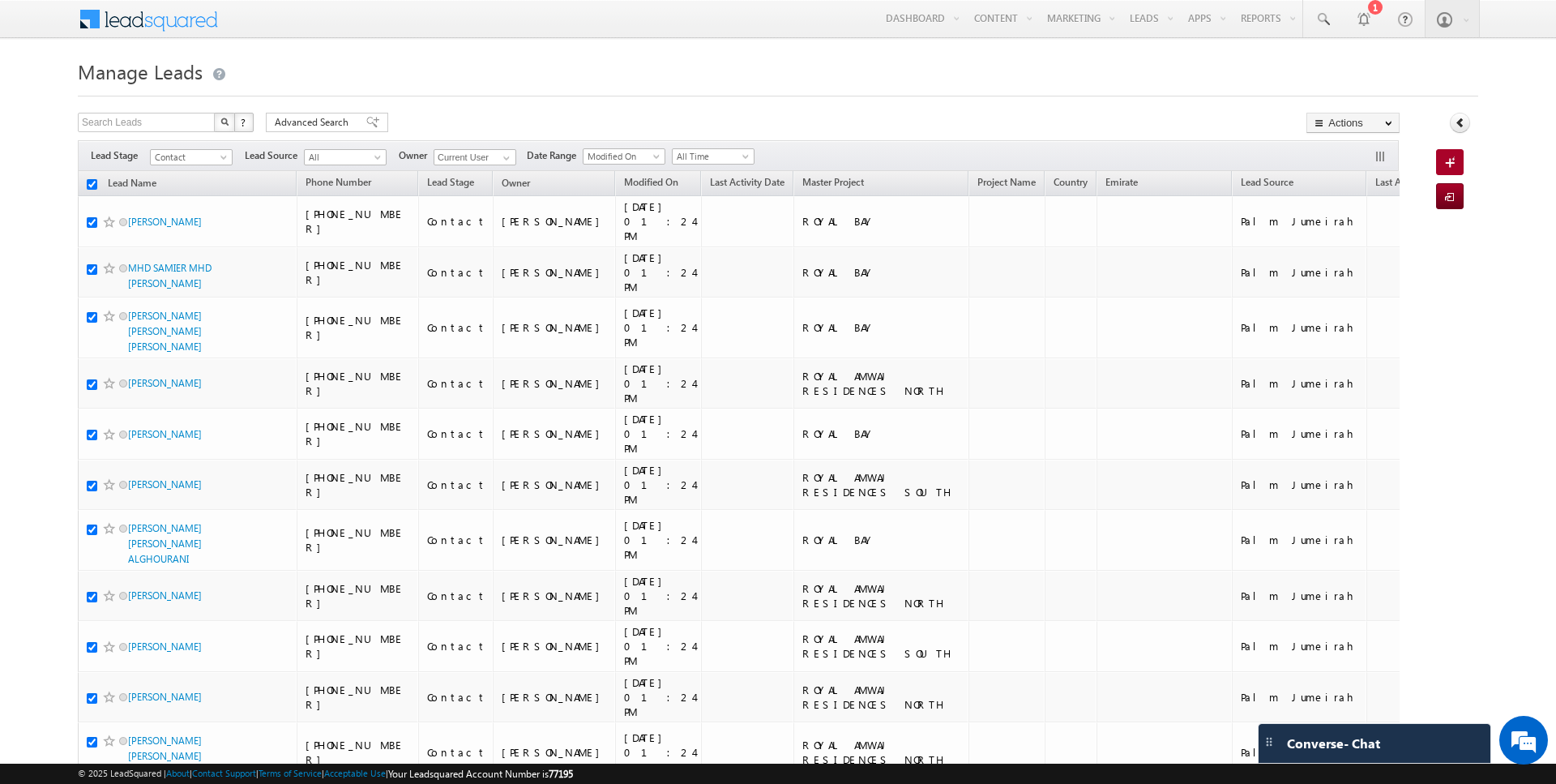
checkbox input "true"
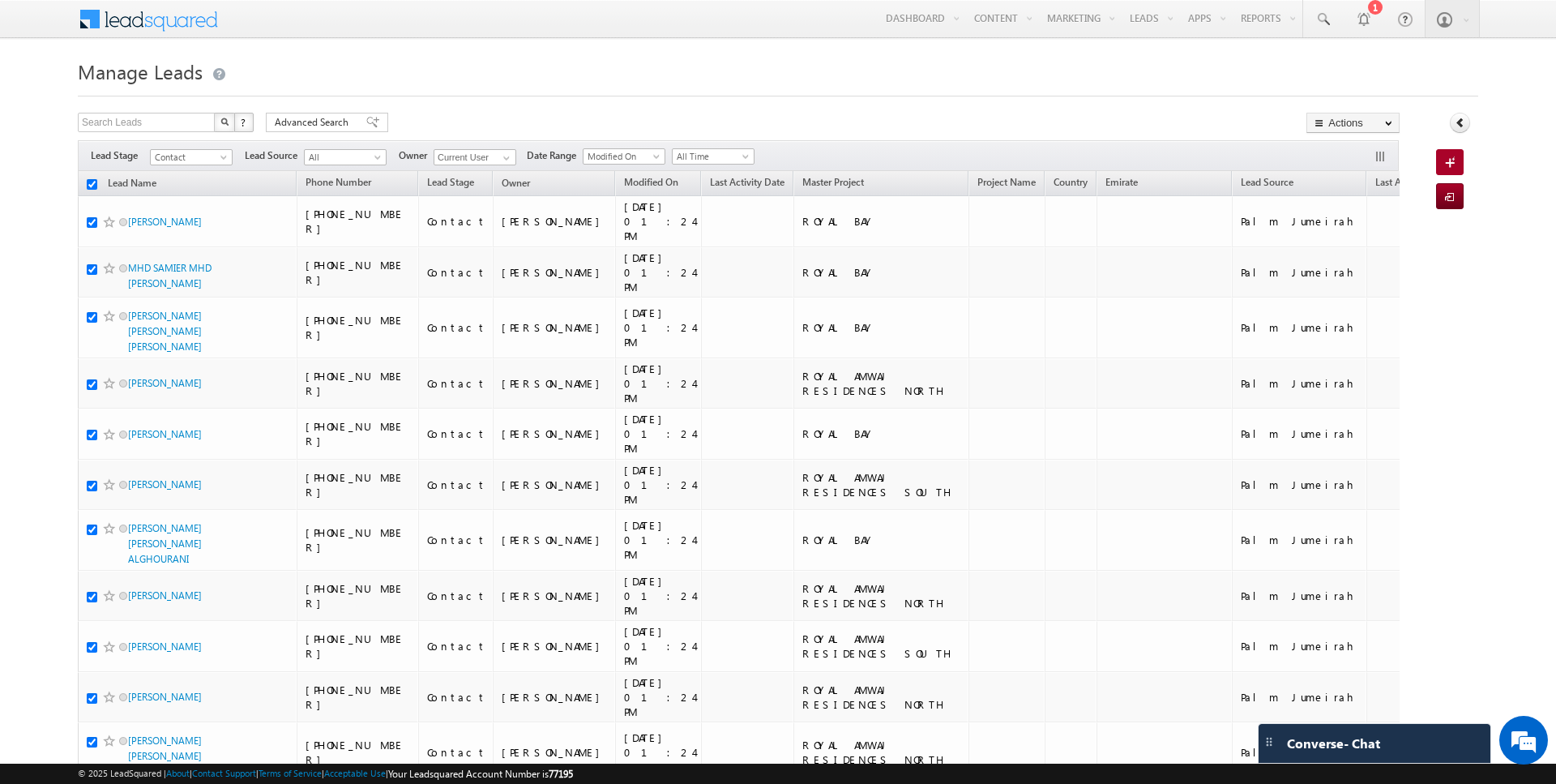
checkbox input "true"
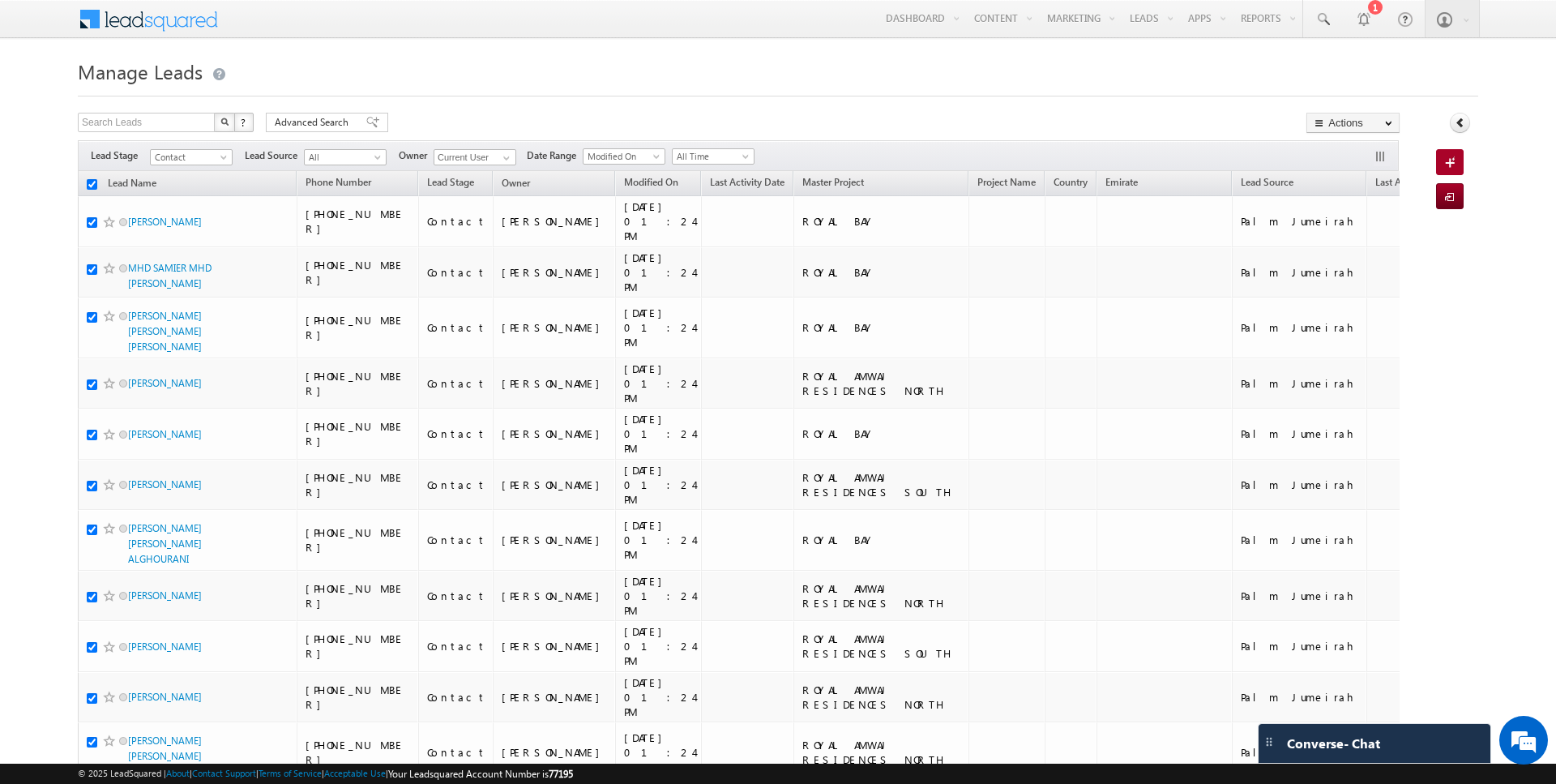
checkbox input "true"
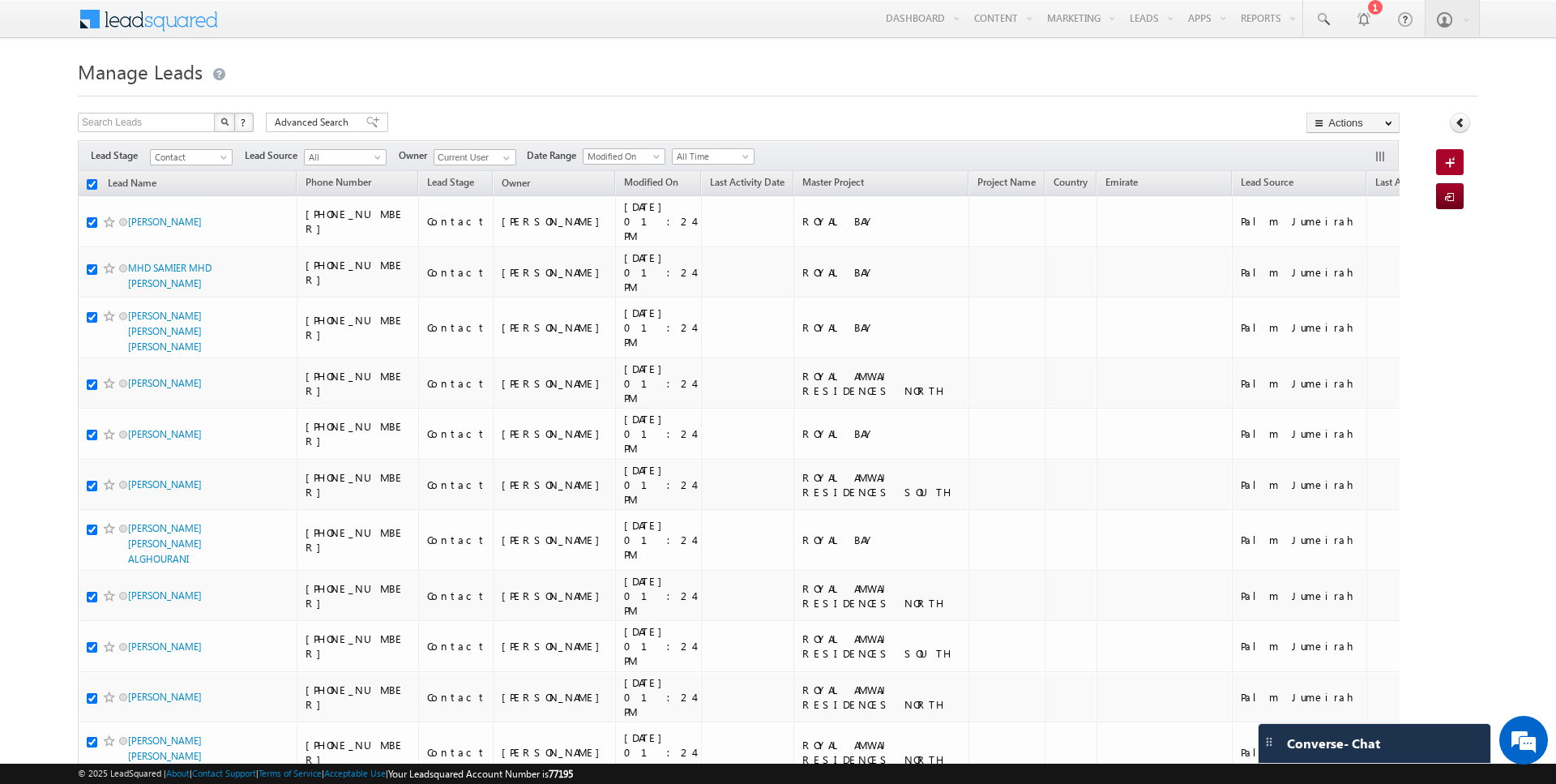
checkbox input "true"
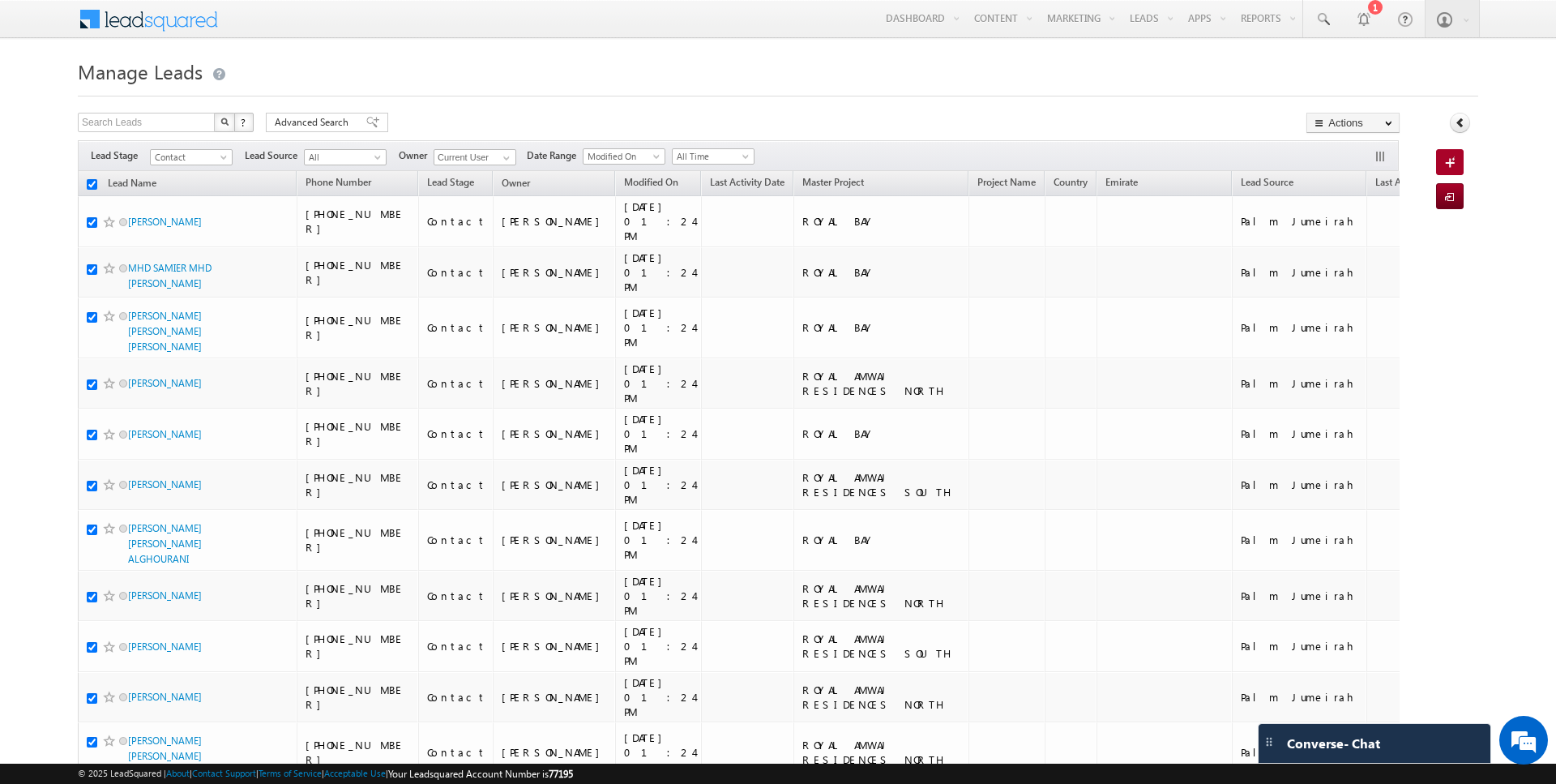
checkbox input "true"
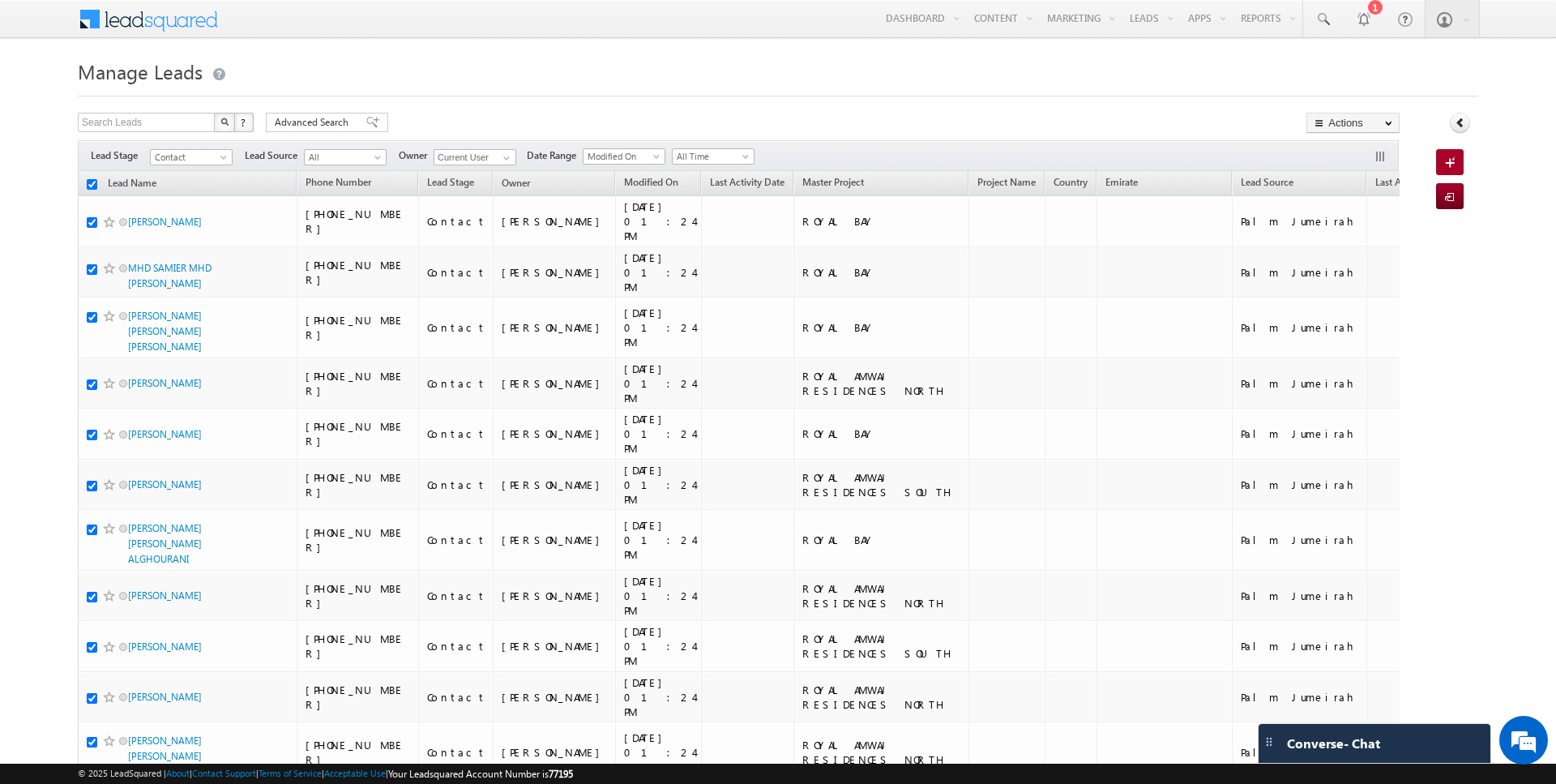
checkbox input "true"
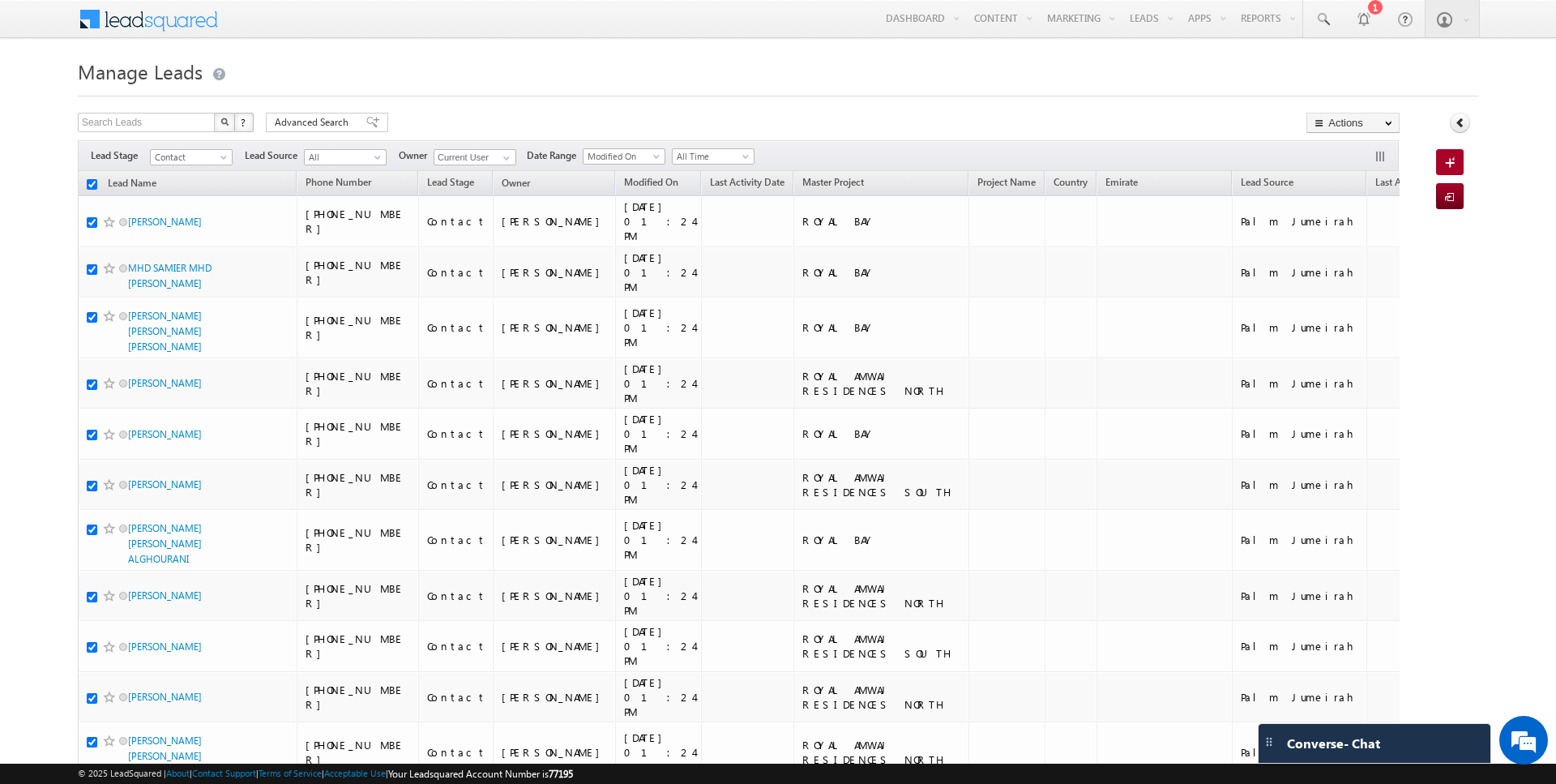
checkbox input "true"
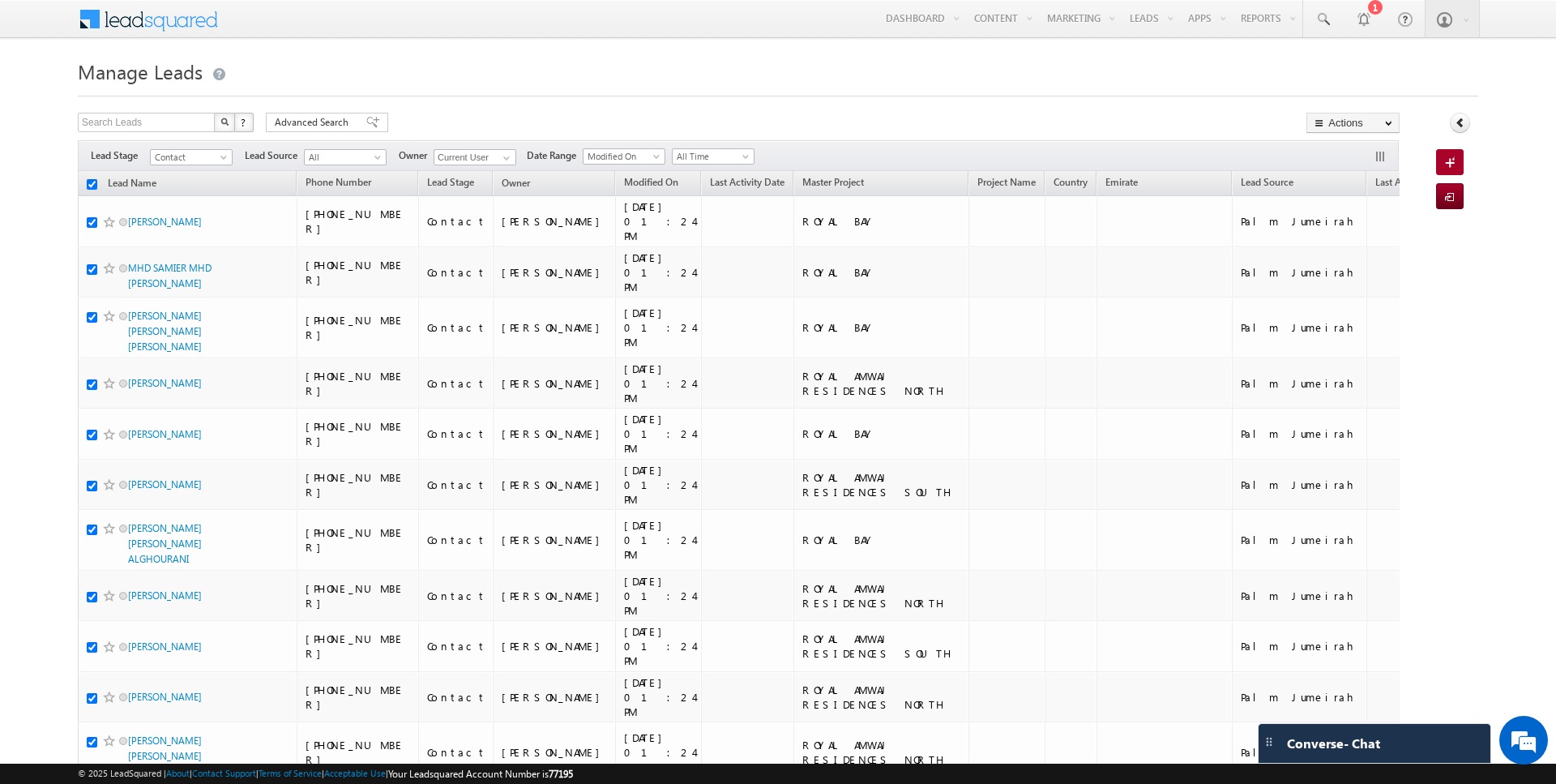
checkbox input "true"
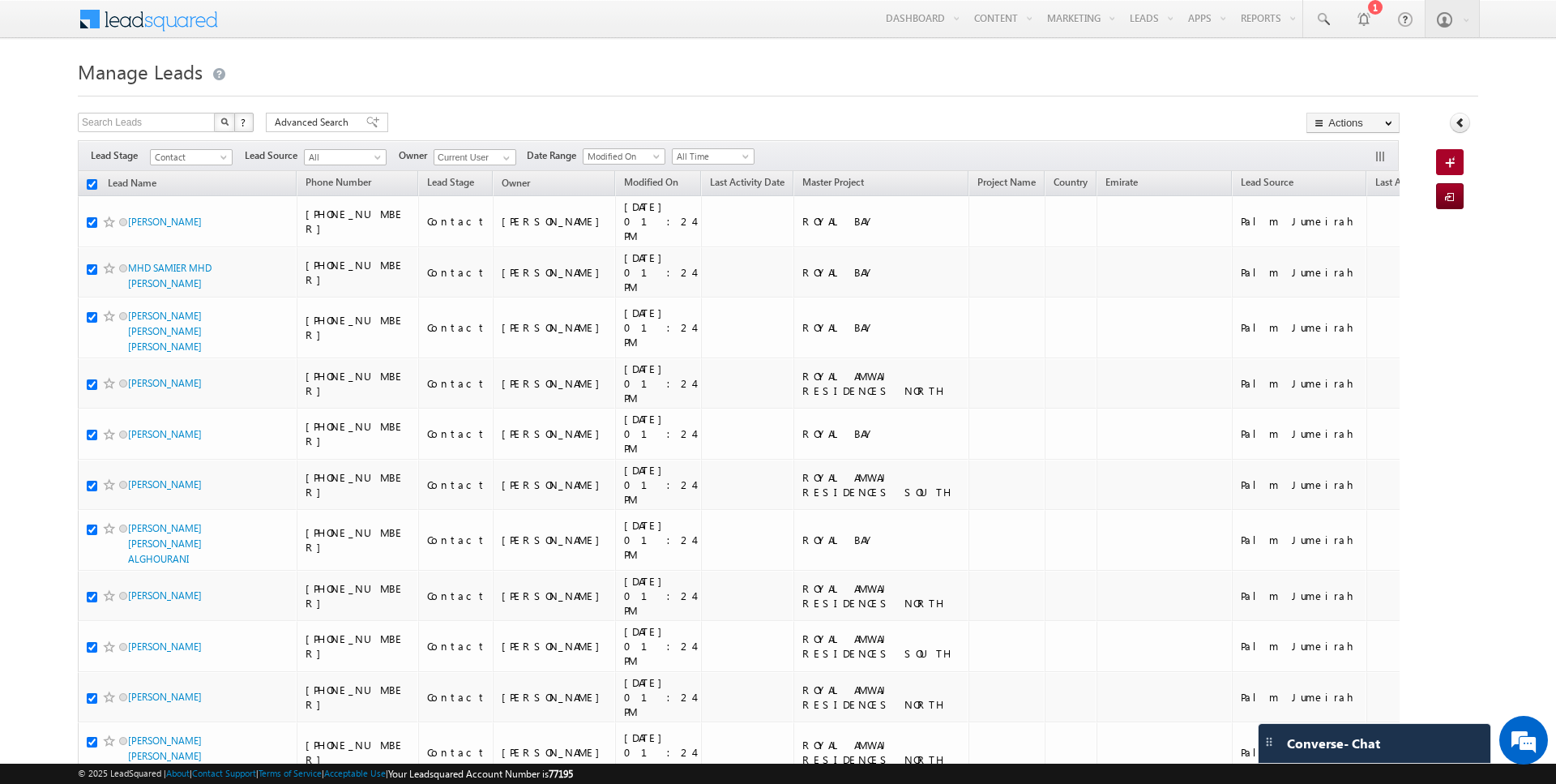
checkbox input "true"
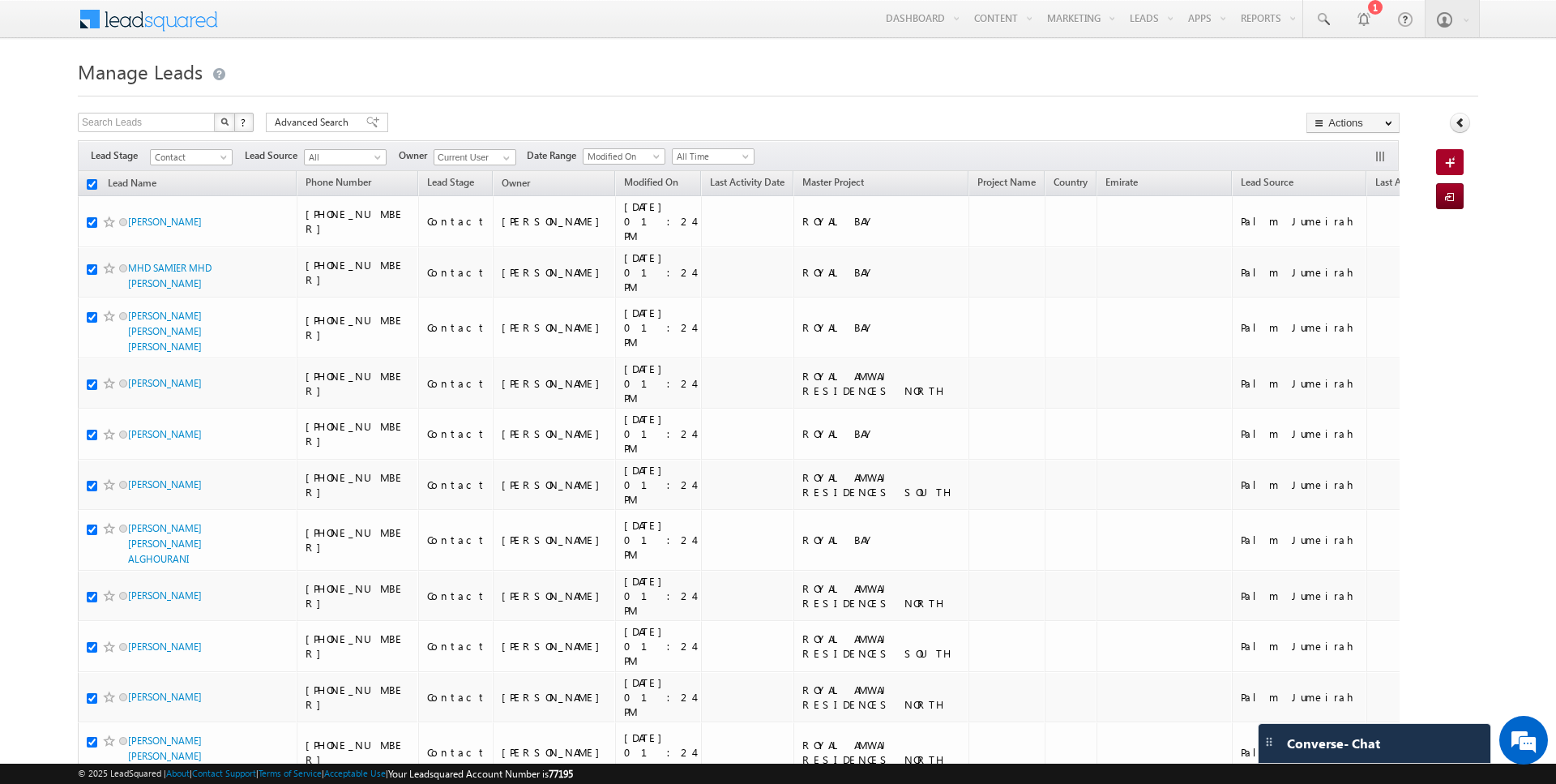
checkbox input "true"
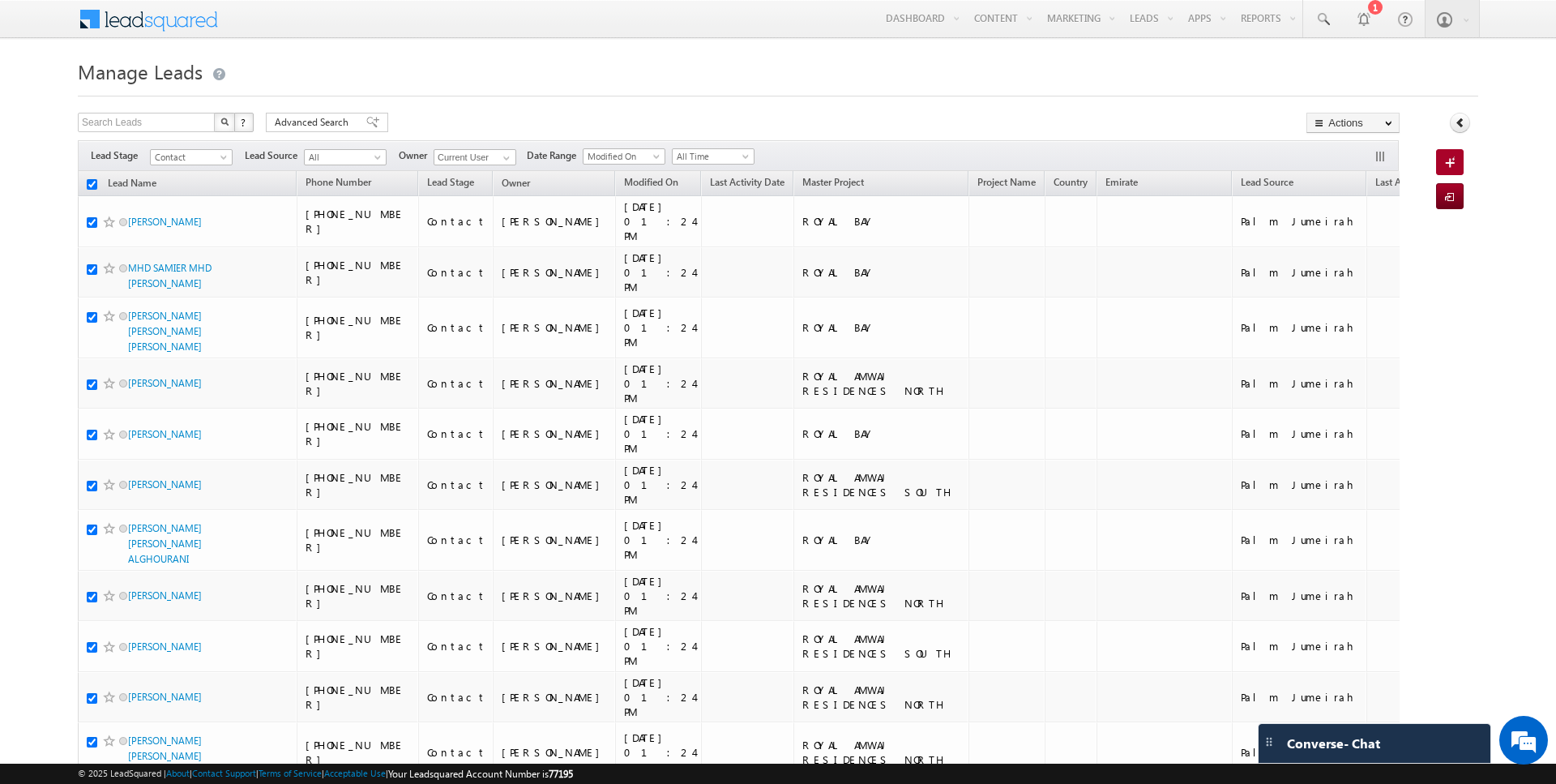
checkbox input "true"
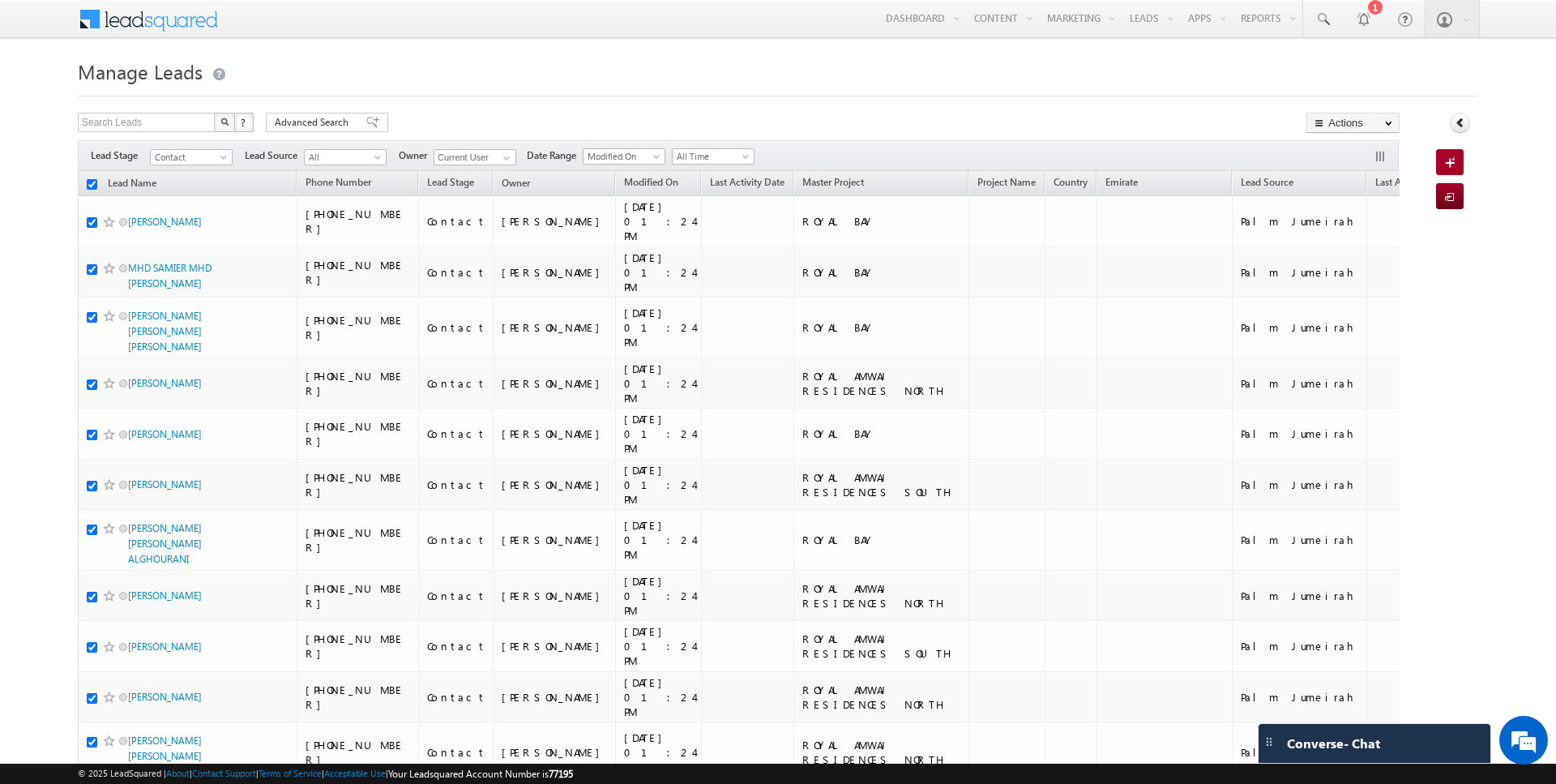
checkbox input "true"
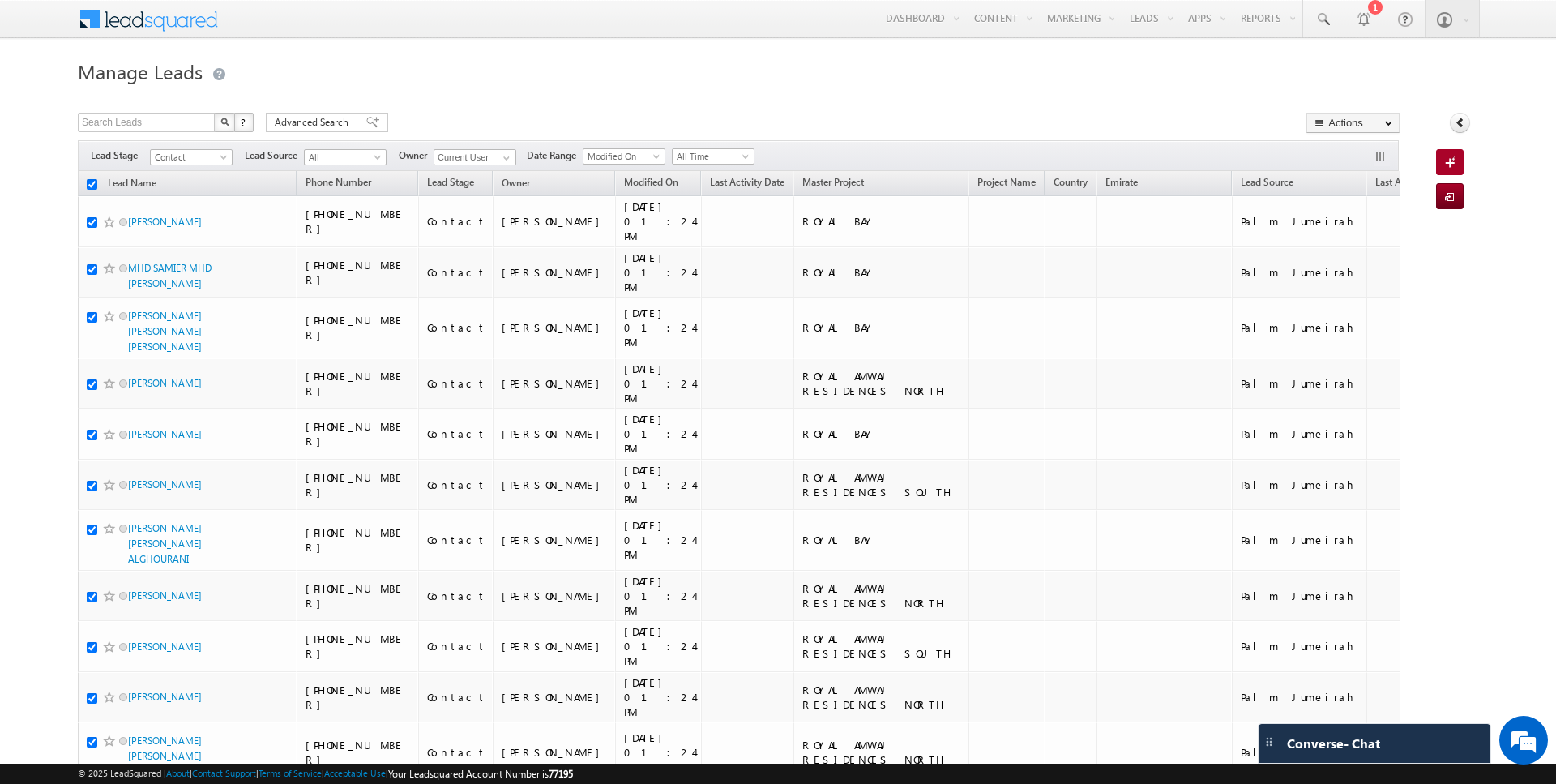
checkbox input "true"
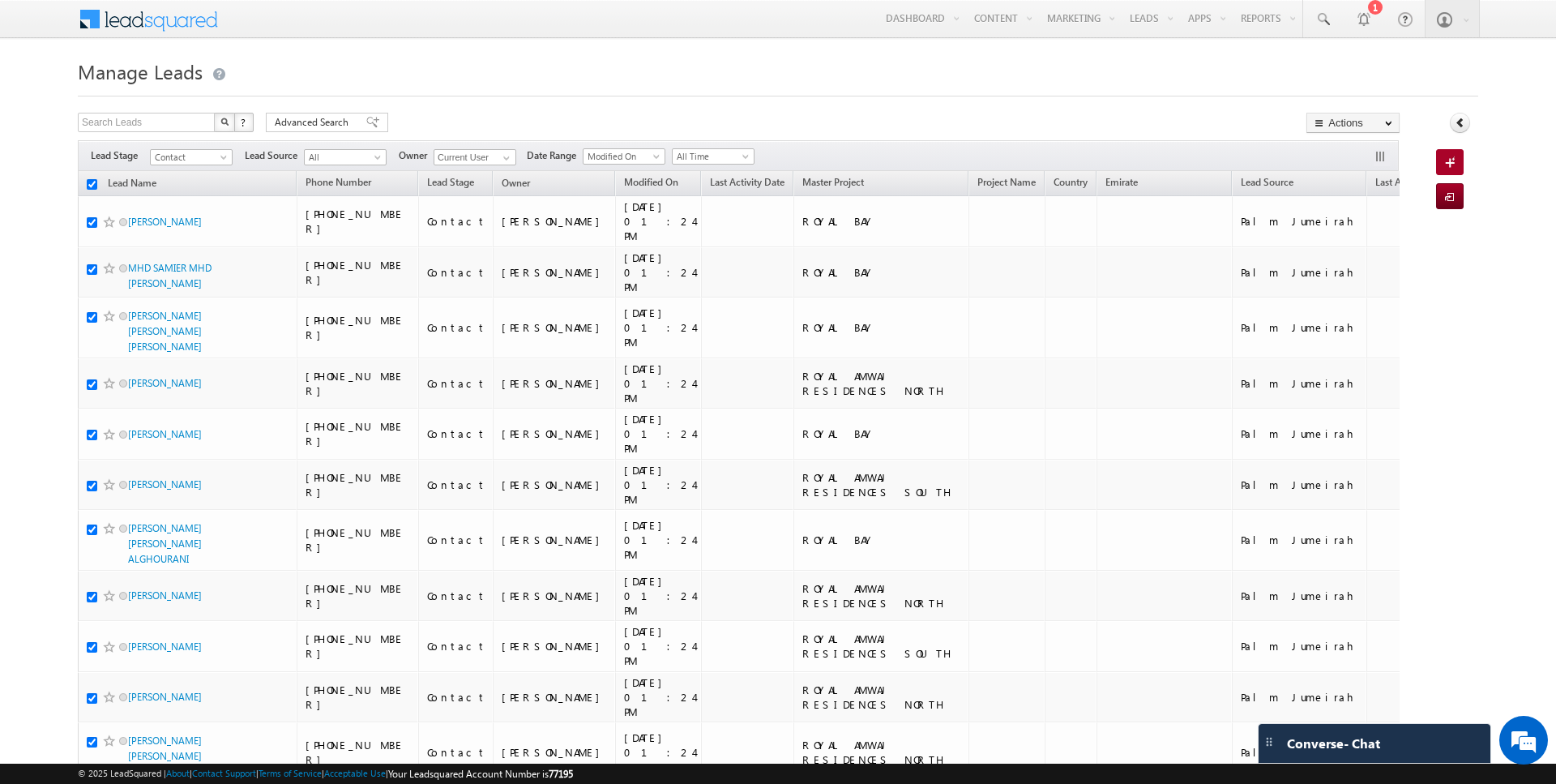
checkbox input "true"
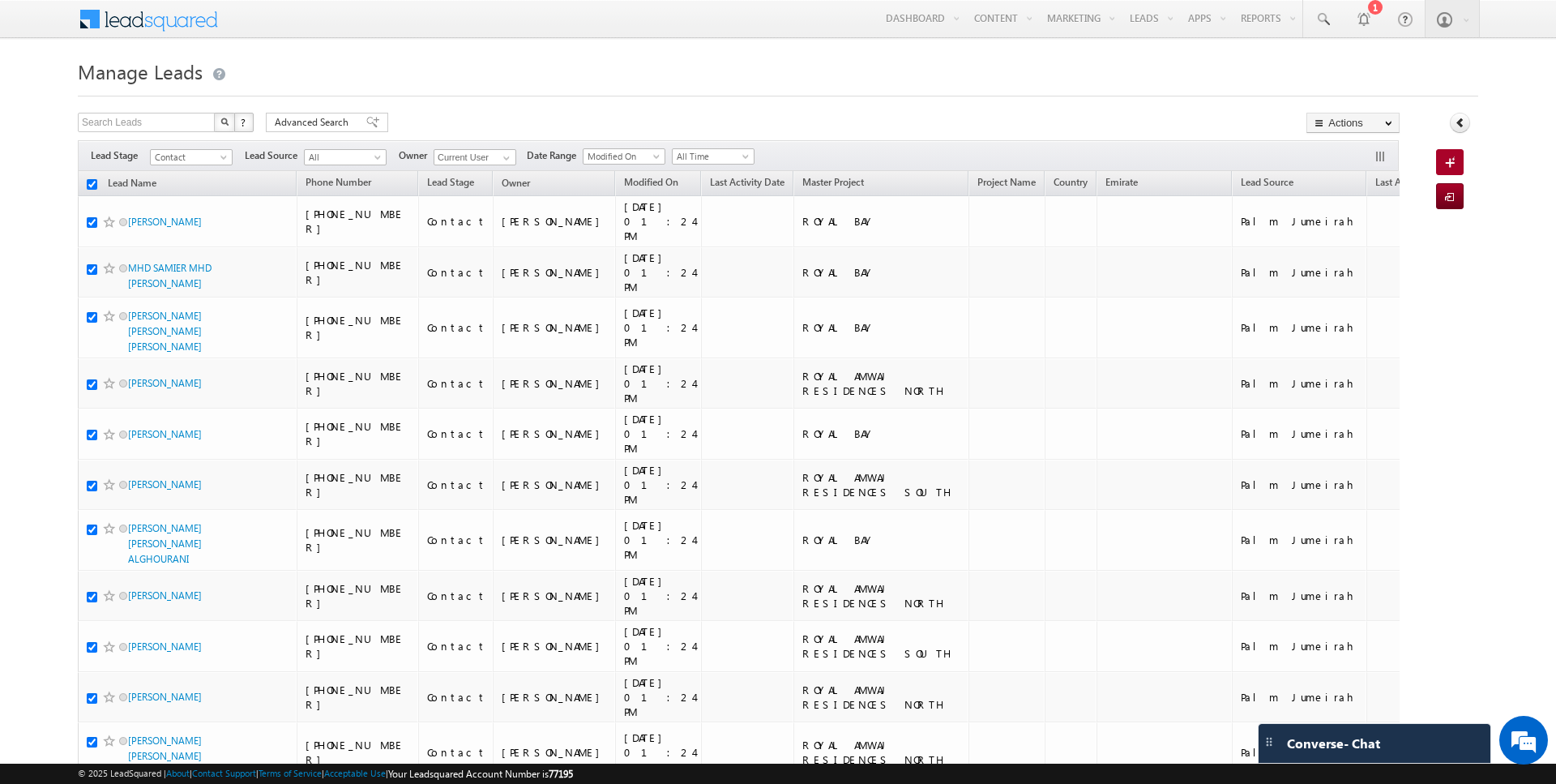
checkbox input "true"
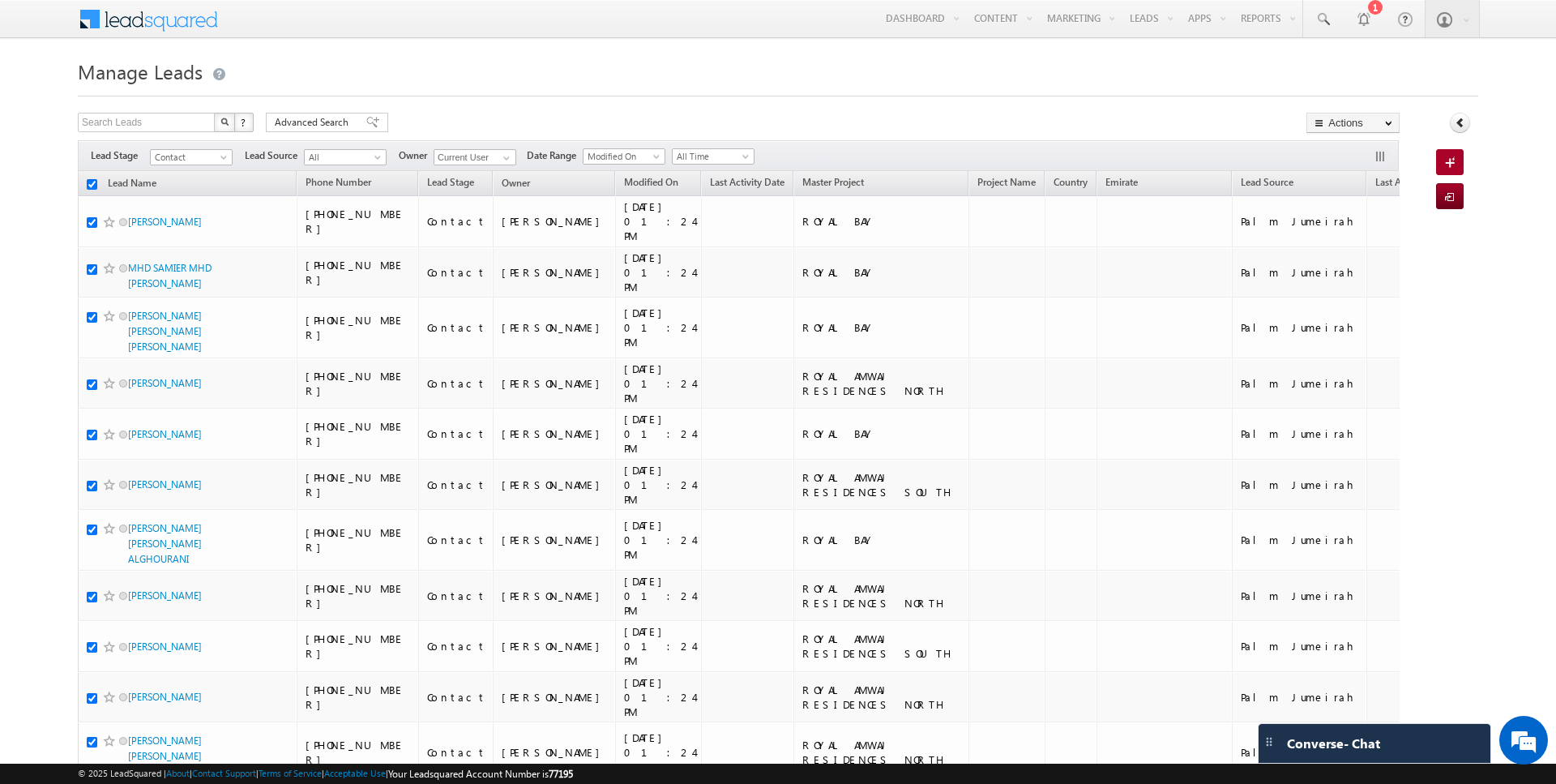
checkbox input "true"
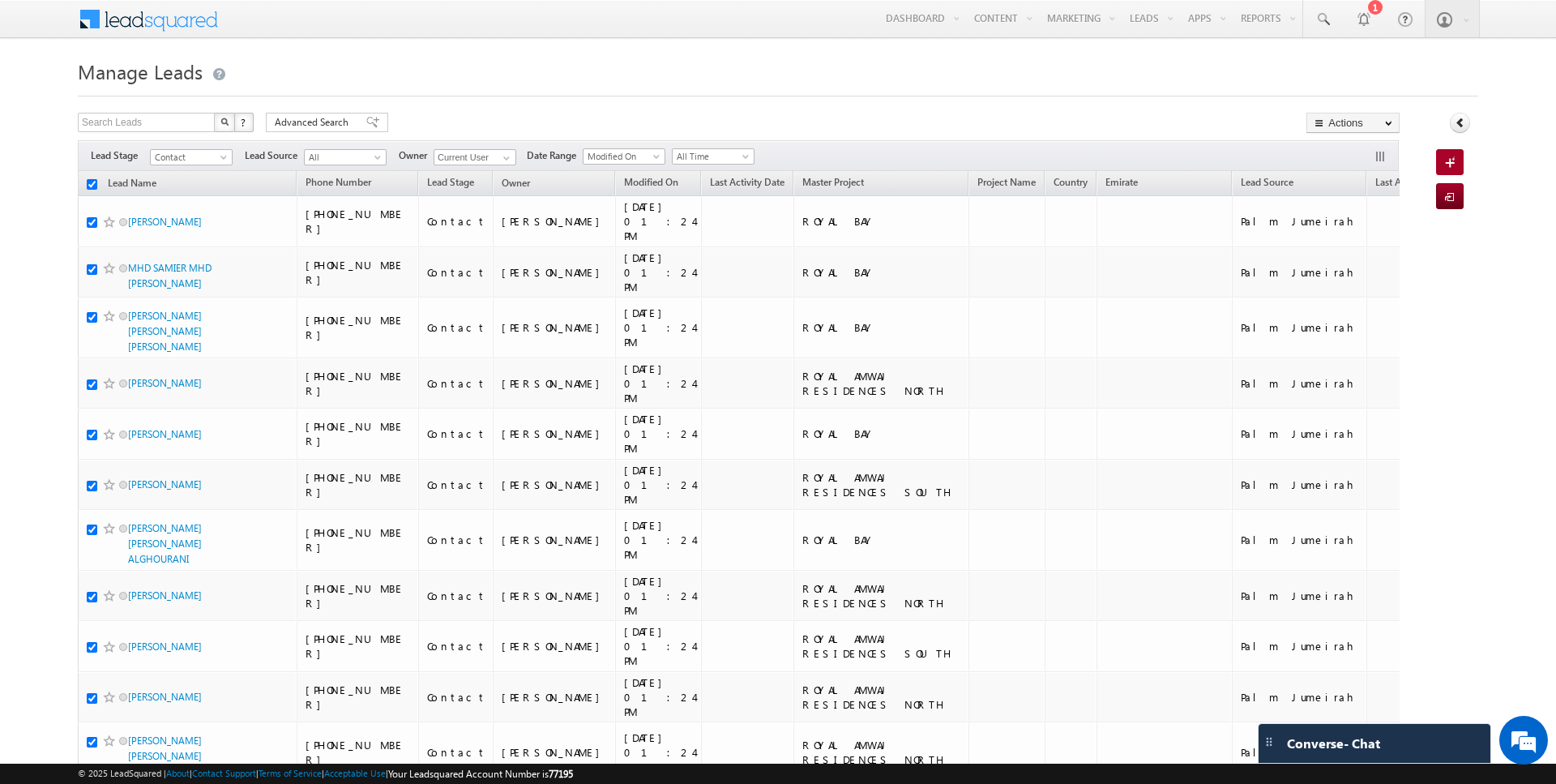
checkbox input "true"
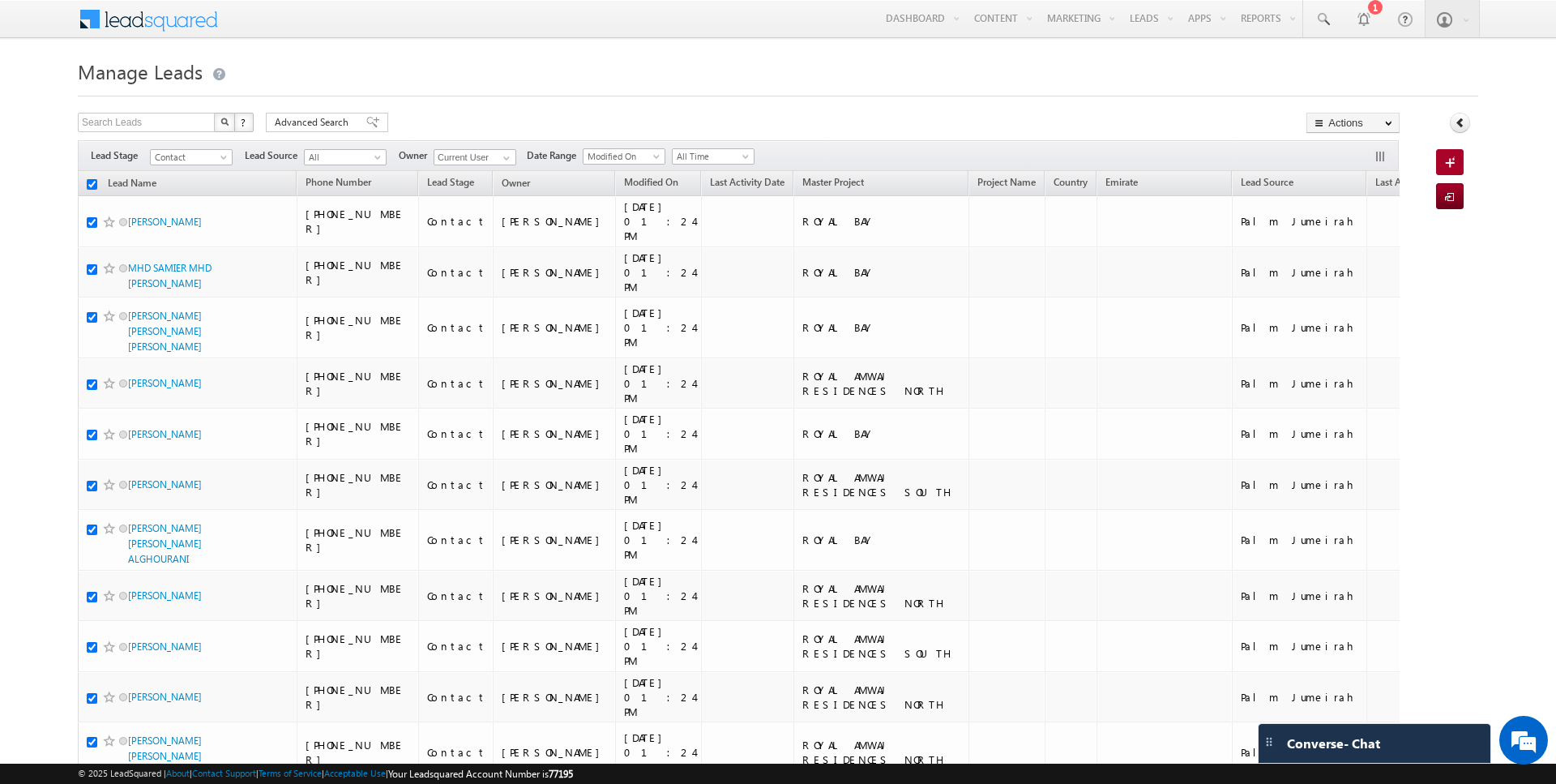
checkbox input "true"
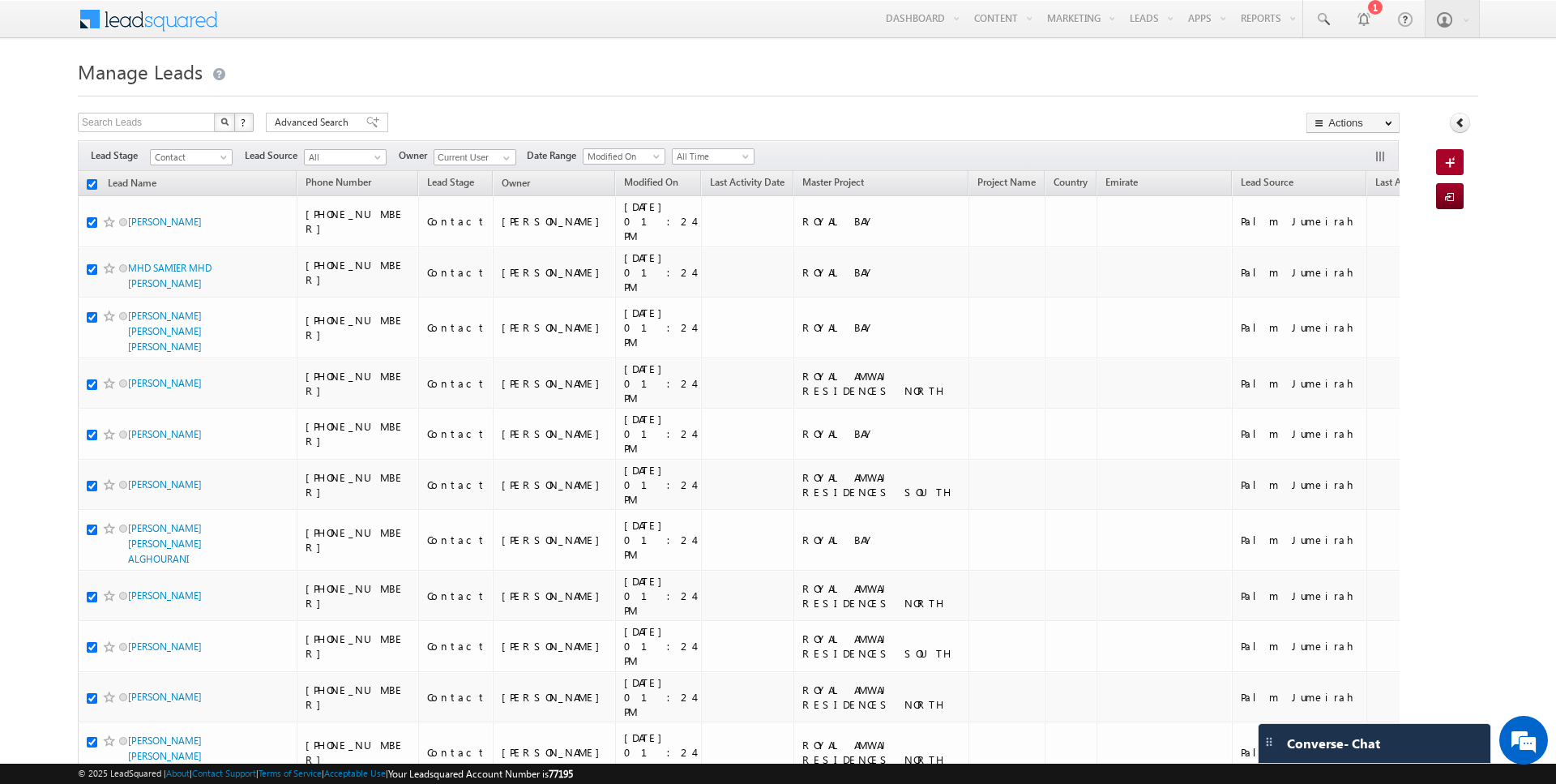
checkbox input "true"
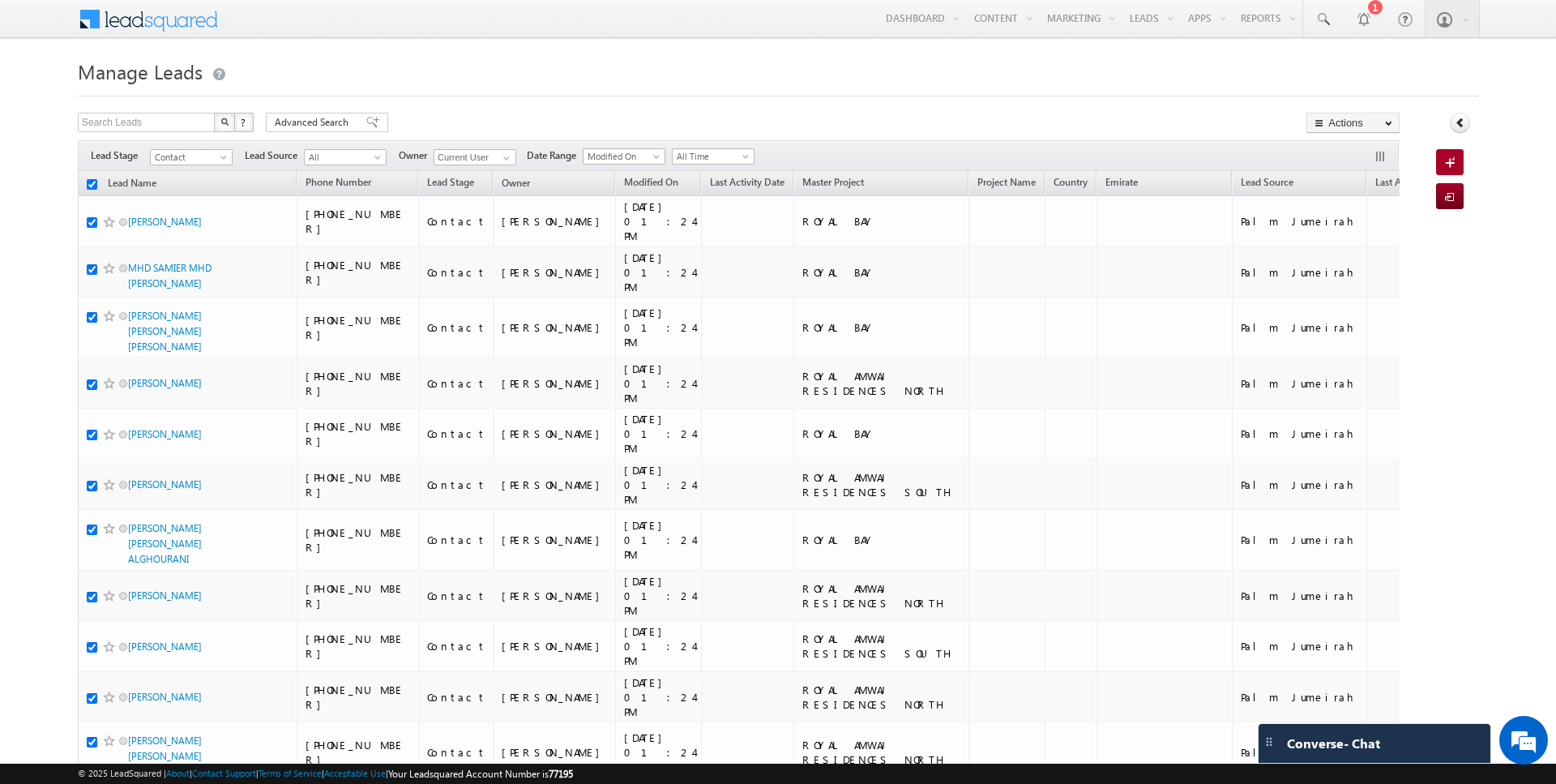
checkbox input "true"
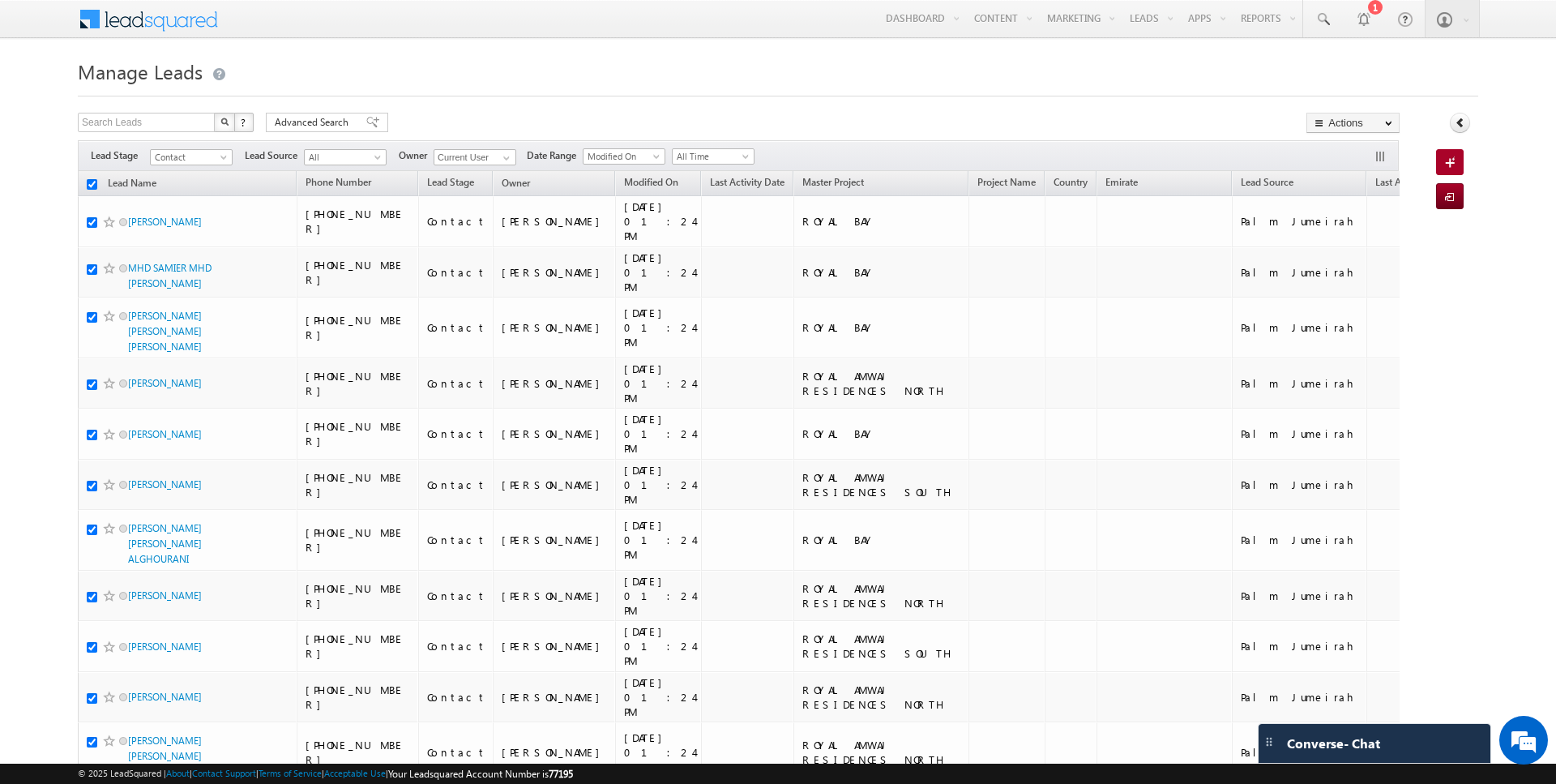
checkbox input "true"
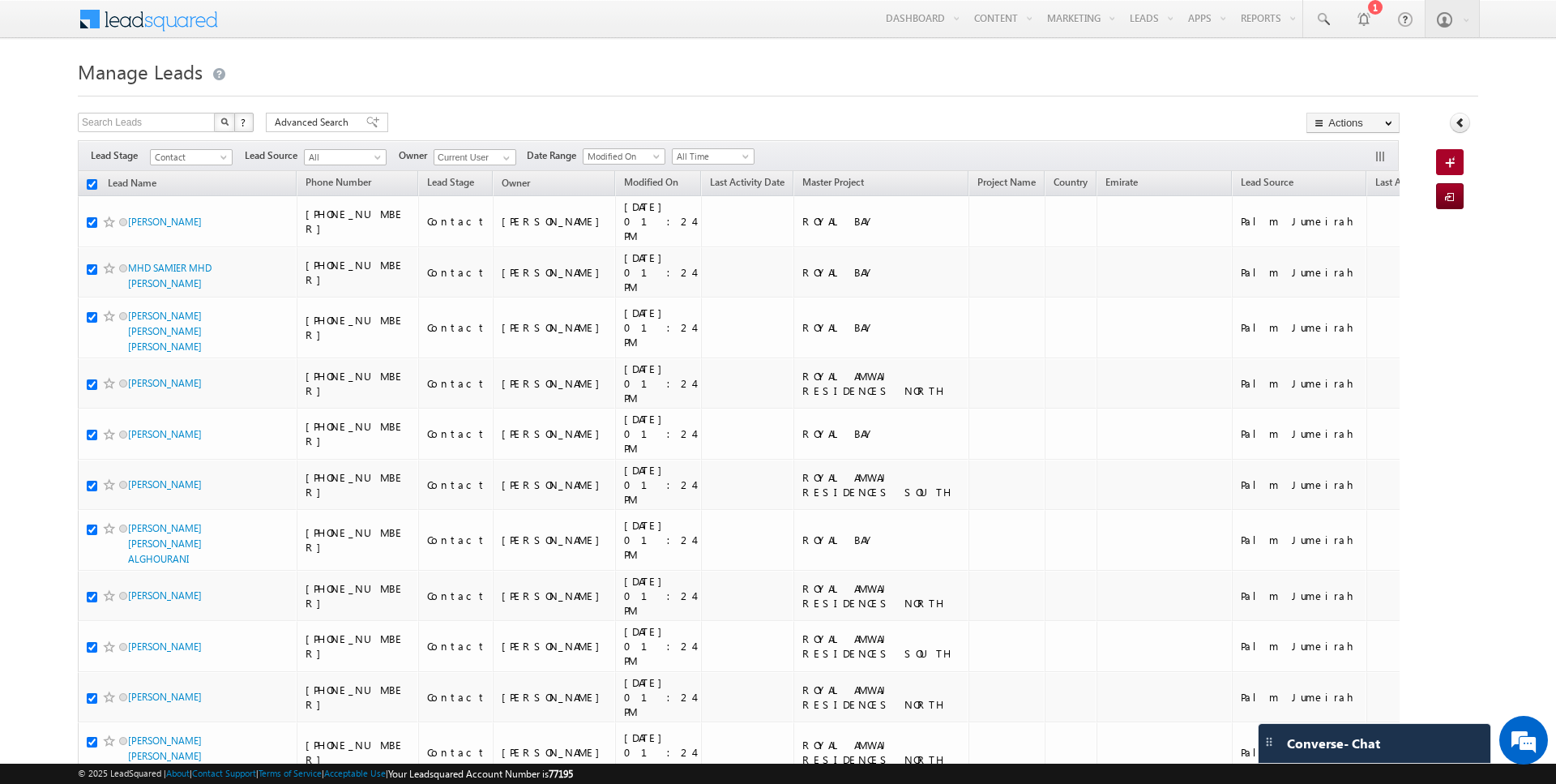
checkbox input "true"
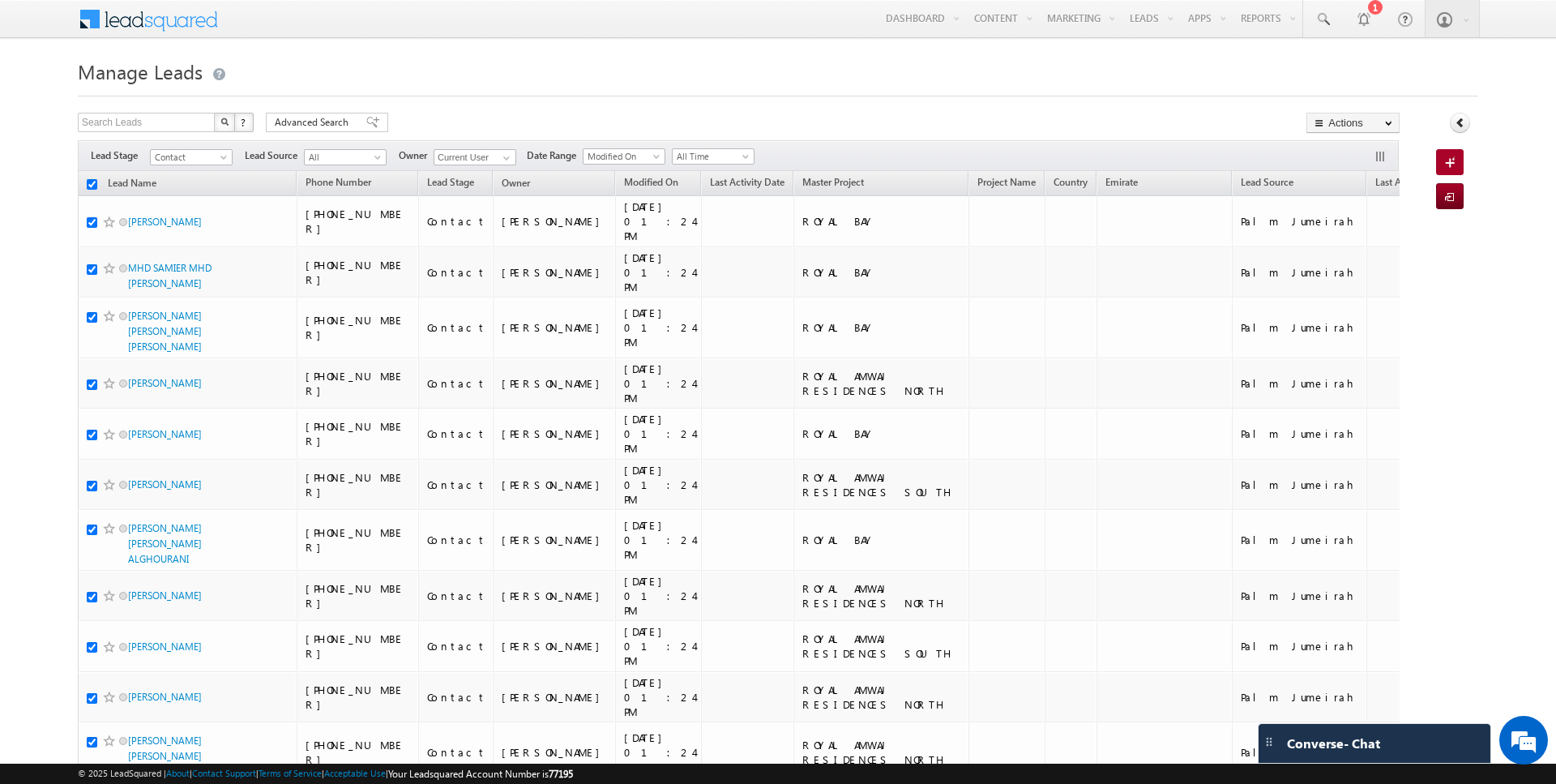
checkbox input "true"
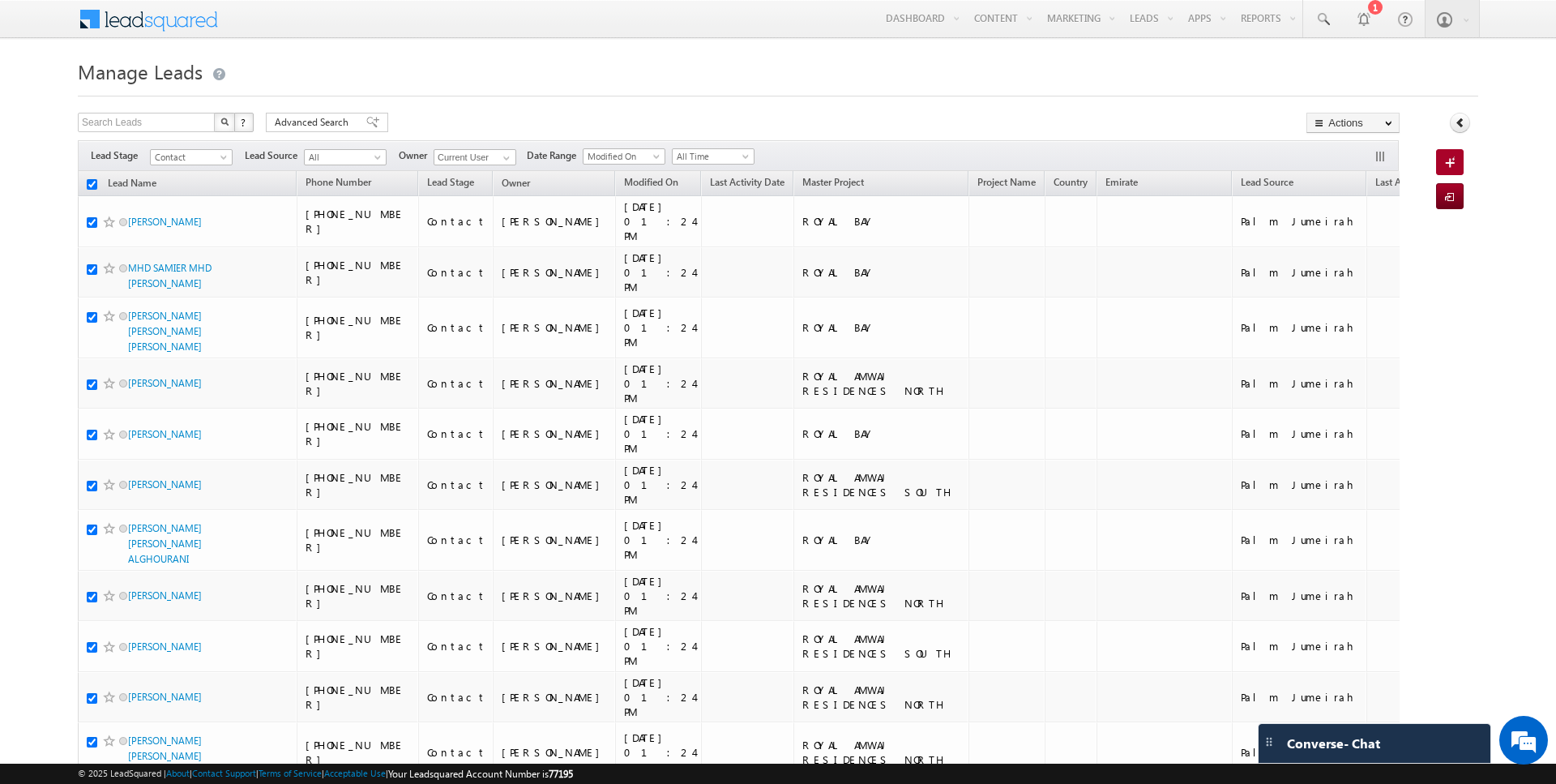
checkbox input "true"
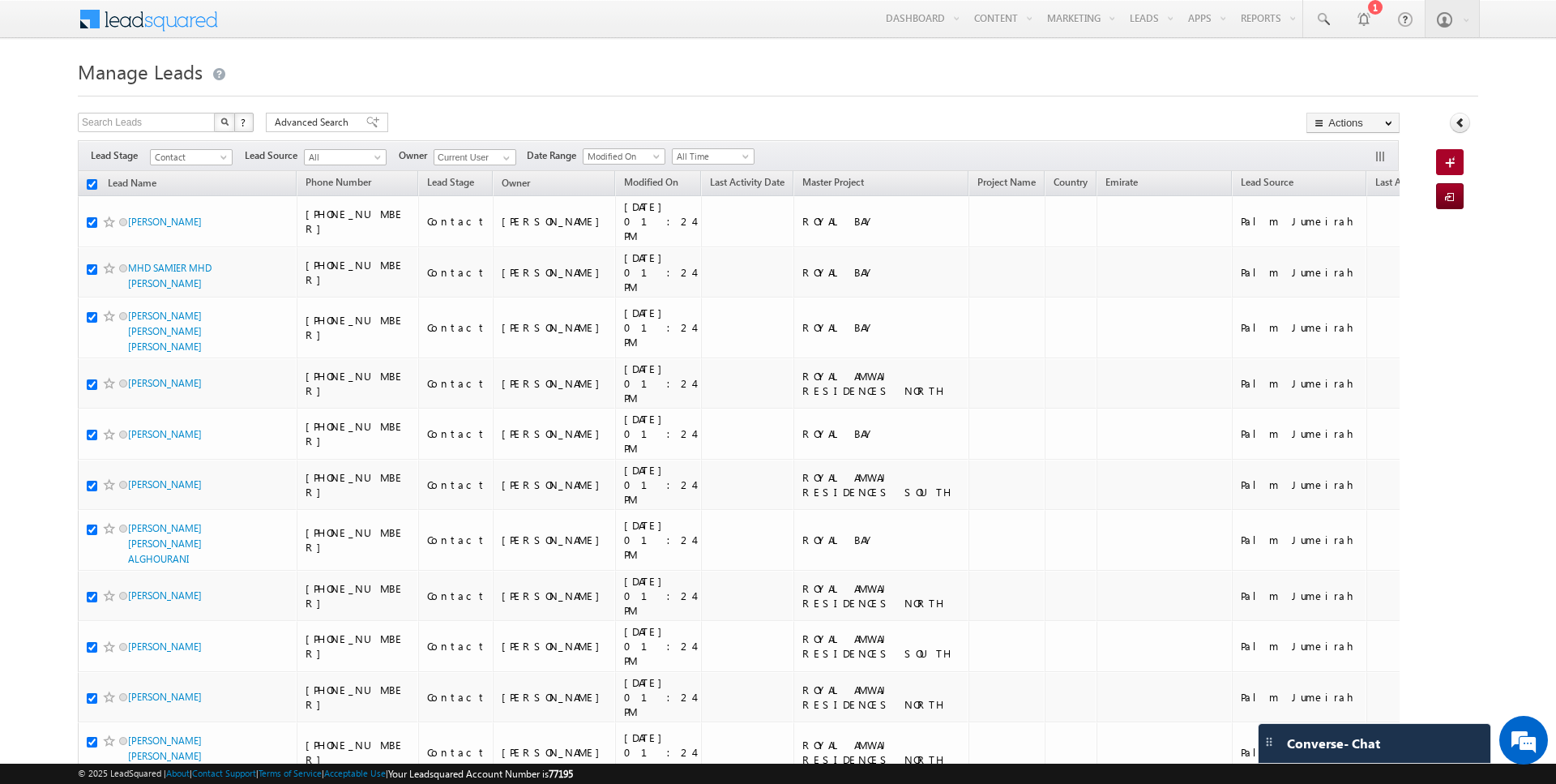
checkbox input "true"
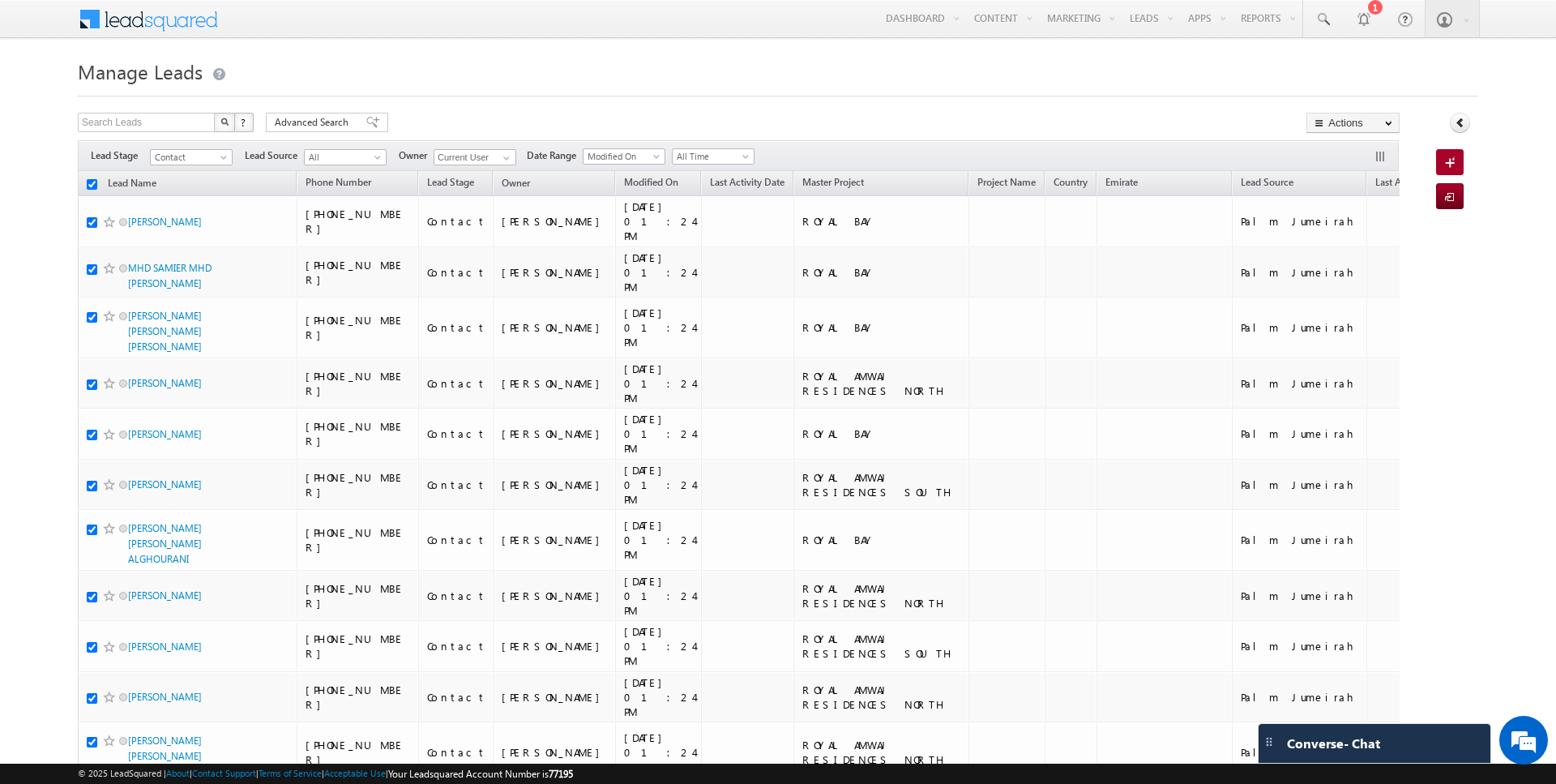
checkbox input "true"
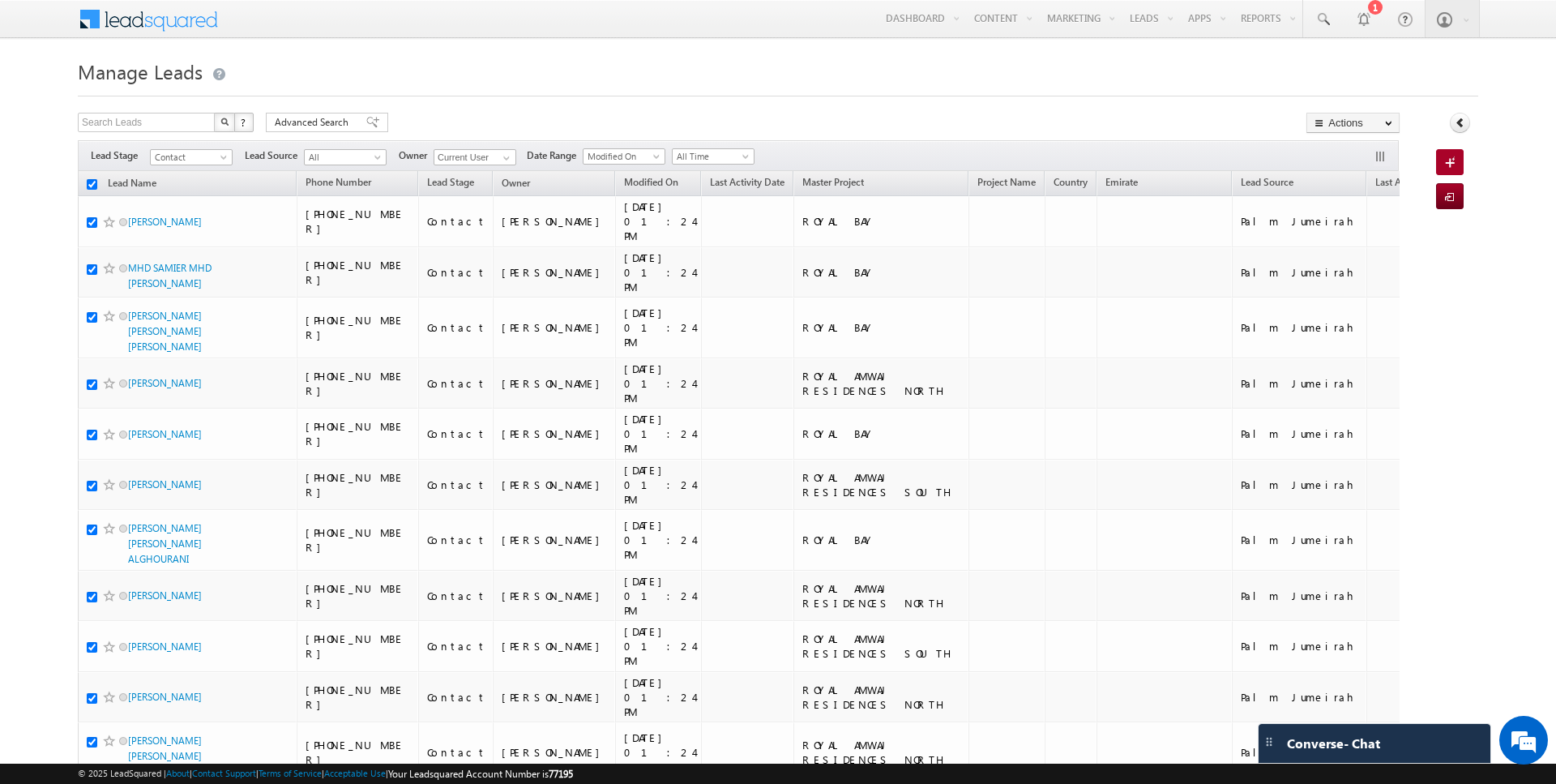
checkbox input "true"
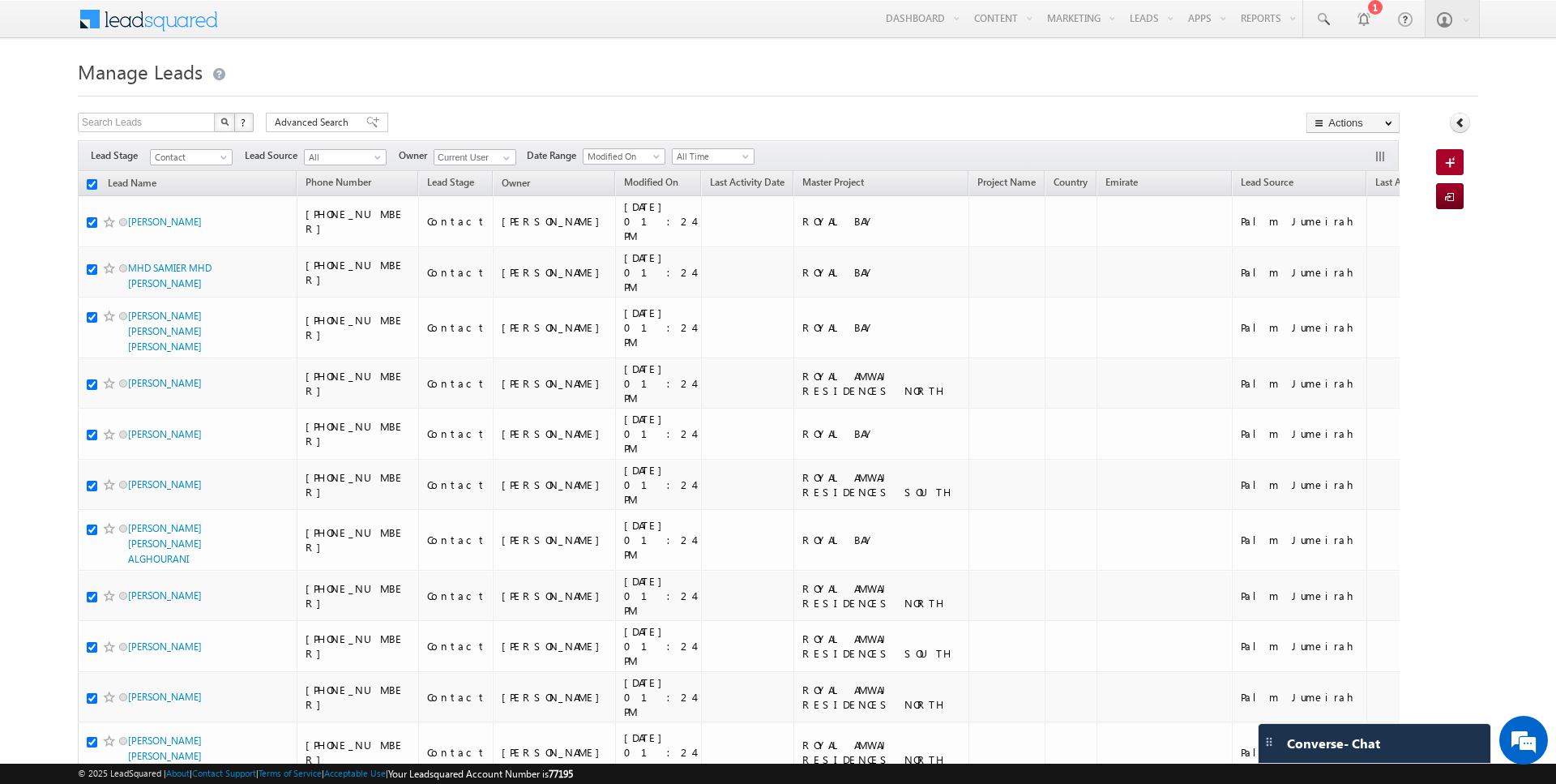
checkbox input "true"
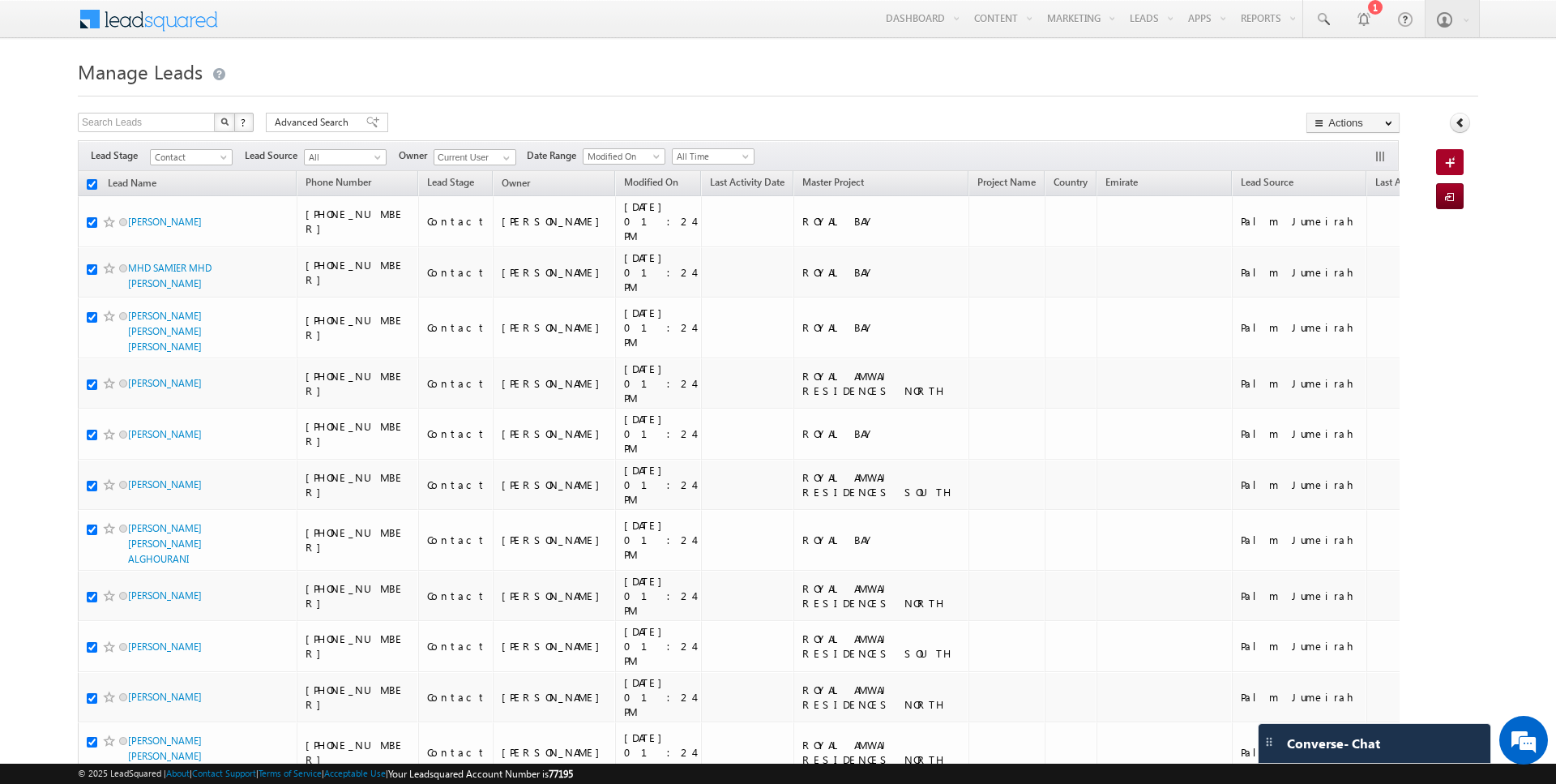
checkbox input "true"
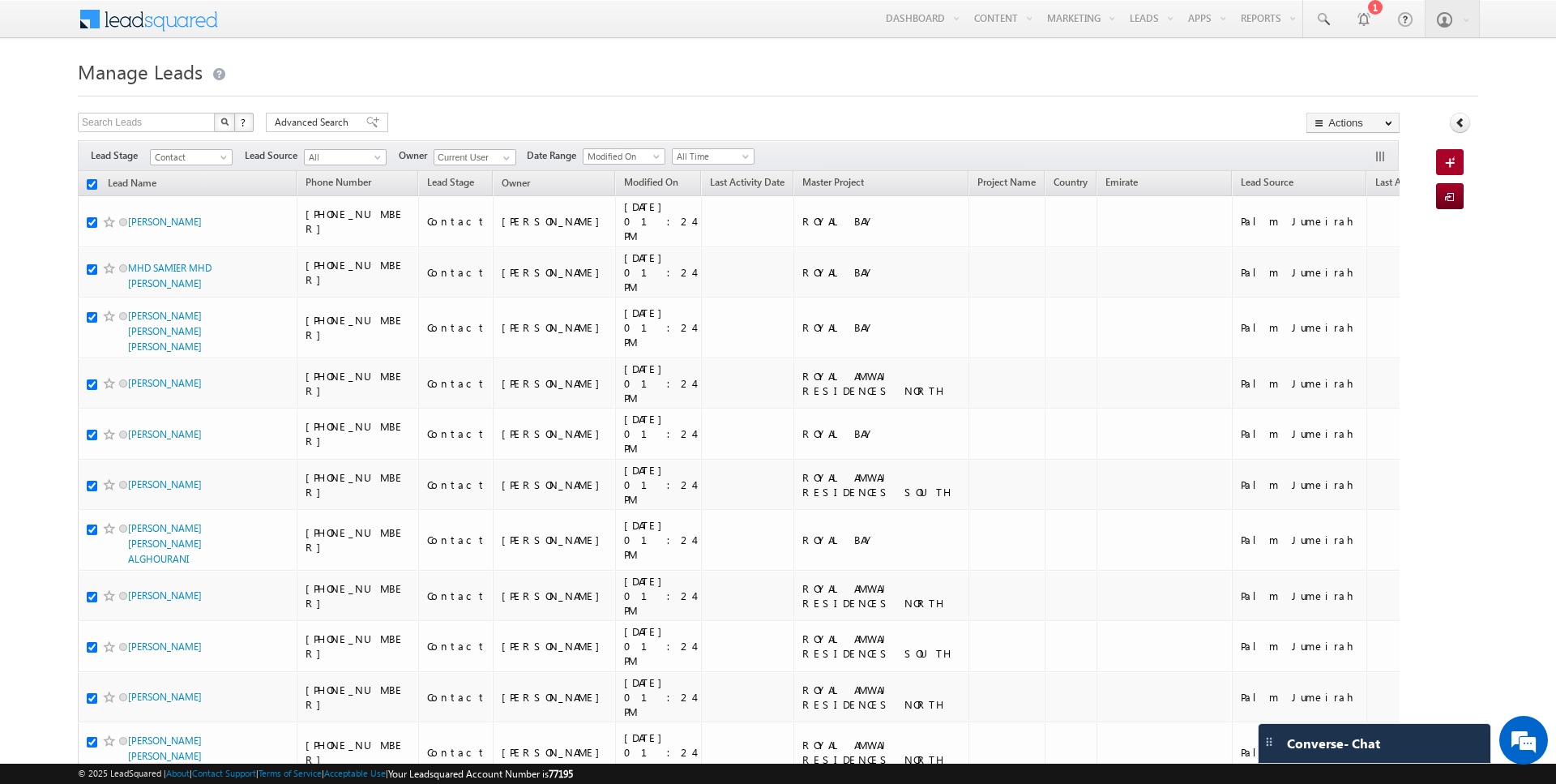
checkbox input "true"
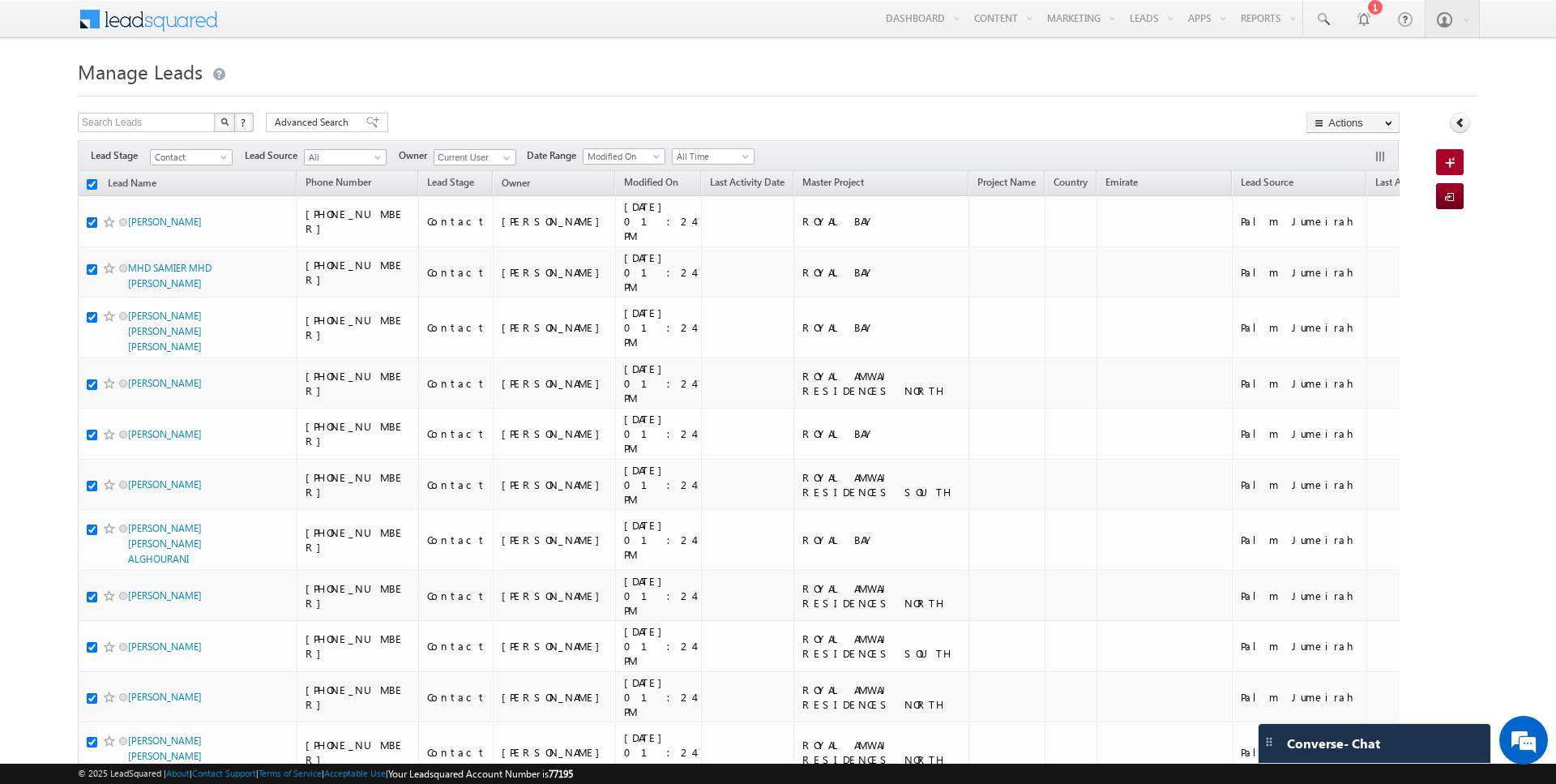
checkbox input "true"
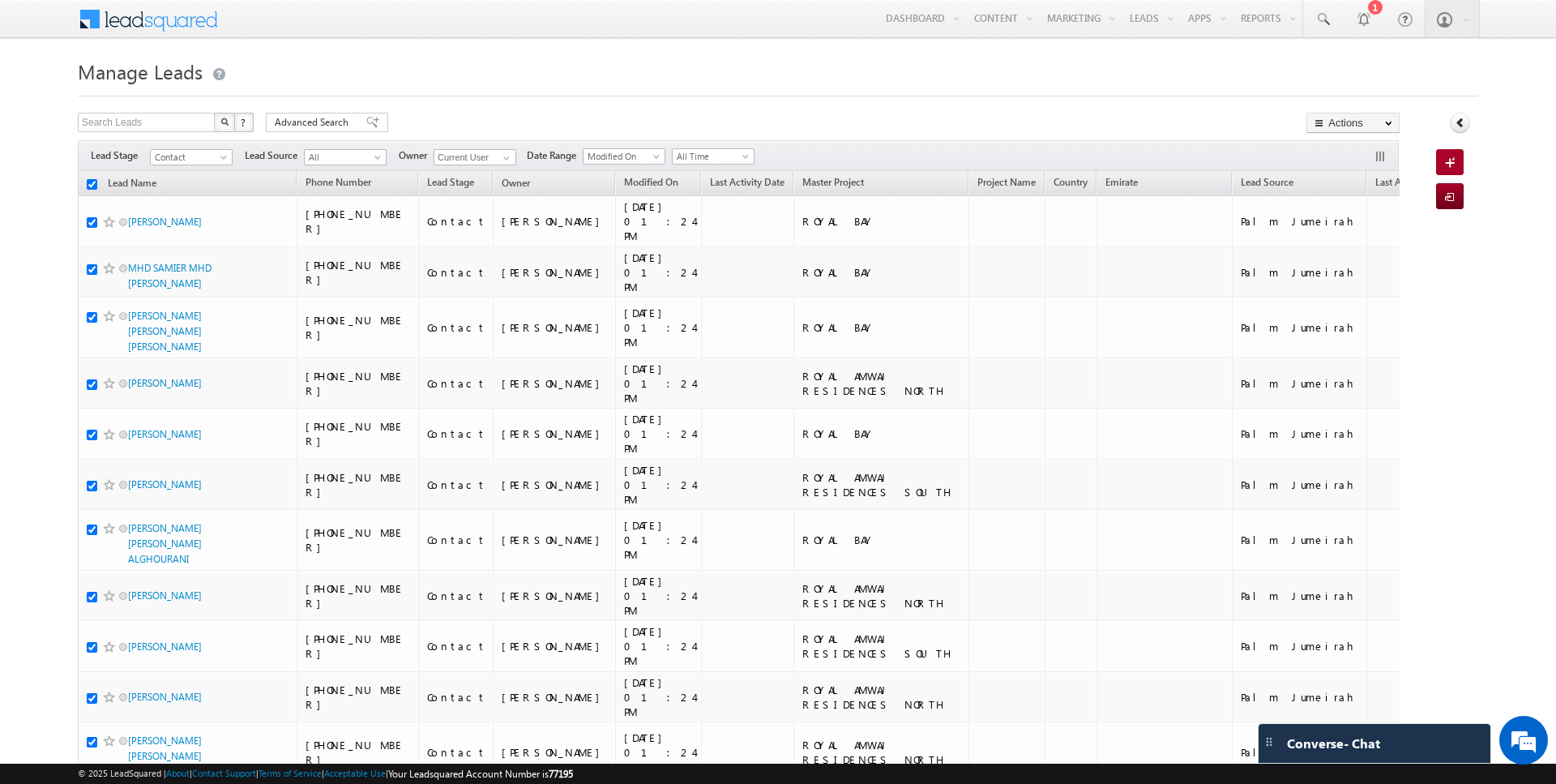
checkbox input "true"
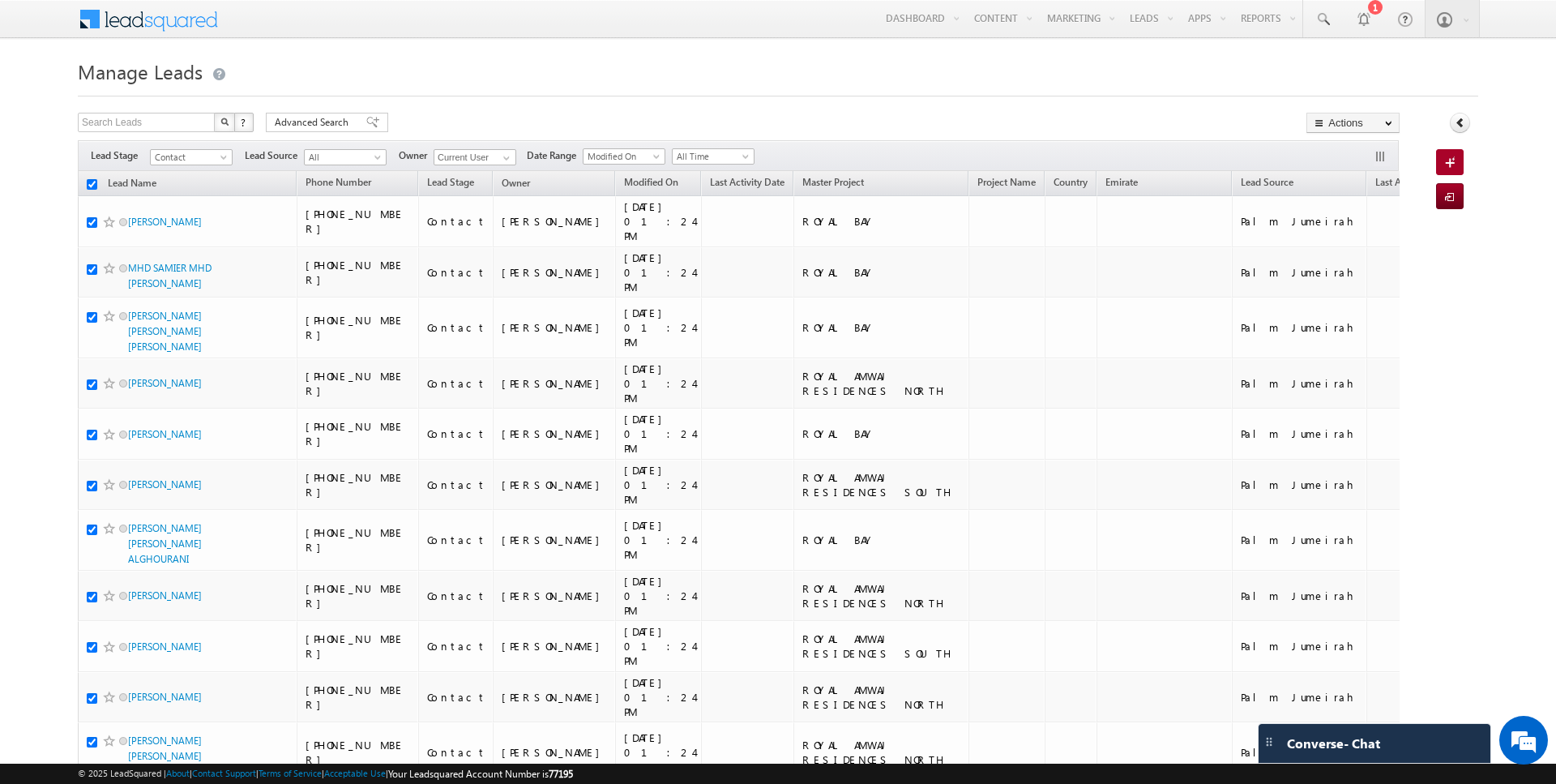
checkbox input "true"
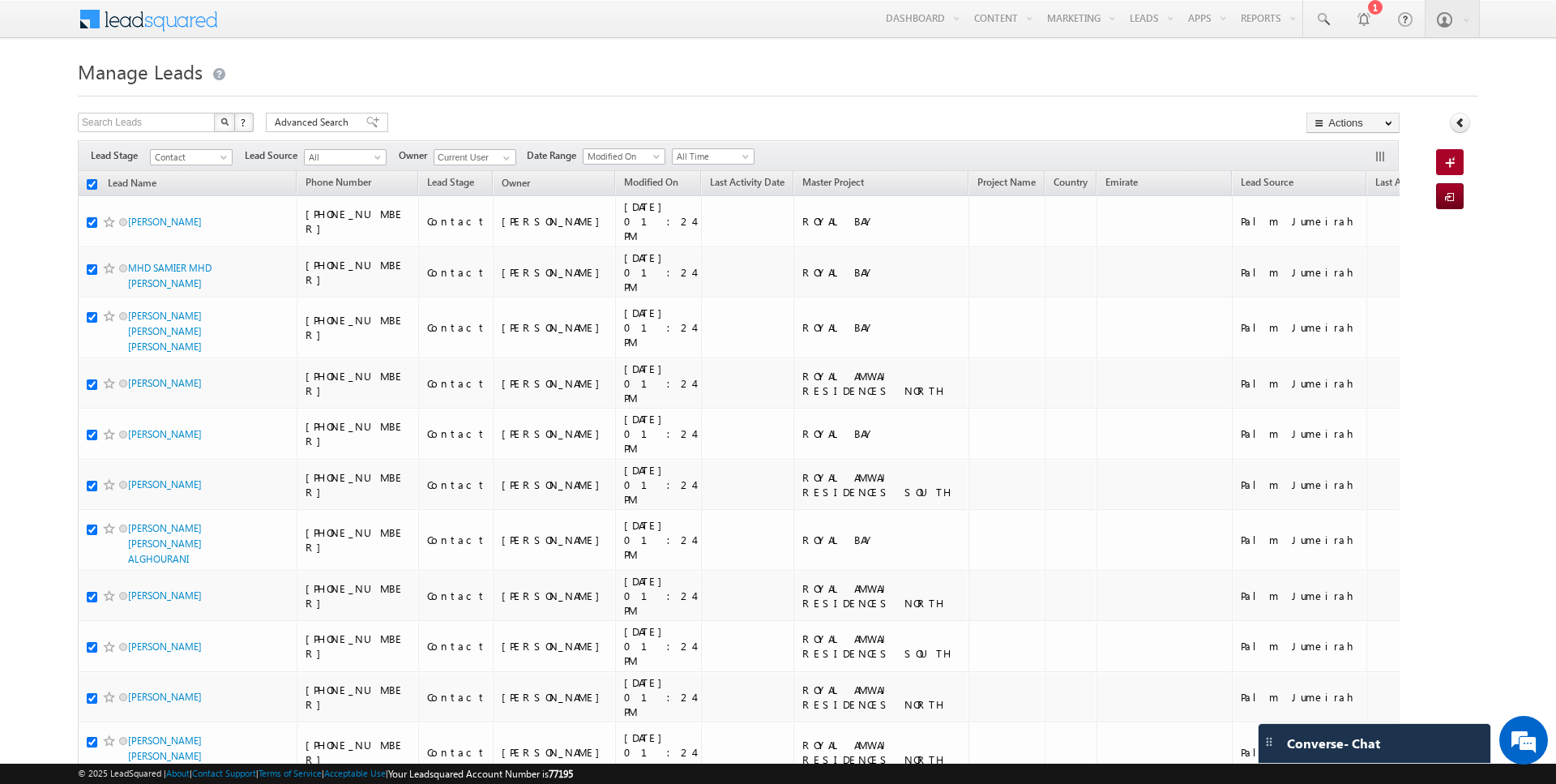
checkbox input "true"
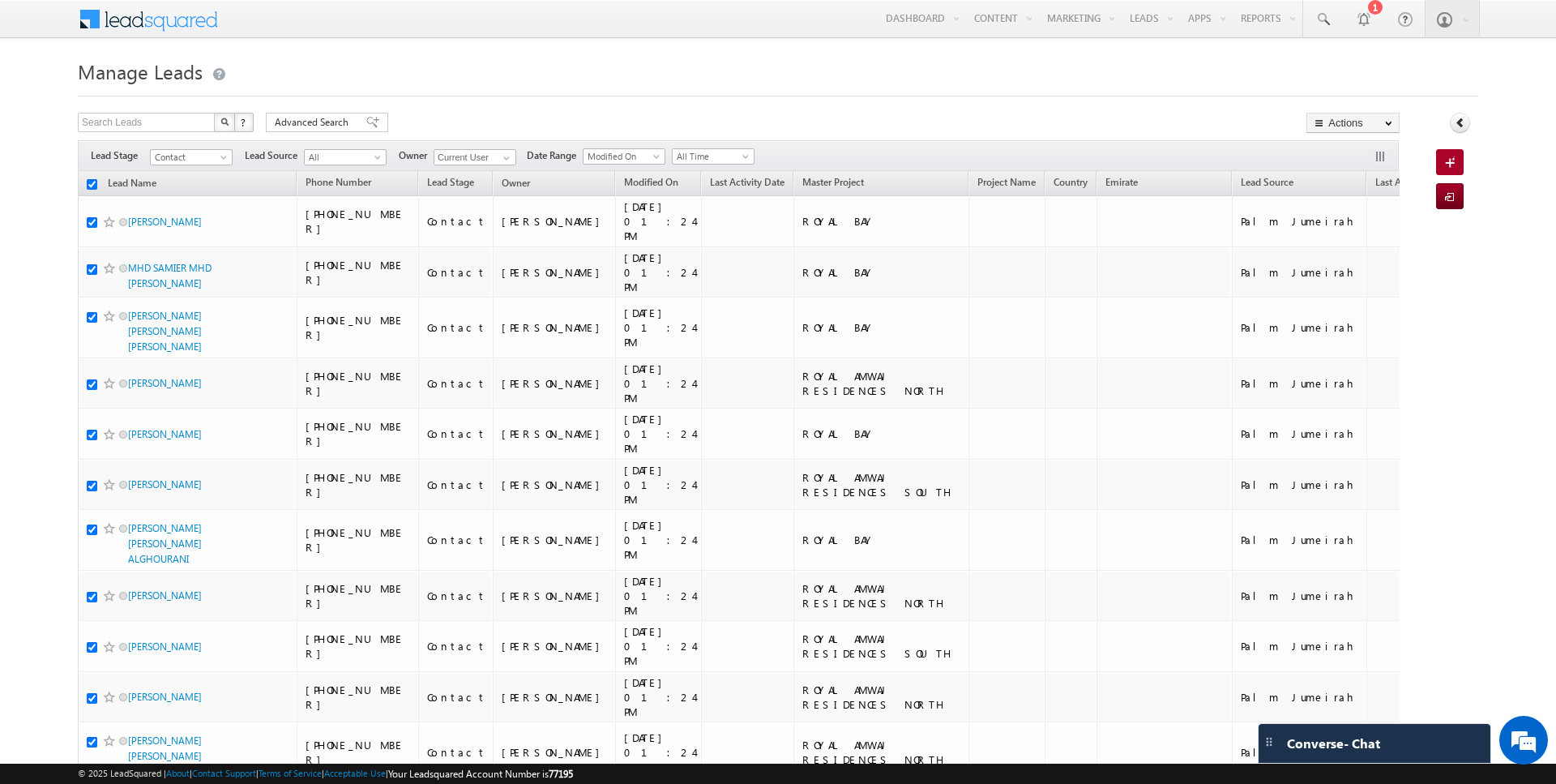
checkbox input "true"
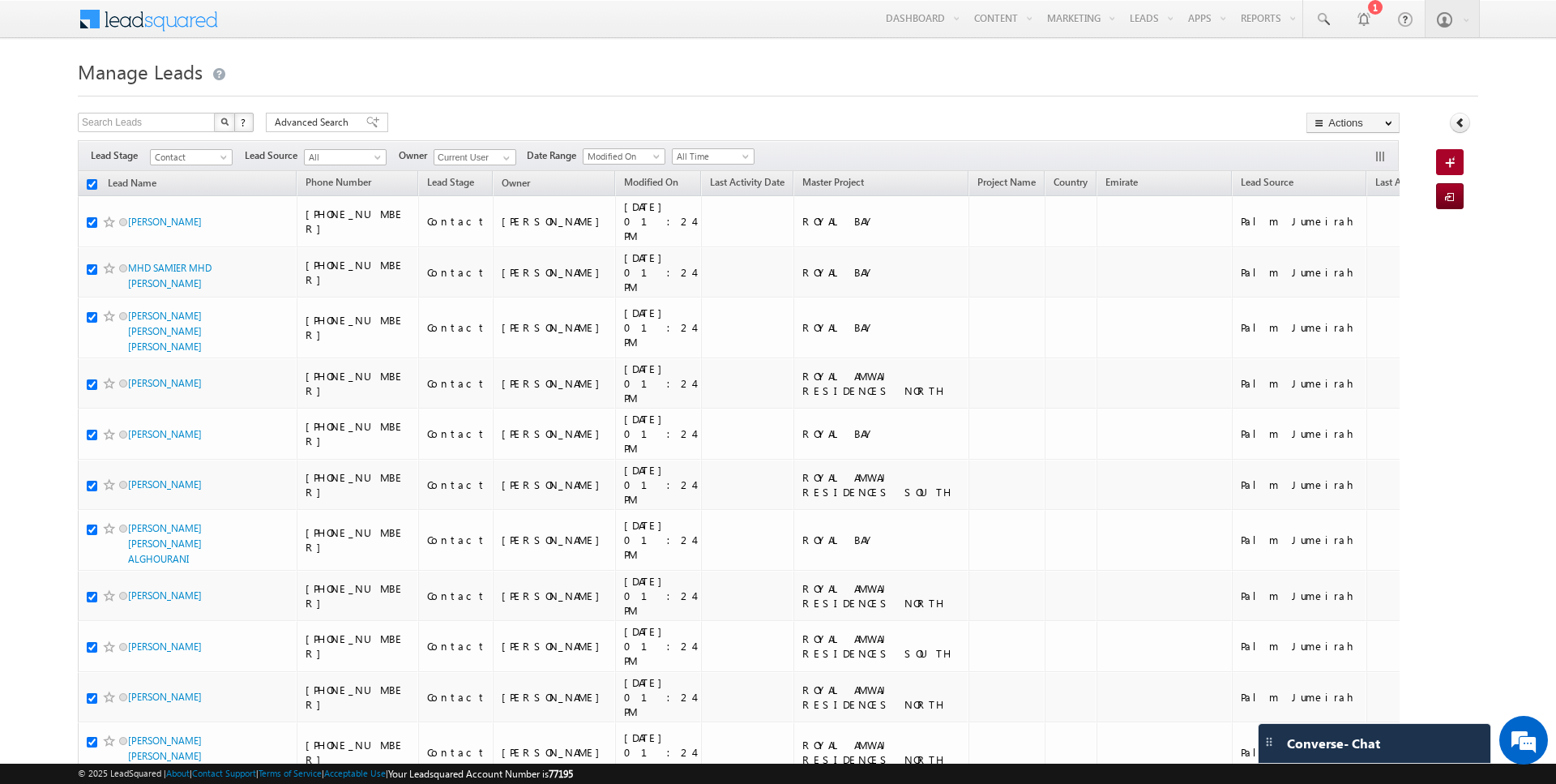
checkbox input "true"
click at [1340, 258] on link "Change Owner" at bounding box center [1353, 263] width 92 height 19
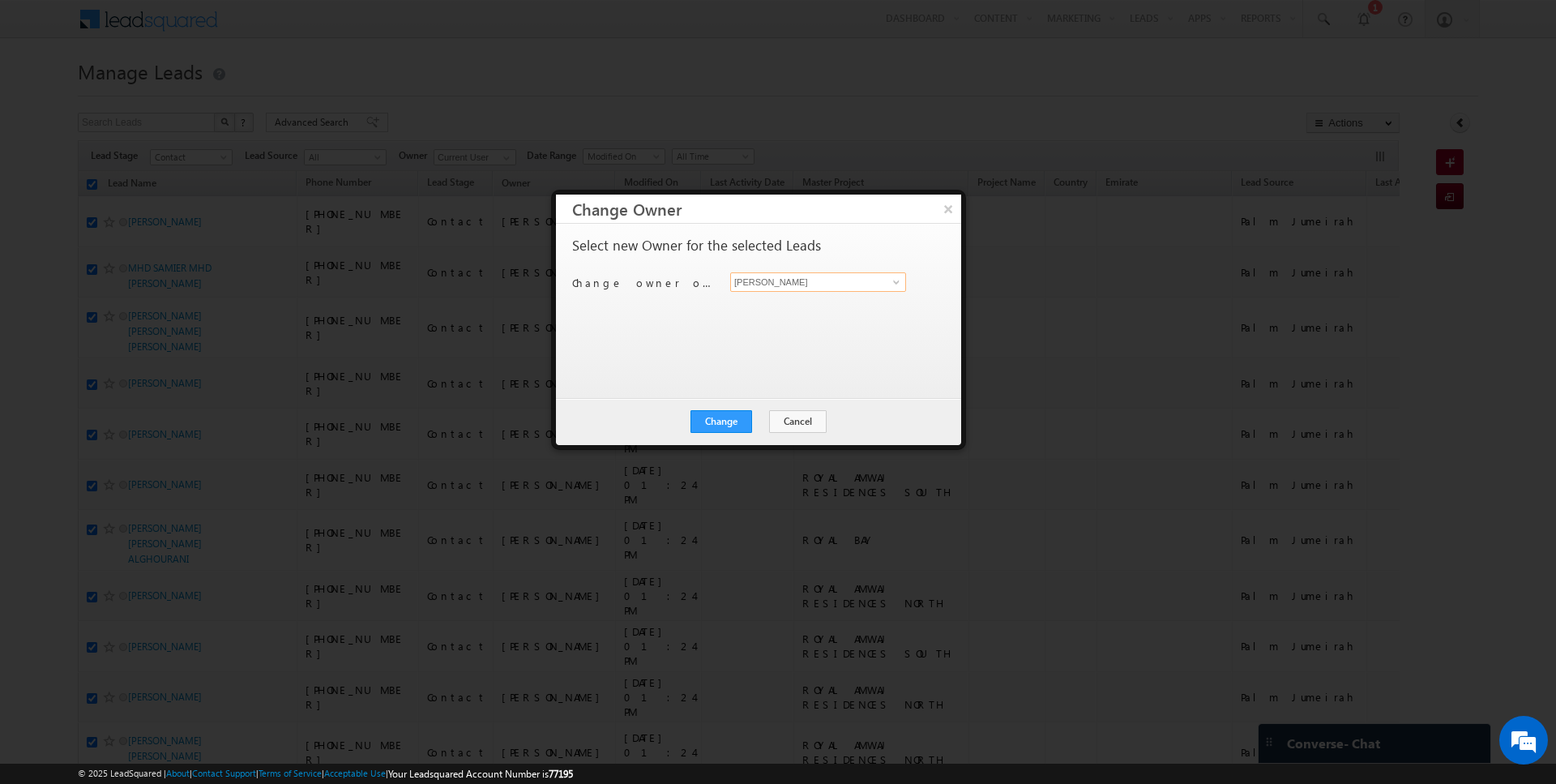
click at [844, 276] on input "[PERSON_NAME]" at bounding box center [818, 282] width 176 height 19
click at [730, 410] on button "Change" at bounding box center [721, 421] width 61 height 22
click at [767, 419] on button "Close" at bounding box center [761, 421] width 52 height 22
